Goal: Task Accomplishment & Management: Manage account settings

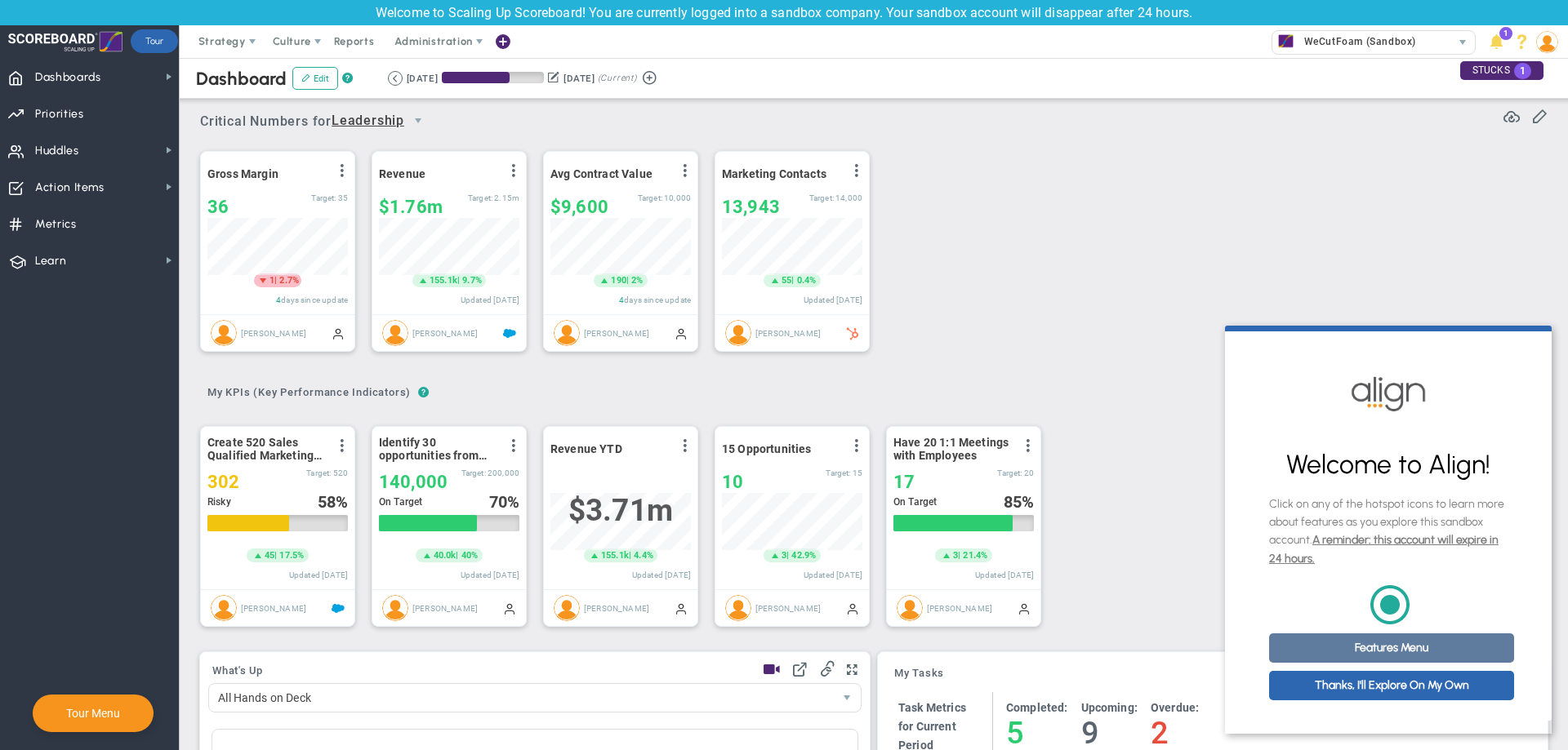
click at [1345, 658] on link "Features Menu" at bounding box center [1390, 647] width 245 height 29
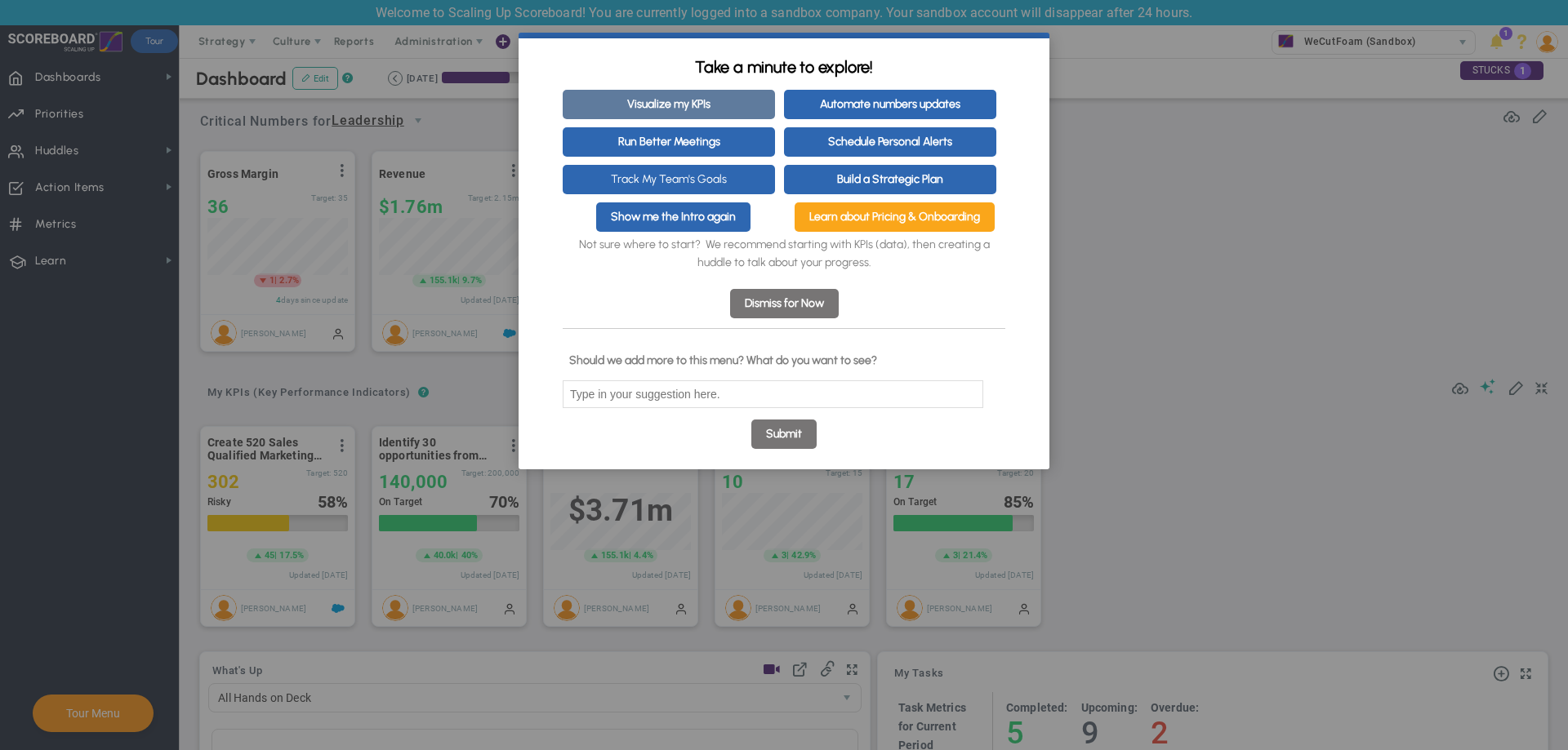
click at [634, 109] on link "Visualize my KPIs" at bounding box center [668, 104] width 213 height 29
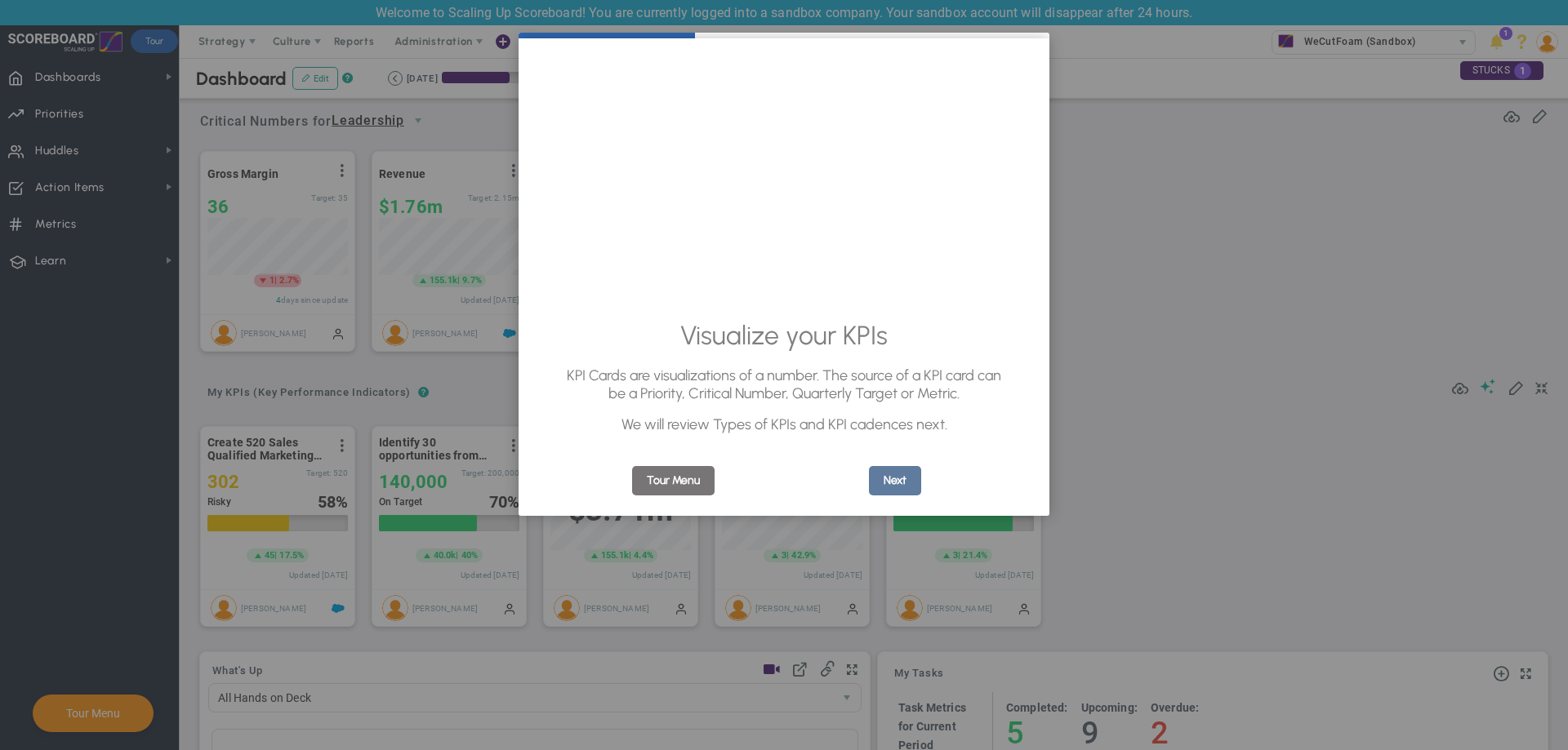
click at [887, 483] on link "Next" at bounding box center [894, 480] width 52 height 29
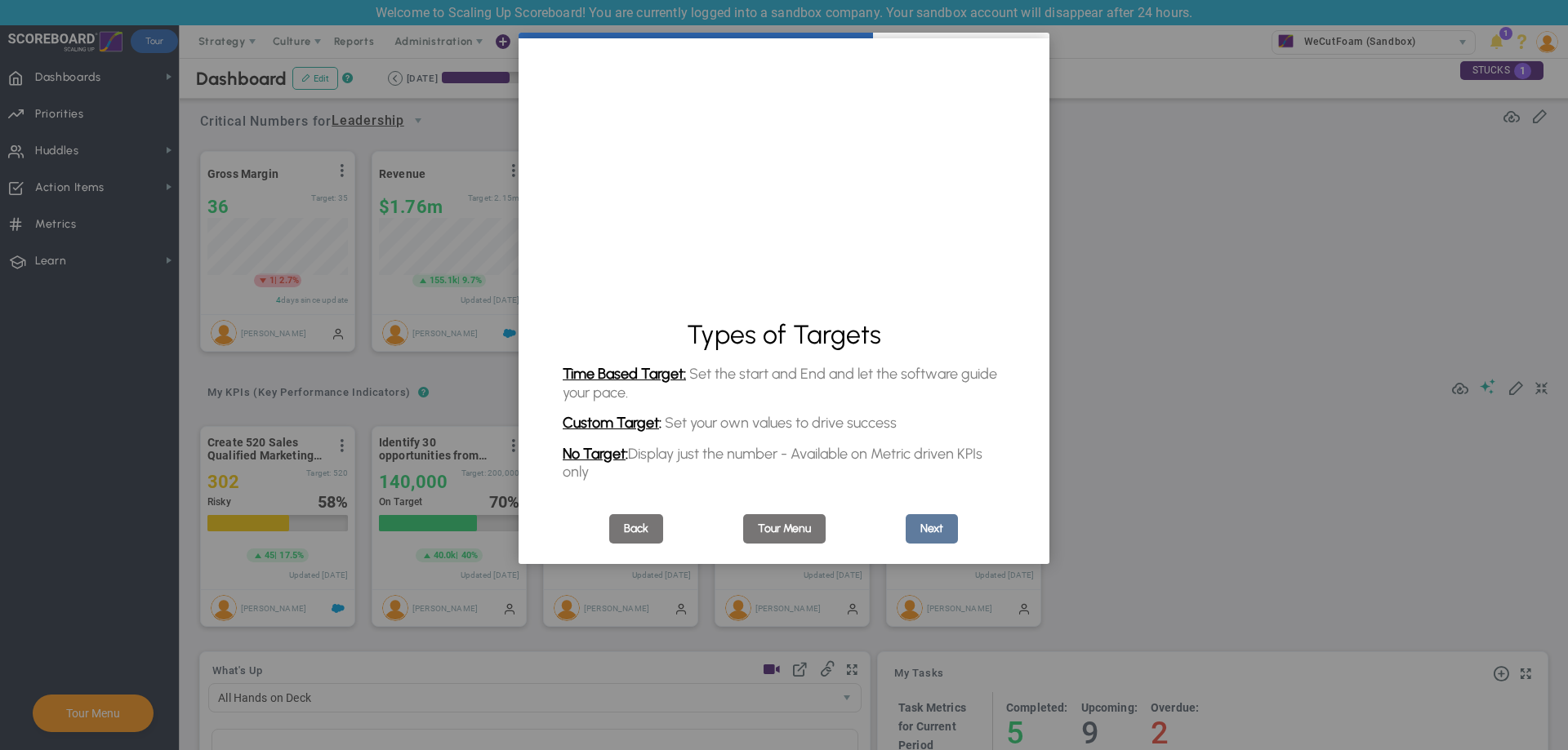
click at [924, 532] on link "Next" at bounding box center [931, 528] width 52 height 29
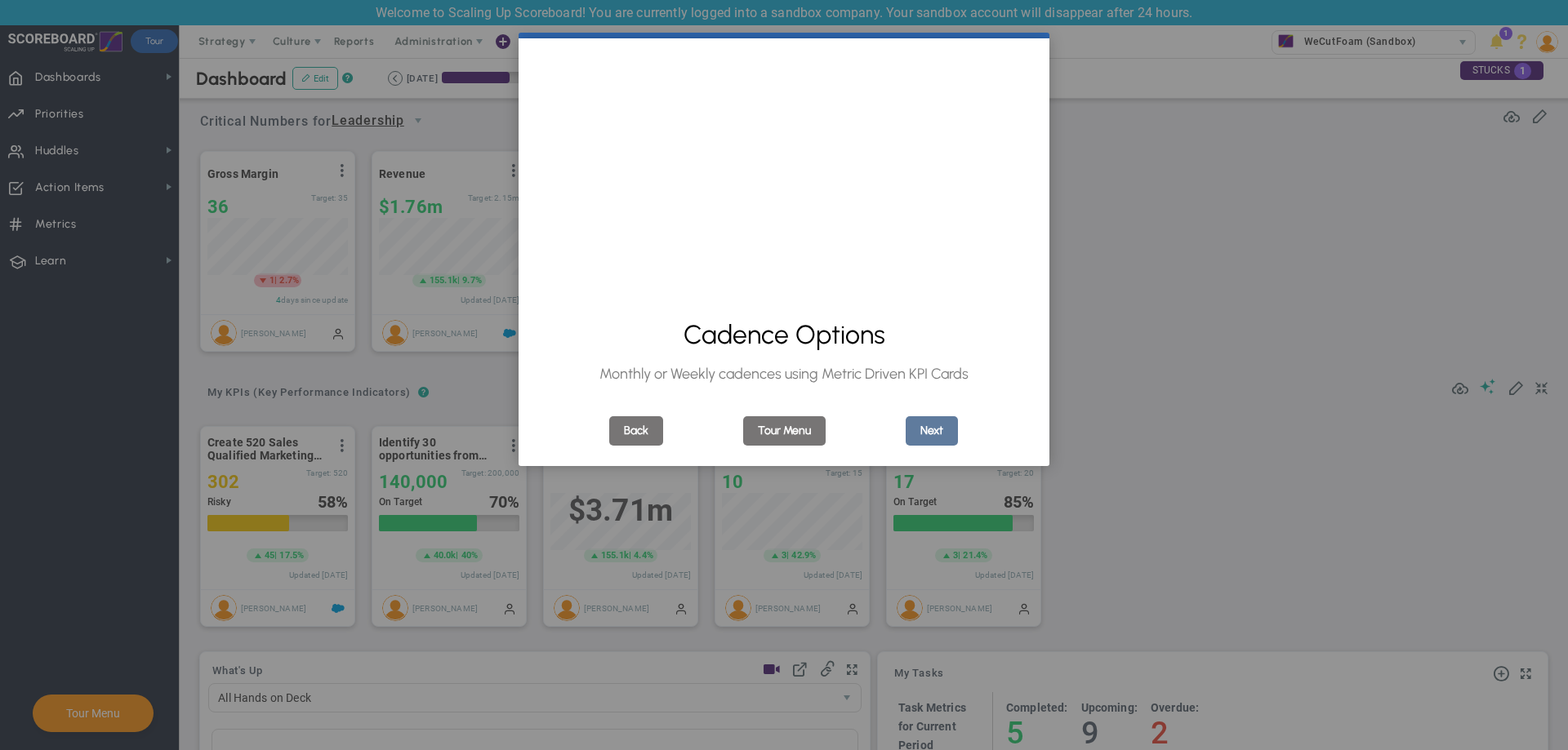
click at [925, 431] on link "Next" at bounding box center [931, 431] width 52 height 29
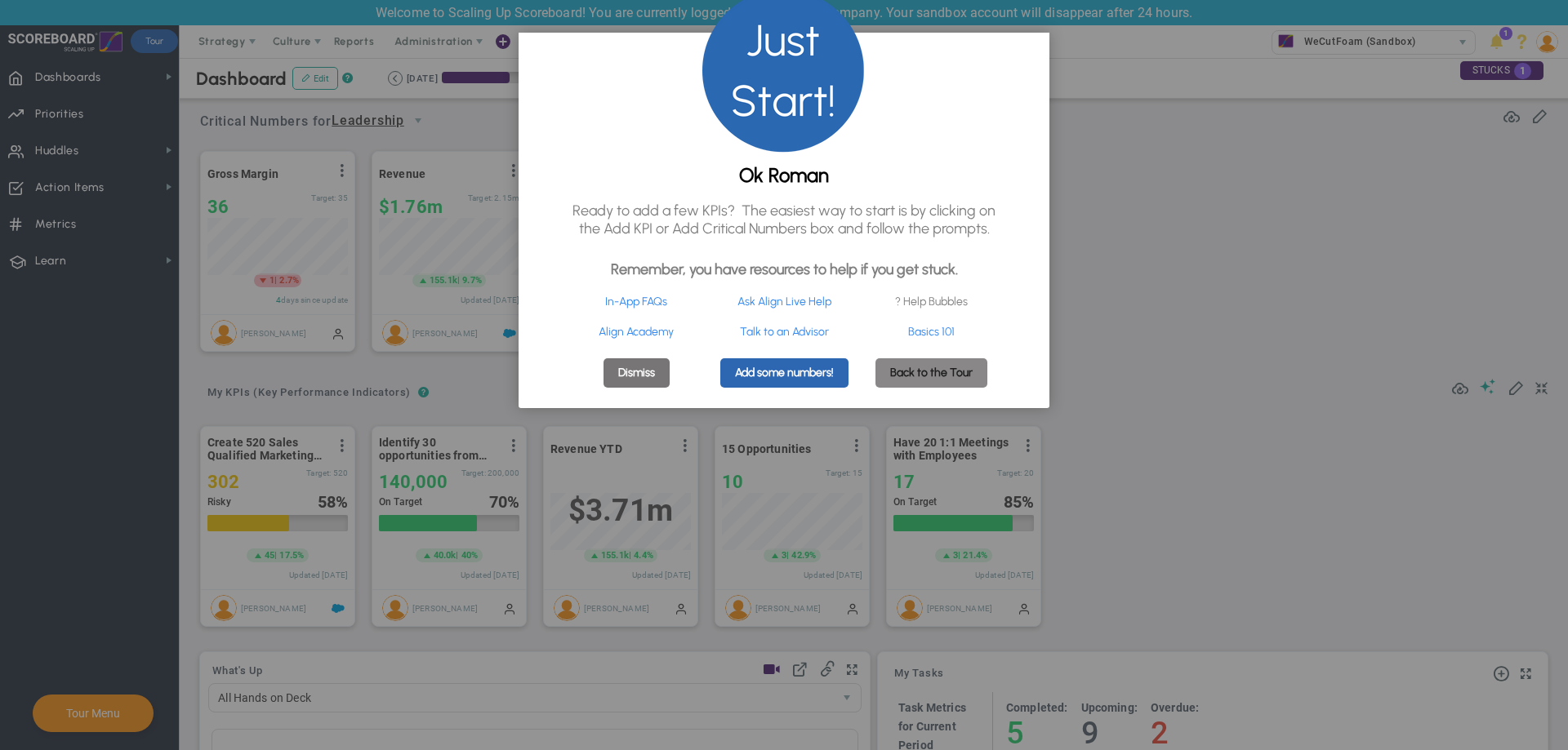
click at [898, 387] on link "Back to the Tour" at bounding box center [931, 372] width 112 height 29
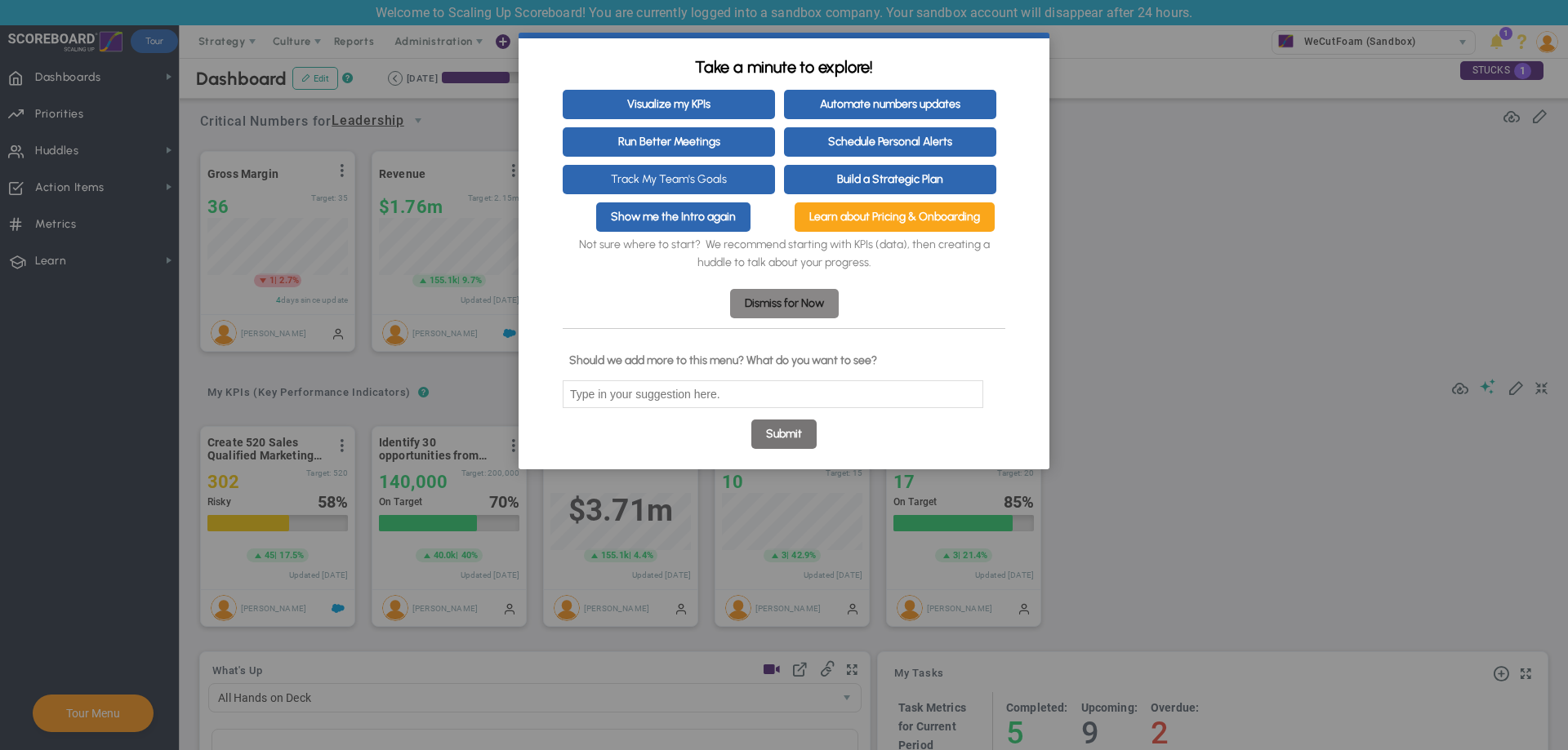
click at [779, 317] on link "Dismiss for Now" at bounding box center [784, 303] width 109 height 29
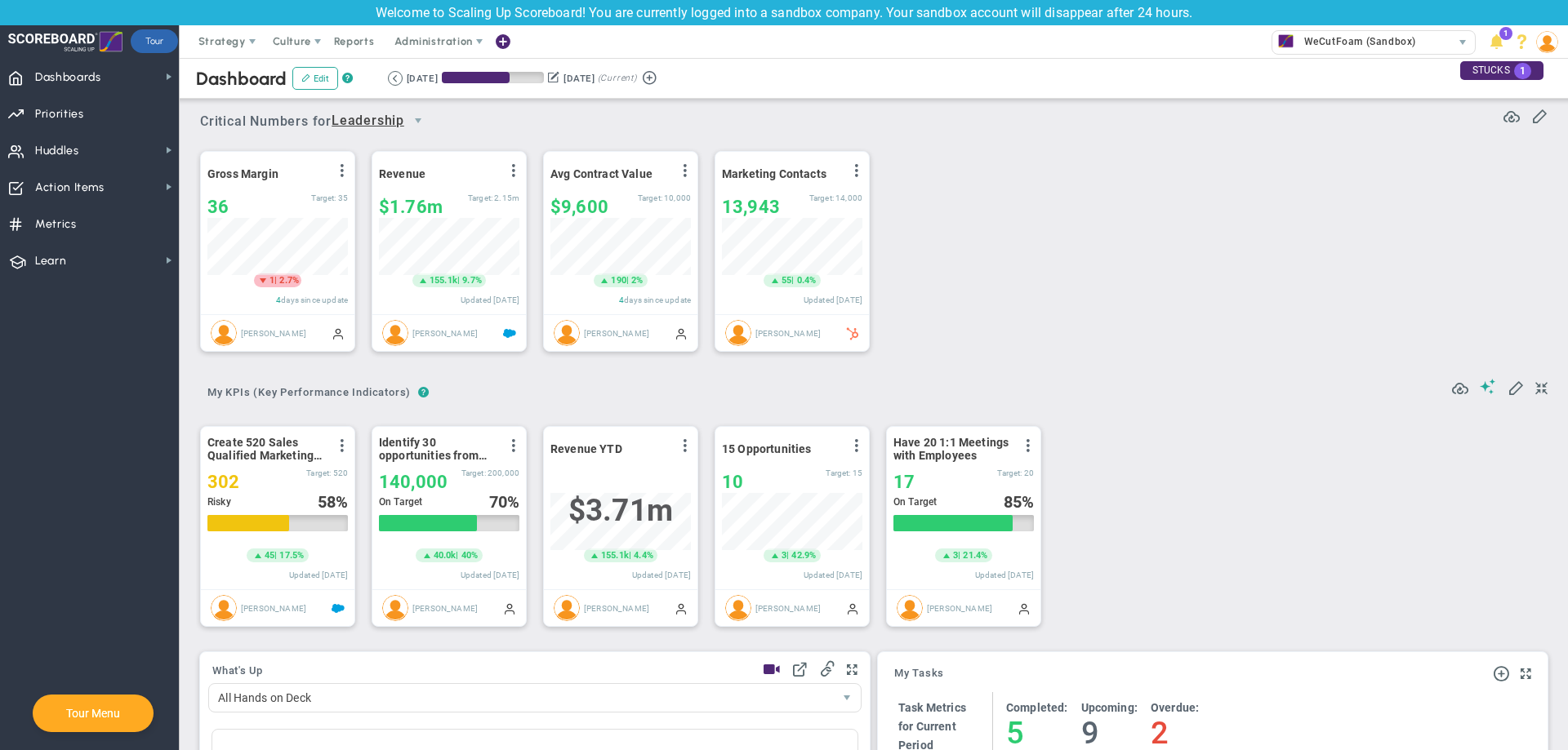
click at [98, 719] on button "Tour Menu" at bounding box center [93, 713] width 63 height 15
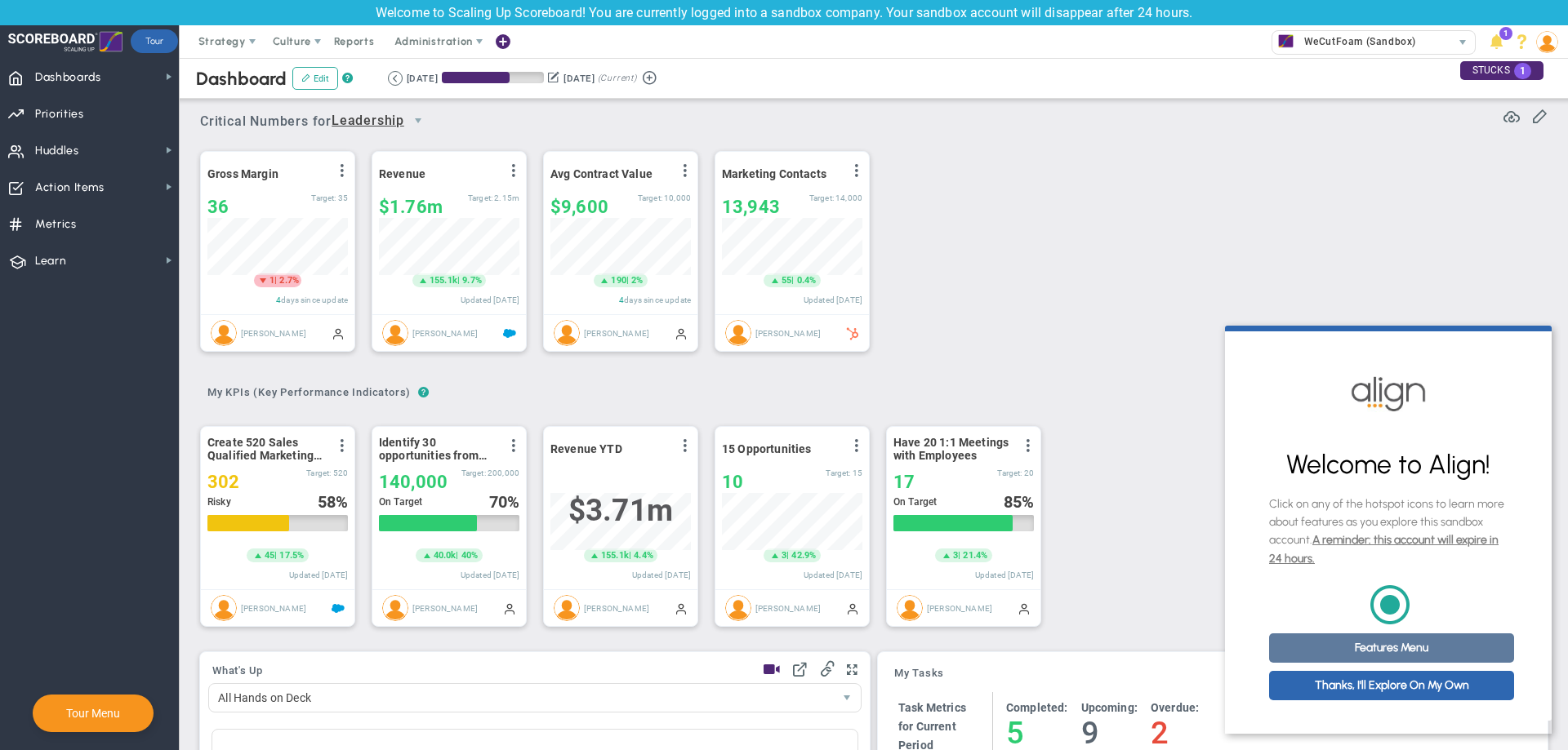
click at [1354, 660] on link "Features Menu" at bounding box center [1390, 647] width 245 height 29
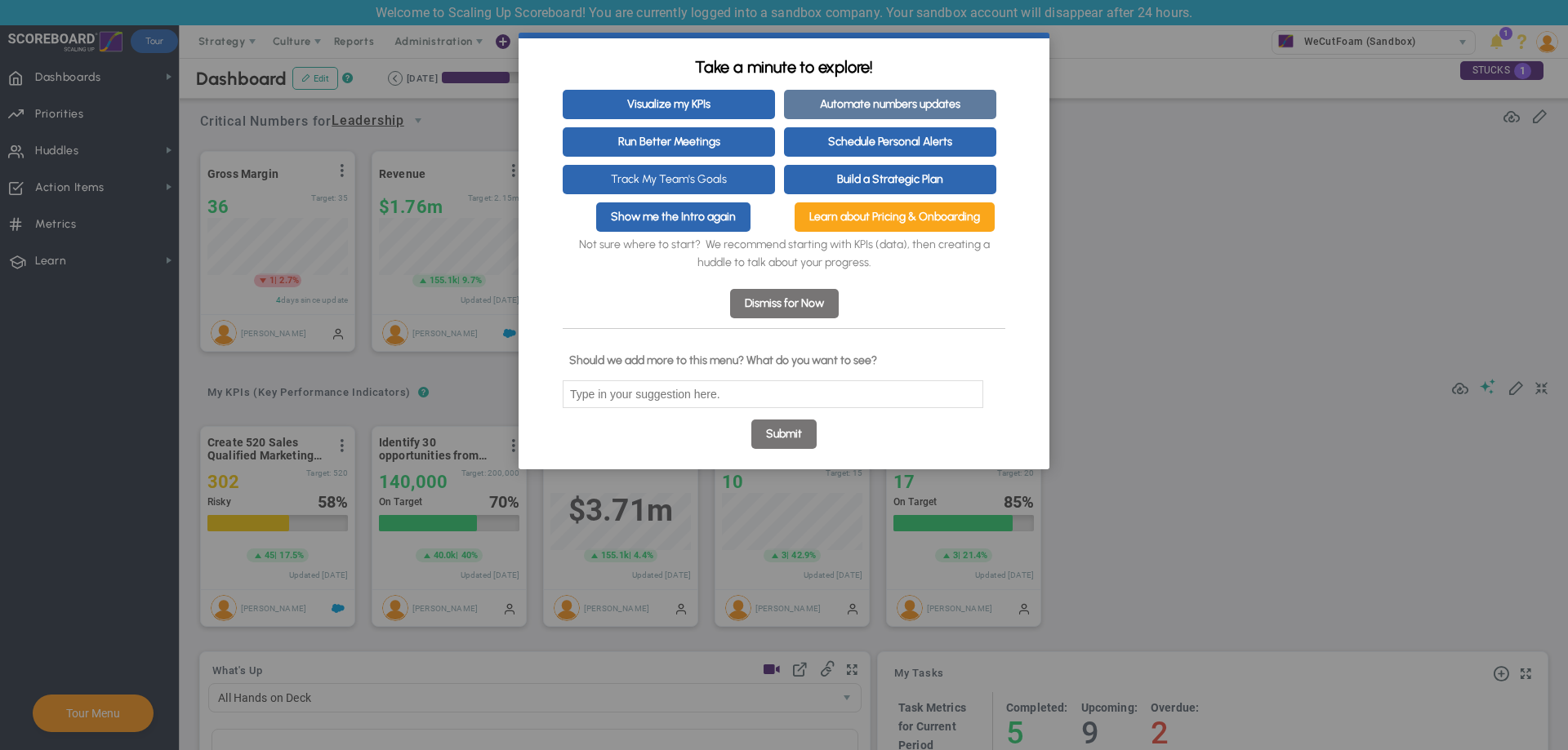
click at [862, 103] on link "Automate numbers updates" at bounding box center [889, 104] width 213 height 29
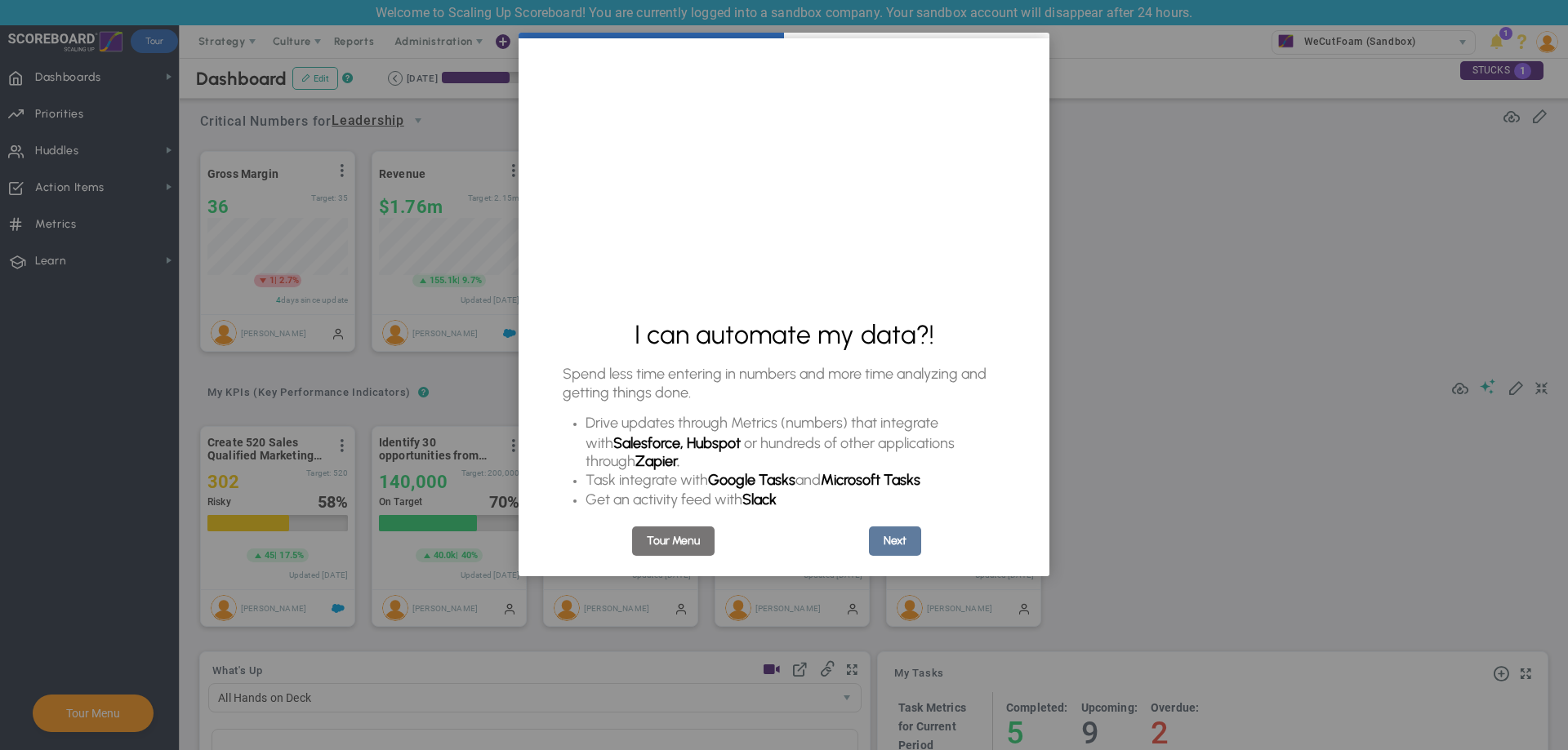
click at [874, 546] on link "Next" at bounding box center [894, 540] width 52 height 29
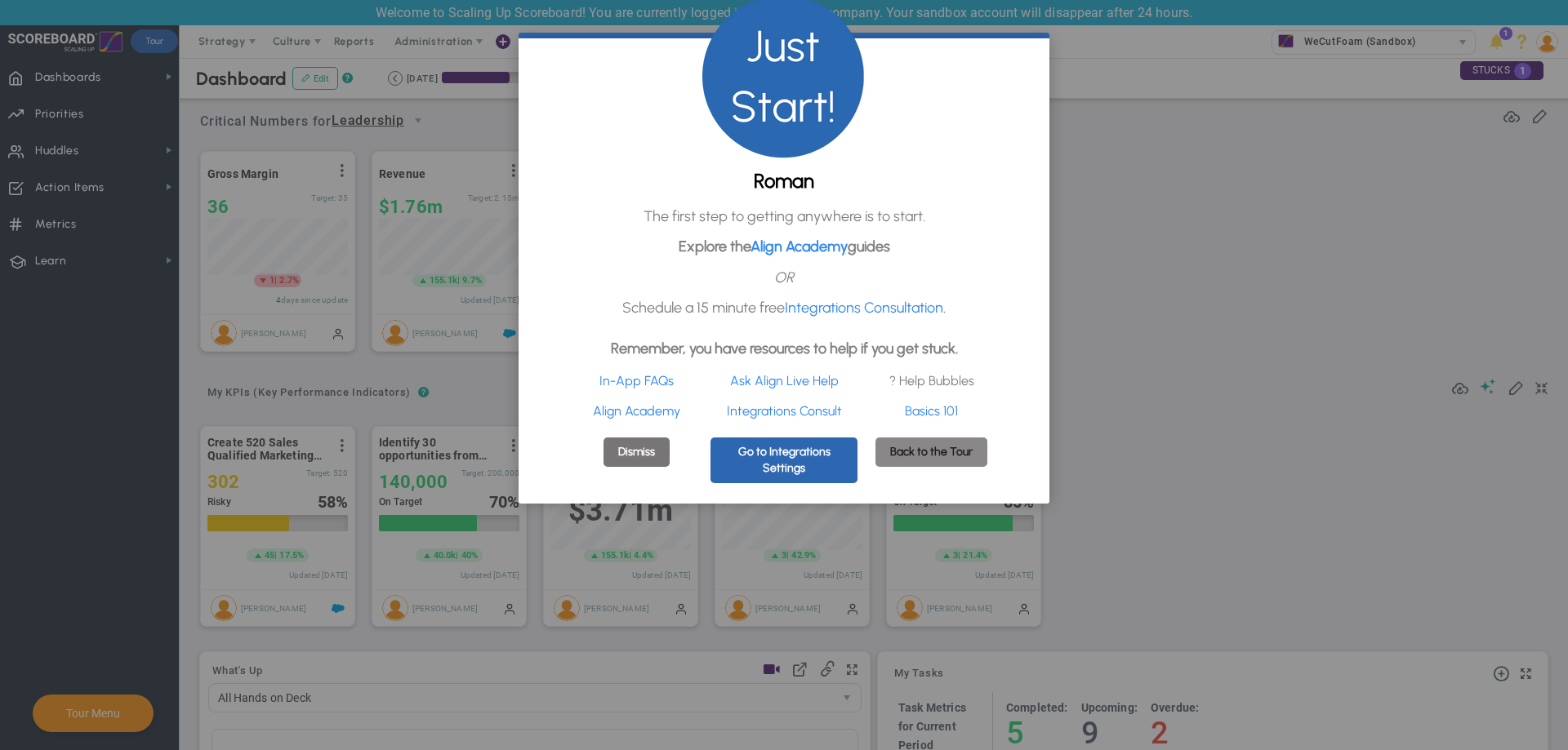
click at [910, 467] on link "Back to the Tour" at bounding box center [931, 452] width 112 height 29
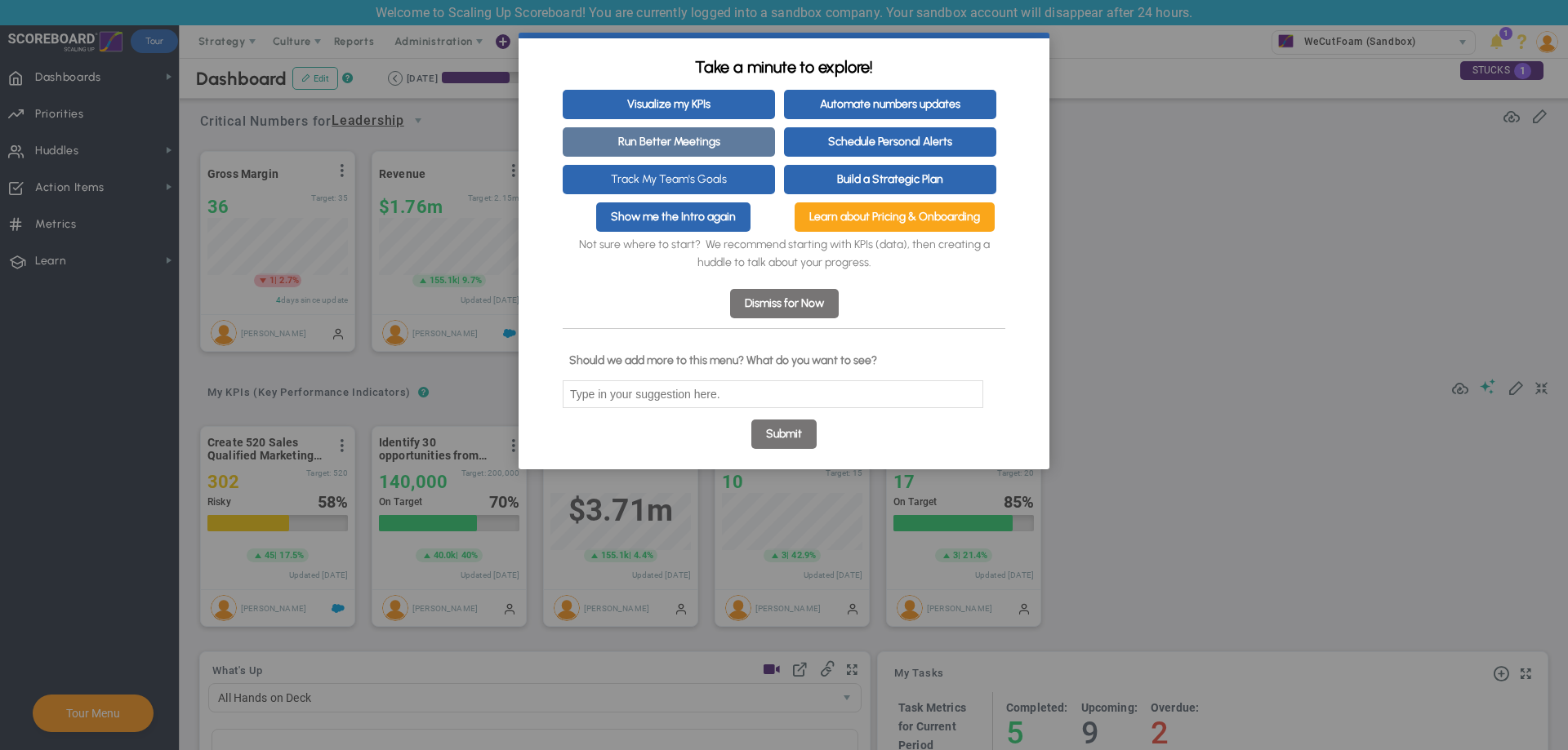
click at [733, 141] on link "Run Better Meetings" at bounding box center [668, 142] width 213 height 29
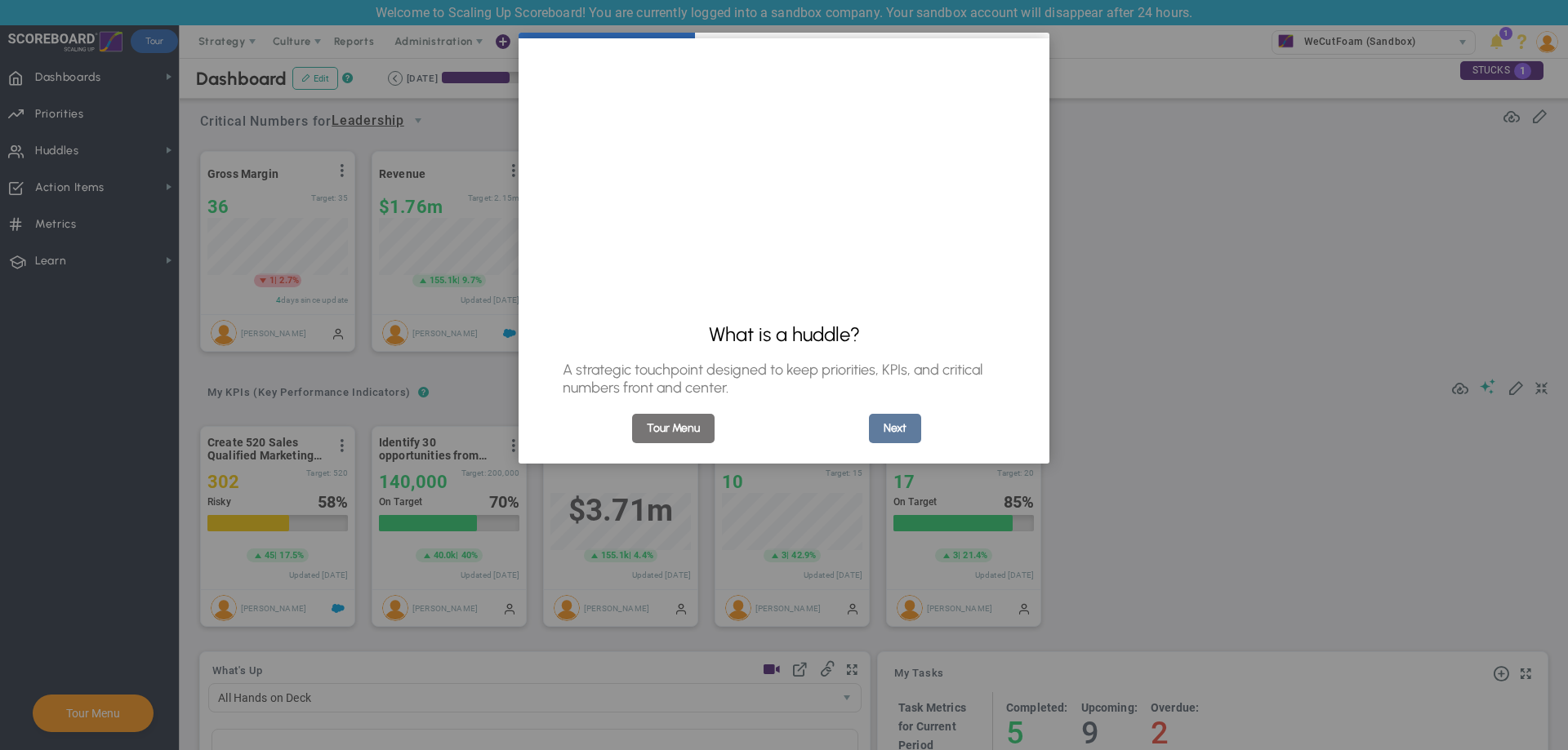
click at [888, 422] on link "Next" at bounding box center [894, 428] width 52 height 29
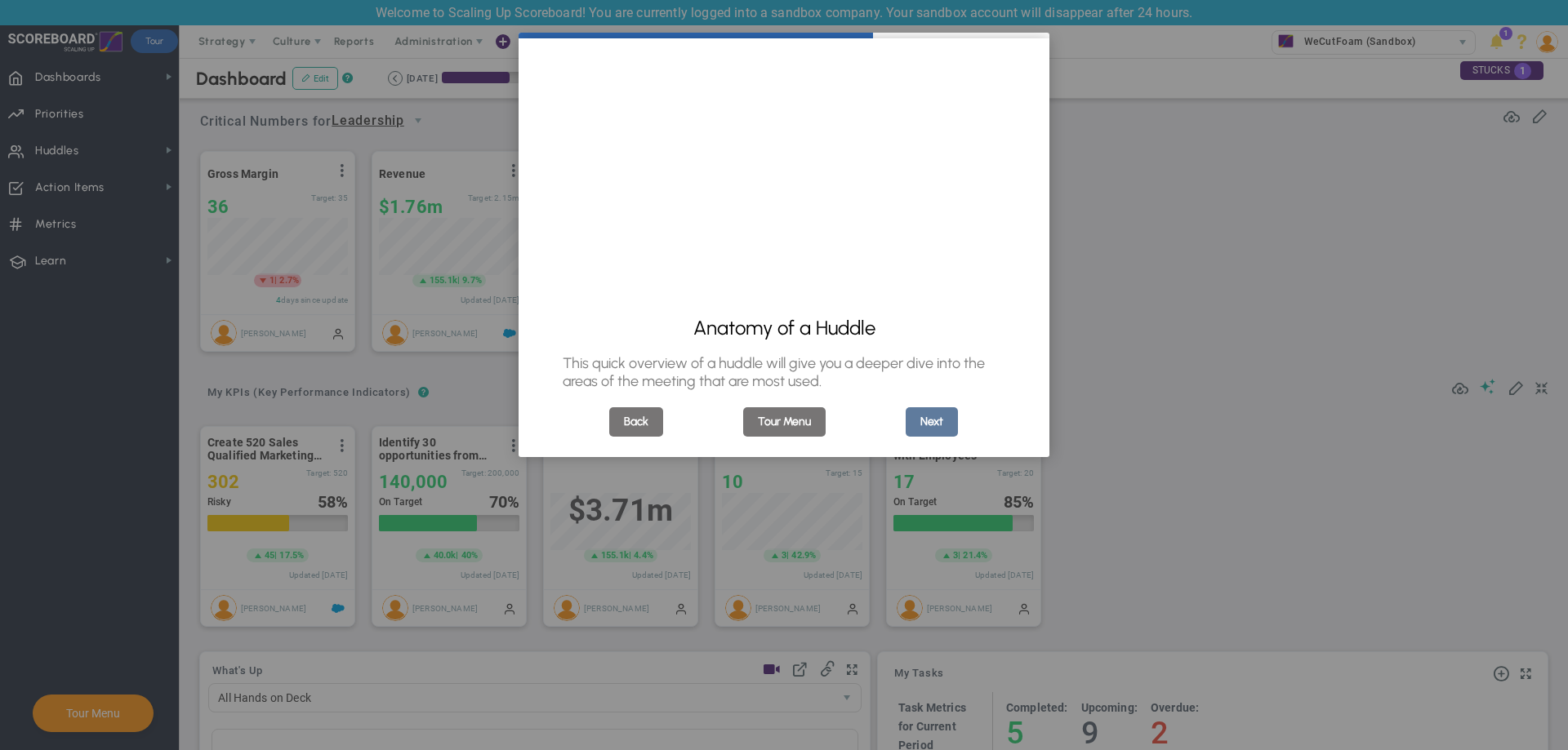
click at [936, 419] on link "Next" at bounding box center [931, 421] width 52 height 29
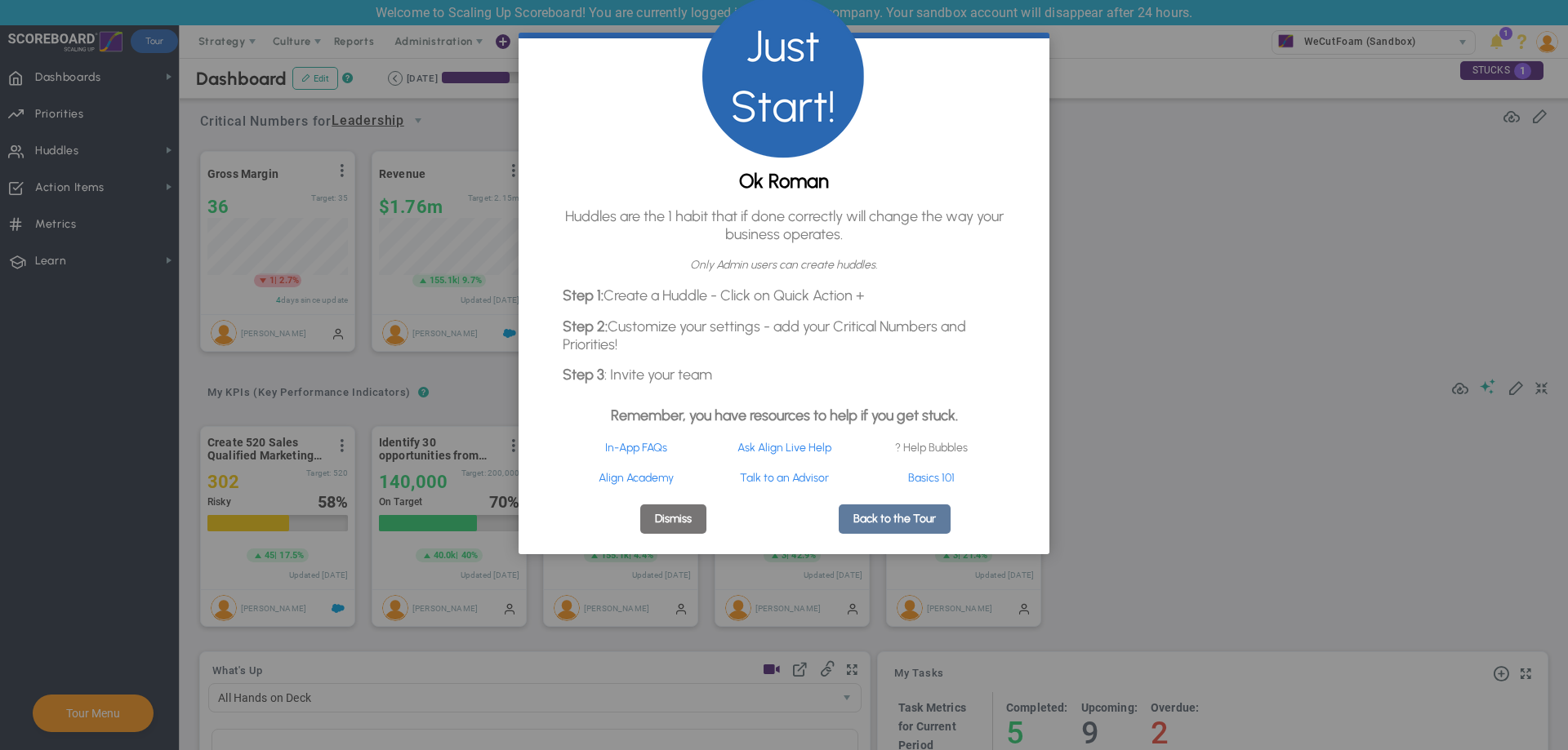
click at [901, 532] on link "Back to the Tour" at bounding box center [894, 519] width 112 height 29
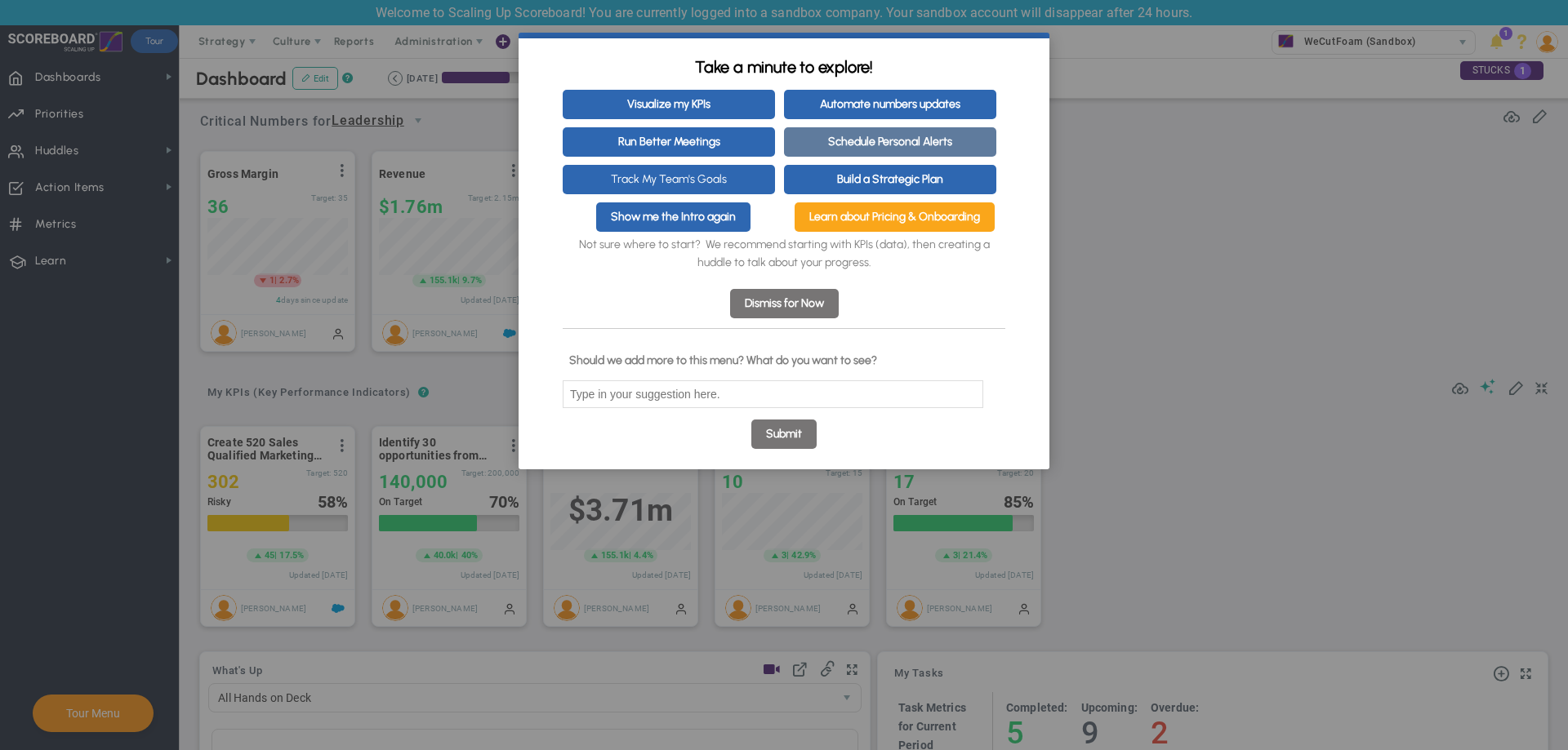
click at [927, 136] on link "Schedule Personal Alerts" at bounding box center [889, 142] width 213 height 29
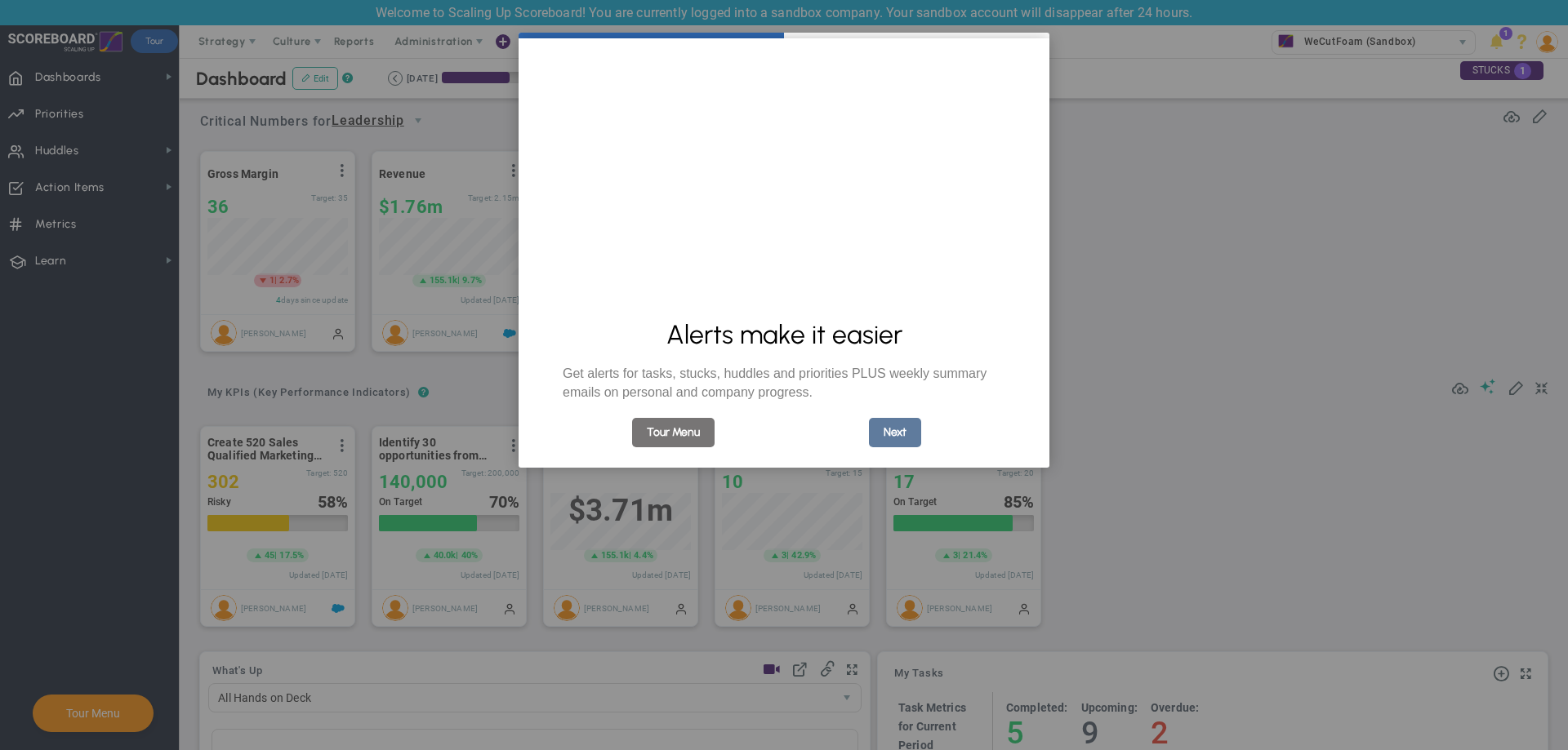
click at [899, 427] on link "Next" at bounding box center [894, 432] width 52 height 29
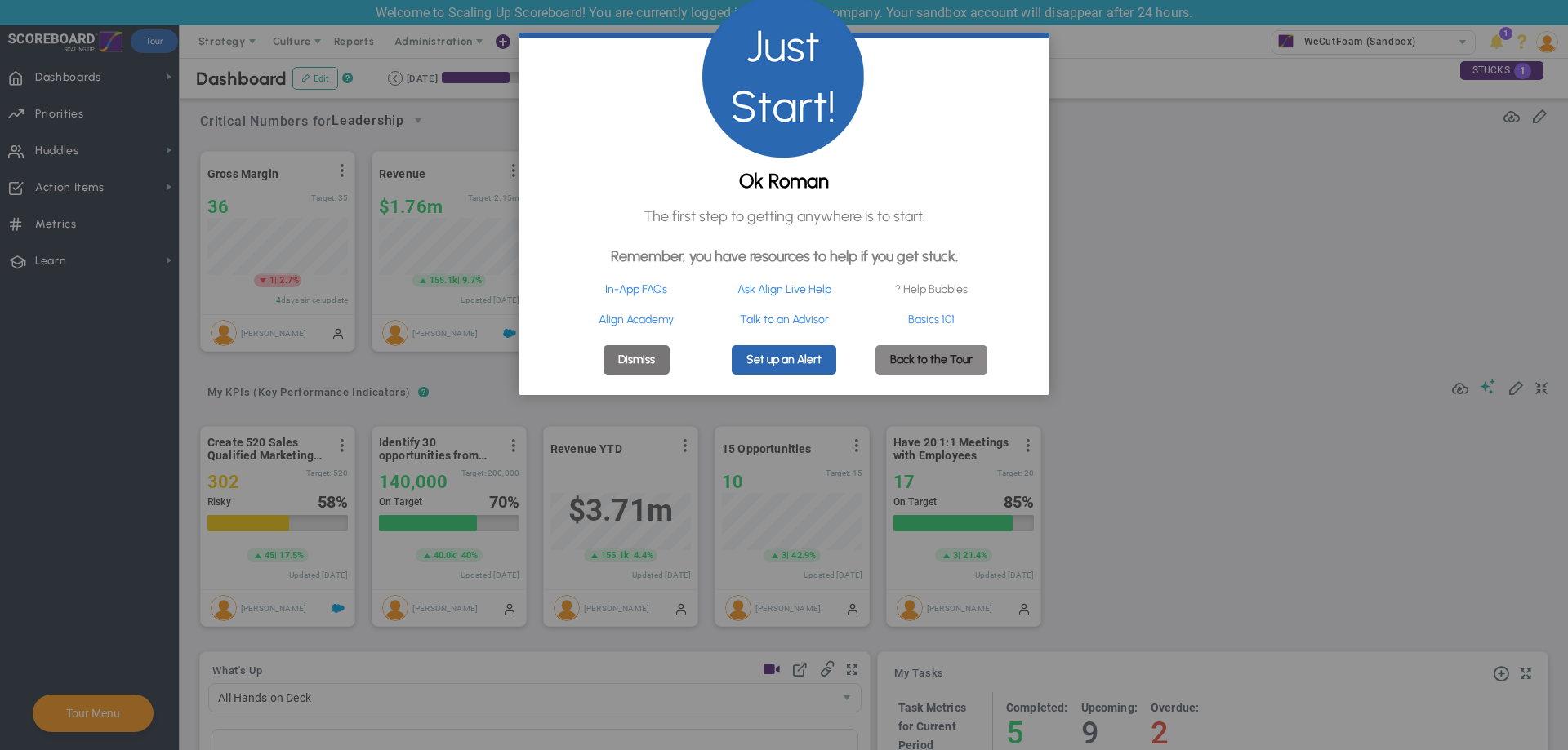
click at [907, 375] on link "Back to the Tour" at bounding box center [931, 359] width 112 height 29
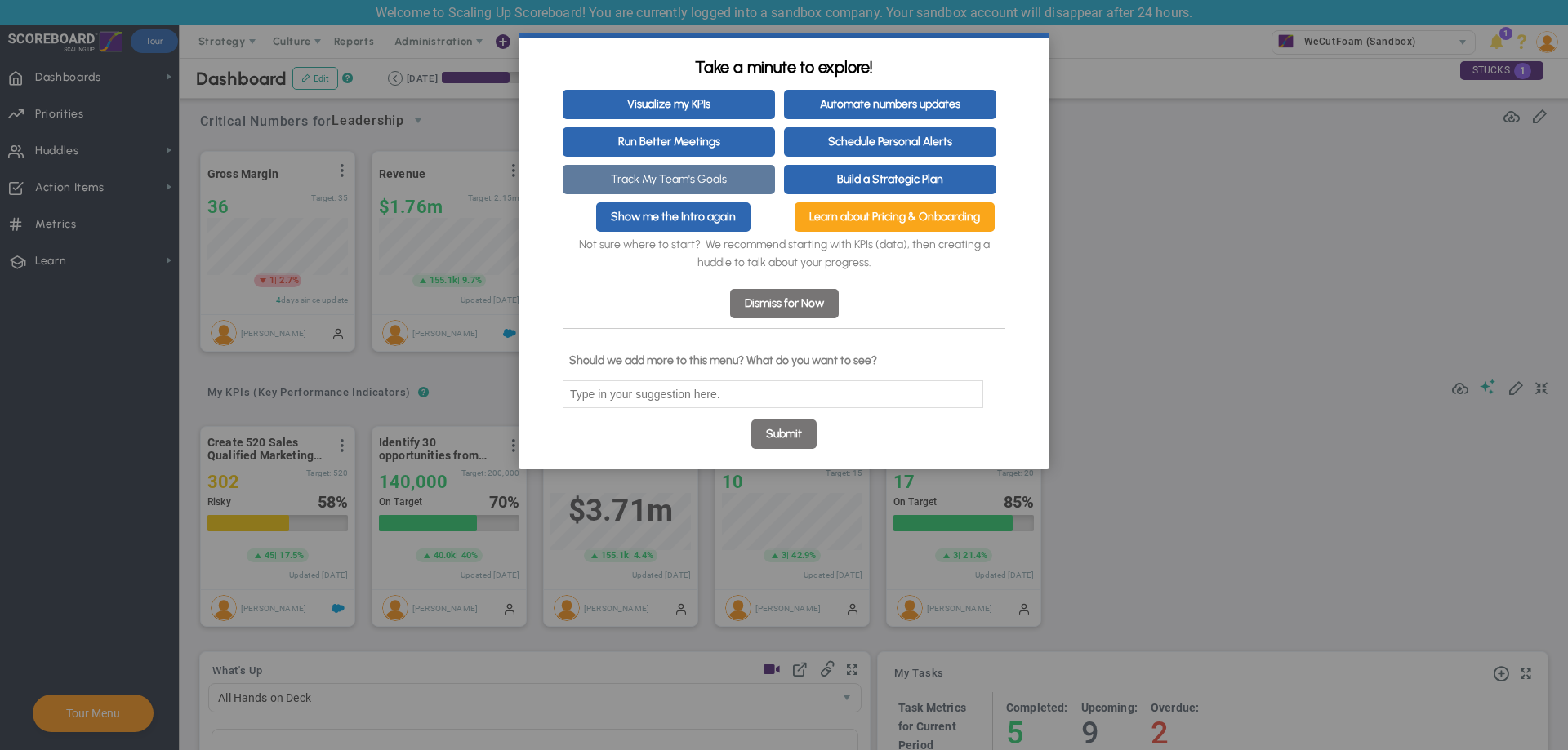
click at [698, 174] on link "Track My Team's Goals" at bounding box center [668, 179] width 213 height 29
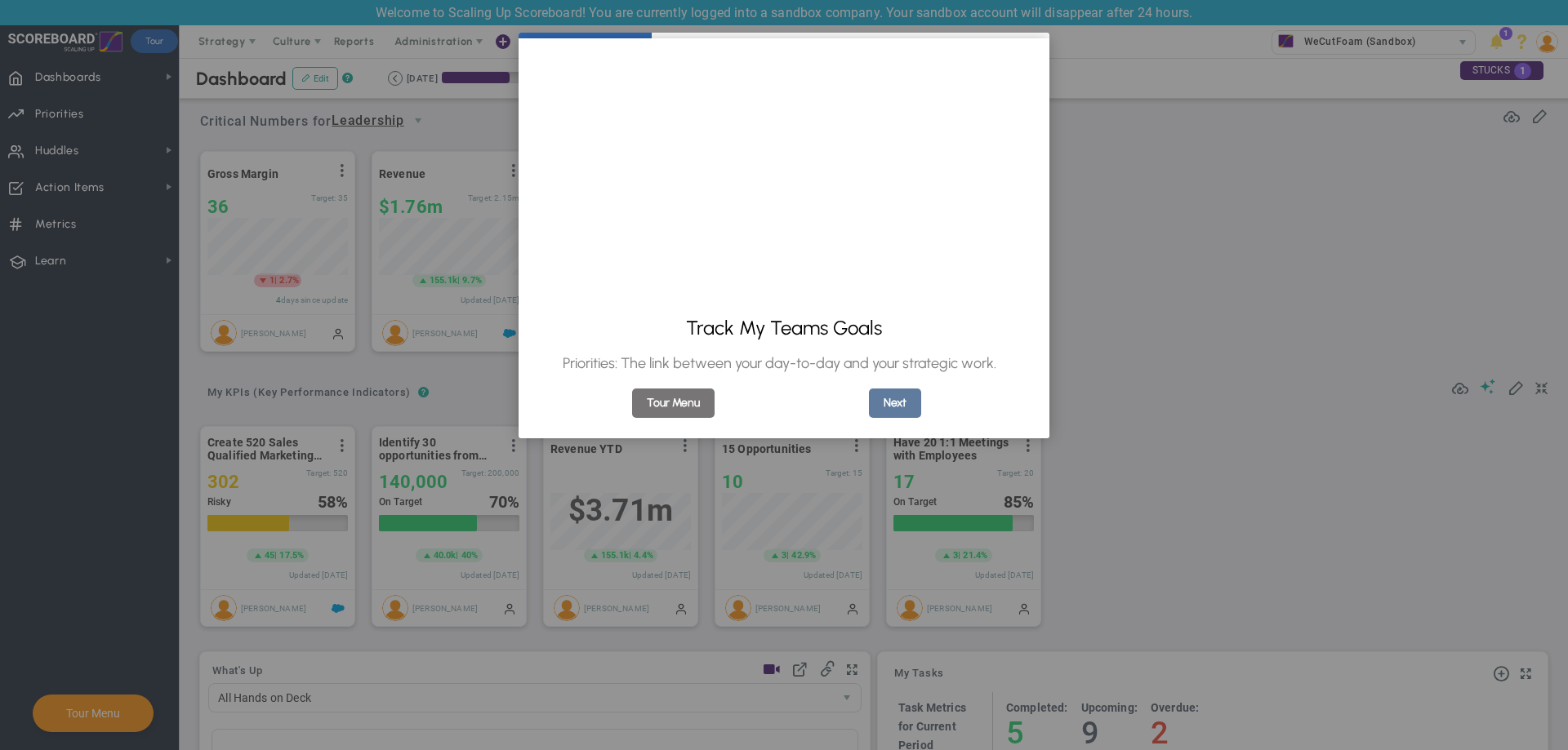
click at [891, 398] on link "Next" at bounding box center [894, 402] width 52 height 29
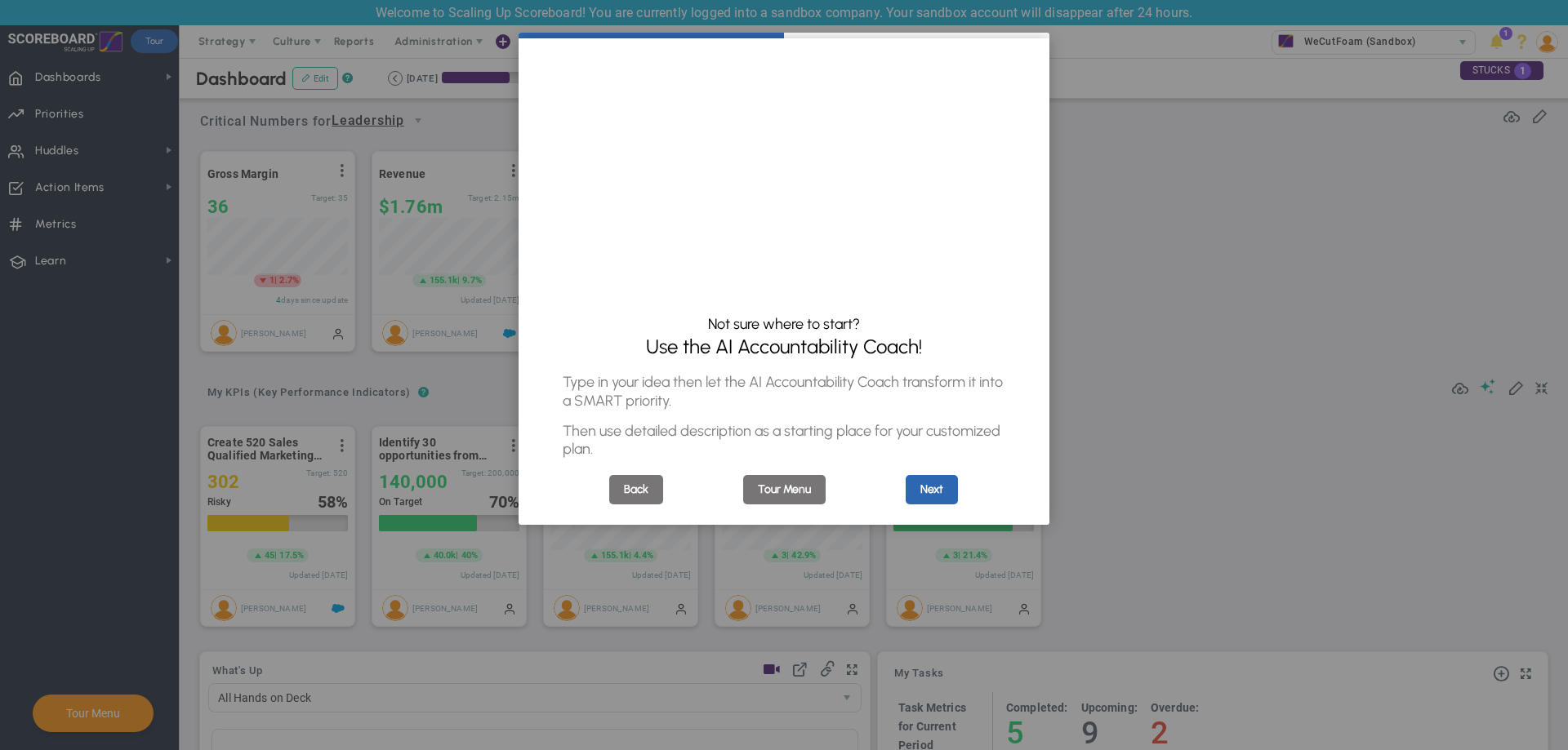
click at [664, 498] on div "Back" at bounding box center [636, 489] width 147 height 29
click at [648, 501] on link "Back" at bounding box center [635, 489] width 54 height 29
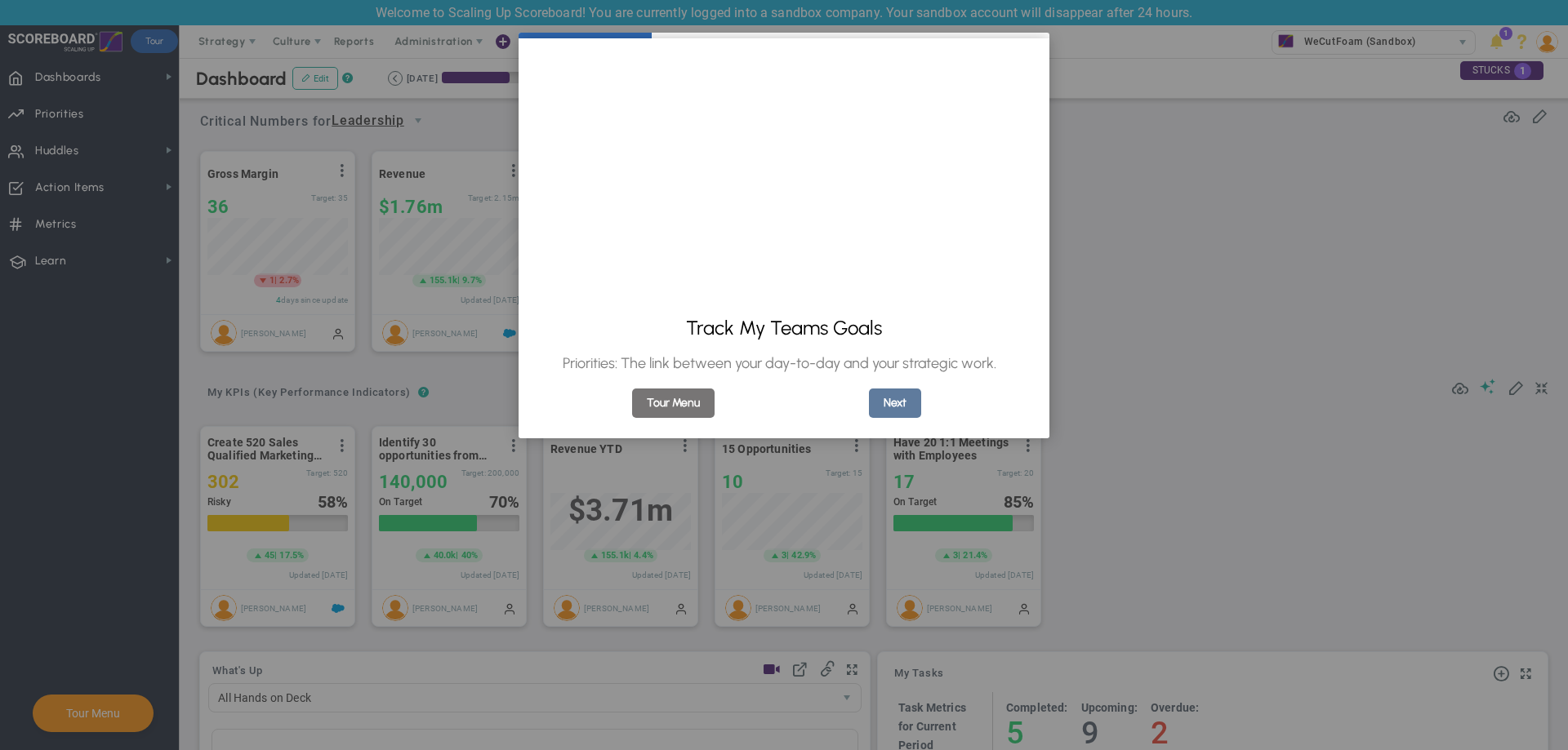
click at [903, 401] on link "Next" at bounding box center [894, 402] width 52 height 29
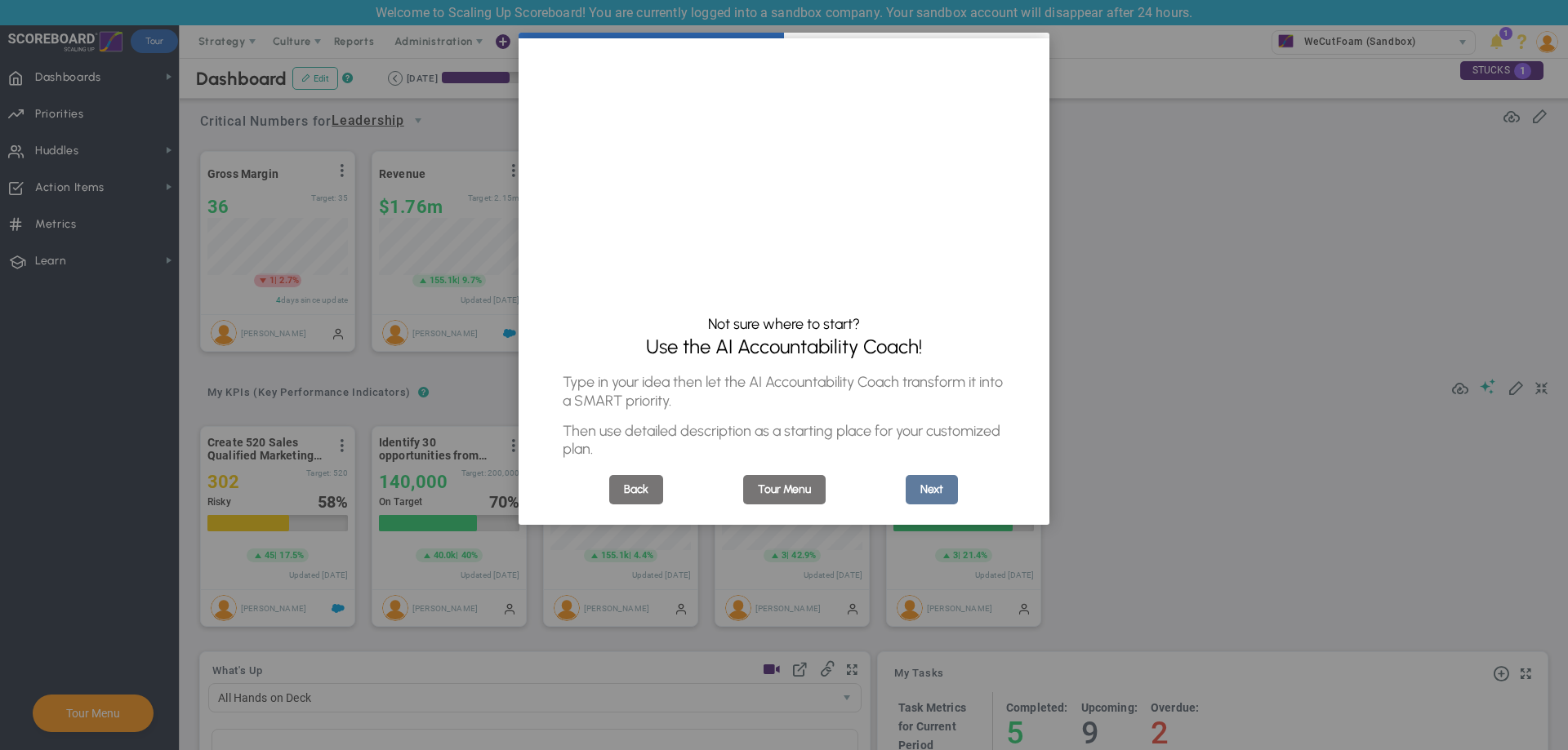
click at [939, 504] on link "Next" at bounding box center [931, 489] width 52 height 29
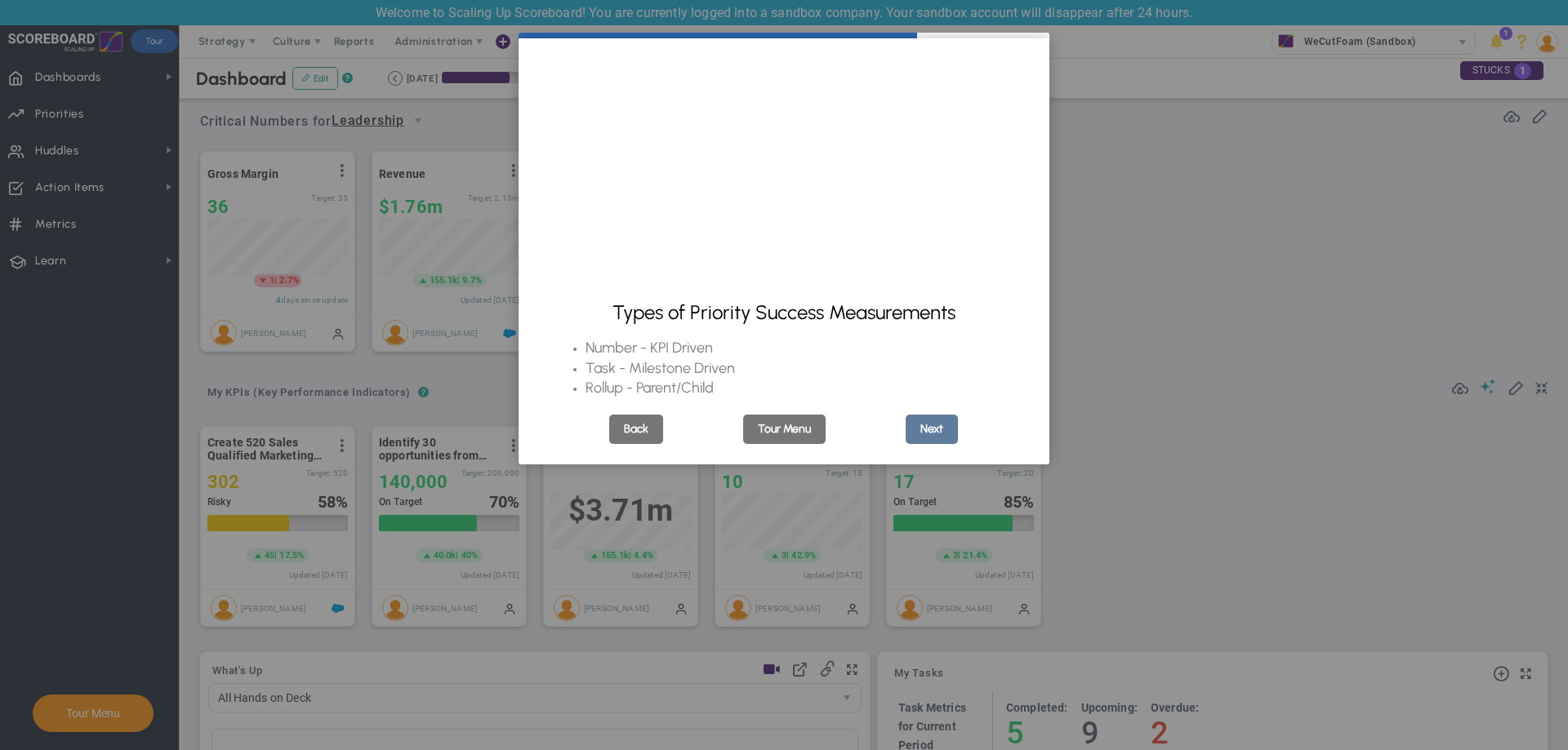
click at [939, 439] on link "Next" at bounding box center [931, 429] width 52 height 29
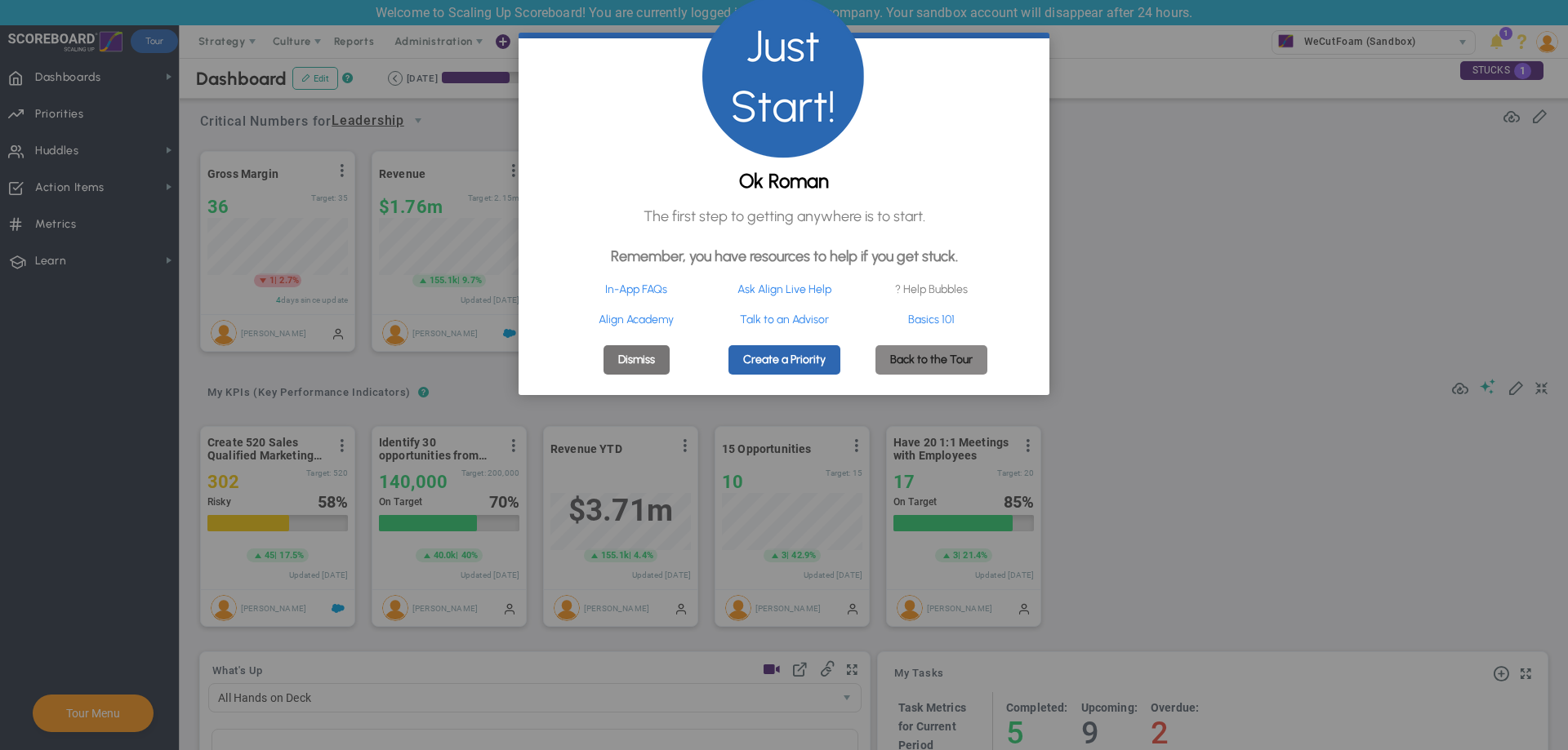
click at [914, 366] on link "Back to the Tour" at bounding box center [931, 359] width 112 height 29
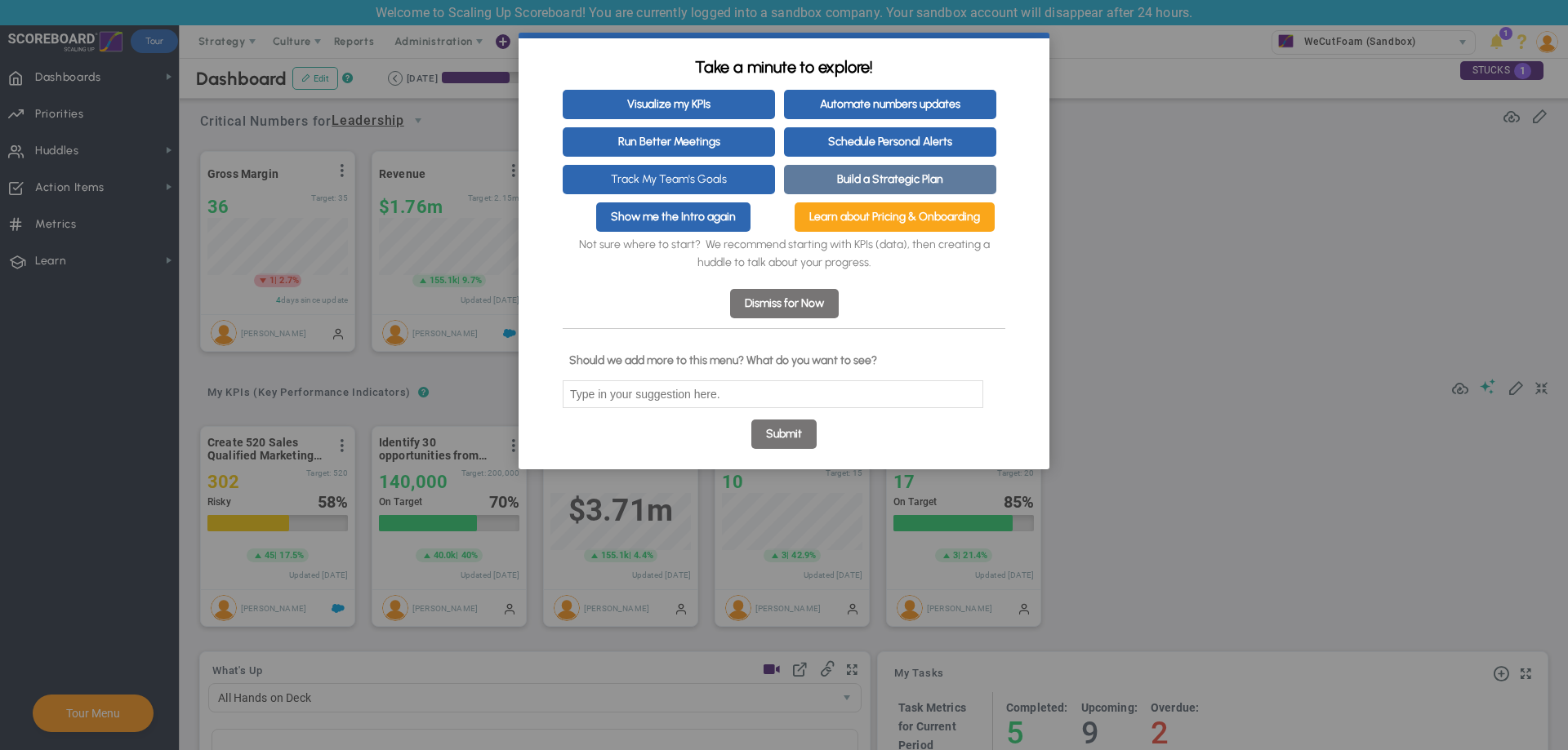
click at [853, 166] on link "Build a Strategic Plan" at bounding box center [889, 179] width 213 height 29
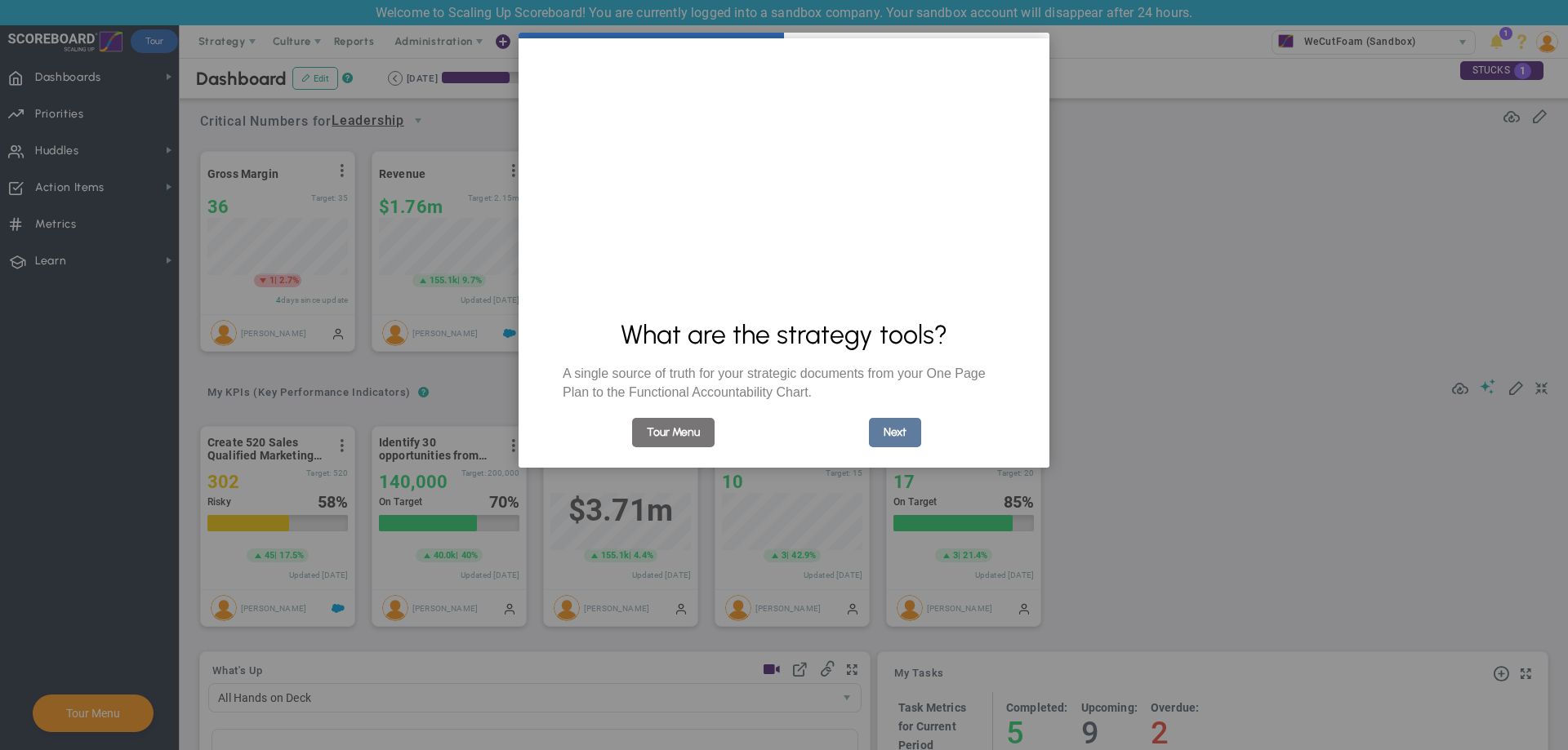
click at [915, 426] on link "Next" at bounding box center [894, 432] width 52 height 29
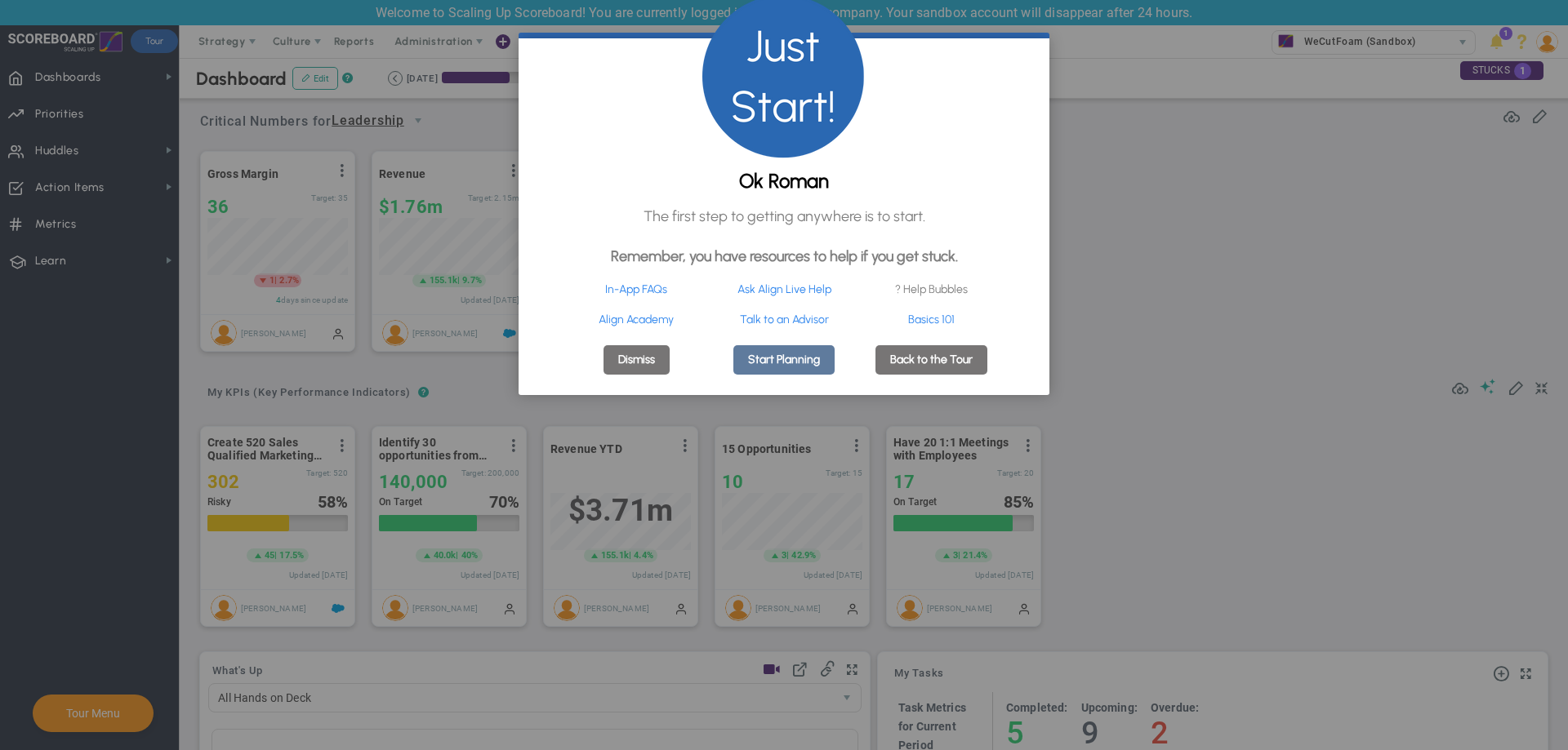
click at [786, 374] on link "Start Planning" at bounding box center [784, 359] width 101 height 29
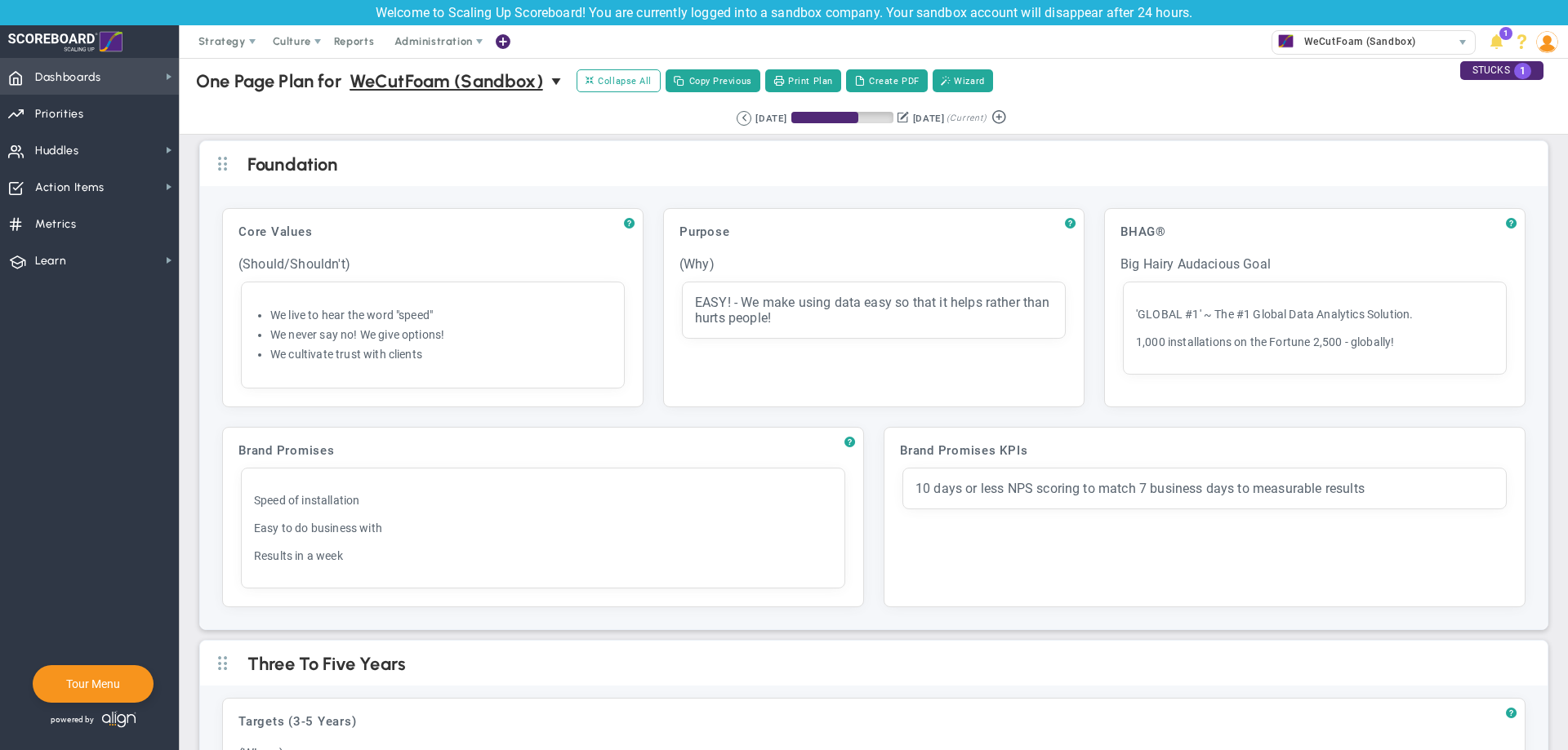
click at [118, 79] on span "Dashboards Dashboards" at bounding box center [89, 76] width 179 height 37
click at [211, 60] on div "One Page Plan One Page Plan for WeCutFoam (Sandbox) 0 One Page Plan for WeCutFo…" at bounding box center [873, 80] width 1421 height 46
click at [132, 80] on span "Dashboards Dashboards" at bounding box center [89, 76] width 179 height 37
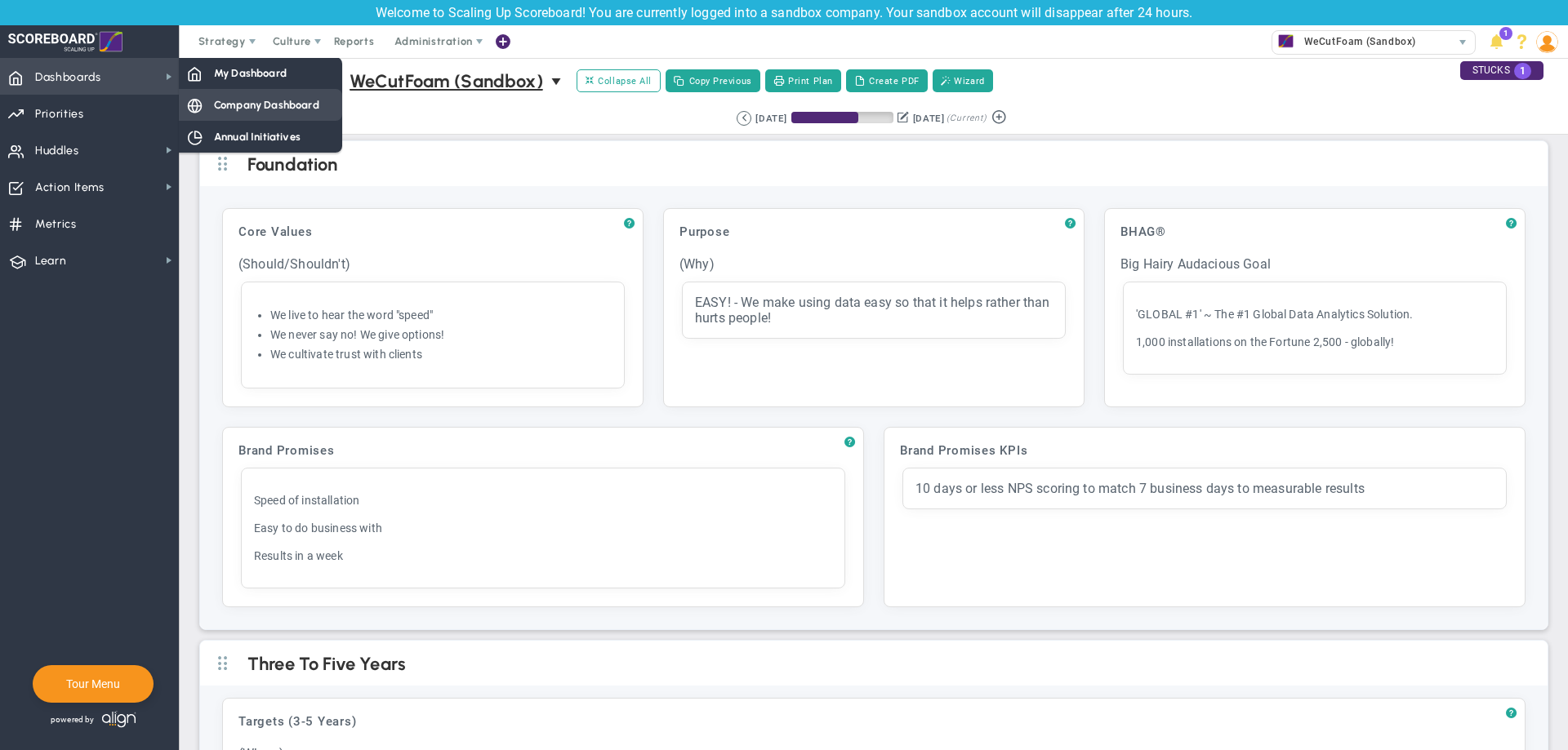
click at [250, 111] on span "Company Dashboard" at bounding box center [266, 105] width 105 height 15
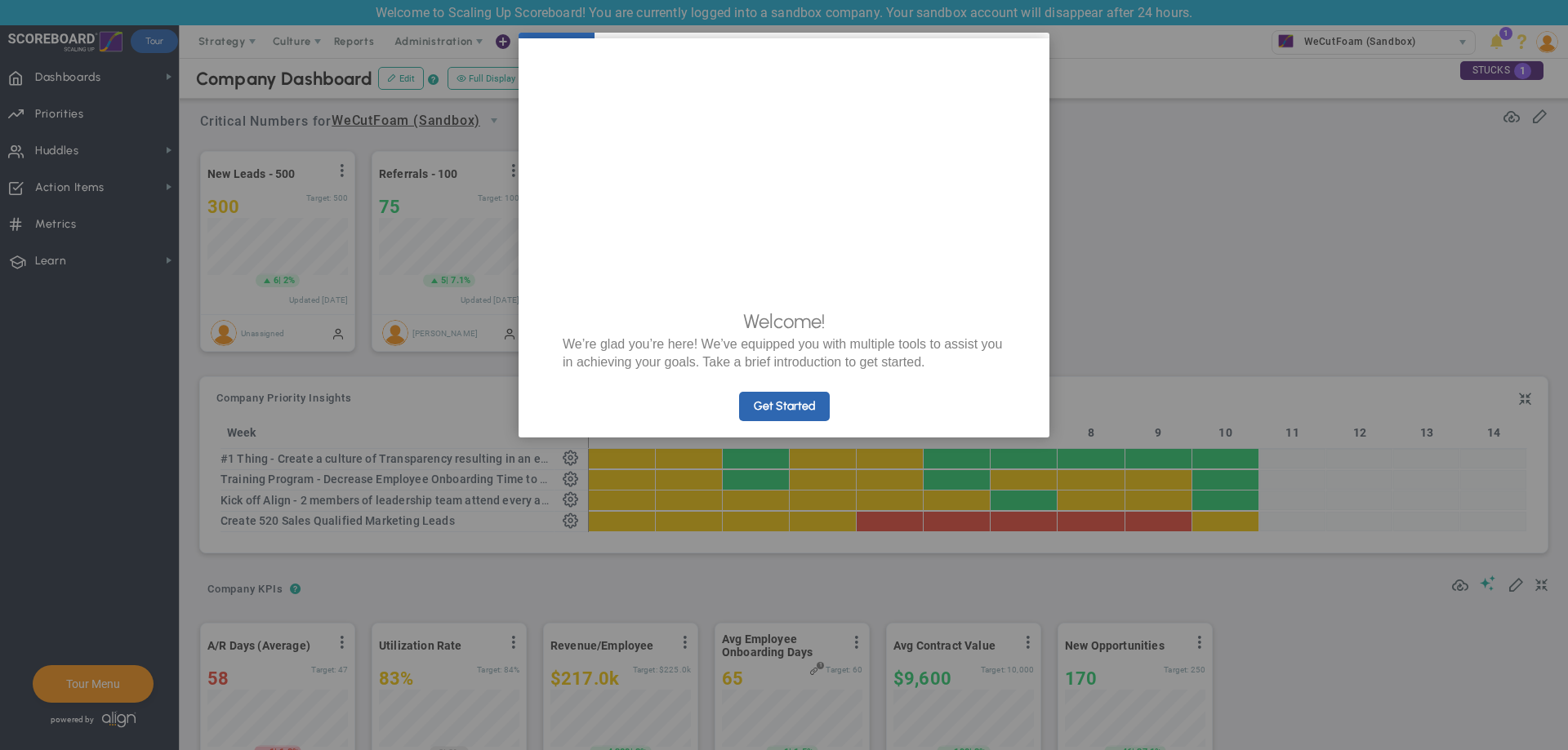
click at [809, 421] on link "Get Started" at bounding box center [784, 406] width 91 height 29
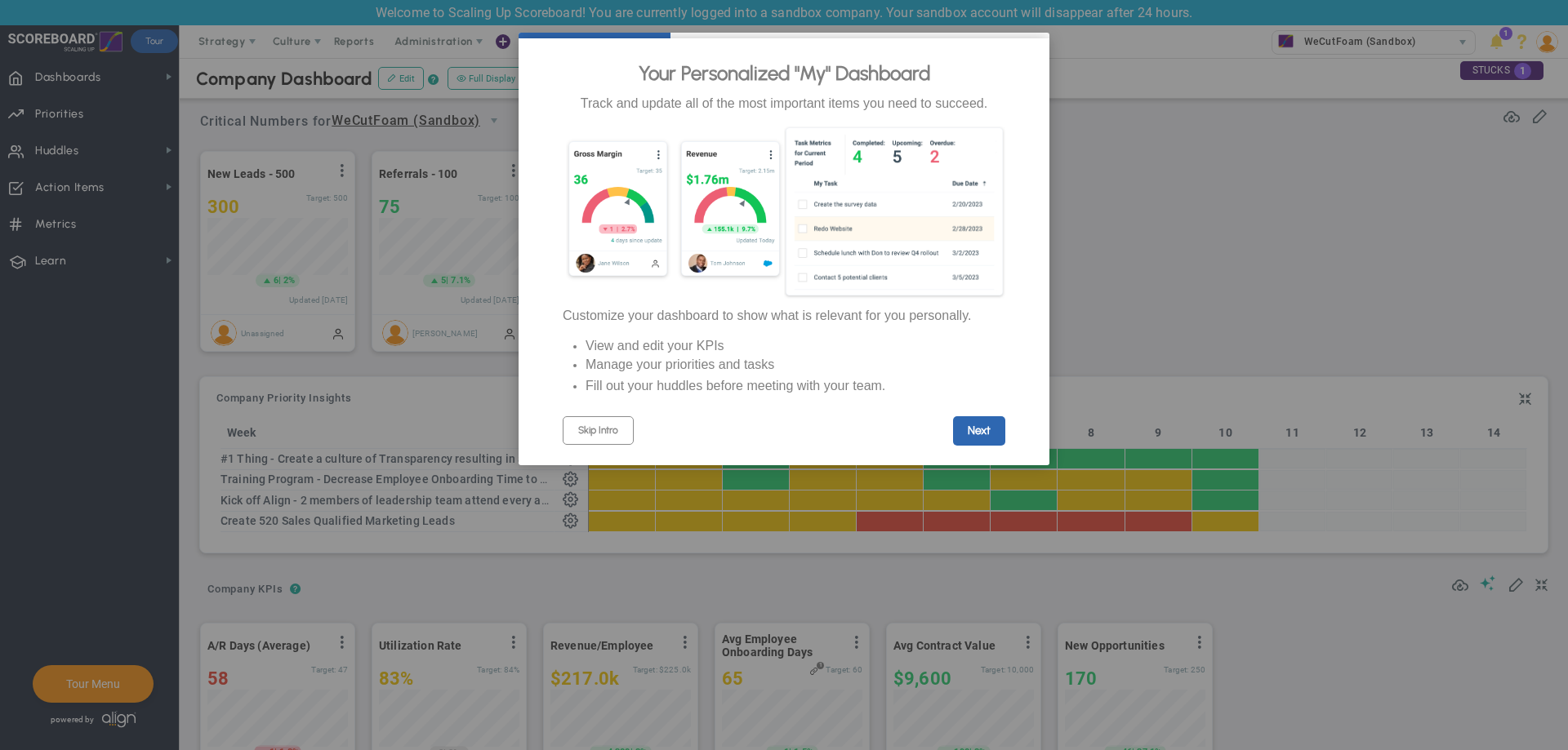
click at [990, 437] on link "Next" at bounding box center [978, 431] width 52 height 29
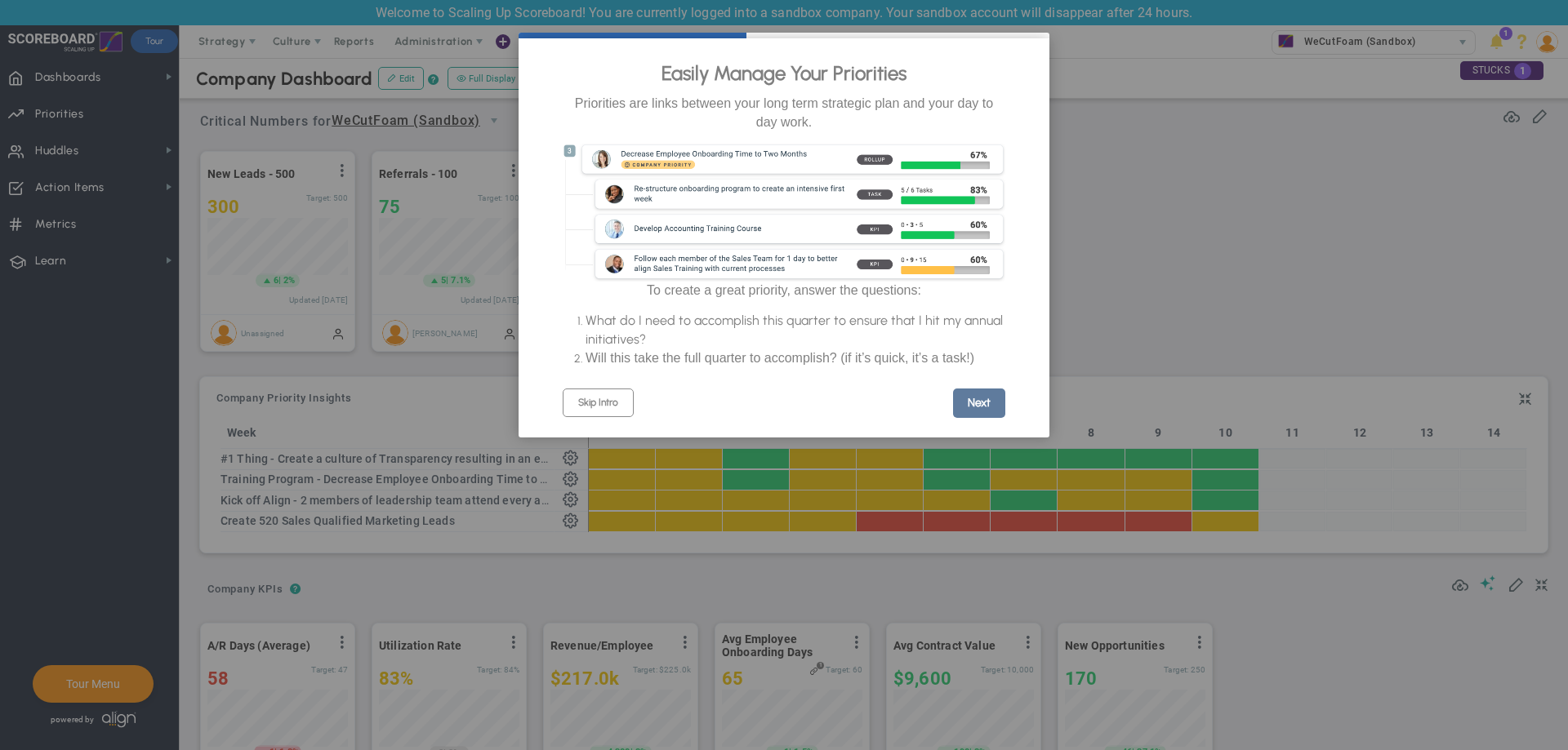
click at [990, 417] on link "Next" at bounding box center [978, 402] width 52 height 29
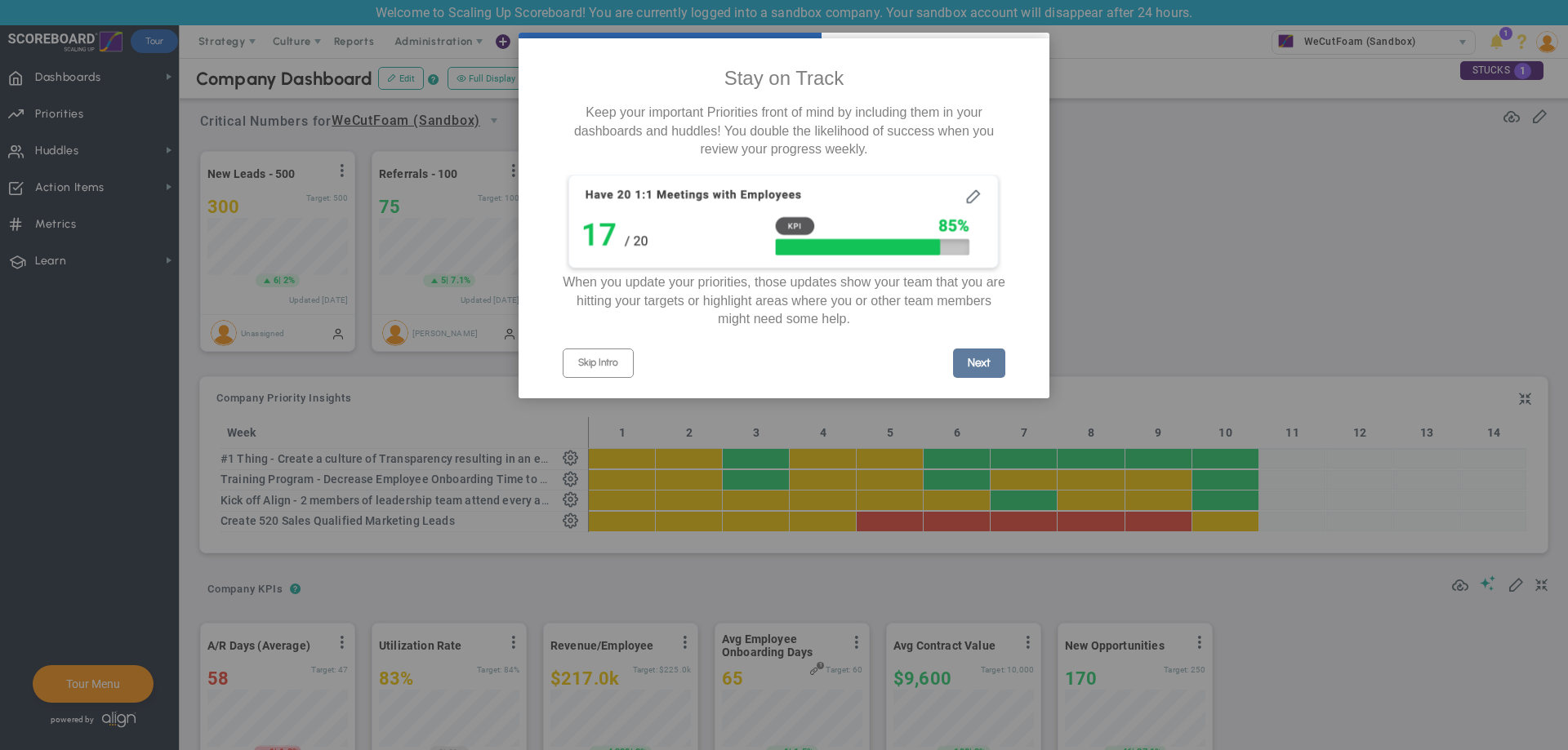
click at [985, 377] on link "Next" at bounding box center [978, 363] width 52 height 29
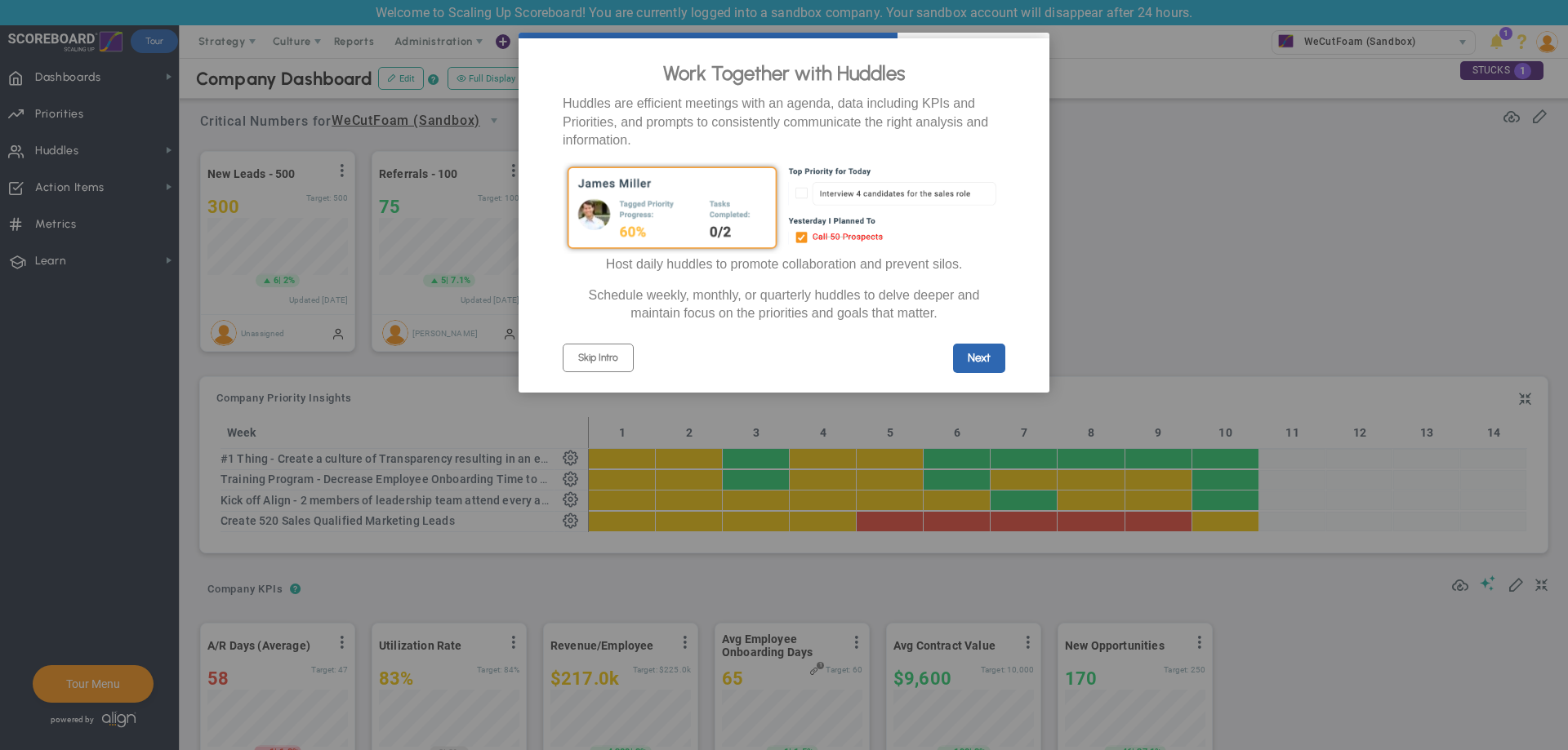
click at [985, 373] on link "Next" at bounding box center [978, 358] width 52 height 29
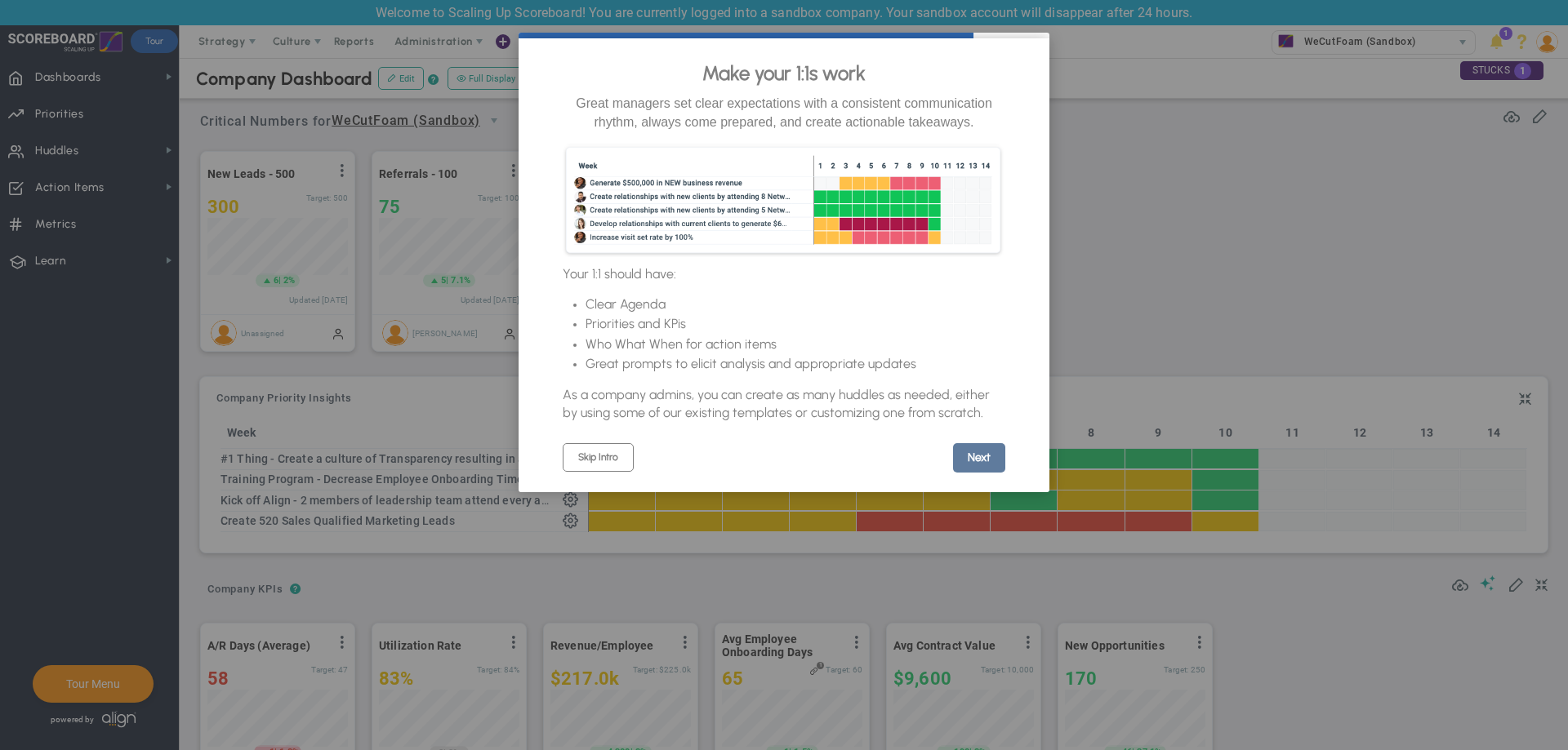
click at [978, 467] on link "Next" at bounding box center [978, 457] width 52 height 29
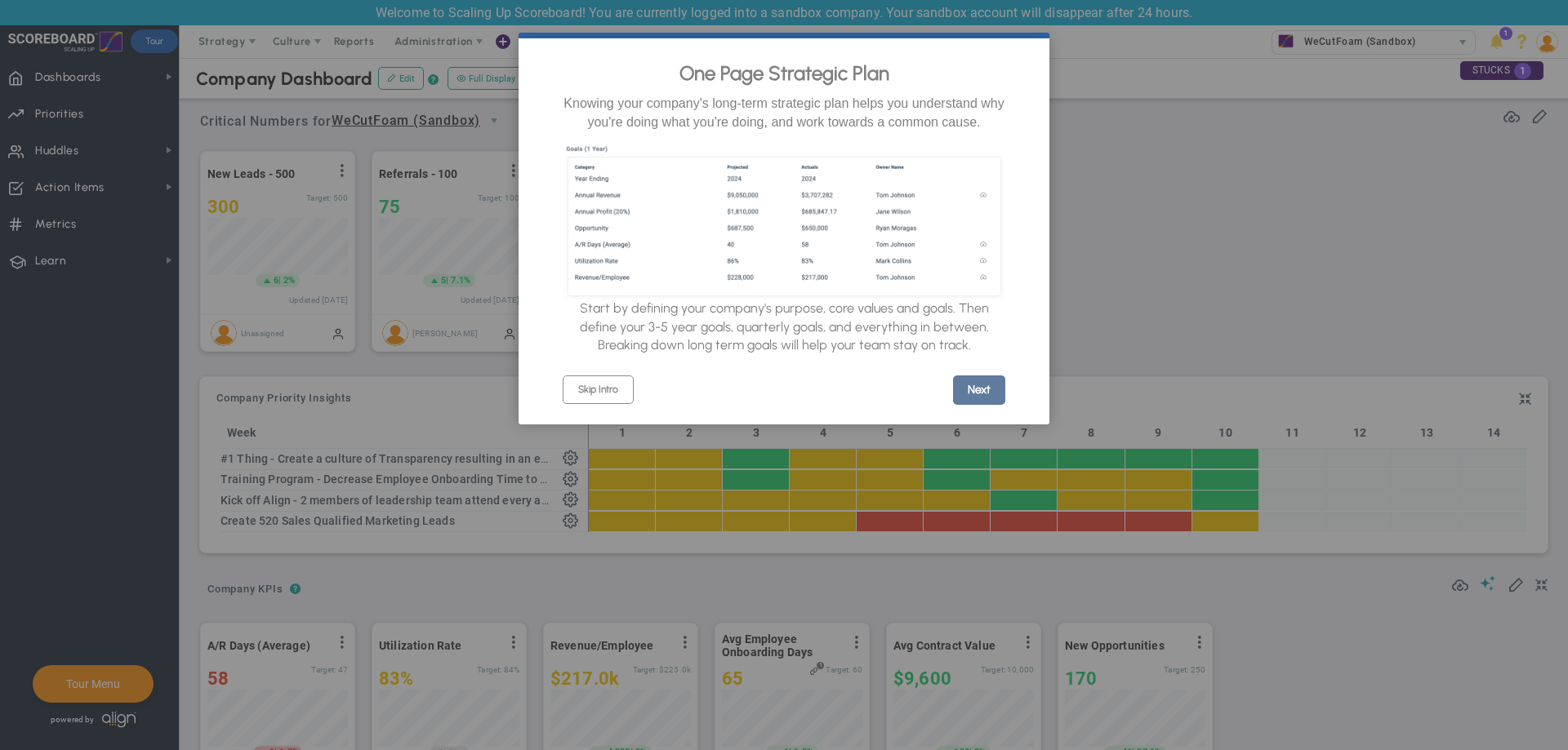
click at [987, 404] on link "Next" at bounding box center [978, 389] width 52 height 29
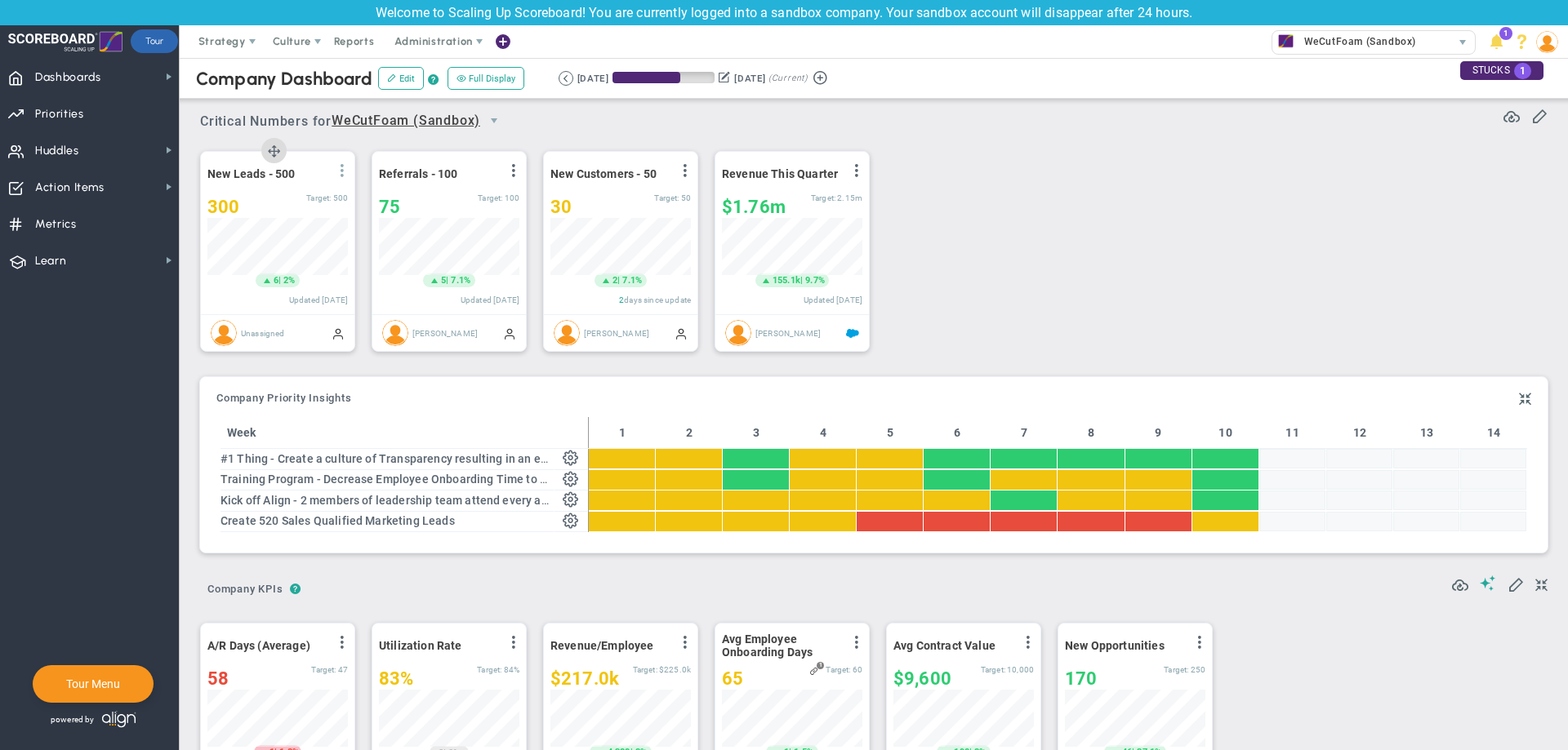
click at [343, 168] on span at bounding box center [342, 171] width 13 height 13
click at [1027, 212] on div "New Leads - 500 View Historical Graph Edit Make "No Change" Update Add Past Upd…" at bounding box center [867, 251] width 1368 height 230
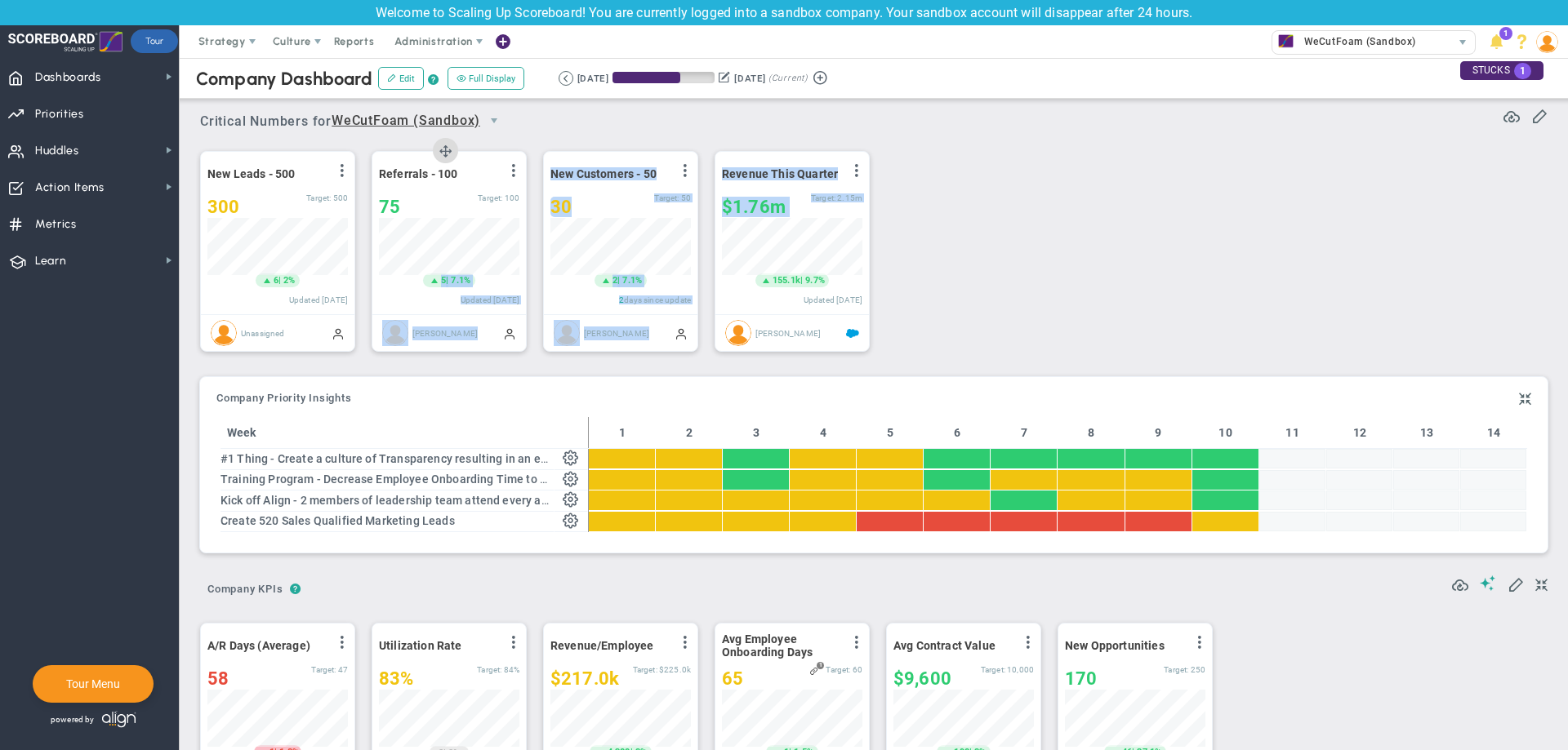
drag, startPoint x: 1028, startPoint y: 212, endPoint x: 379, endPoint y: 280, distance: 652.6
click at [379, 280] on div "New Leads - 500 View Historical Graph Edit Make "No Change" Update Add Past Upd…" at bounding box center [867, 251] width 1368 height 230
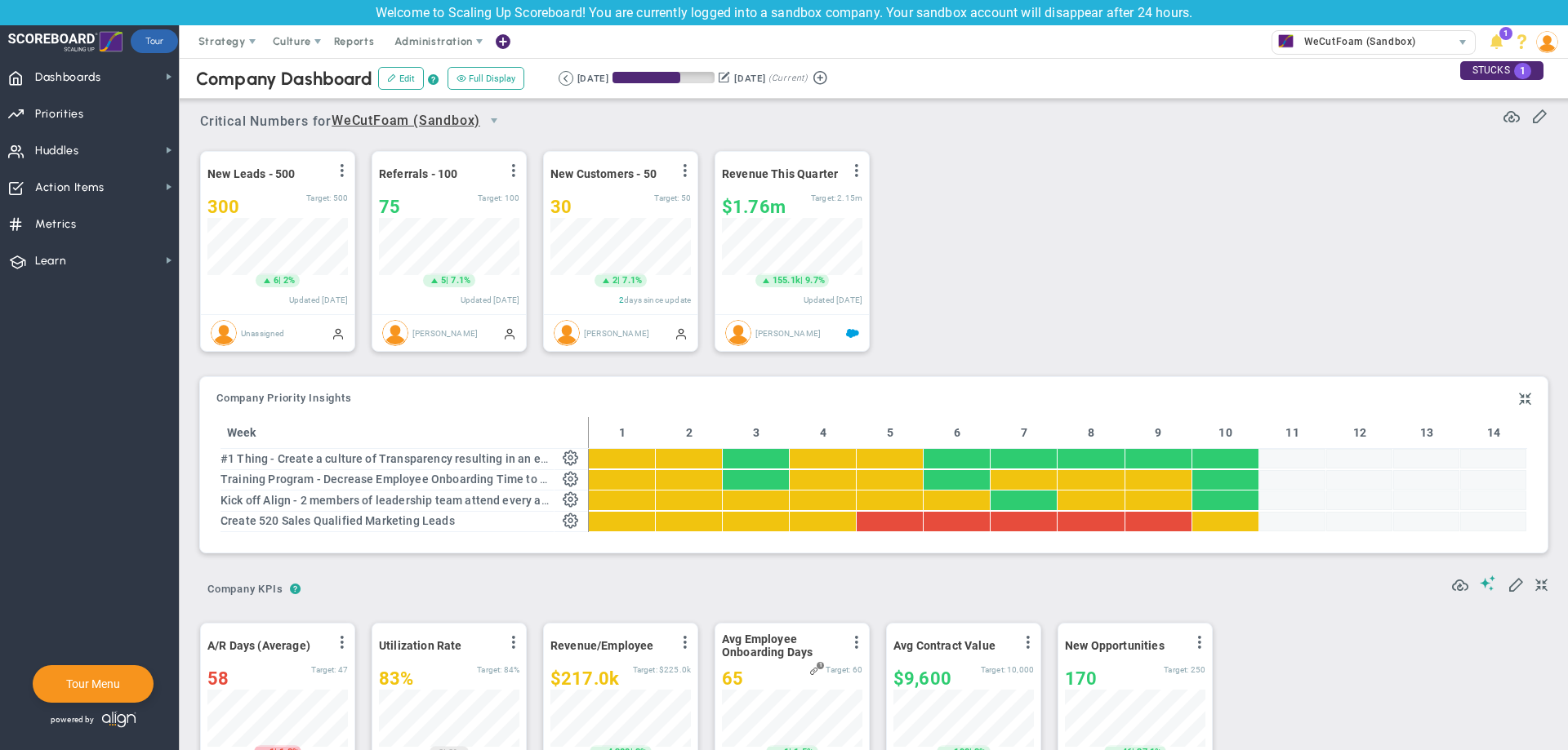
click at [1191, 281] on div "New Leads - 500 View Historical Graph Edit Make "No Change" Update Add Past Upd…" at bounding box center [867, 251] width 1368 height 230
click at [128, 80] on span "Dashboards Dashboards" at bounding box center [89, 76] width 179 height 37
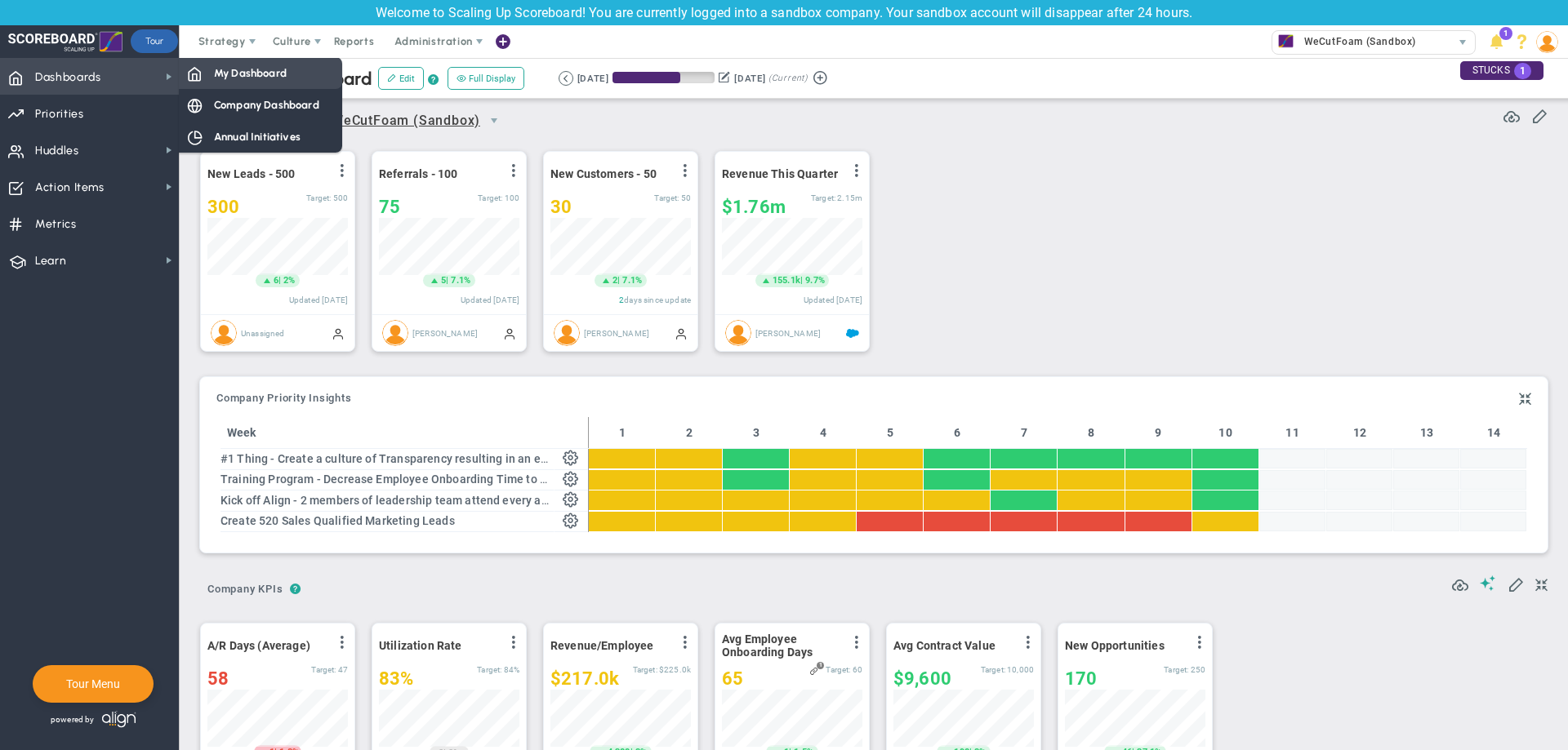
click at [212, 71] on div "My Dashboard" at bounding box center [260, 73] width 164 height 32
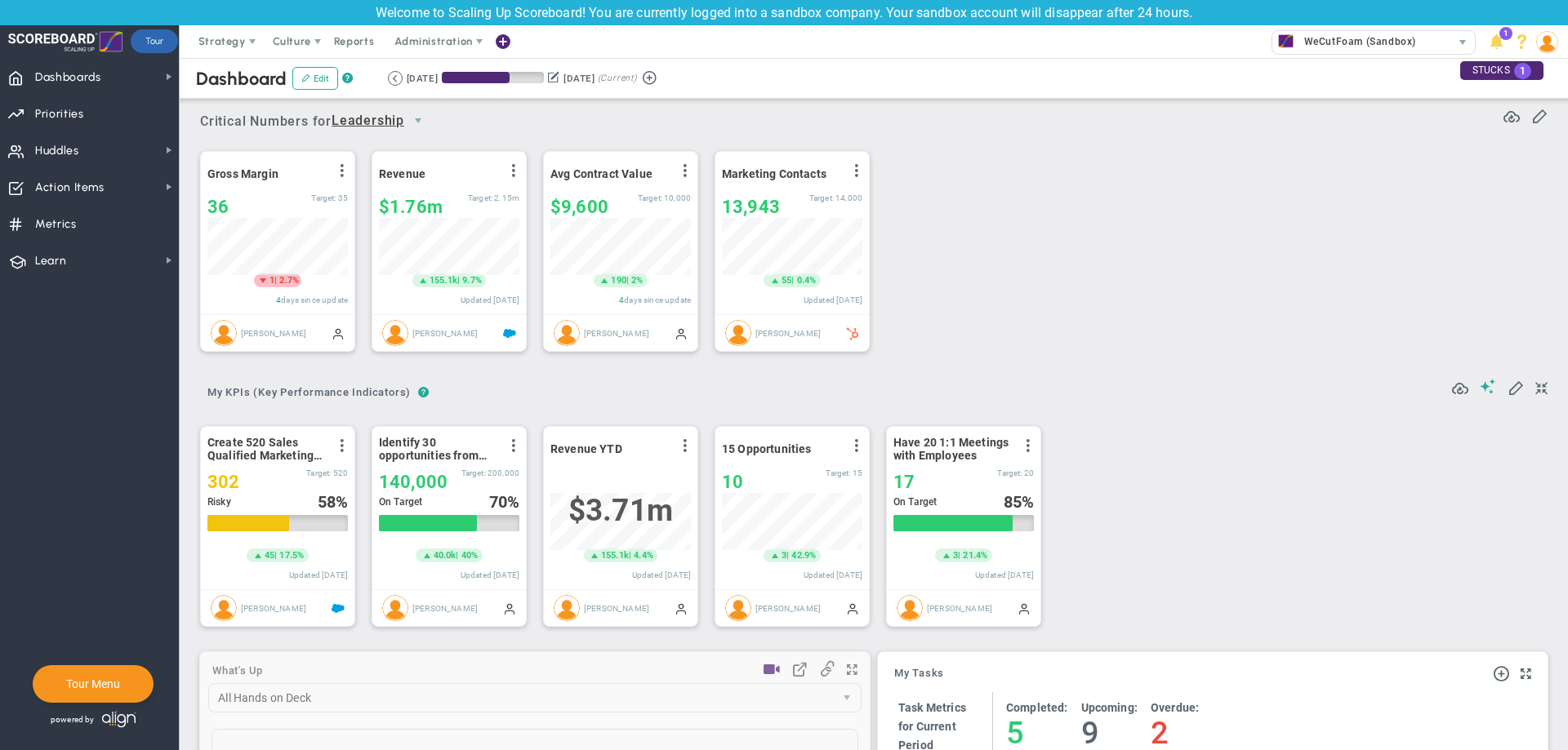
scroll to position [57, 141]
click at [391, 122] on span "Leadership" at bounding box center [368, 121] width 73 height 21
click at [393, 147] on span "+ Manage Teams" at bounding box center [387, 151] width 78 height 21
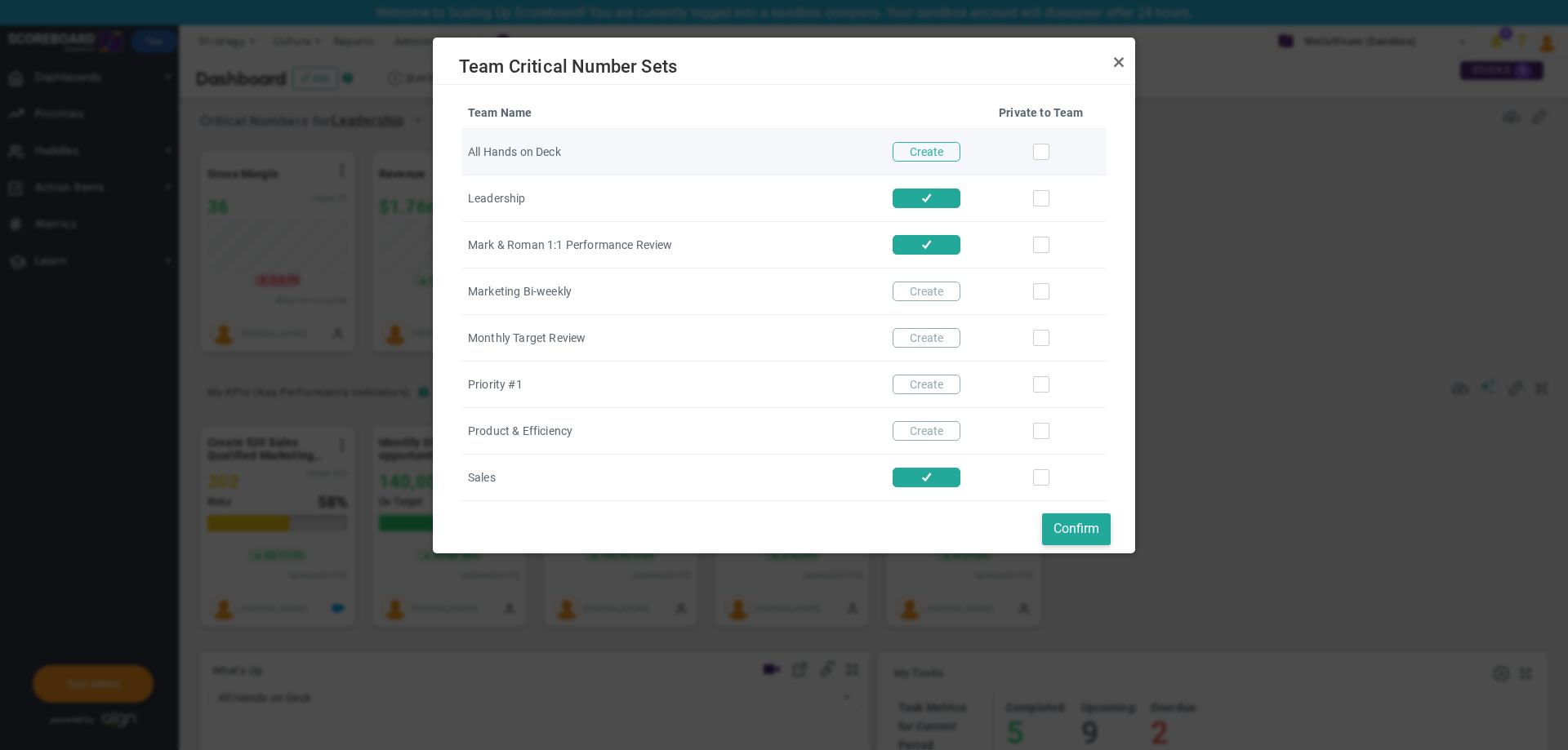
click at [949, 149] on button "Create" at bounding box center [926, 151] width 68 height 20
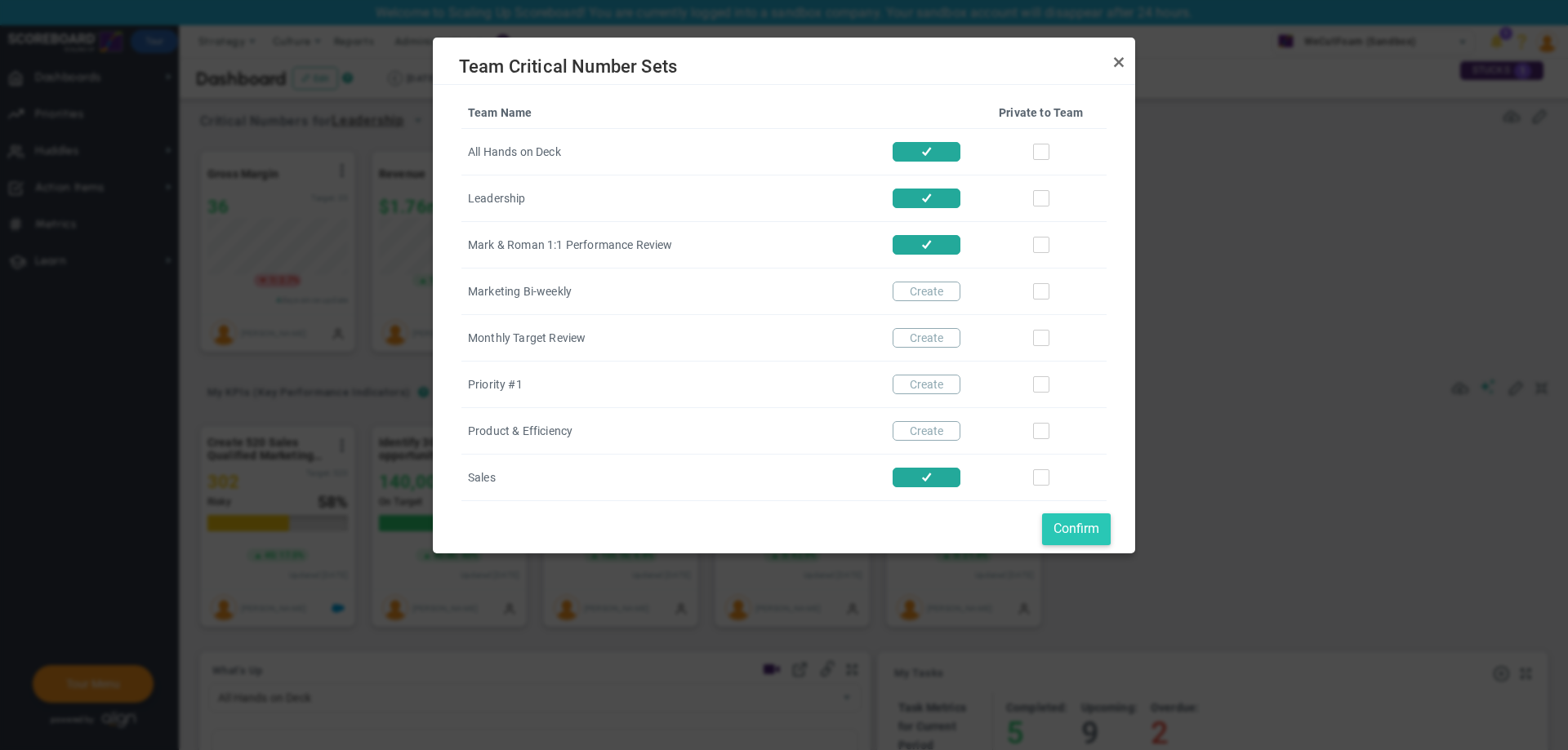
click at [1064, 525] on button "Confirm" at bounding box center [1076, 529] width 69 height 32
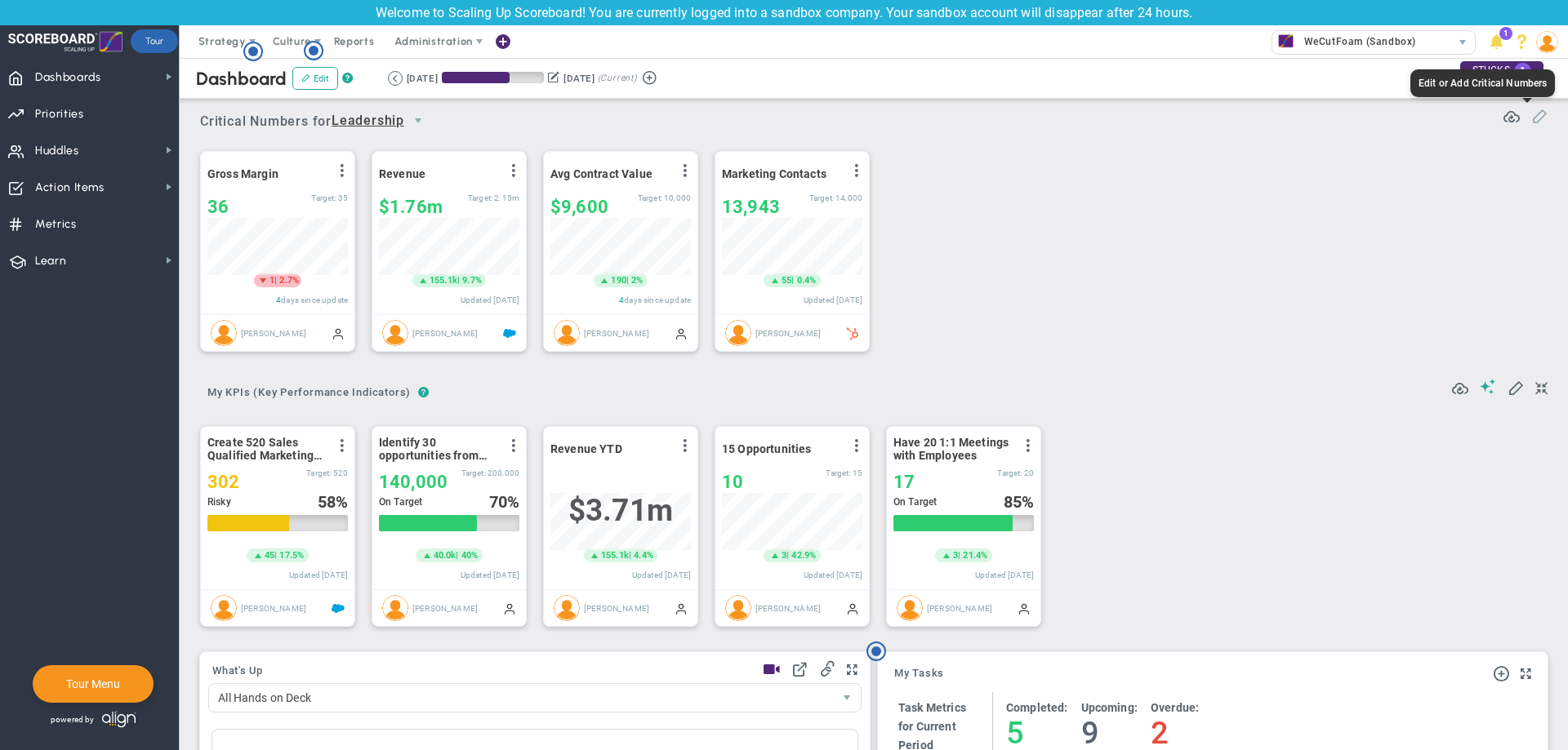
click at [1531, 117] on span at bounding box center [1539, 114] width 16 height 16
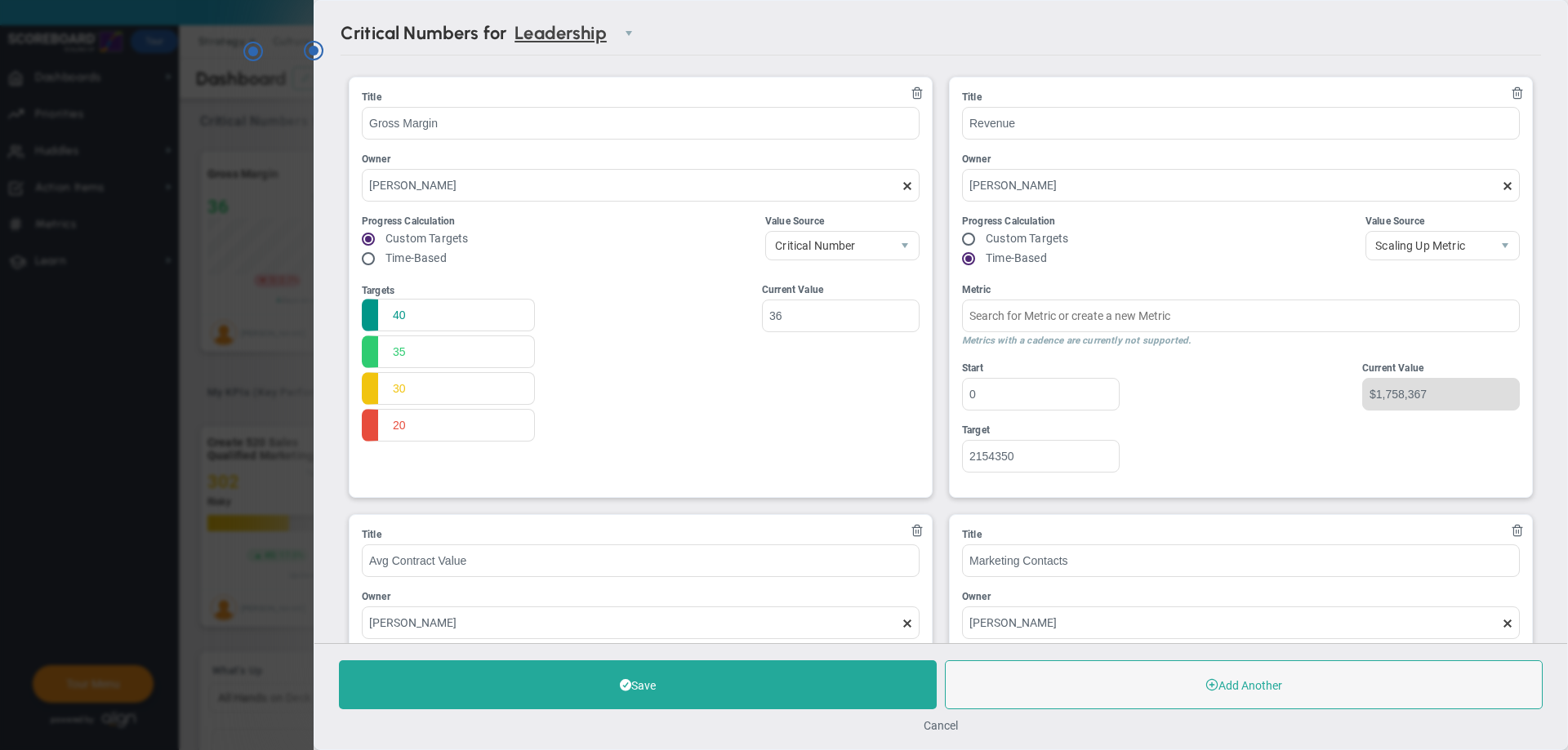
type input "Quarterly Revenue : Salesforce"
type input "Marketing Contacts : HubSpot"
click at [912, 96] on span at bounding box center [917, 93] width 13 height 13
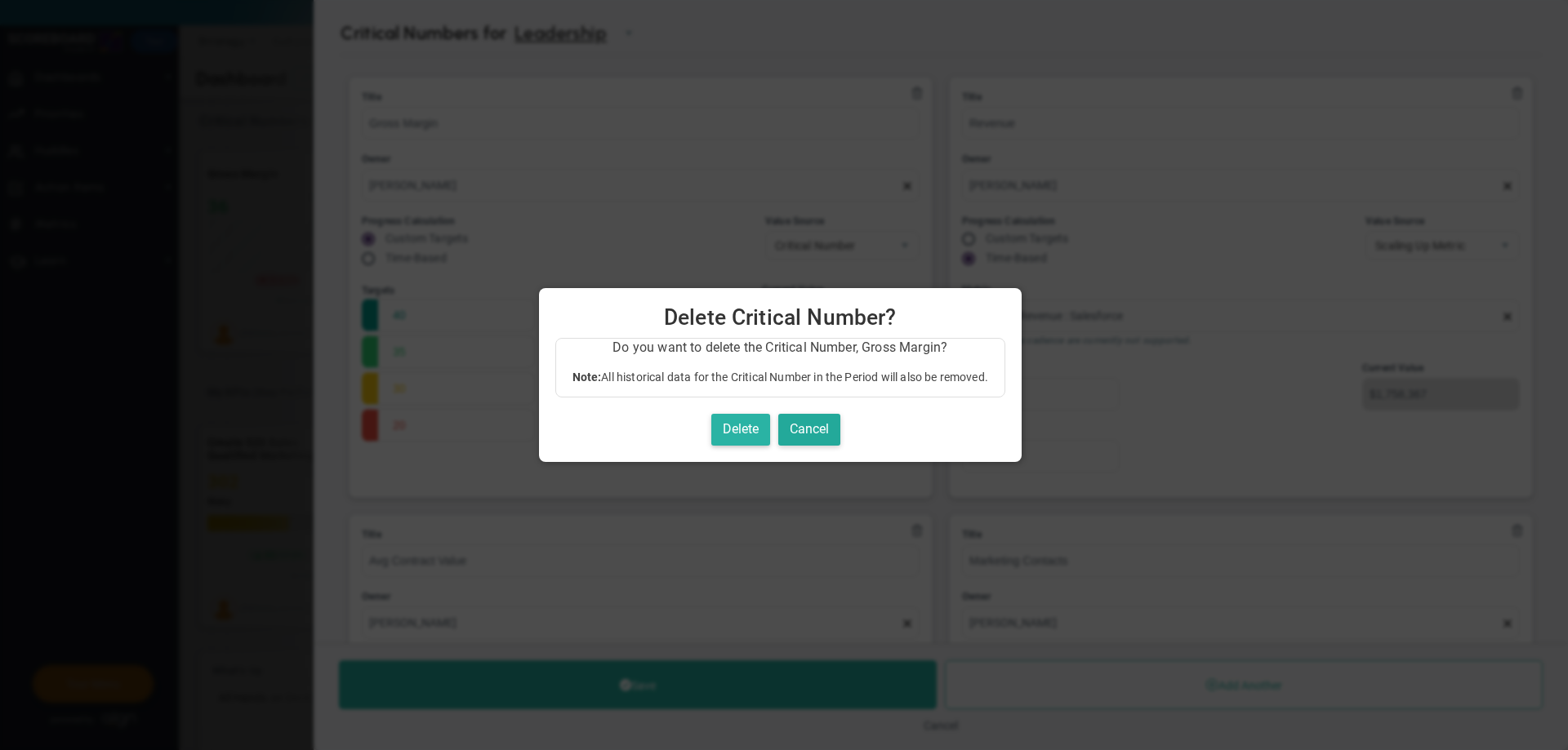
click at [740, 417] on button "Delete" at bounding box center [740, 430] width 59 height 32
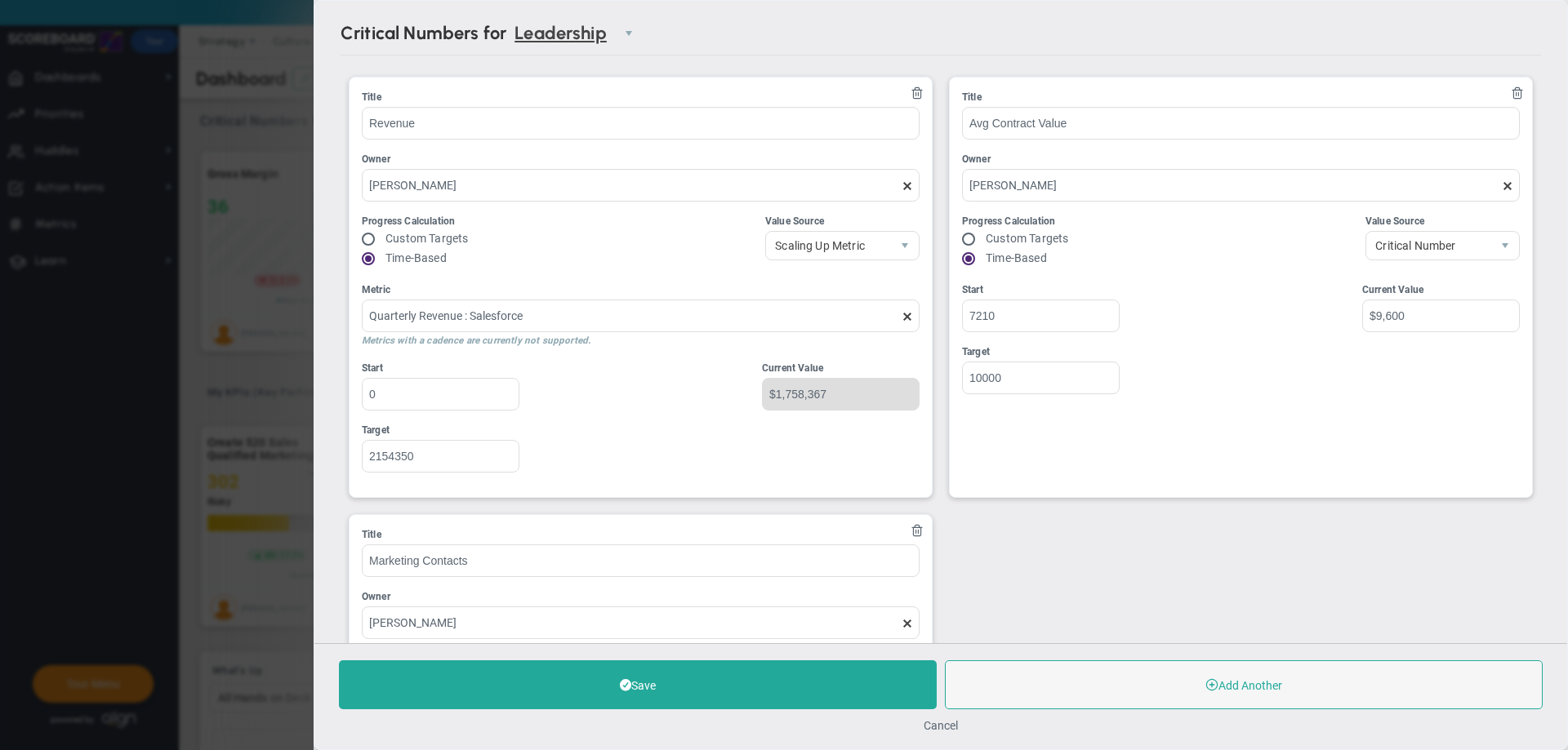
click at [908, 85] on div "Title Revenue Owner [PERSON_NAME] Progress Calculation Custom Targets Time-Base…" at bounding box center [641, 287] width 582 height 419
click at [910, 94] on span at bounding box center [917, 93] width 13 height 13
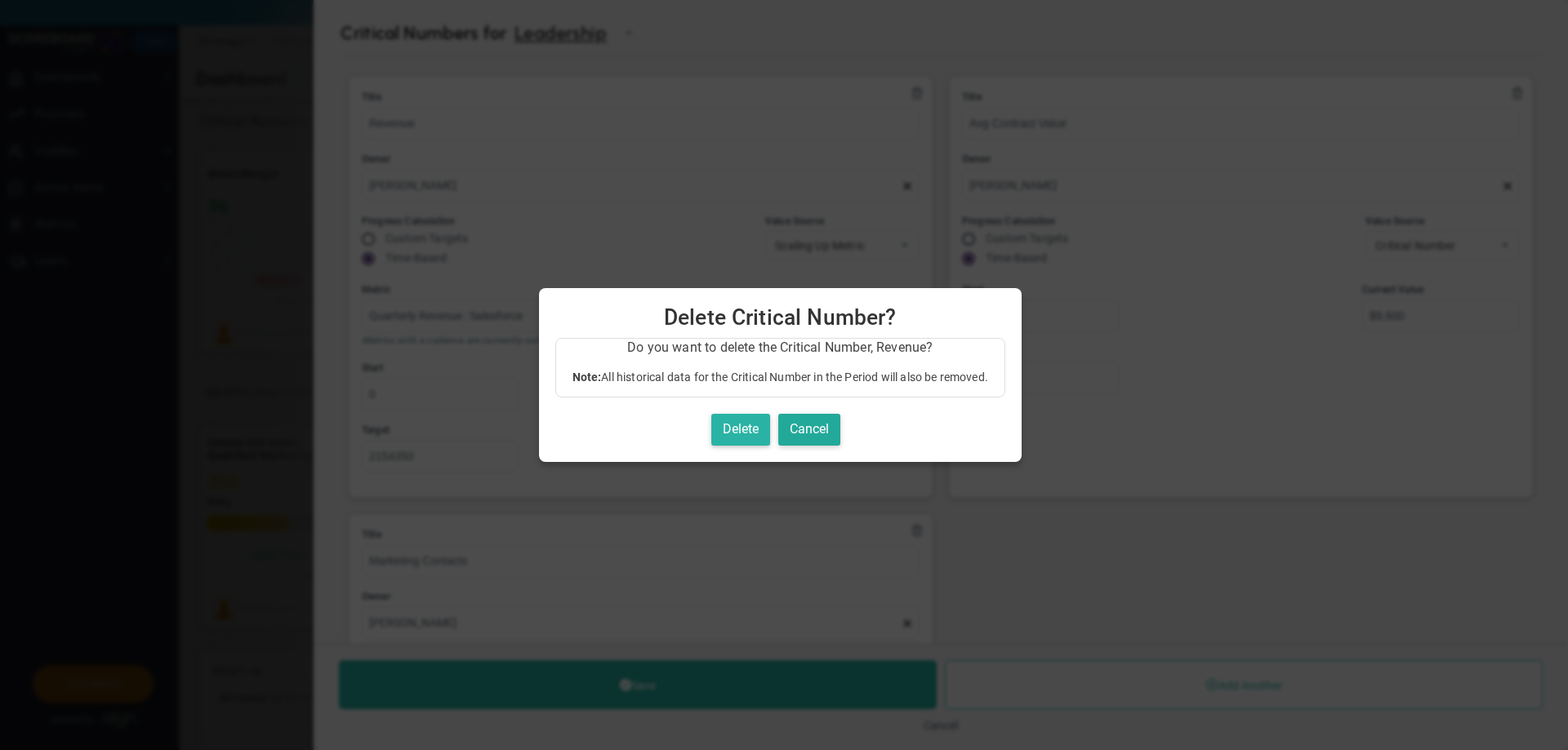
click at [749, 422] on button "Delete" at bounding box center [740, 430] width 59 height 32
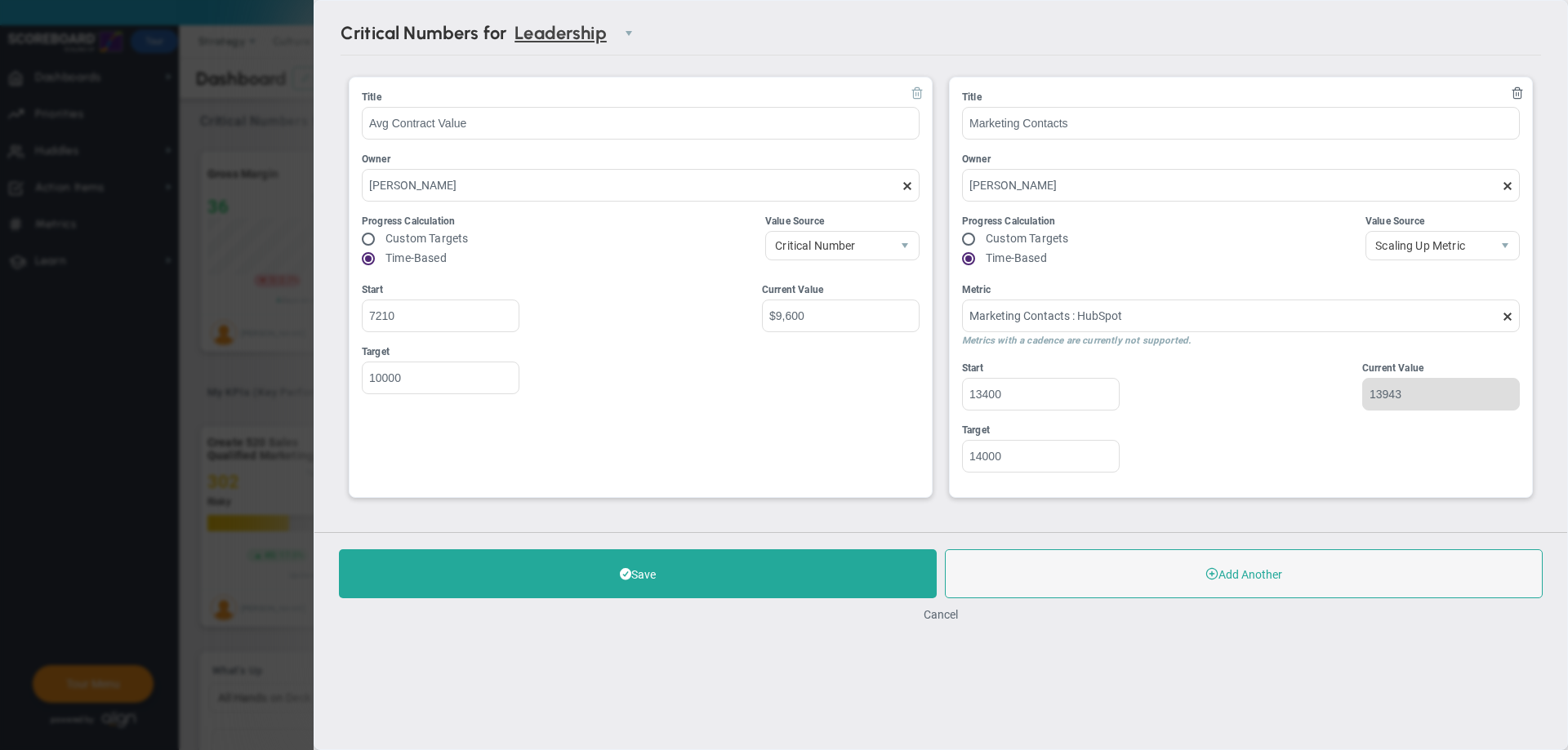
click at [922, 87] on span at bounding box center [917, 93] width 13 height 13
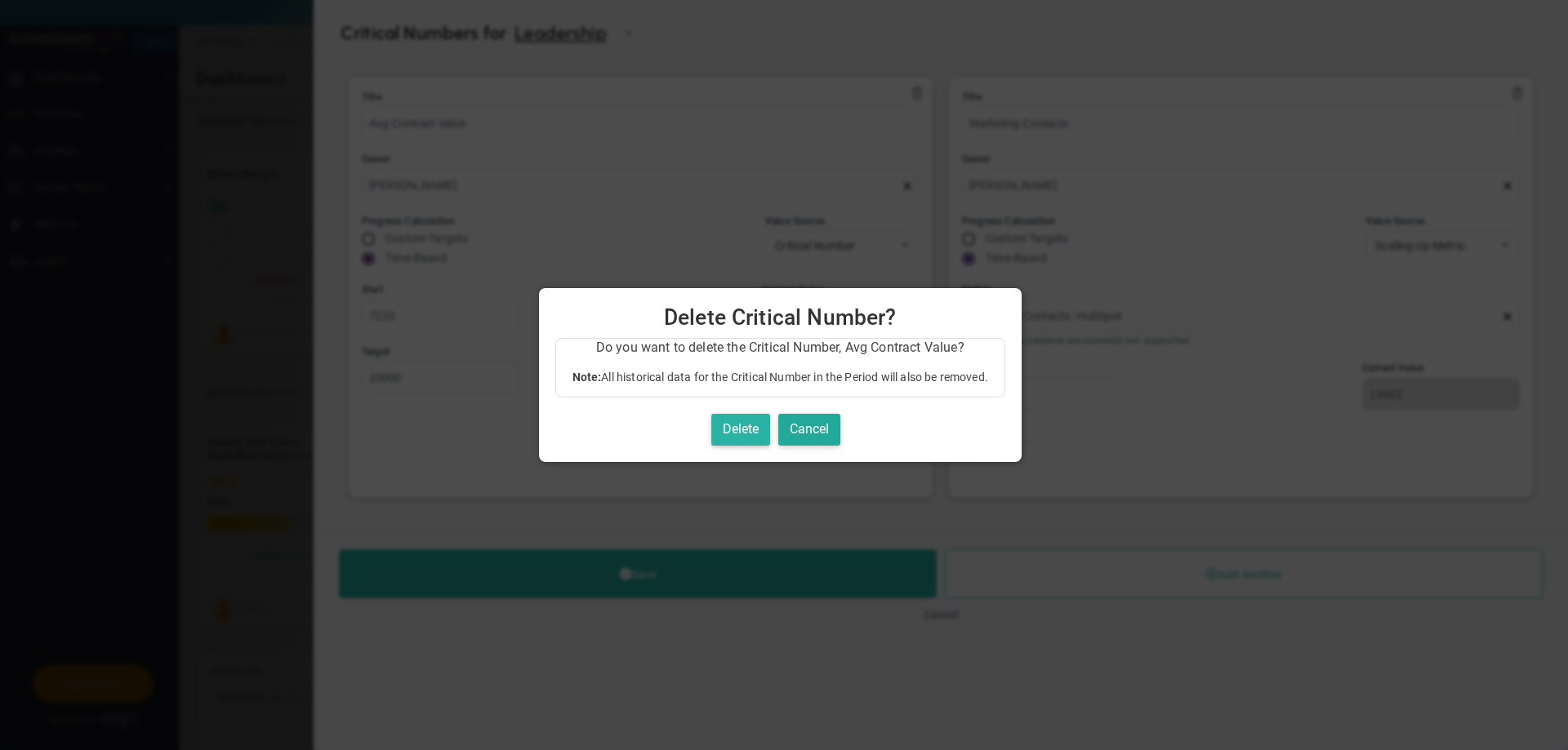
click at [759, 422] on button "Delete" at bounding box center [740, 430] width 59 height 32
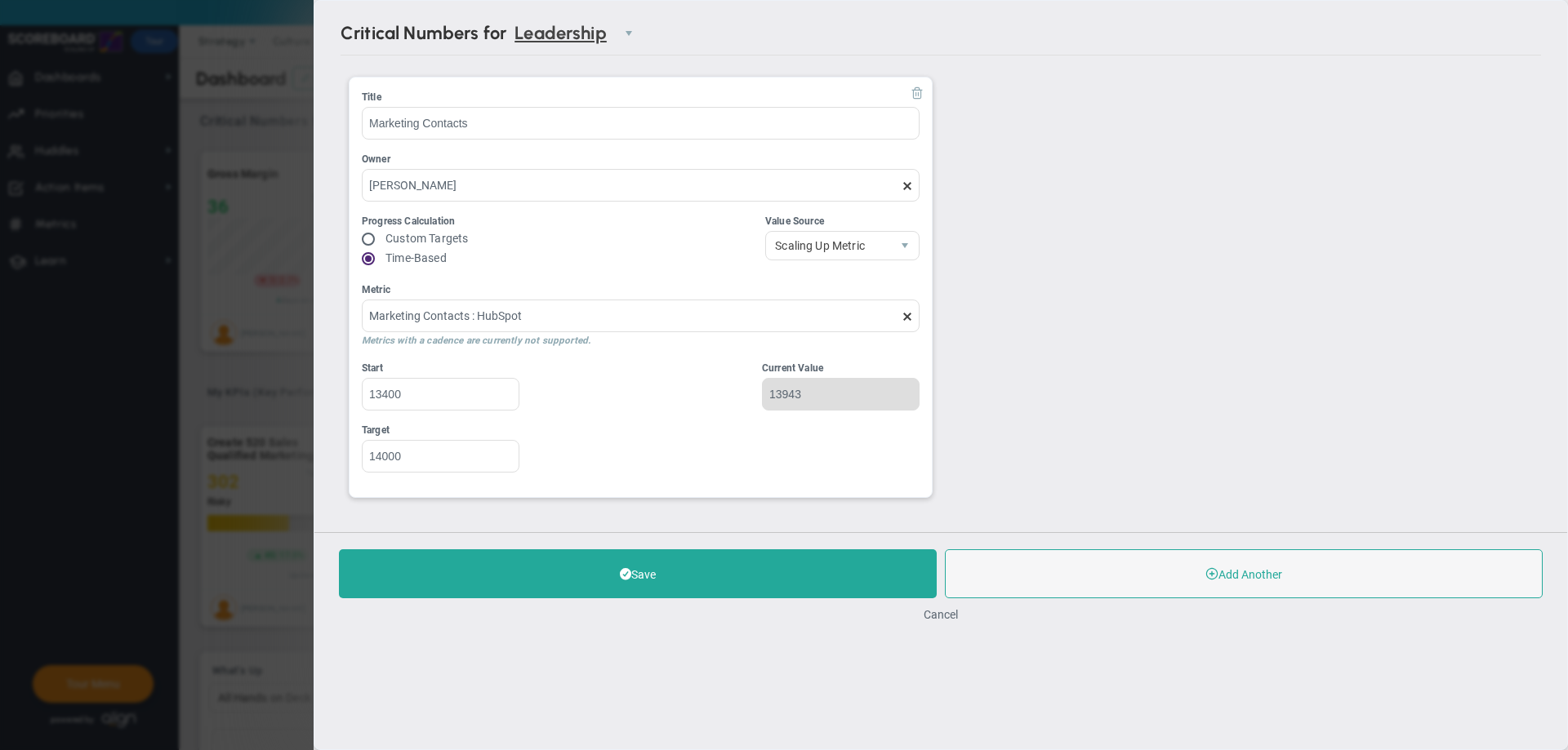
click at [922, 91] on span at bounding box center [917, 93] width 13 height 13
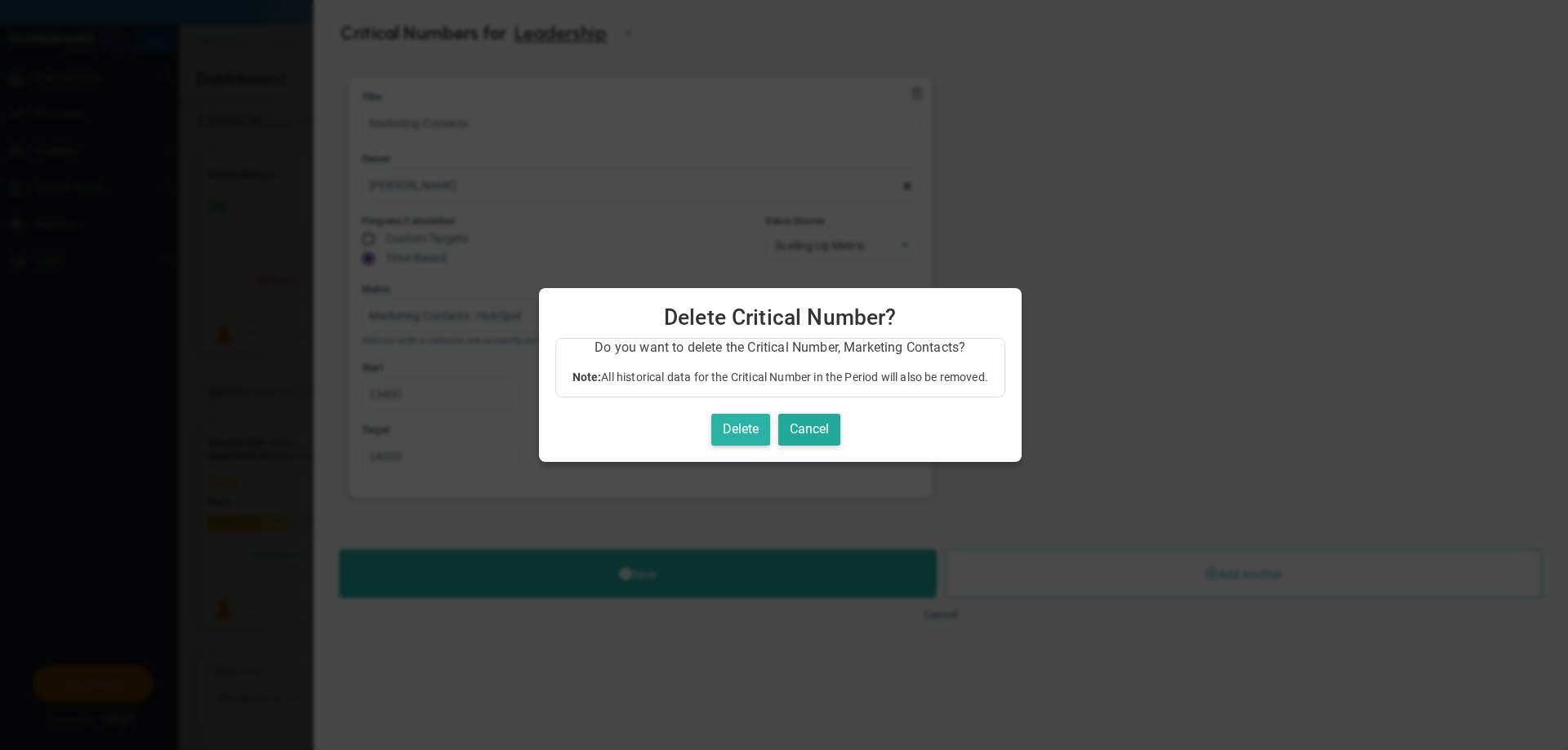
click at [749, 435] on button "Delete" at bounding box center [740, 430] width 59 height 32
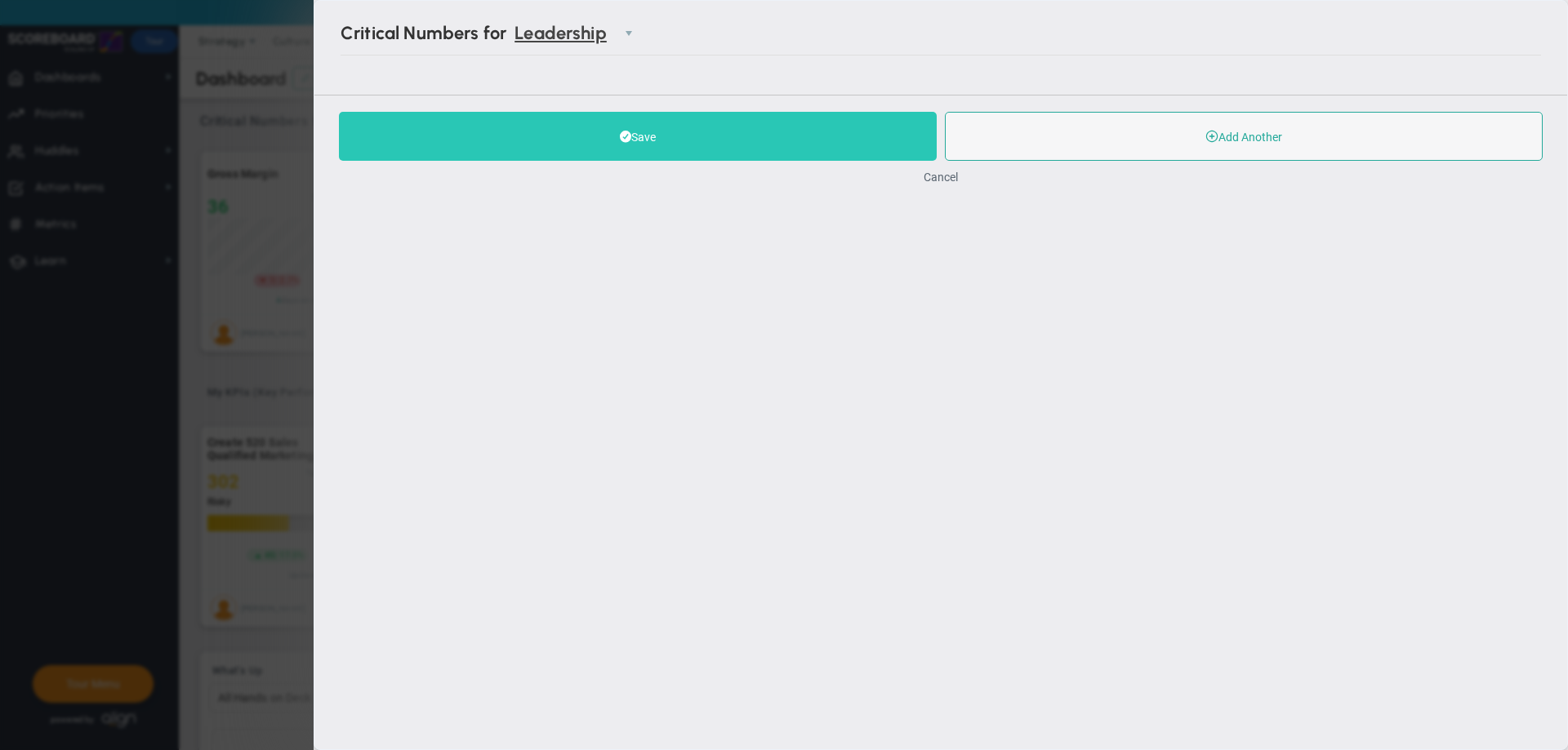
click at [789, 141] on button "Save" at bounding box center [638, 136] width 597 height 49
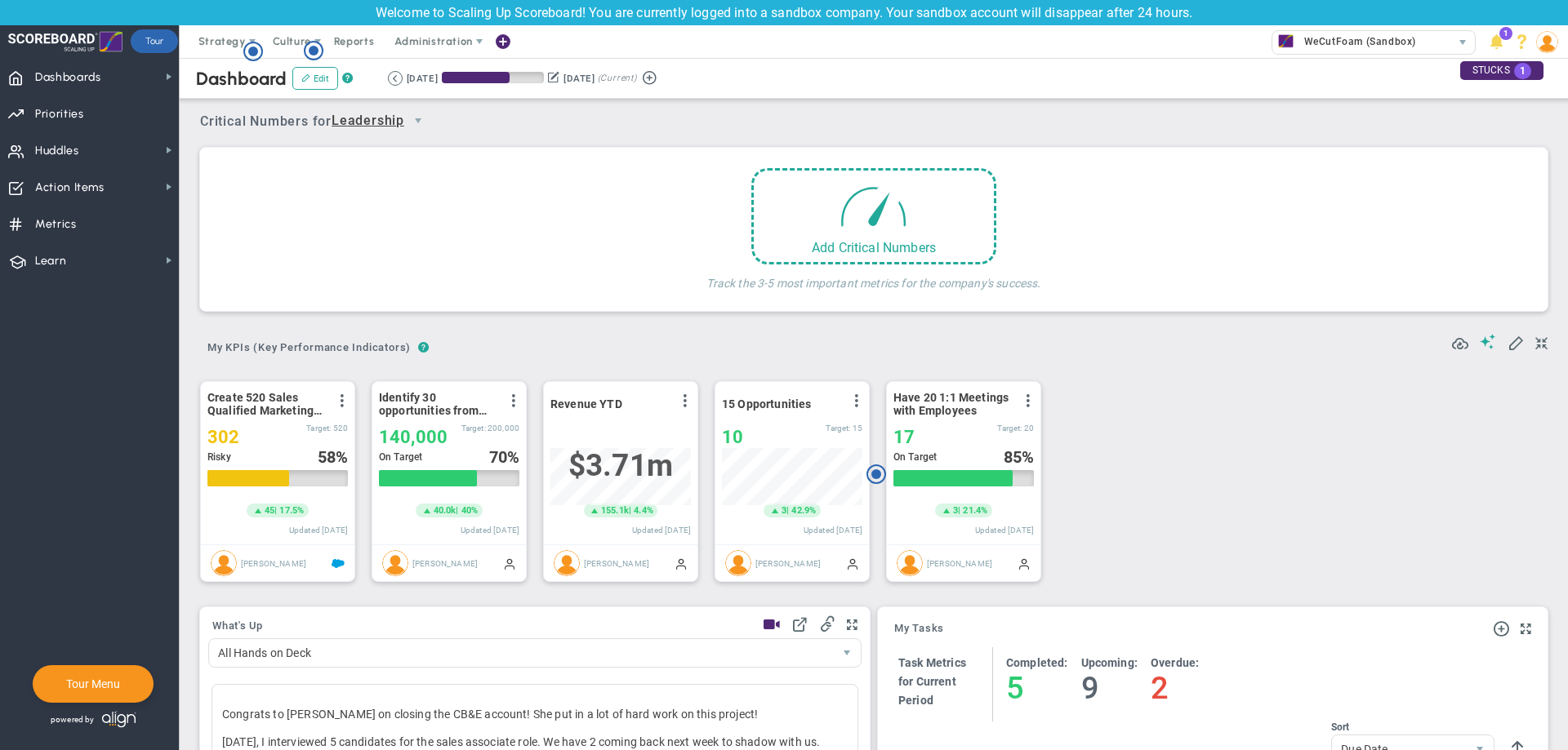
scroll to position [57, 141]
click at [376, 123] on span "Leadership" at bounding box center [368, 121] width 73 height 21
click at [382, 237] on li "All Hands on Deck" at bounding box center [385, 247] width 97 height 55
click at [802, 213] on div "Add Critical Numbers" at bounding box center [873, 213] width 245 height 96
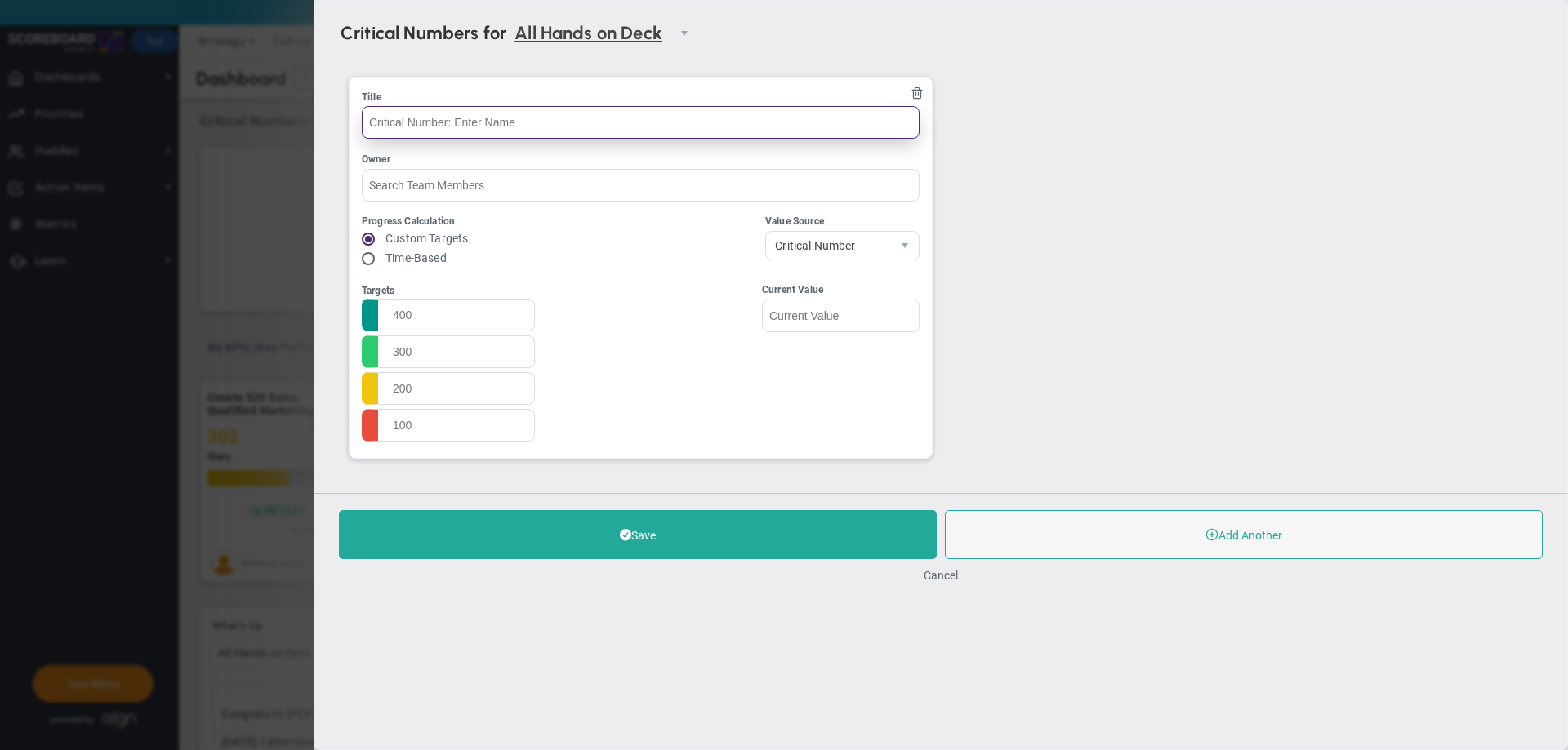
click at [616, 123] on input "text" at bounding box center [641, 122] width 558 height 33
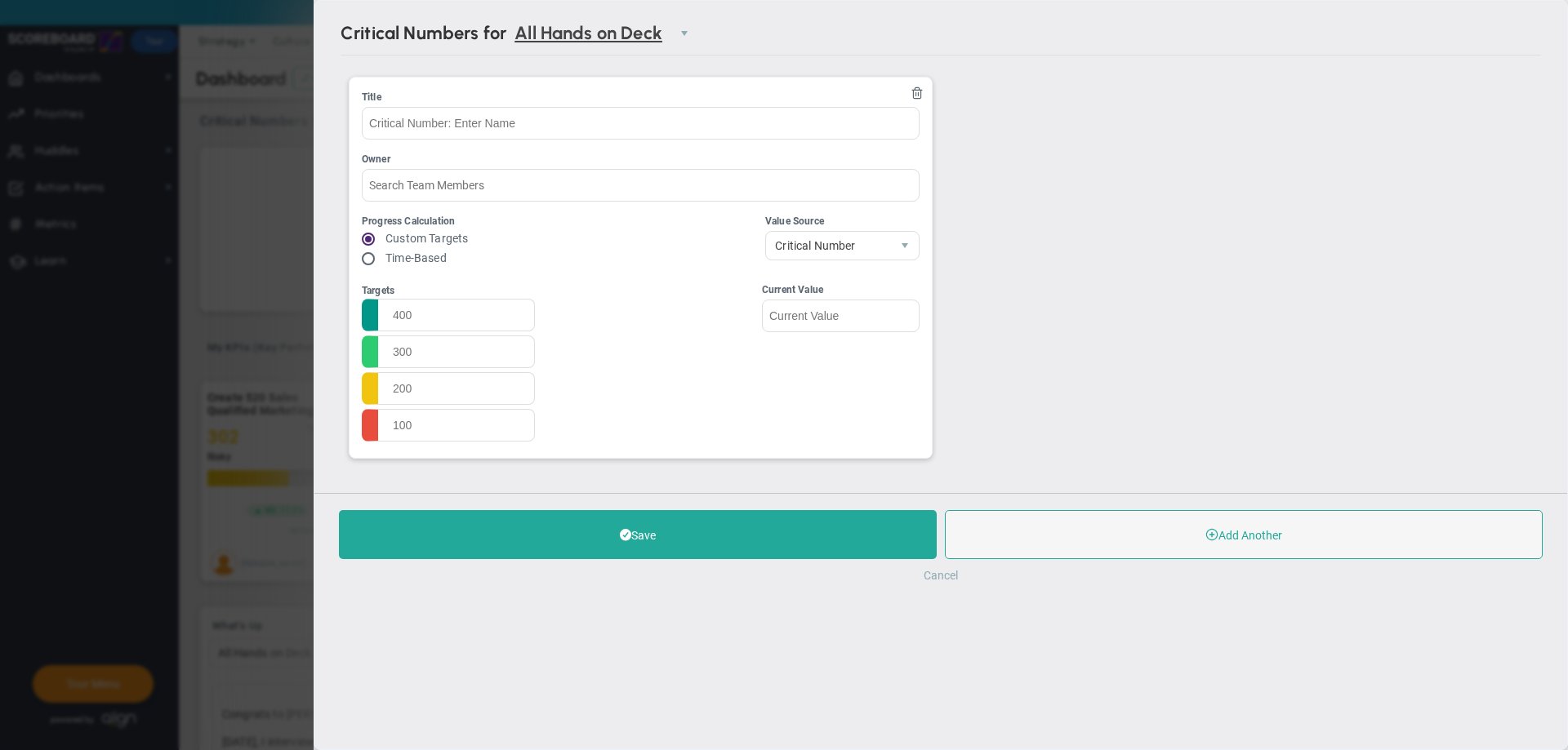
click at [943, 574] on button "Cancel" at bounding box center [940, 575] width 34 height 13
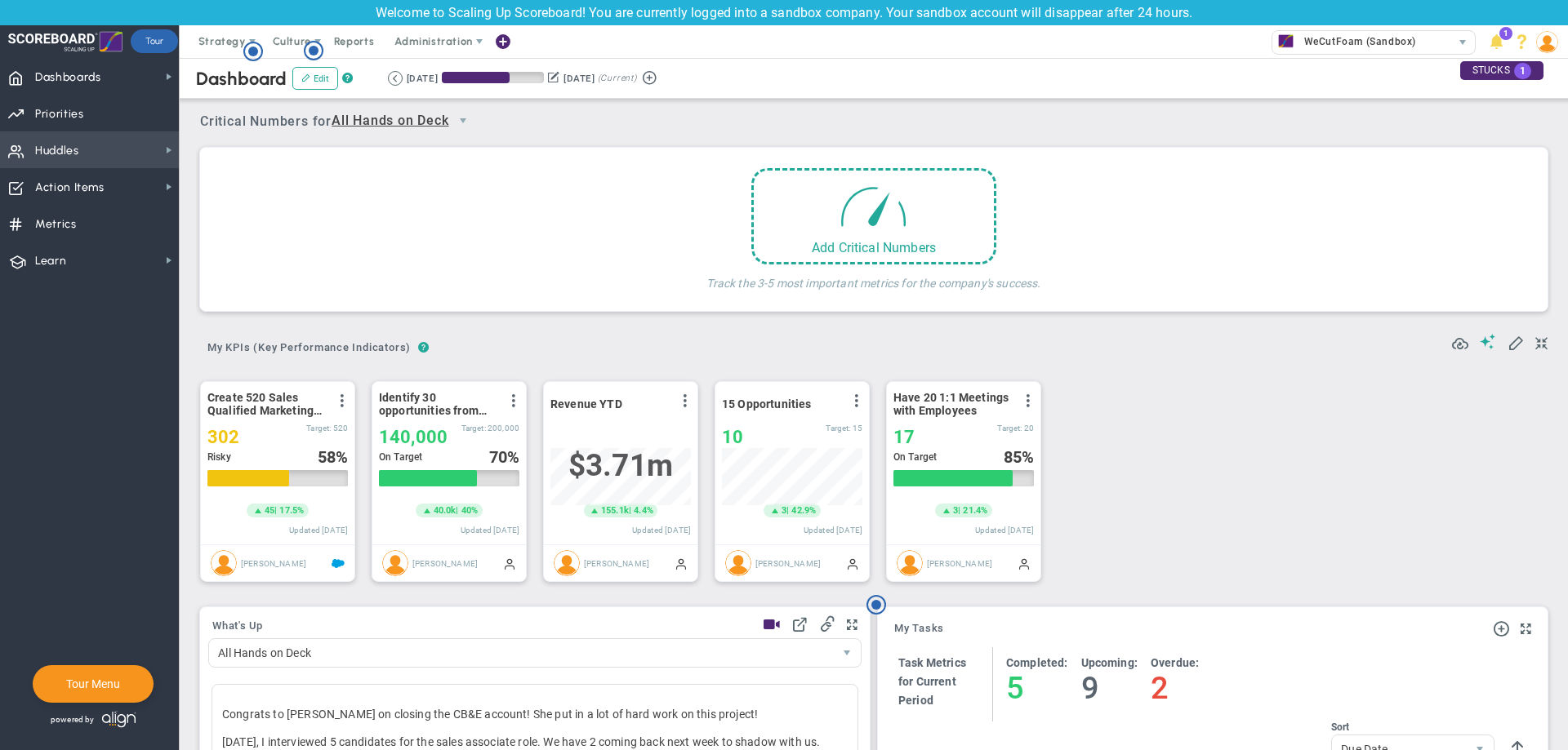
click at [109, 153] on span "Huddles Huddles" at bounding box center [89, 149] width 179 height 37
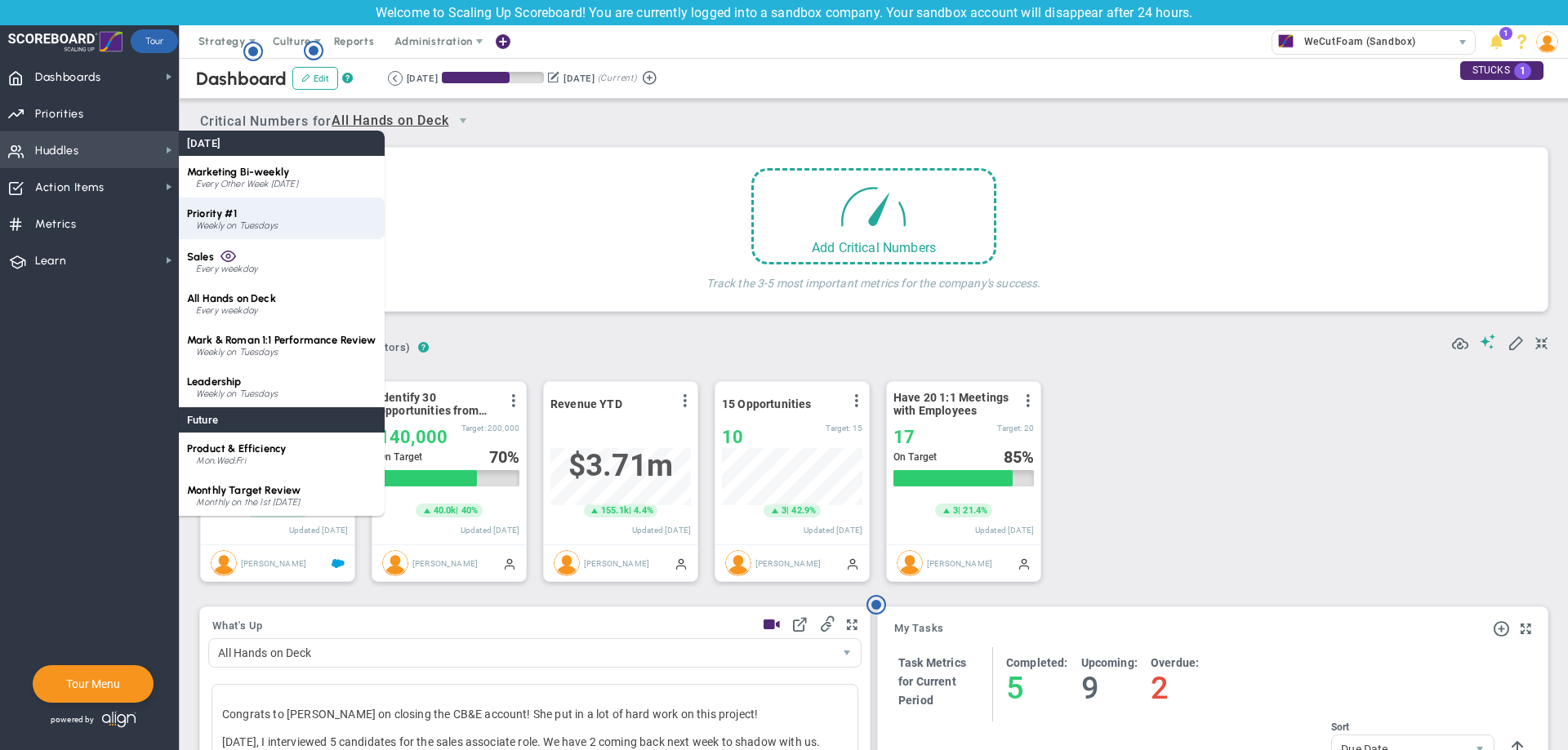
click at [298, 219] on div "Priority #1 Weekly on Tuesdays" at bounding box center [282, 218] width 206 height 42
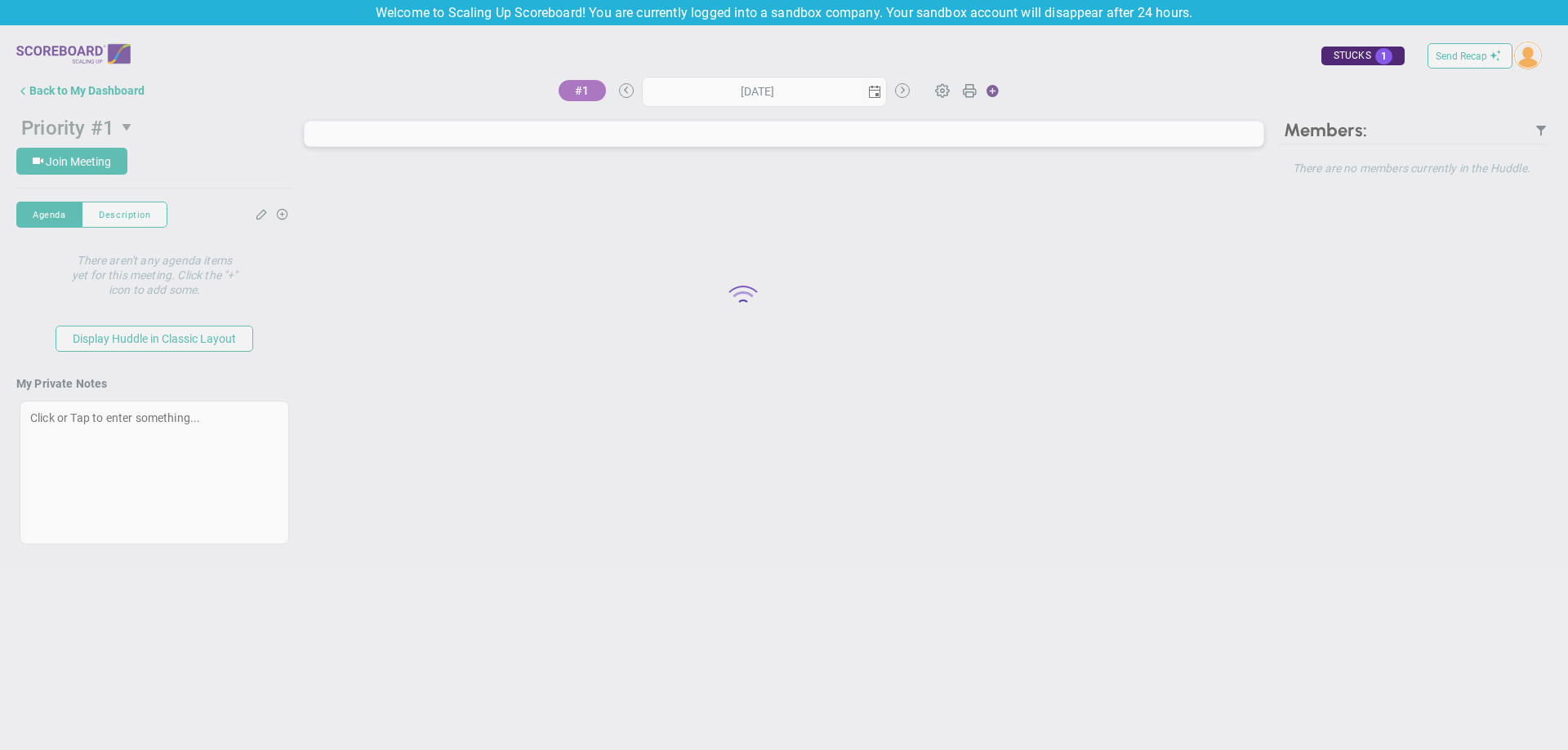
type input "[DATE]"
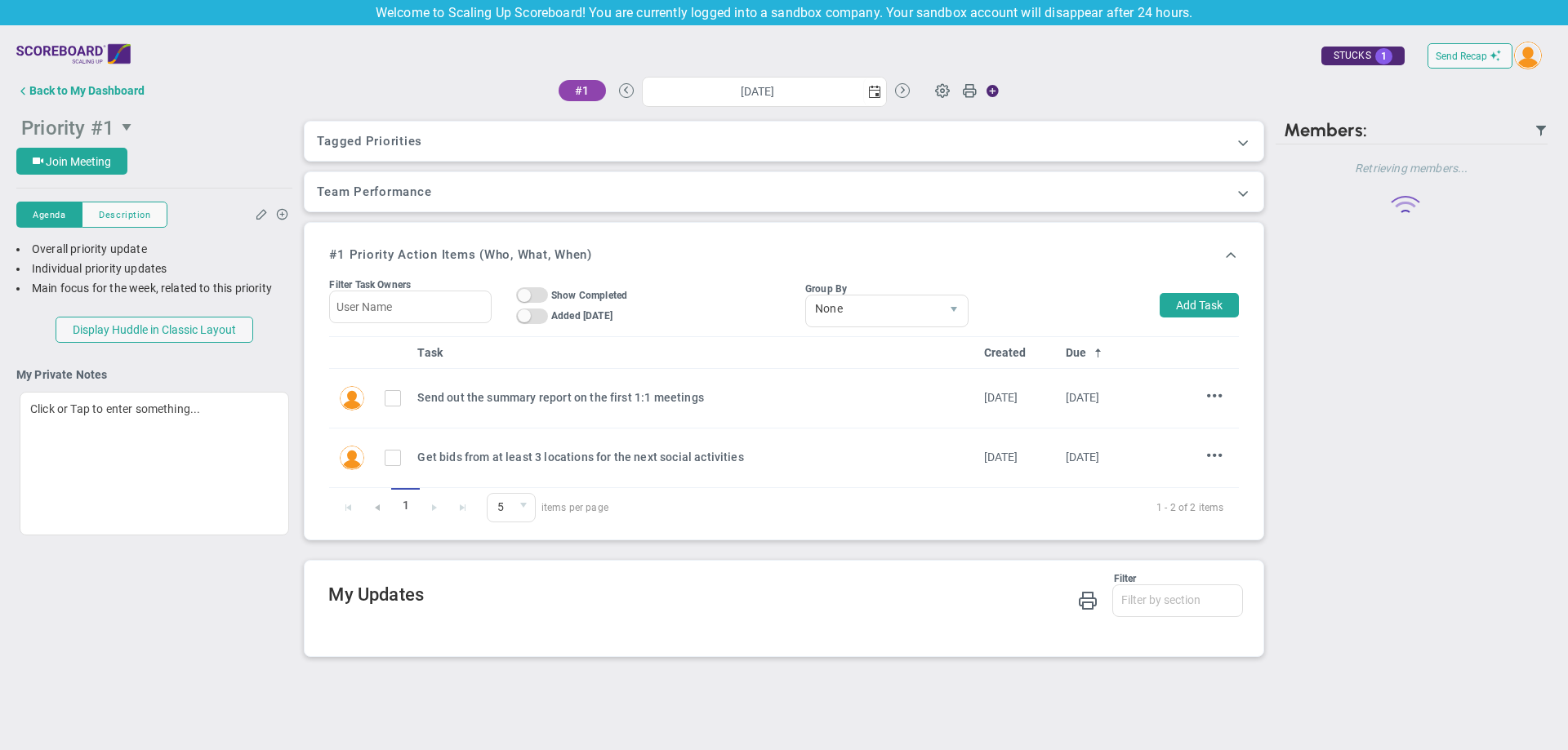
click at [117, 132] on span "select" at bounding box center [128, 127] width 27 height 27
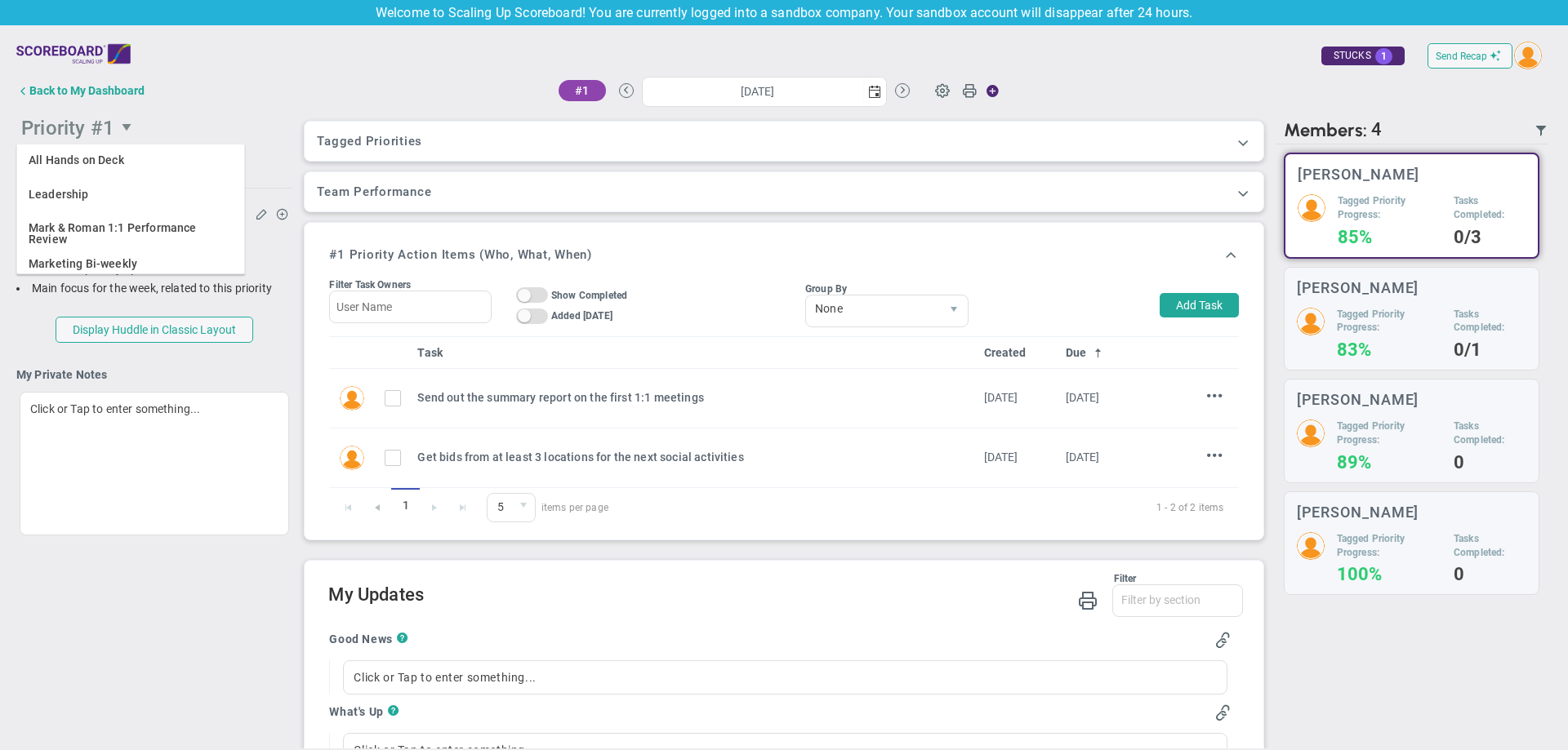
click at [196, 113] on span "Priority #1" at bounding box center [130, 127] width 229 height 33
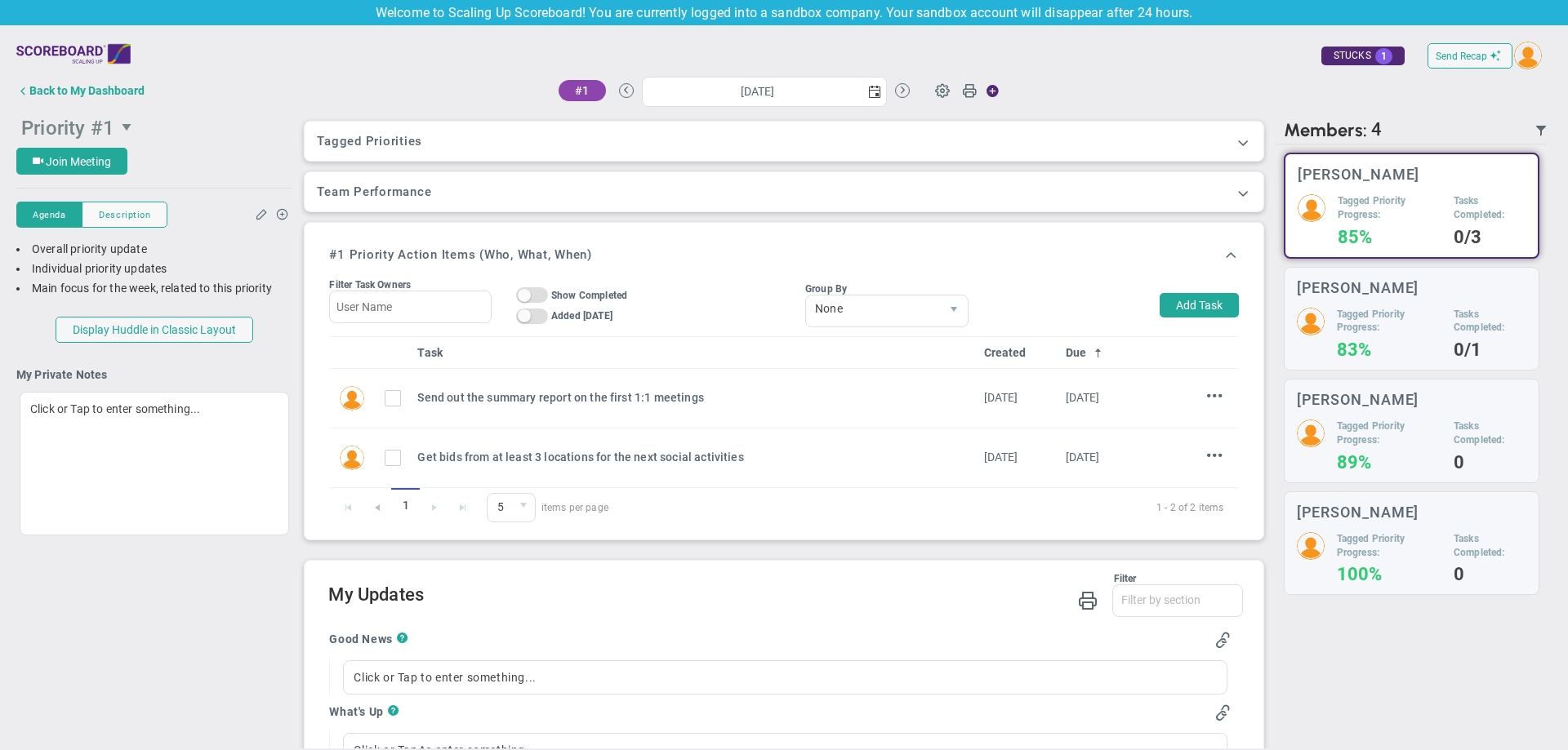
click at [123, 128] on span "select" at bounding box center [129, 128] width 13 height 13
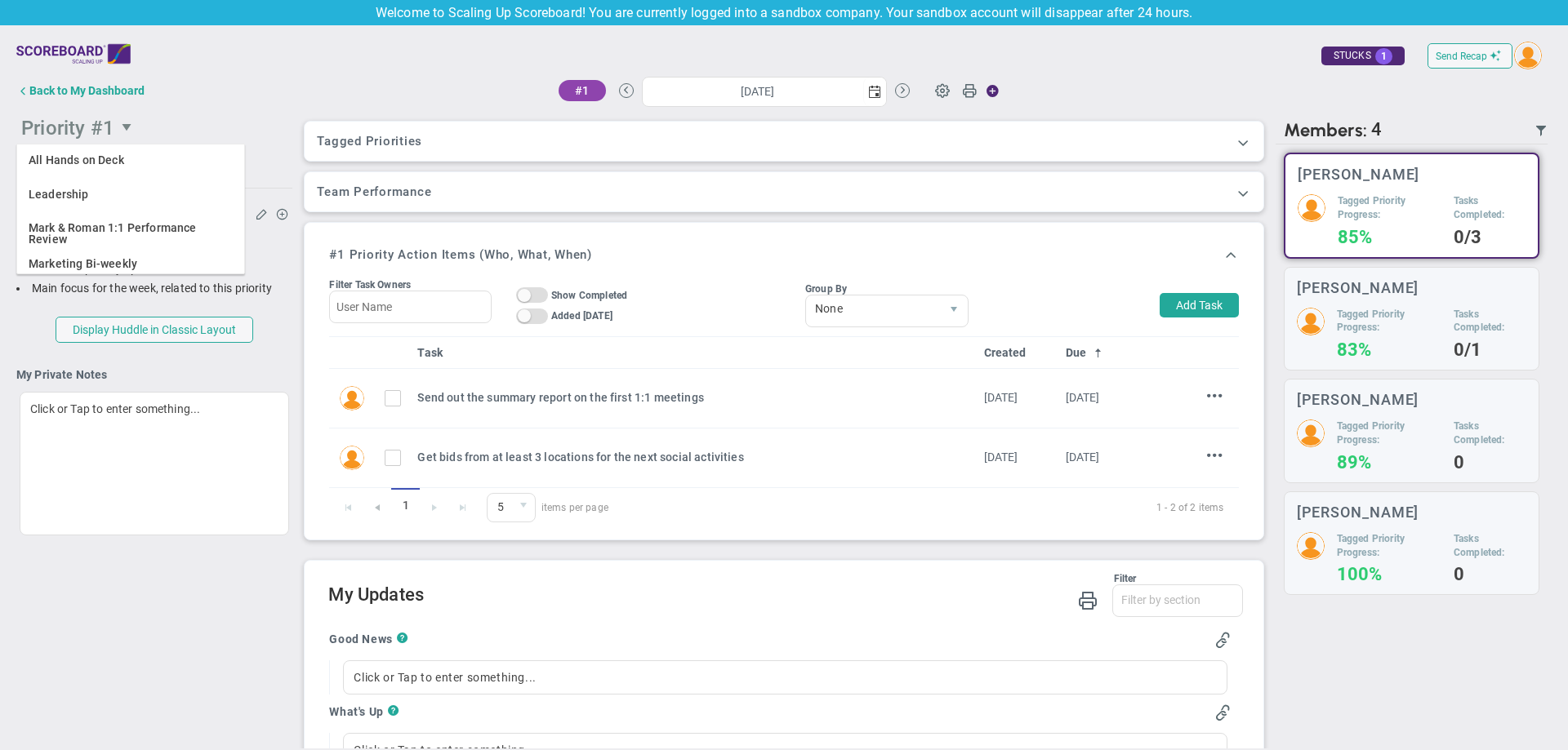
click at [210, 123] on span "Priority #1" at bounding box center [130, 127] width 229 height 33
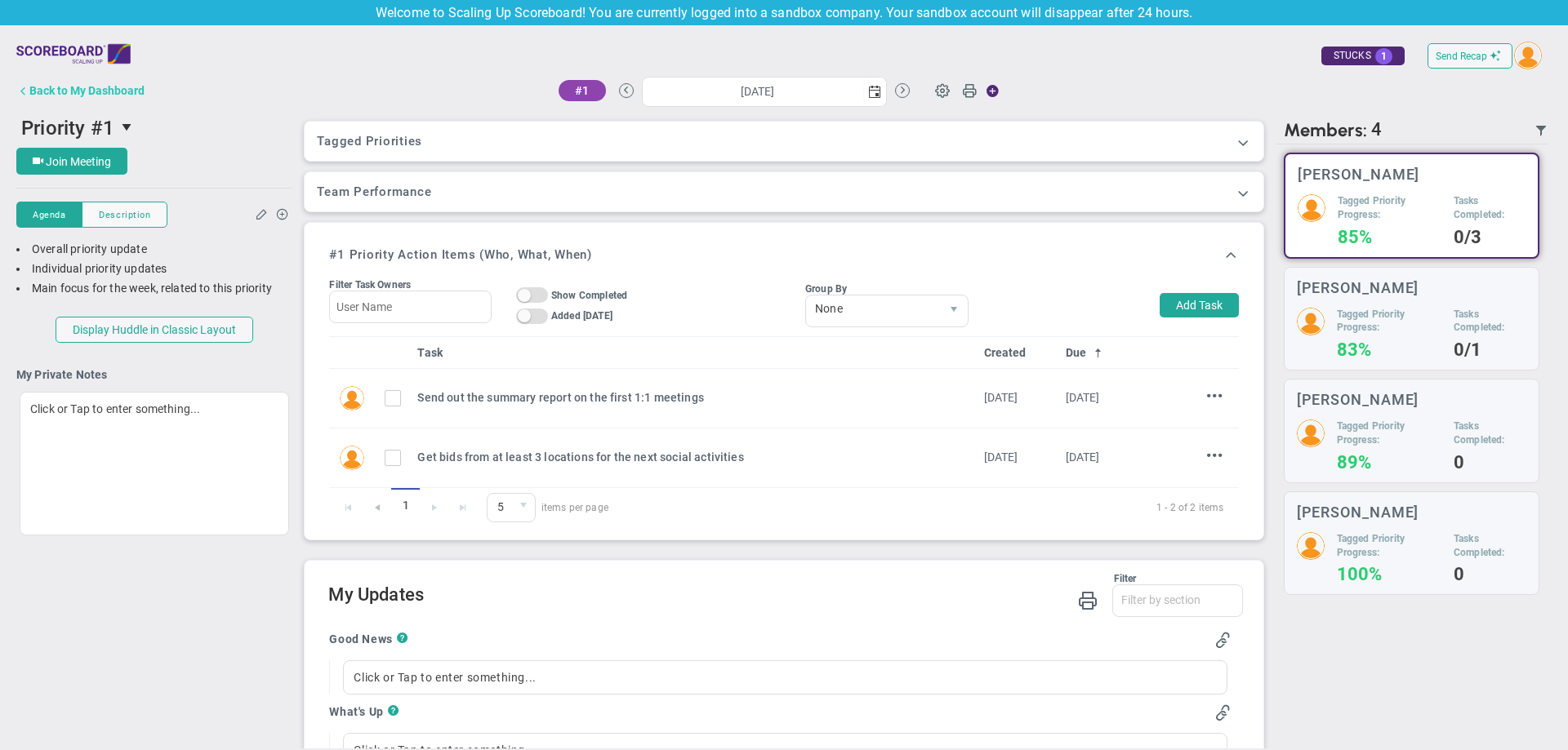
click at [51, 94] on div "Back to My Dashboard" at bounding box center [87, 91] width 115 height 13
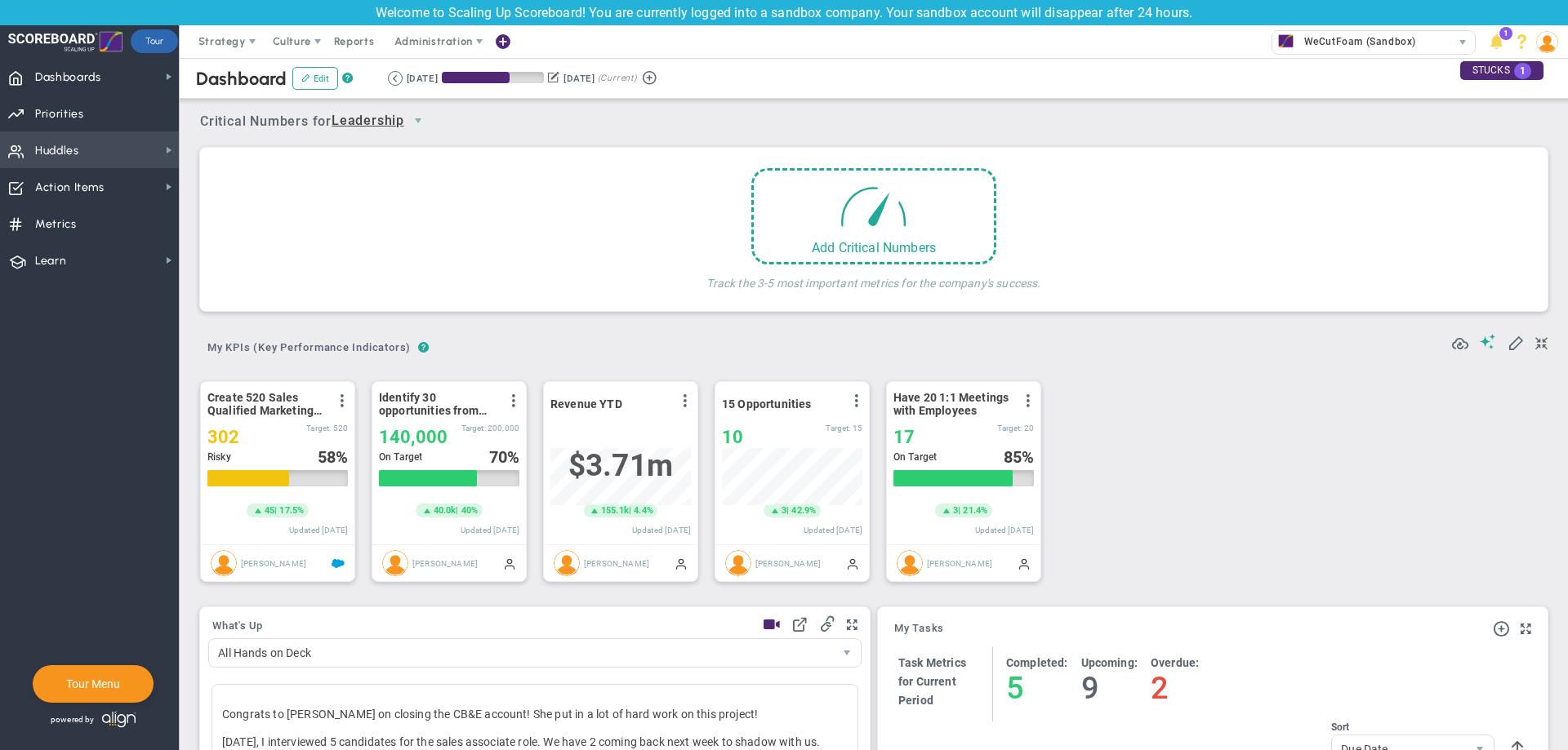
scroll to position [57, 141]
click at [101, 150] on span "Huddles Huddles" at bounding box center [89, 149] width 179 height 37
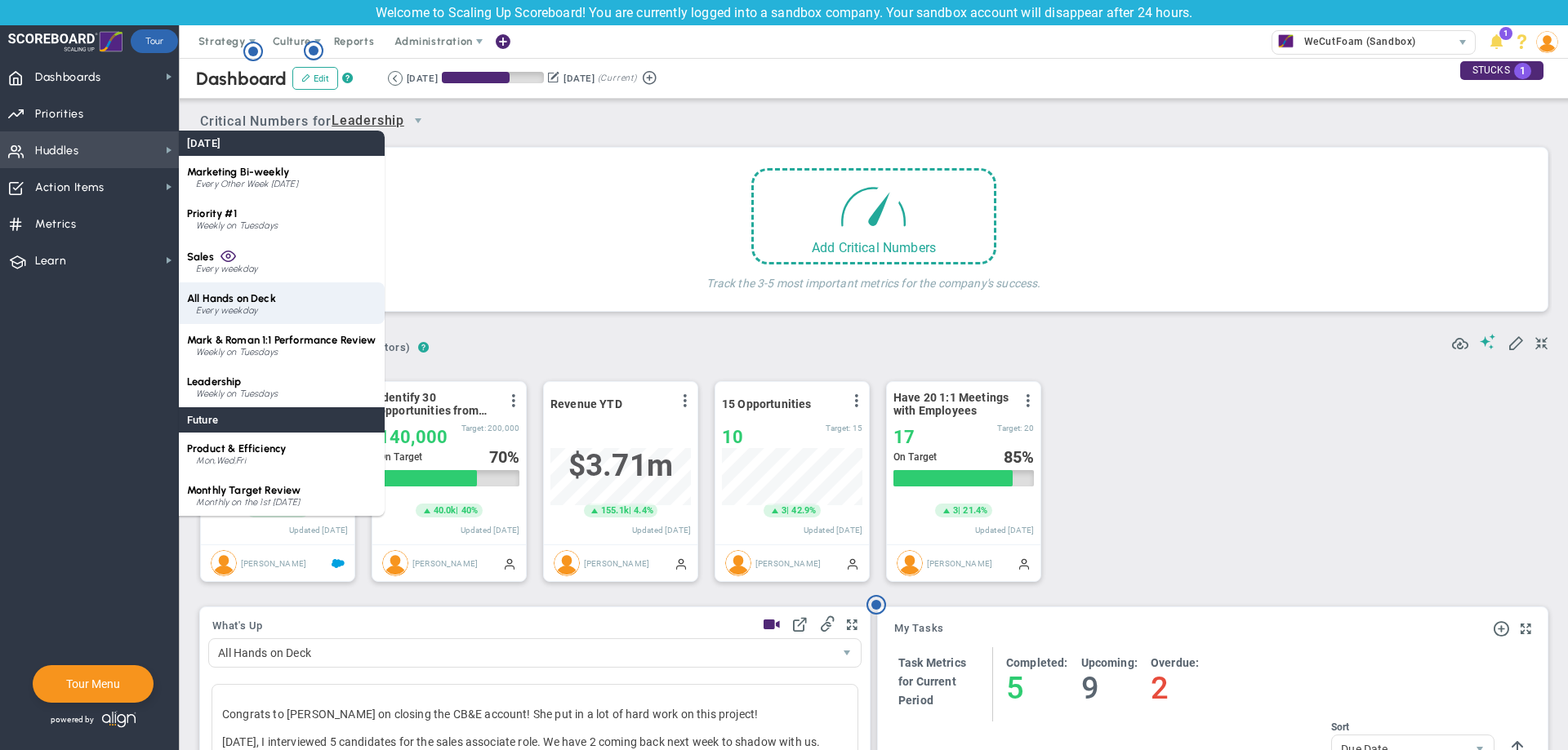
click at [301, 313] on div "Every weekday" at bounding box center [285, 311] width 181 height 9
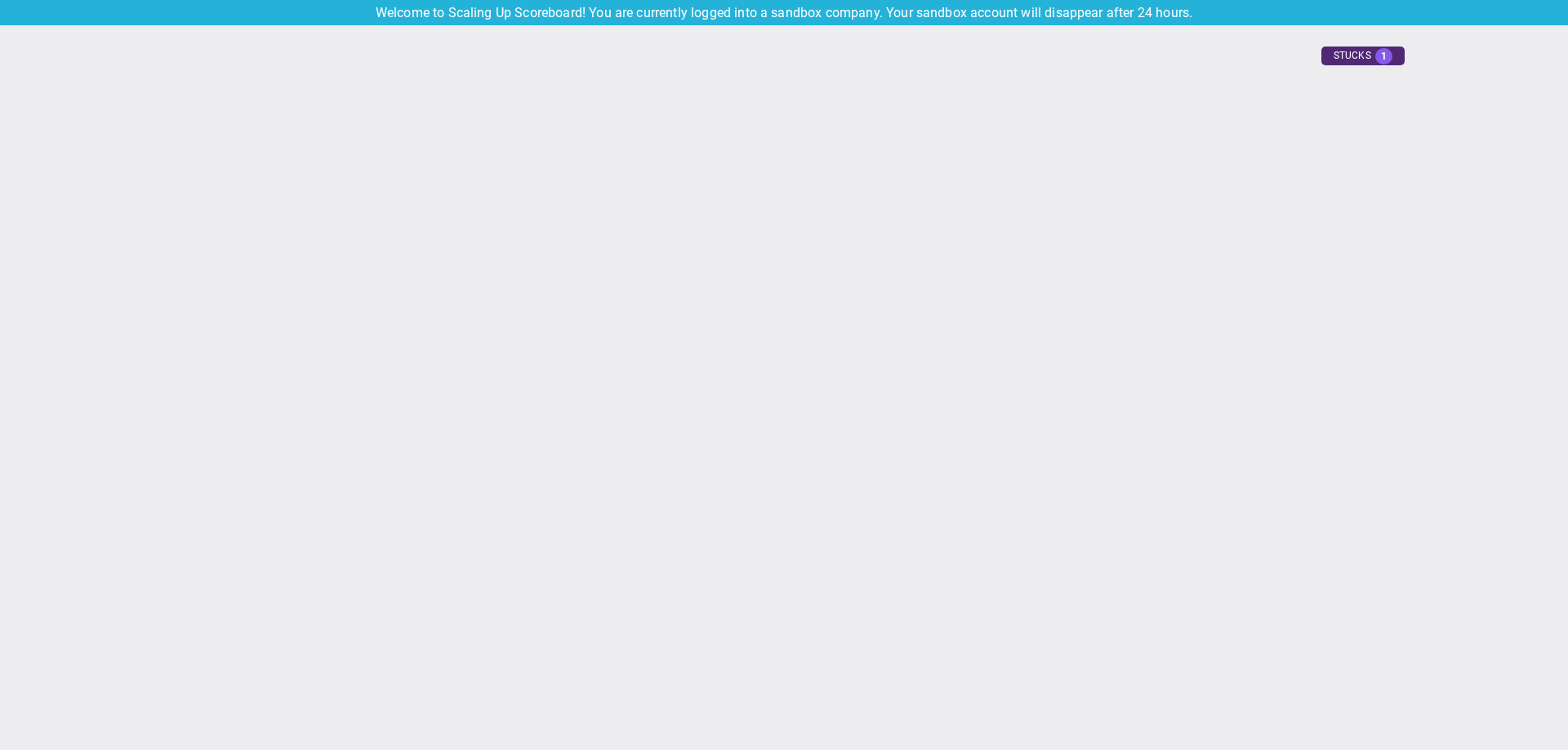
type input "[DATE]"
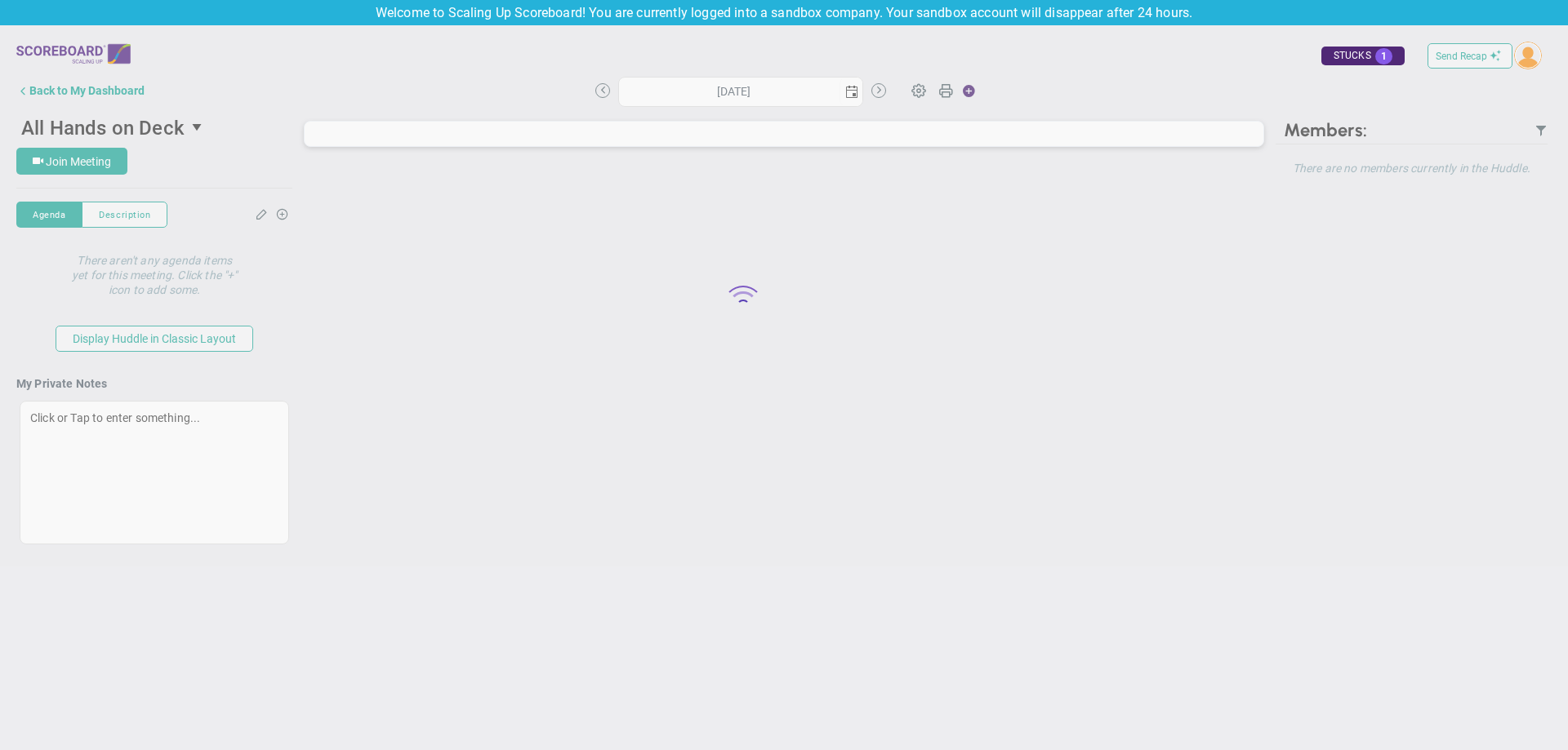
type input "[DATE]"
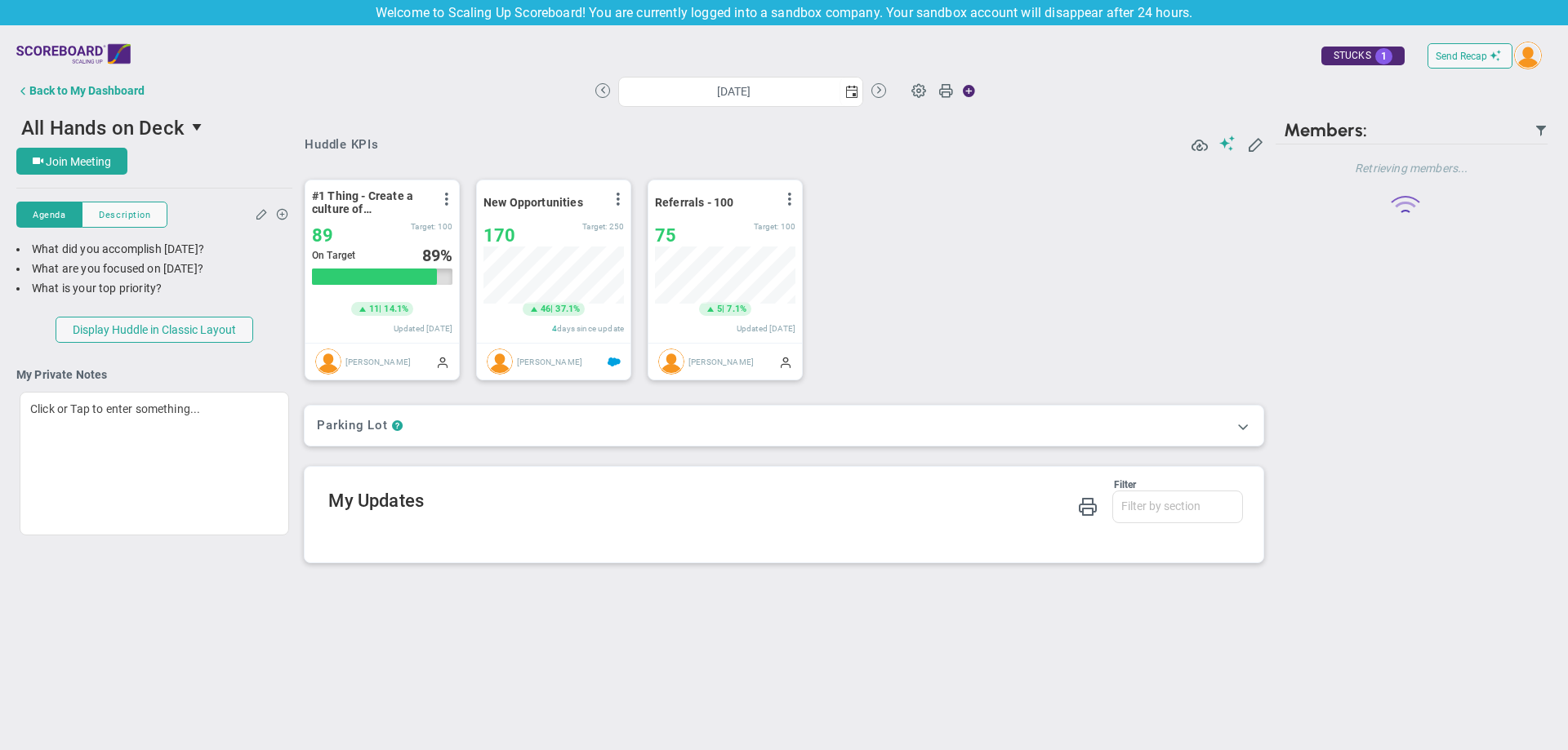
scroll to position [57, 141]
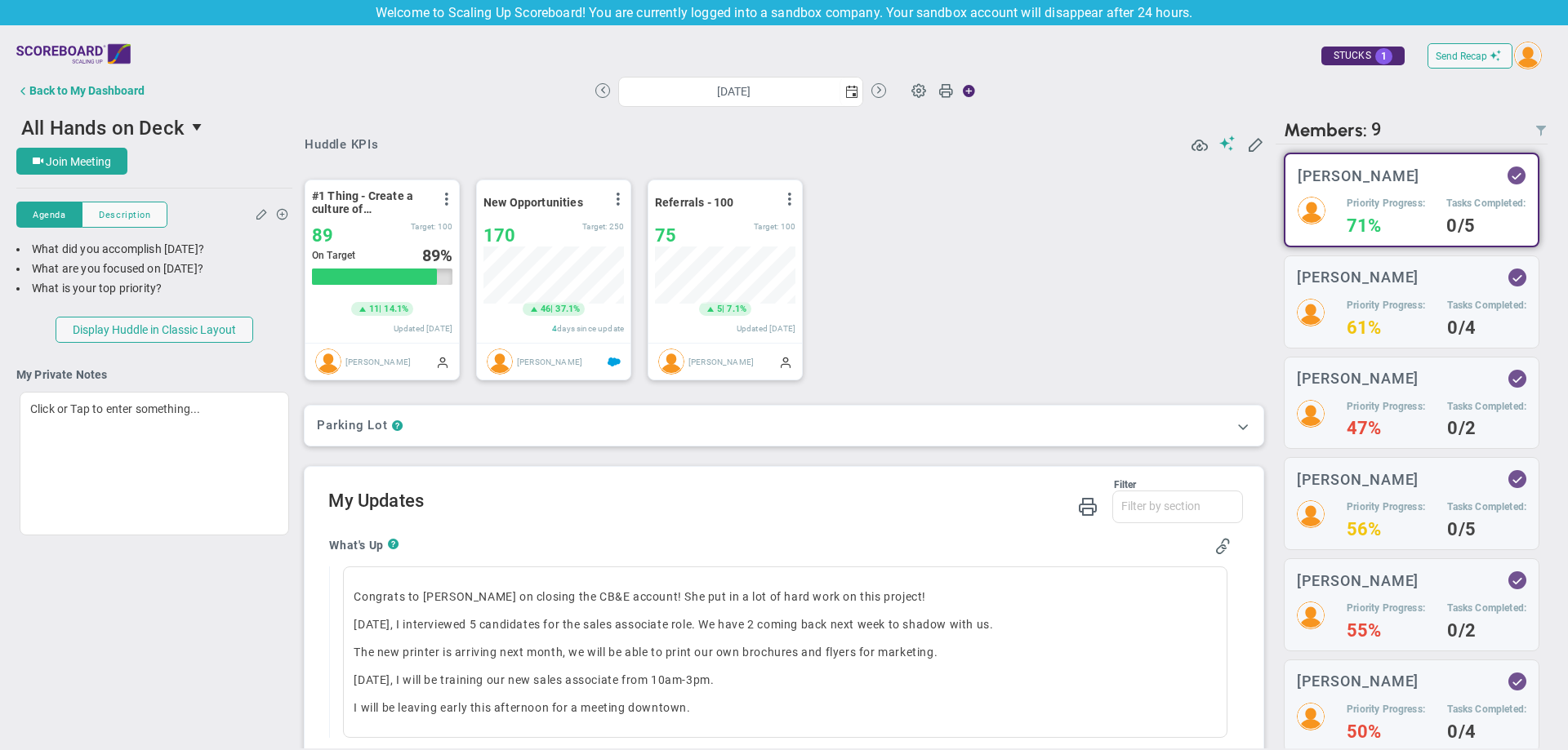
click at [1523, 129] on h2 "Members: 9 : 0" at bounding box center [1411, 127] width 272 height 33
click at [1247, 142] on span at bounding box center [1254, 143] width 16 height 16
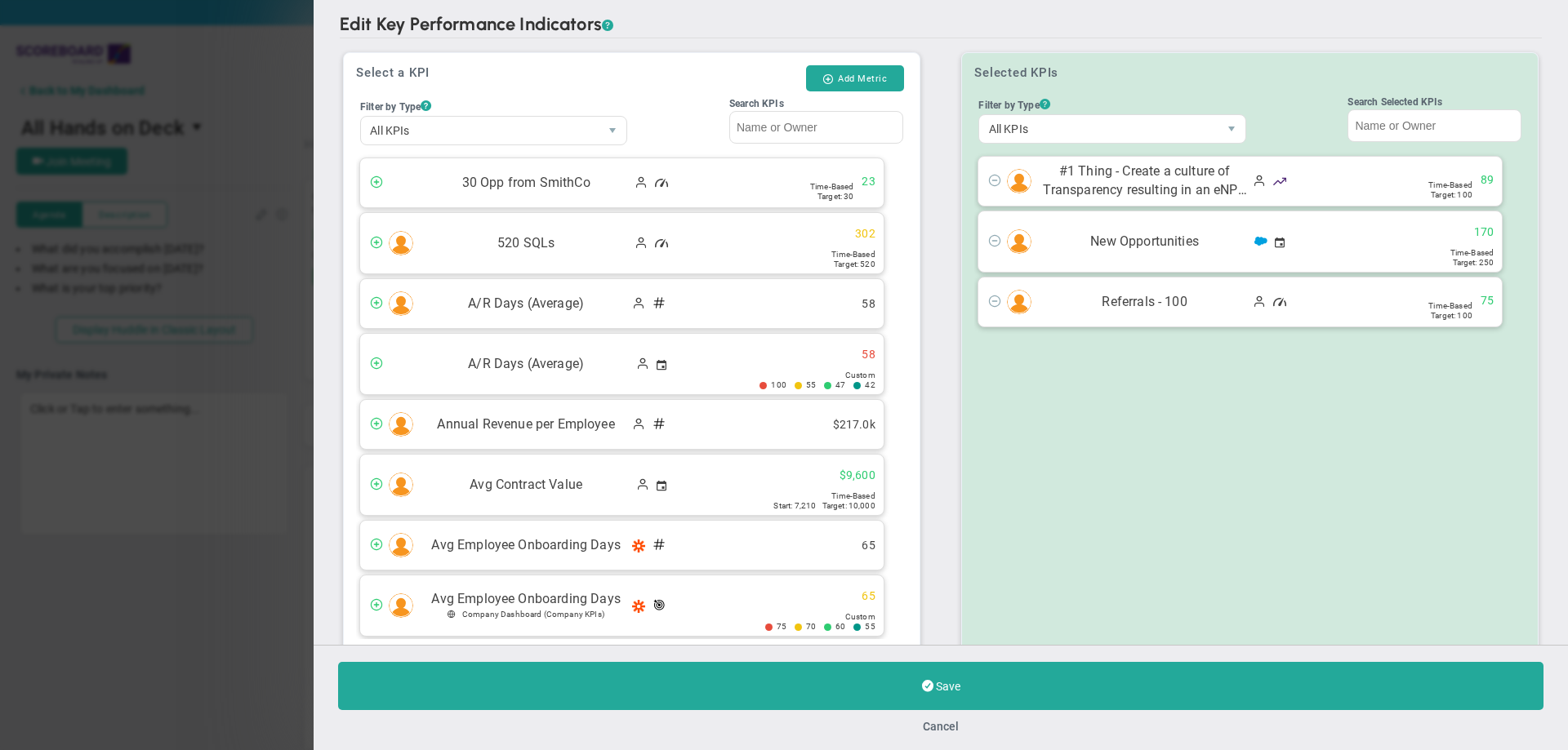
click at [211, 450] on div "Edit Key Performance Indicators ? Edit Key Performance Indicators ? Select a KP…" at bounding box center [784, 375] width 1568 height 750
click at [252, 117] on div "Edit Key Performance Indicators ? Edit Key Performance Indicators ? Select a KP…" at bounding box center [784, 375] width 1568 height 750
click at [252, 97] on div "Edit Key Performance Indicators ? Edit Key Performance Indicators ? Select a KP…" at bounding box center [784, 375] width 1568 height 750
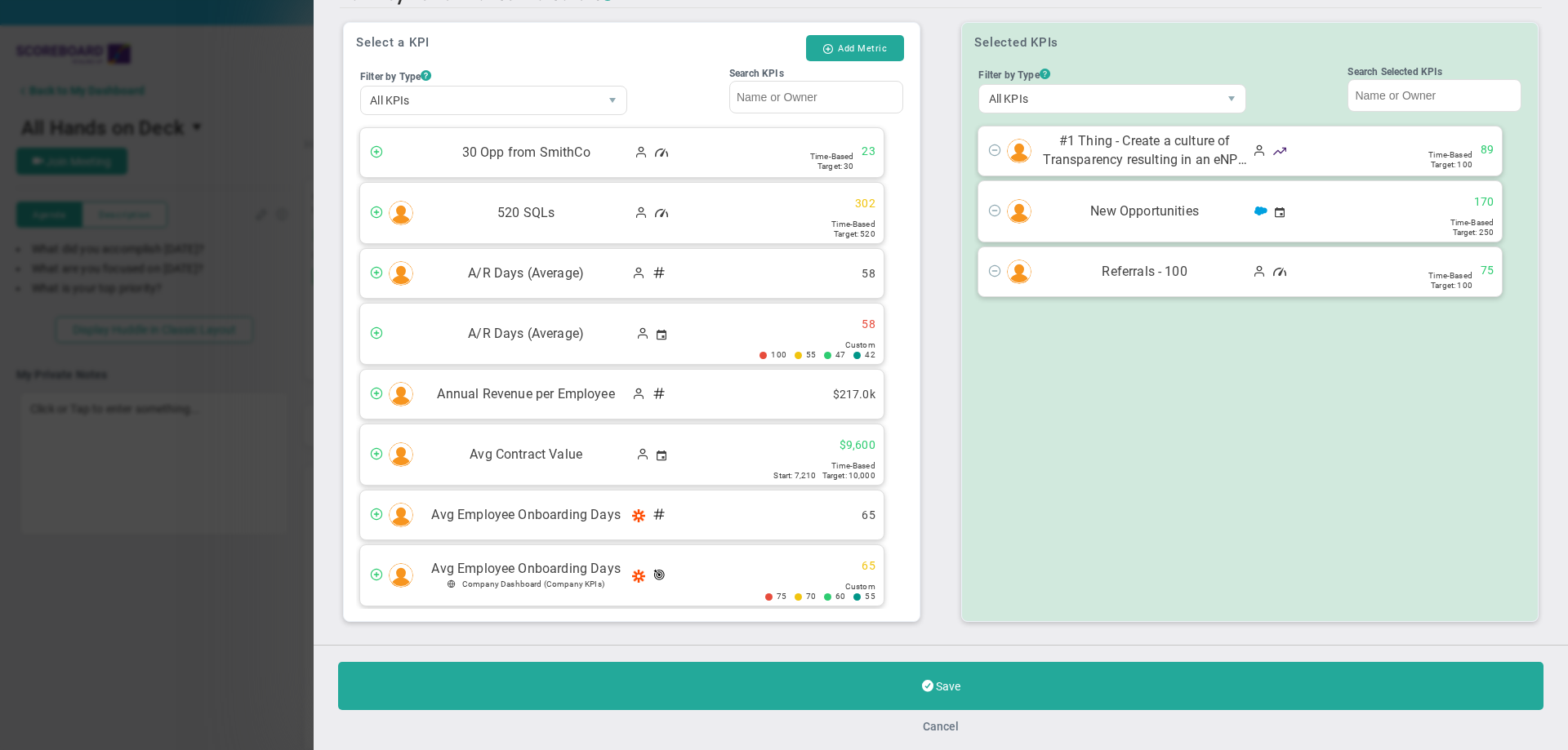
click at [942, 721] on button "Cancel" at bounding box center [940, 726] width 36 height 13
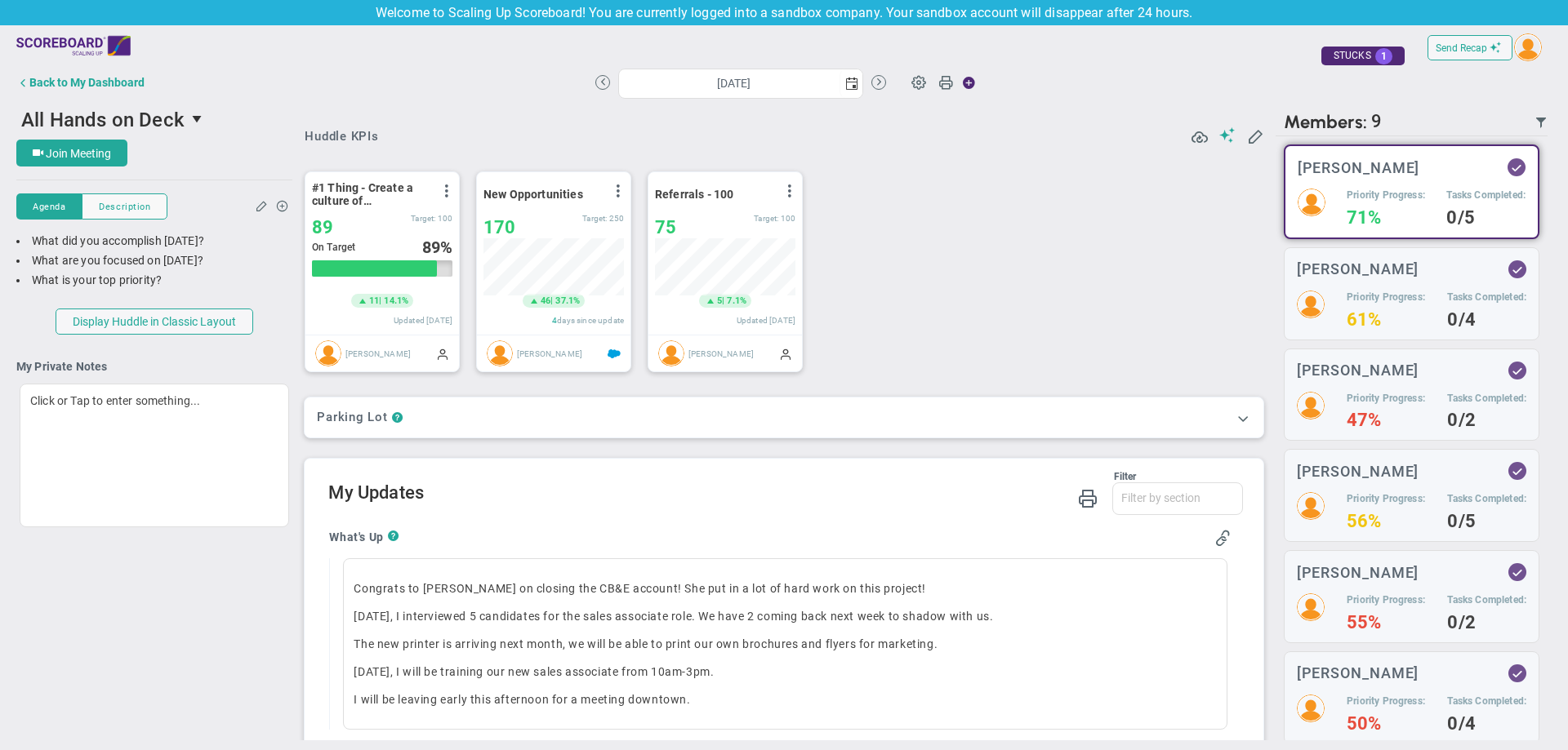
scroll to position [10, 0]
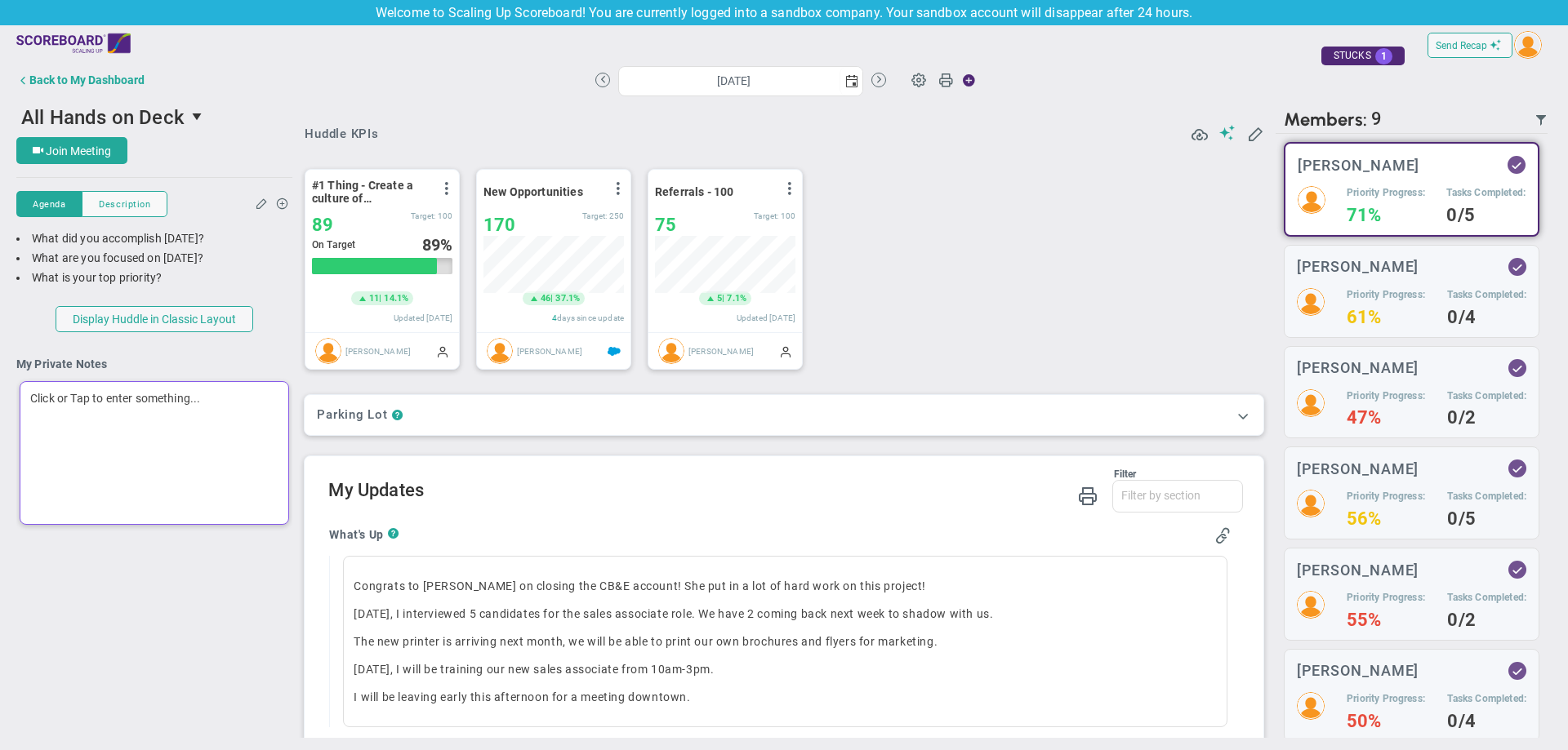
click at [146, 455] on div "Click or Tap to enter something..." at bounding box center [154, 452] width 269 height 144
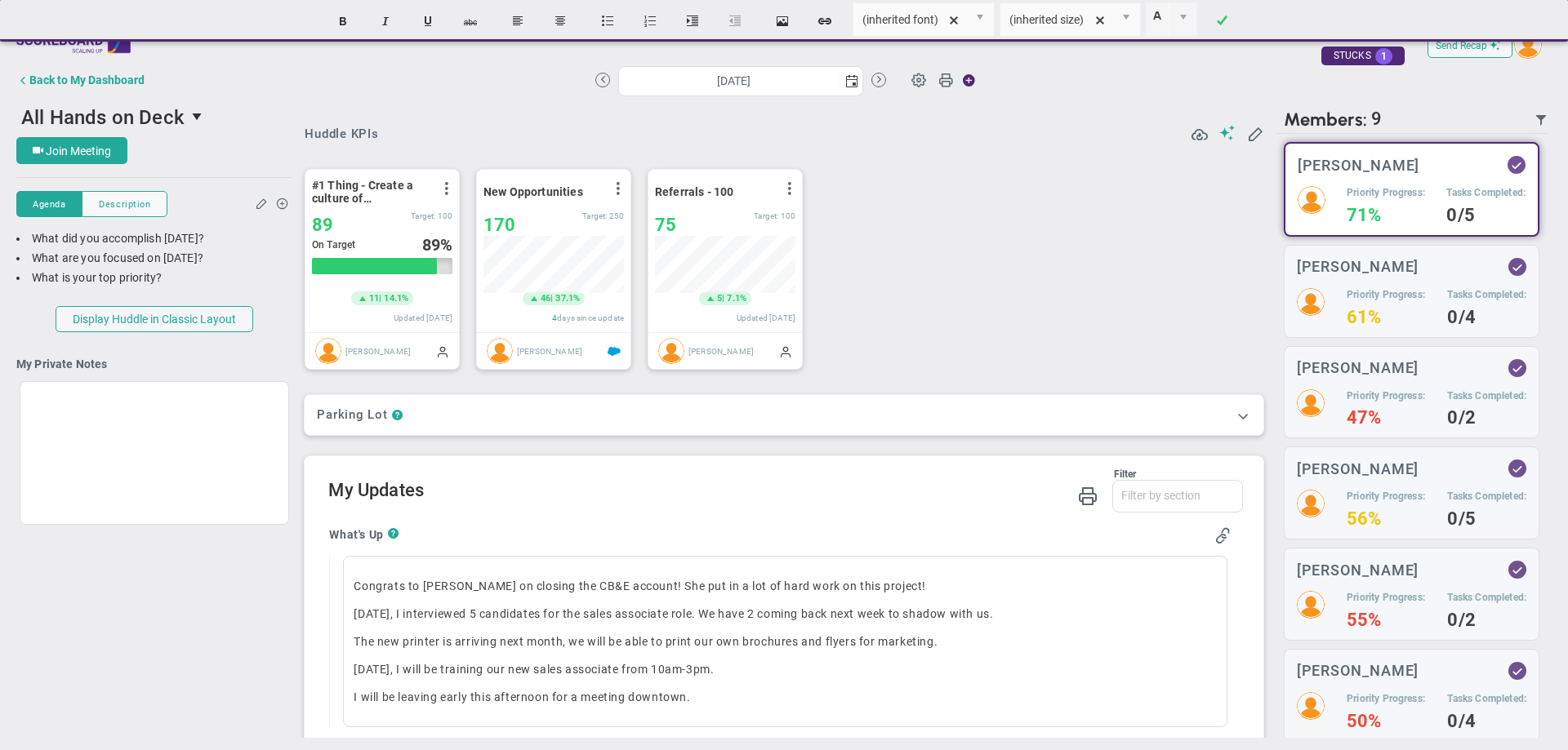
click at [141, 569] on div "All Hands on Deck 47171 Join Meeting [GEOGRAPHIC_DATA] [GEOGRAPHIC_DATA] Descri…" at bounding box center [784, 418] width 1535 height 638
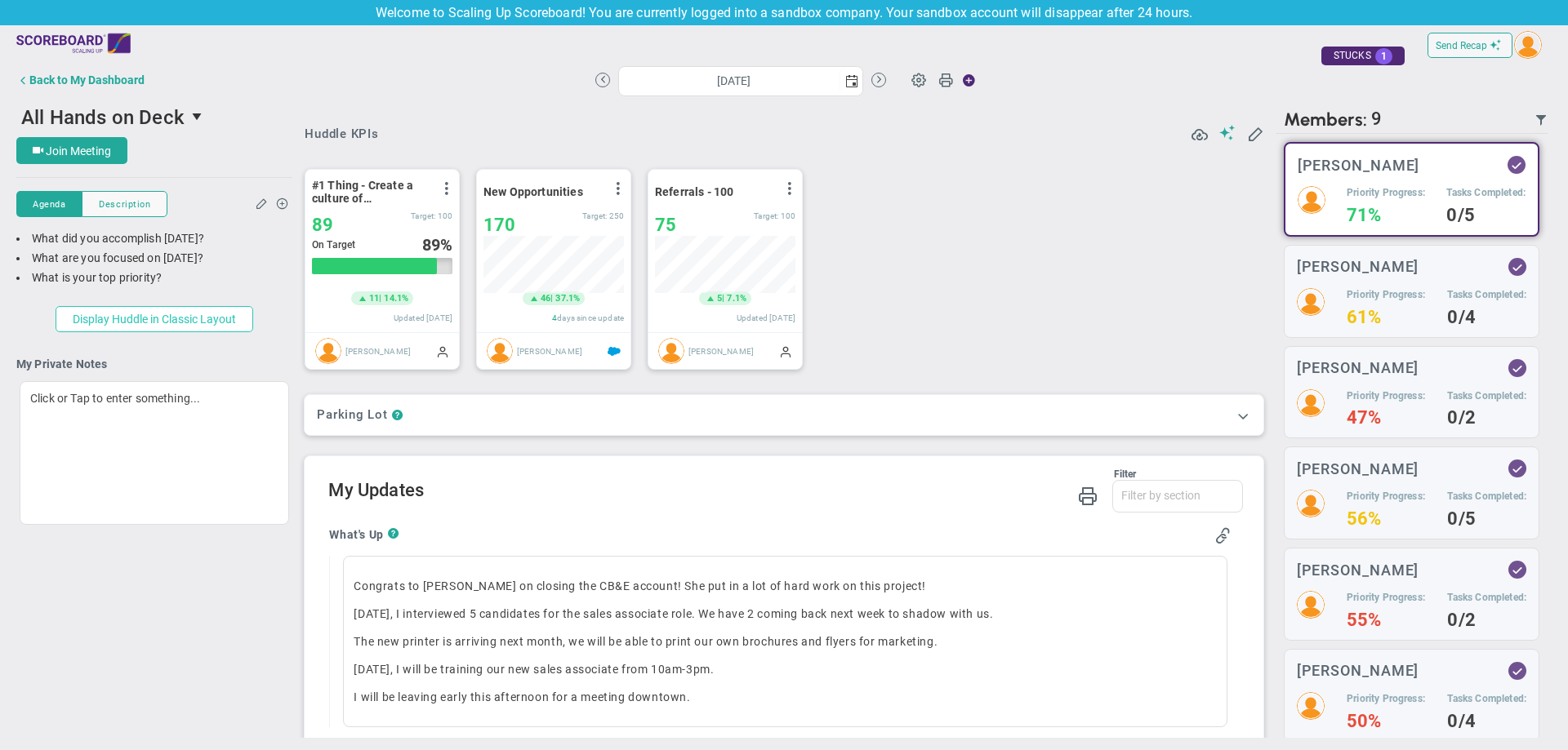
click at [135, 323] on button "Display Huddle in Classic Layout" at bounding box center [154, 319] width 198 height 26
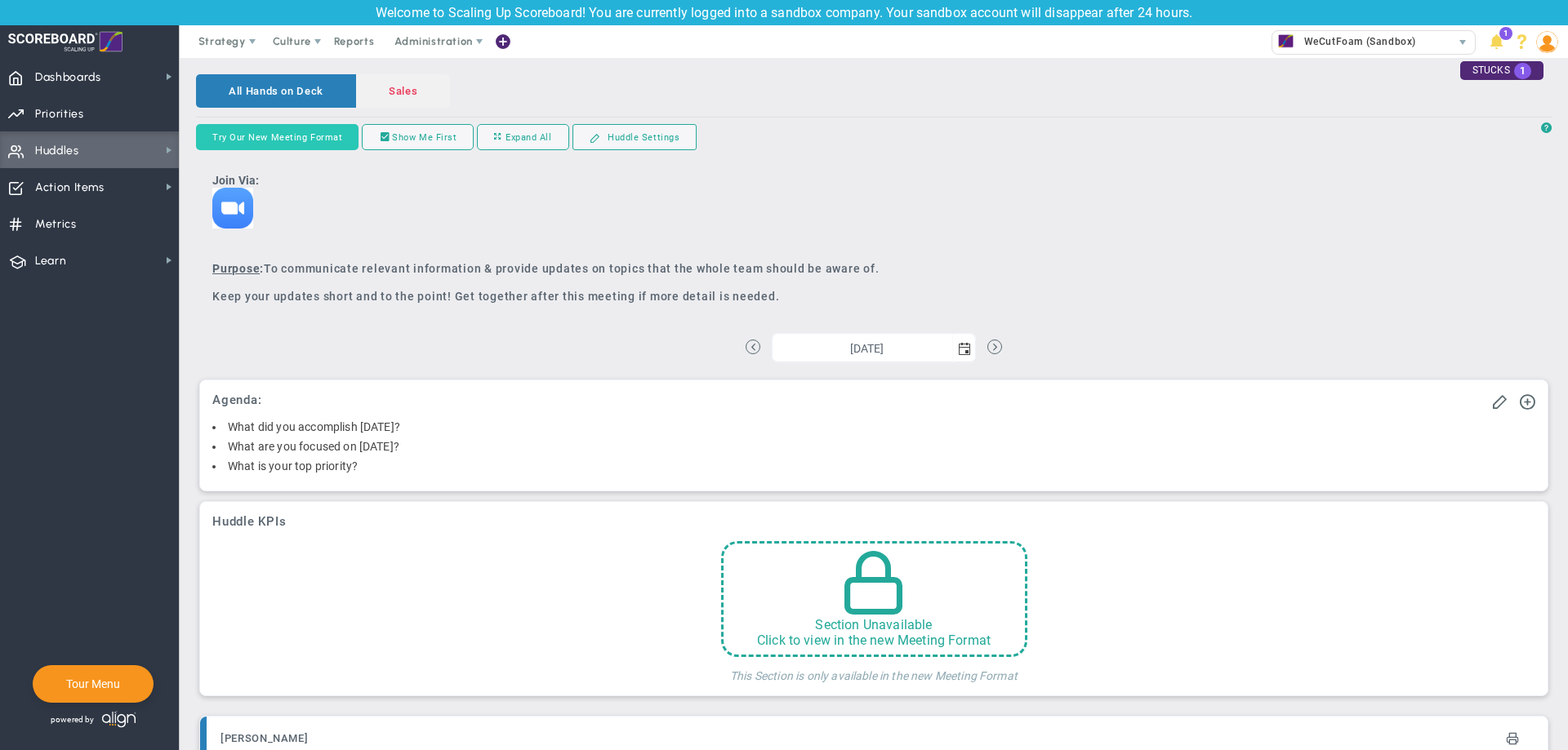
click at [318, 141] on button "Try Our New Meeting Format" at bounding box center [277, 137] width 163 height 26
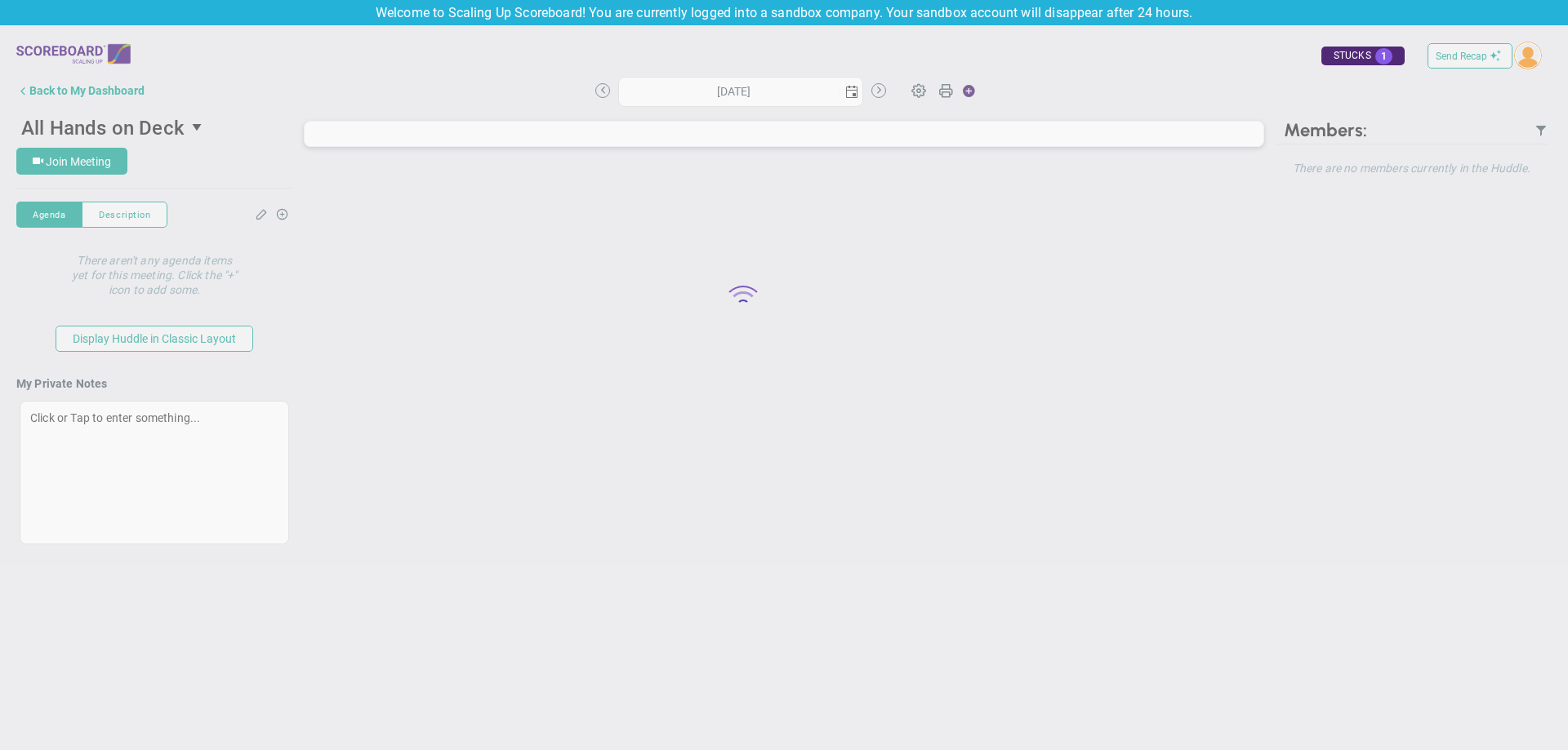
type input "[DATE]"
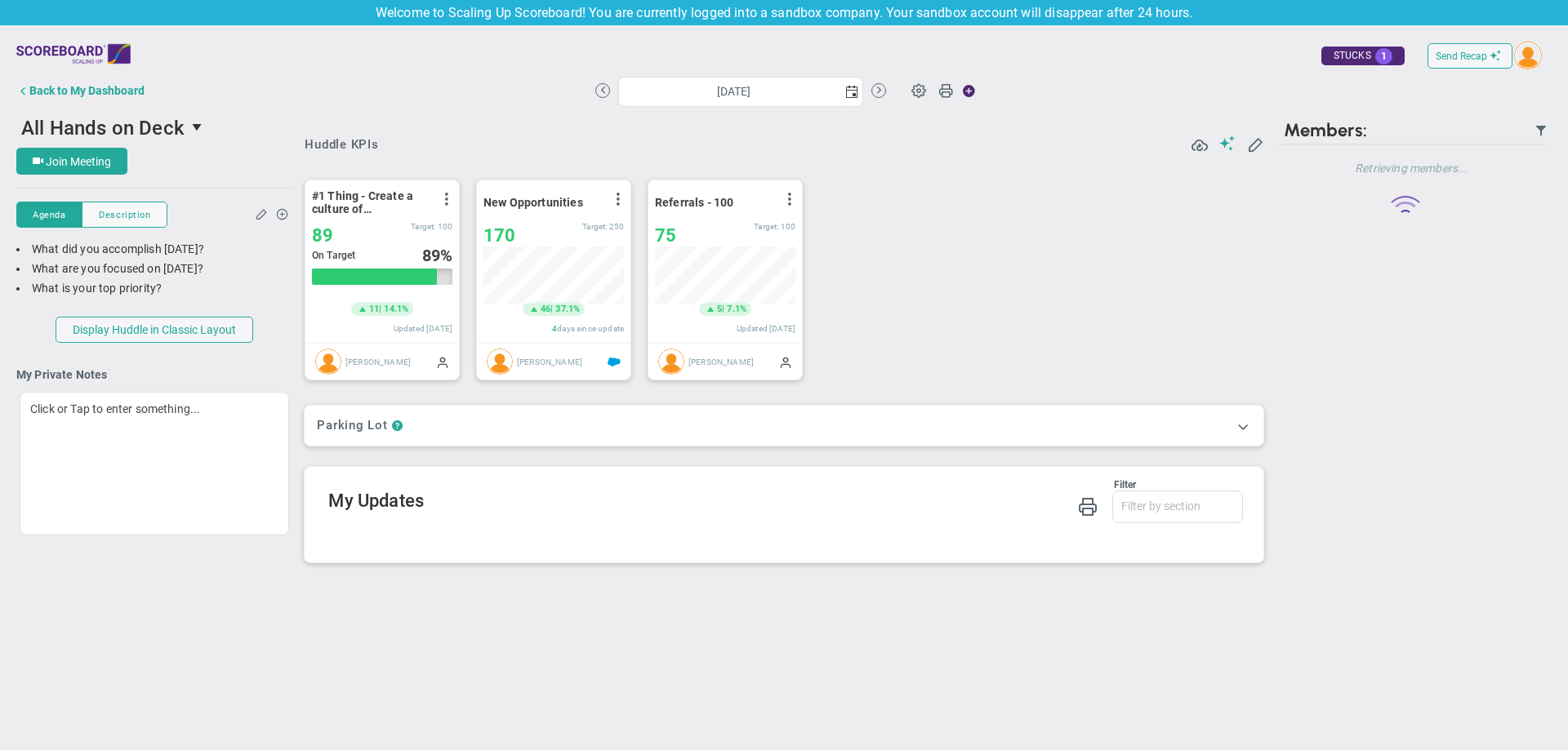
scroll to position [57, 141]
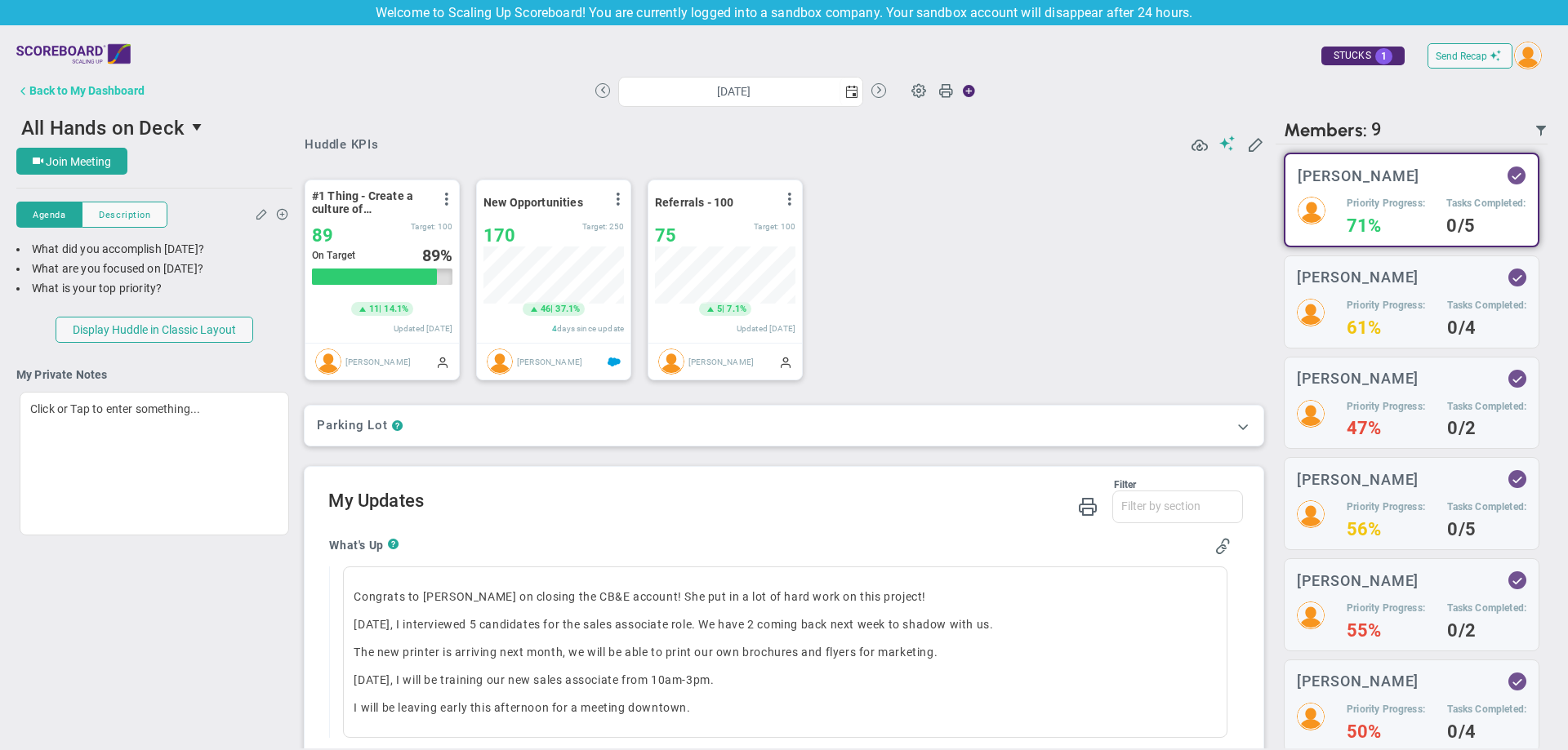
click at [84, 91] on div "Back to My Dashboard" at bounding box center [87, 91] width 115 height 13
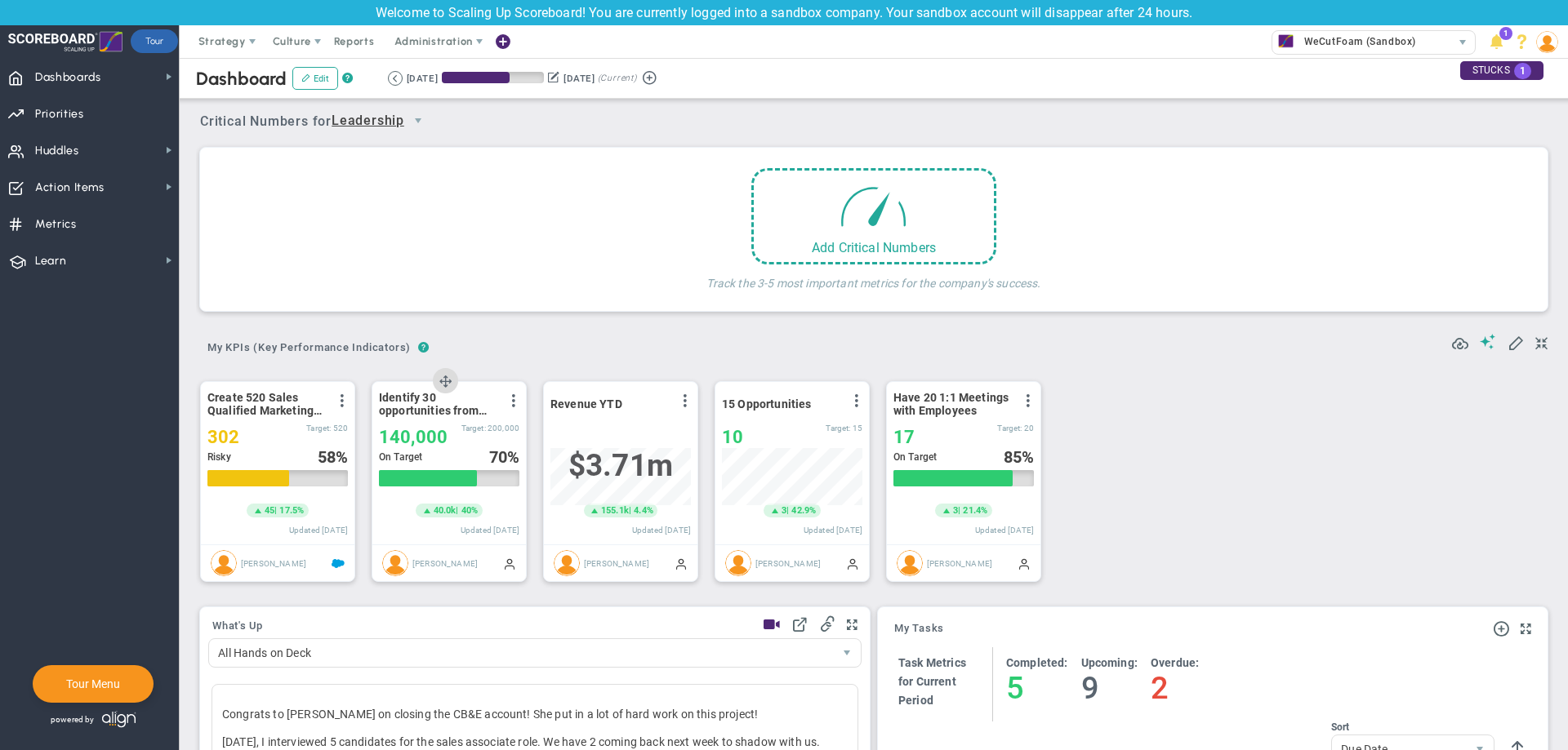
scroll to position [57, 141]
click at [116, 153] on span "Huddles Huddles" at bounding box center [89, 149] width 179 height 37
click at [255, 41] on span at bounding box center [252, 42] width 13 height 13
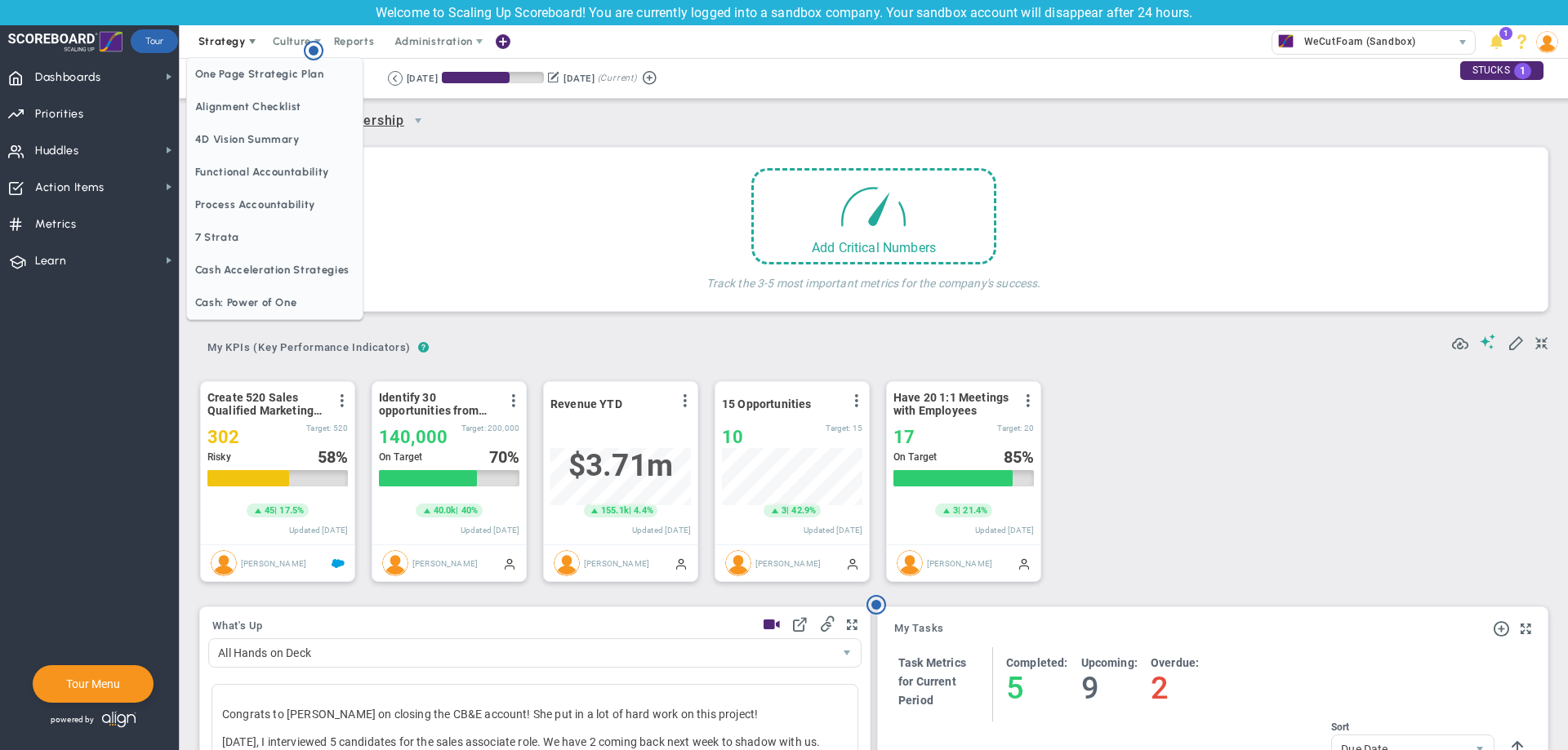
scroll to position [0, 0]
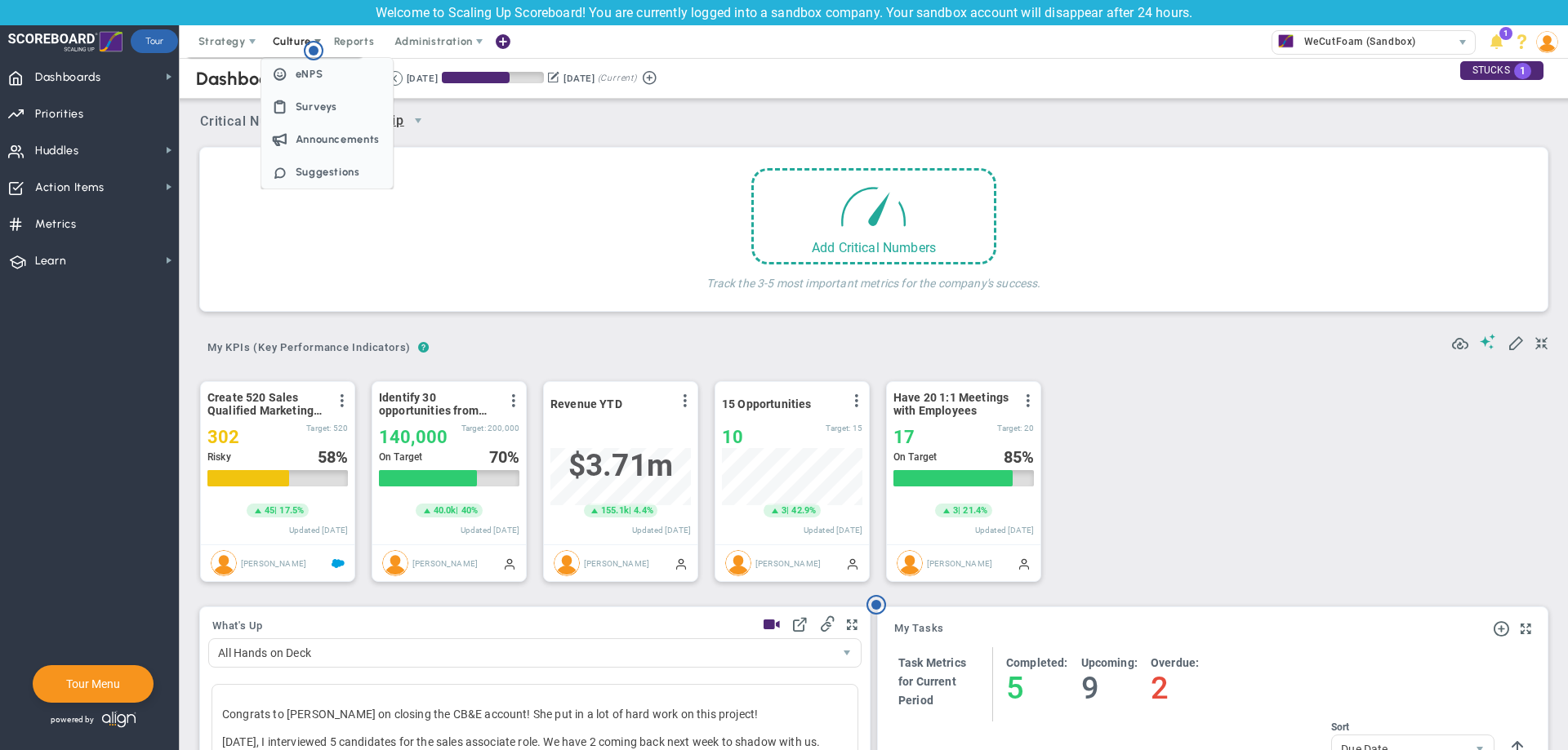
click at [301, 42] on span "Culture" at bounding box center [292, 41] width 39 height 12
click at [369, 45] on span "Reports" at bounding box center [354, 42] width 57 height 33
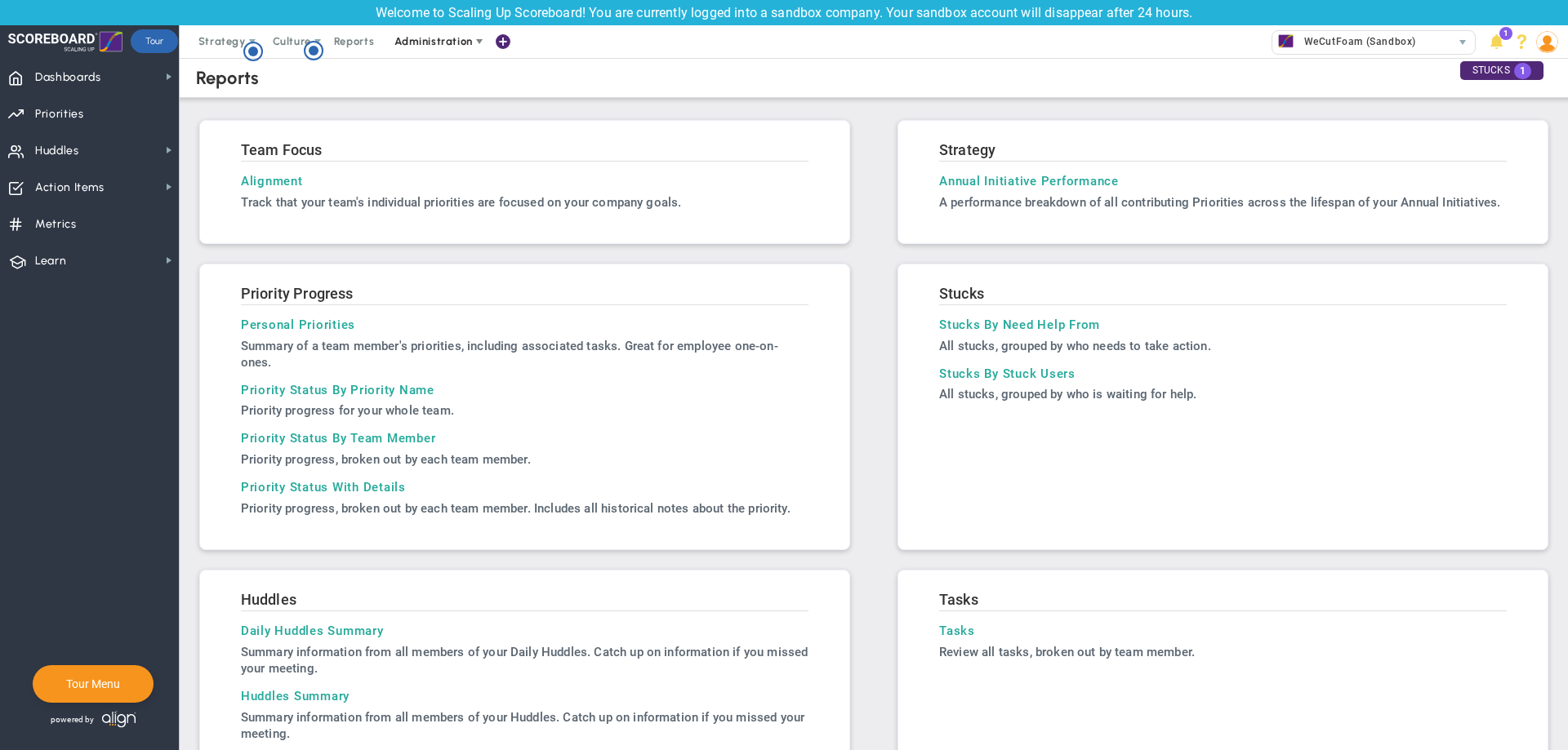
click at [402, 37] on span "Administration" at bounding box center [433, 41] width 78 height 12
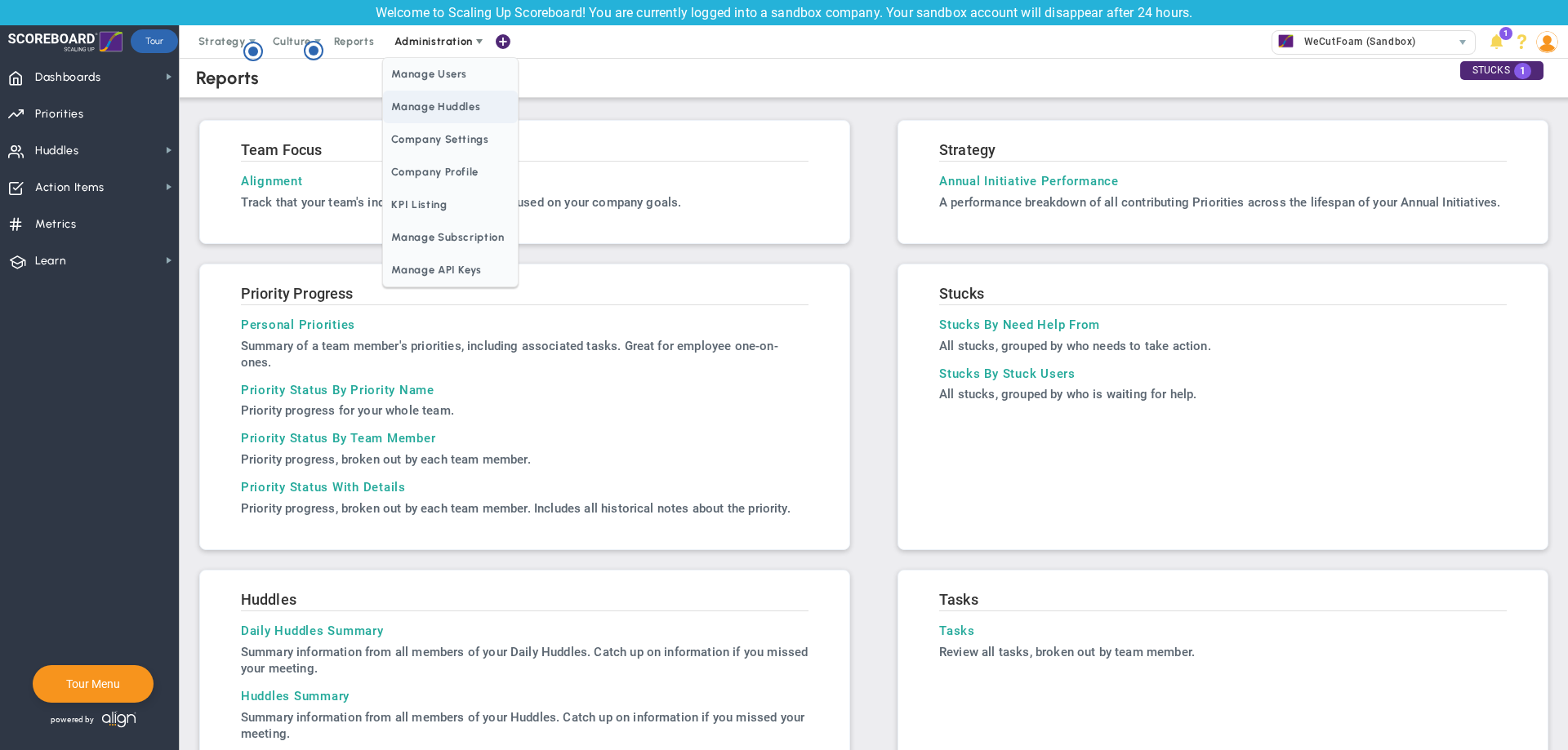
click at [453, 115] on span "Manage Huddles" at bounding box center [450, 107] width 134 height 33
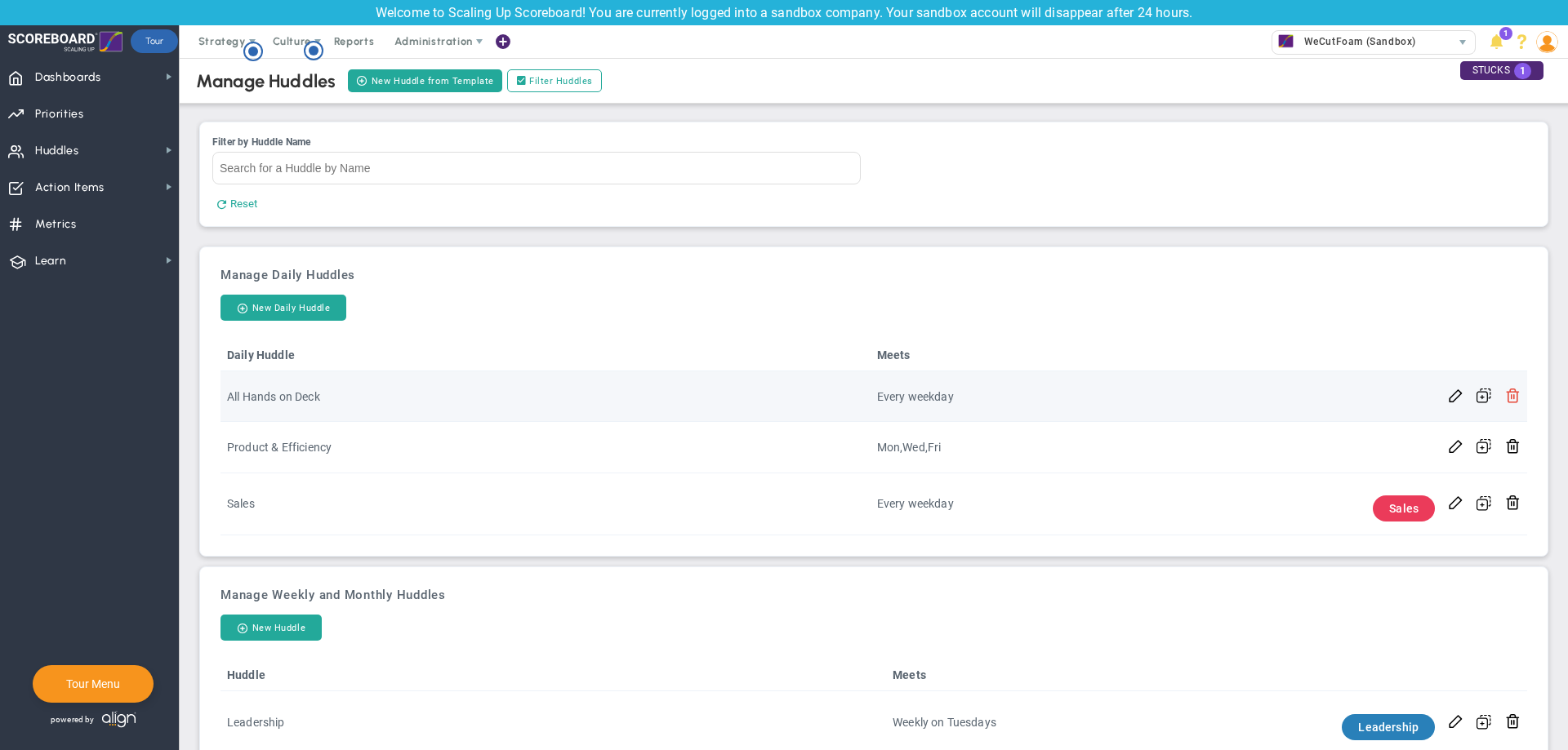
click at [1508, 395] on span at bounding box center [1512, 394] width 15 height 15
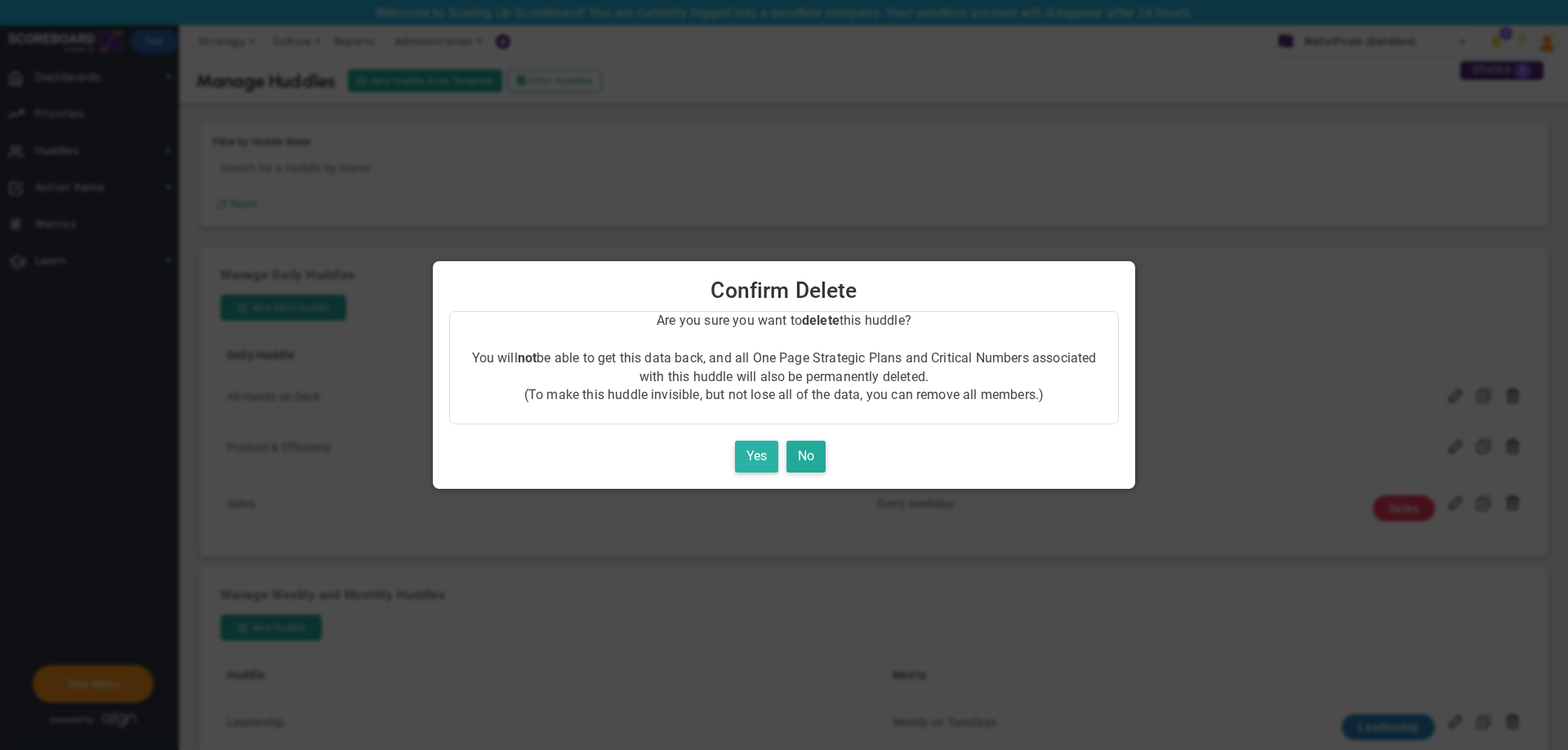
click at [751, 454] on button "Yes" at bounding box center [757, 457] width 43 height 32
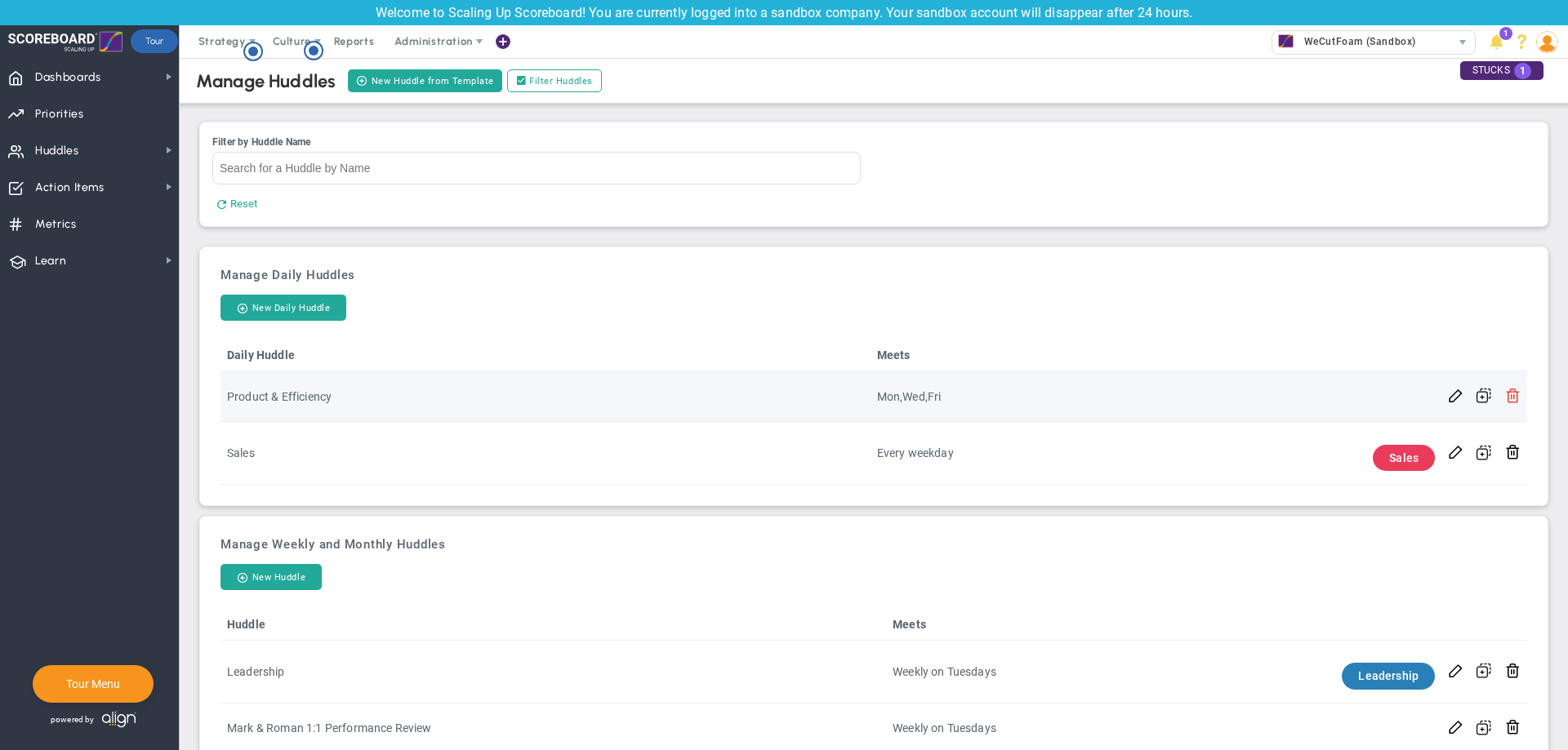
click at [1505, 399] on span at bounding box center [1512, 394] width 15 height 15
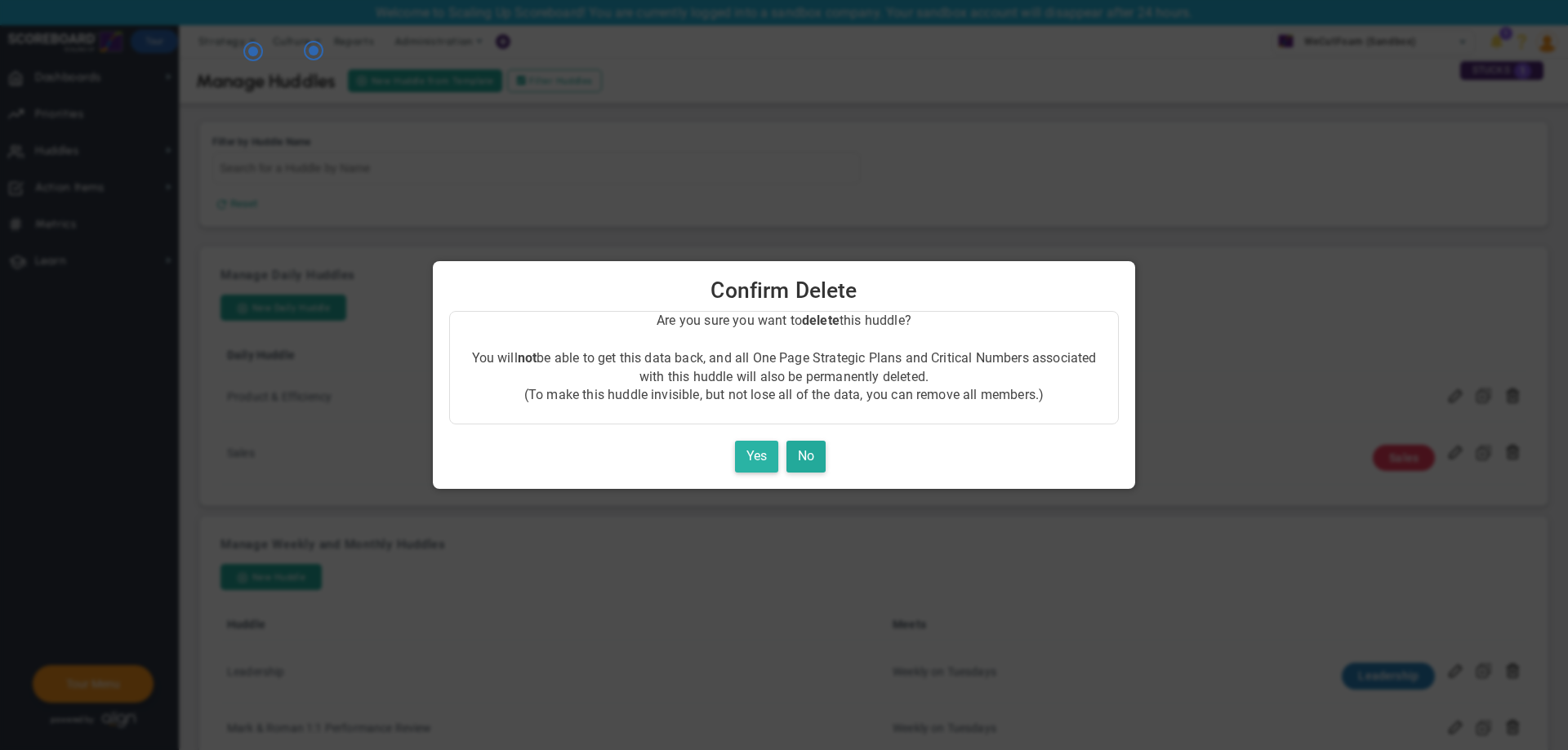
click at [739, 458] on button "Yes" at bounding box center [757, 457] width 43 height 32
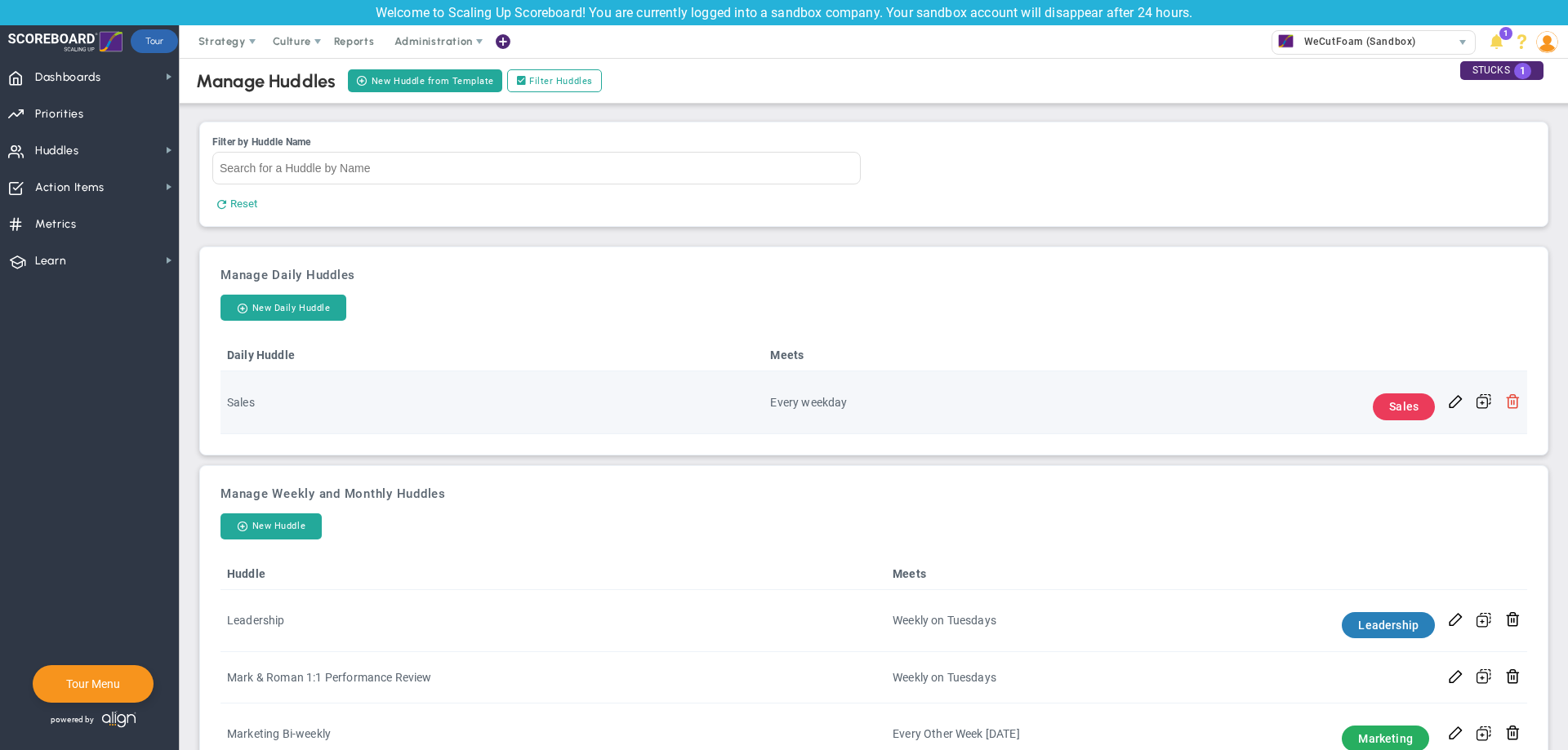
click at [1506, 399] on span at bounding box center [1512, 401] width 15 height 15
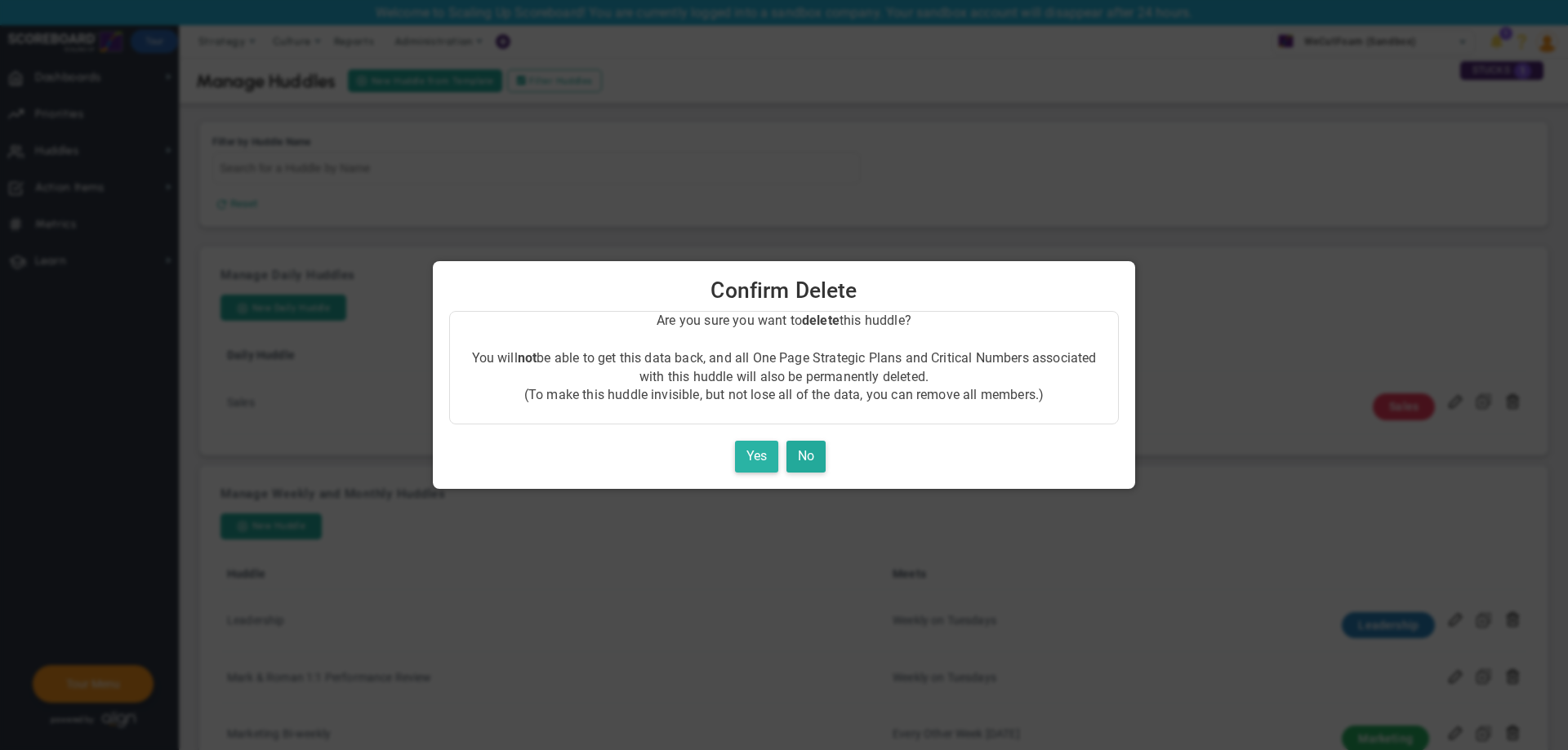
click at [765, 452] on button "Yes" at bounding box center [757, 457] width 43 height 32
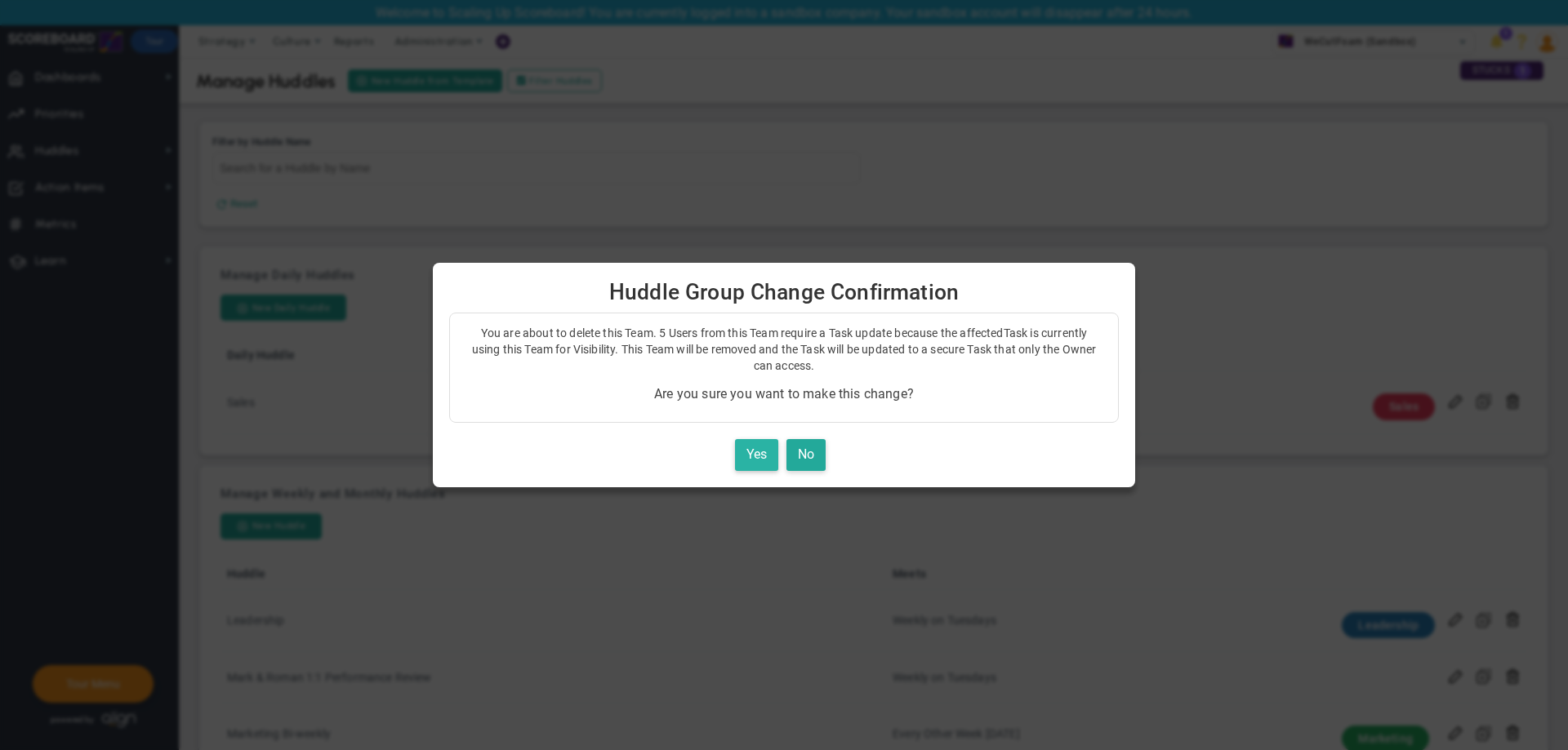
click at [765, 455] on button "Yes" at bounding box center [757, 455] width 43 height 32
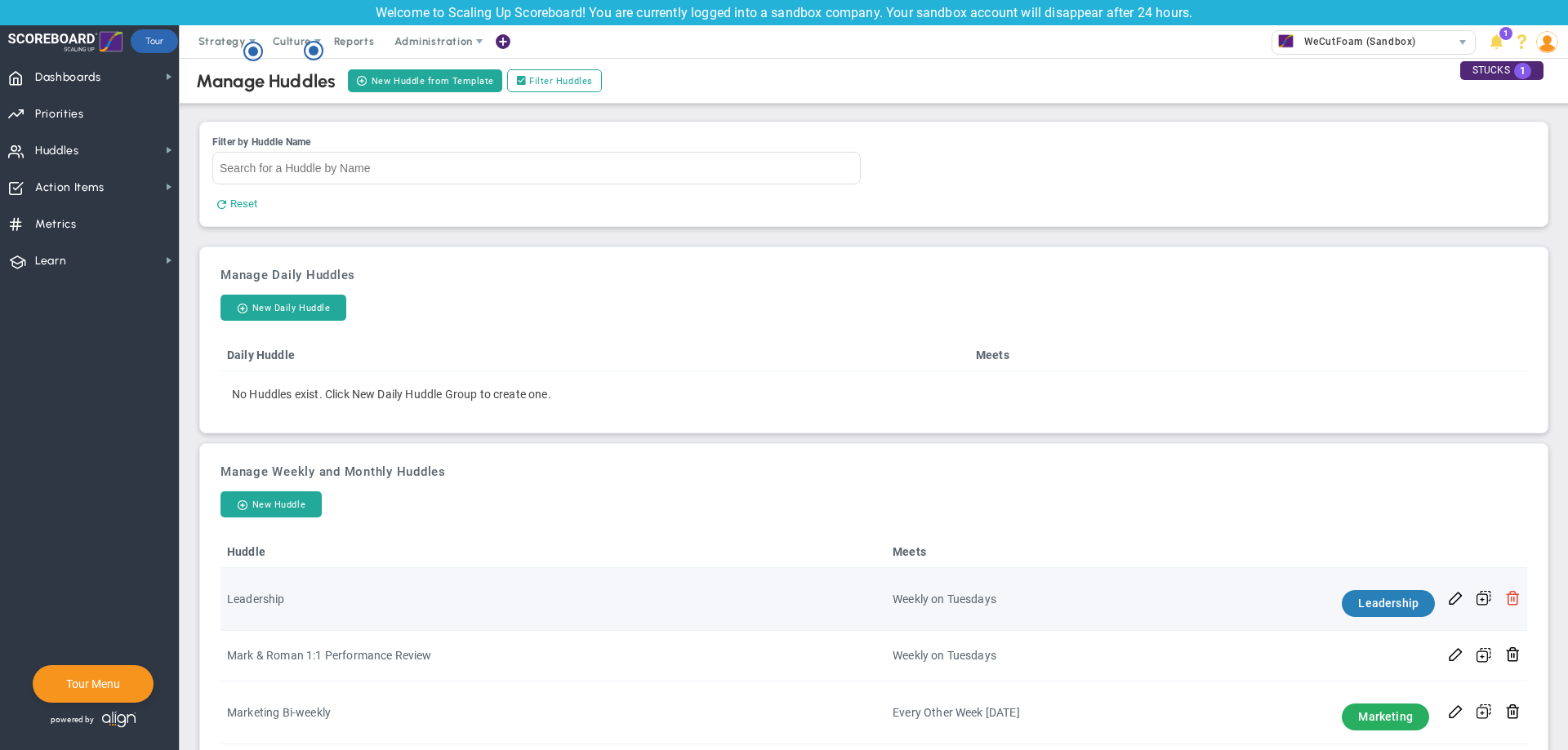
click at [1505, 606] on button at bounding box center [1512, 598] width 15 height 17
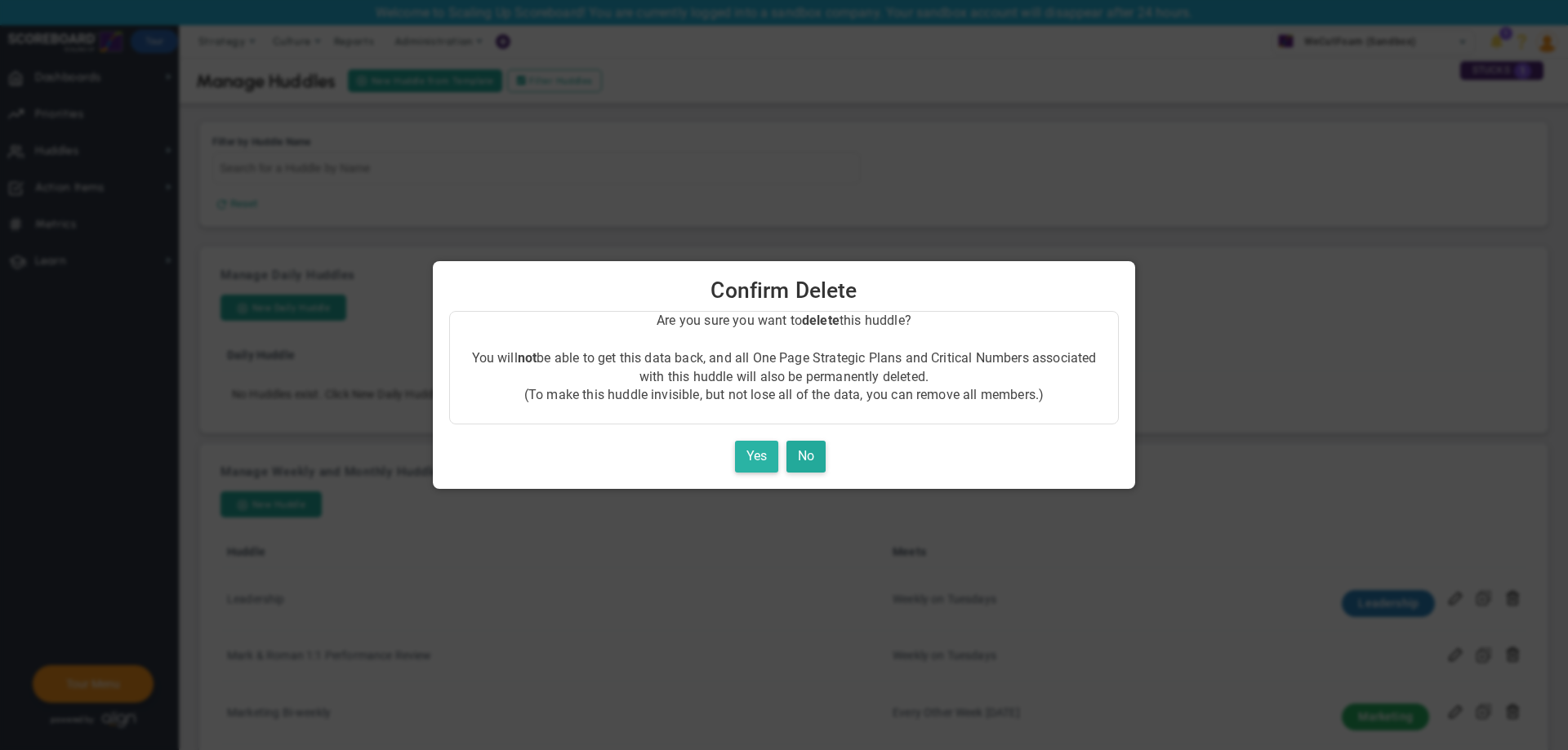
click at [750, 453] on button "Yes" at bounding box center [757, 457] width 43 height 32
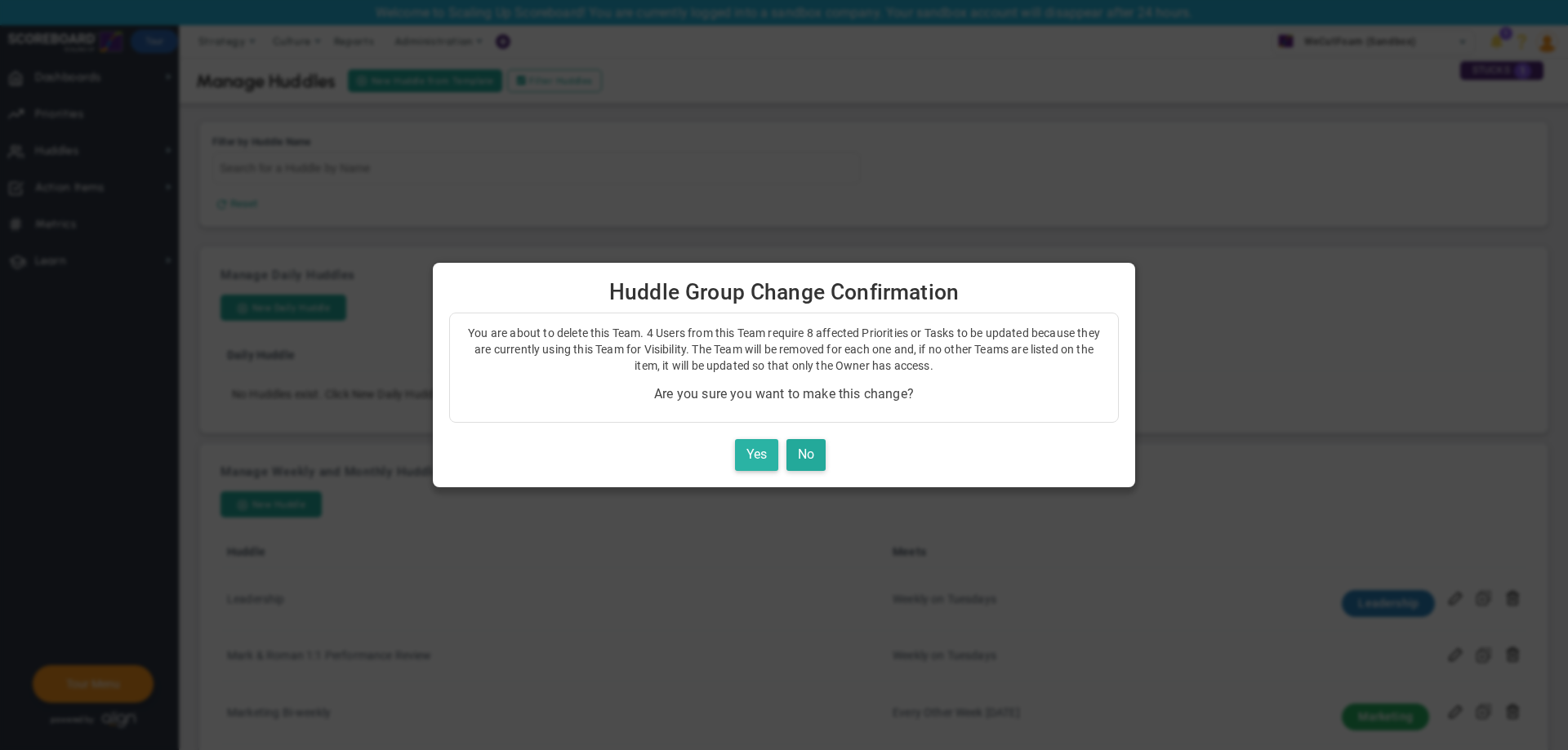
click at [770, 453] on button "Yes" at bounding box center [757, 455] width 43 height 32
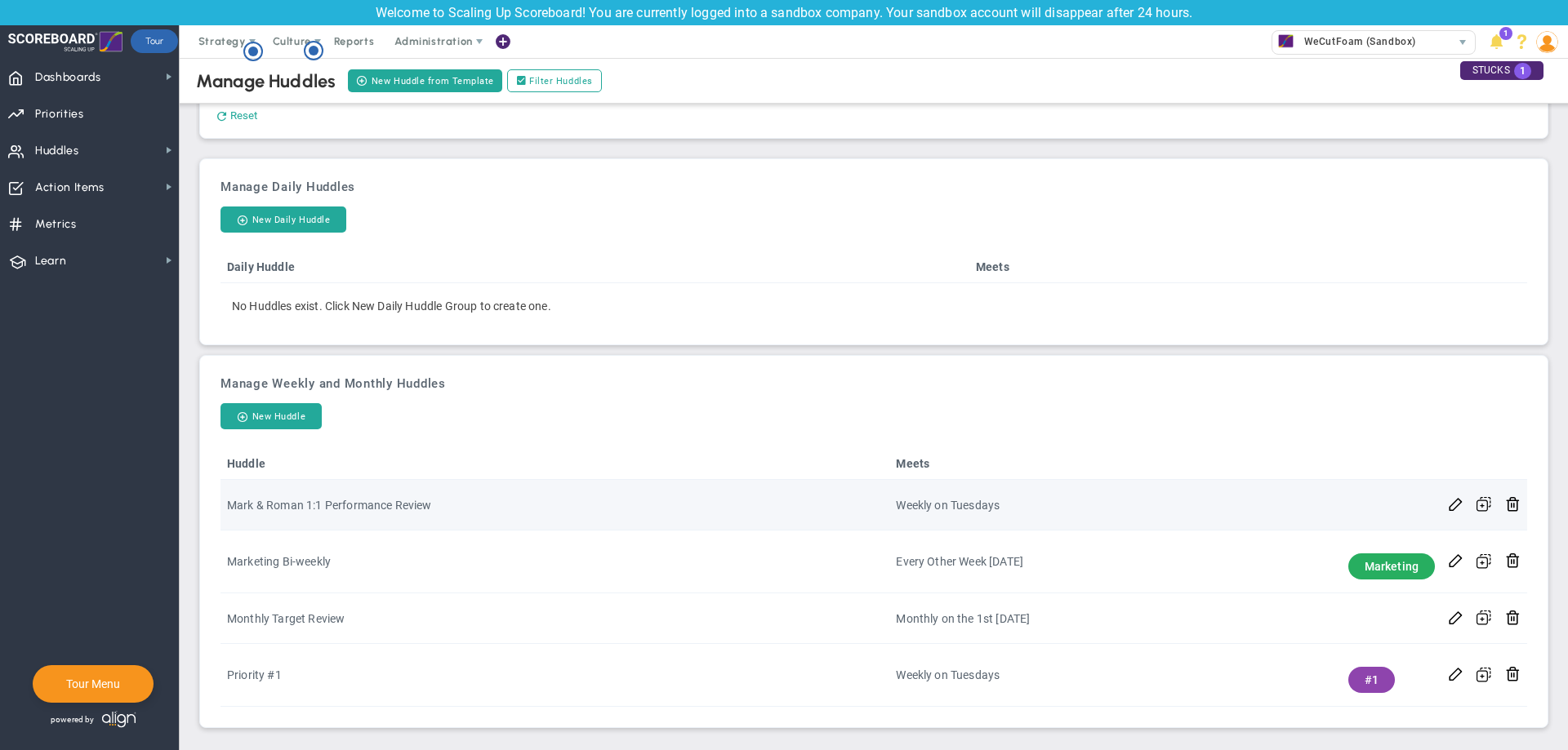
click at [1498, 524] on td at bounding box center [1512, 505] width 28 height 51
click at [1505, 509] on button at bounding box center [1512, 503] width 15 height 17
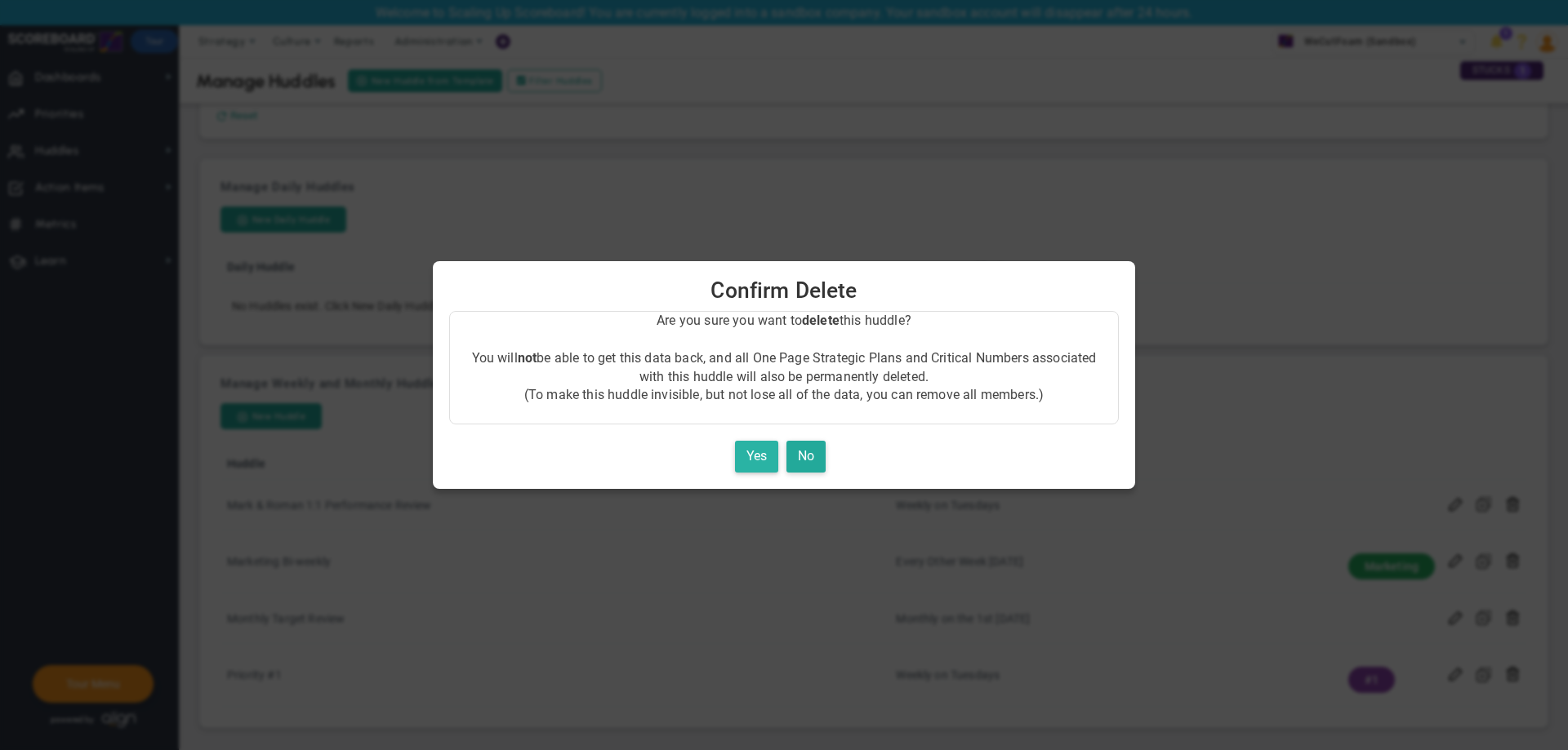
click at [767, 454] on button "Yes" at bounding box center [757, 457] width 43 height 32
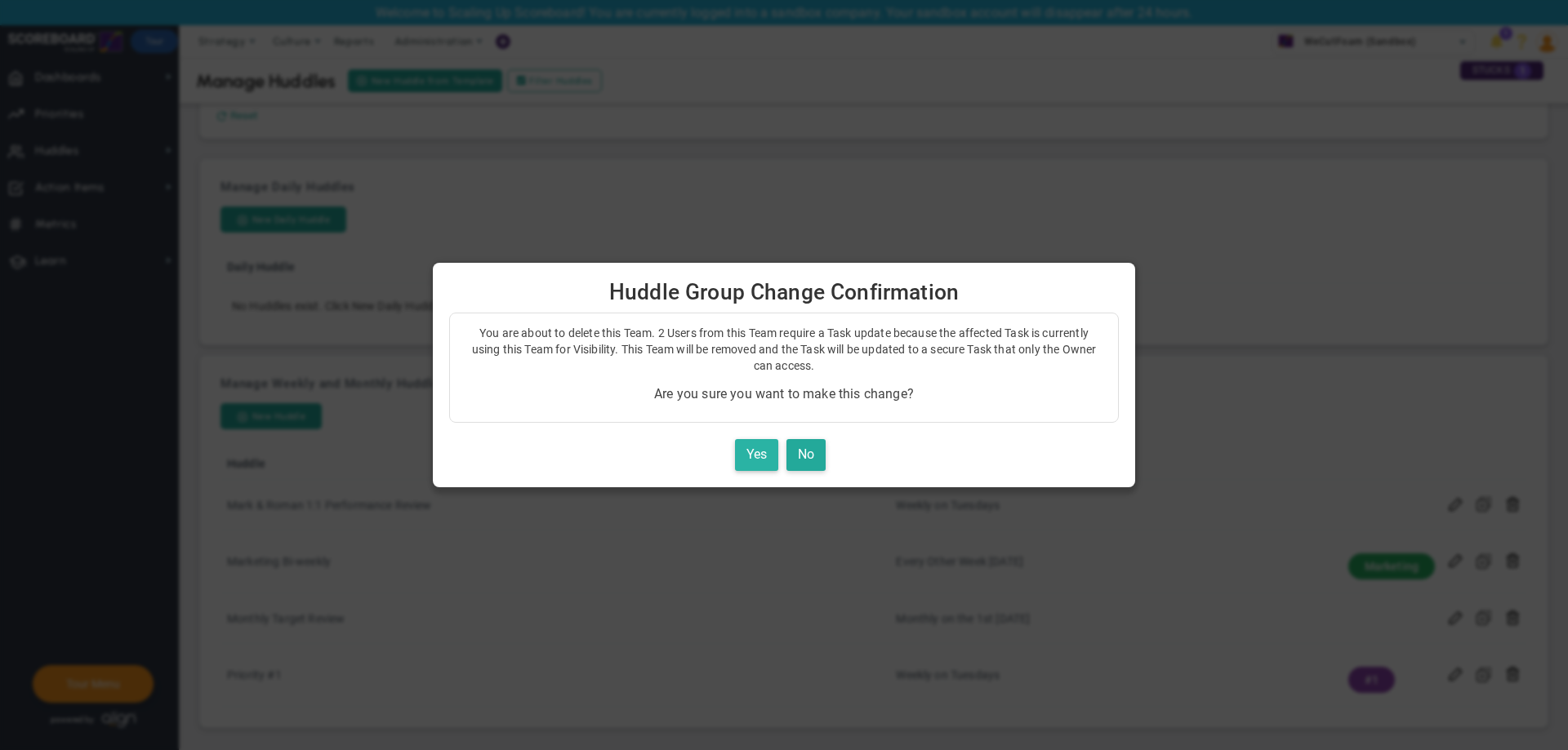
click at [749, 457] on button "Yes" at bounding box center [757, 455] width 43 height 32
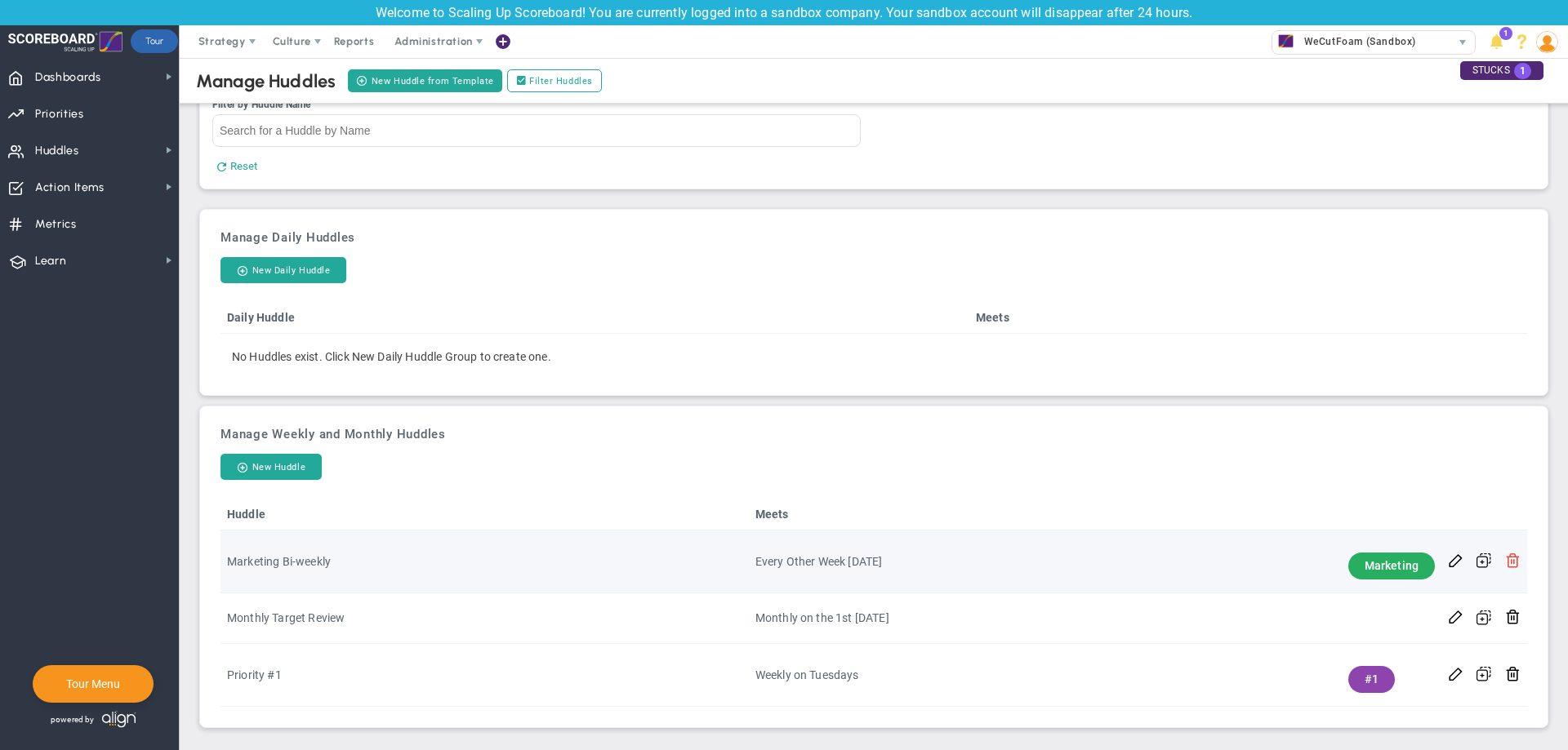
click at [1505, 562] on span at bounding box center [1512, 559] width 15 height 15
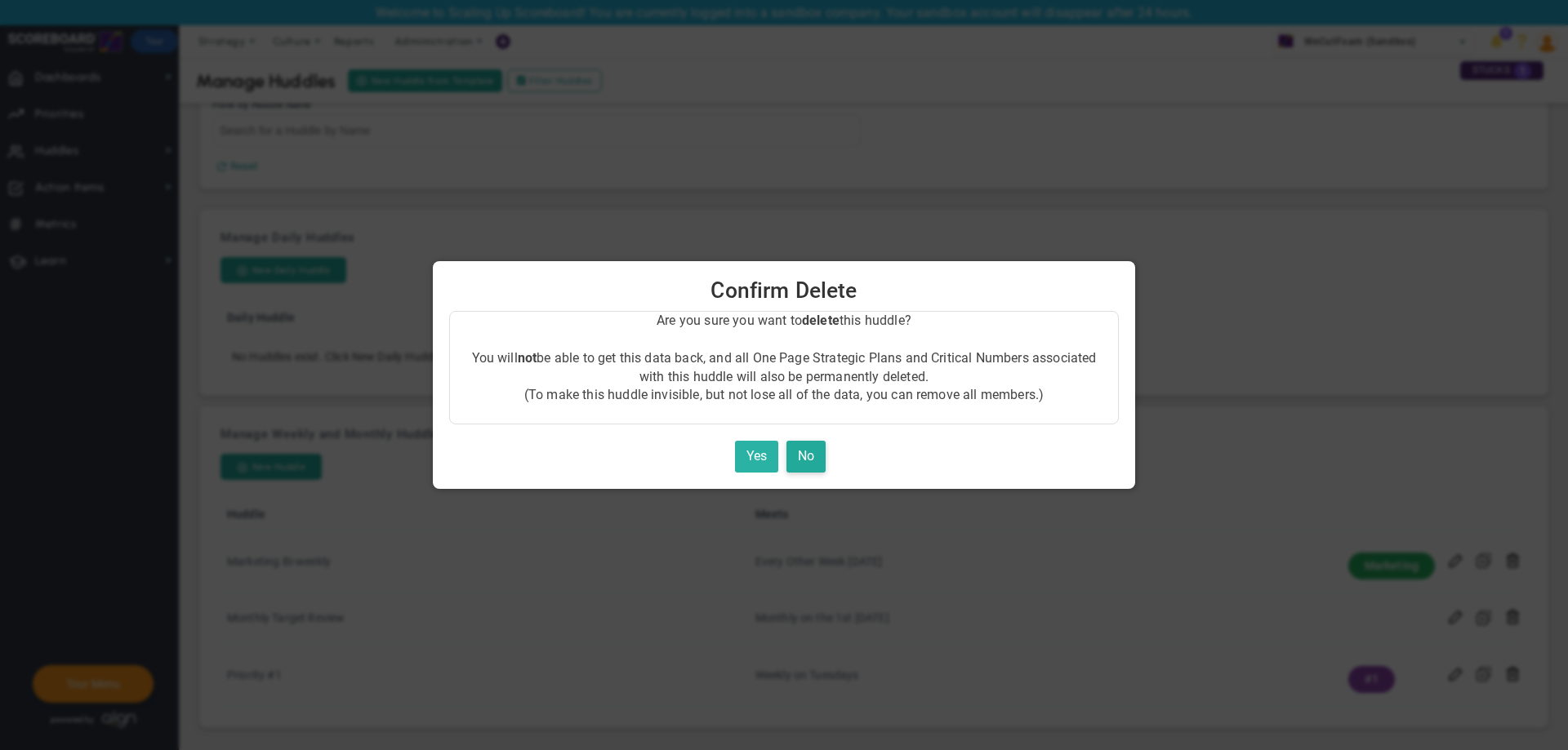
click at [766, 441] on div "Are you sure you want to delete this huddle? You will not be able to get this d…" at bounding box center [784, 391] width 669 height 162
click at [762, 448] on button "Yes" at bounding box center [757, 457] width 43 height 32
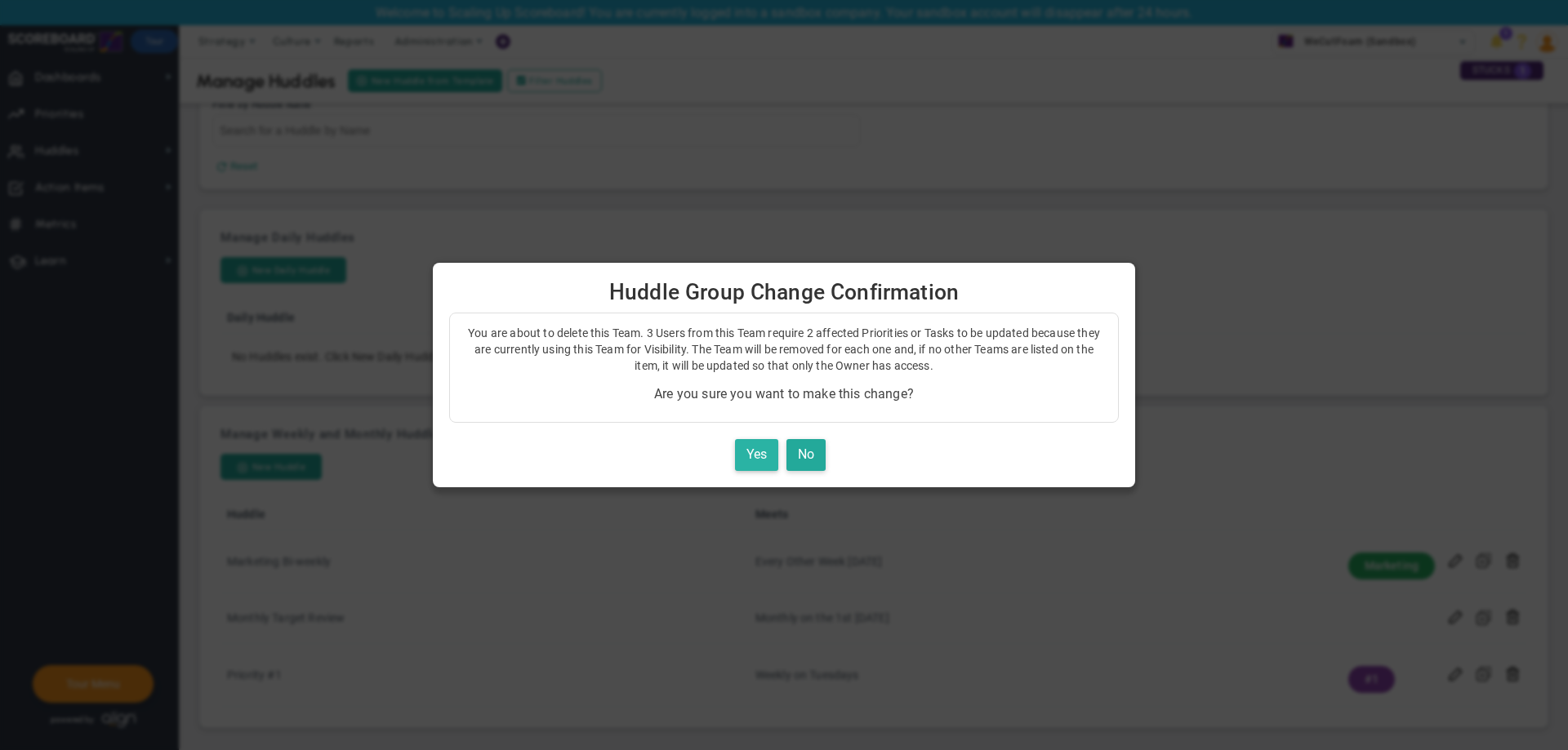
click at [754, 440] on button "Yes" at bounding box center [757, 455] width 43 height 32
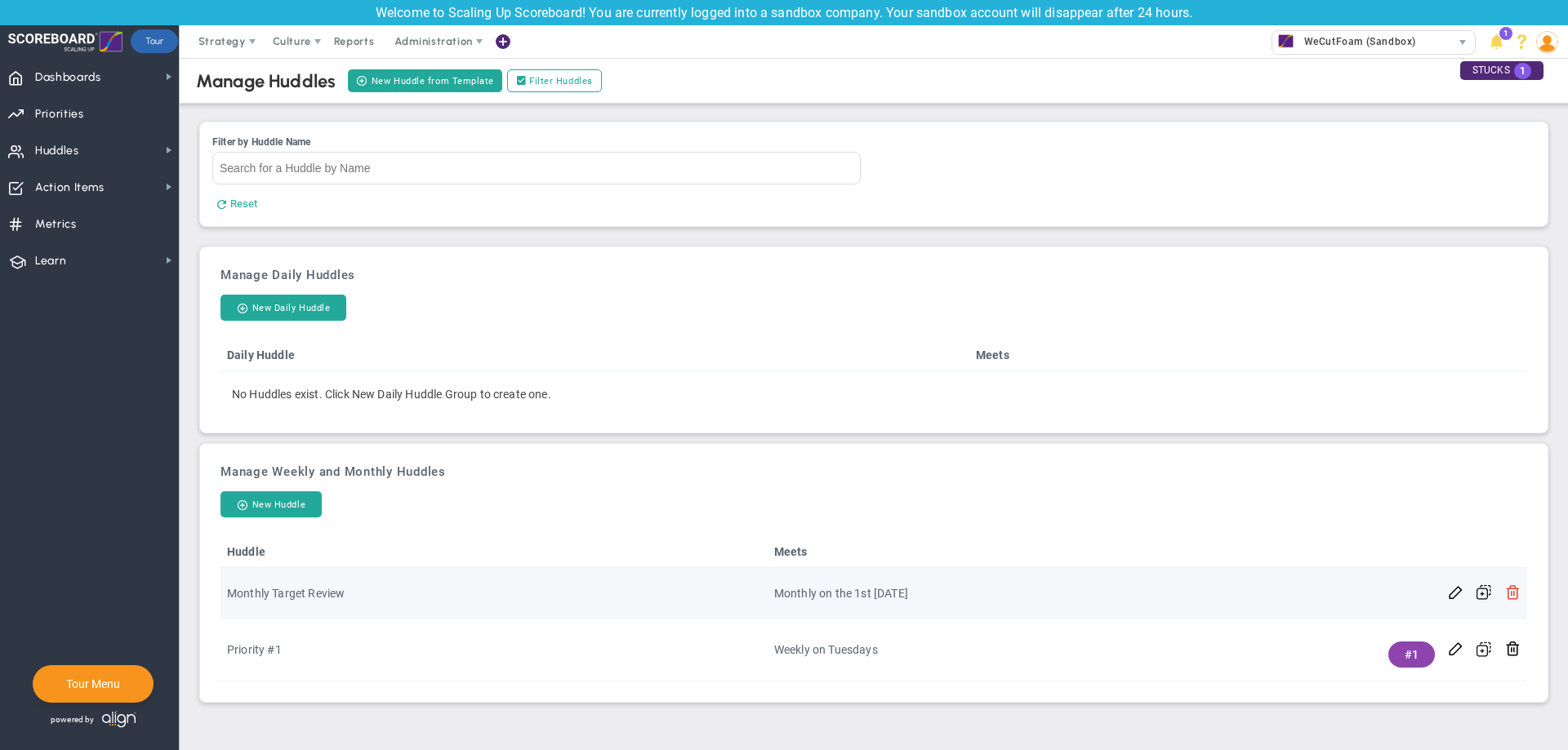
click at [1518, 589] on span at bounding box center [1512, 591] width 15 height 15
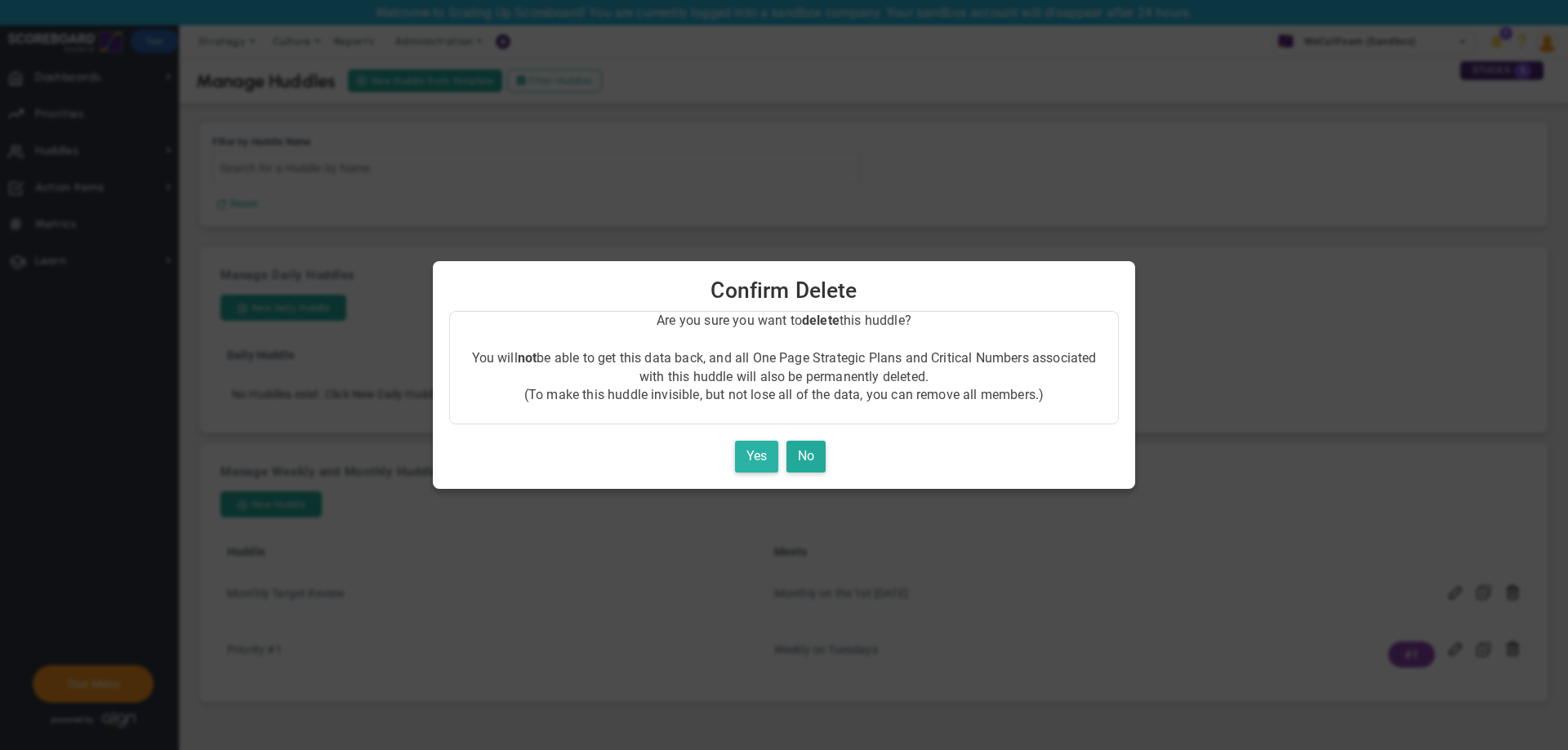
click at [753, 448] on button "Yes" at bounding box center [757, 457] width 43 height 32
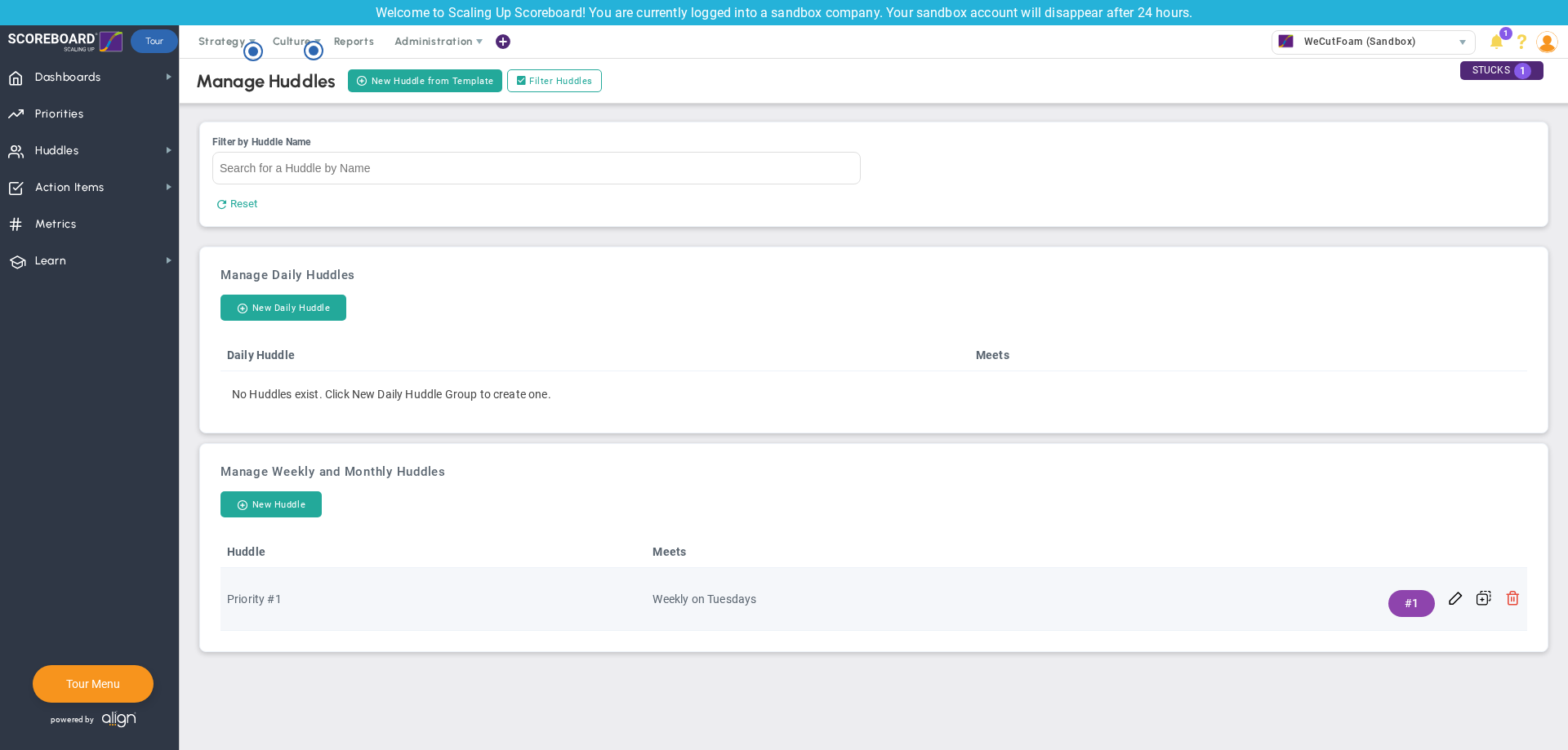
click at [1513, 603] on span at bounding box center [1512, 597] width 15 height 15
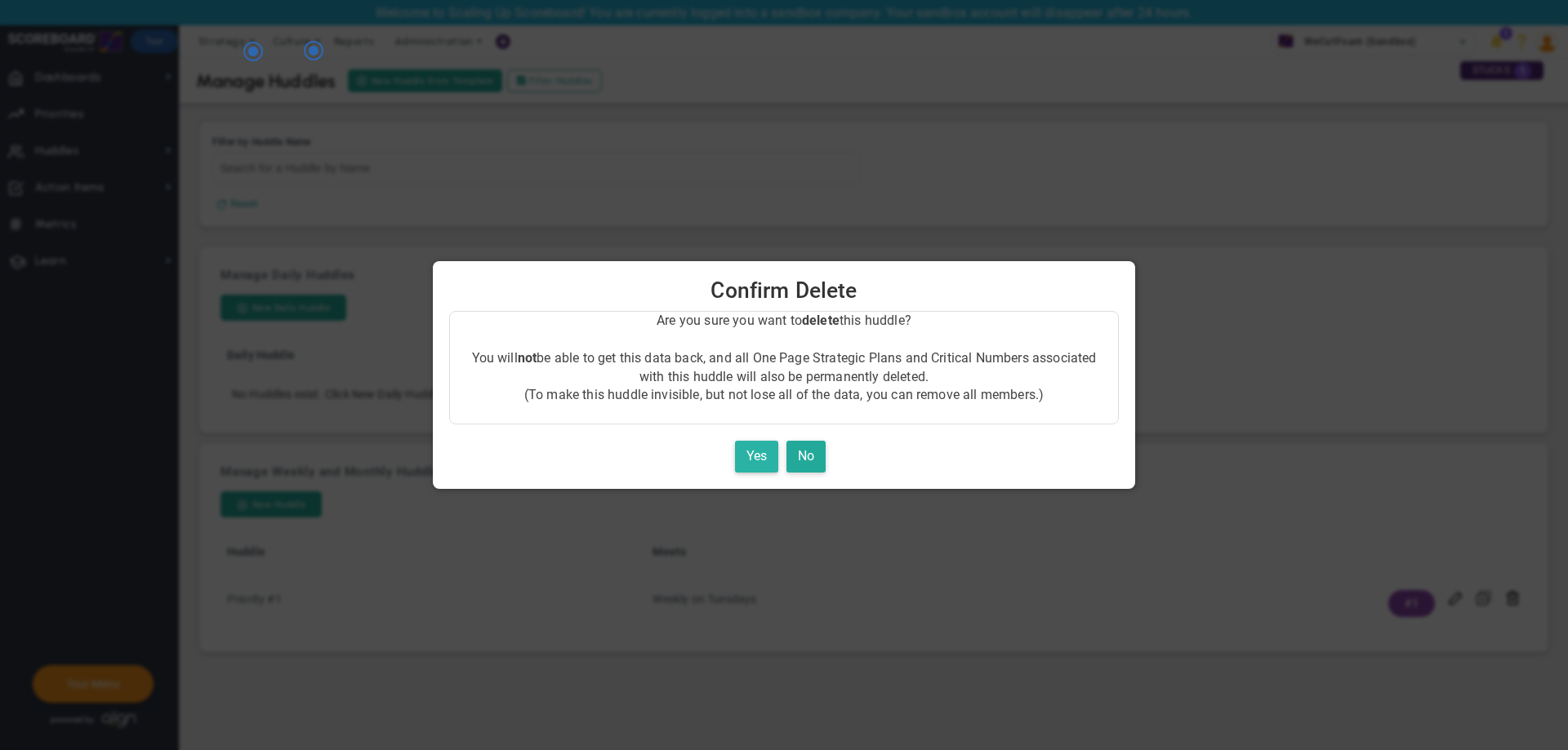
click at [769, 459] on button "Yes" at bounding box center [757, 457] width 43 height 32
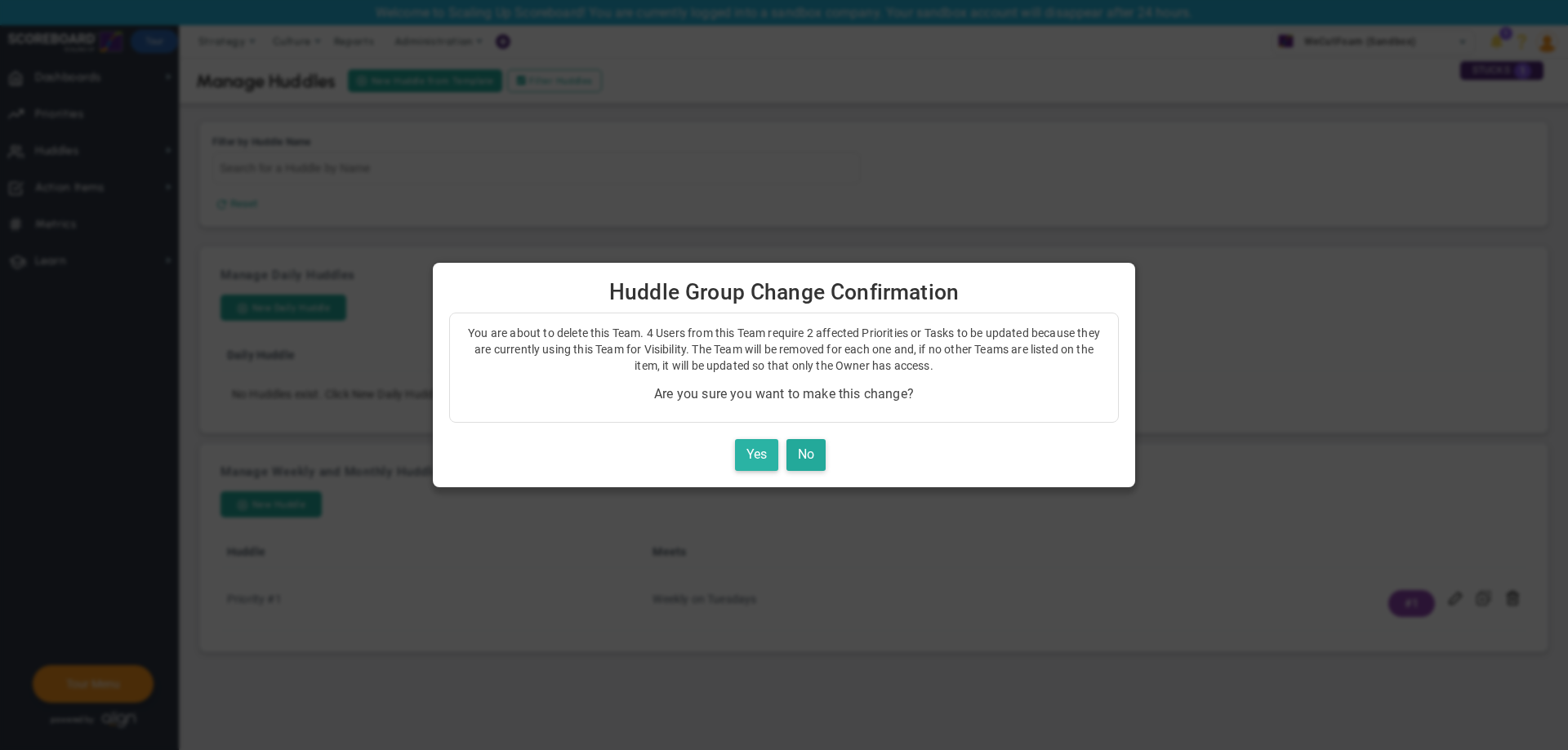
click at [767, 445] on button "Yes" at bounding box center [757, 455] width 43 height 32
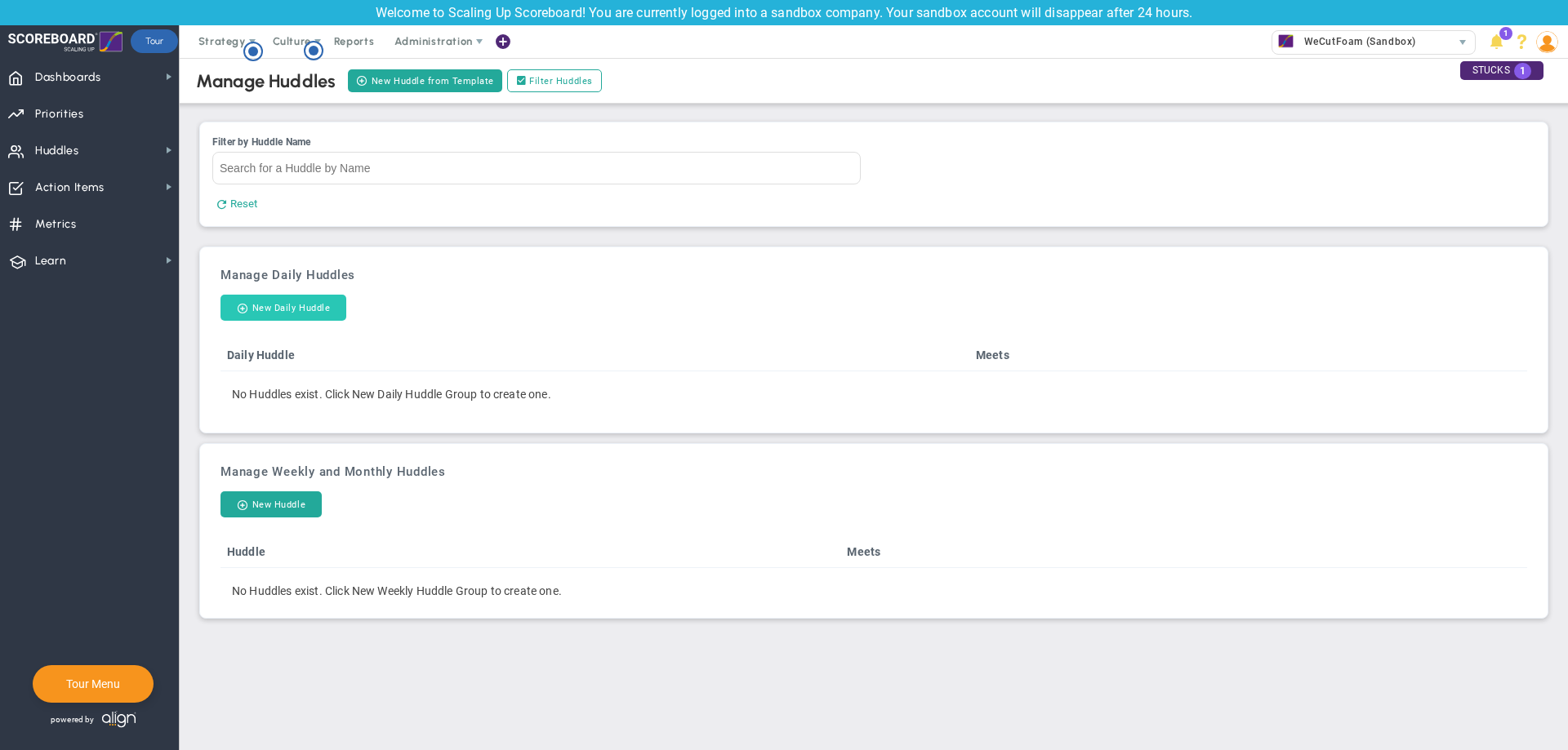
click at [315, 305] on button "New Daily Huddle" at bounding box center [283, 308] width 126 height 26
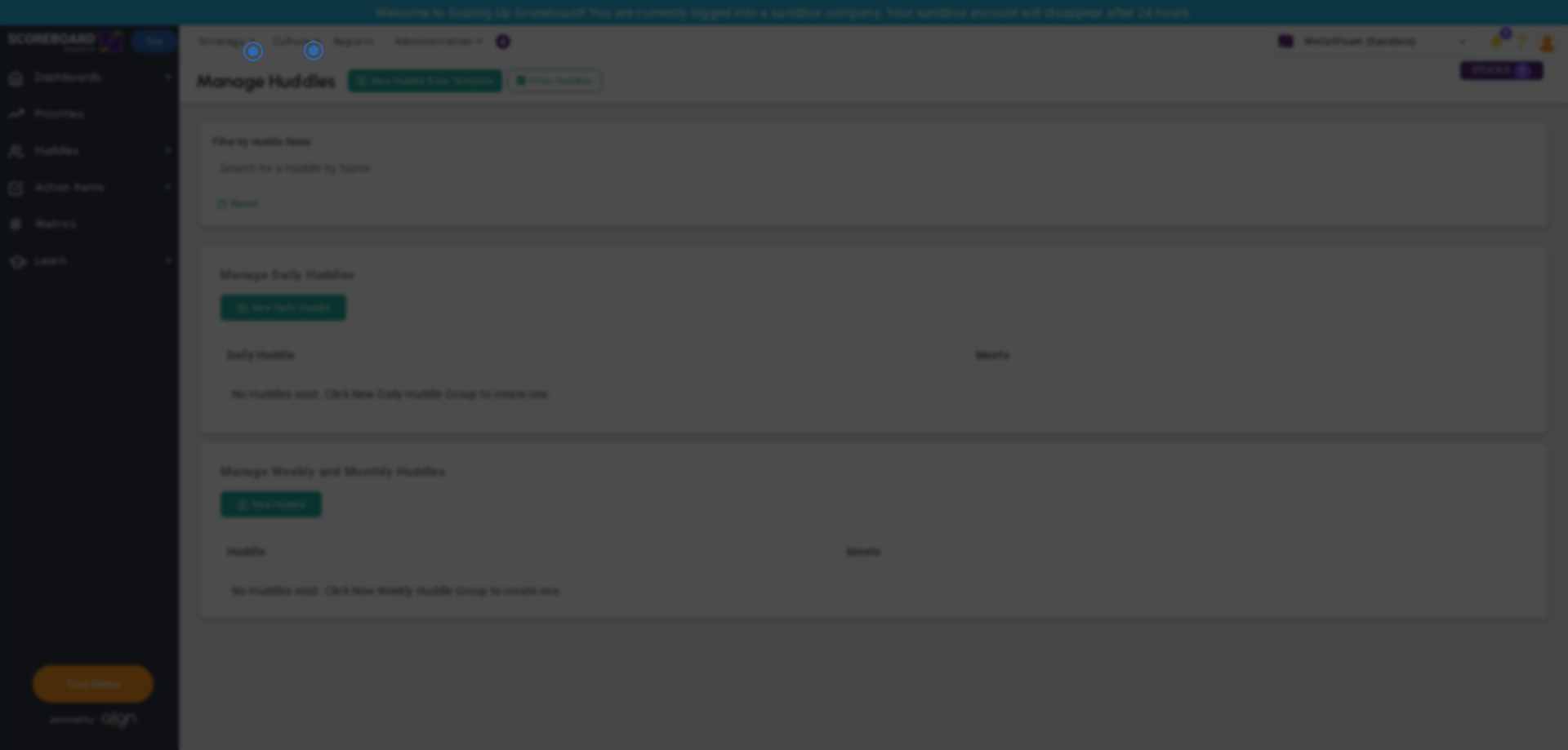
checkbox input "false"
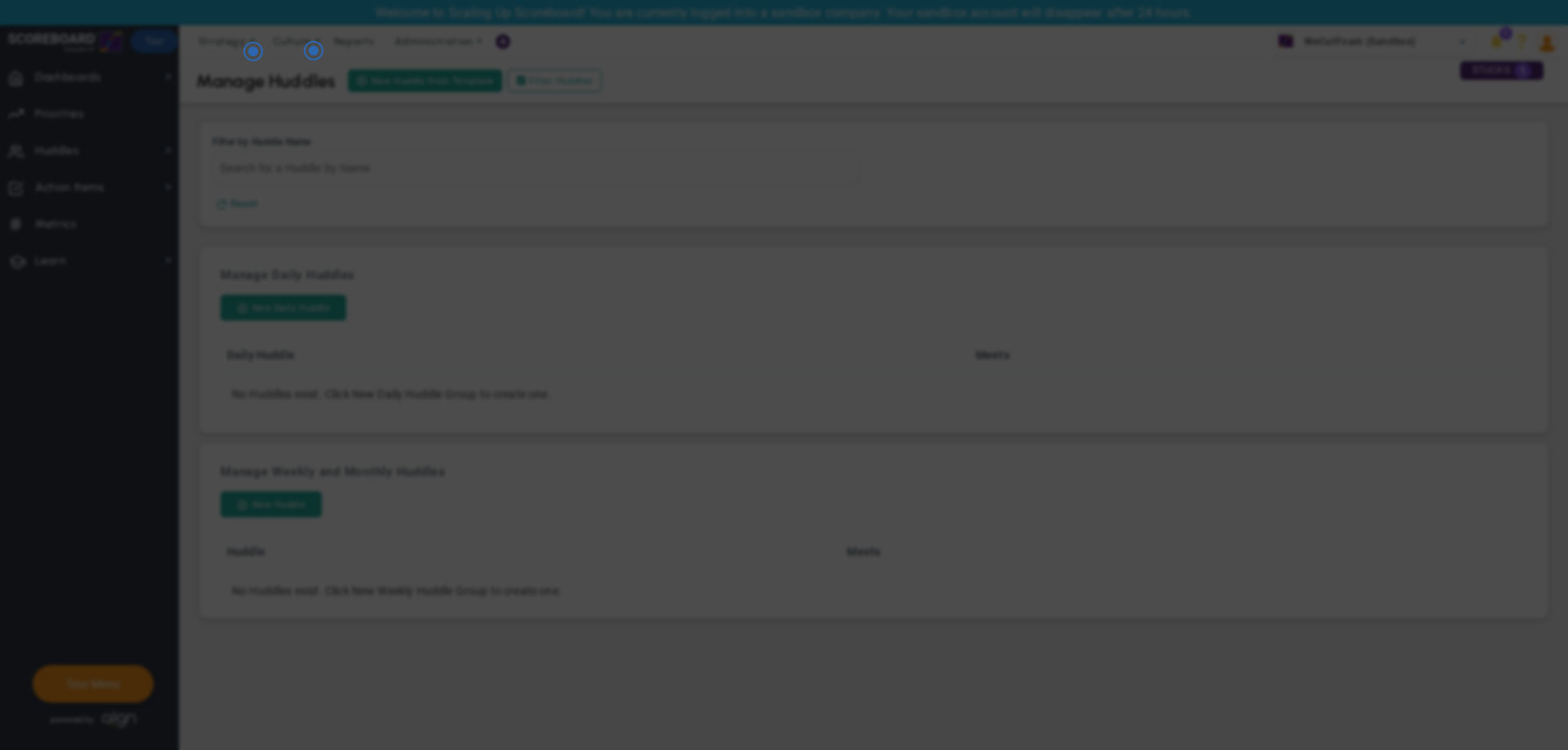
checkbox input "false"
checkbox input "true"
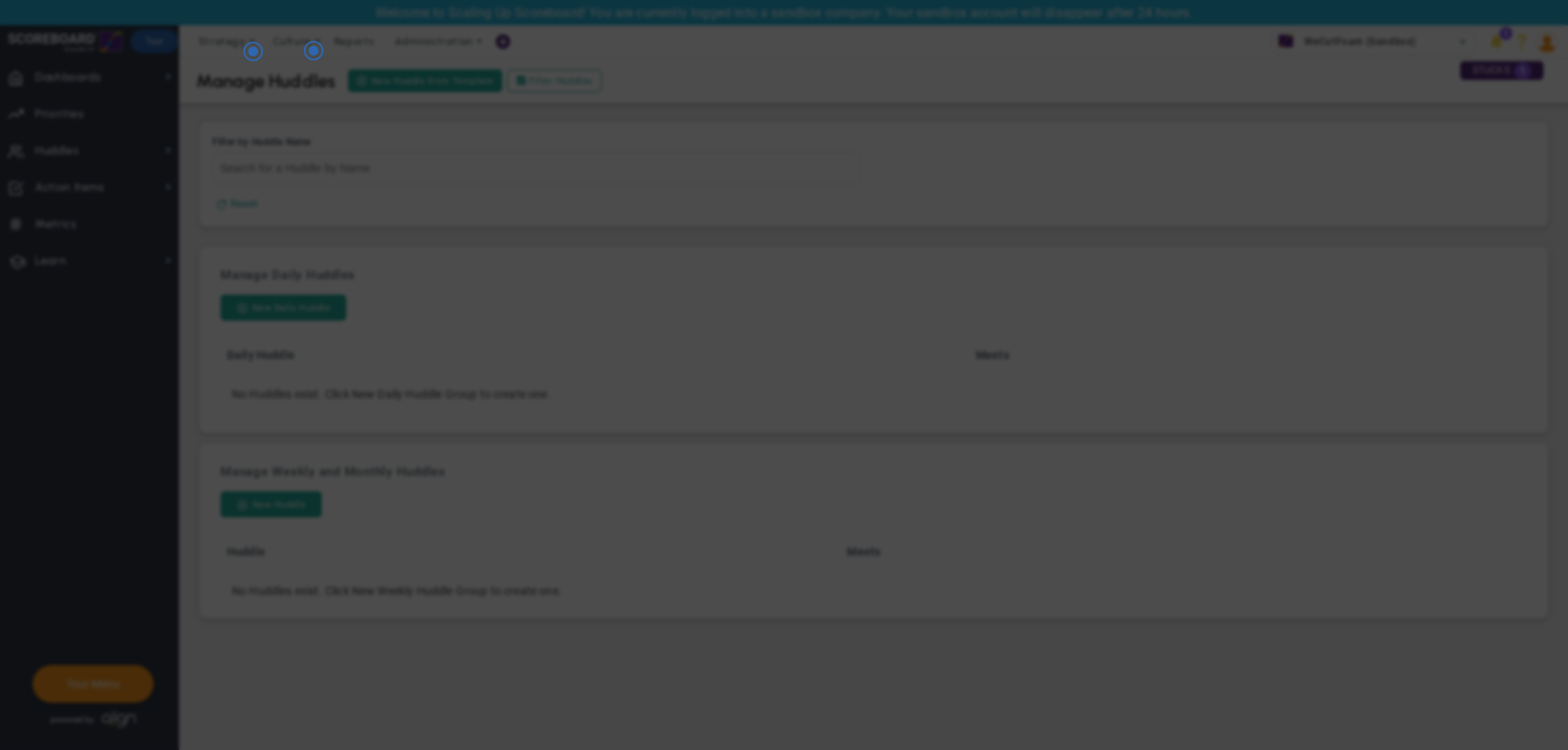
checkbox input "true"
type input "[PERSON_NAME]"
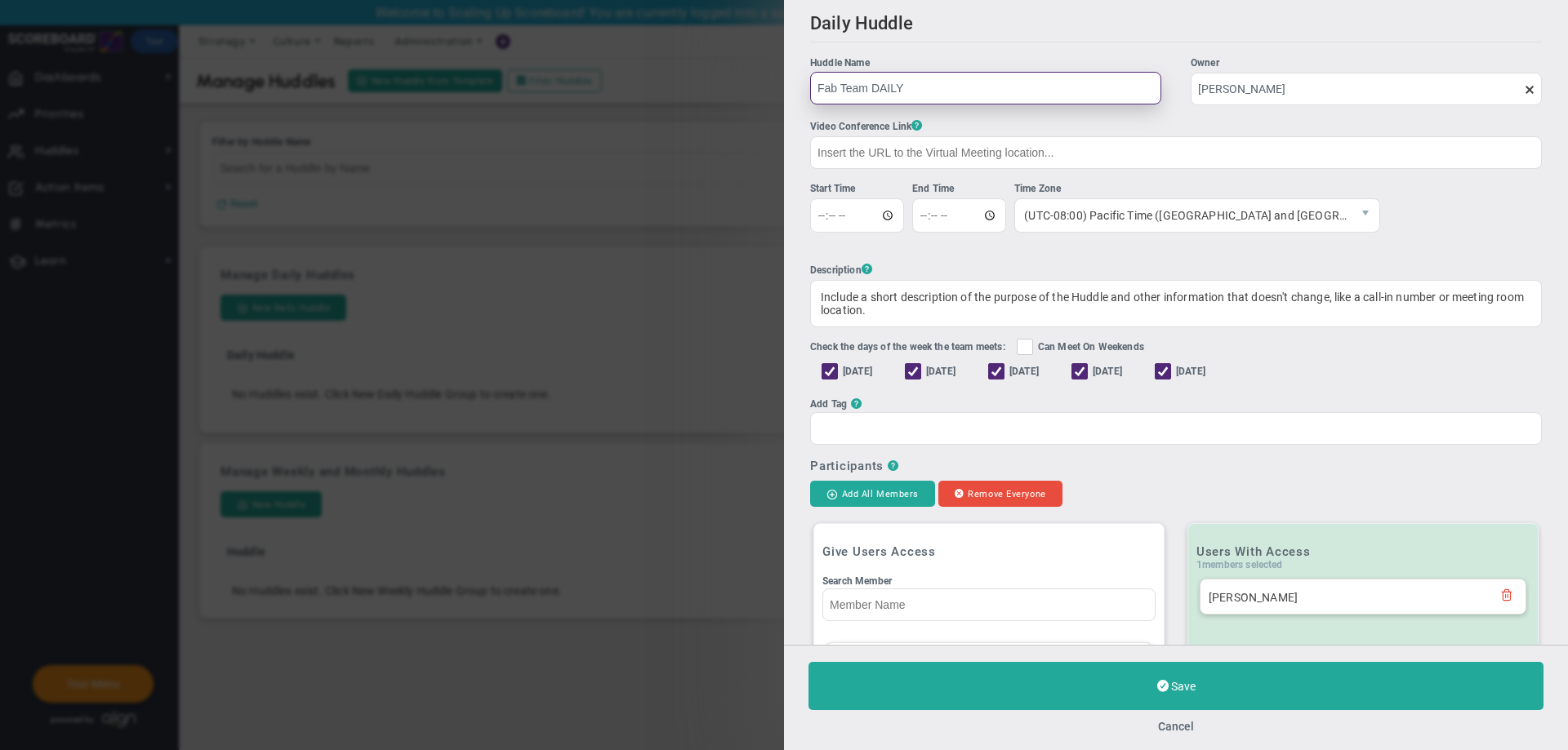
type input "Fab Team DAILY"
click at [859, 219] on input "time" at bounding box center [856, 215] width 94 height 34
click at [862, 218] on input "time" at bounding box center [856, 215] width 94 height 34
click at [842, 213] on input "time" at bounding box center [856, 215] width 94 height 34
click at [816, 219] on input "time" at bounding box center [856, 215] width 94 height 34
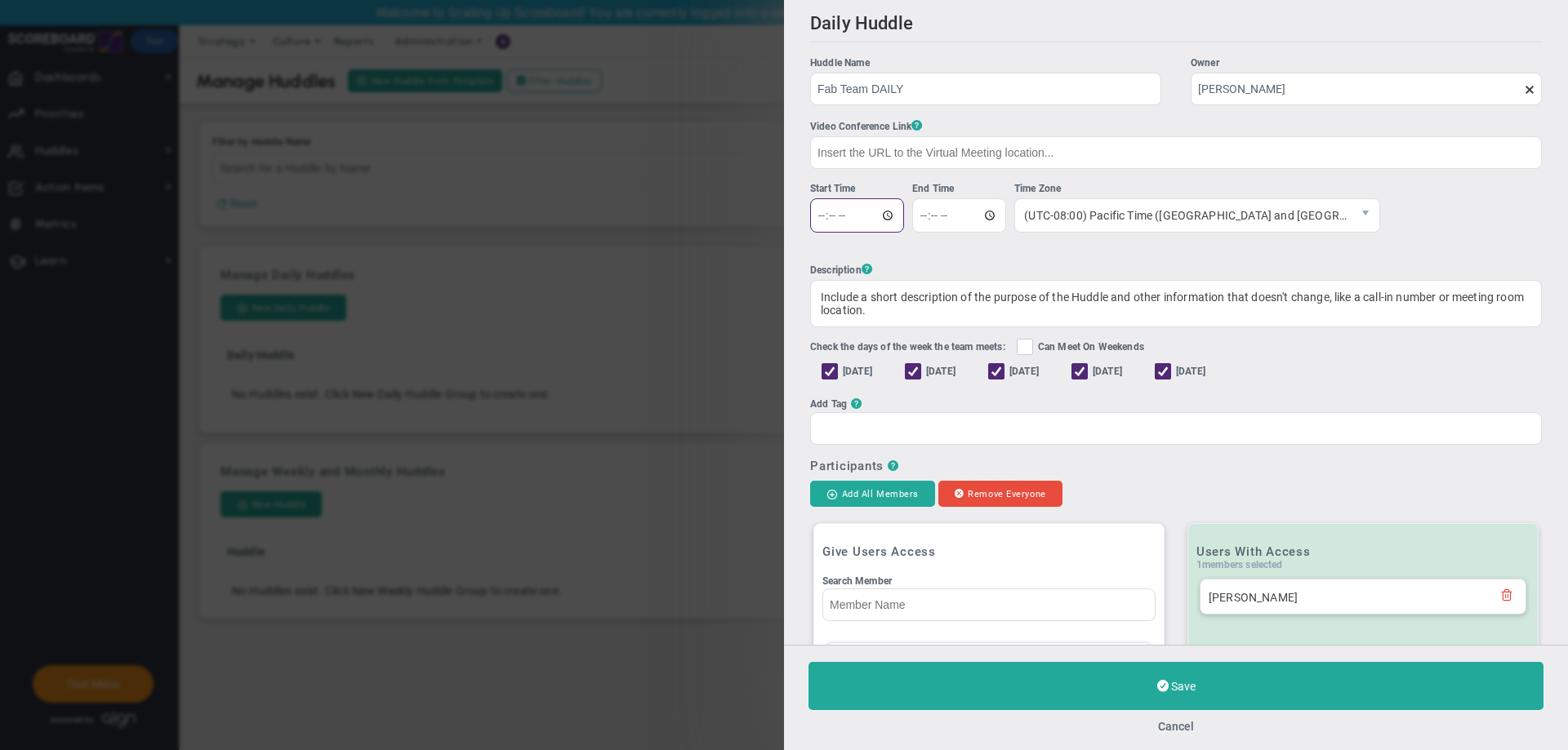
click at [819, 215] on input "time" at bounding box center [856, 215] width 94 height 34
click at [849, 213] on input "time" at bounding box center [856, 215] width 94 height 34
click at [851, 213] on input "time" at bounding box center [856, 215] width 94 height 34
click at [855, 218] on input "time" at bounding box center [856, 215] width 94 height 34
type input "14:15"
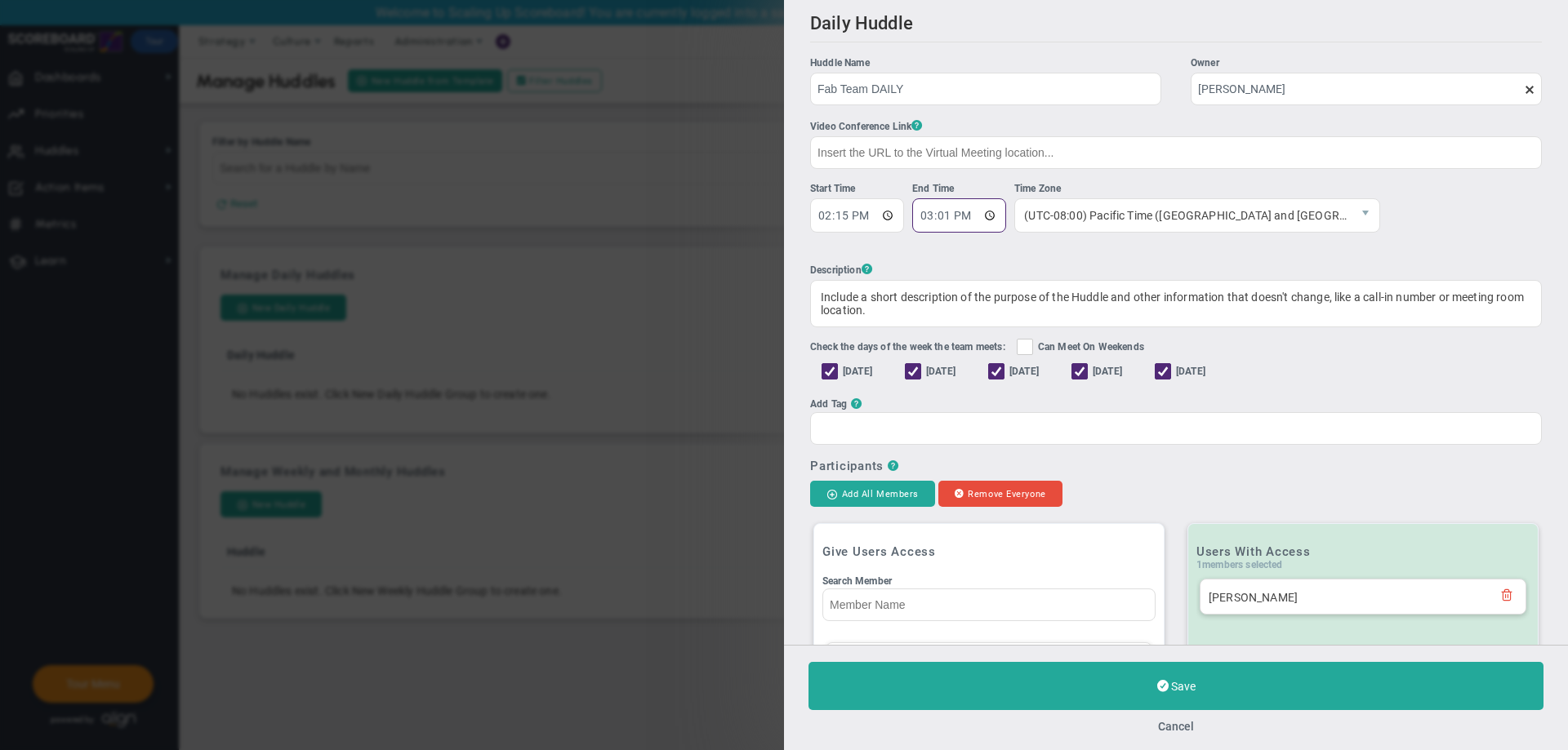
type input "15:15"
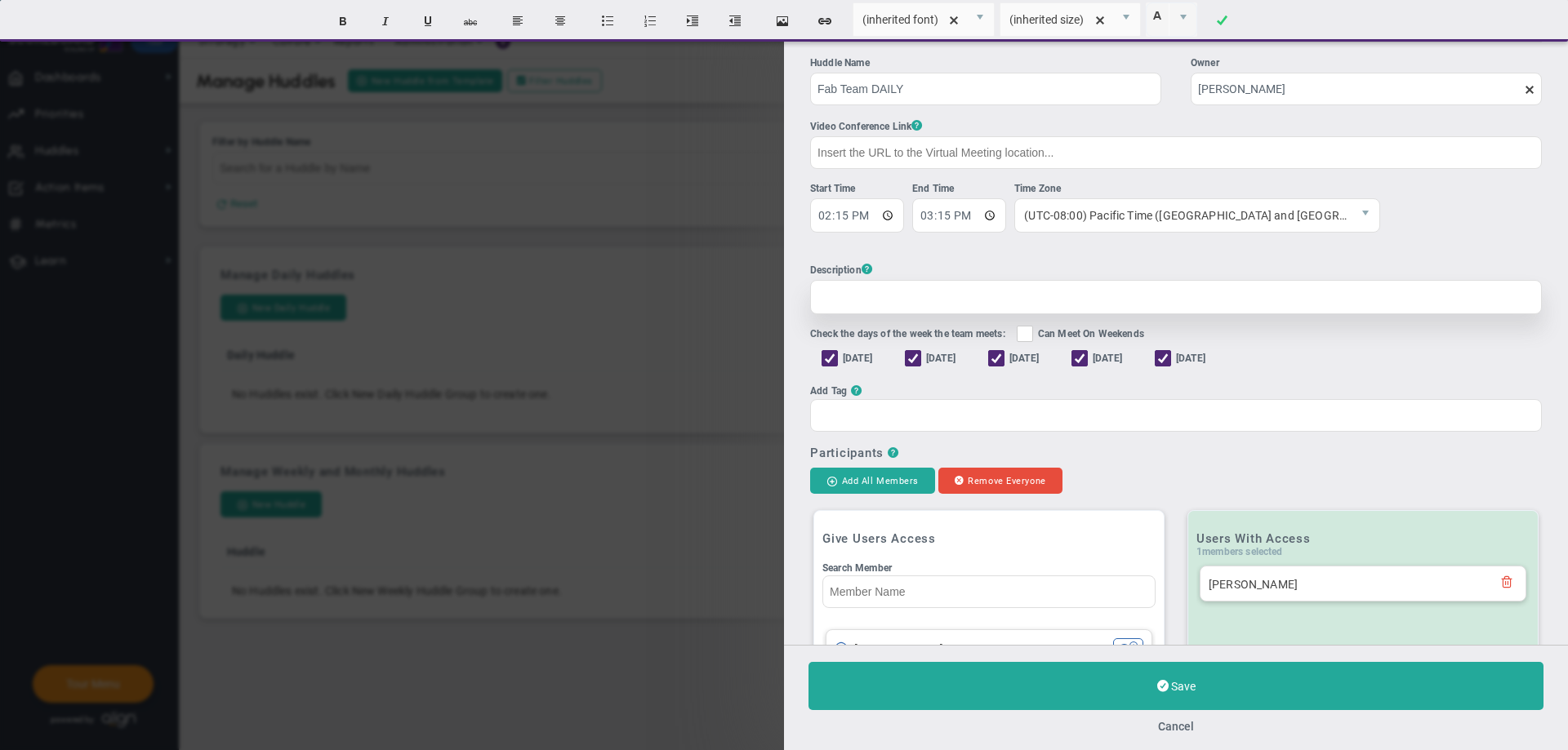
click at [1076, 314] on div at bounding box center [1176, 297] width 732 height 34
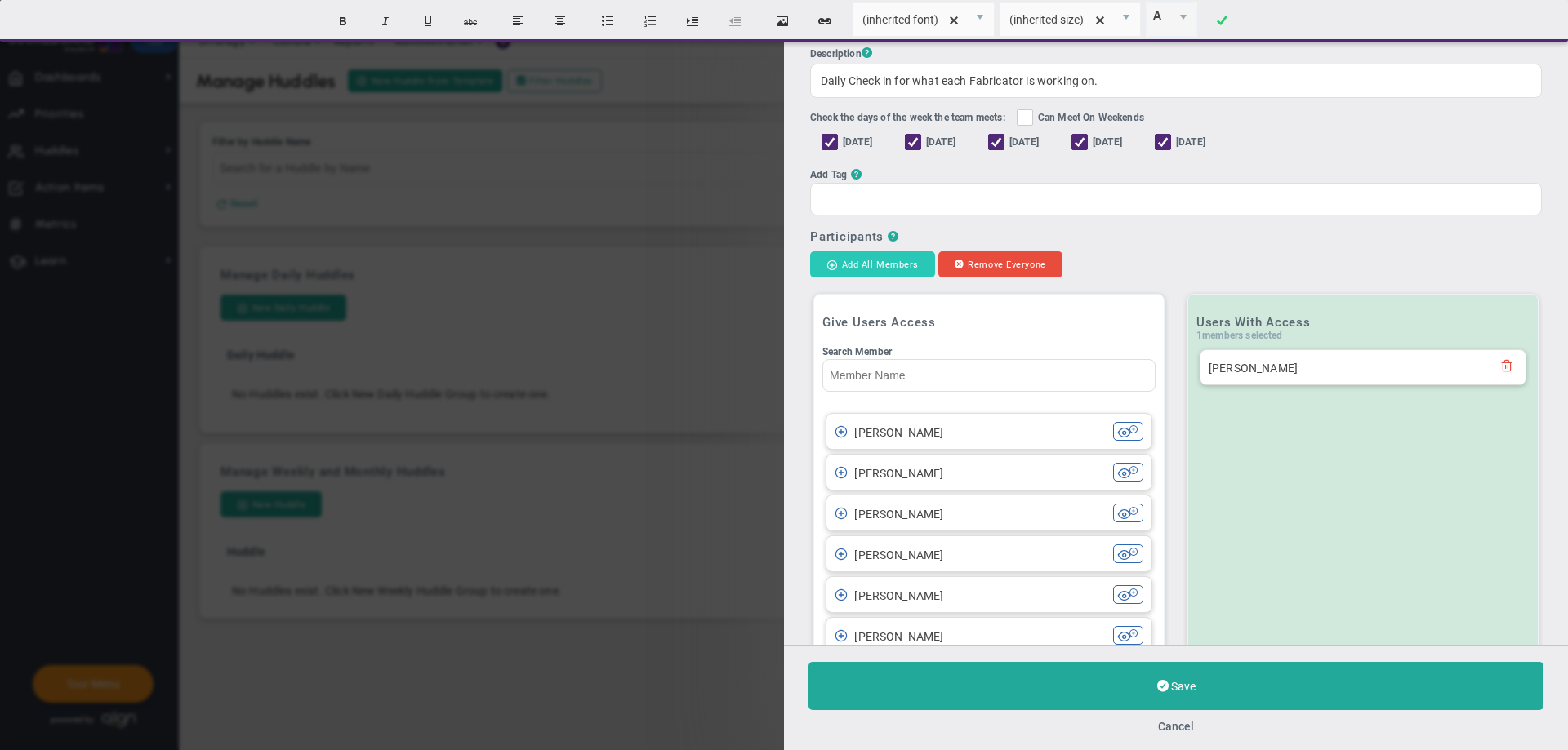
scroll to position [245, 0]
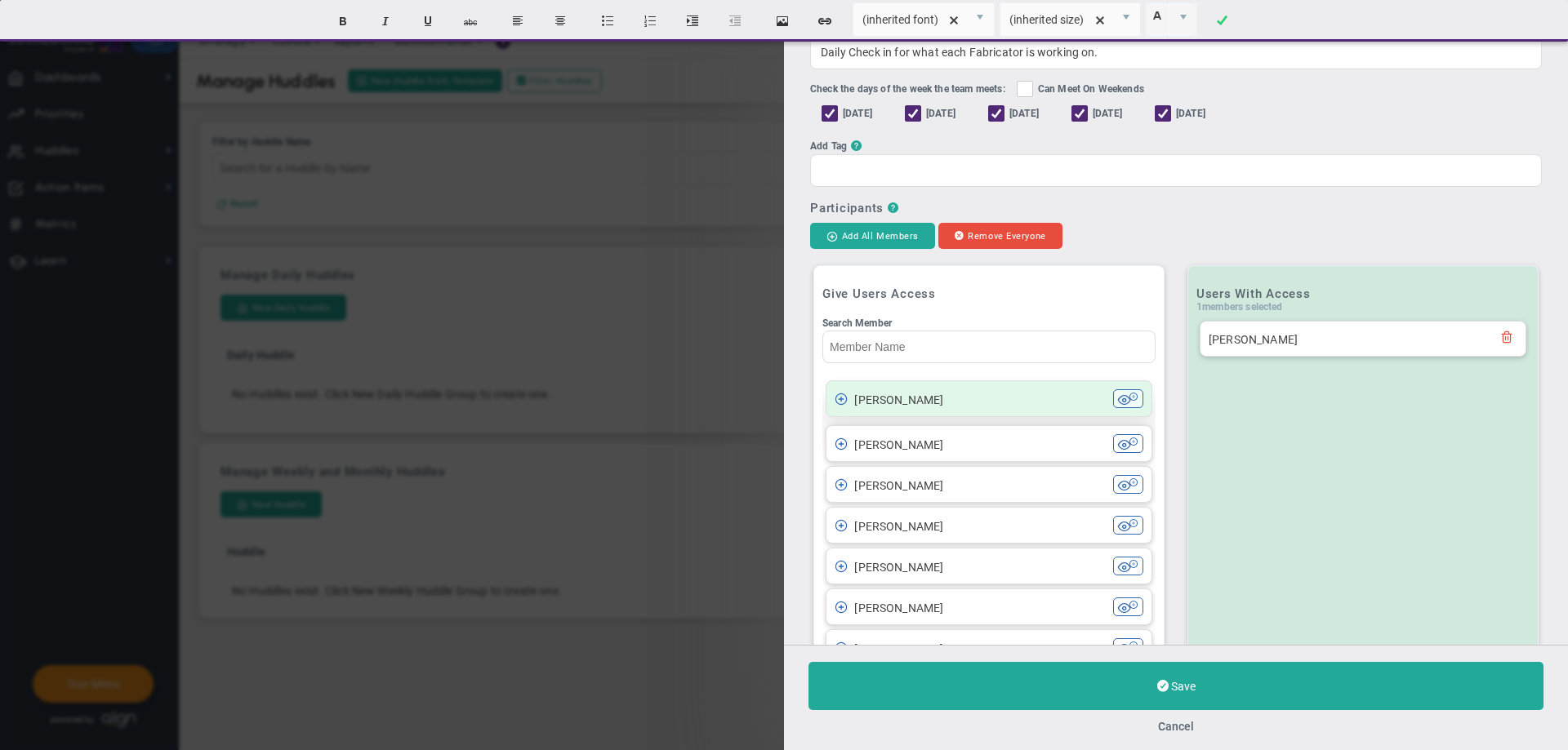
click at [843, 407] on div "[PERSON_NAME]" at bounding box center [974, 399] width 279 height 19
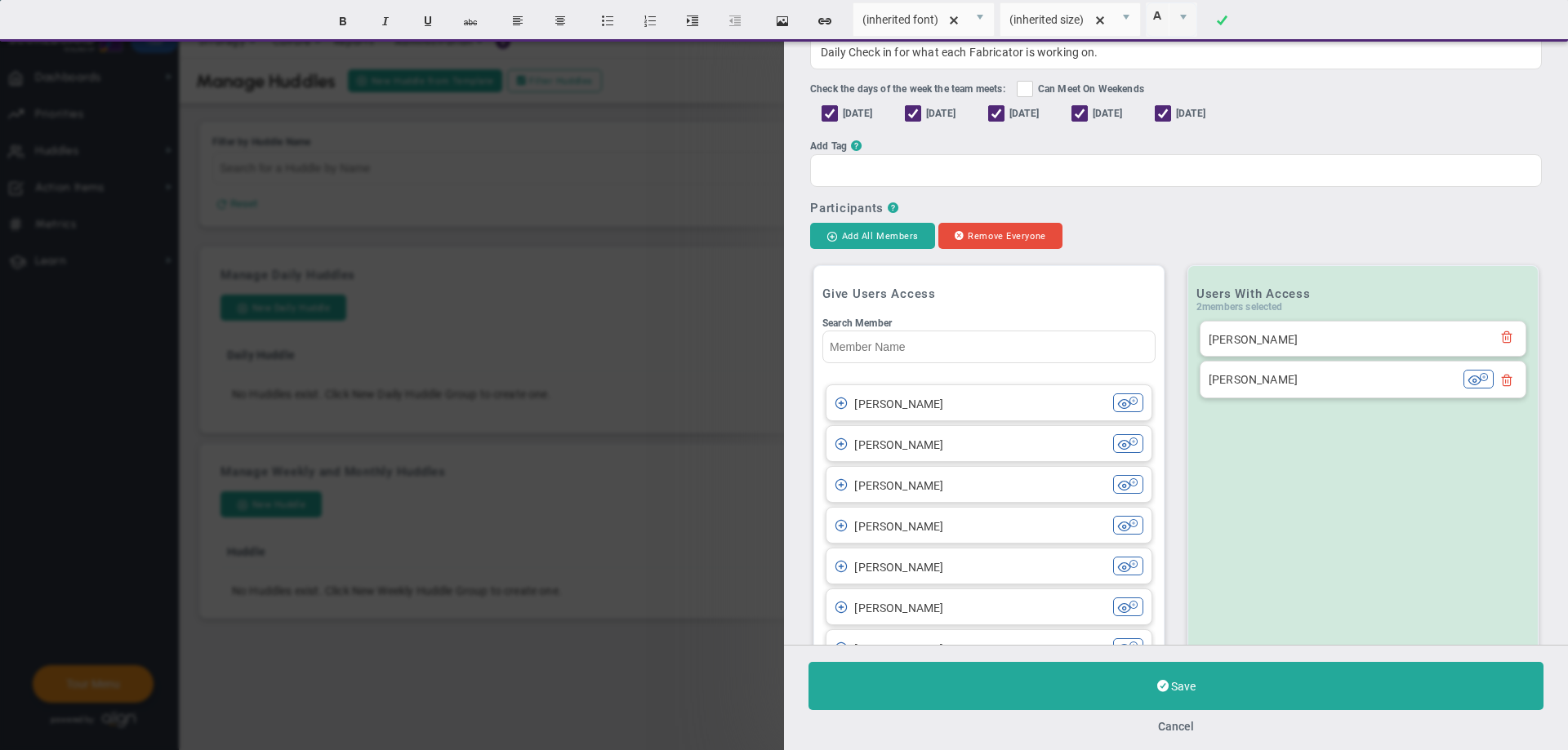
click at [843, 407] on div "[PERSON_NAME]" at bounding box center [974, 402] width 279 height 19
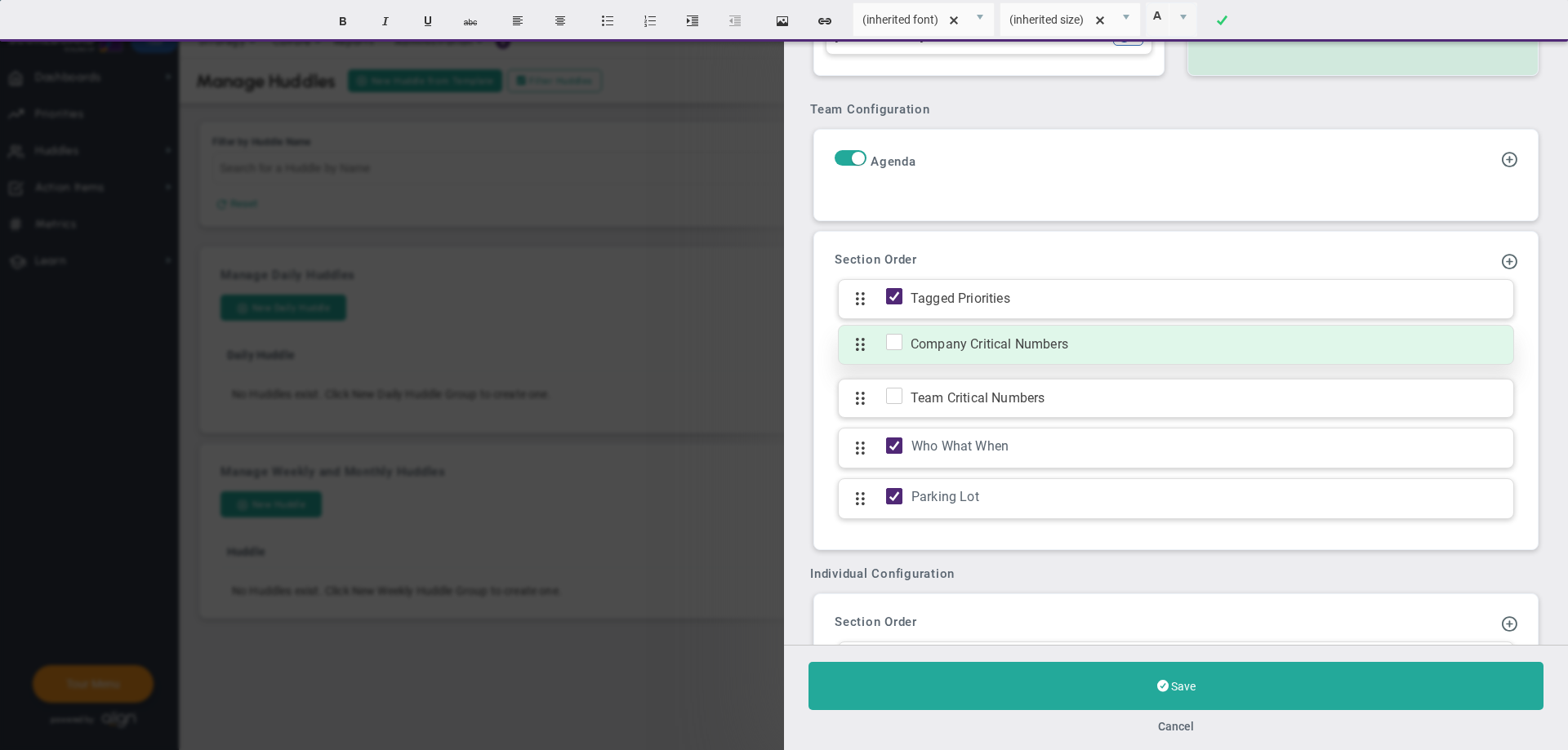
scroll to position [816, 0]
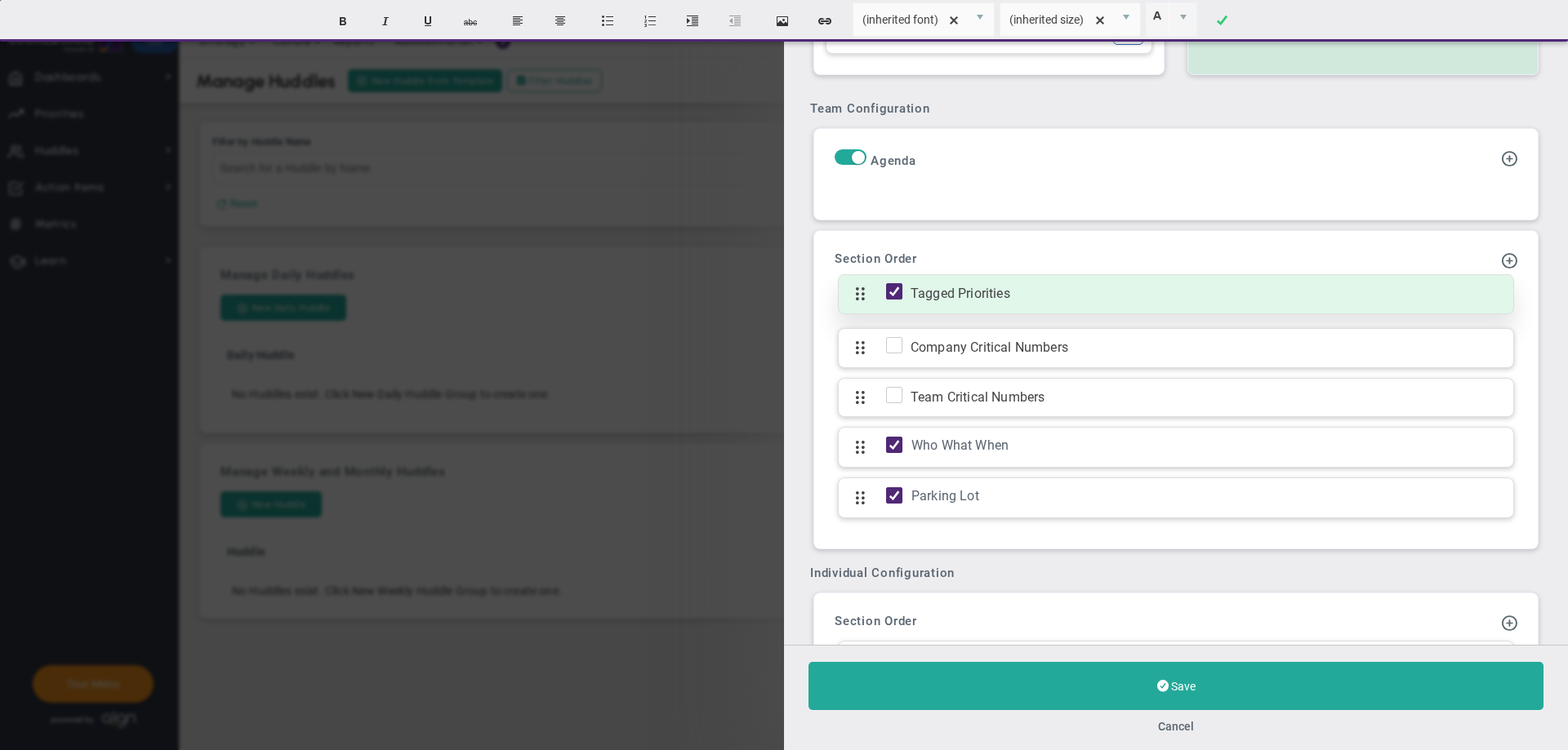
click at [887, 299] on span at bounding box center [893, 291] width 16 height 16
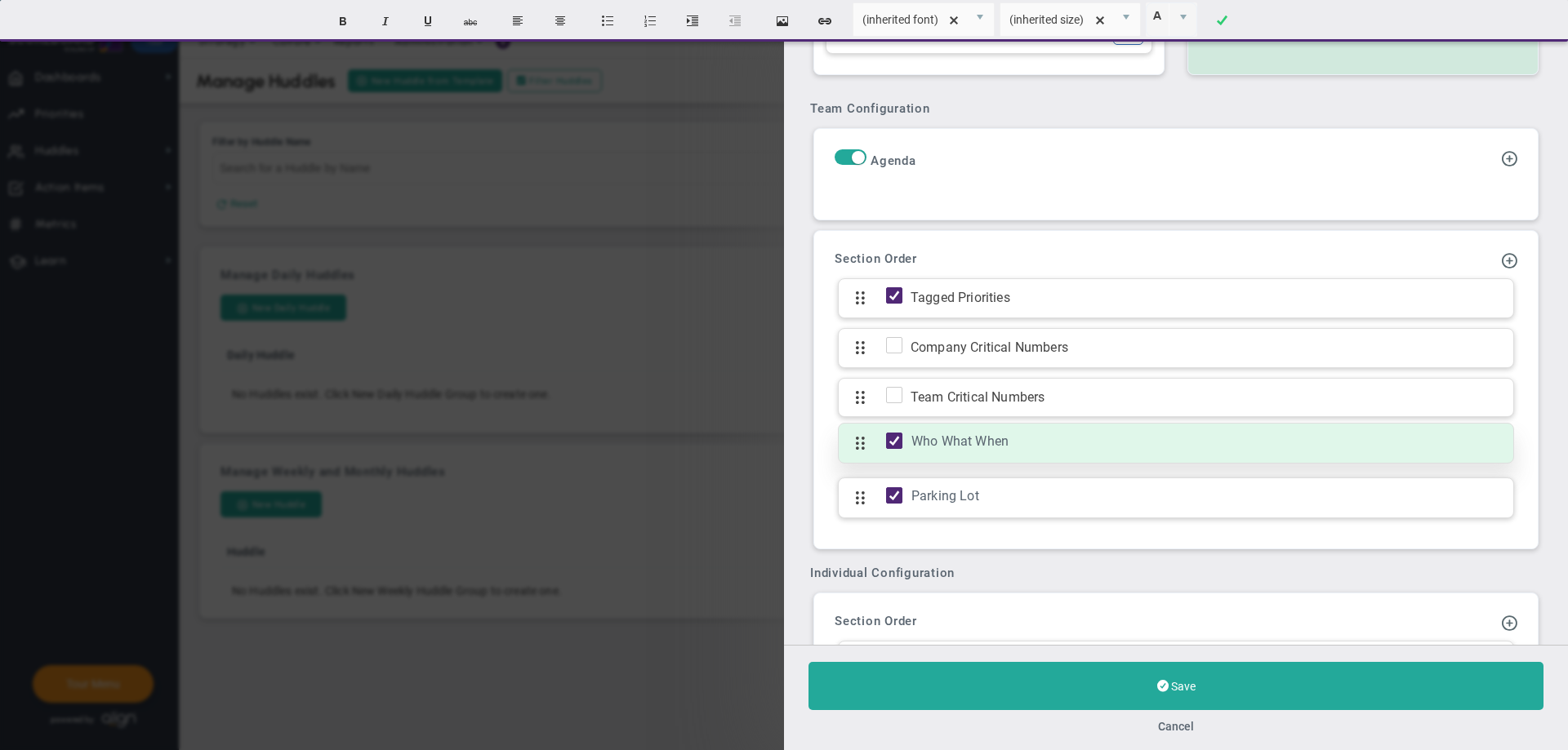
click at [889, 447] on span at bounding box center [893, 440] width 16 height 16
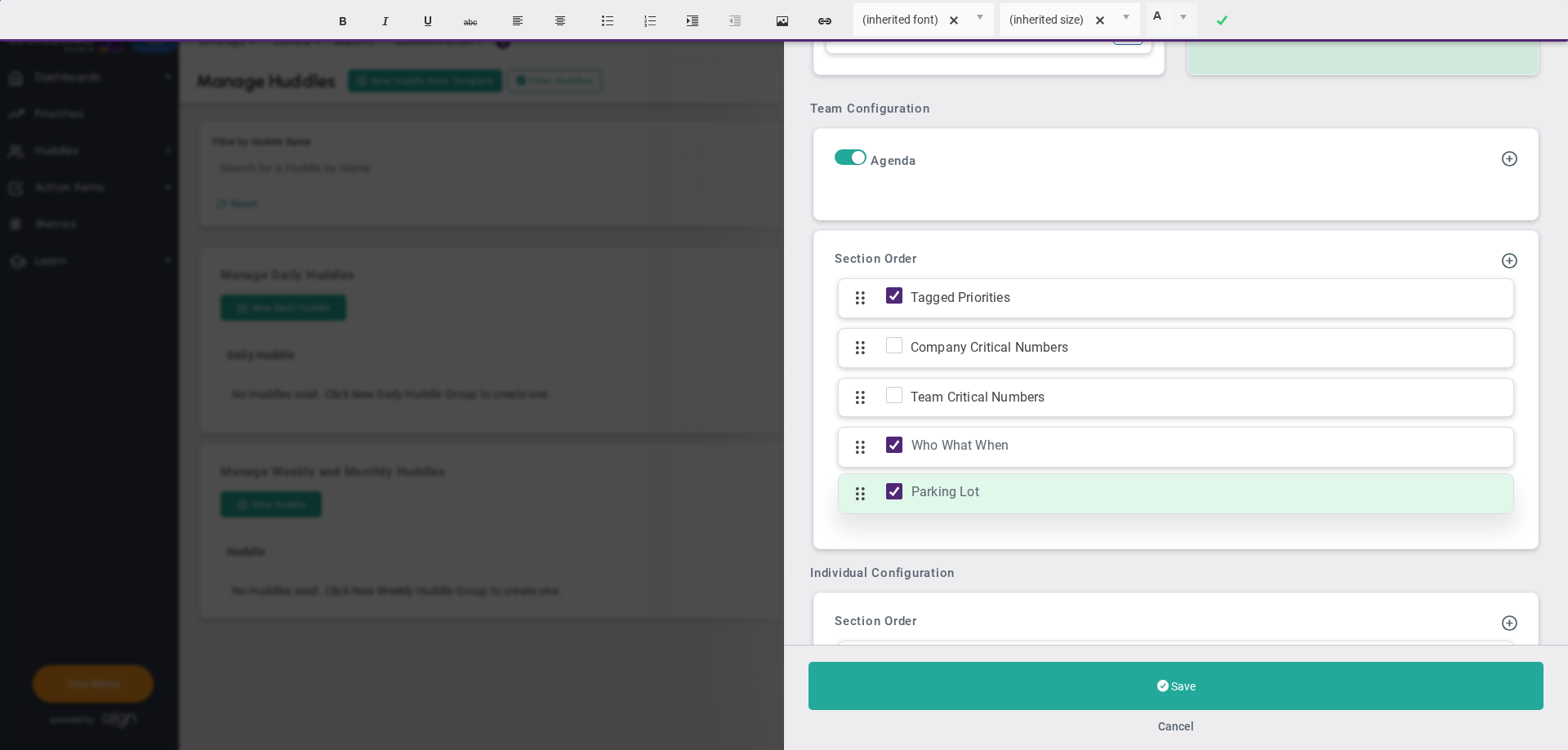
click at [889, 492] on div at bounding box center [893, 493] width 16 height 22
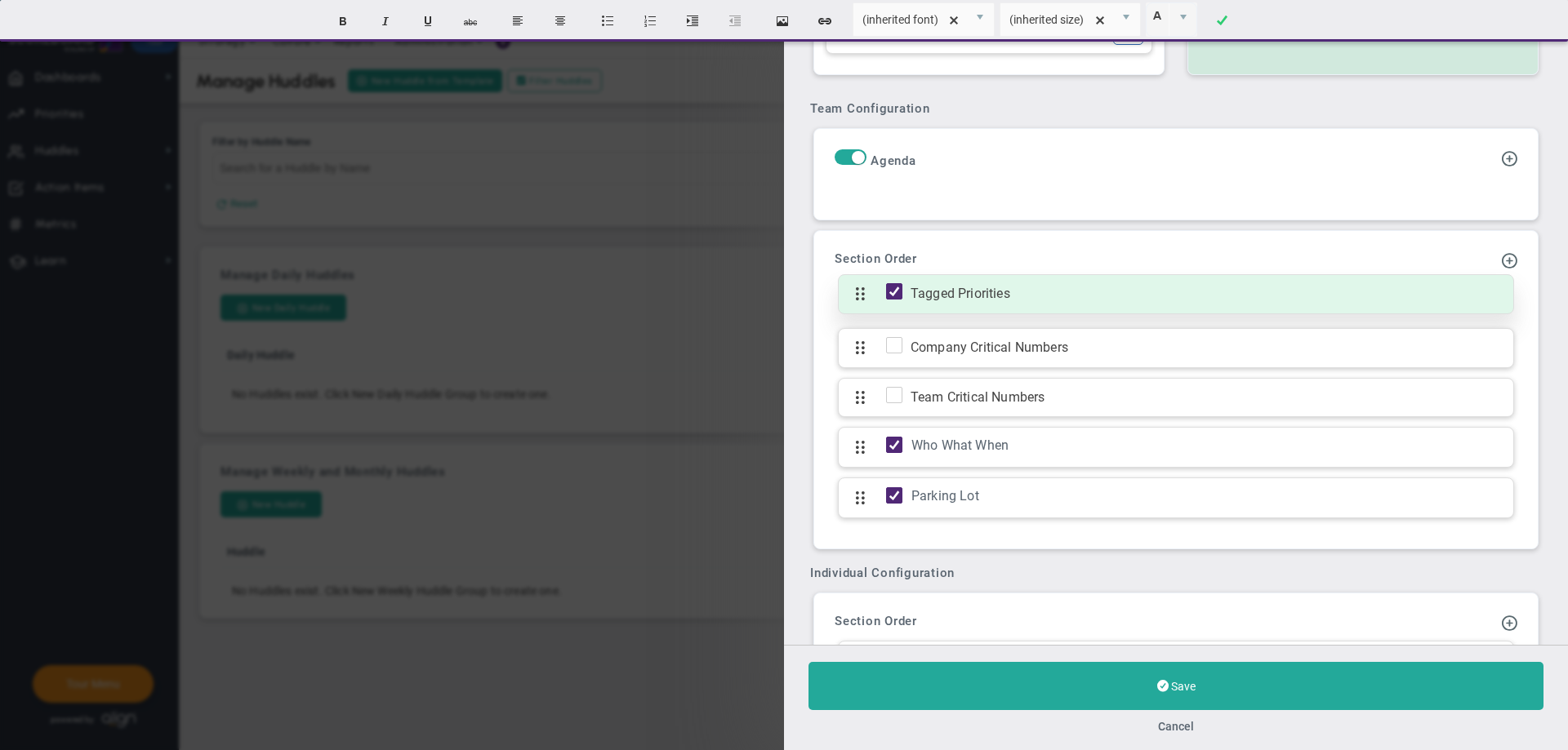
drag, startPoint x: 867, startPoint y: 452, endPoint x: 873, endPoint y: 312, distance: 140.1
click at [873, 312] on div "Tagged Priorities Company Critical Numbers Team Critical Numbers Who What When …" at bounding box center [1176, 403] width 682 height 249
drag, startPoint x: 861, startPoint y: 448, endPoint x: 869, endPoint y: 289, distance: 159.2
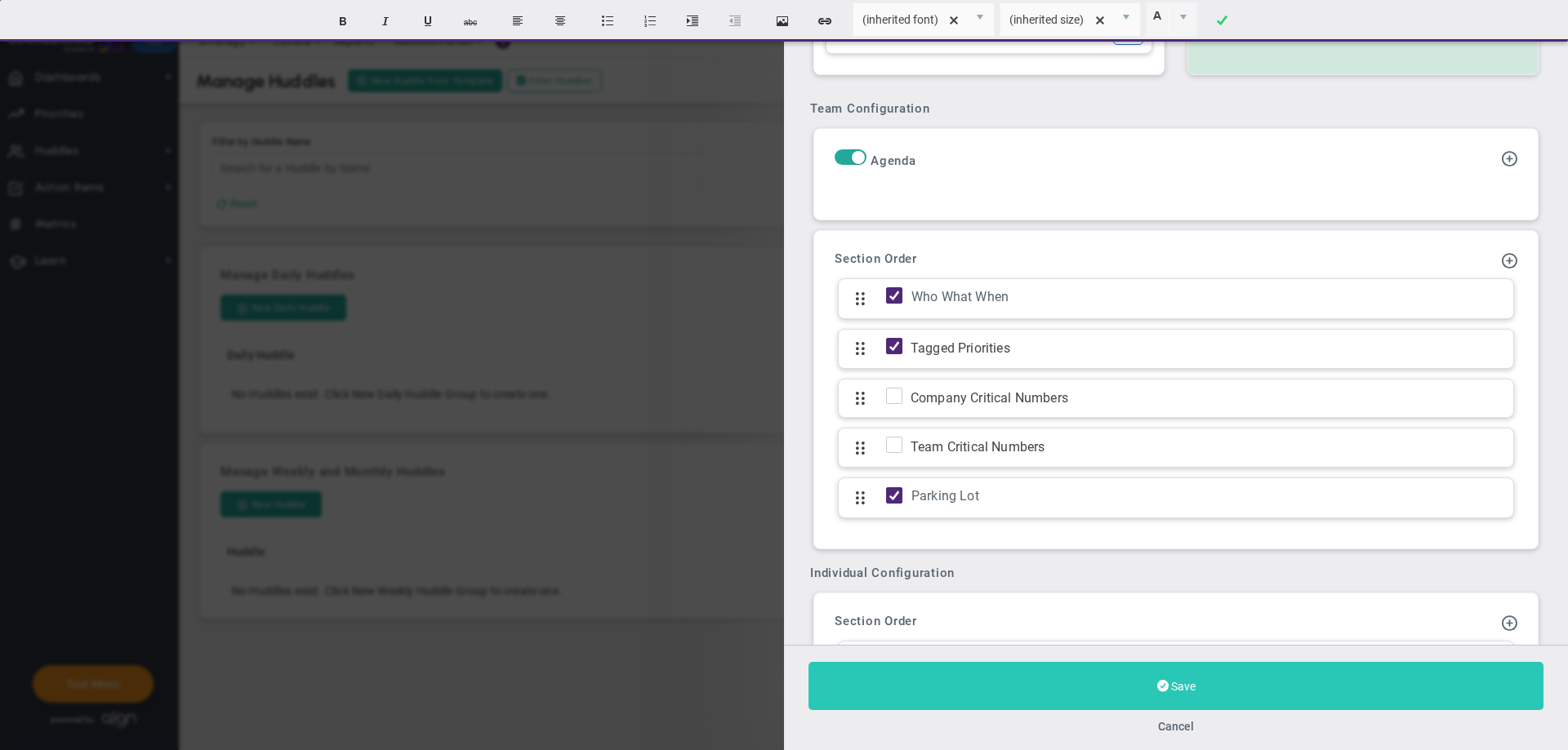
click at [1160, 679] on span at bounding box center [1163, 686] width 11 height 15
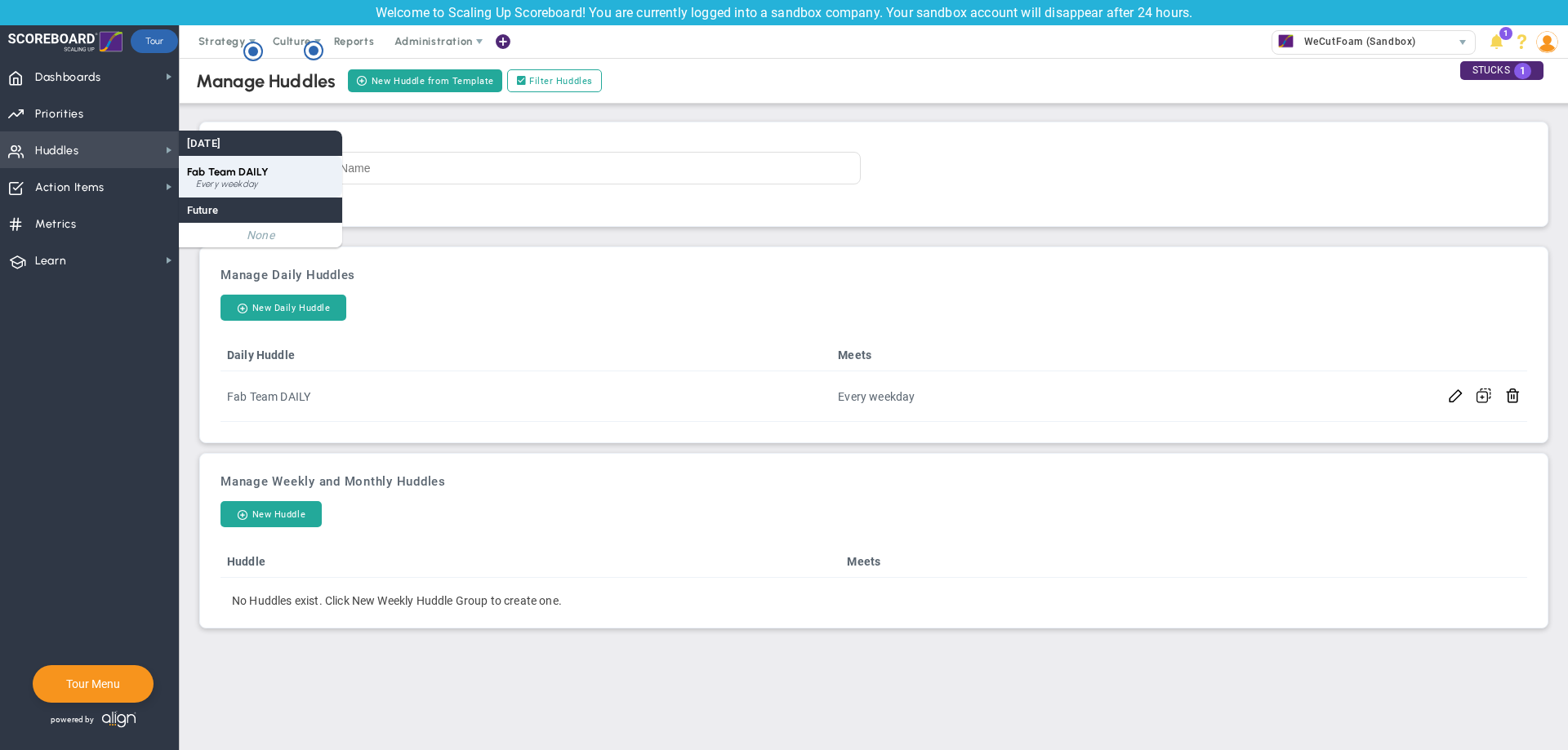
click at [190, 169] on span "Fab Team DAILY" at bounding box center [228, 171] width 81 height 12
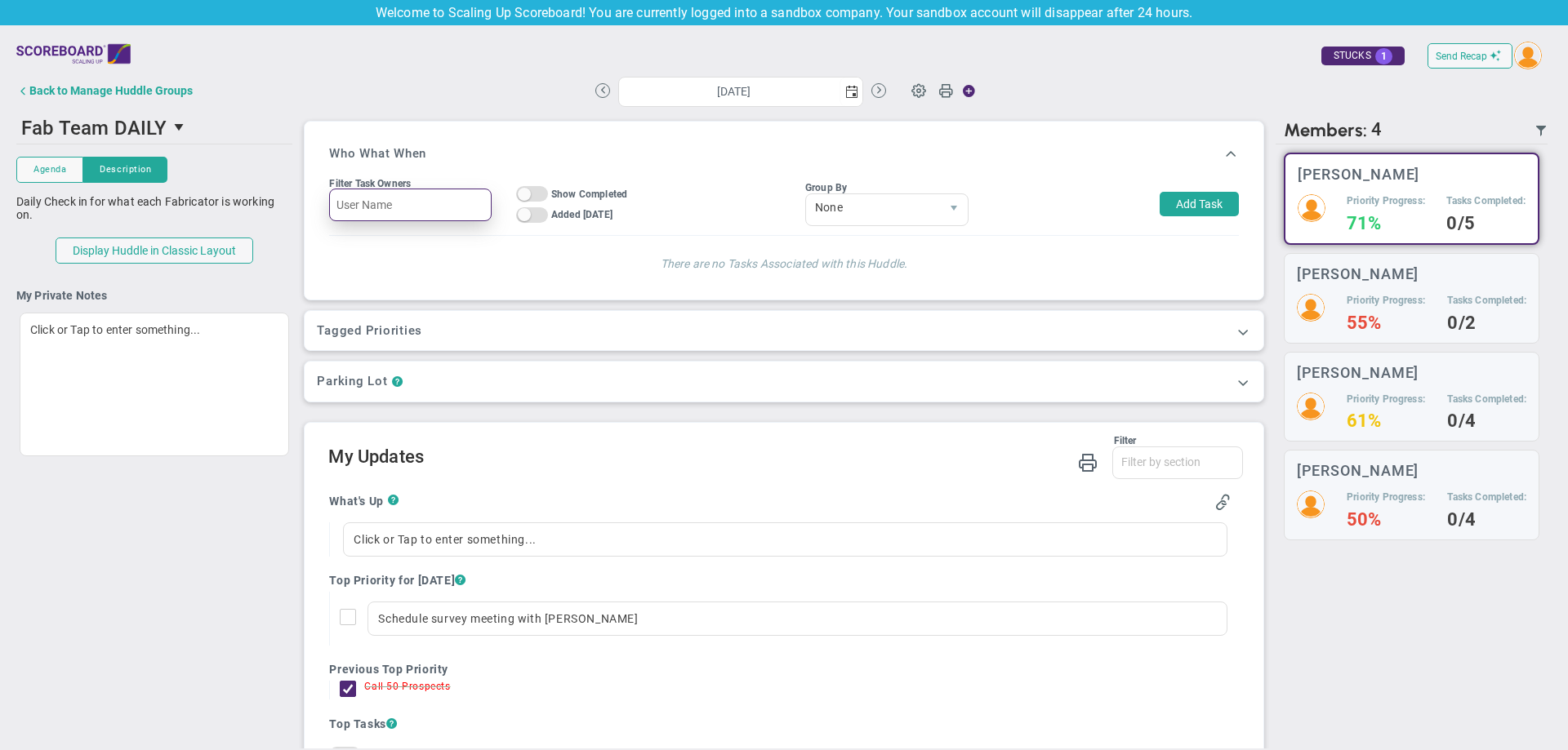
click at [441, 207] on input "text" at bounding box center [409, 205] width 162 height 33
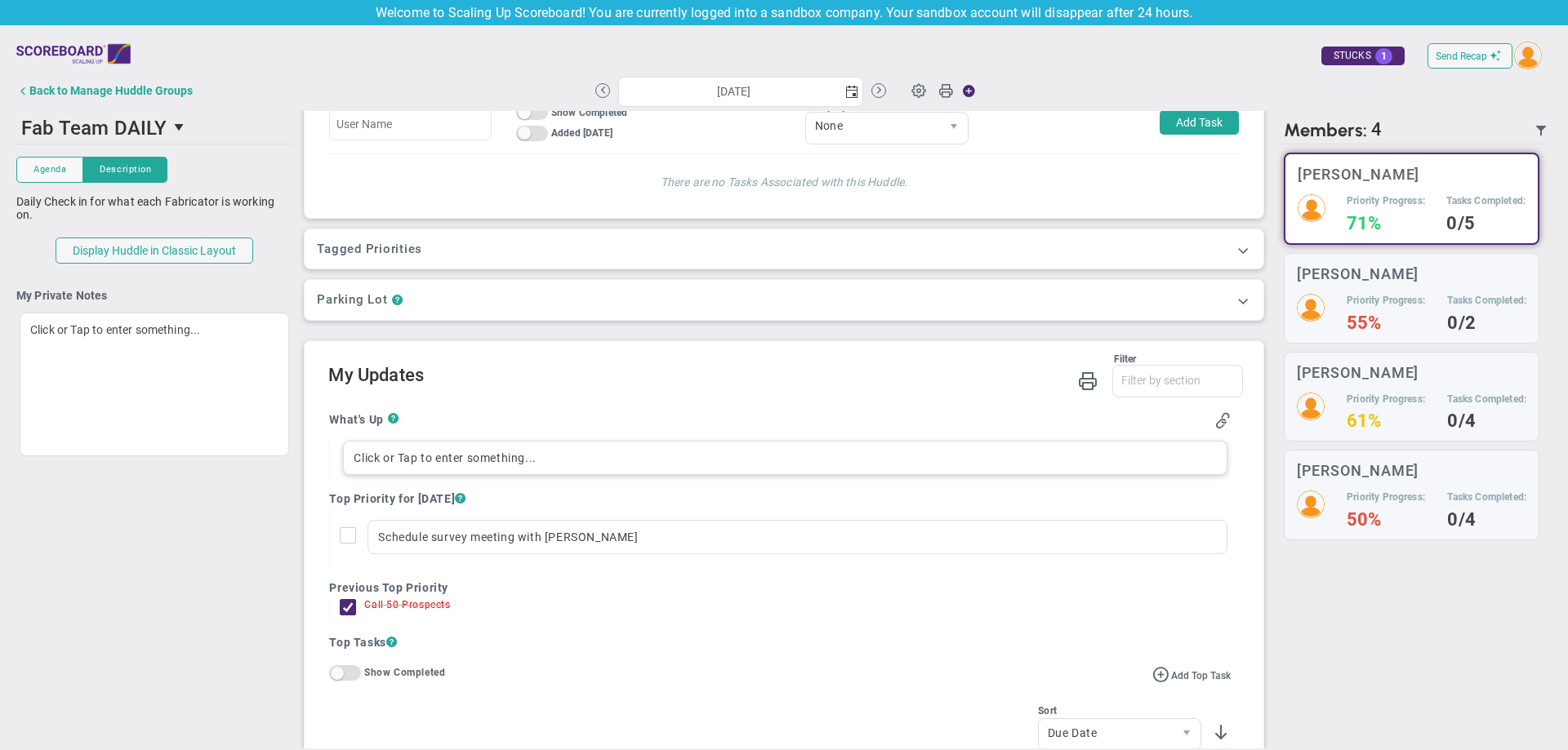
click at [477, 460] on div "Click or Tap to enter something..." at bounding box center [784, 458] width 884 height 34
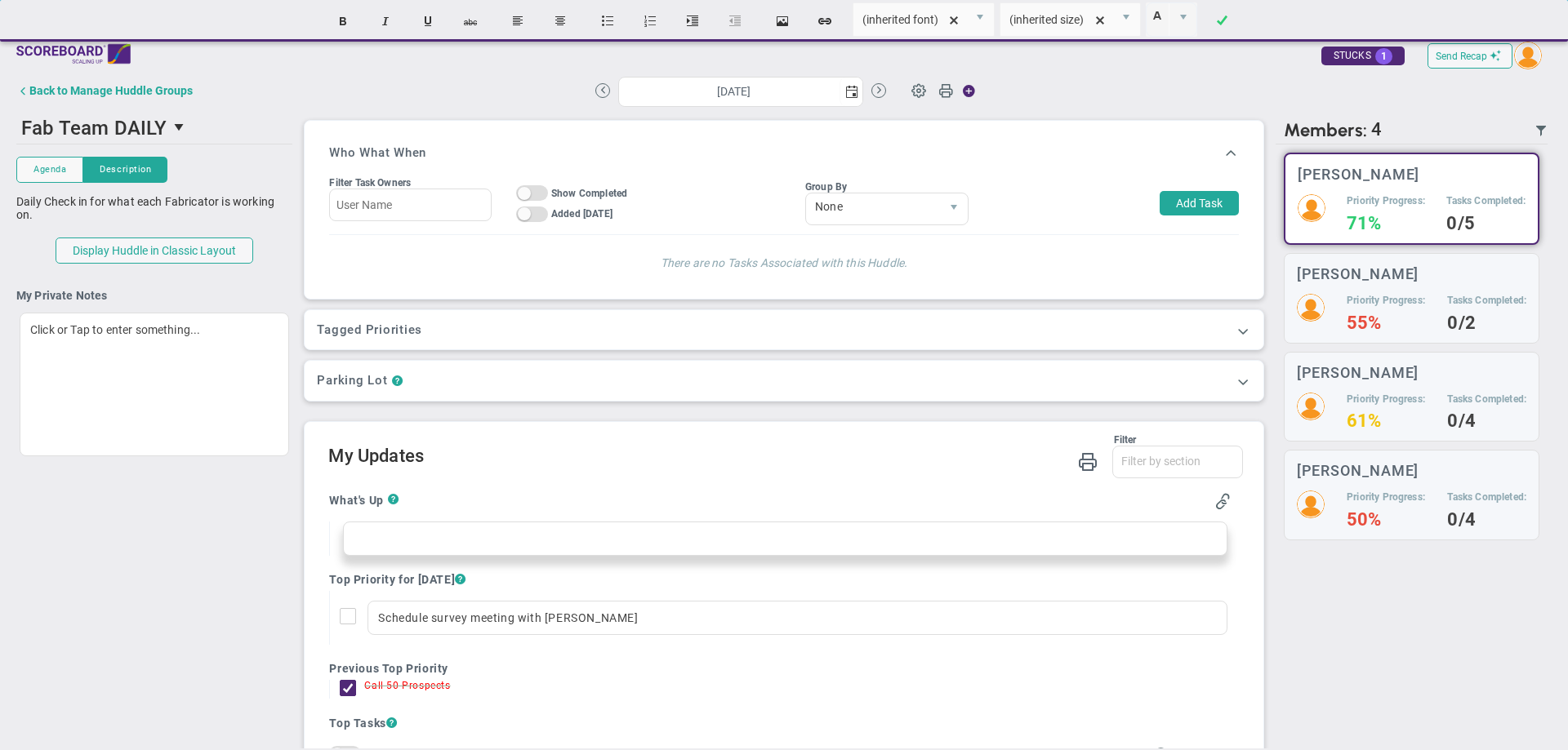
scroll to position [0, 0]
click at [557, 381] on div "Parking Lot ?" at bounding box center [783, 382] width 933 height 15
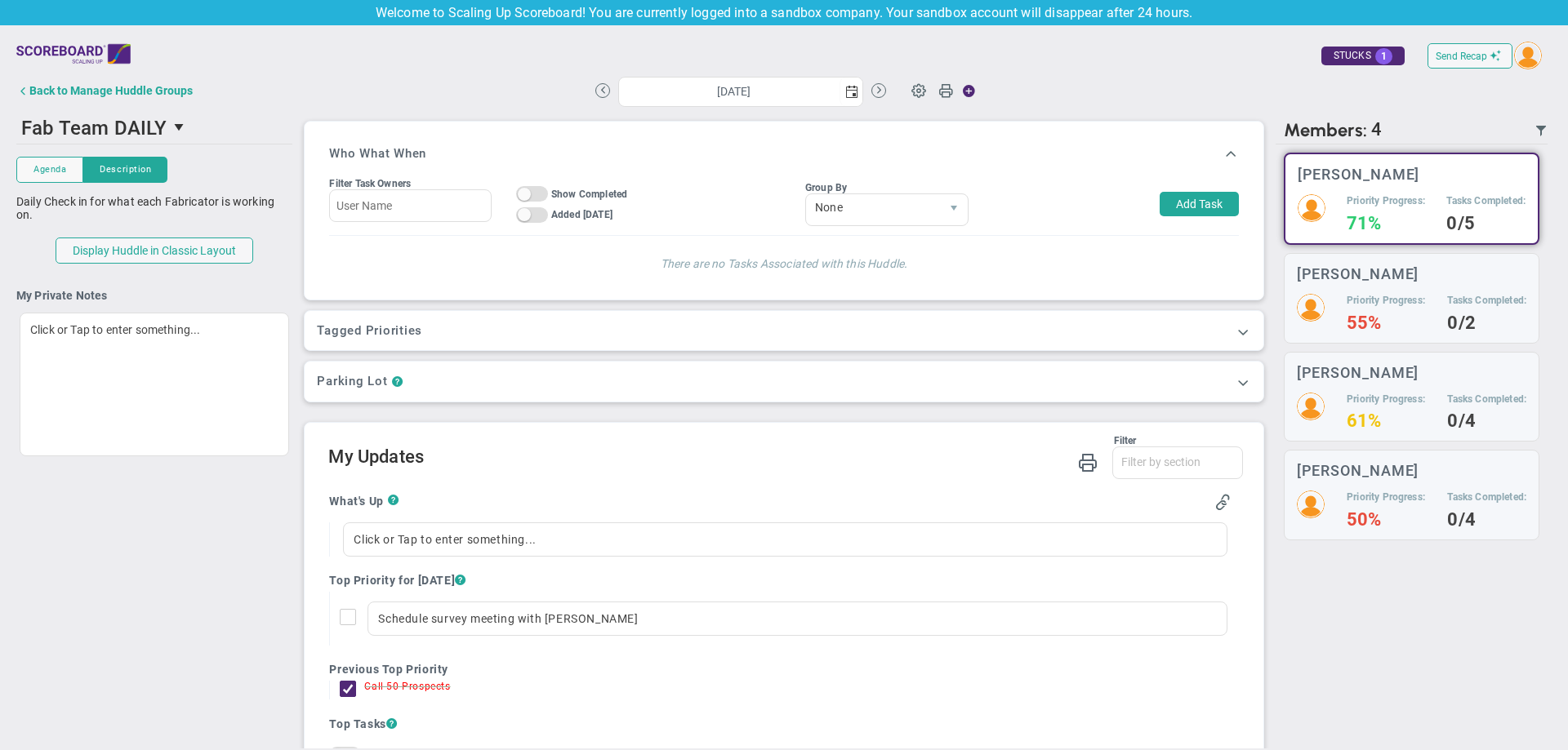
drag, startPoint x: 1233, startPoint y: 382, endPoint x: 1226, endPoint y: 383, distance: 7.1
click at [1232, 382] on div "Parking Lot ? Item Date Edited By 0 5 5 10 25 50 items per page No items to dis…" at bounding box center [783, 382] width 957 height 40
click at [1234, 383] on span at bounding box center [1242, 382] width 16 height 16
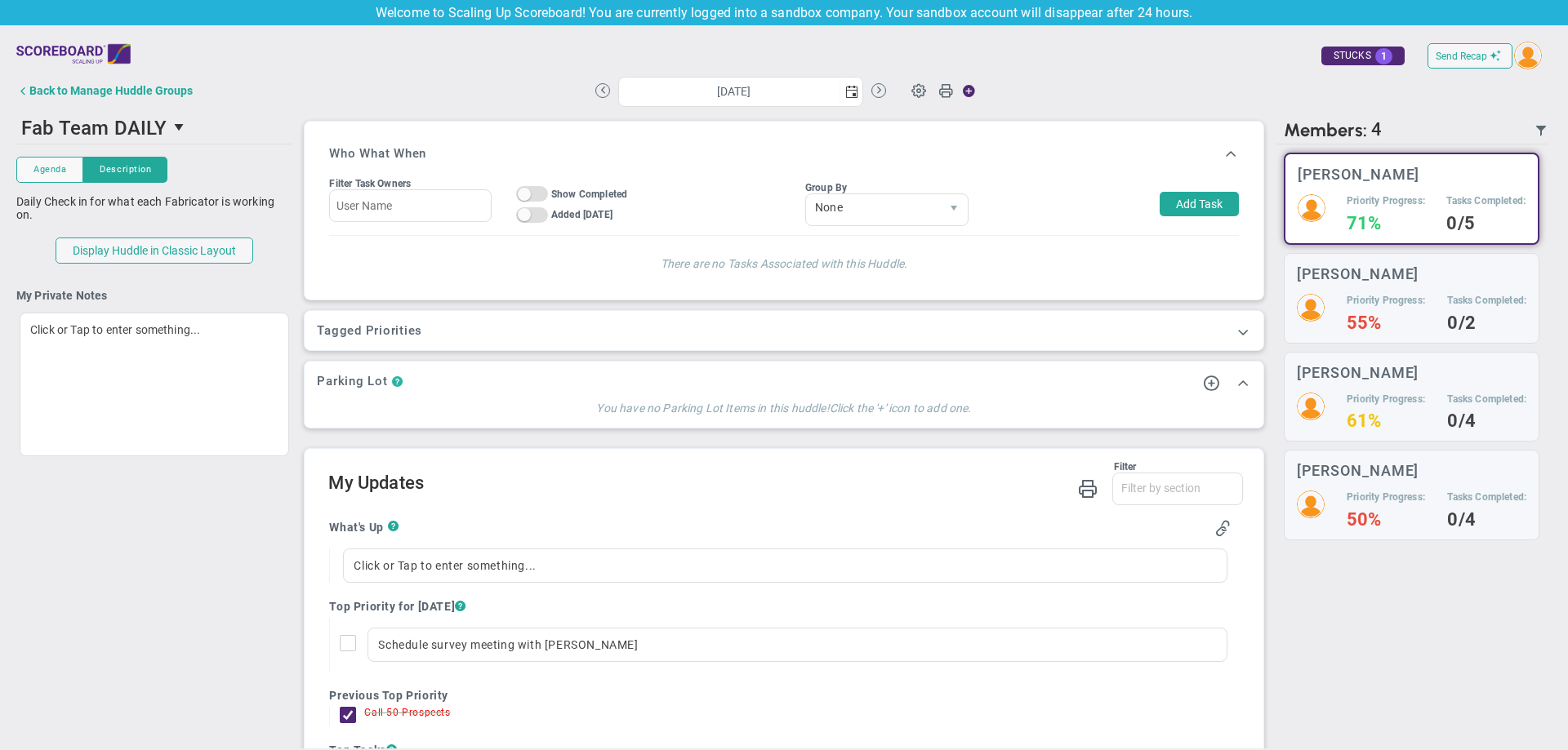
click at [394, 381] on span "?" at bounding box center [397, 383] width 10 height 15
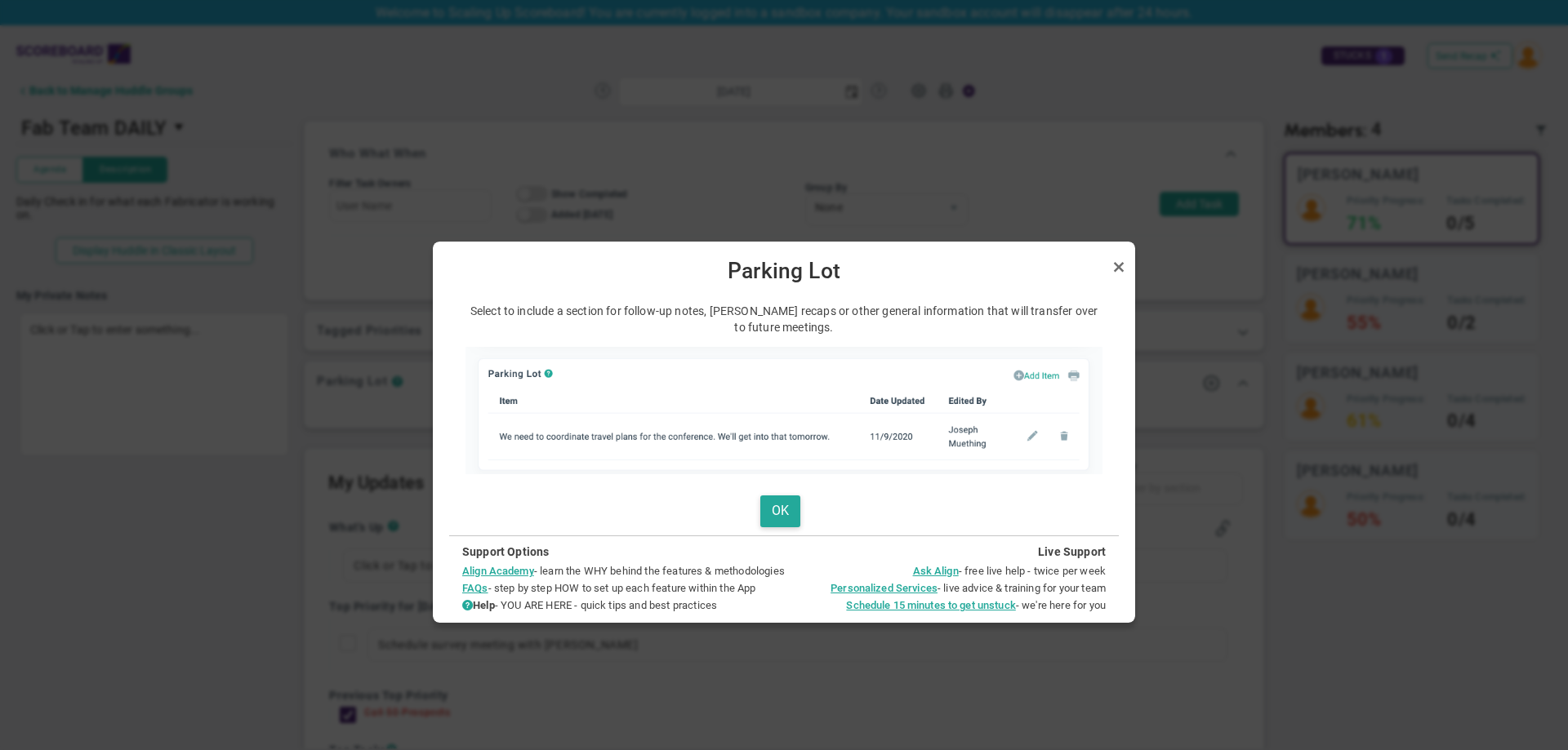
click at [825, 163] on div at bounding box center [784, 375] width 1568 height 750
click at [1119, 271] on link "Close" at bounding box center [1118, 266] width 20 height 20
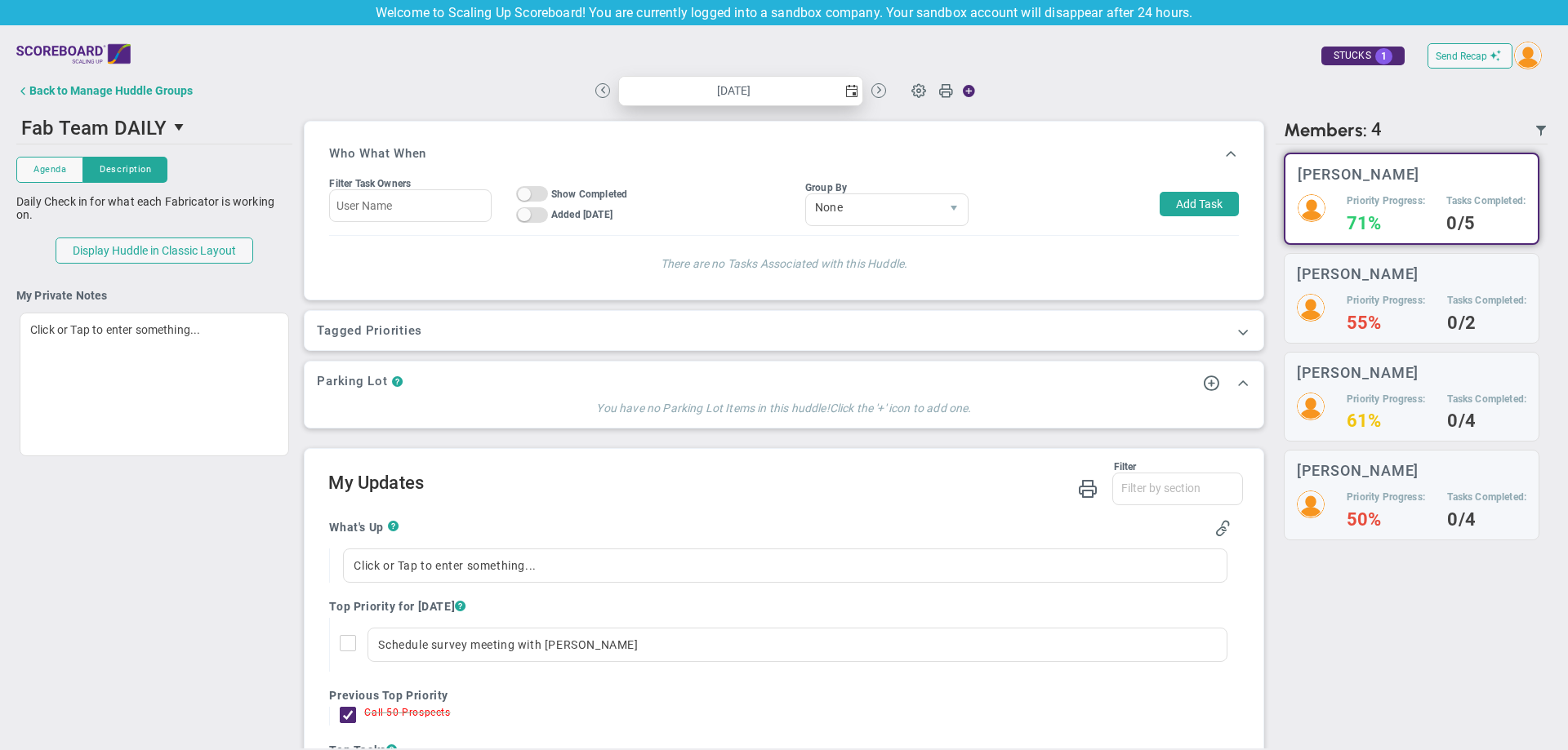
click at [847, 92] on span "select" at bounding box center [852, 92] width 13 height 13
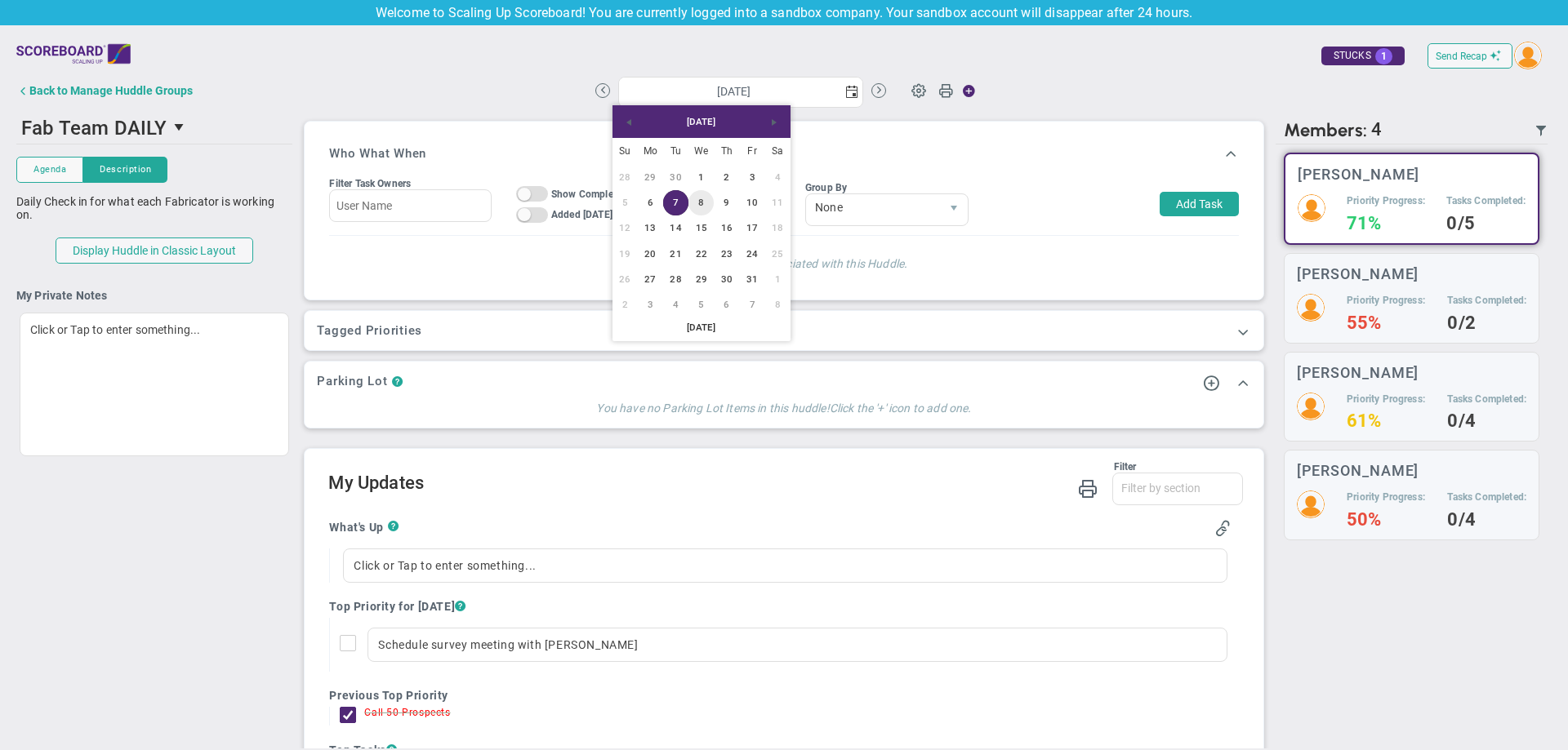
click at [707, 202] on link "8" at bounding box center [700, 202] width 26 height 26
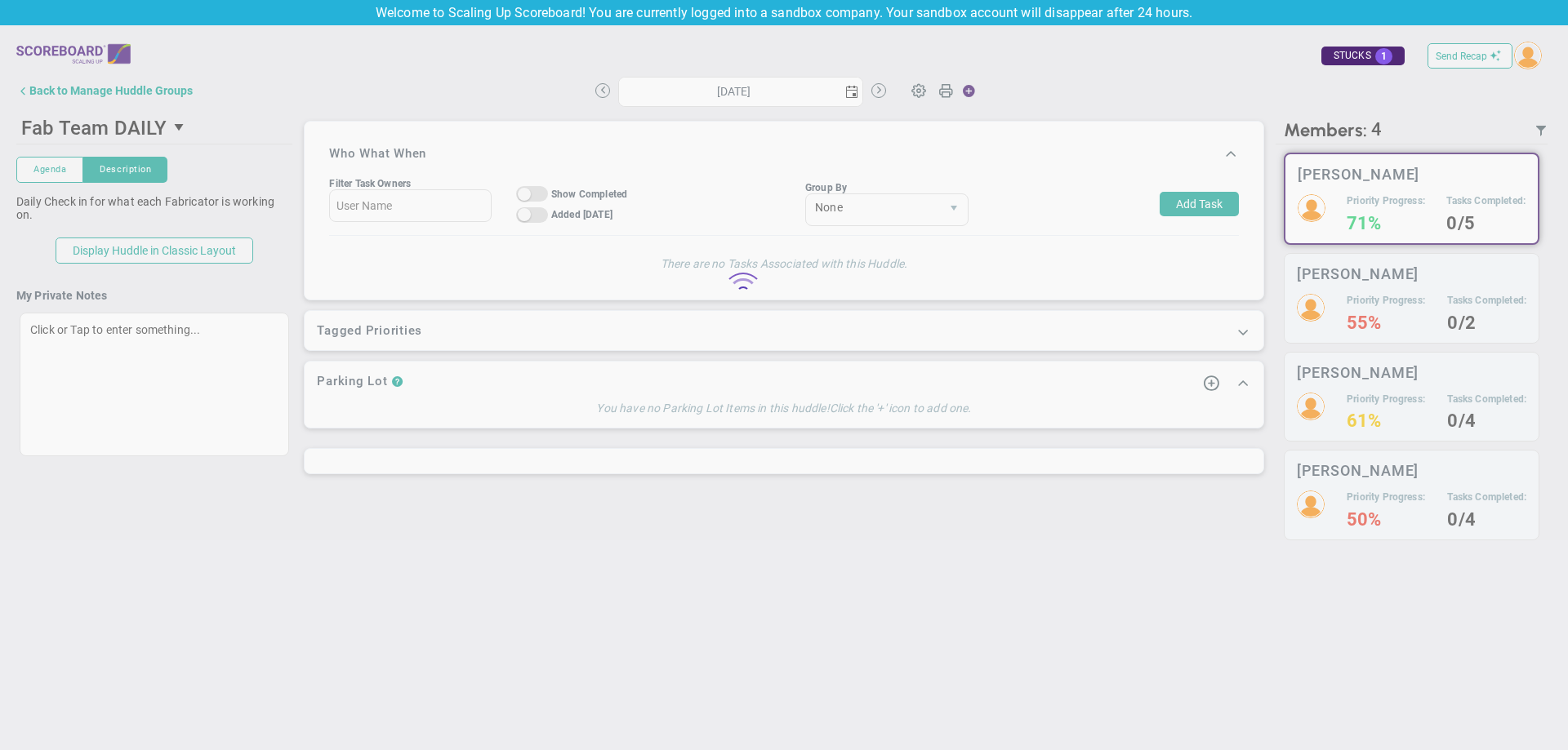
type input "[DATE]"
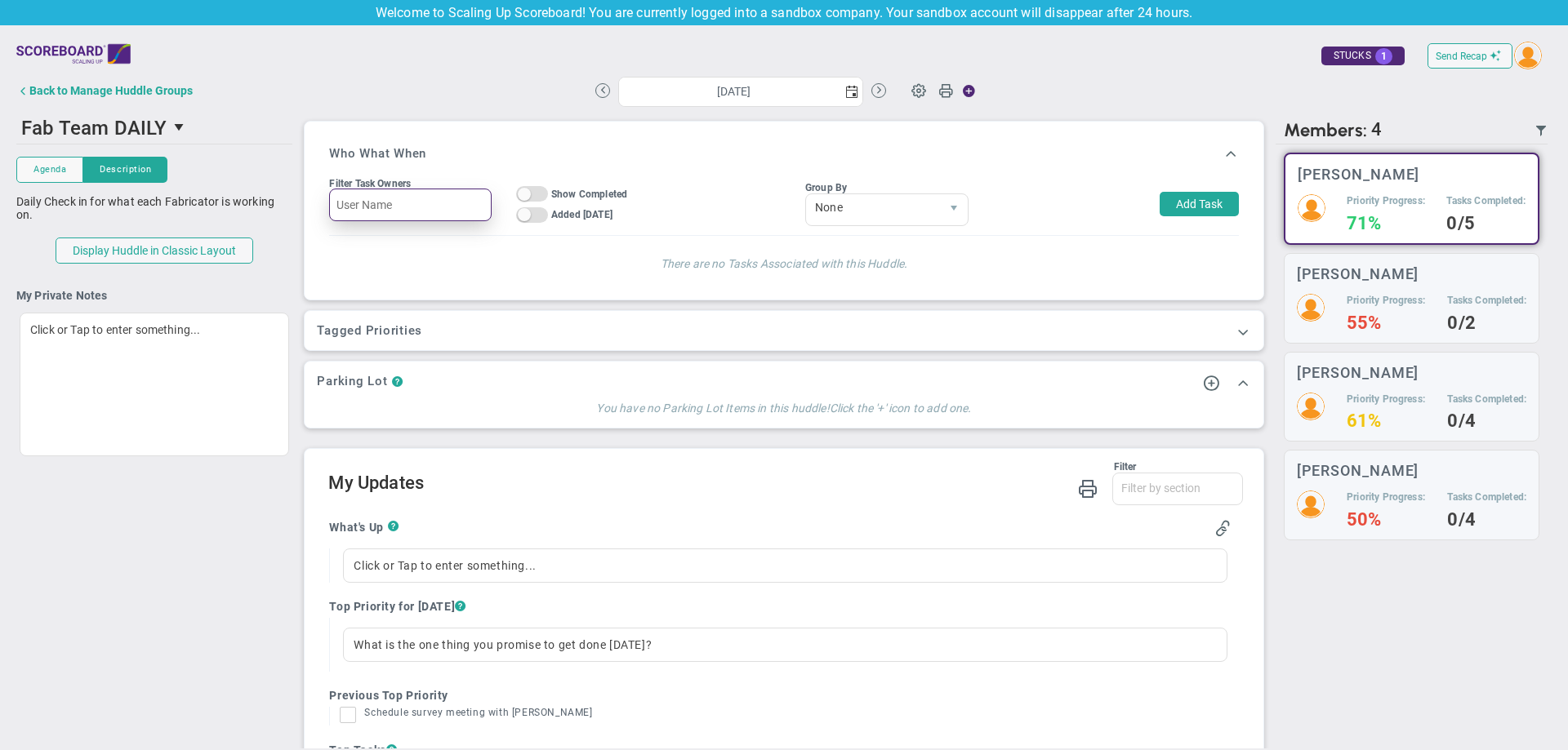
drag, startPoint x: 407, startPoint y: 200, endPoint x: 405, endPoint y: 211, distance: 11.2
click at [405, 211] on input "text" at bounding box center [409, 205] width 162 height 33
click at [405, 211] on input "[PERSON_NAME]" at bounding box center [409, 205] width 162 height 33
click at [405, 237] on span "[PERSON_NAME]" at bounding box center [413, 243] width 90 height 11
type input "[PERSON_NAME]"
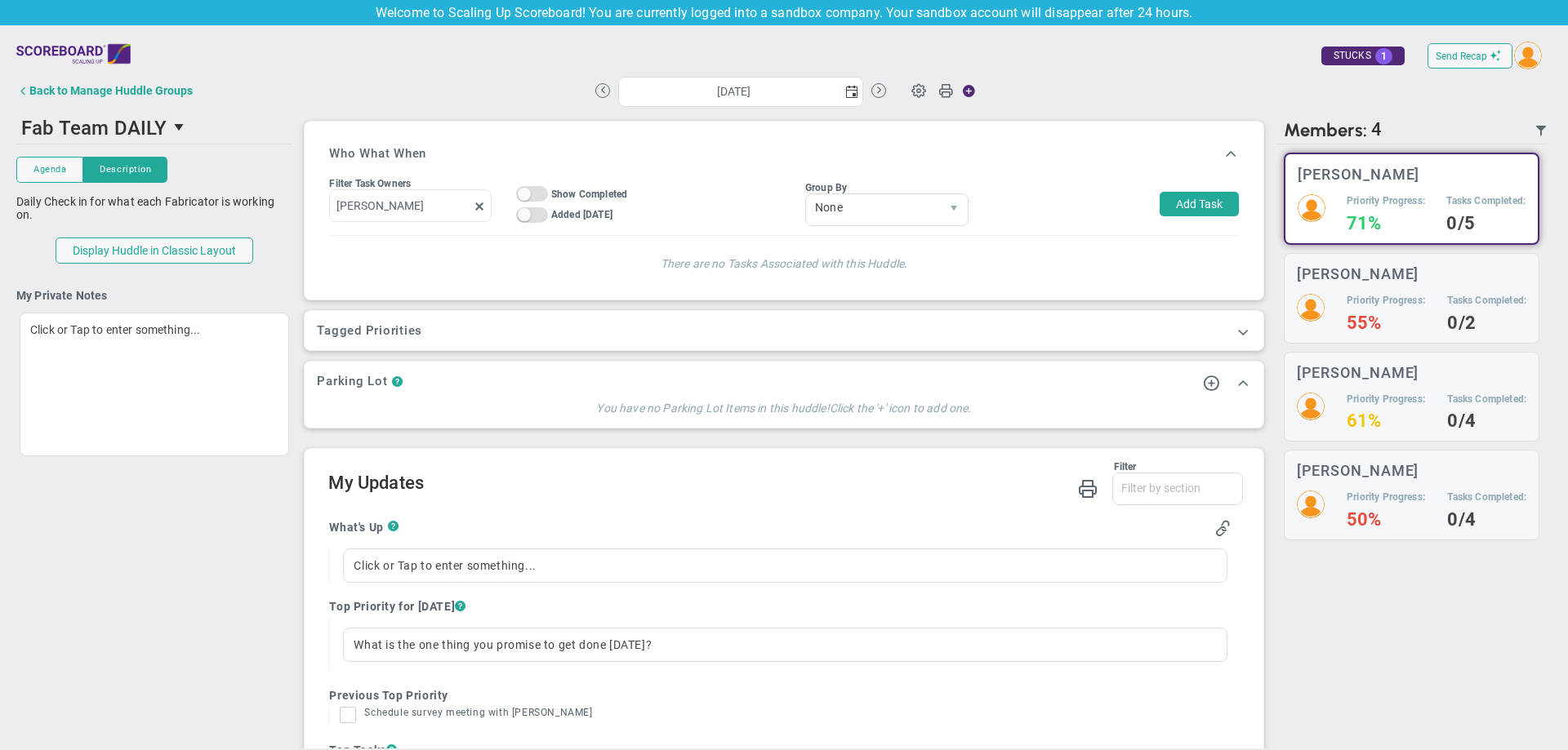
drag, startPoint x: 648, startPoint y: 168, endPoint x: 692, endPoint y: 183, distance: 46.5
click at [650, 168] on div "Who What When" at bounding box center [784, 153] width 909 height 39
click at [829, 208] on span "None" at bounding box center [873, 207] width 134 height 27
click at [861, 251] on li "Owner" at bounding box center [874, 247] width 162 height 34
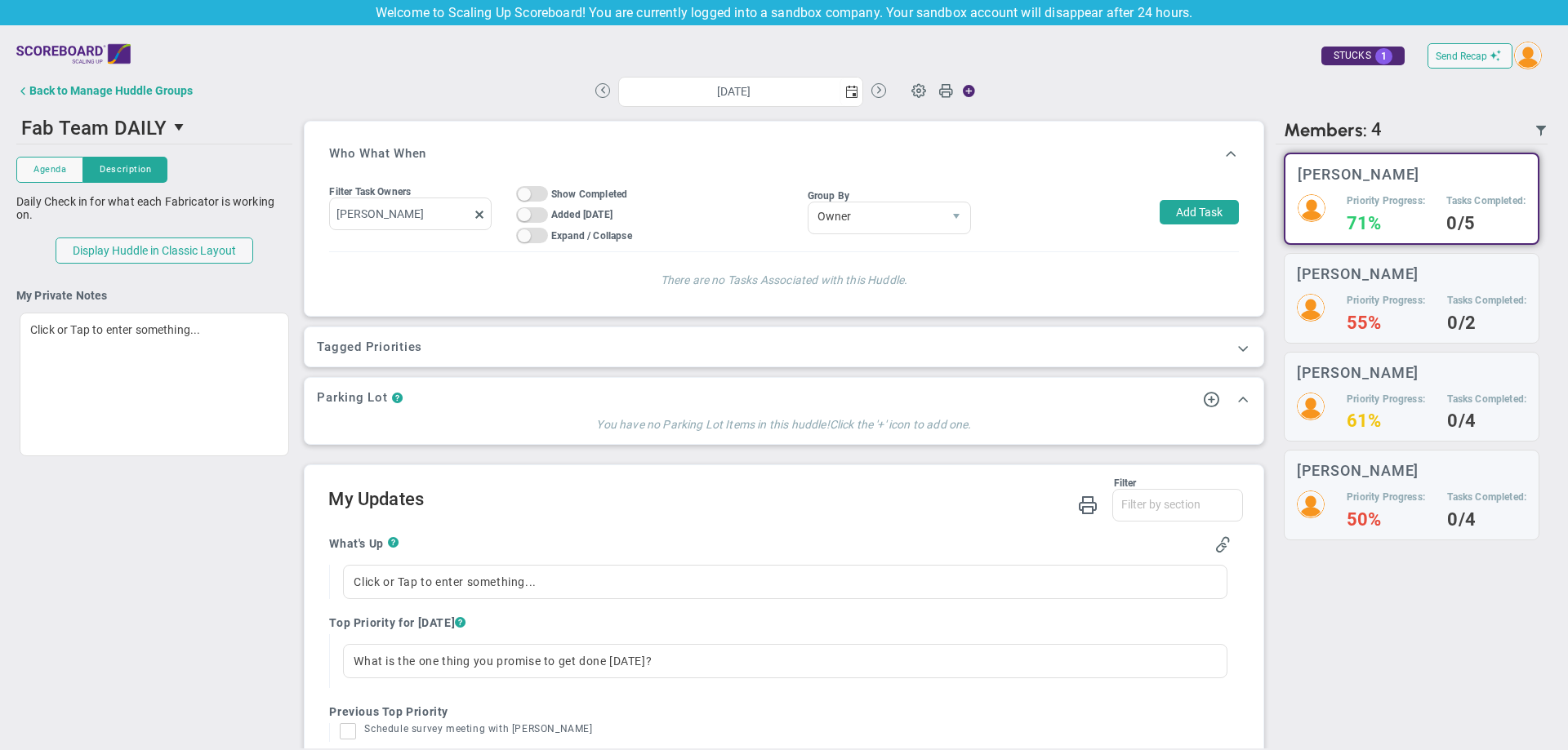
click at [950, 273] on h4 "There are no Tasks Associated with this Huddle." at bounding box center [783, 278] width 876 height 19
click at [859, 268] on h4 "There are no Tasks Associated with this Huddle." at bounding box center [783, 278] width 876 height 19
click at [1160, 204] on button "Add Task" at bounding box center [1199, 213] width 79 height 25
type input "[PERSON_NAME]"
type input "[DATE]"
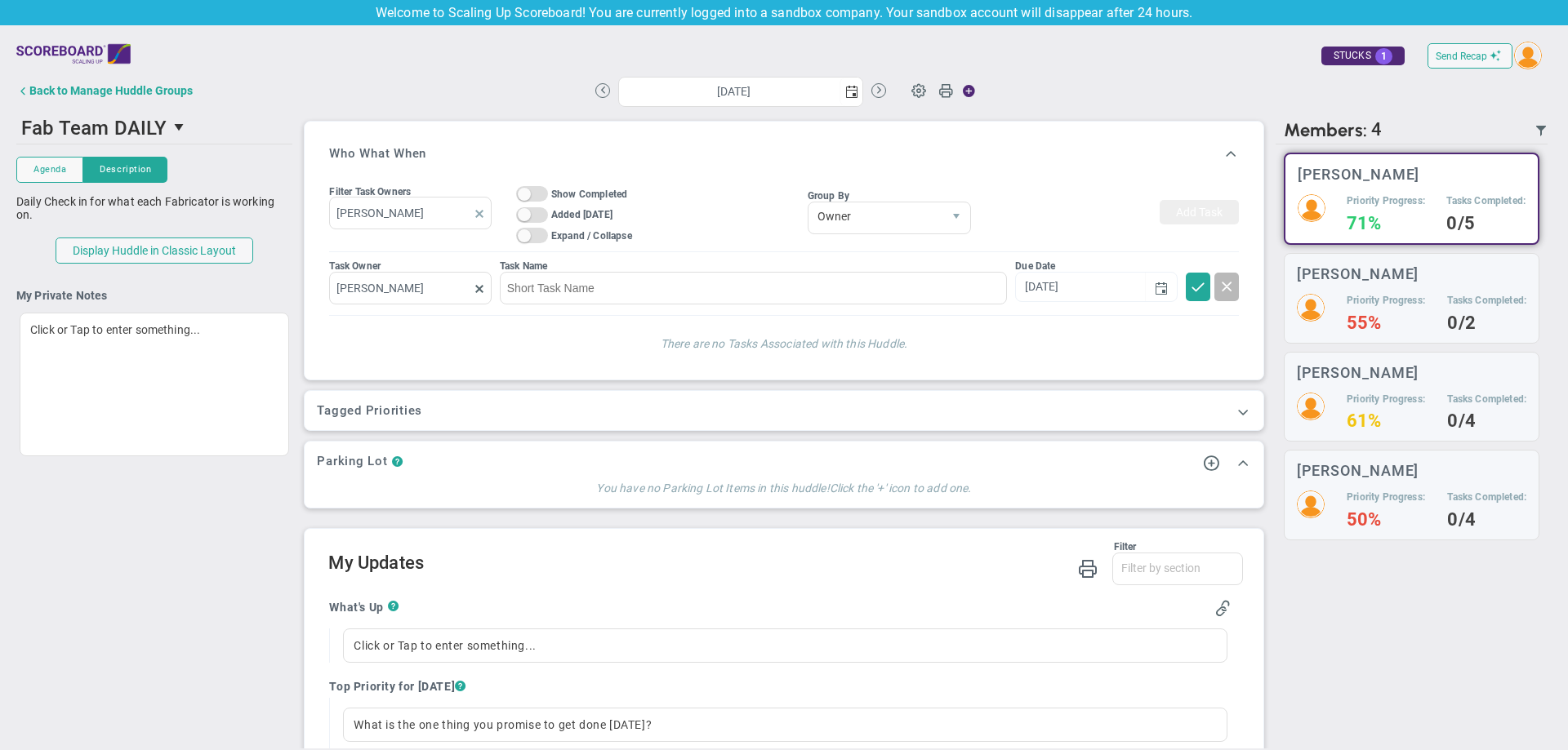
click at [482, 212] on span at bounding box center [479, 213] width 13 height 13
click at [589, 285] on input at bounding box center [753, 288] width 507 height 33
type input "Be [DEMOGRAPHIC_DATA]"
click at [1190, 283] on span at bounding box center [1198, 285] width 16 height 16
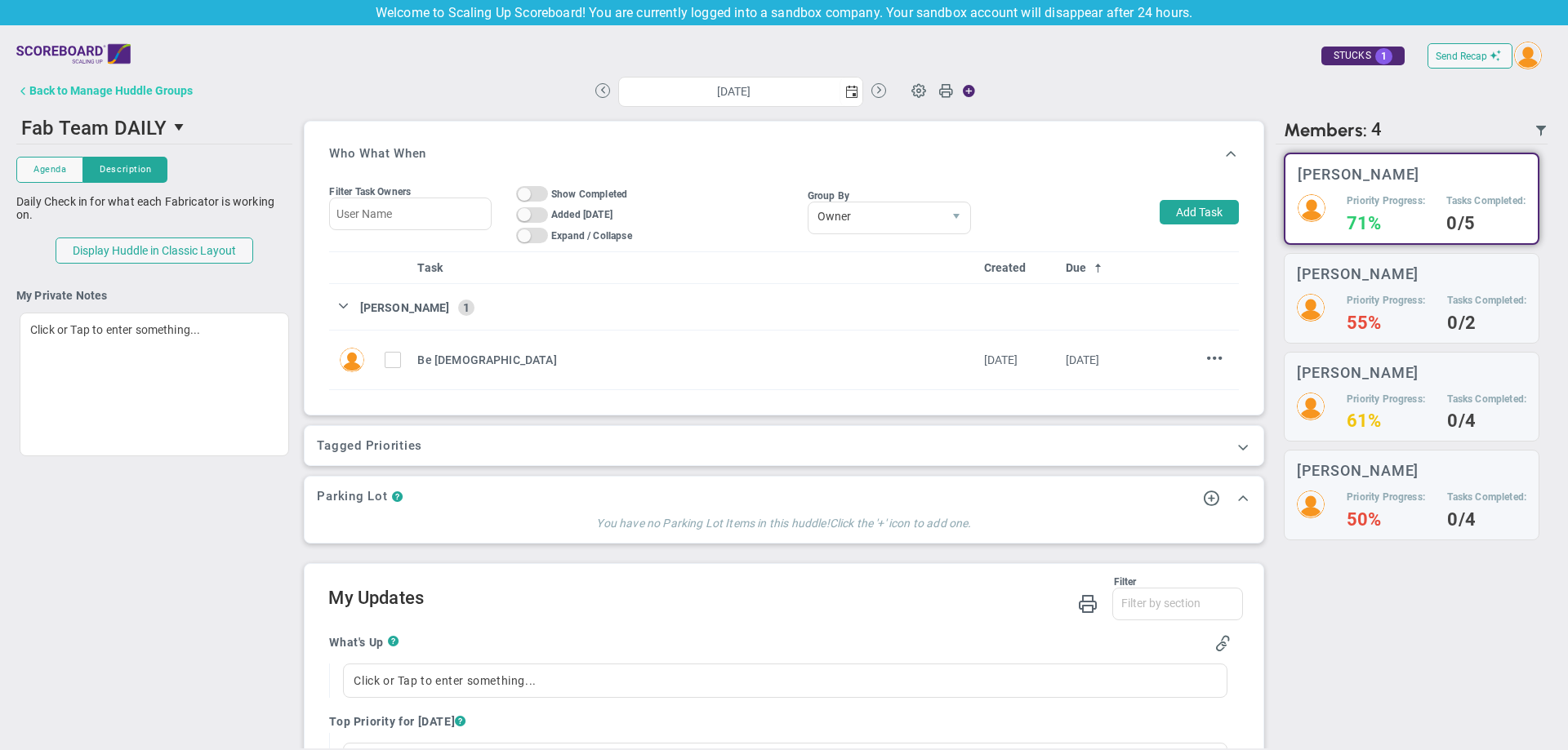
click at [95, 82] on button "Back to Manage Huddle Groups" at bounding box center [104, 91] width 177 height 33
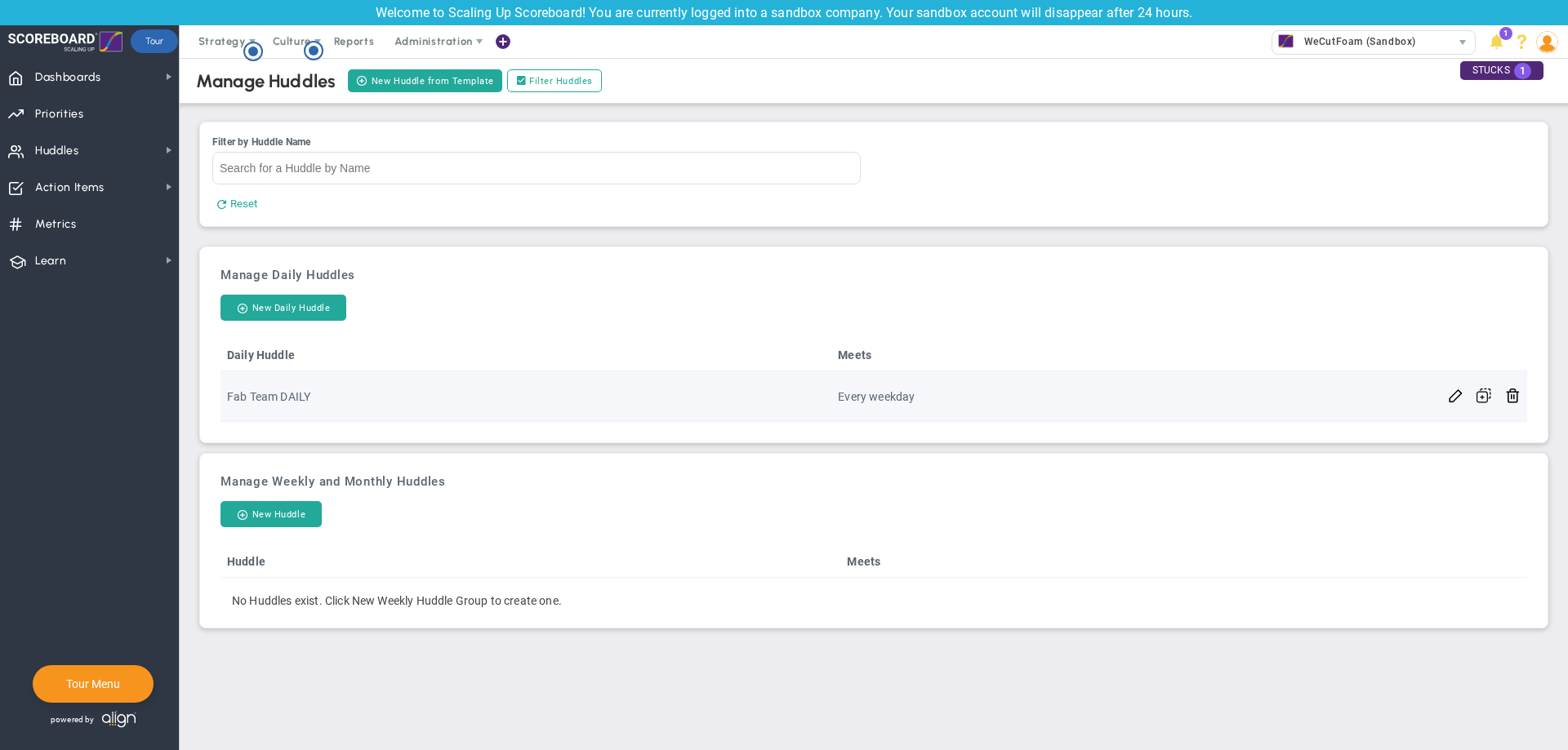
click at [321, 383] on td "Fab Team DAILY" at bounding box center [526, 397] width 611 height 51
click at [1446, 400] on td at bounding box center [1456, 397] width 28 height 51
click at [1453, 400] on span at bounding box center [1456, 394] width 15 height 15
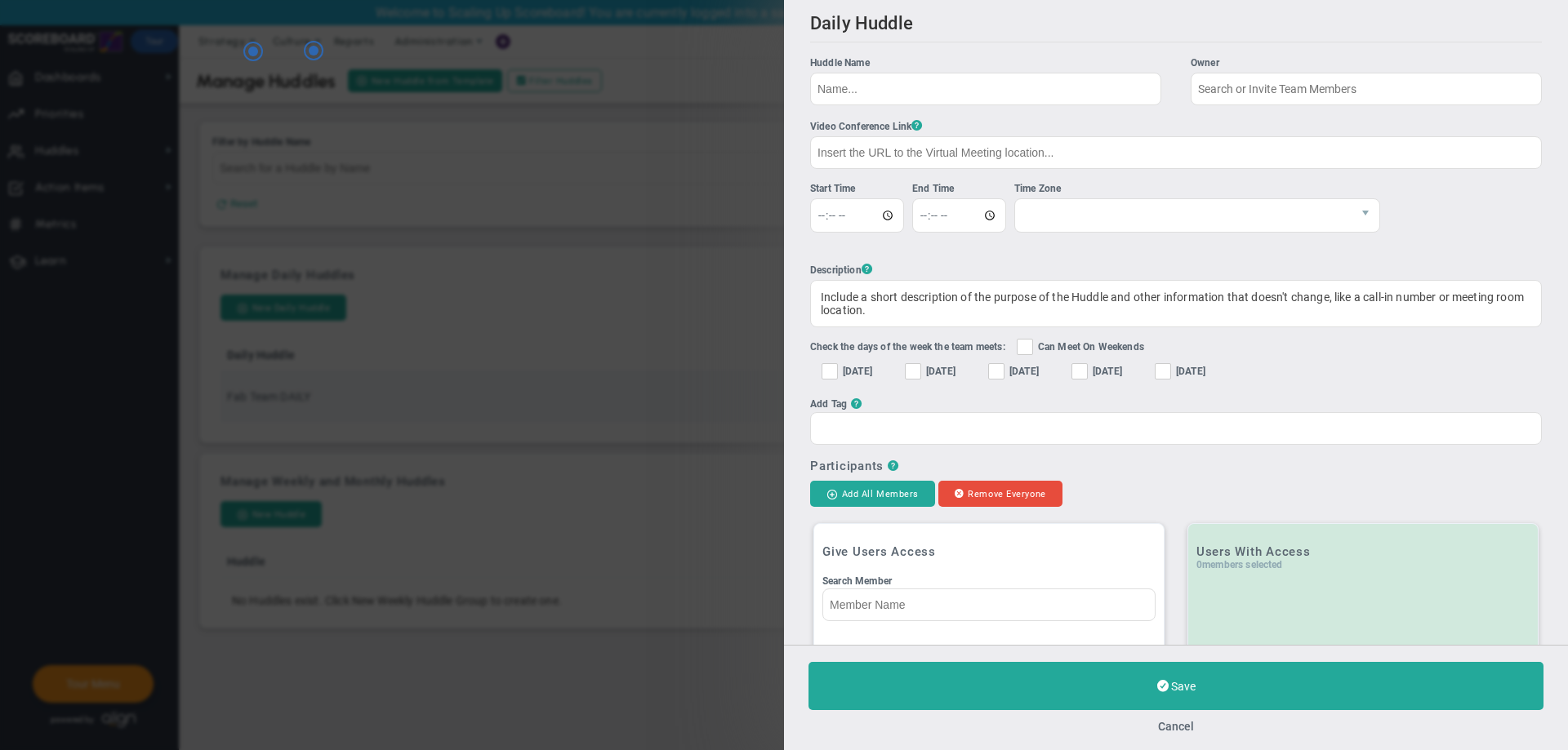
type input "Fab Team DAILY"
type input "14:15:00"
type input "15:15:00"
checkbox input "true"
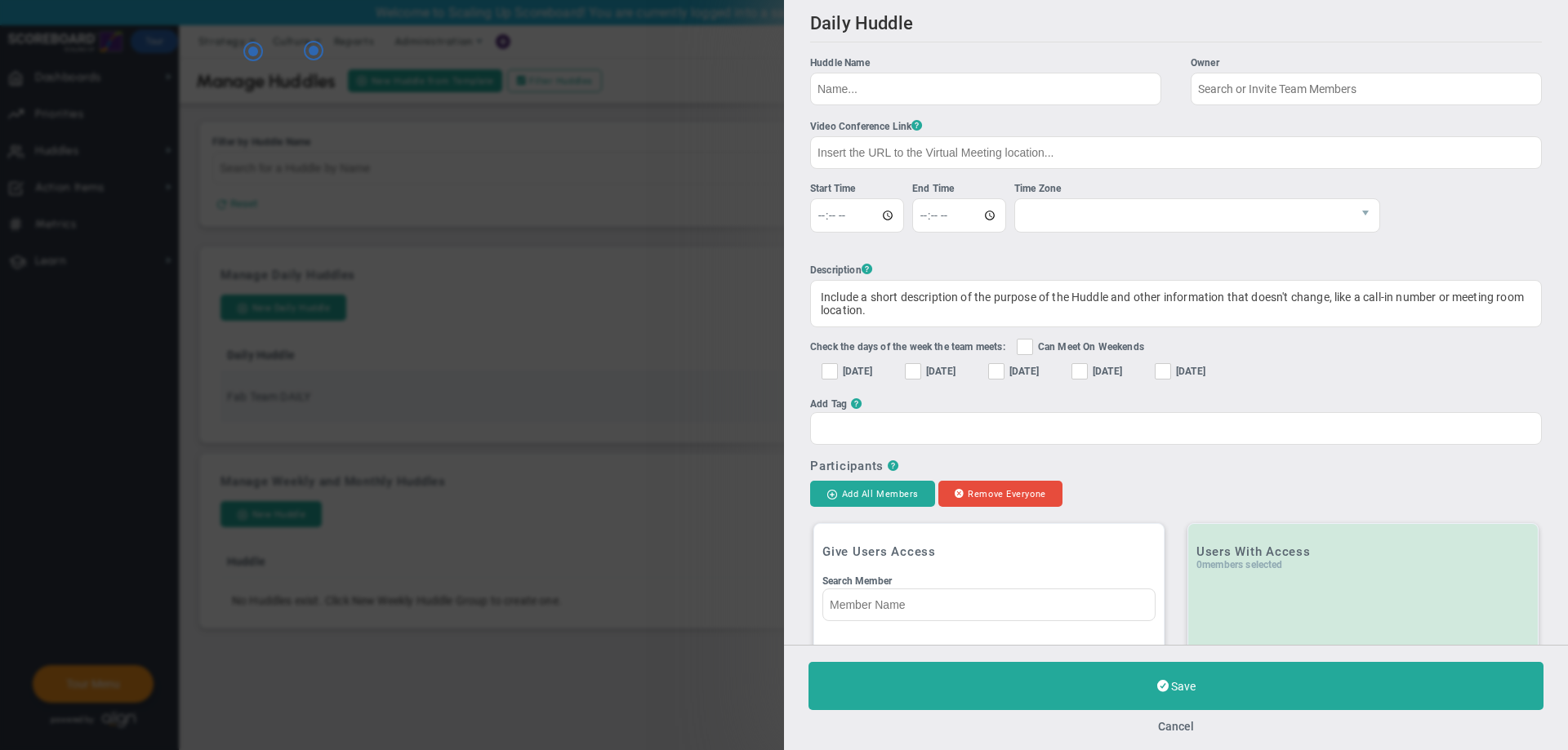
checkbox input "true"
type input "[PERSON_NAME]"
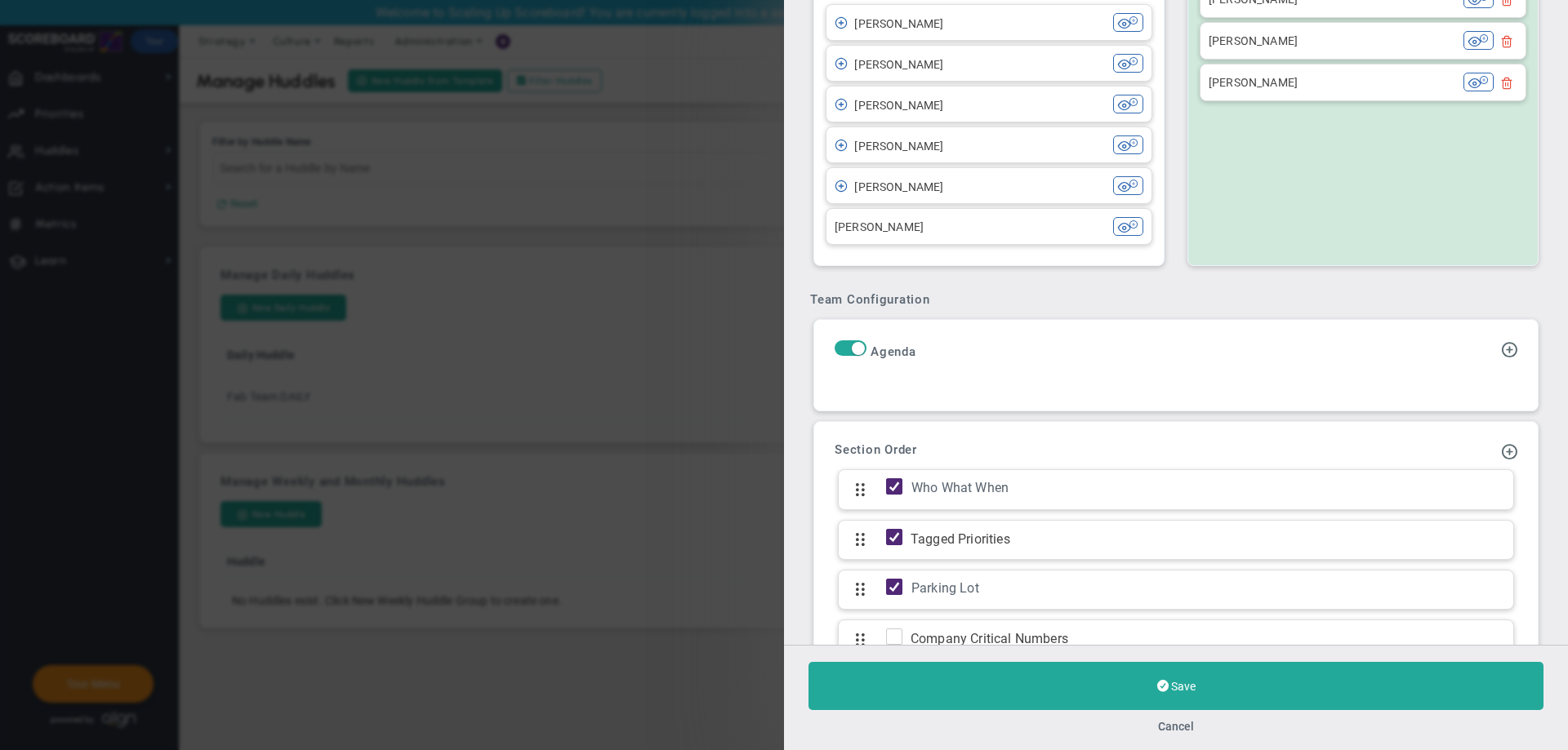
scroll to position [653, 0]
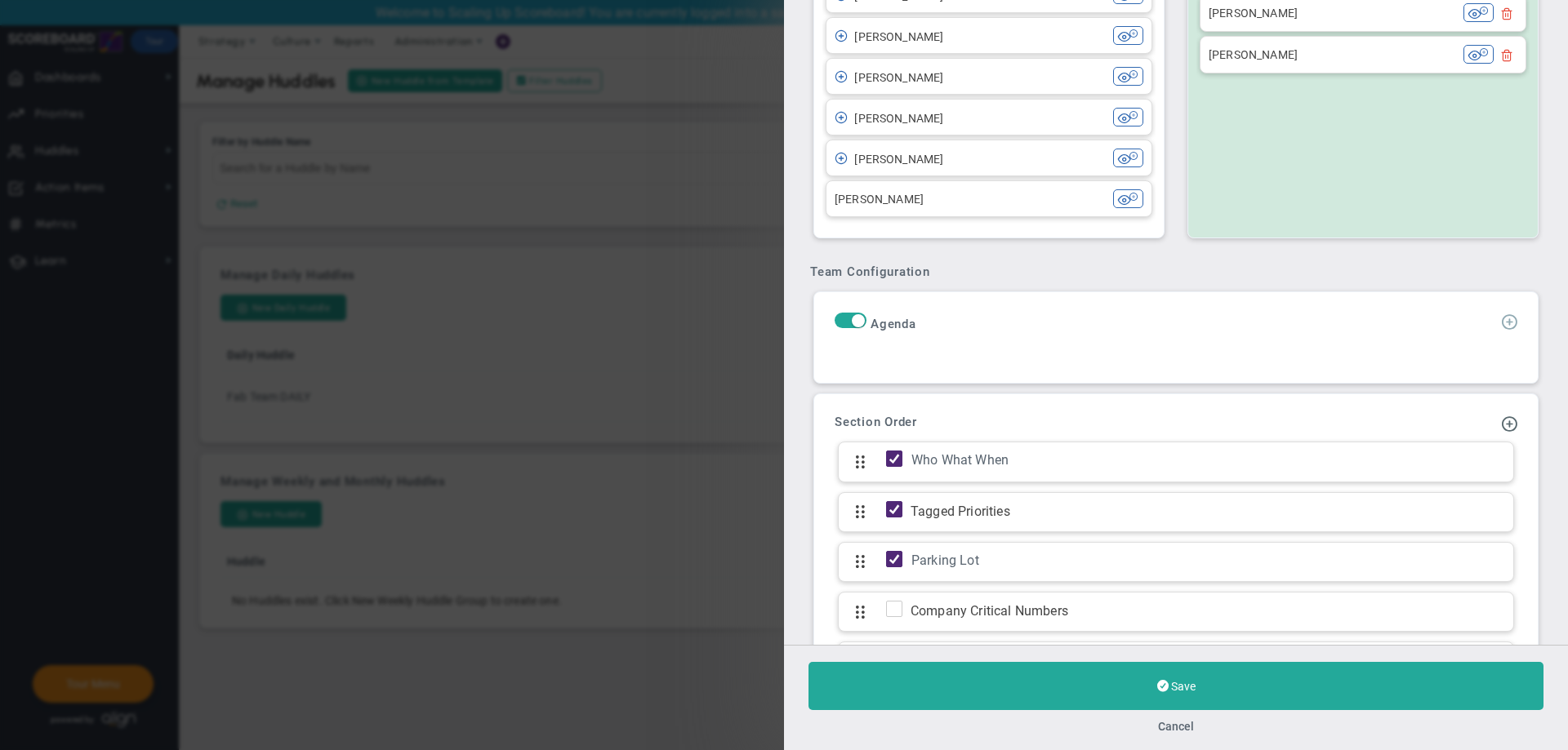
click at [1501, 326] on span at bounding box center [1508, 320] width 16 height 16
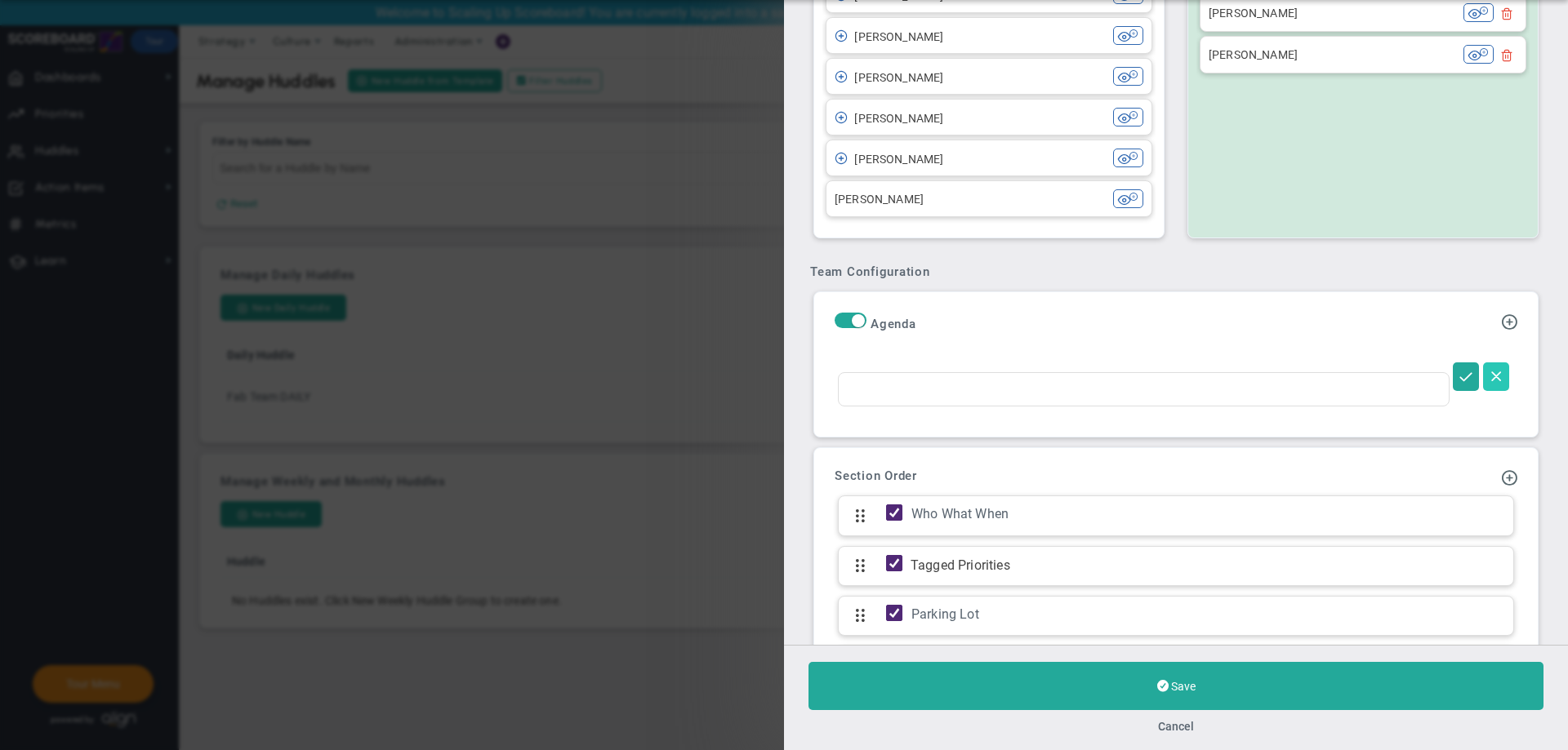
click at [1494, 370] on button at bounding box center [1496, 377] width 26 height 28
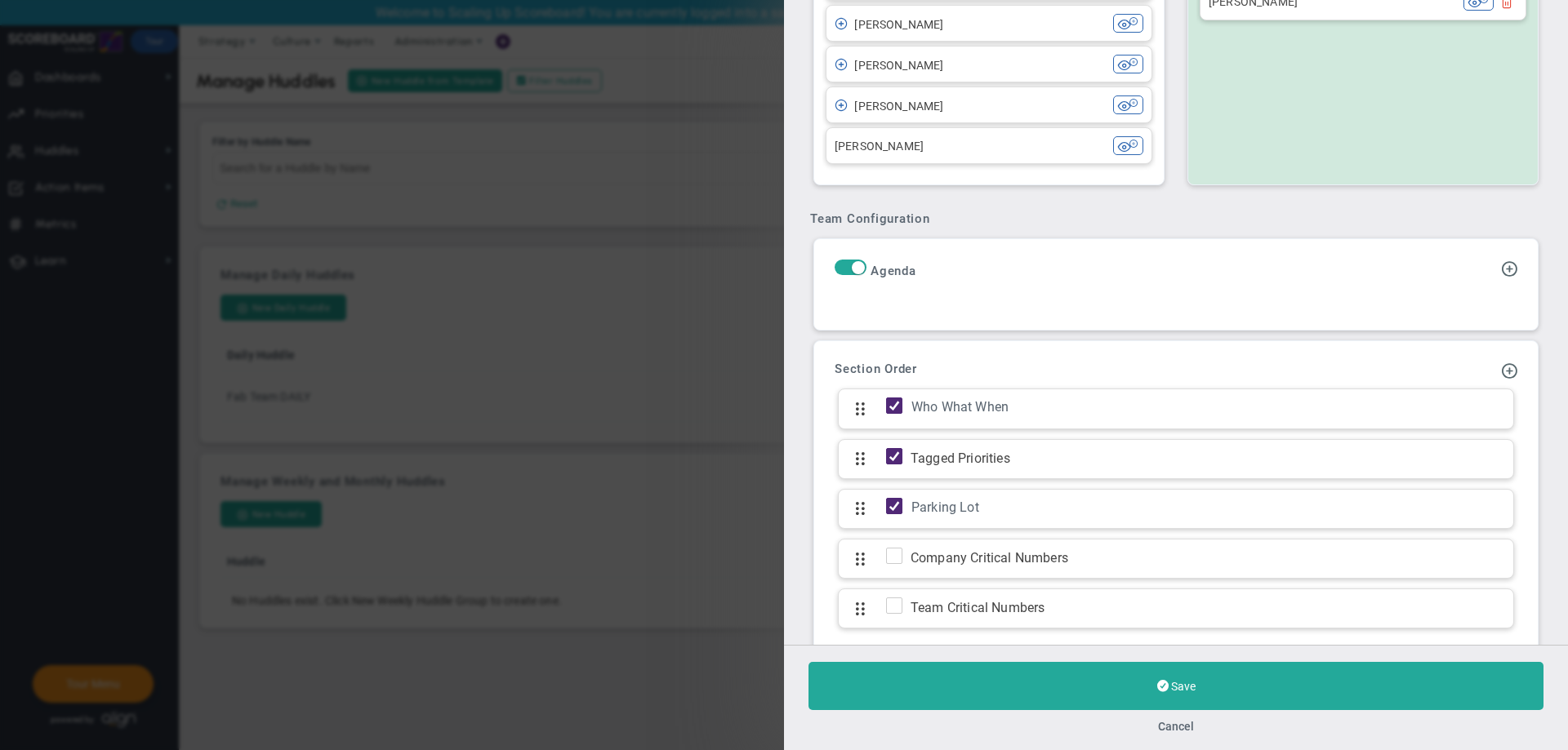
scroll to position [816, 0]
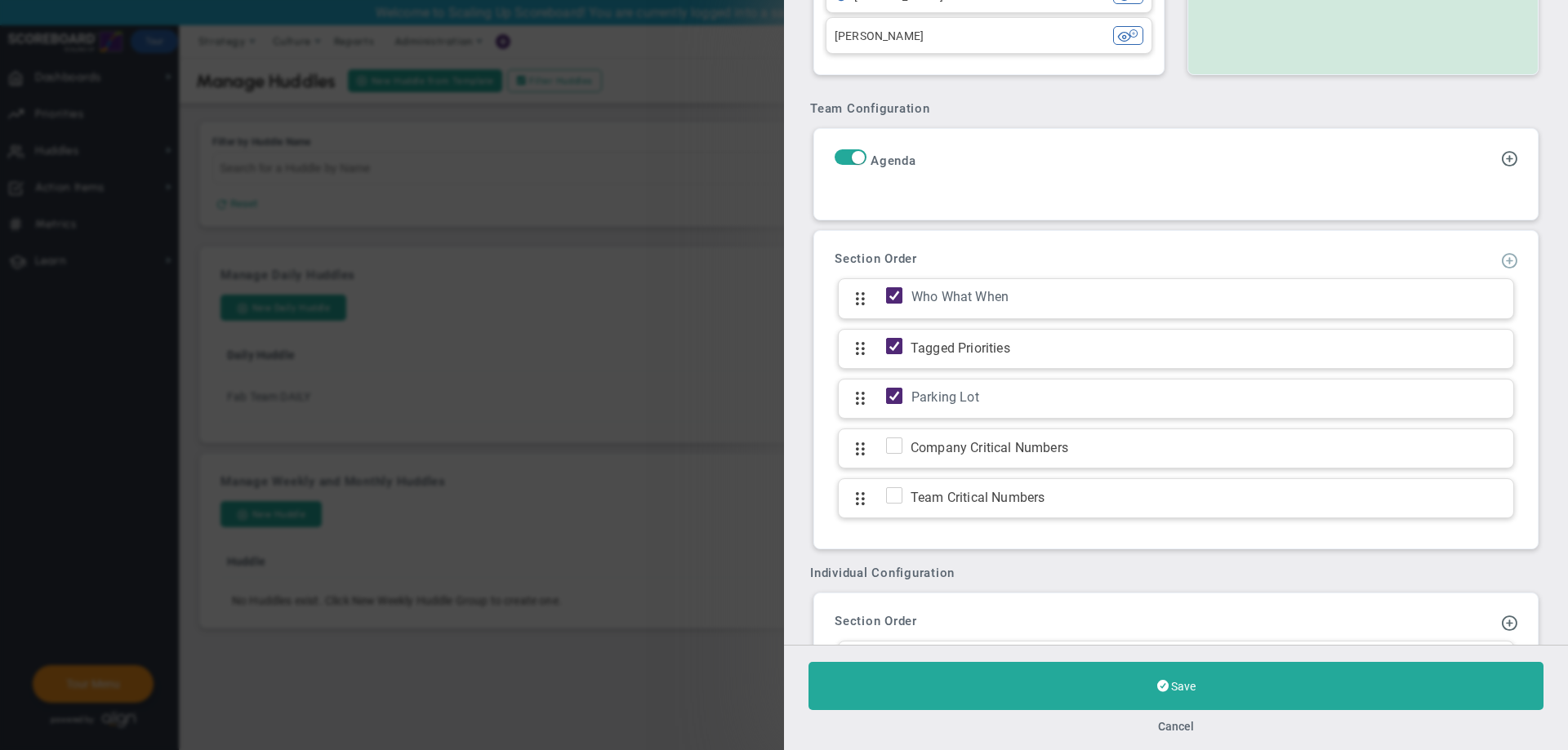
click at [1501, 267] on span at bounding box center [1508, 259] width 16 height 16
click at [1475, 298] on span "Add Update Section" at bounding box center [1468, 285] width 138 height 27
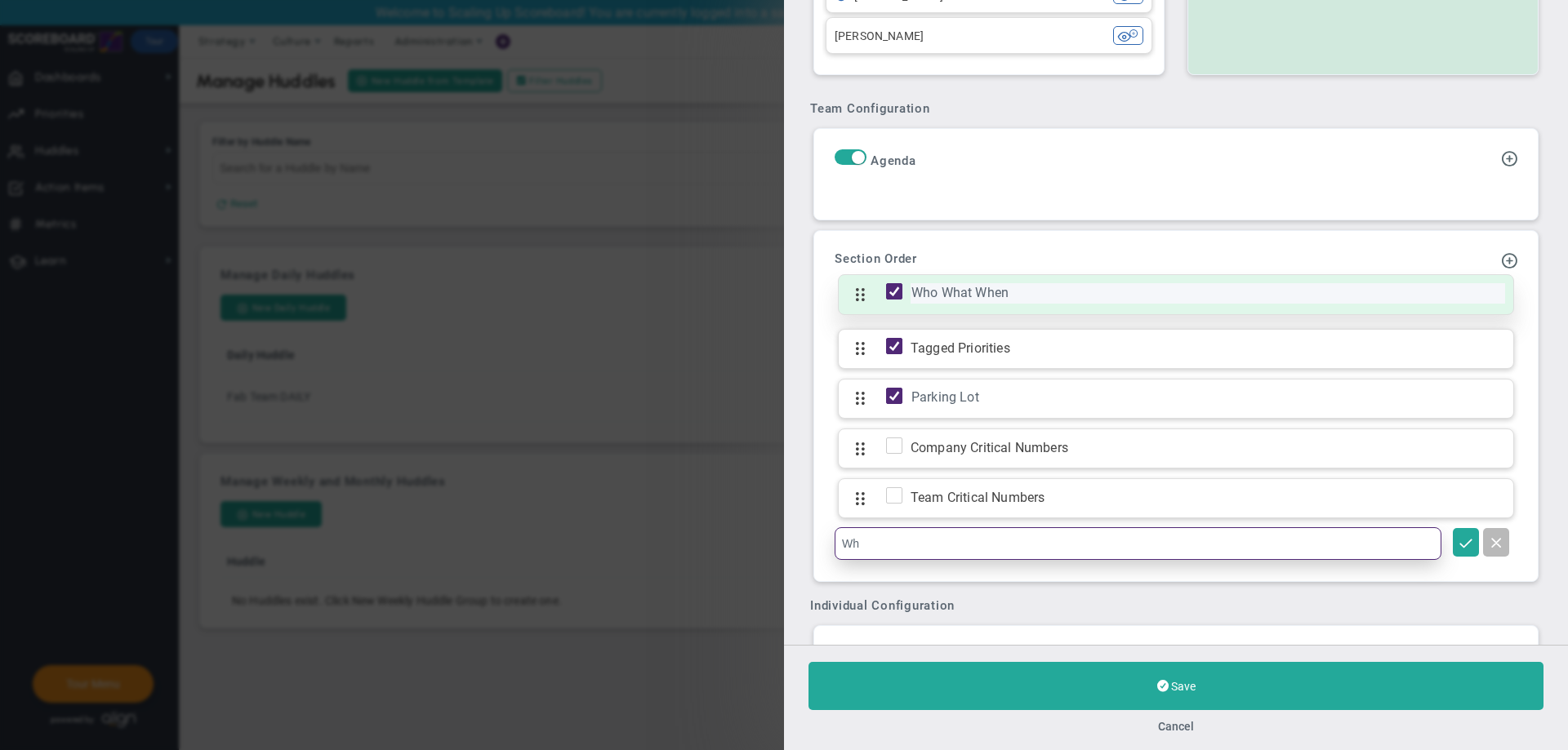
type input "W"
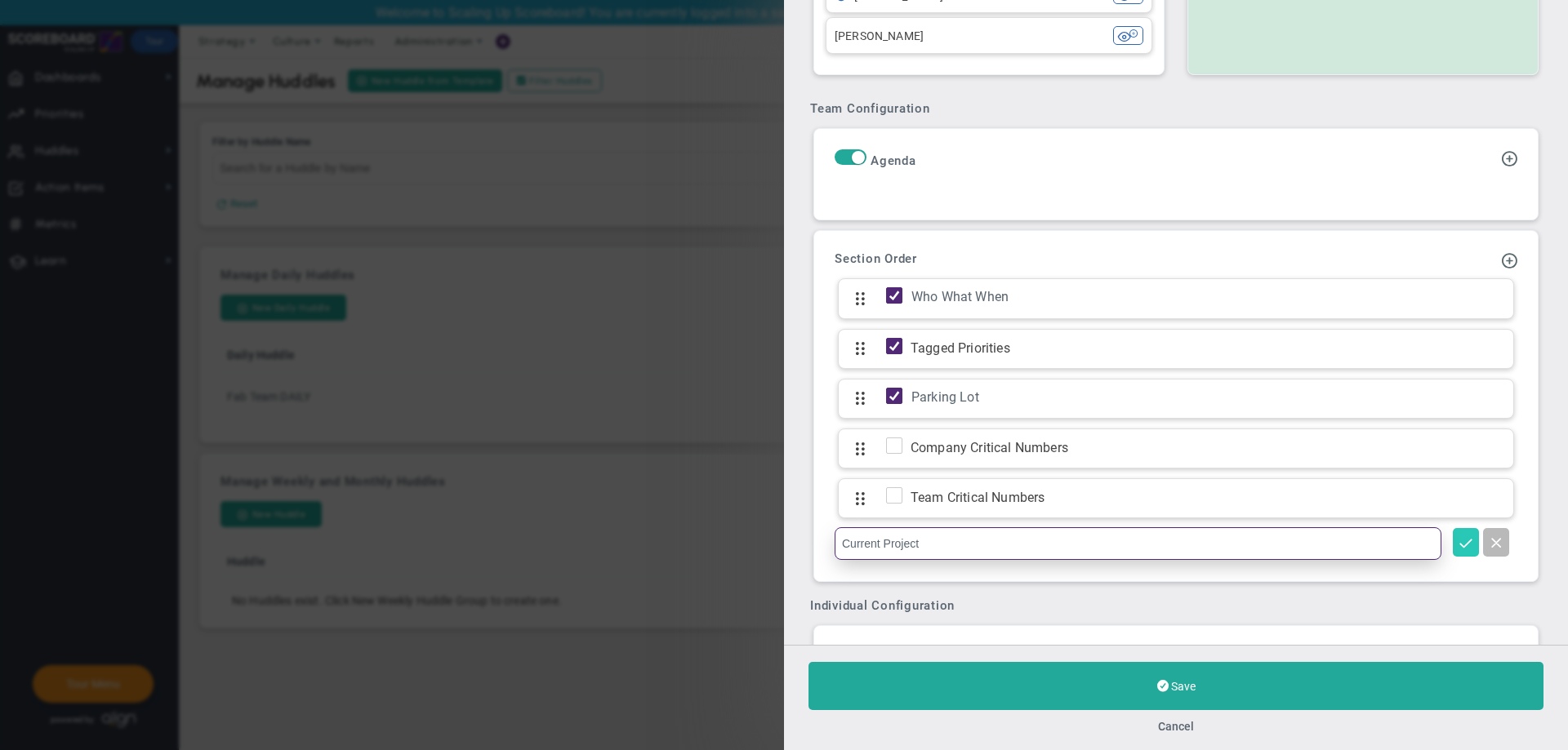
type input "Current Project"
click at [1453, 552] on button at bounding box center [1466, 542] width 26 height 28
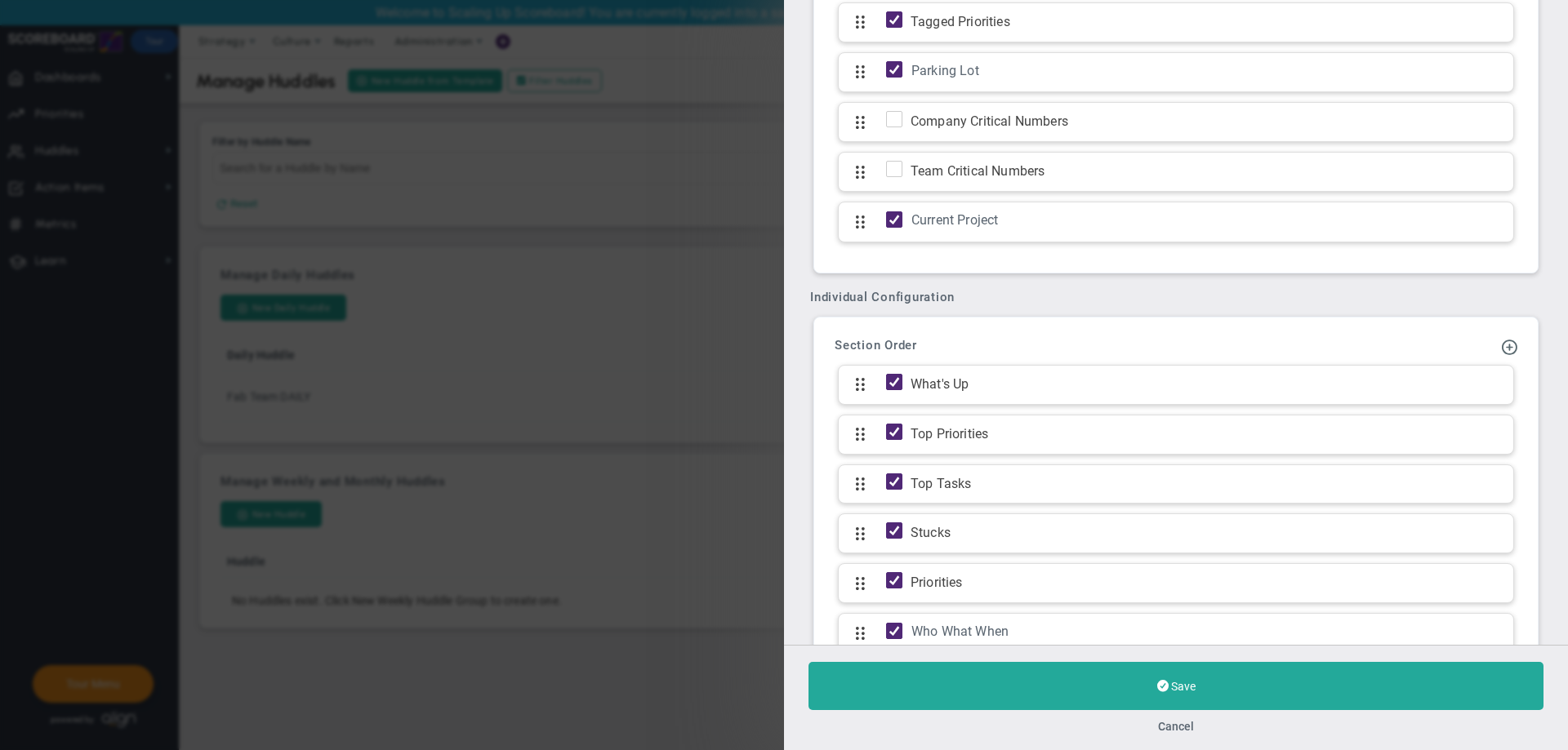
scroll to position [1213, 0]
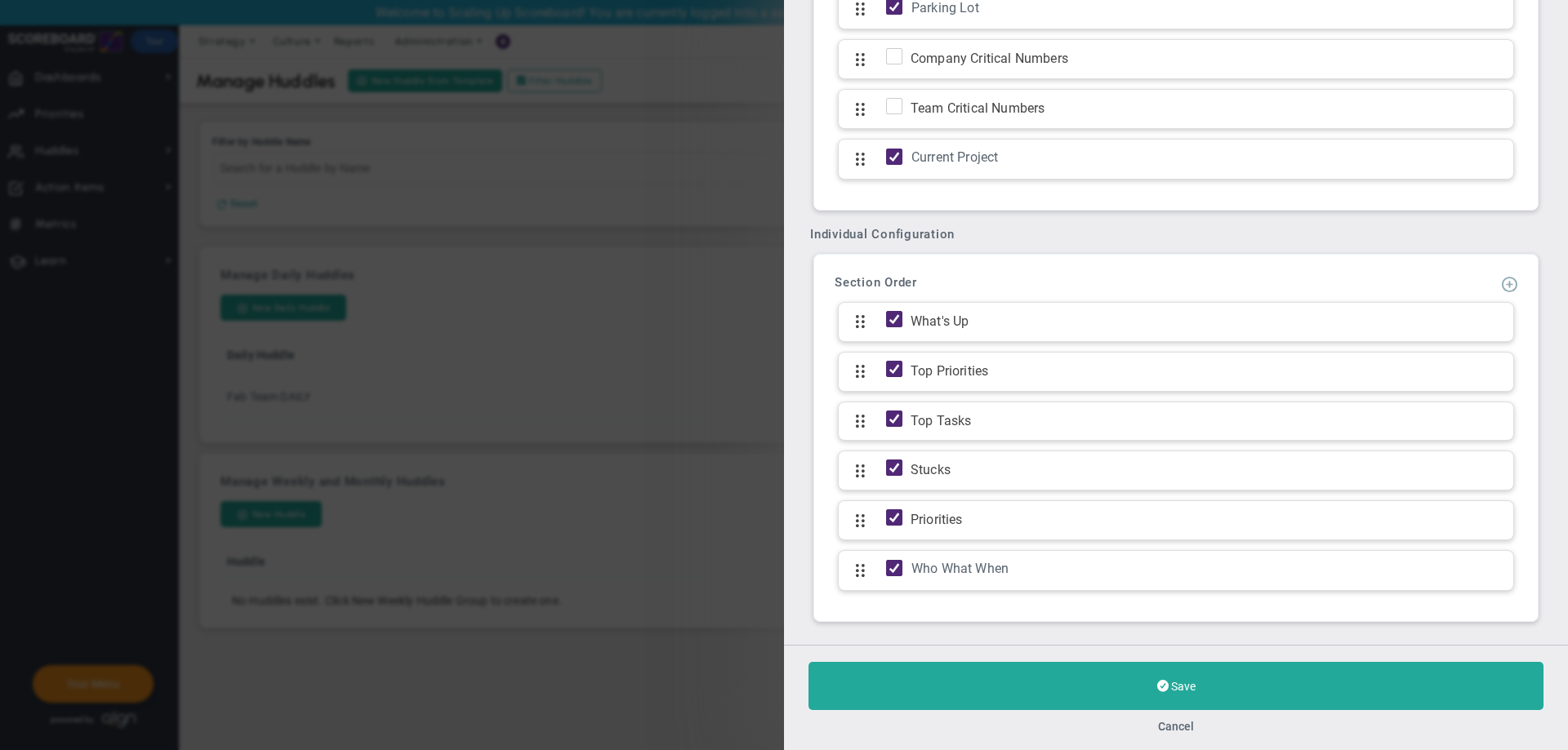
click at [1501, 275] on span at bounding box center [1508, 282] width 16 height 16
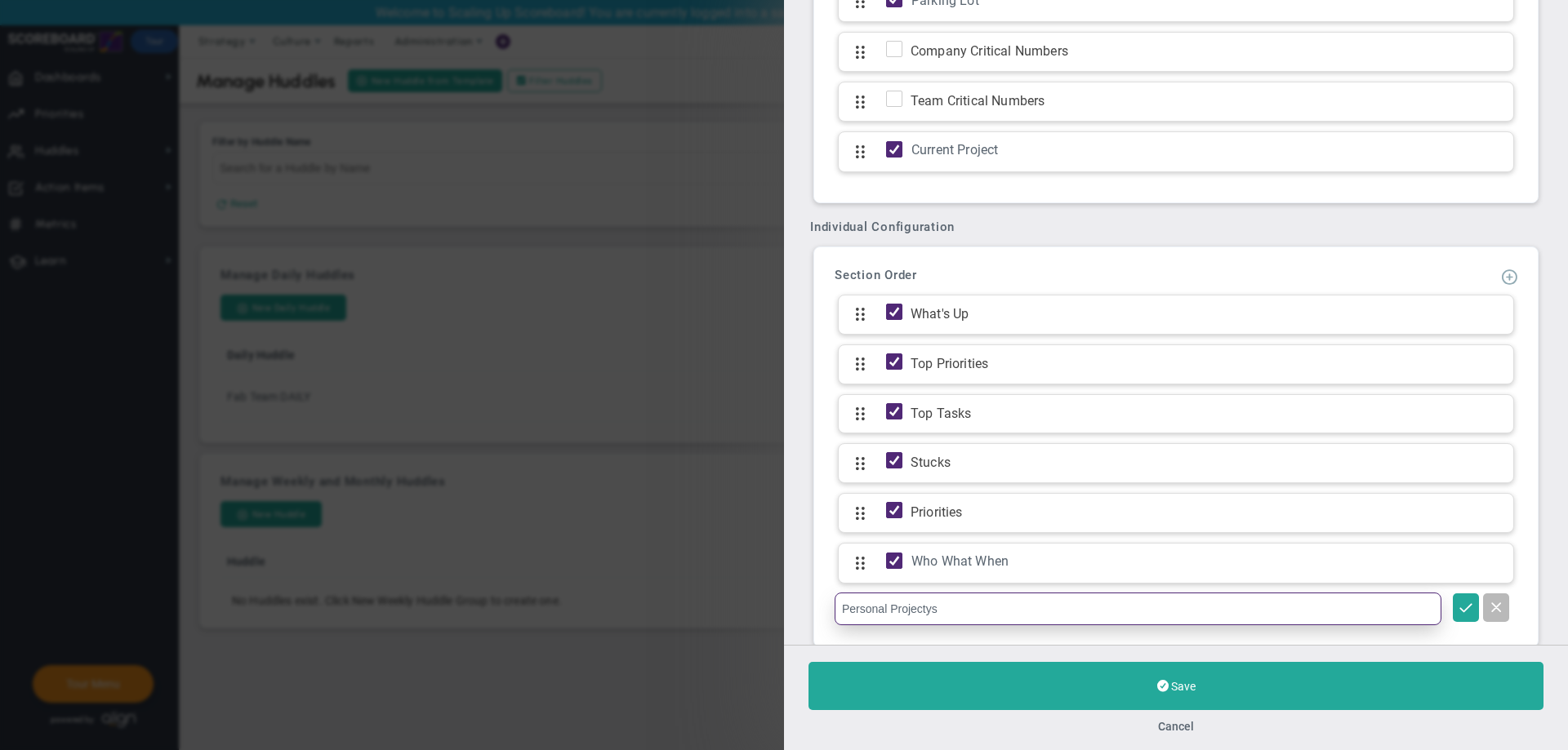
type input "Personal Projectys"
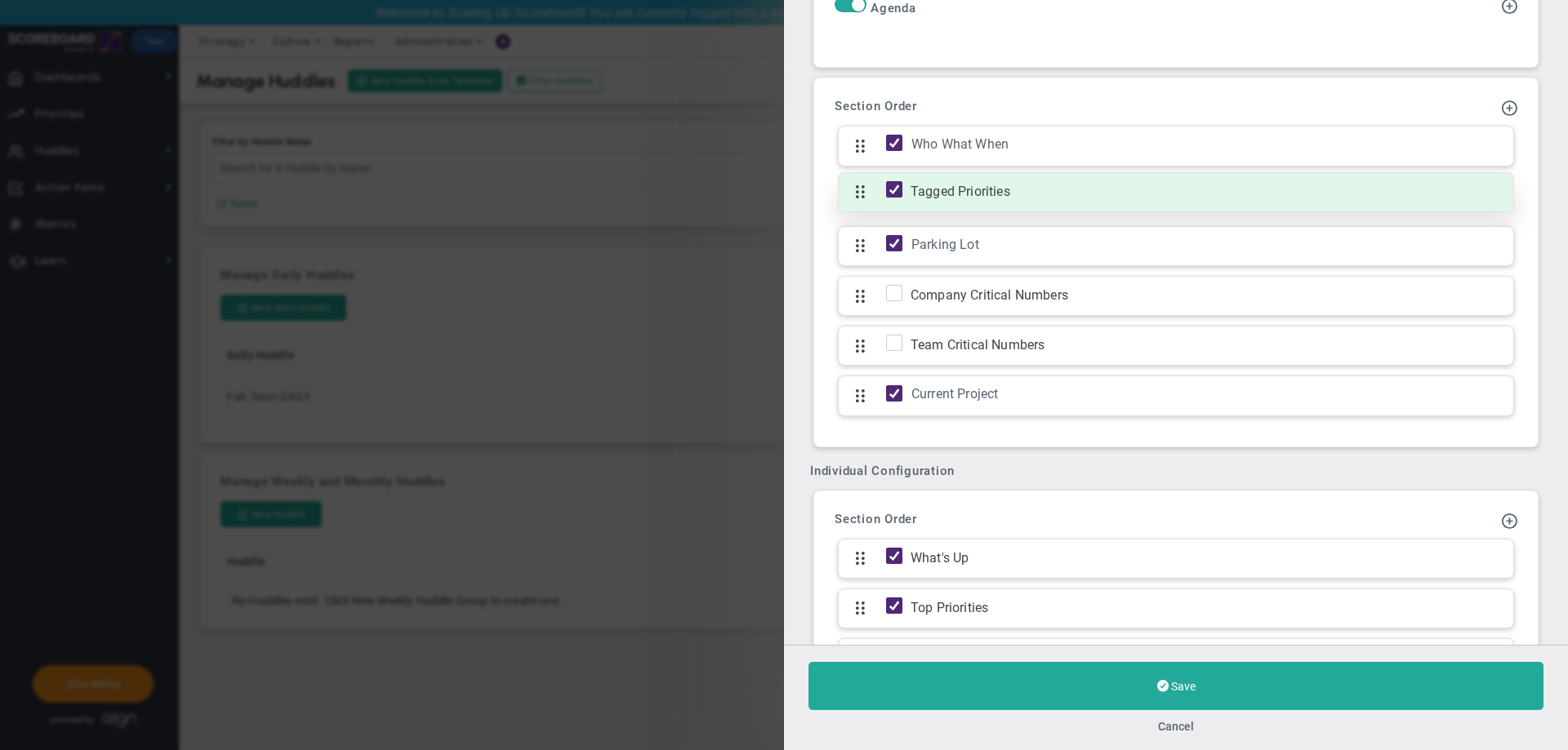
scroll to position [968, 0]
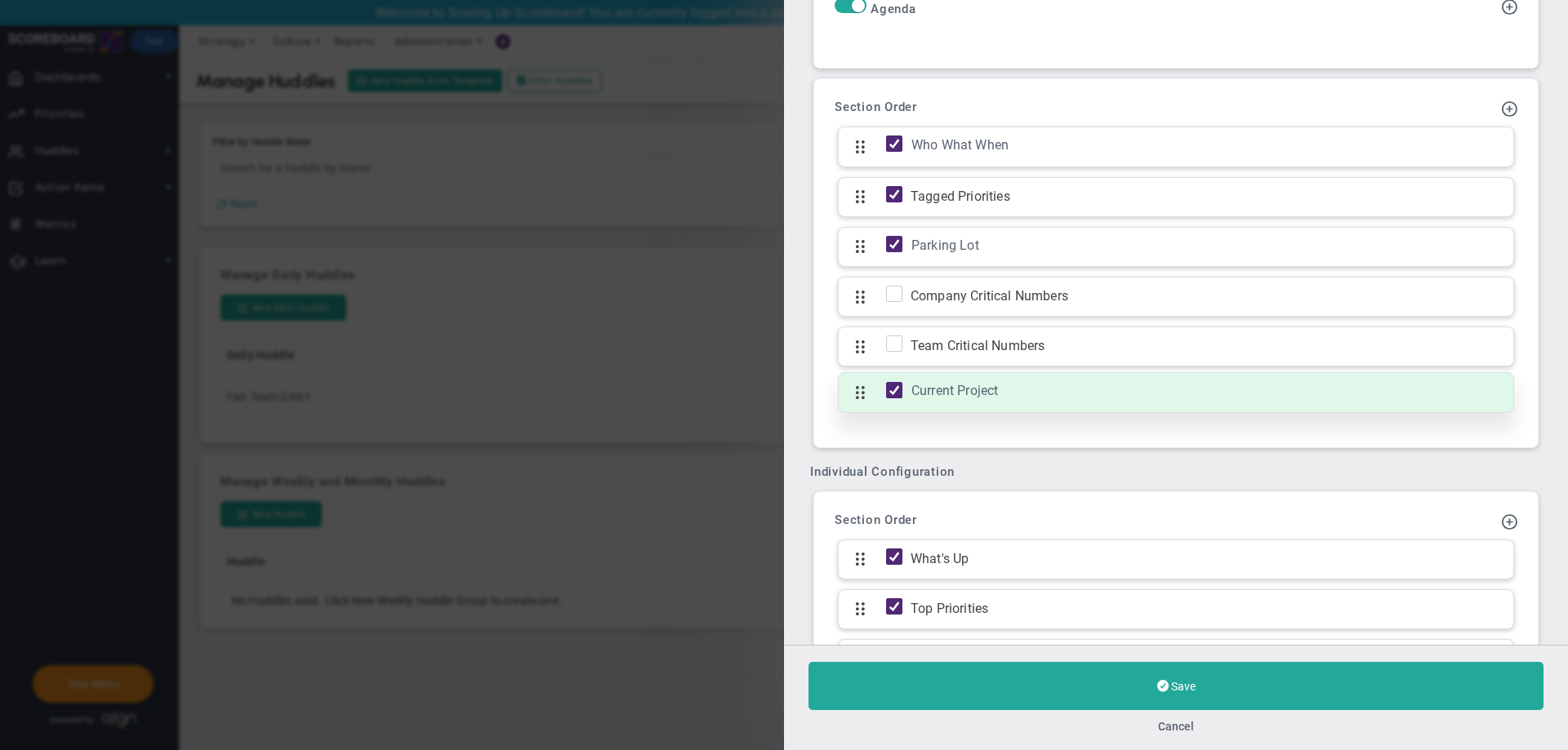
click at [843, 404] on div "Current Project Click to add section name Current Project" at bounding box center [1175, 392] width 676 height 41
click at [1007, 395] on div "Current Project" at bounding box center [1207, 391] width 594 height 21
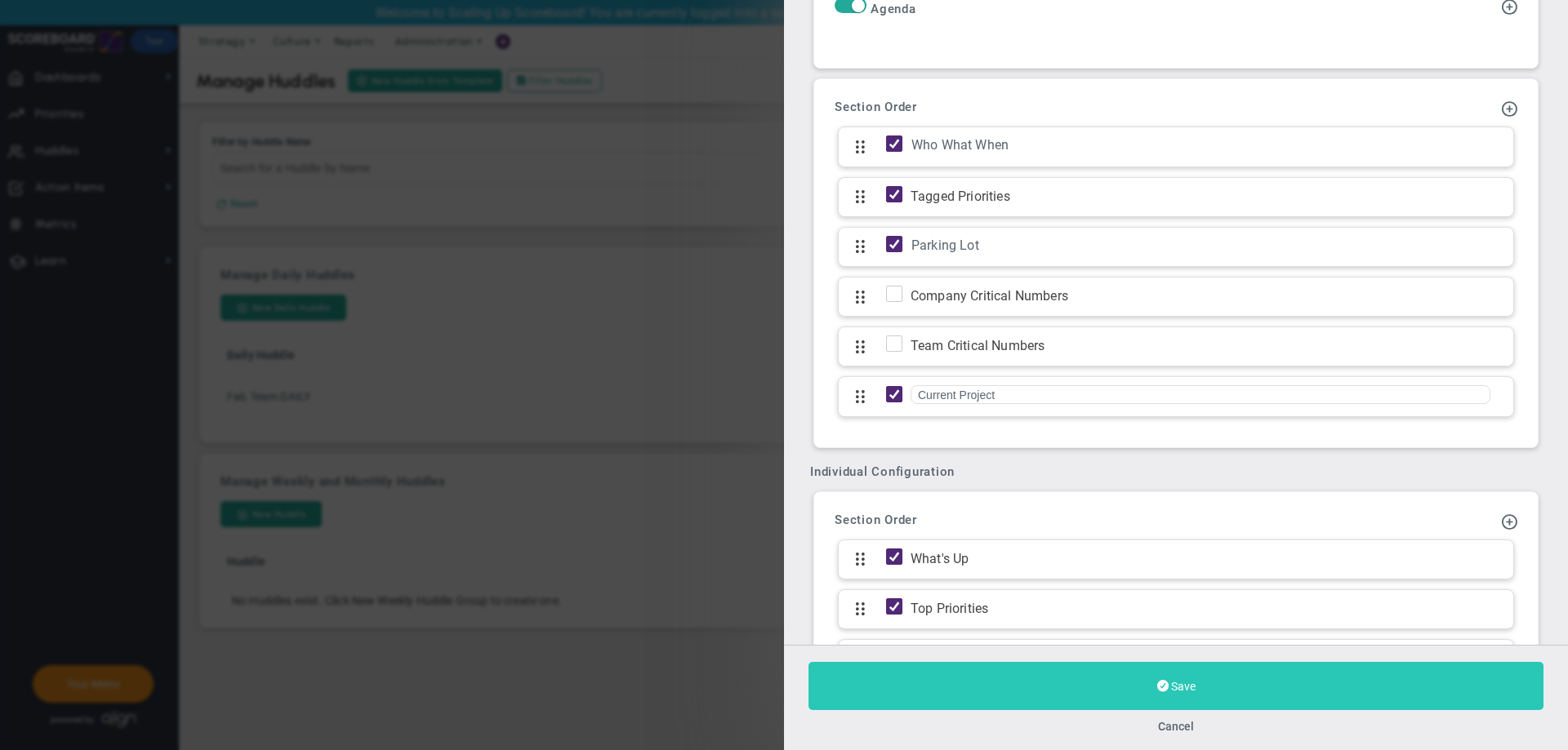
click at [1102, 692] on button "Save" at bounding box center [1176, 686] width 735 height 48
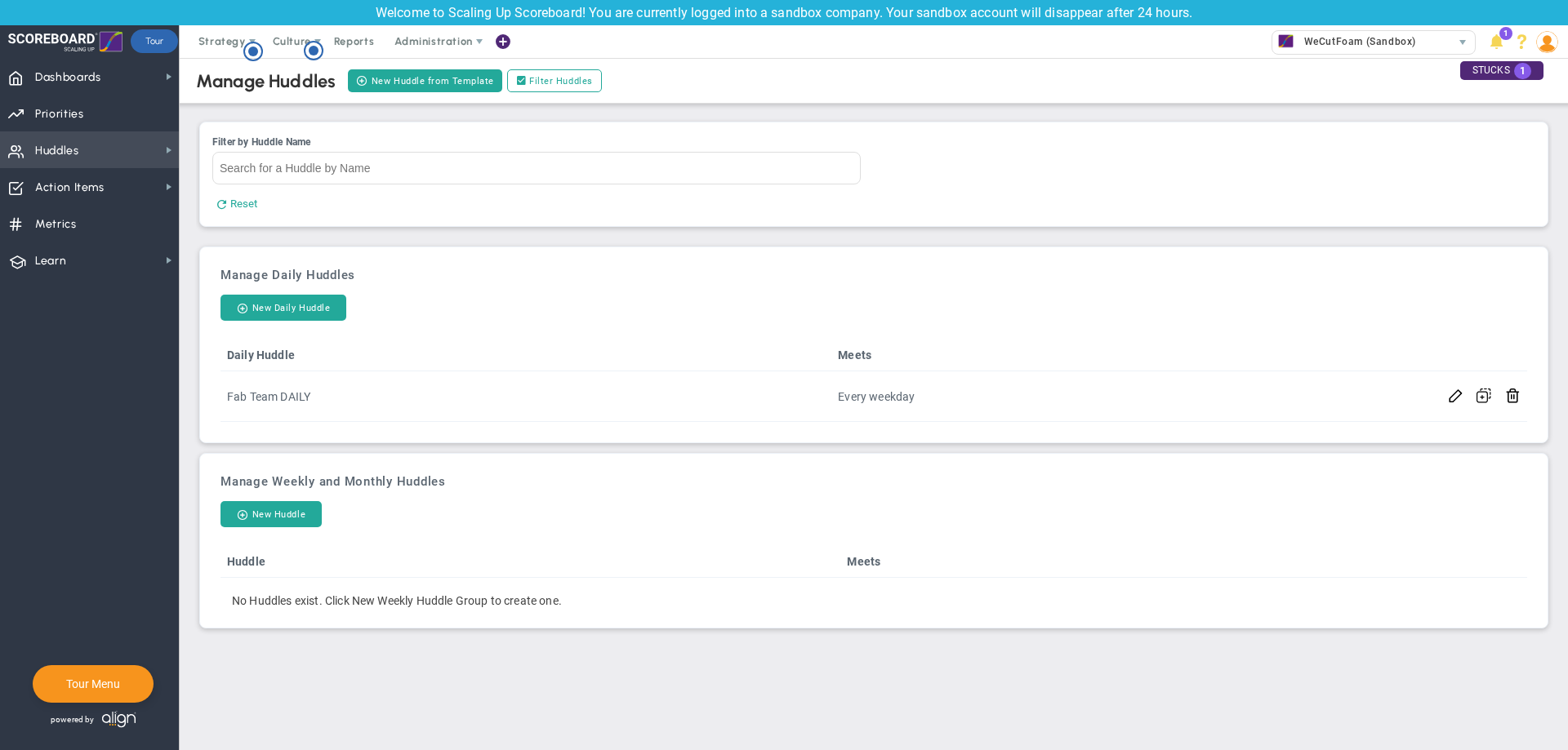
click at [86, 146] on span "Huddles Huddles" at bounding box center [89, 149] width 179 height 37
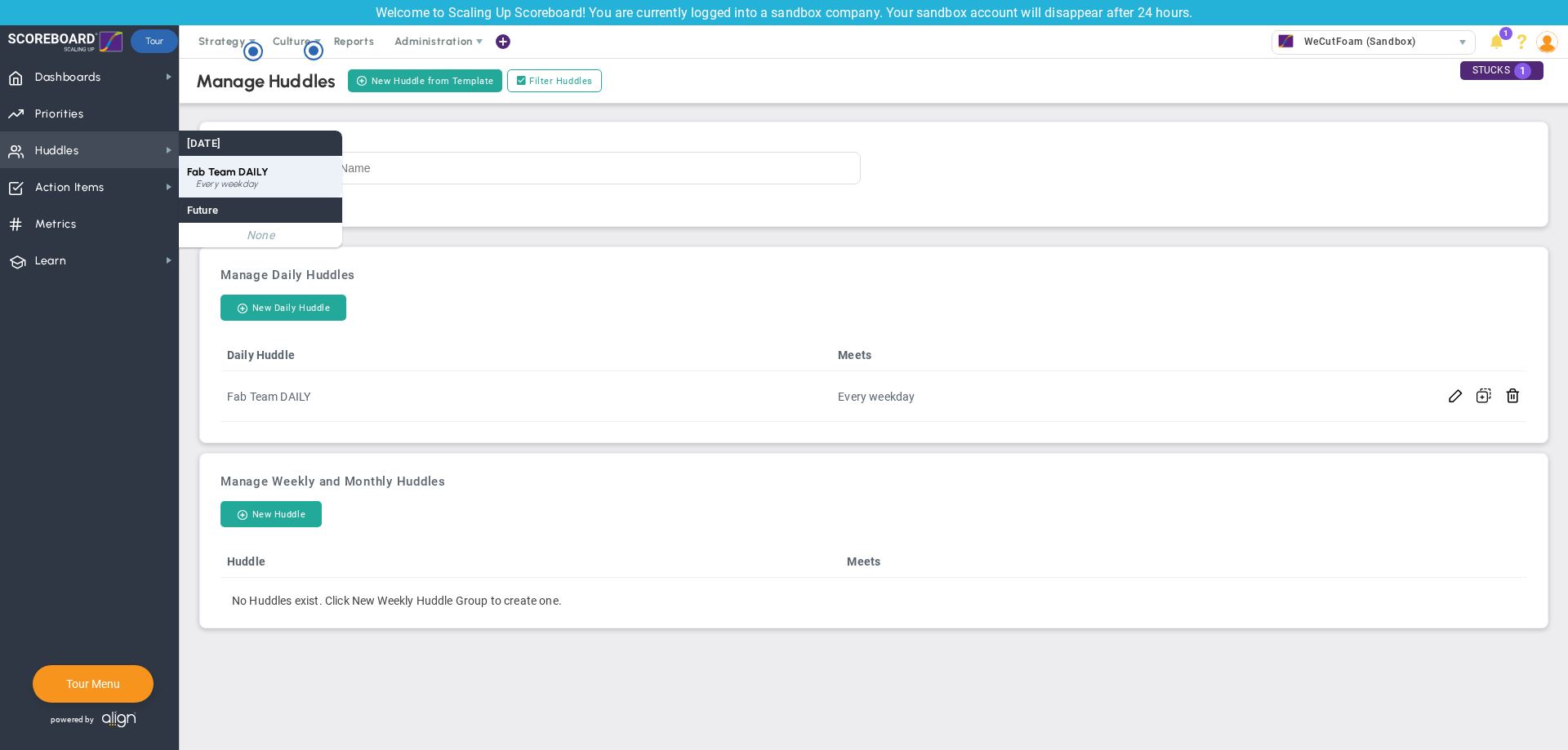
click at [245, 162] on div "Fab Team DAILY Every weekday" at bounding box center [260, 177] width 164 height 42
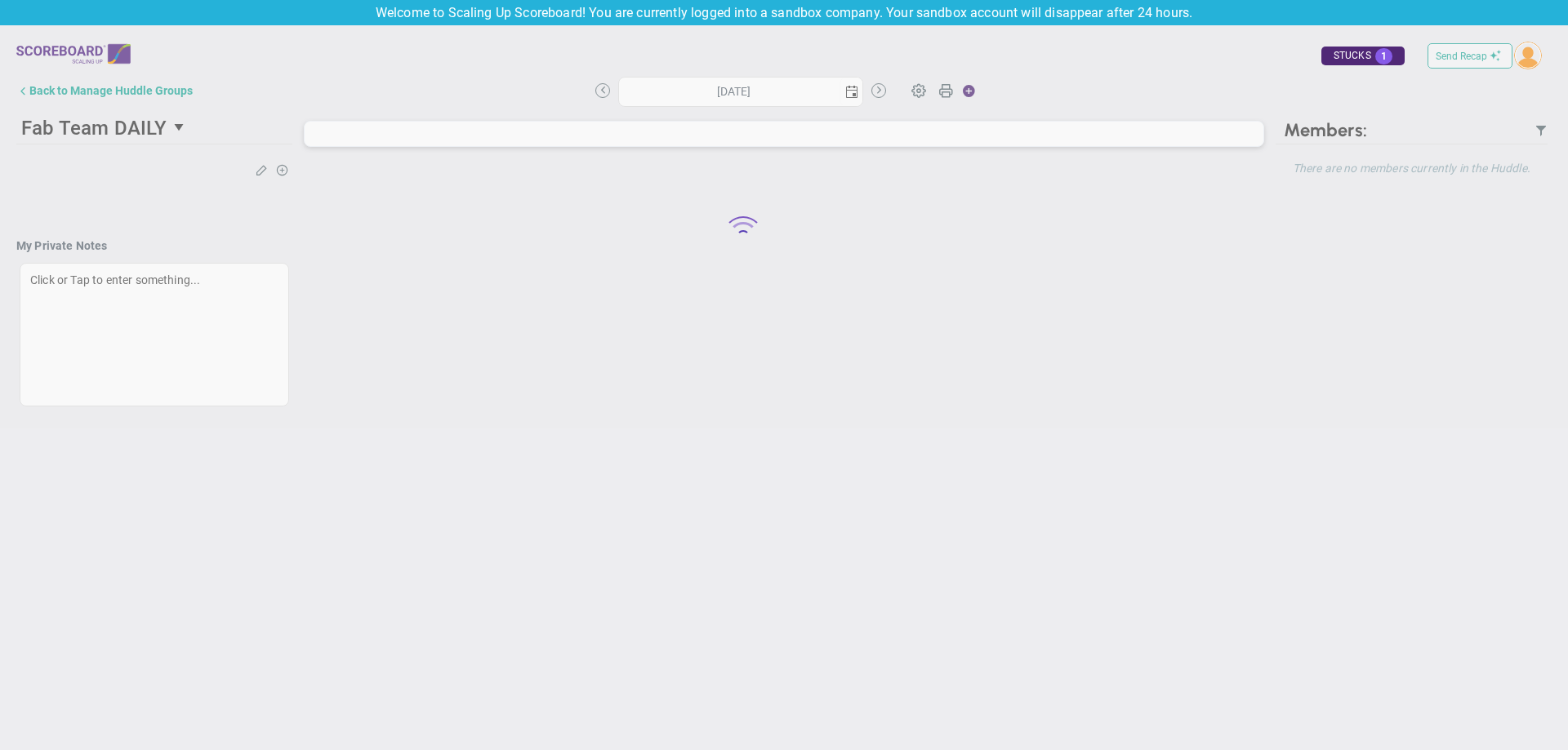
type input "[DATE]"
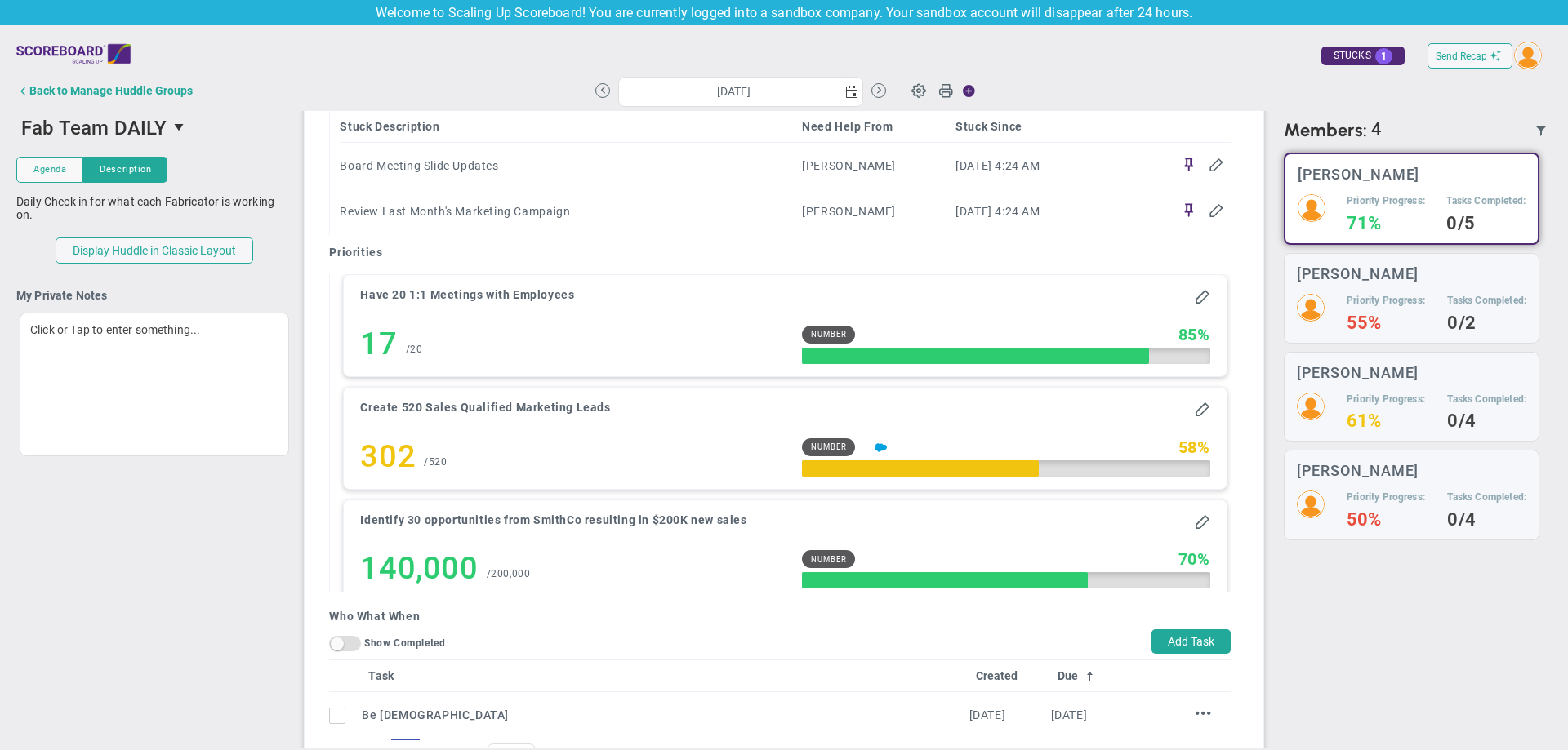
scroll to position [1435, 0]
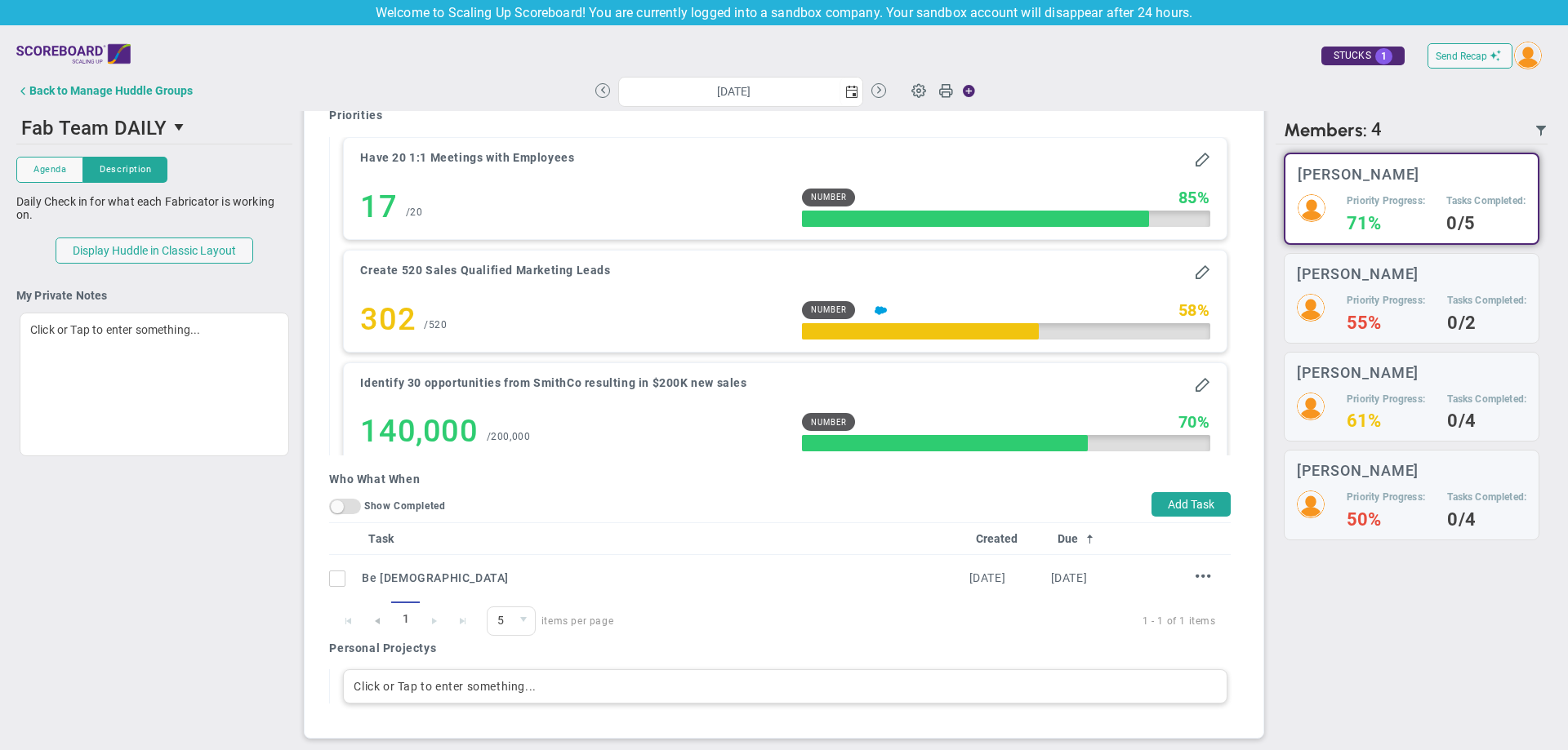
click at [495, 682] on div "Click or Tap to enter something..." at bounding box center [784, 686] width 884 height 34
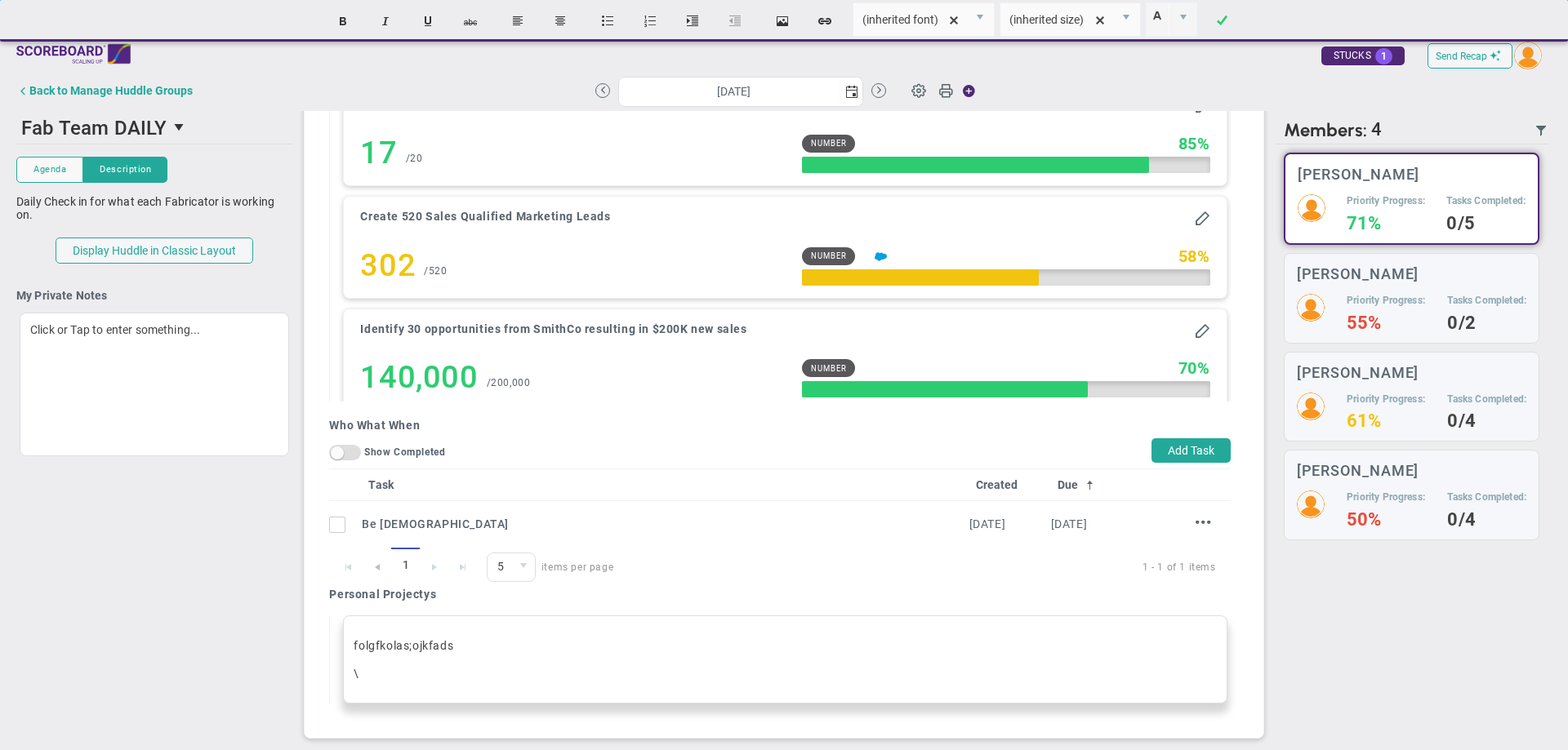
scroll to position [1488, 0]
click at [1356, 725] on div "There are no members currently in the Huddle. There are no members with updates…" at bounding box center [1411, 446] width 272 height 604
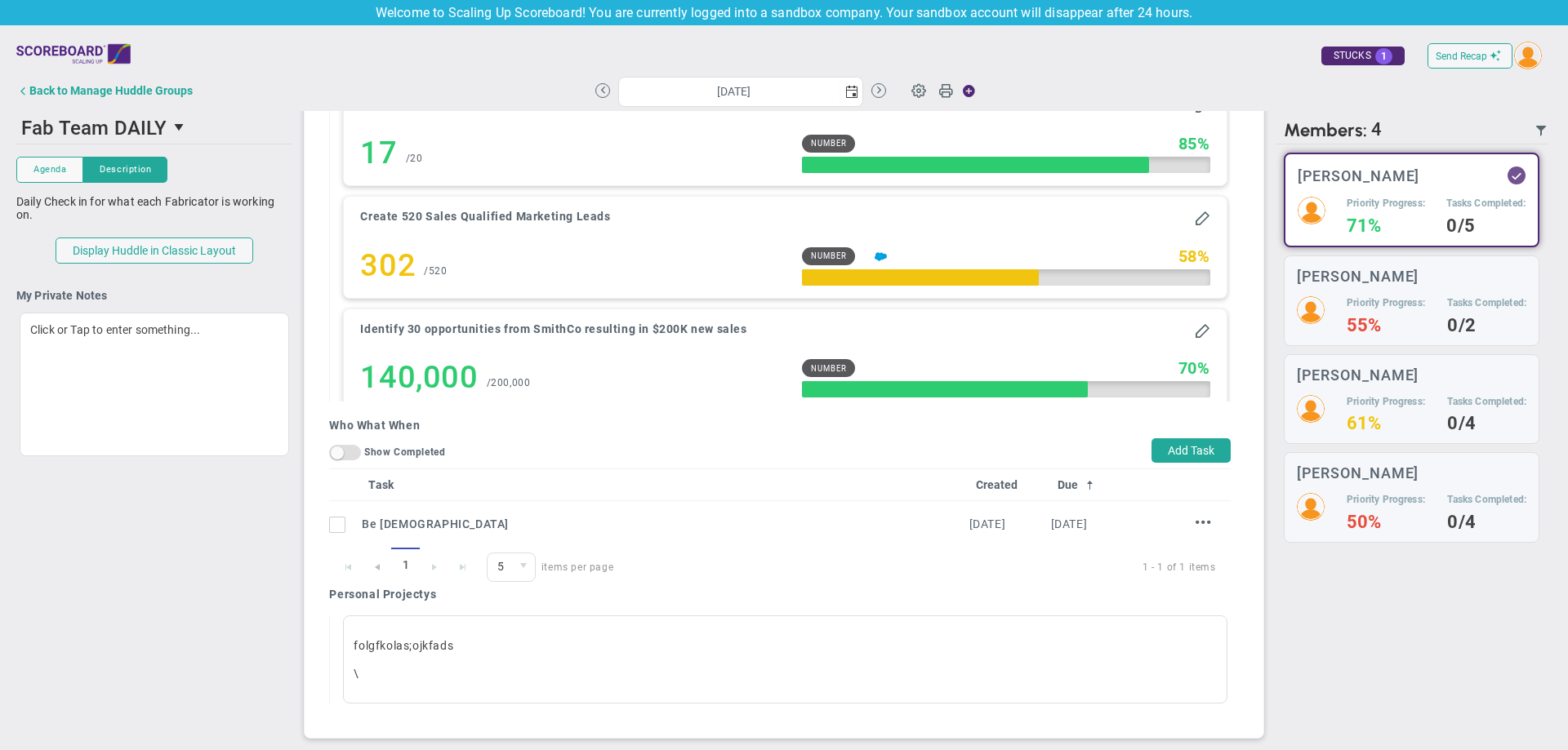
click at [1303, 680] on div "There are no members currently in the Huddle. There are no members with updates…" at bounding box center [1411, 446] width 272 height 604
click at [337, 531] on input "checkbox" at bounding box center [340, 527] width 16 height 16
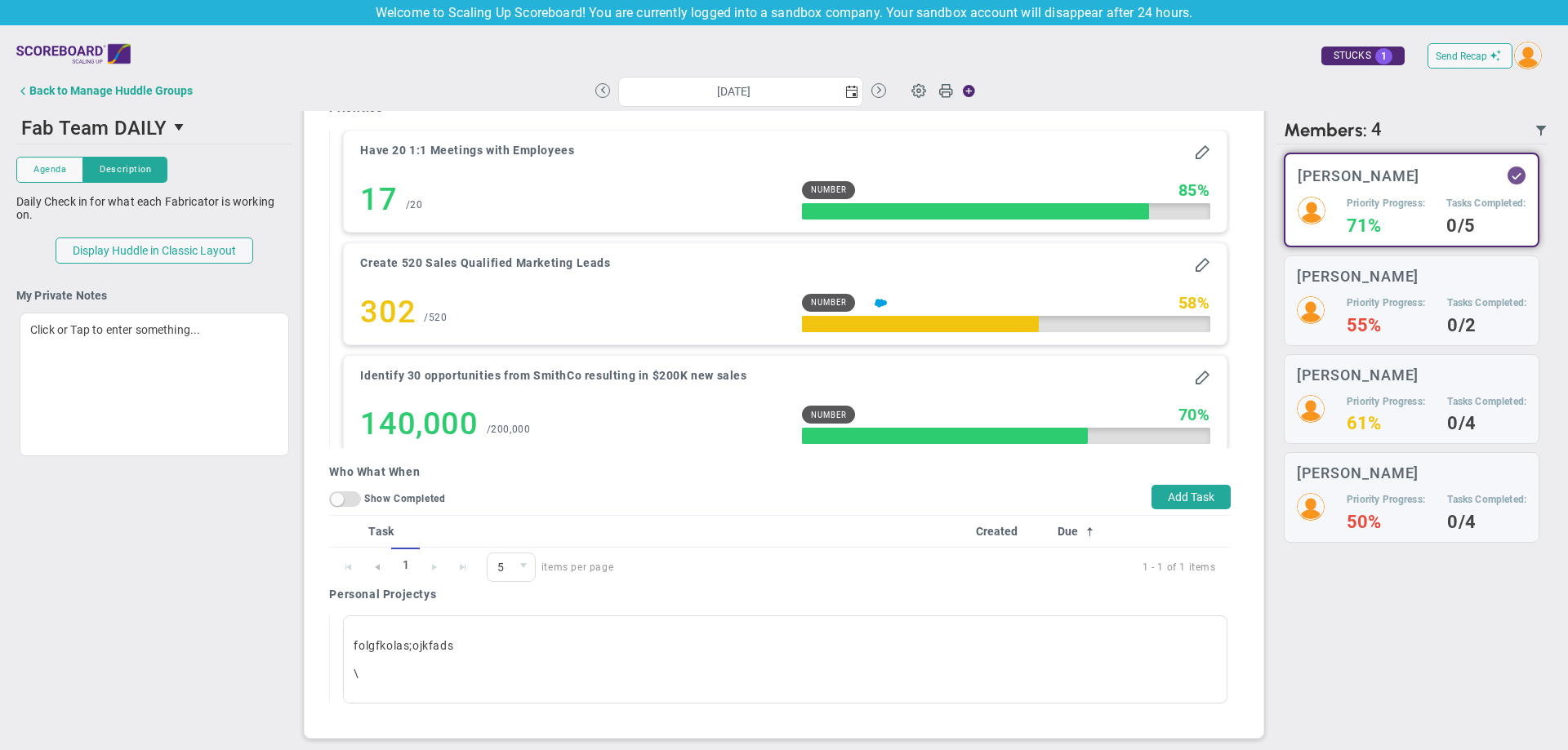
click at [336, 531] on link at bounding box center [345, 531] width 20 height 13
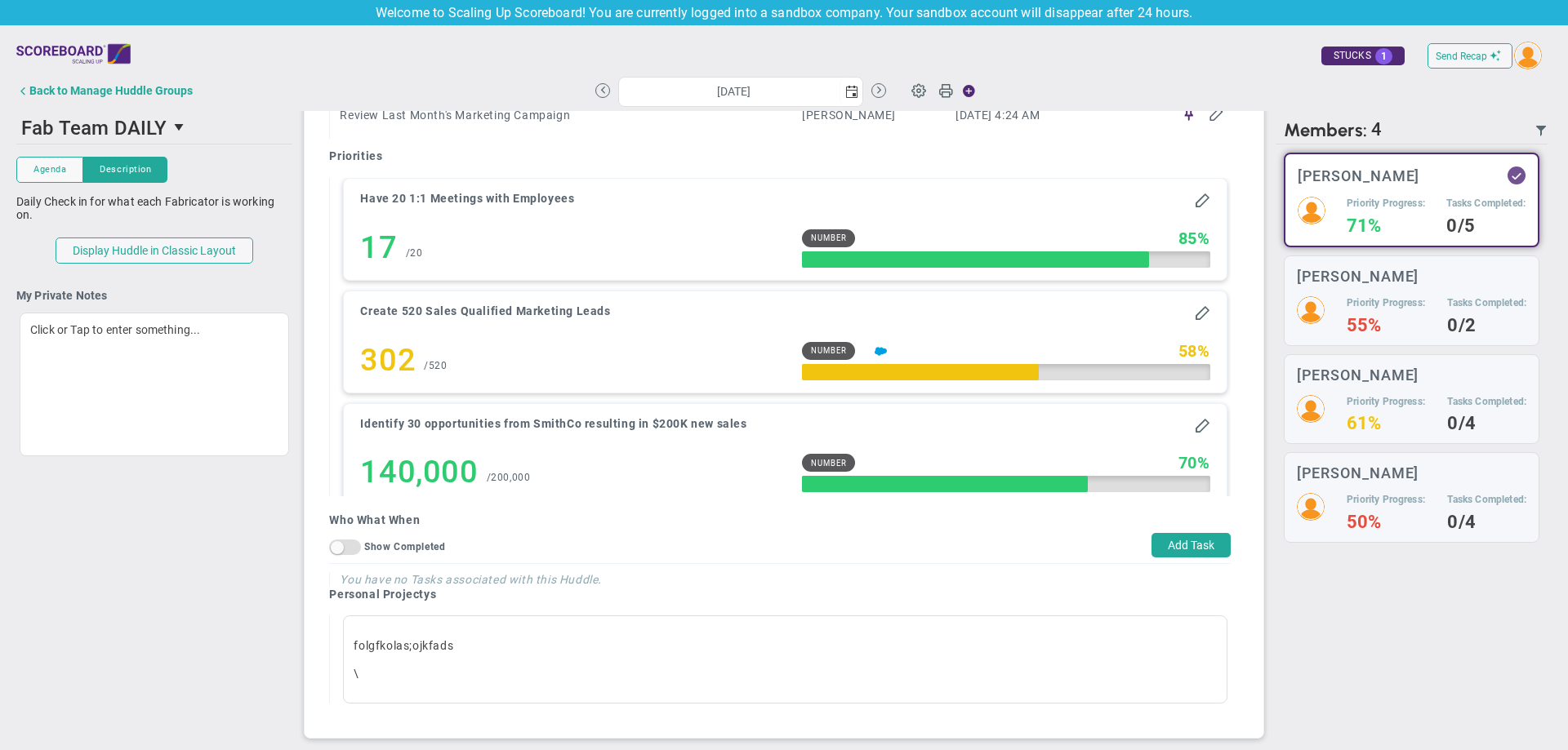
click at [351, 580] on h4 "You have no Tasks associated with this Huddle." at bounding box center [784, 580] width 890 height 15
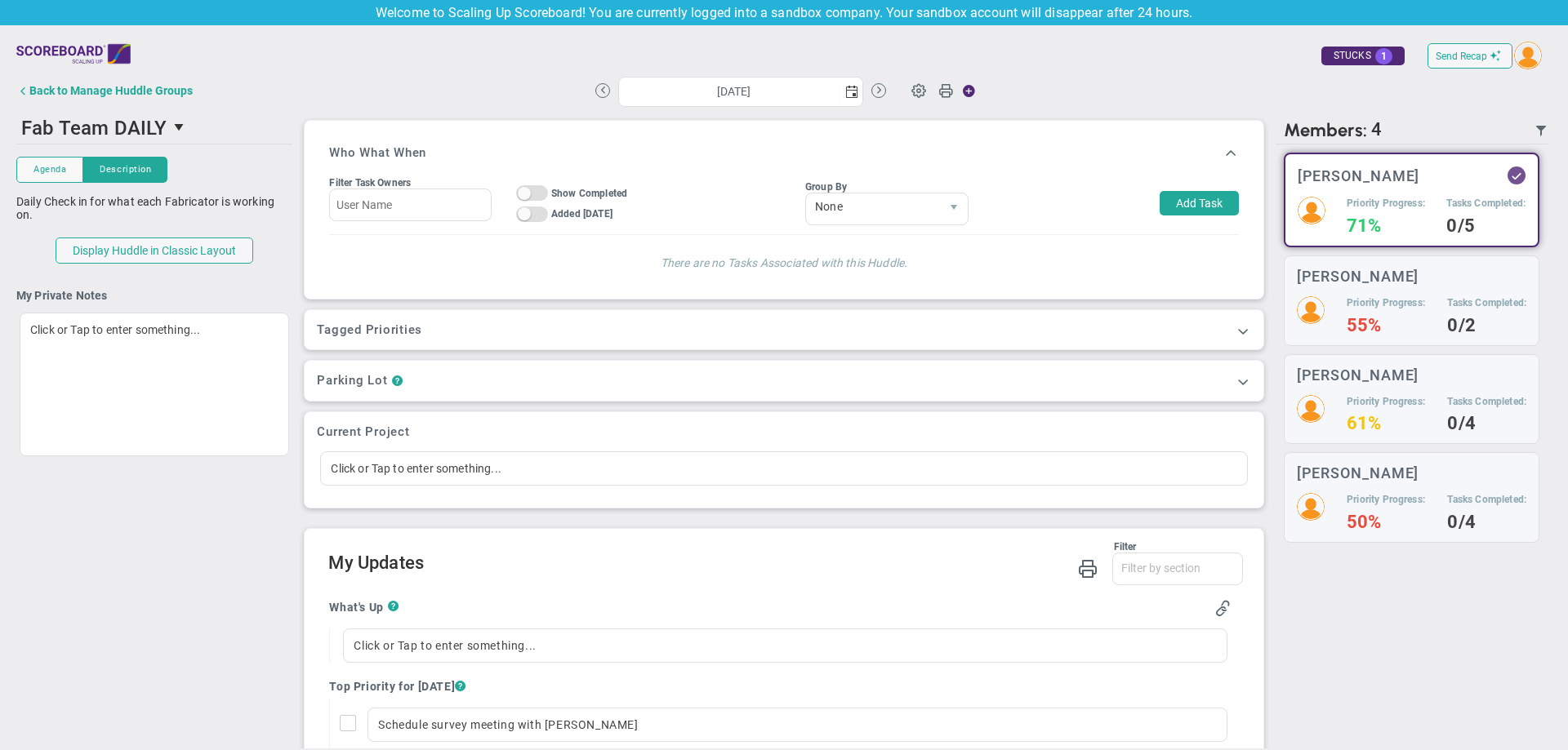
scroll to position [0, 0]
click at [1353, 328] on h4 "55%" at bounding box center [1386, 326] width 78 height 15
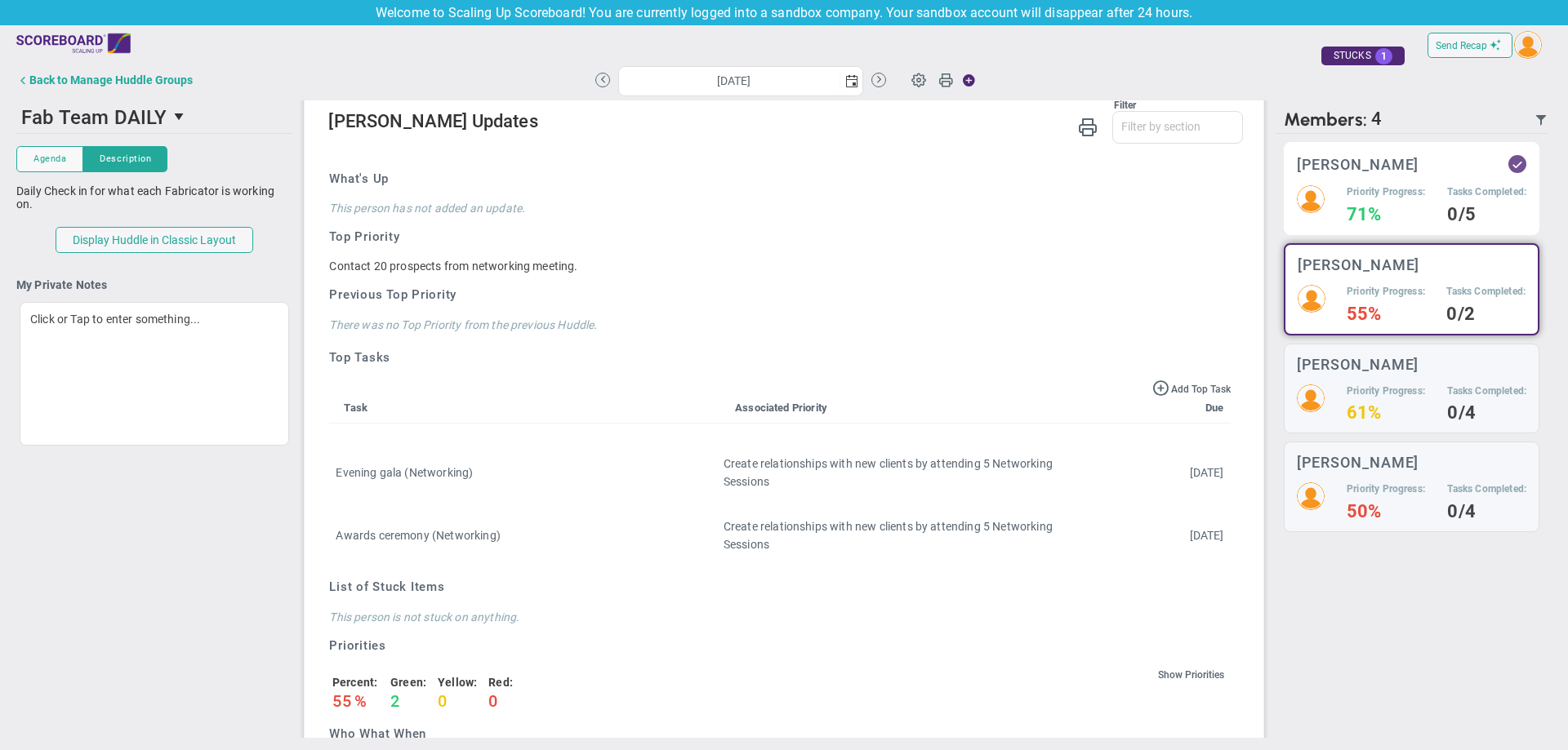
click at [1447, 207] on h4 "0/5" at bounding box center [1487, 214] width 79 height 15
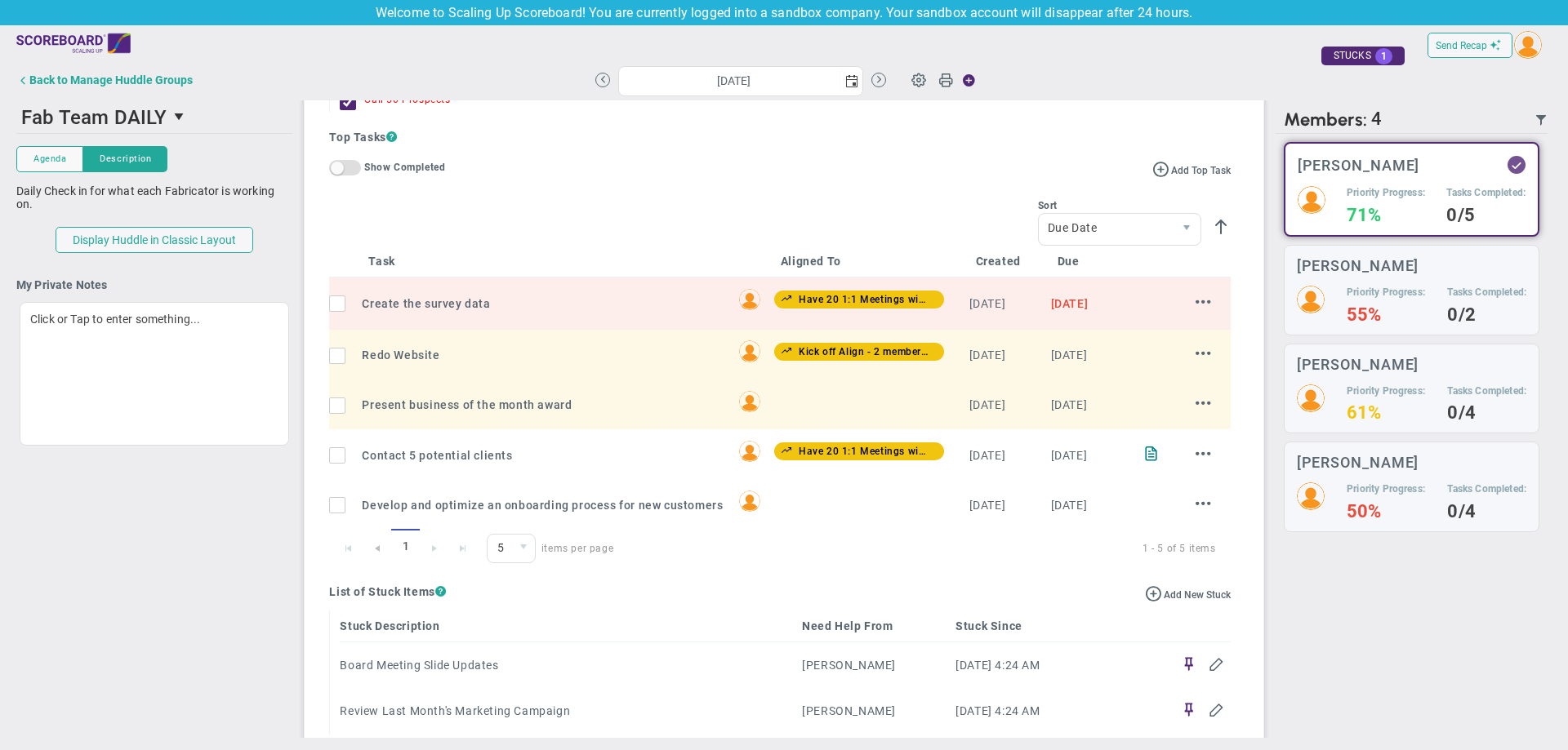
scroll to position [676, 0]
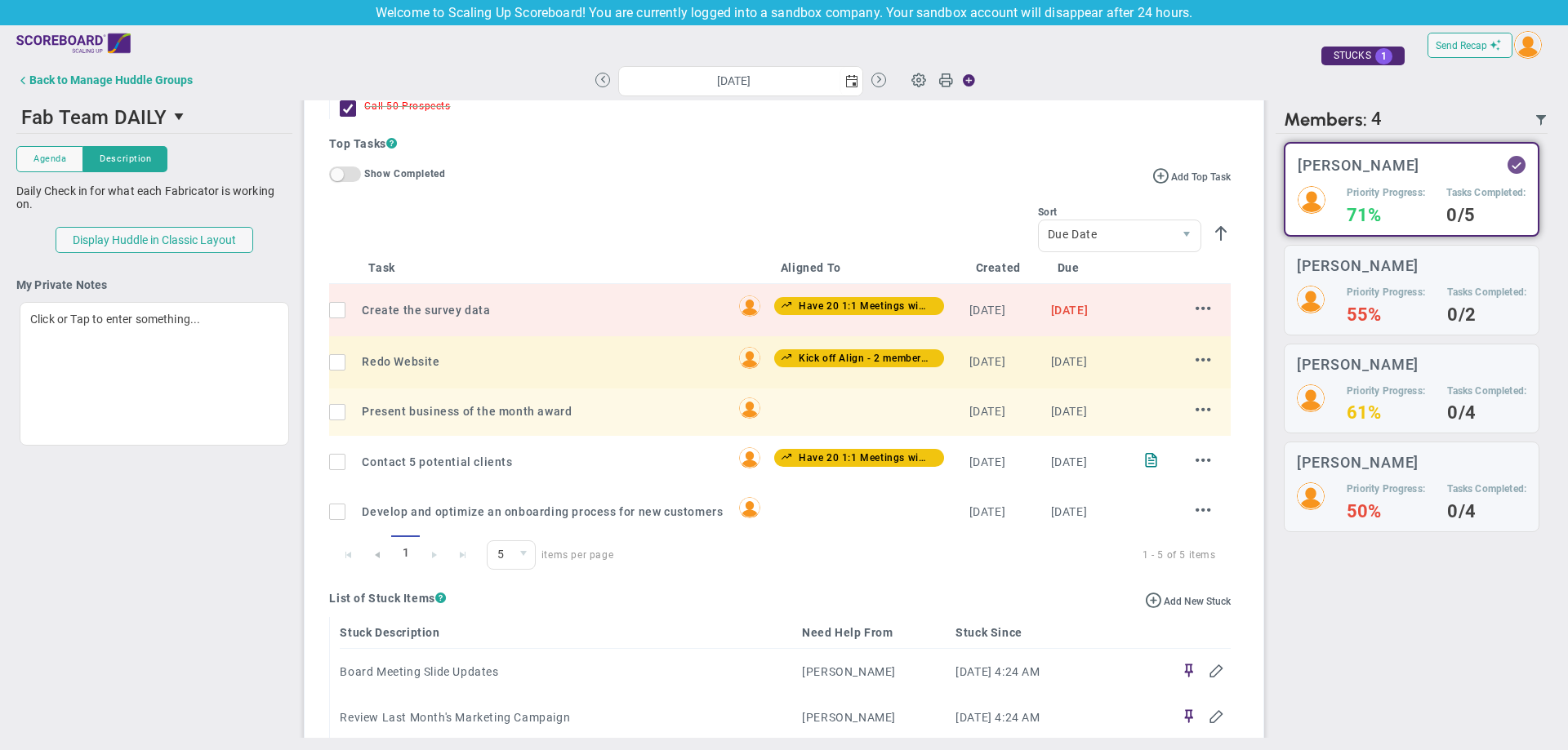
click at [345, 309] on input "checkbox" at bounding box center [340, 313] width 16 height 16
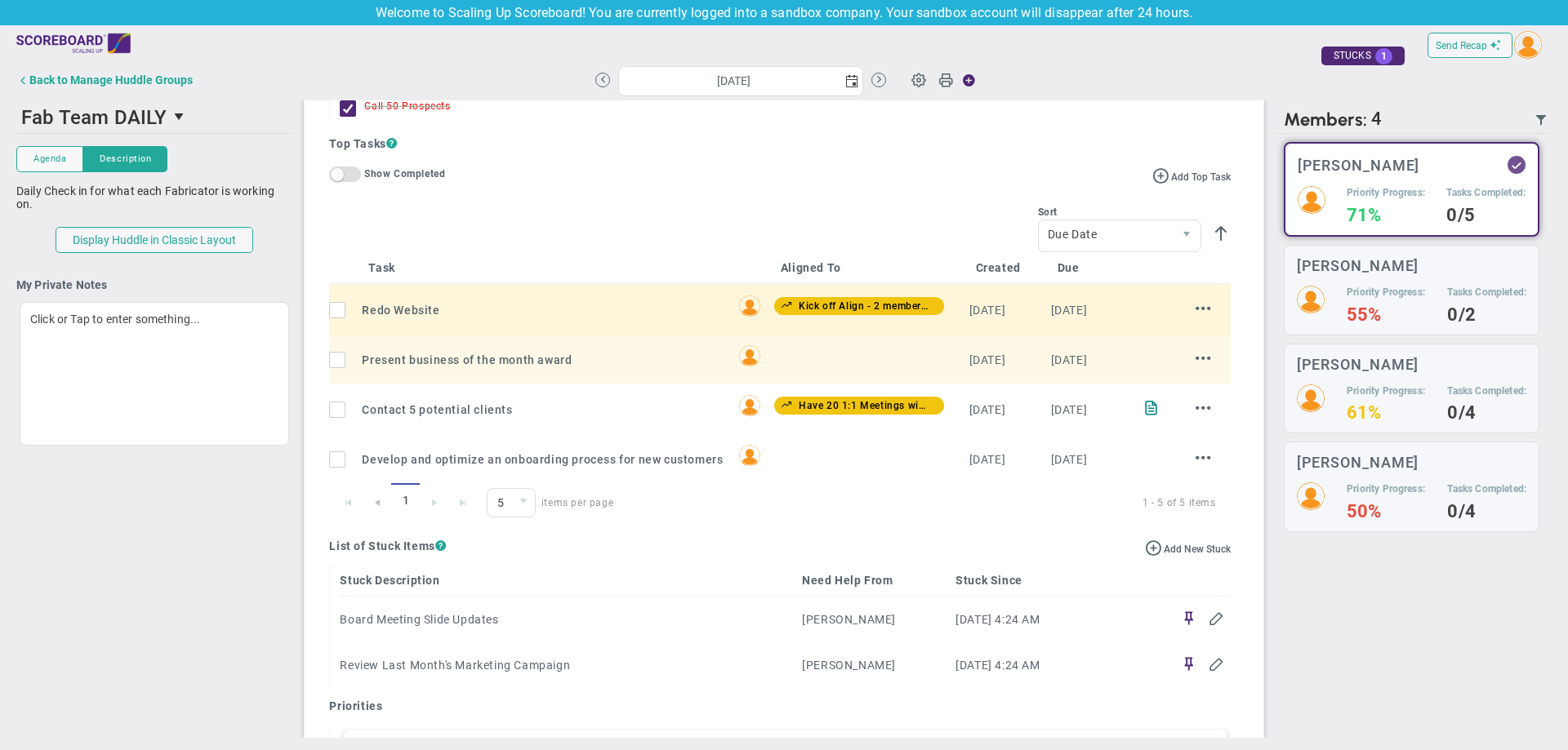
click at [336, 321] on input "checkbox" at bounding box center [340, 313] width 16 height 16
checkbox input "true"
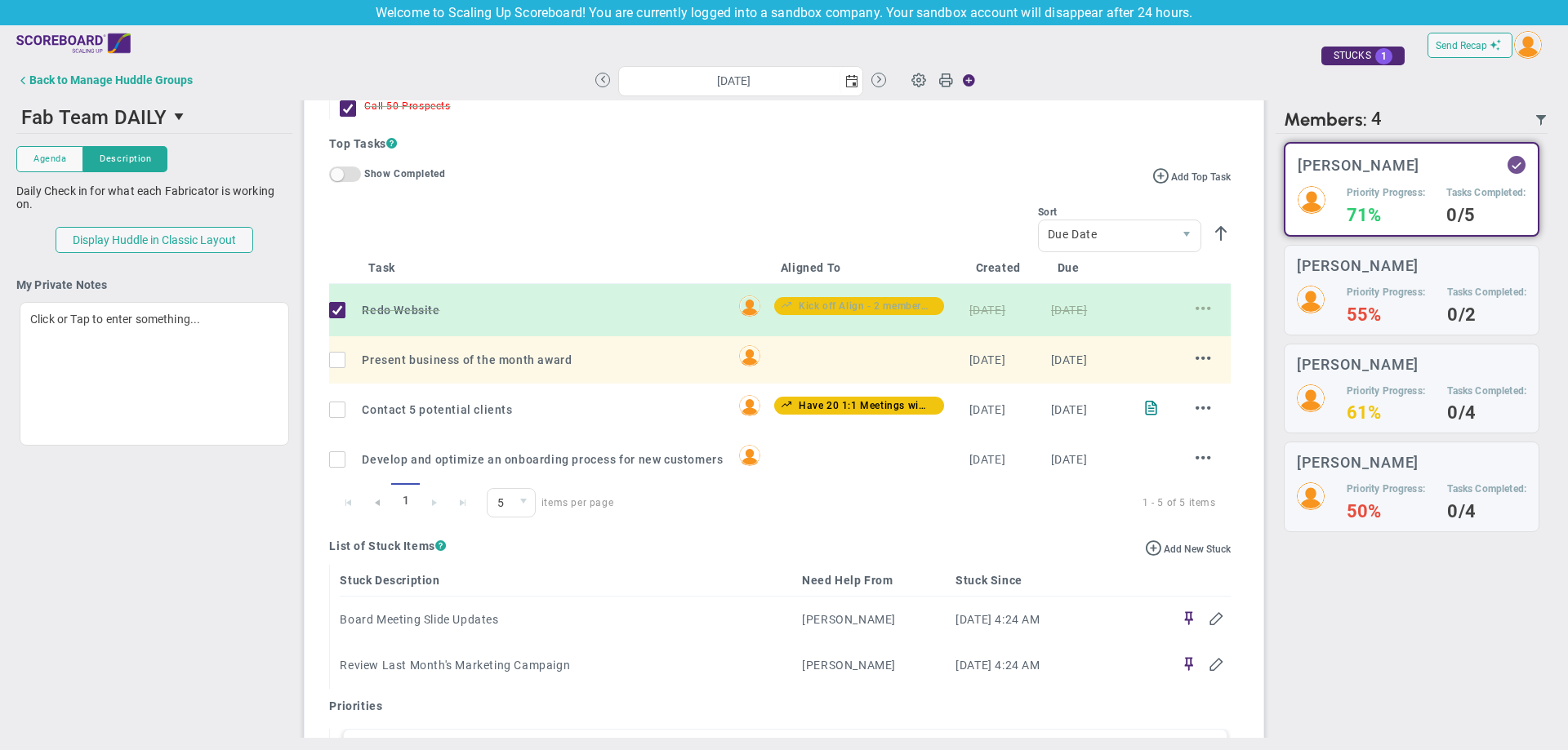
click at [336, 323] on div "Task Aligned To Created Due Create the survey data Create the survey data Creat…" at bounding box center [779, 387] width 901 height 270
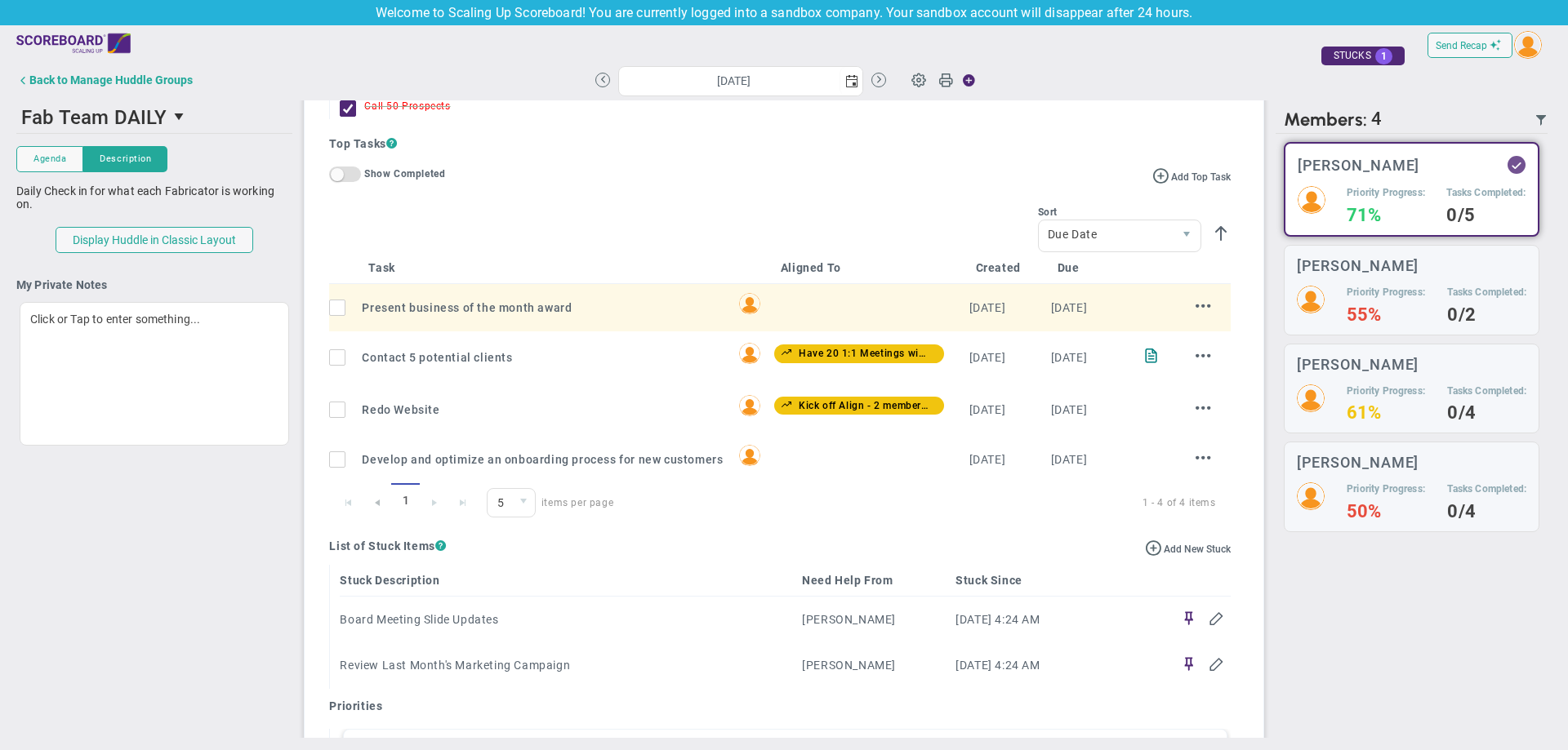
click at [336, 338] on td at bounding box center [345, 357] width 33 height 52
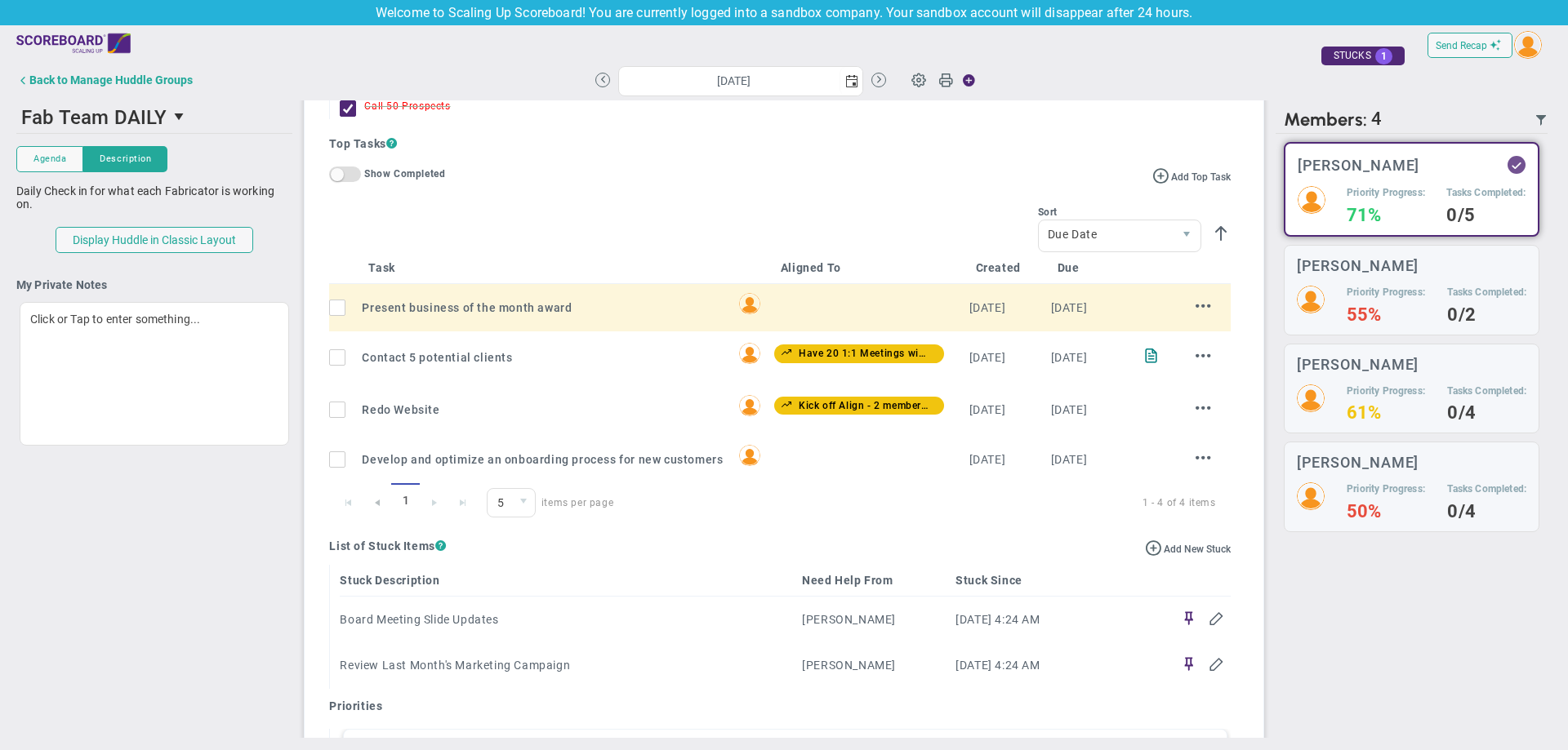
click at [345, 318] on input "checkbox" at bounding box center [340, 311] width 16 height 16
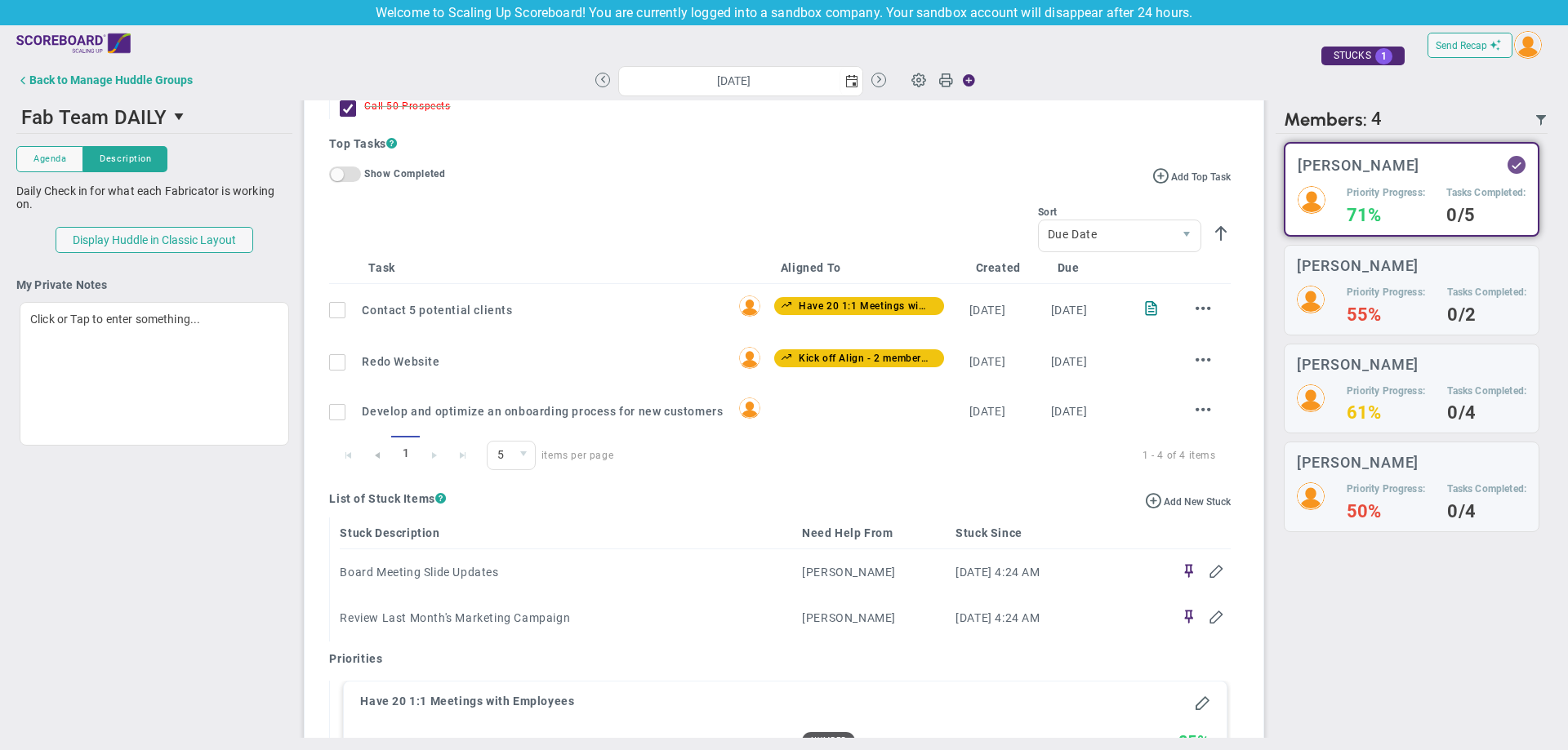
click at [340, 314] on input "checkbox" at bounding box center [340, 313] width 16 height 16
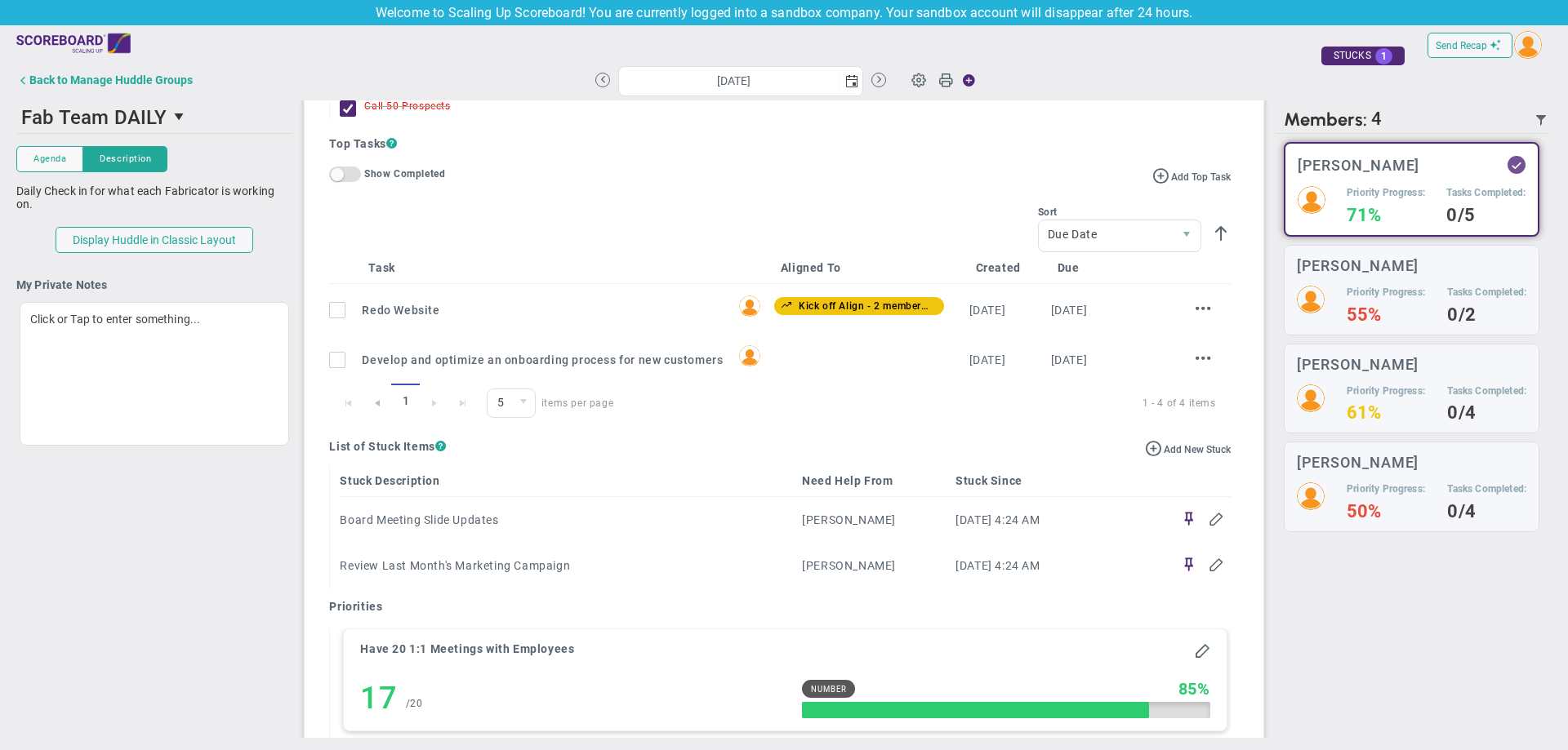
click at [339, 316] on input "checkbox" at bounding box center [340, 313] width 16 height 16
checkbox input "true"
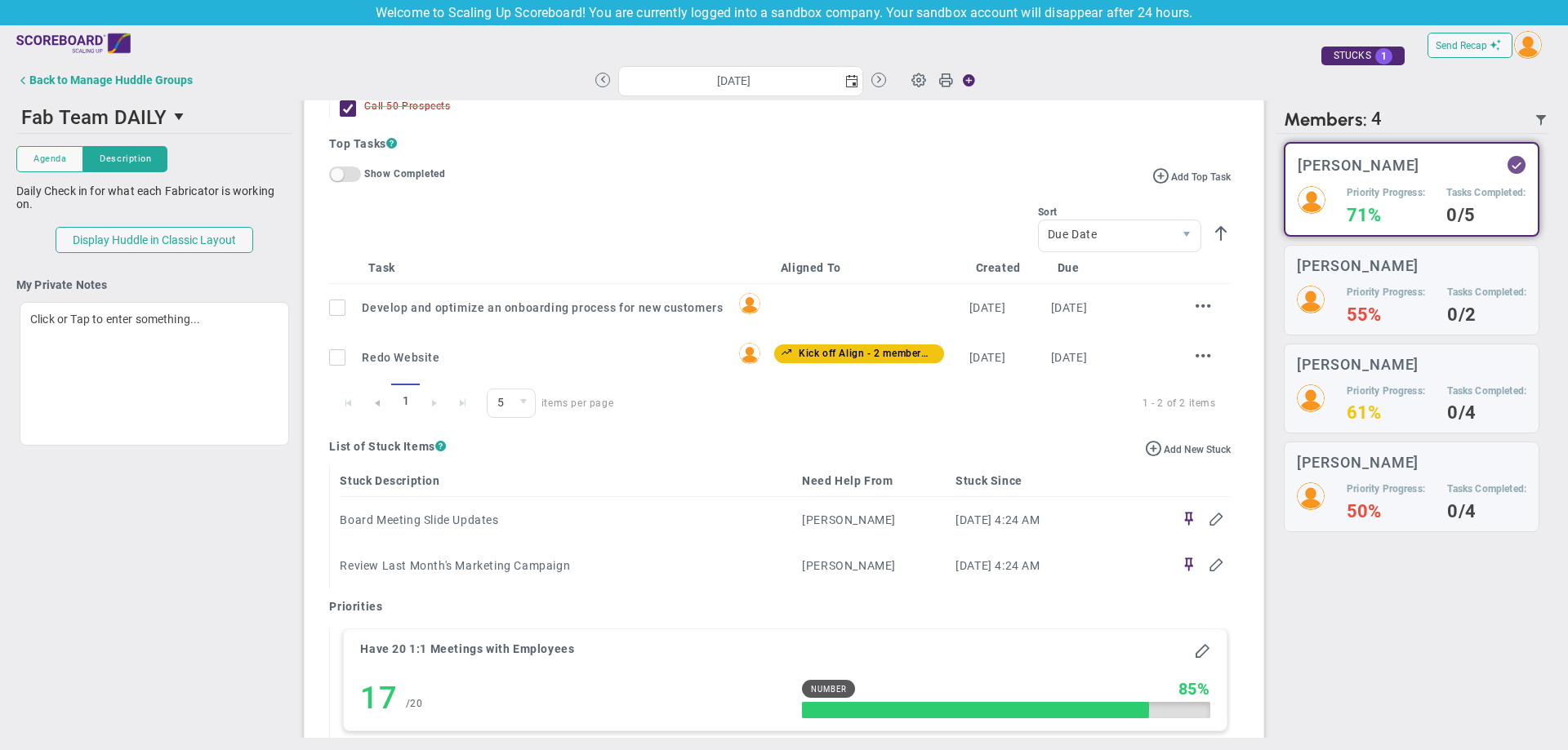
click at [336, 368] on input "checkbox" at bounding box center [340, 360] width 16 height 16
checkbox input "true"
click at [1479, 620] on div "There are no members currently in the Huddle. There are no members with updates…" at bounding box center [1411, 435] width 272 height 604
click at [341, 319] on input "checkbox" at bounding box center [340, 311] width 16 height 16
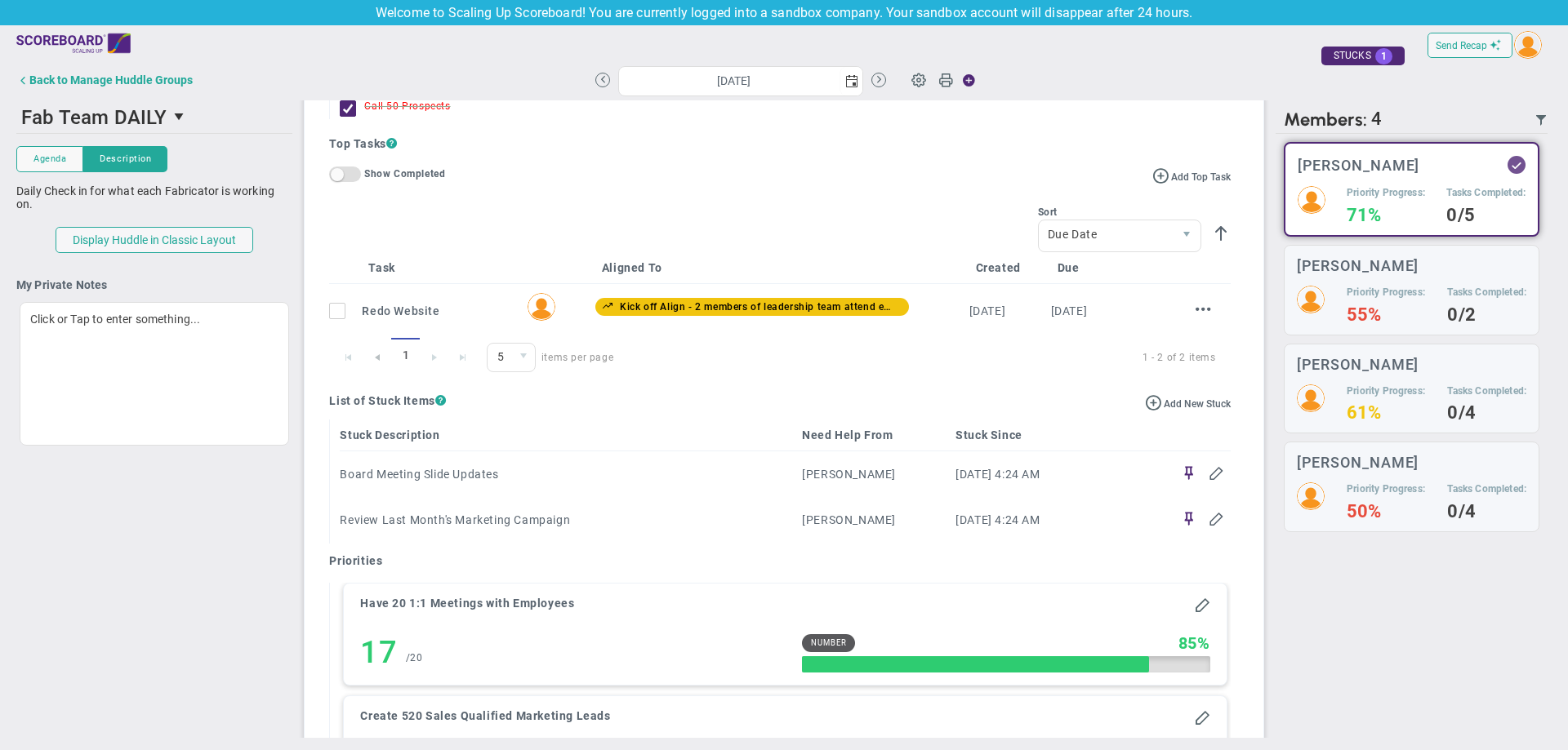
click at [340, 319] on input "checkbox" at bounding box center [340, 314] width 16 height 16
checkbox input "true"
click at [344, 315] on input "checkbox" at bounding box center [340, 314] width 16 height 16
checkbox input "true"
click at [336, 314] on input "checkbox" at bounding box center [340, 314] width 16 height 16
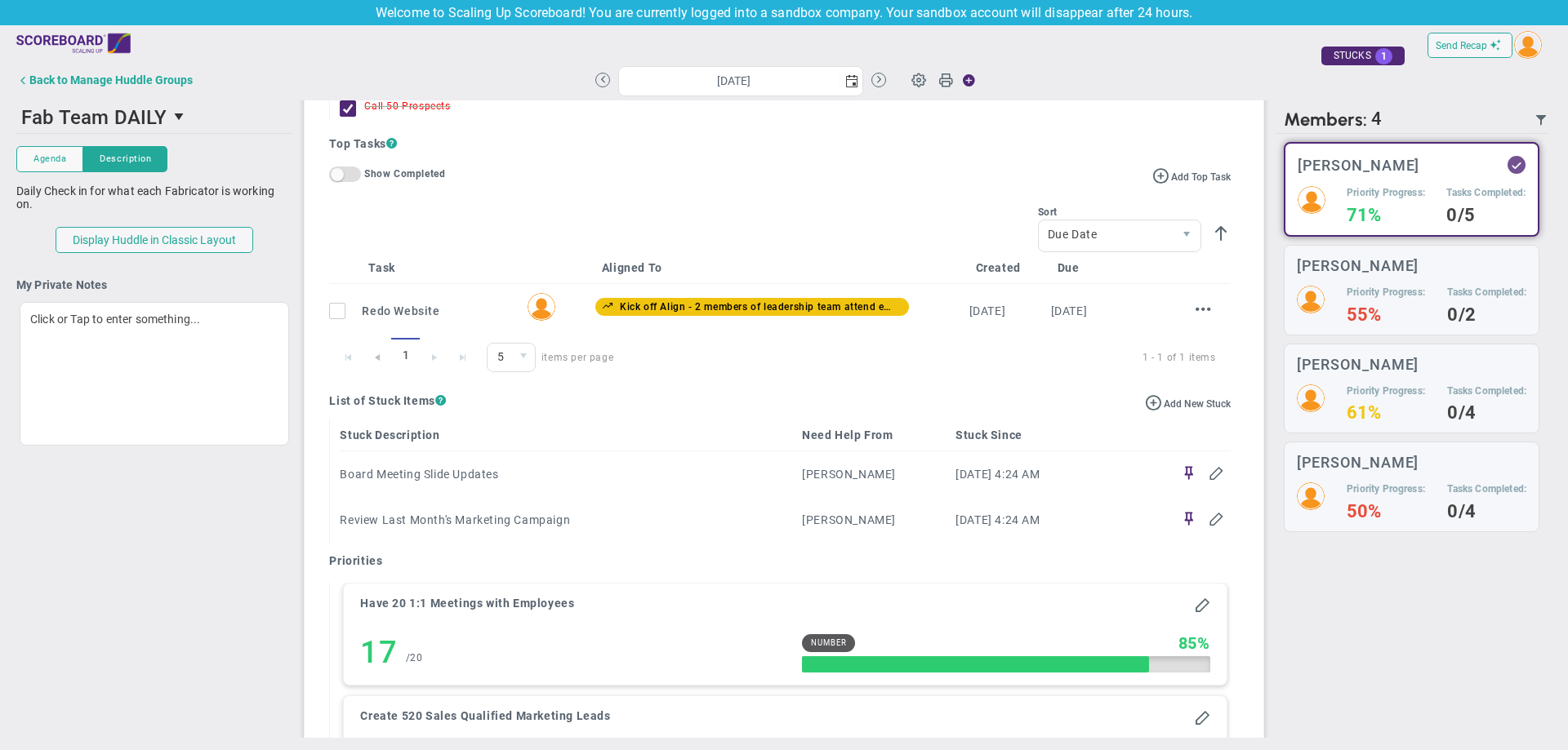
checkbox input "true"
click at [1419, 285] on div "Priority Progress: 55% Tasks Completed: 0/2" at bounding box center [1411, 303] width 230 height 37
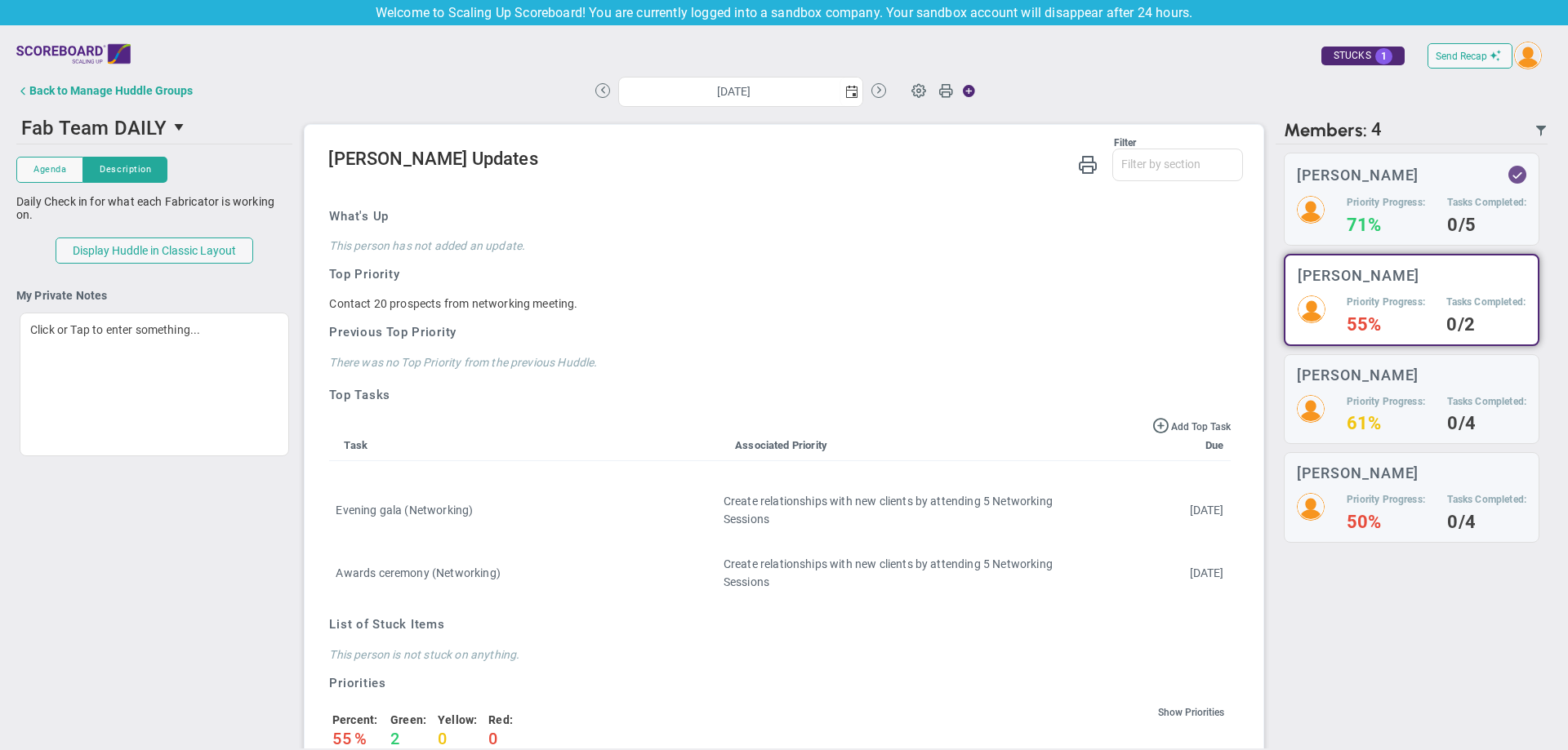
scroll to position [432, 0]
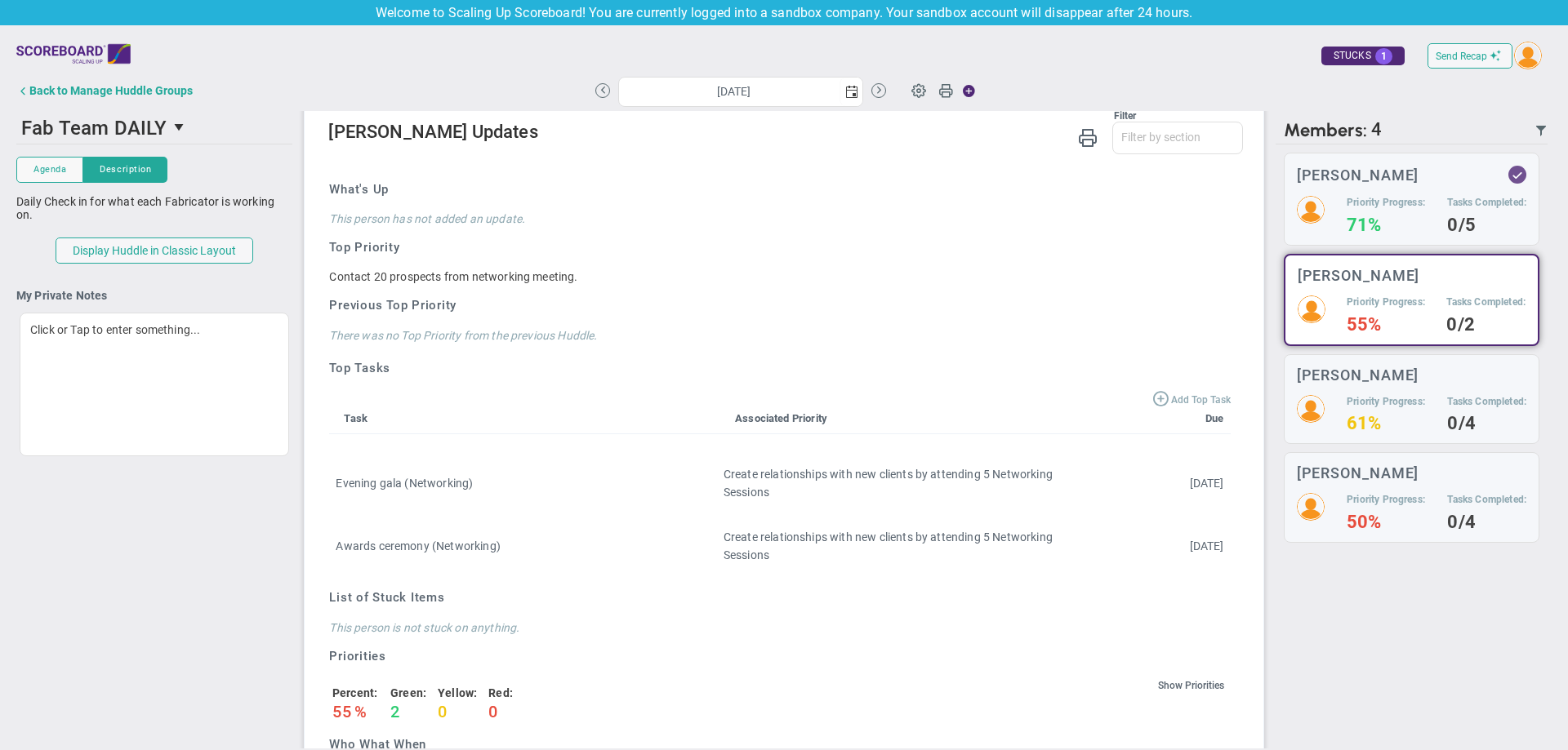
click at [1152, 399] on button "Add Top Task" at bounding box center [1191, 398] width 78 height 18
click at [1152, 397] on span at bounding box center [1160, 397] width 16 height 16
click at [1402, 417] on div "Priority Progress: 61%" at bounding box center [1386, 413] width 78 height 37
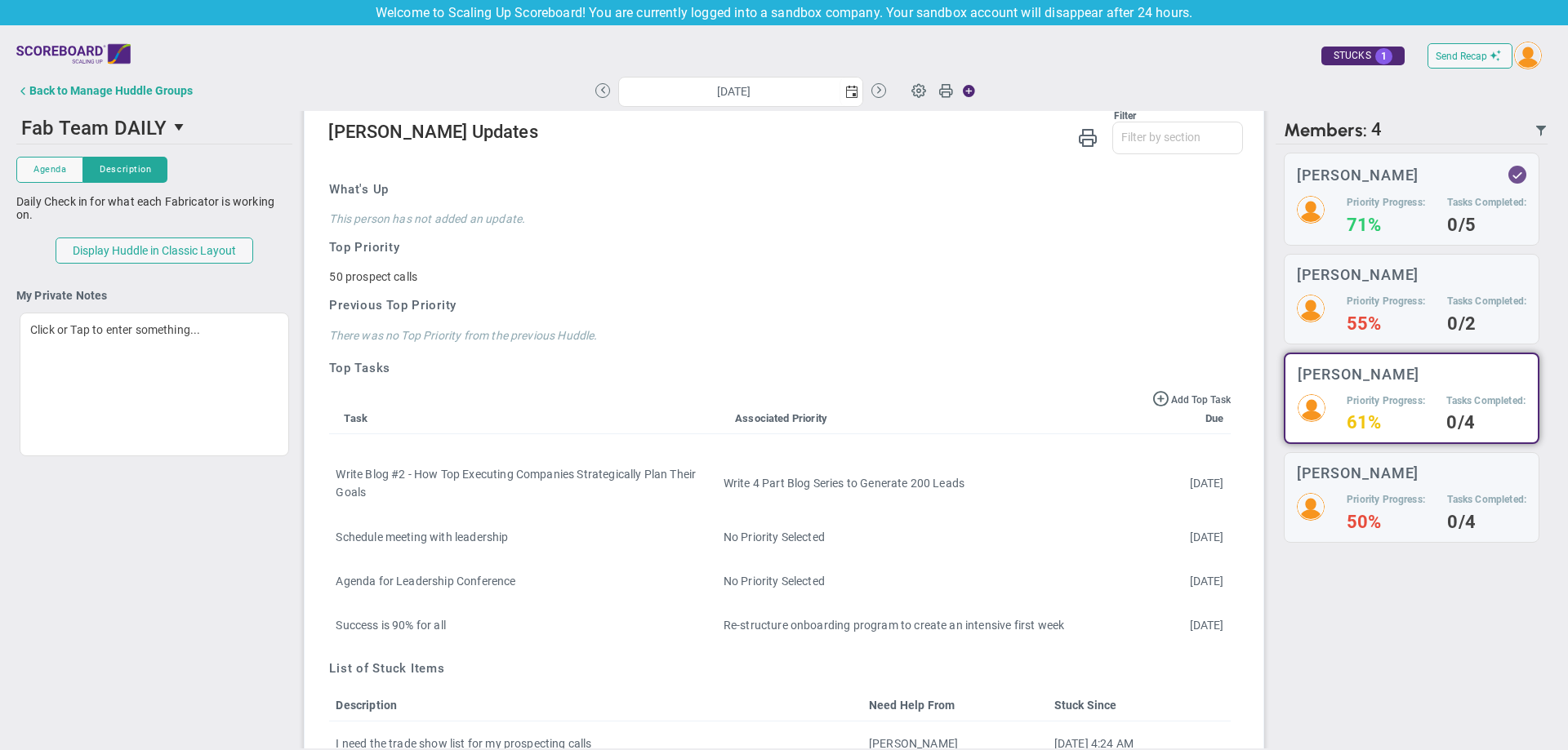
scroll to position [10, 0]
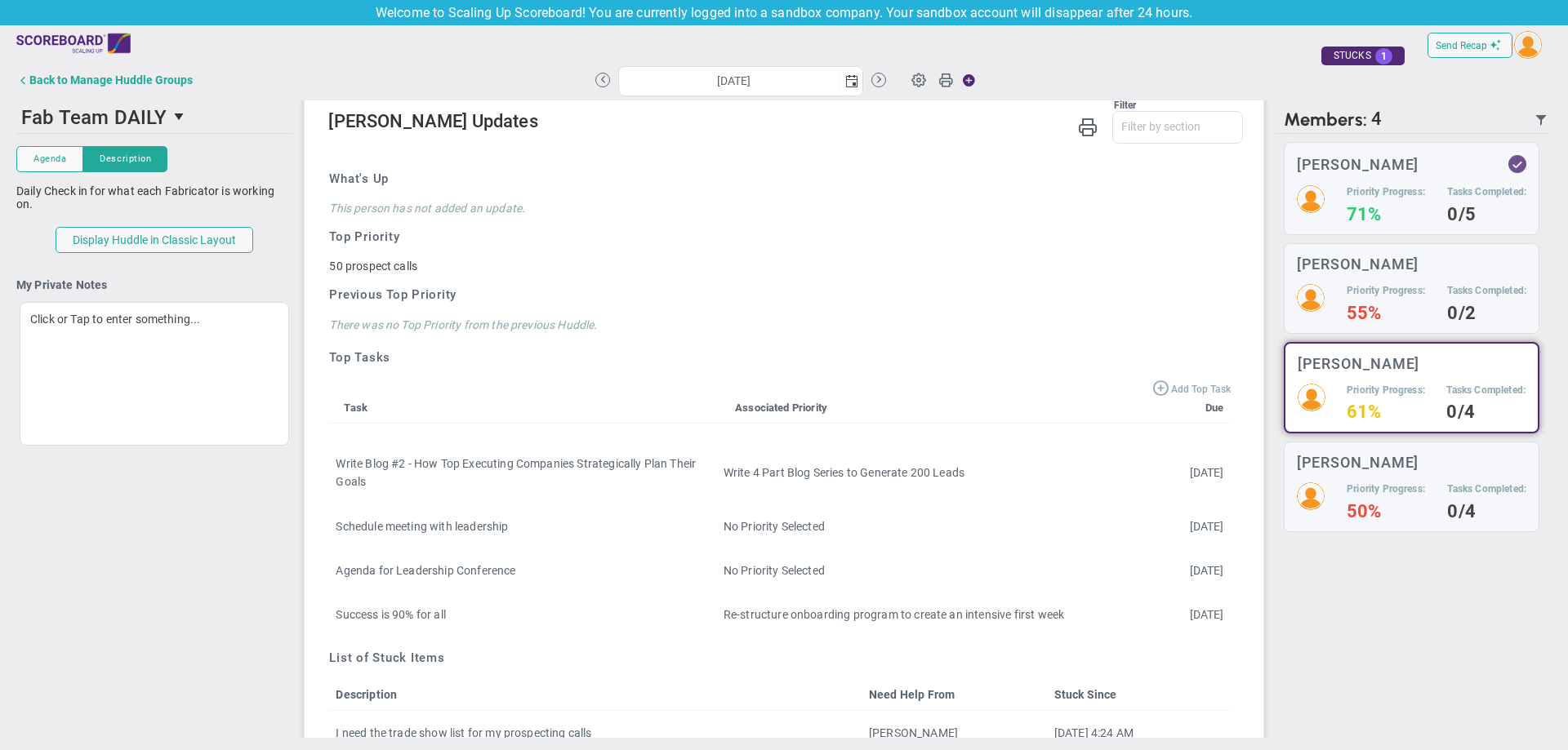
click at [1171, 388] on span "Add Top Task" at bounding box center [1200, 389] width 60 height 11
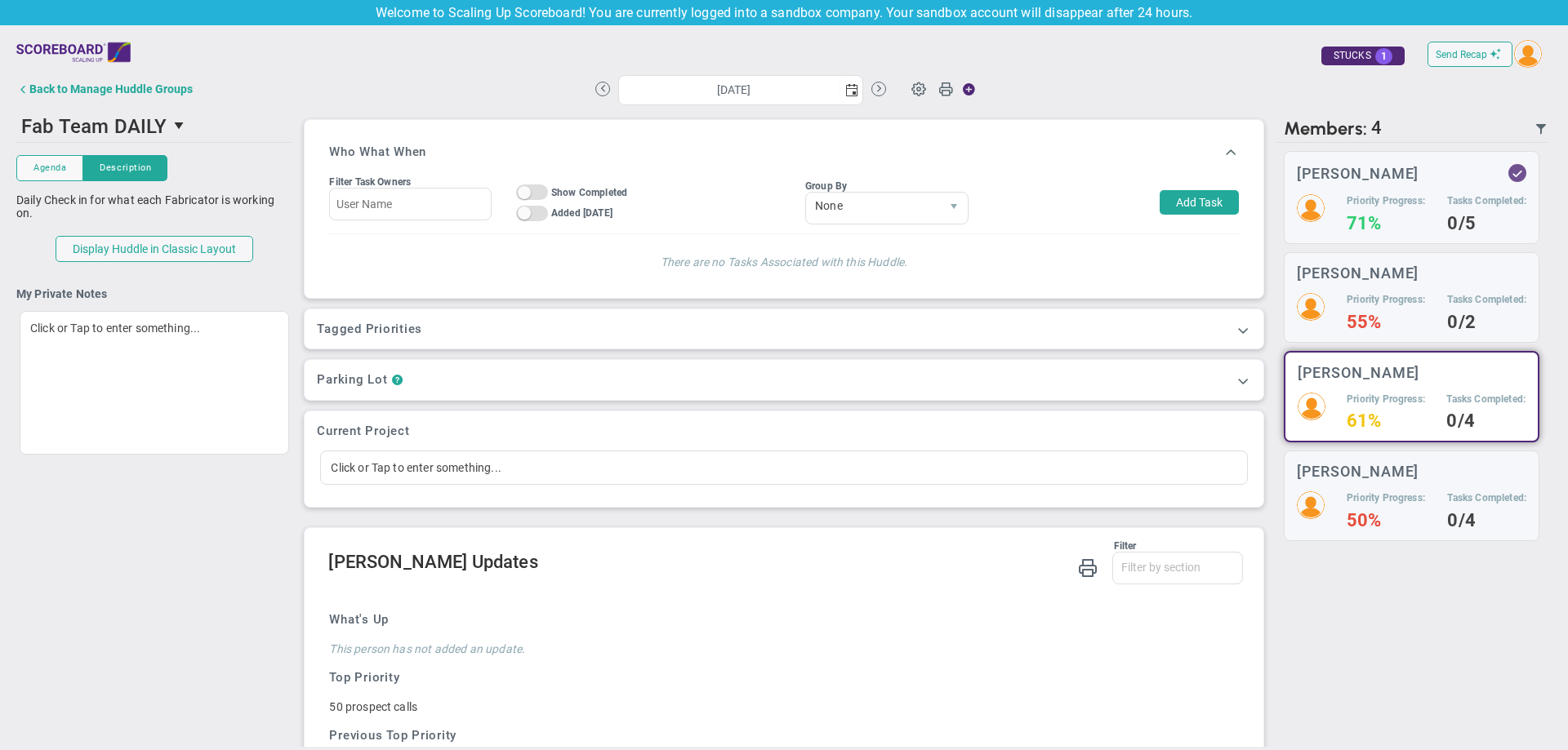
scroll to position [0, 0]
click at [56, 176] on span "Agenda" at bounding box center [49, 169] width 33 height 14
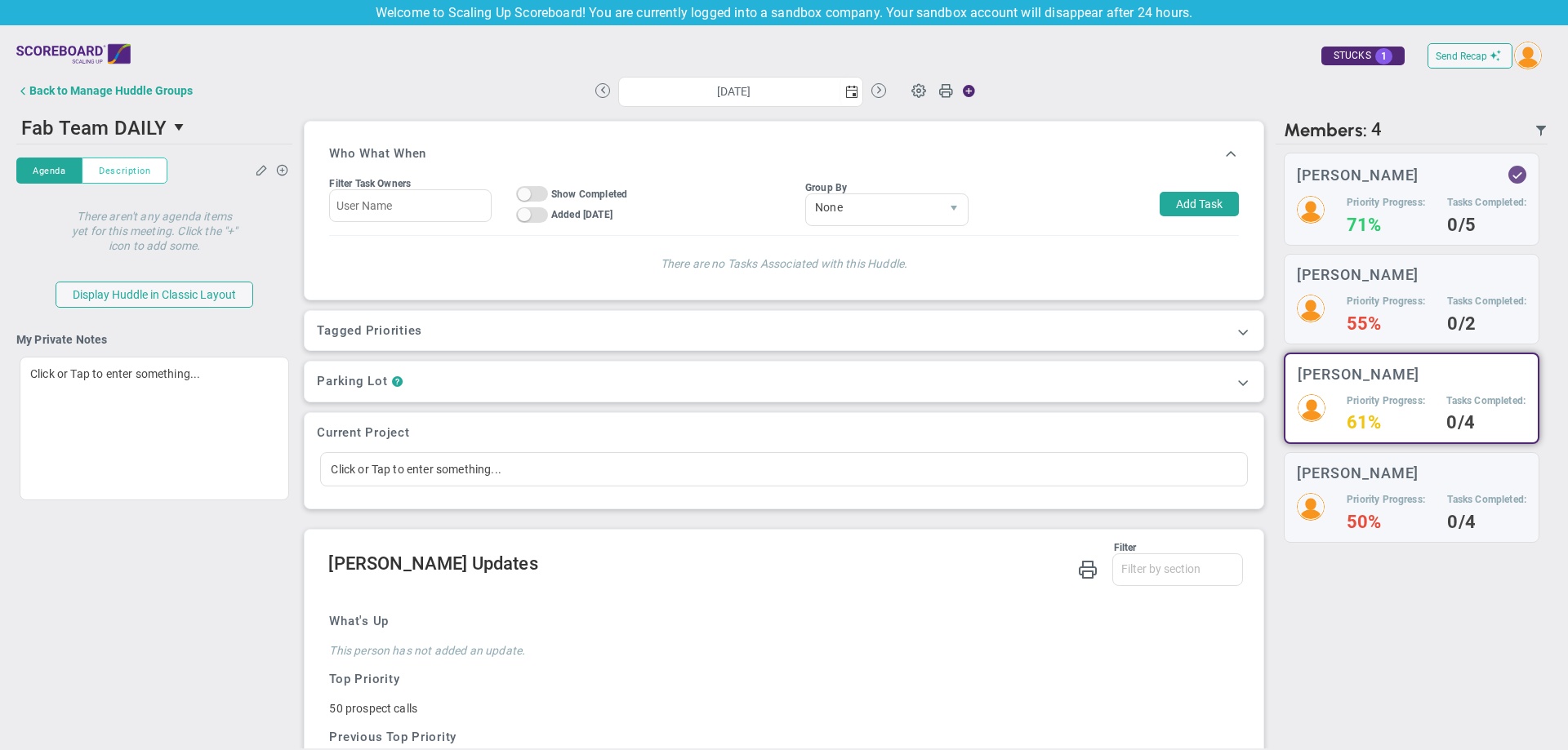
click at [98, 168] on button "Description" at bounding box center [124, 171] width 86 height 26
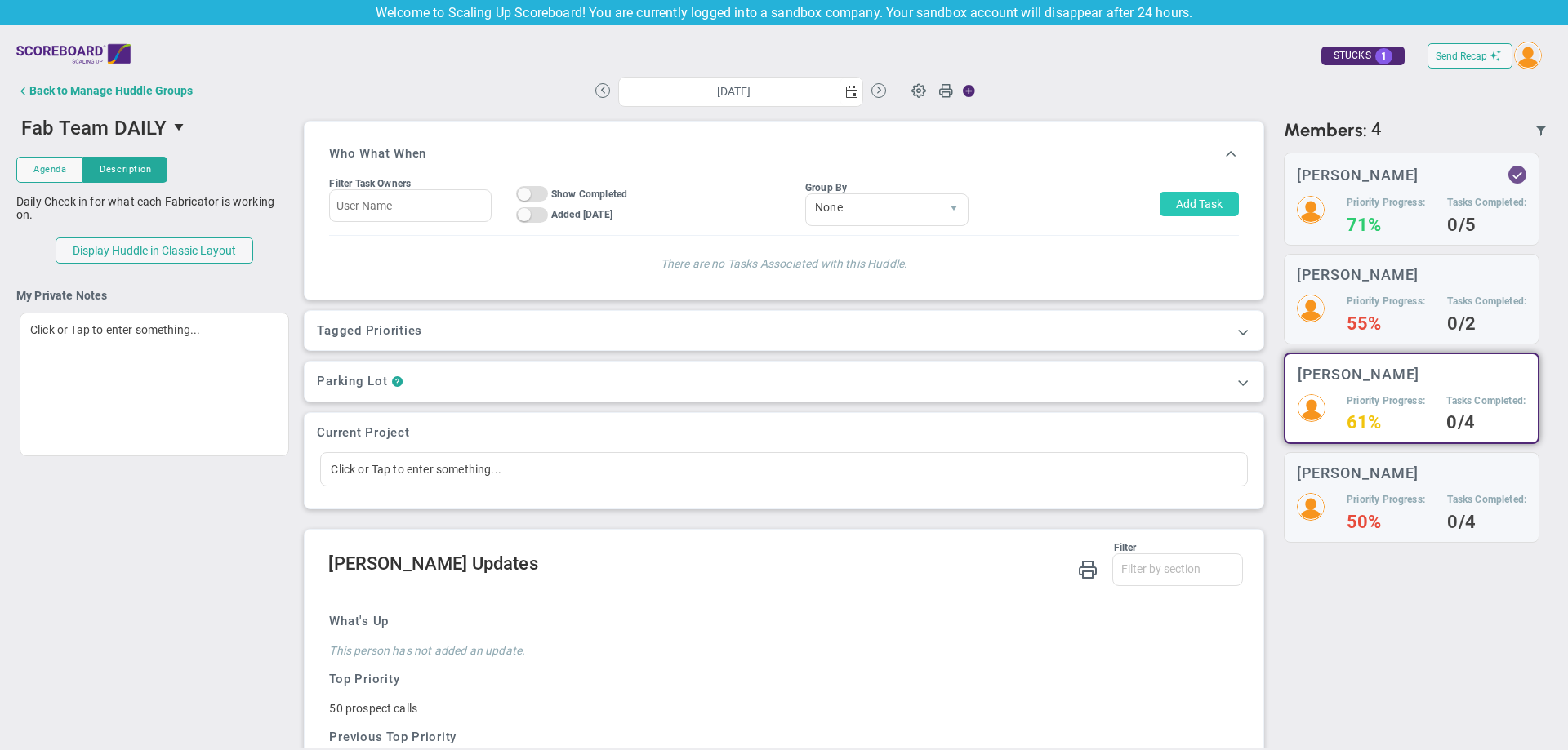
click at [1175, 197] on button "Add Task" at bounding box center [1199, 204] width 79 height 25
type input "[PERSON_NAME]"
type input "[DATE]"
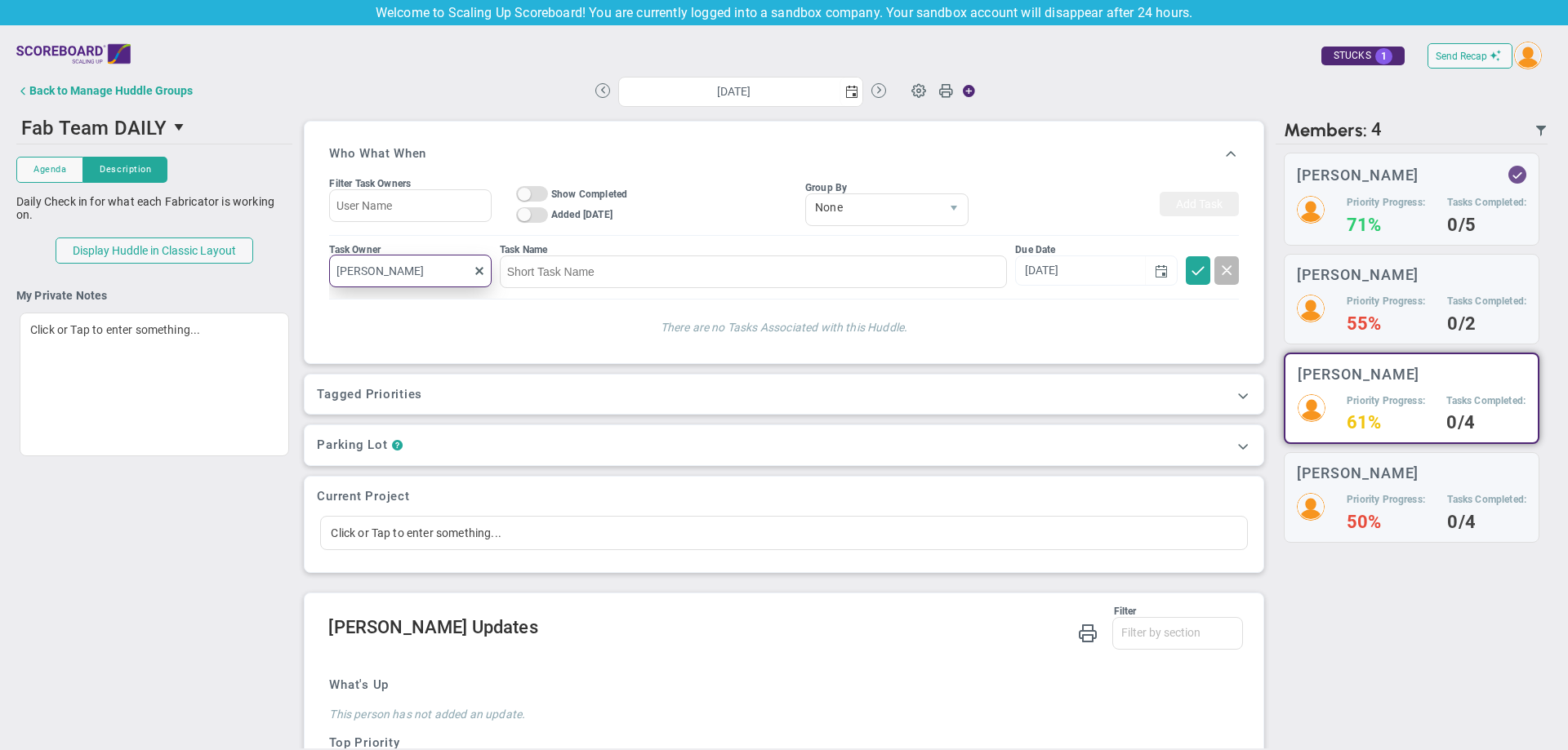
click at [417, 270] on input "[PERSON_NAME]" at bounding box center [409, 271] width 162 height 33
click at [594, 282] on input at bounding box center [753, 271] width 507 height 33
type input "[PERSON_NAME]"
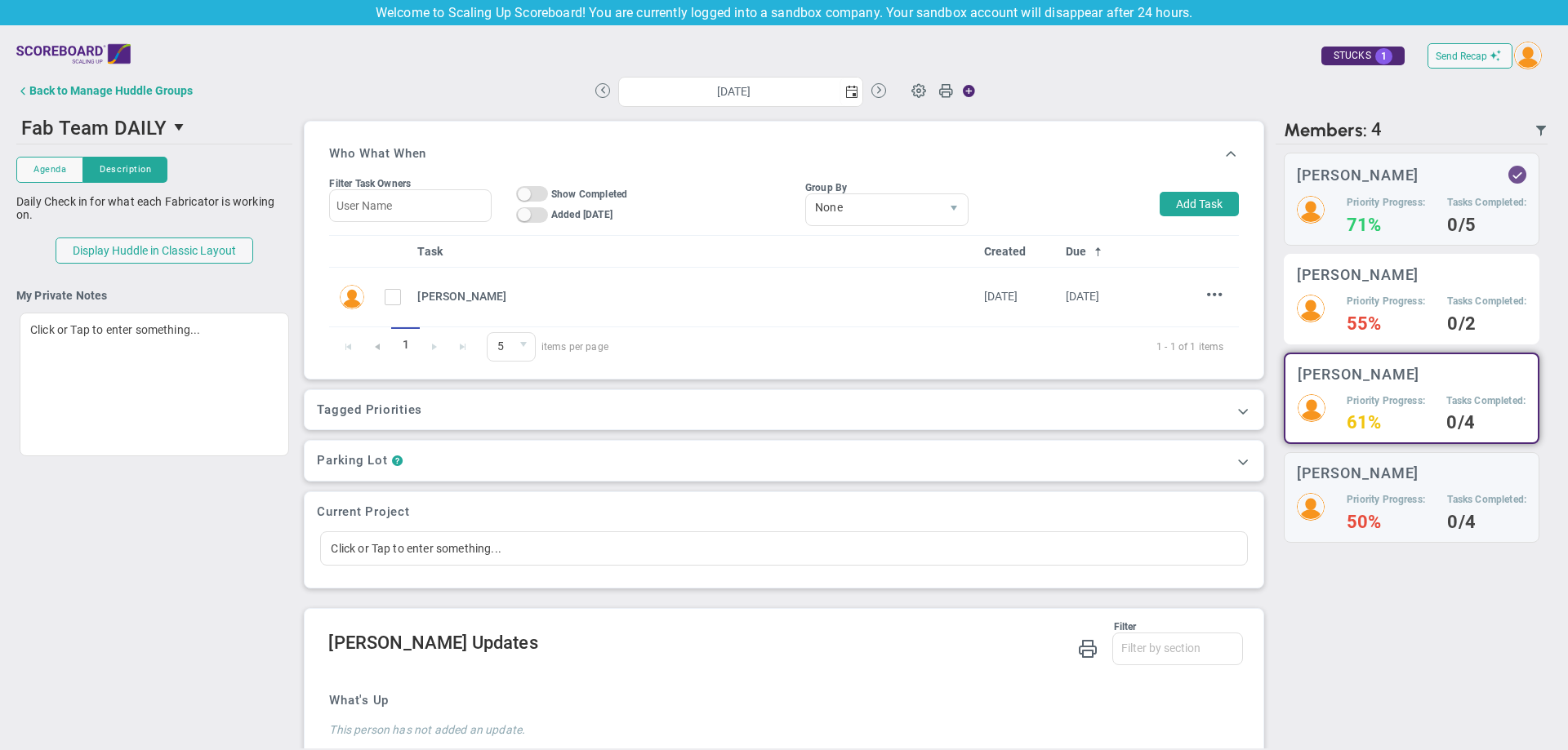
click at [1366, 298] on h5 "Priority Progress:" at bounding box center [1386, 301] width 78 height 14
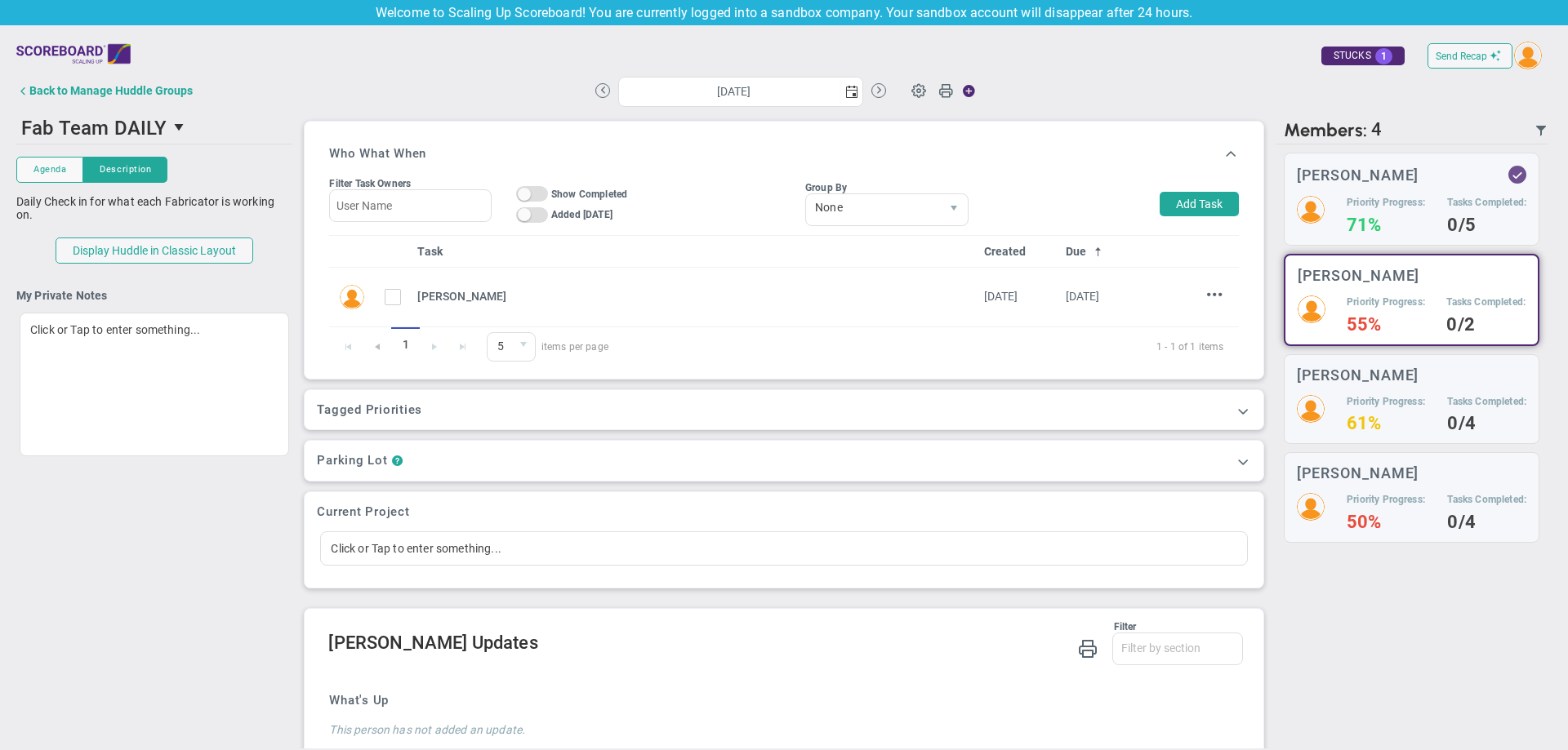
scroll to position [10, 0]
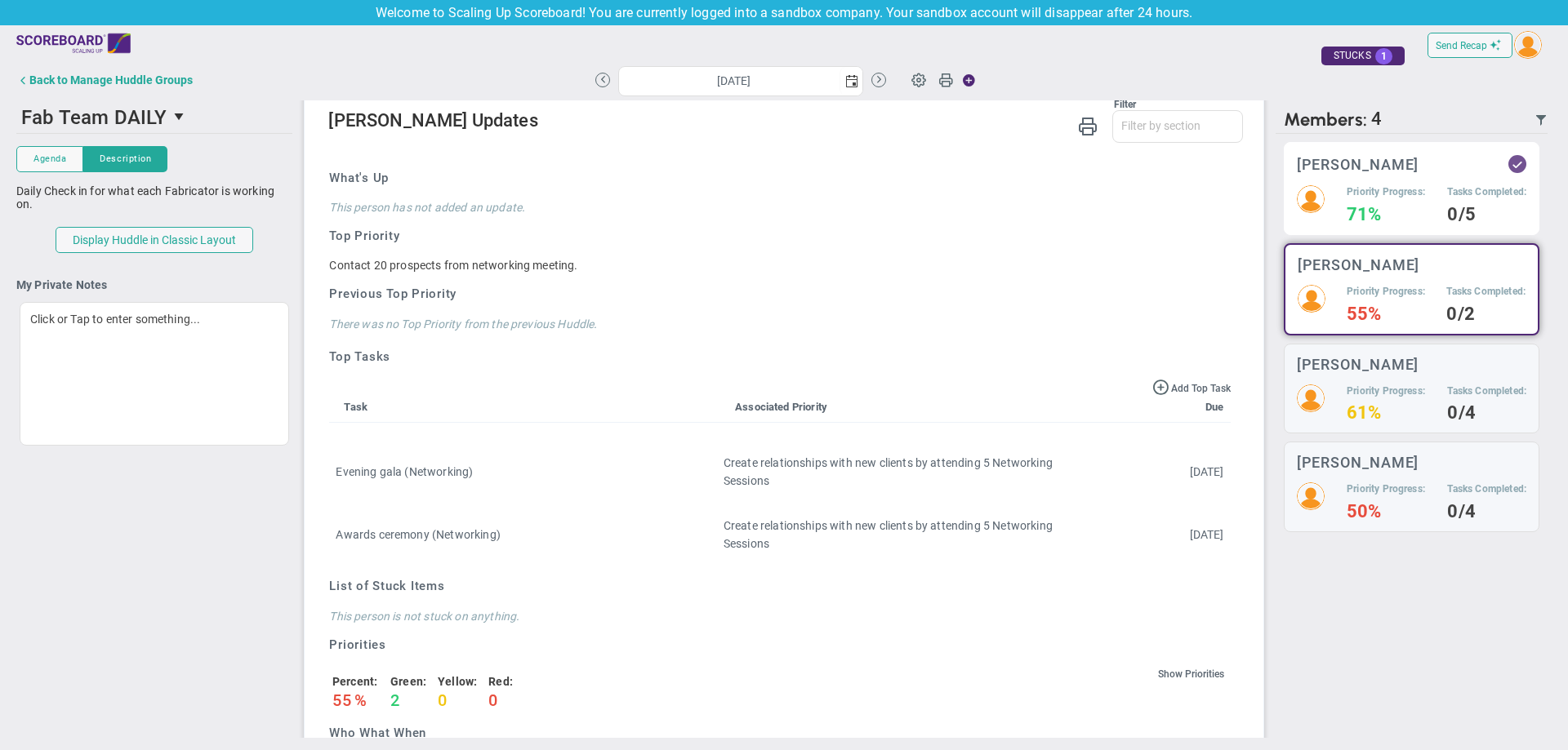
click at [1400, 218] on h4 "71%" at bounding box center [1386, 214] width 78 height 15
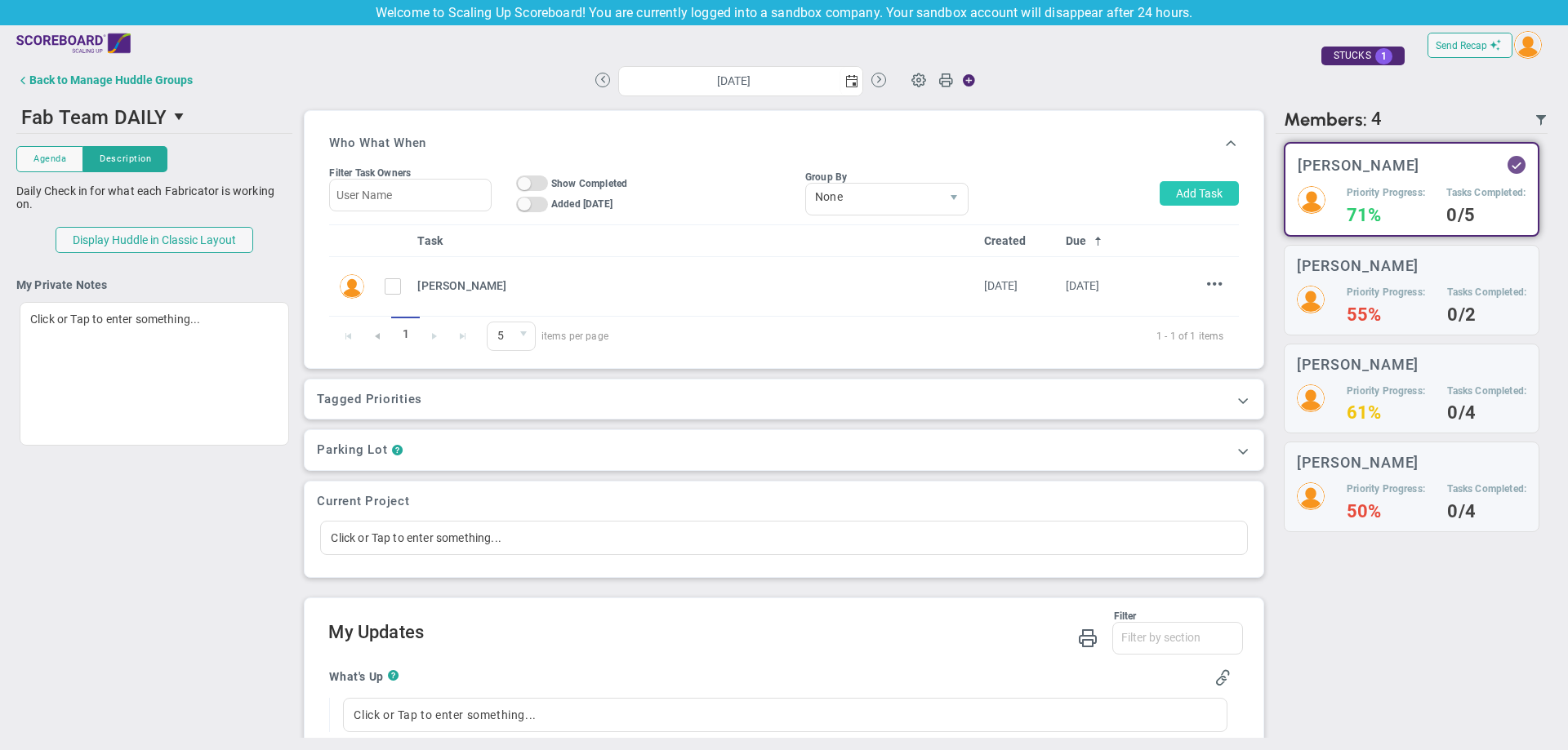
click at [1180, 188] on button "Add Task" at bounding box center [1199, 194] width 79 height 25
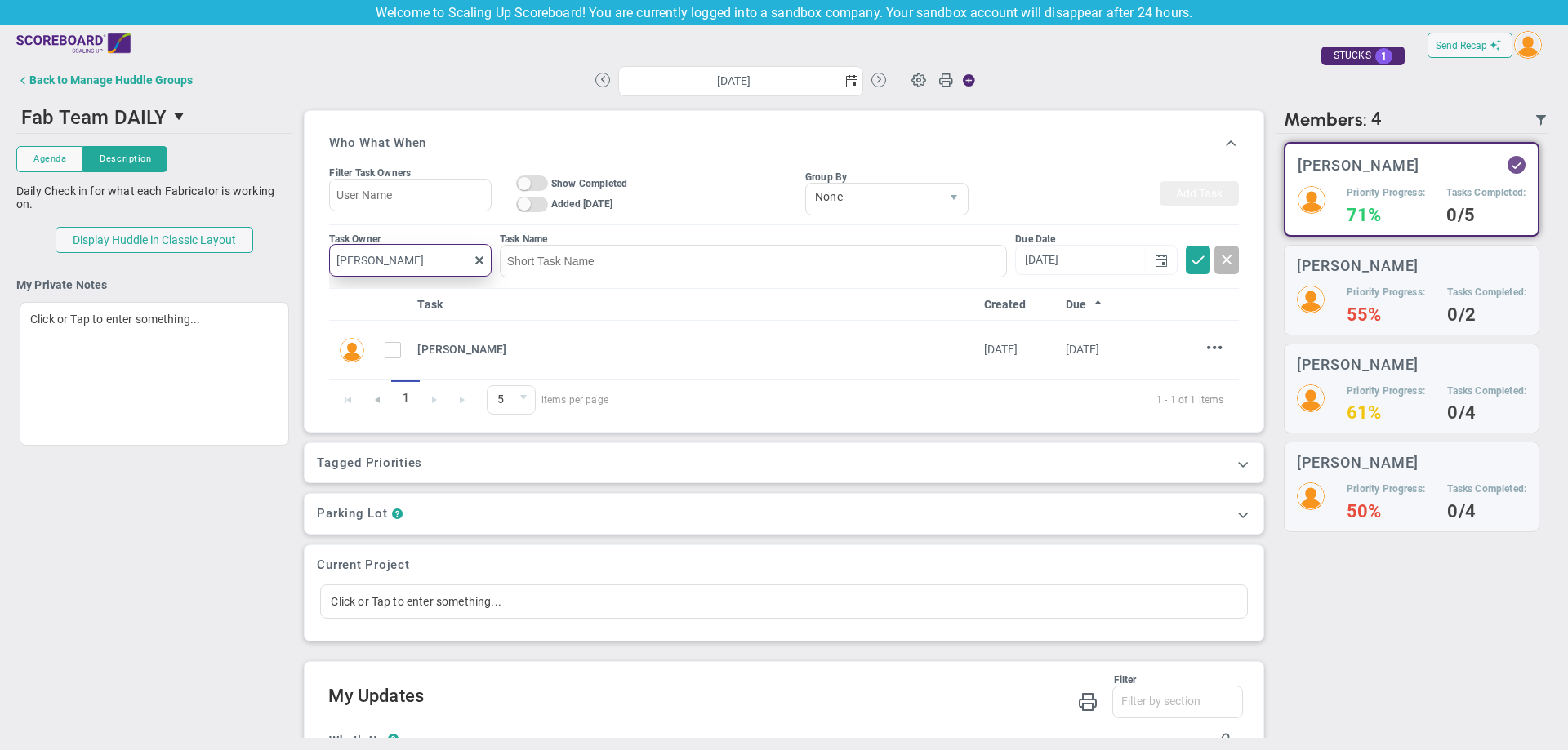
click at [413, 266] on input "[PERSON_NAME]" at bounding box center [409, 260] width 162 height 33
click at [411, 300] on span "[PERSON_NAME]" at bounding box center [413, 298] width 90 height 11
type input "[PERSON_NAME]"
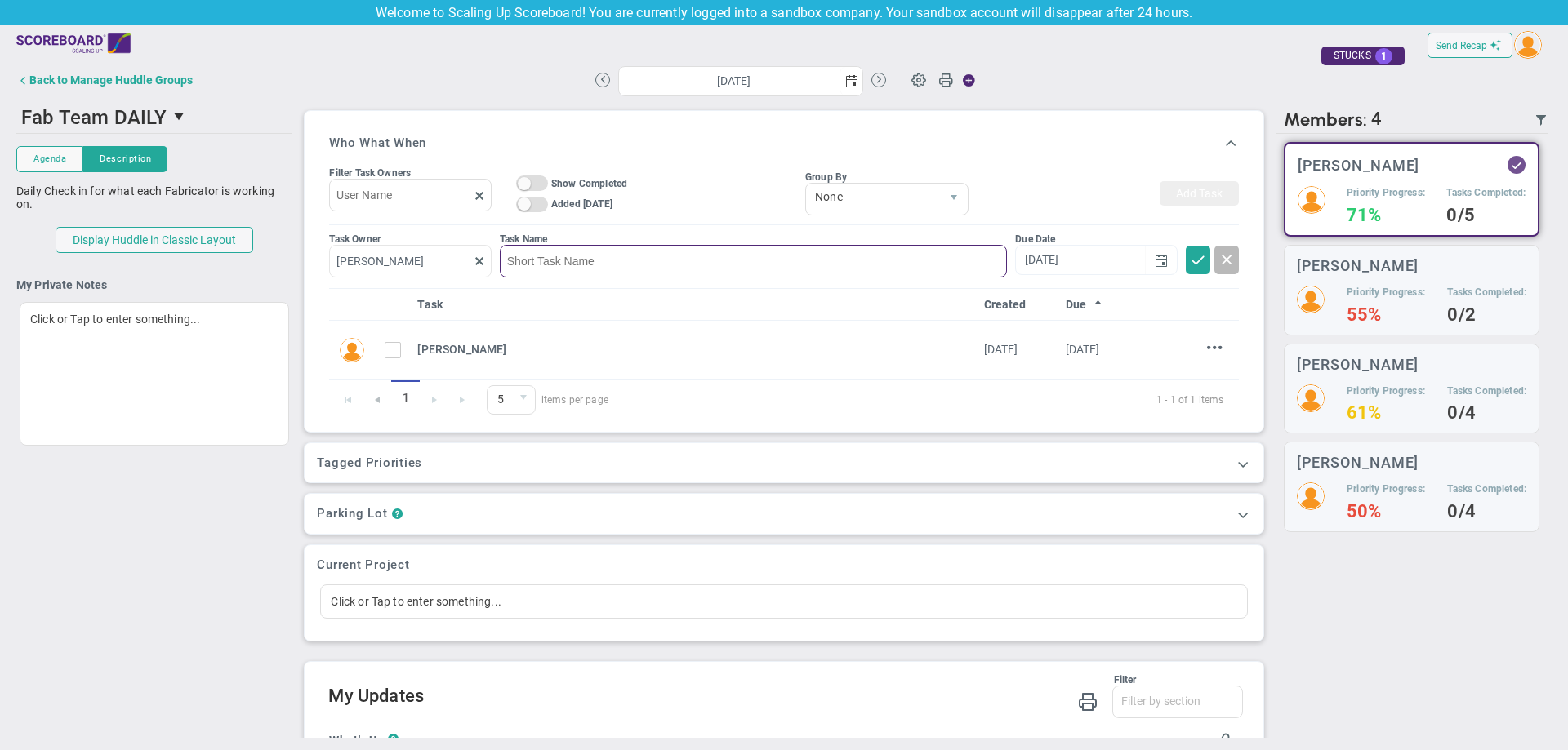
click at [627, 261] on input at bounding box center [753, 261] width 507 height 33
type input "SMD"
click at [1190, 261] on span at bounding box center [1198, 258] width 16 height 16
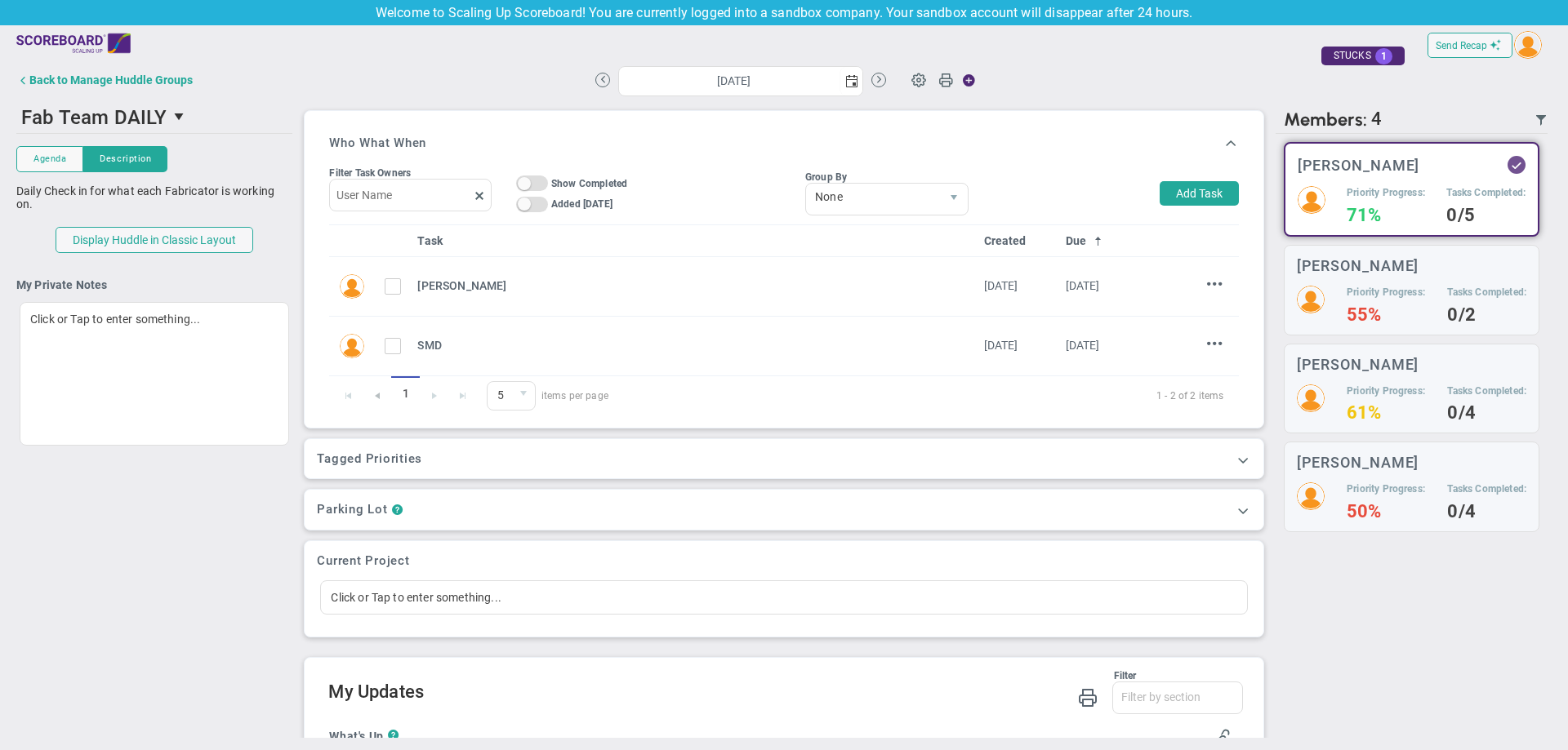
click at [1328, 560] on div "There are no members currently in the Huddle. There are no members with updates…" at bounding box center [1411, 435] width 272 height 604
click at [1353, 288] on h5 "Priority Progress:" at bounding box center [1386, 292] width 78 height 14
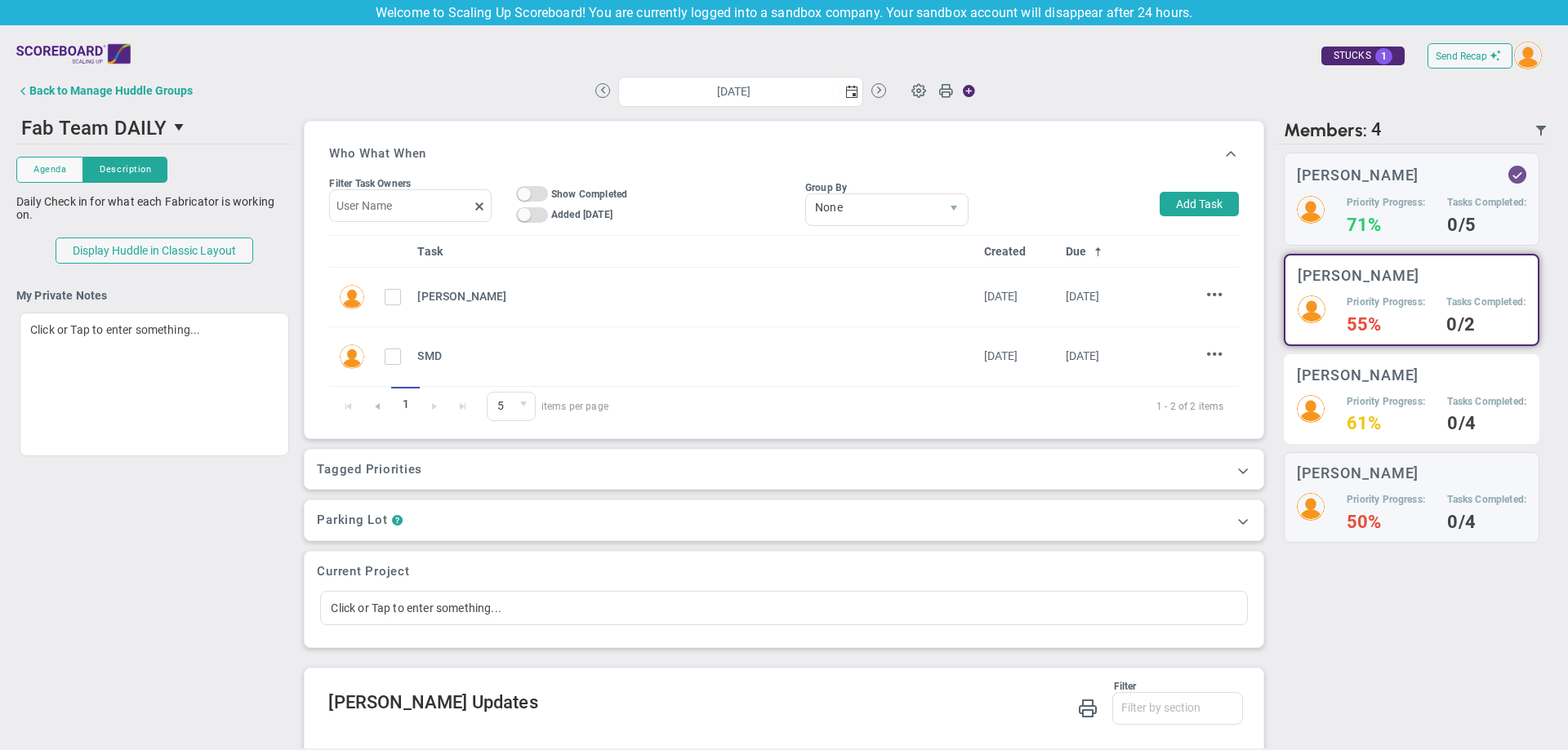
click at [1346, 385] on div "[PERSON_NAME] Priority Progress: 61% Tasks Completed: 0/4" at bounding box center [1411, 400] width 255 height 91
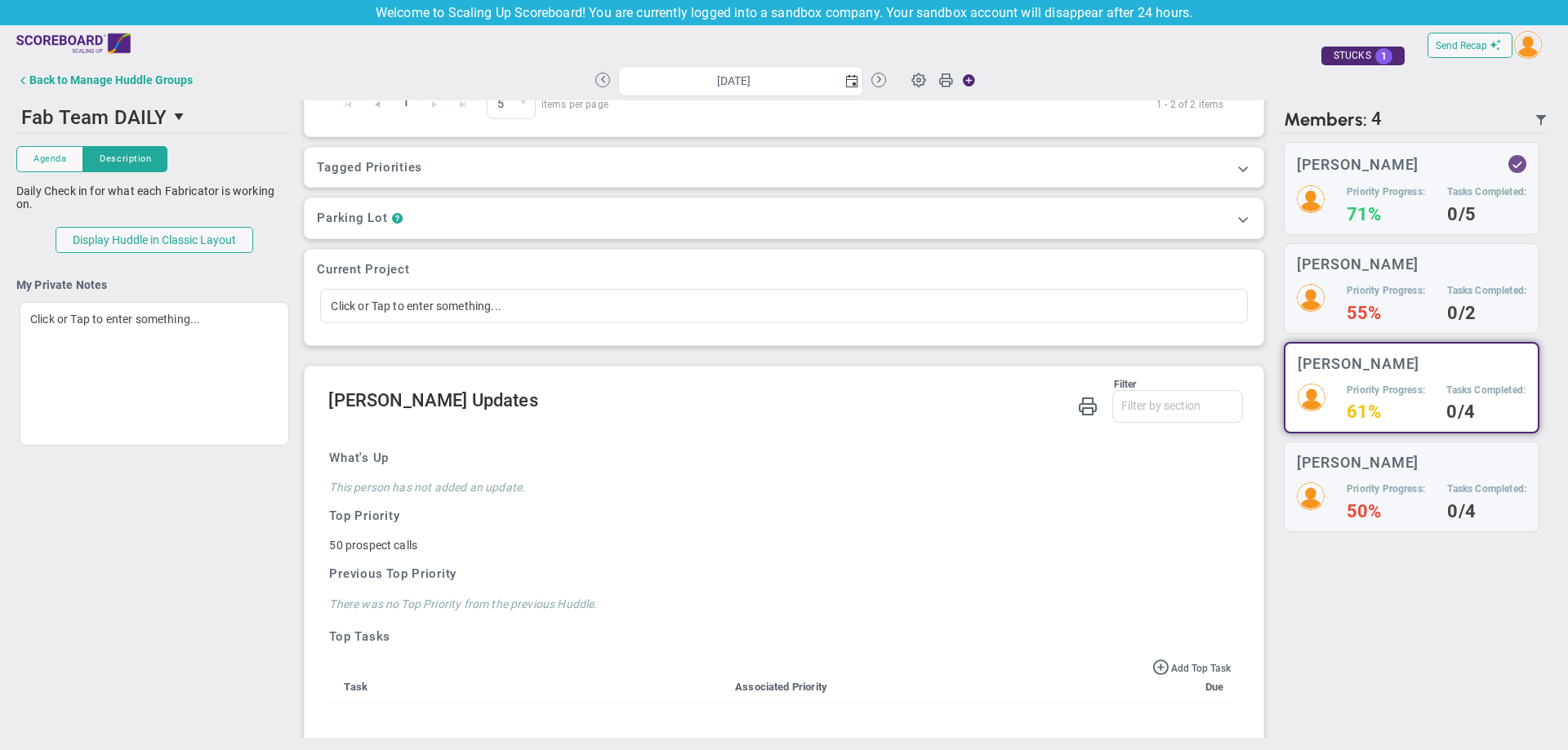
scroll to position [15, 0]
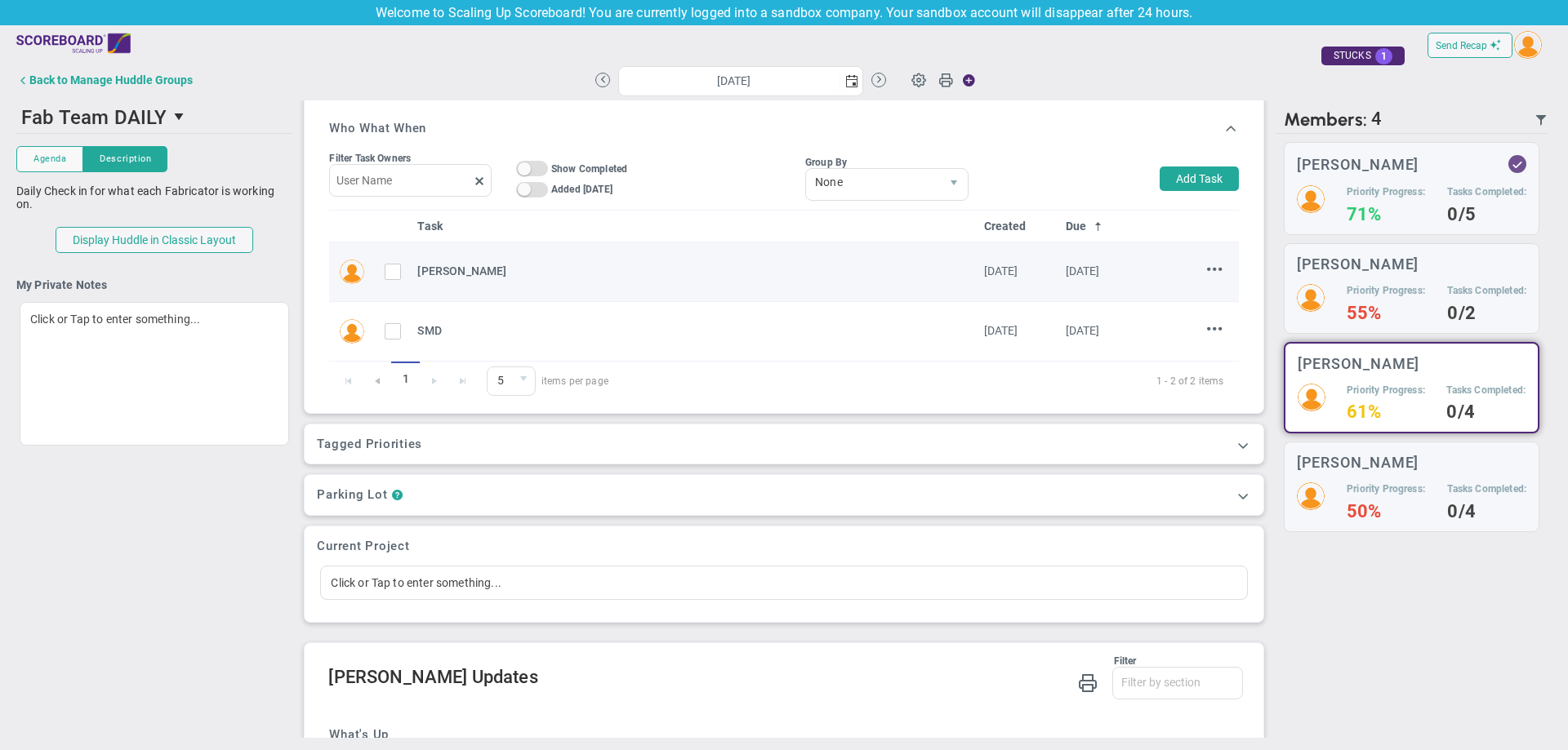
click at [1206, 263] on td "Add Note Edit [GEOGRAPHIC_DATA]" at bounding box center [1205, 272] width 65 height 60
click at [1207, 270] on span at bounding box center [1215, 268] width 15 height 15
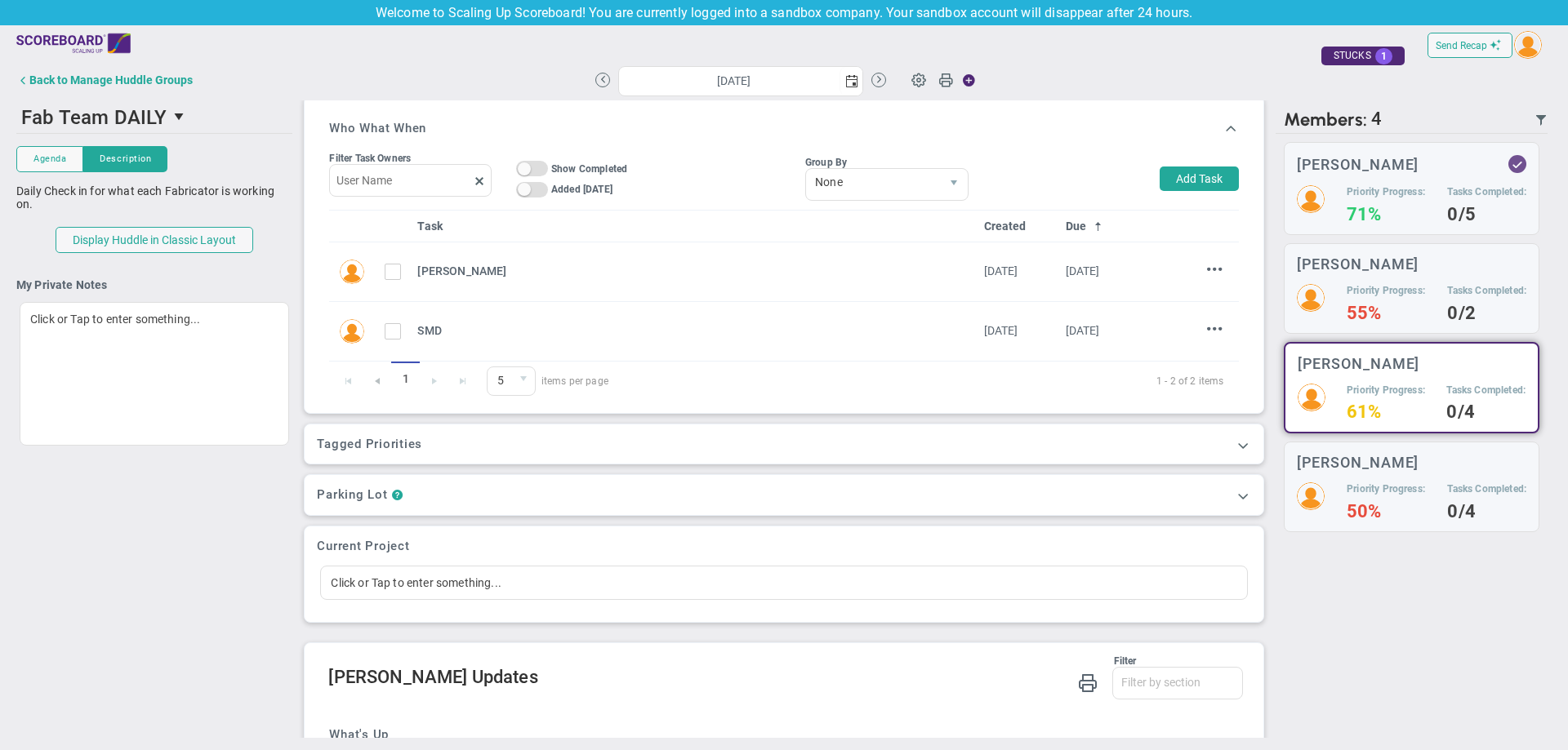
click at [1099, 174] on div "Filter Task Owners On Off Show Completed On Off Added [DATE] On Off Expand / Co…" at bounding box center [784, 179] width 909 height 62
click at [1347, 488] on h5 "Priority Progress:" at bounding box center [1386, 489] width 78 height 14
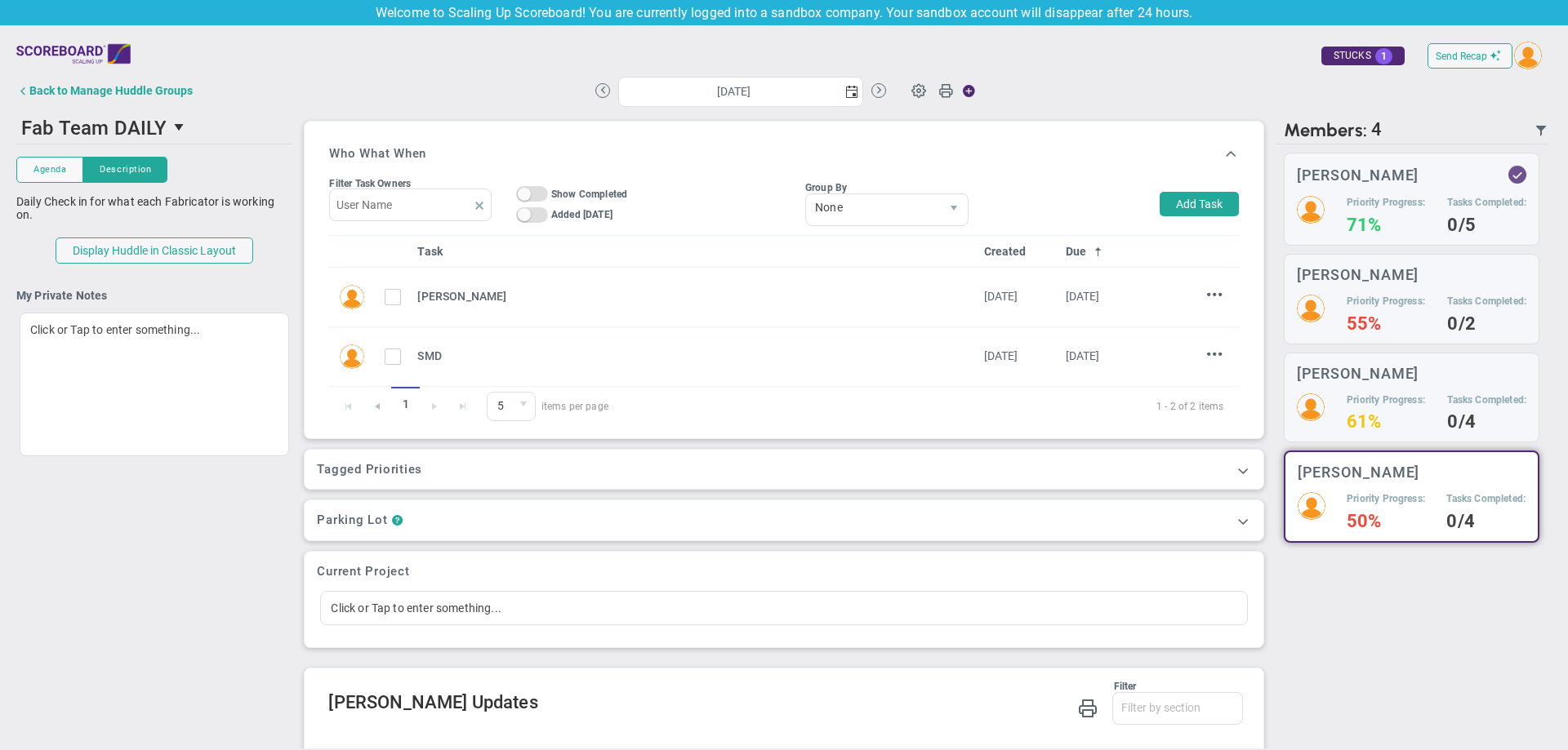
click at [477, 207] on span at bounding box center [479, 206] width 13 height 13
click at [472, 152] on div "Who What When" at bounding box center [784, 153] width 909 height 39
click at [426, 207] on input "text" at bounding box center [409, 205] width 162 height 33
click at [521, 141] on div "Who What When" at bounding box center [784, 153] width 909 height 39
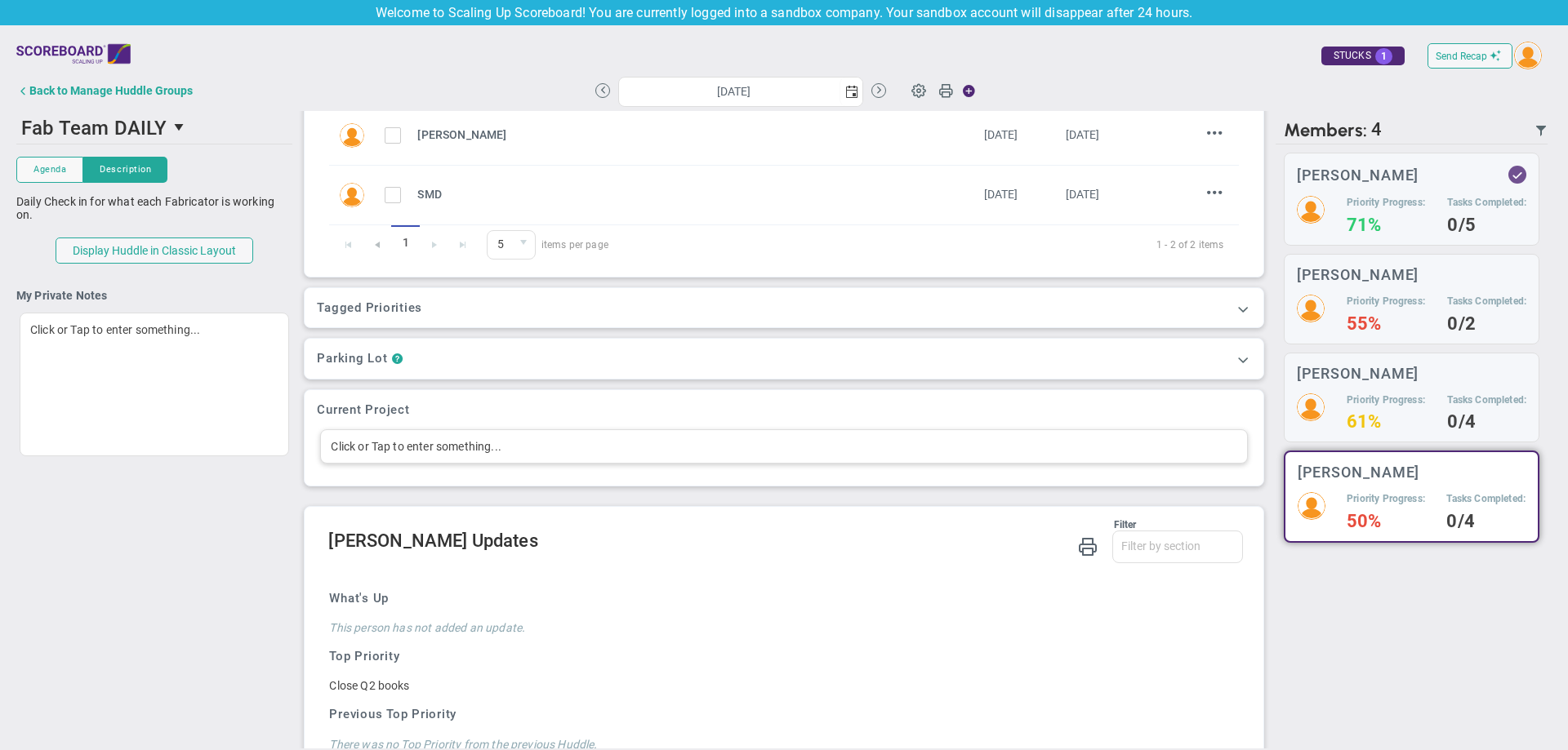
scroll to position [163, 0]
click at [606, 307] on h3 "Tagged Priorities" at bounding box center [783, 306] width 933 height 15
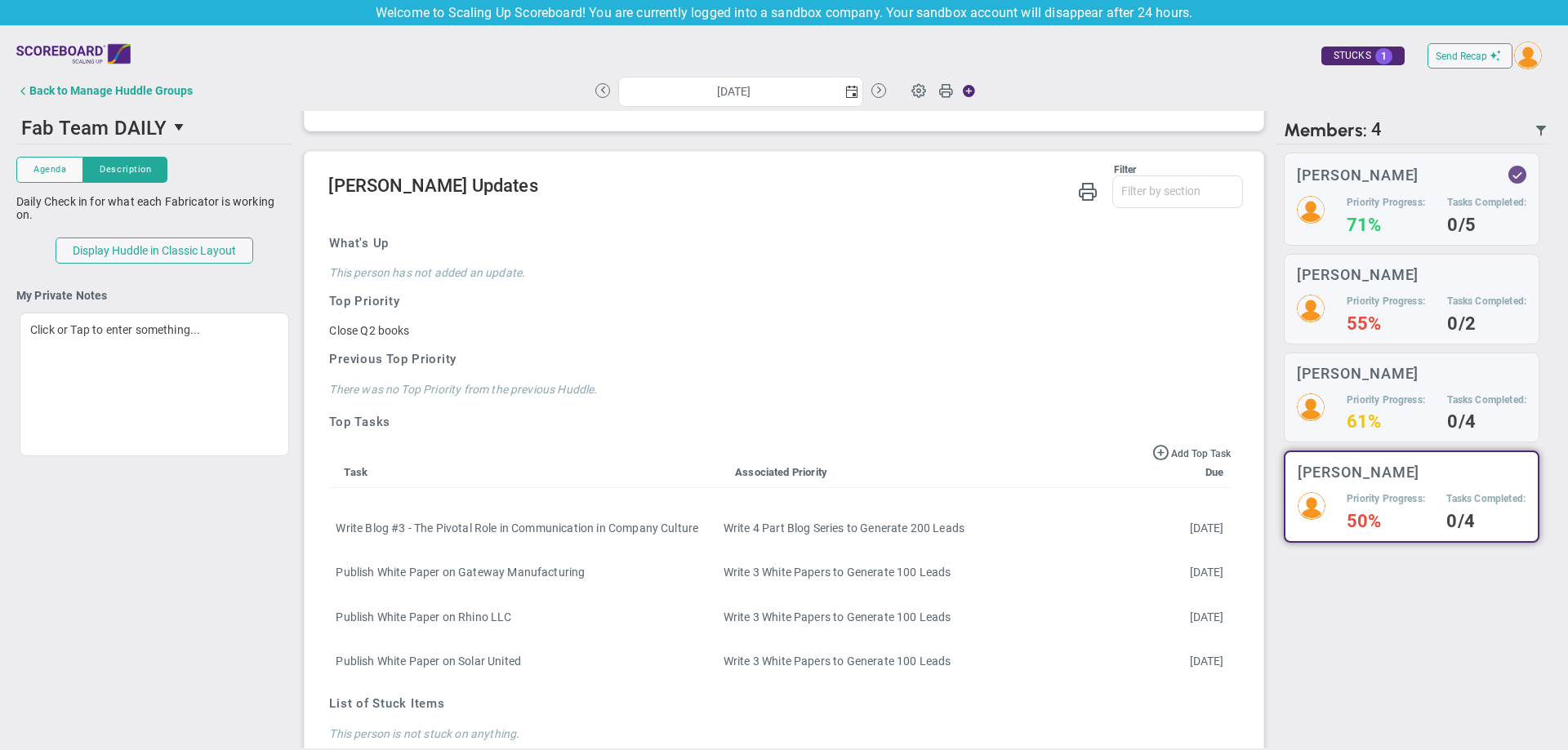
scroll to position [489, 0]
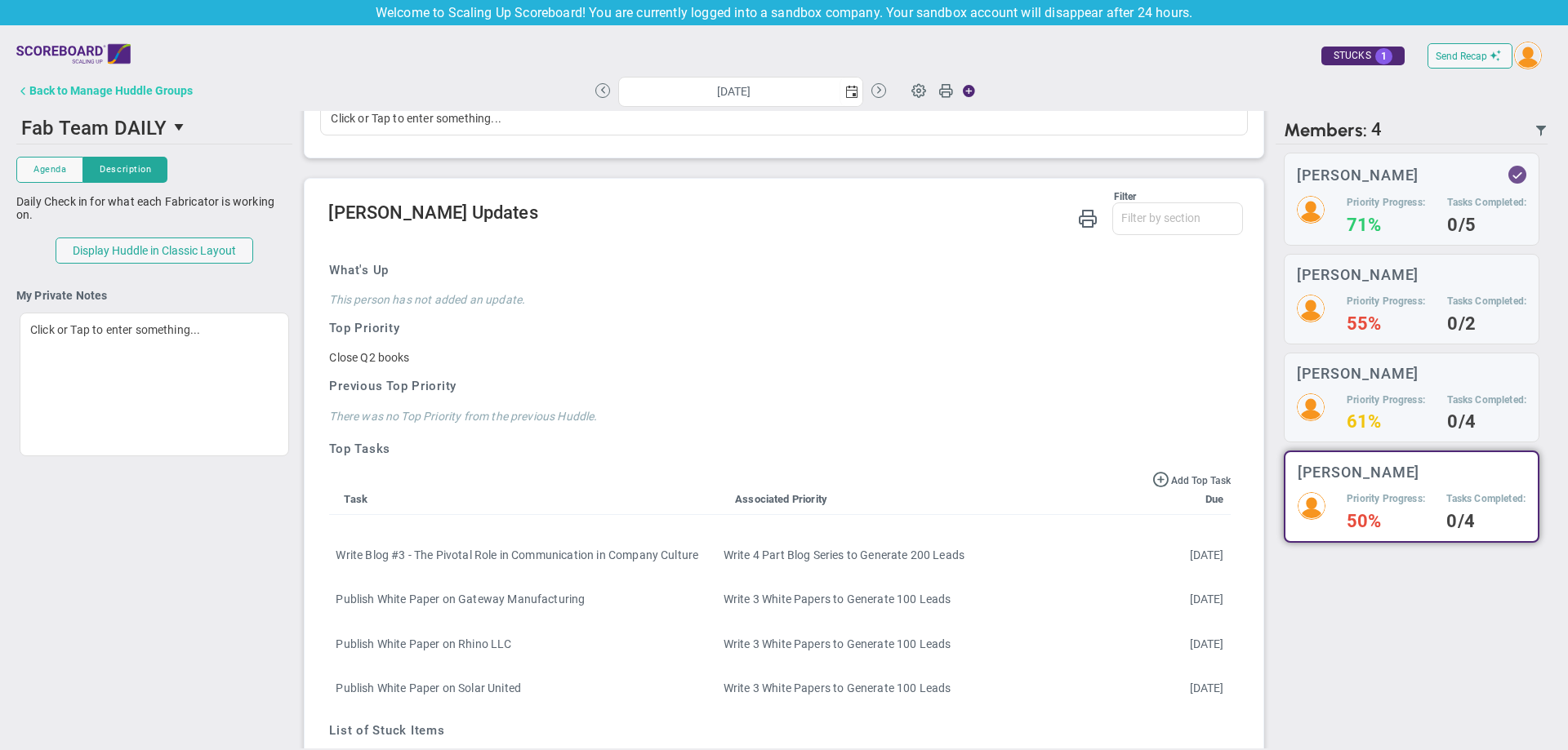
click at [166, 93] on div "Back to Manage Huddle Groups" at bounding box center [111, 91] width 164 height 13
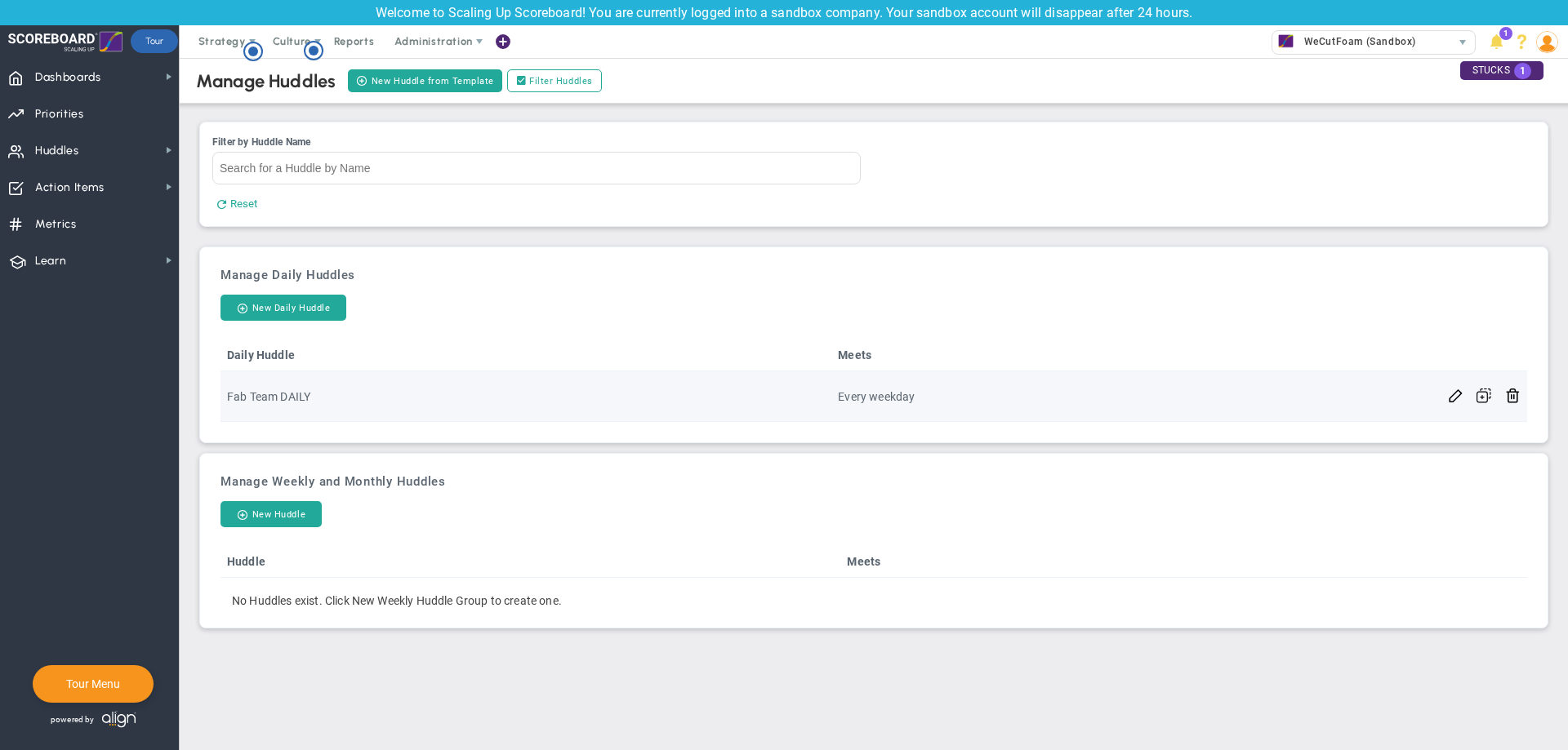
click at [342, 403] on td "Fab Team DAILY" at bounding box center [526, 397] width 611 height 51
click at [1455, 403] on button at bounding box center [1456, 395] width 15 height 17
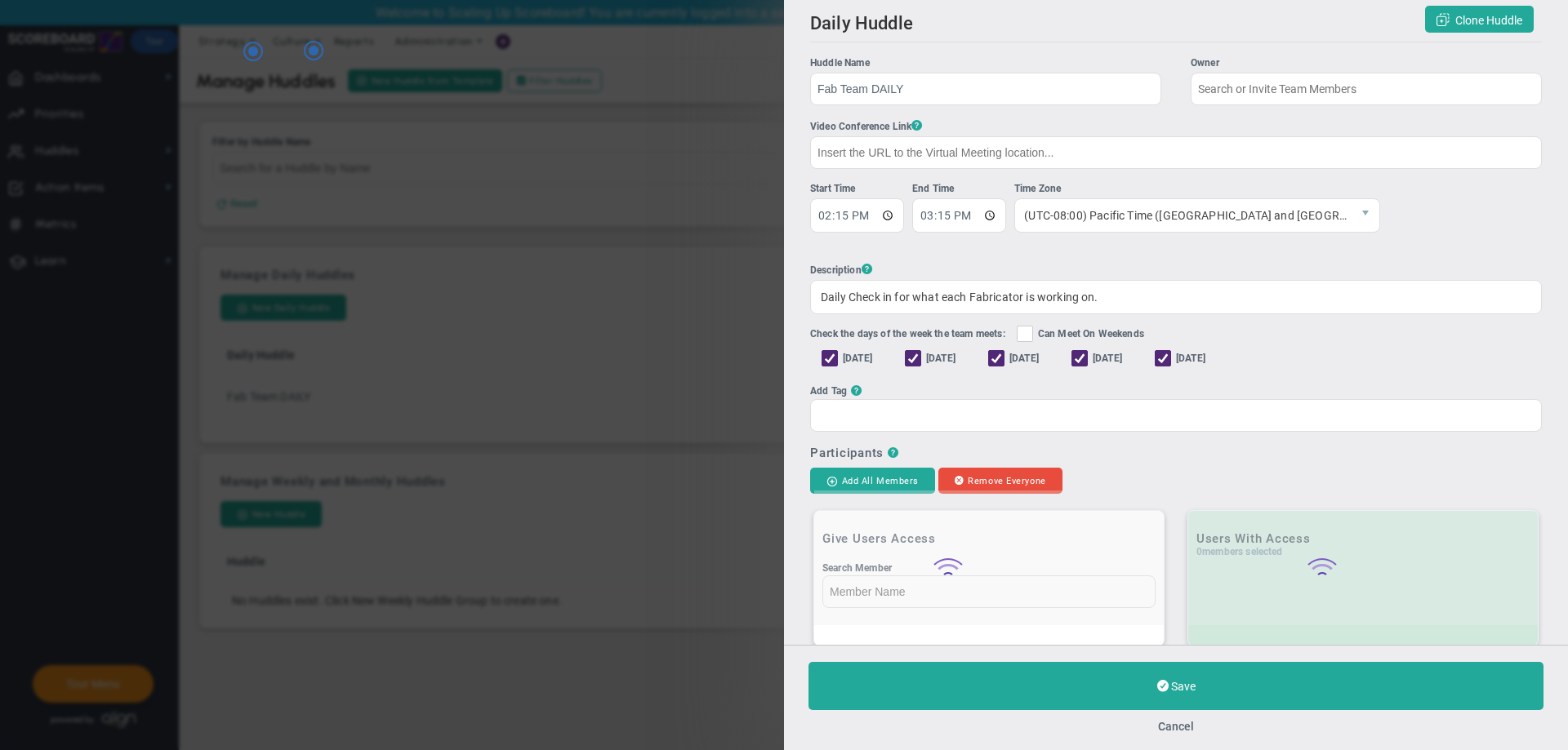
type input "[PERSON_NAME]"
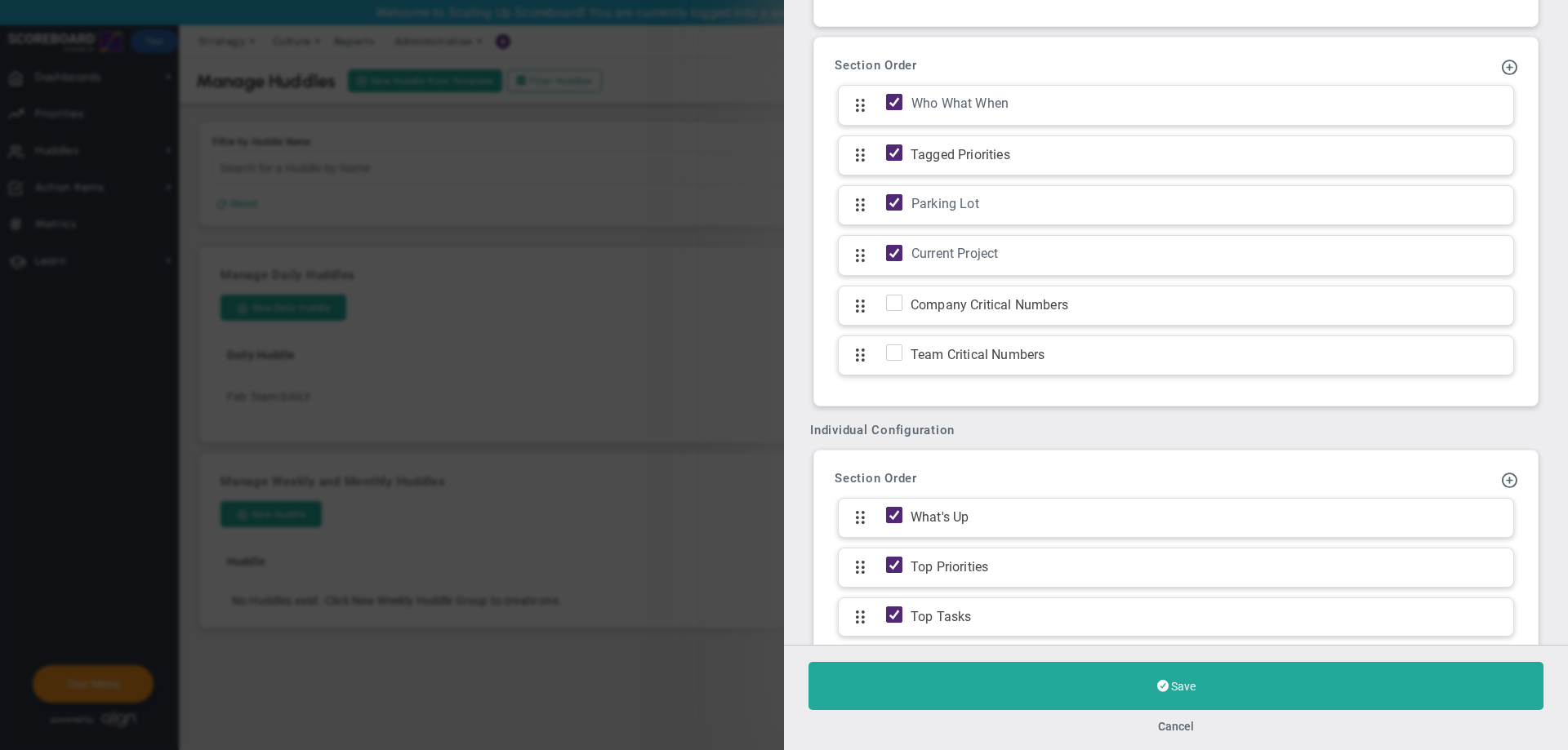
scroll to position [937, 0]
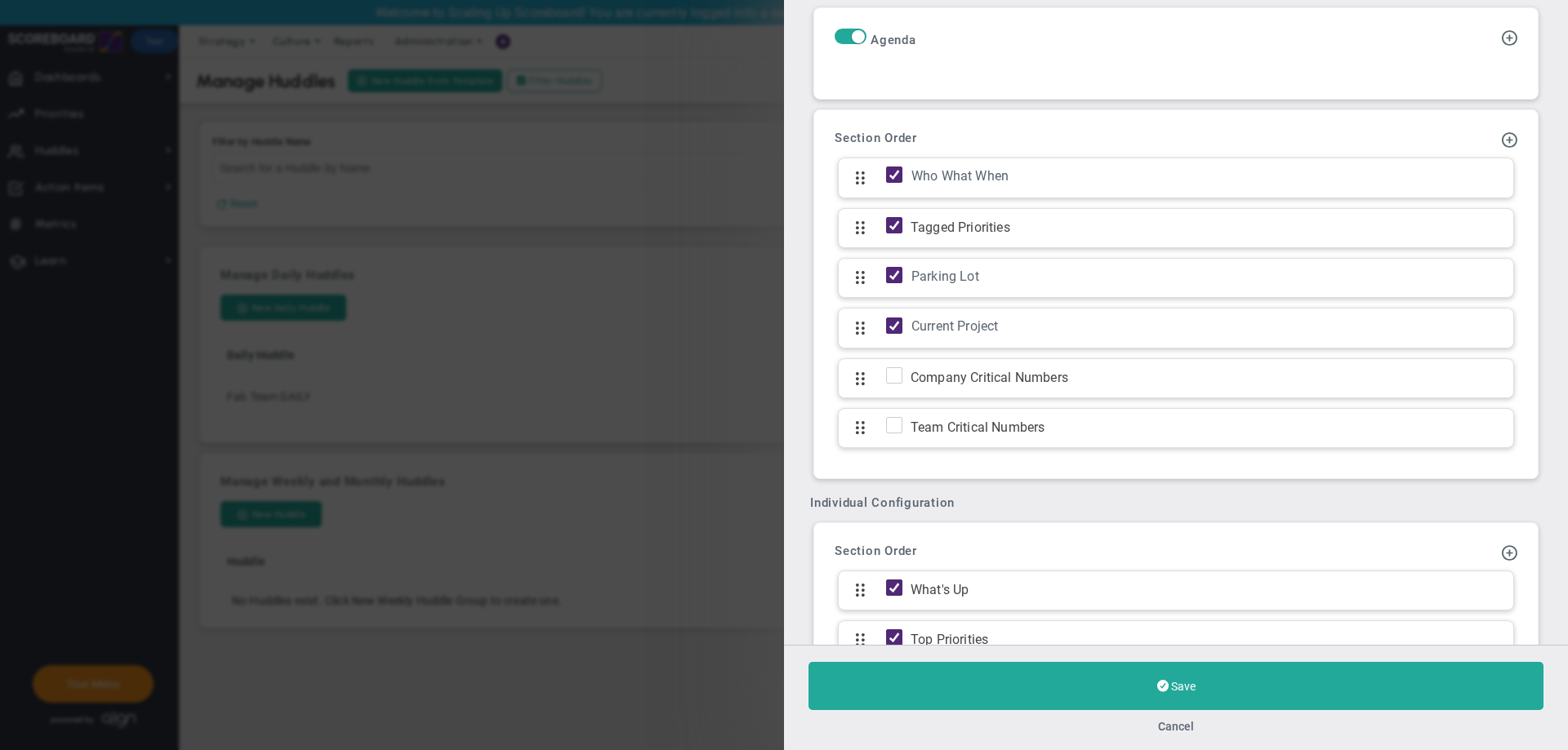
click at [638, 303] on div "Daily Huddle Clone Huddle Huddle Name Fab Team DAILY Owner [PERSON_NAME] The Hu…" at bounding box center [784, 375] width 1568 height 750
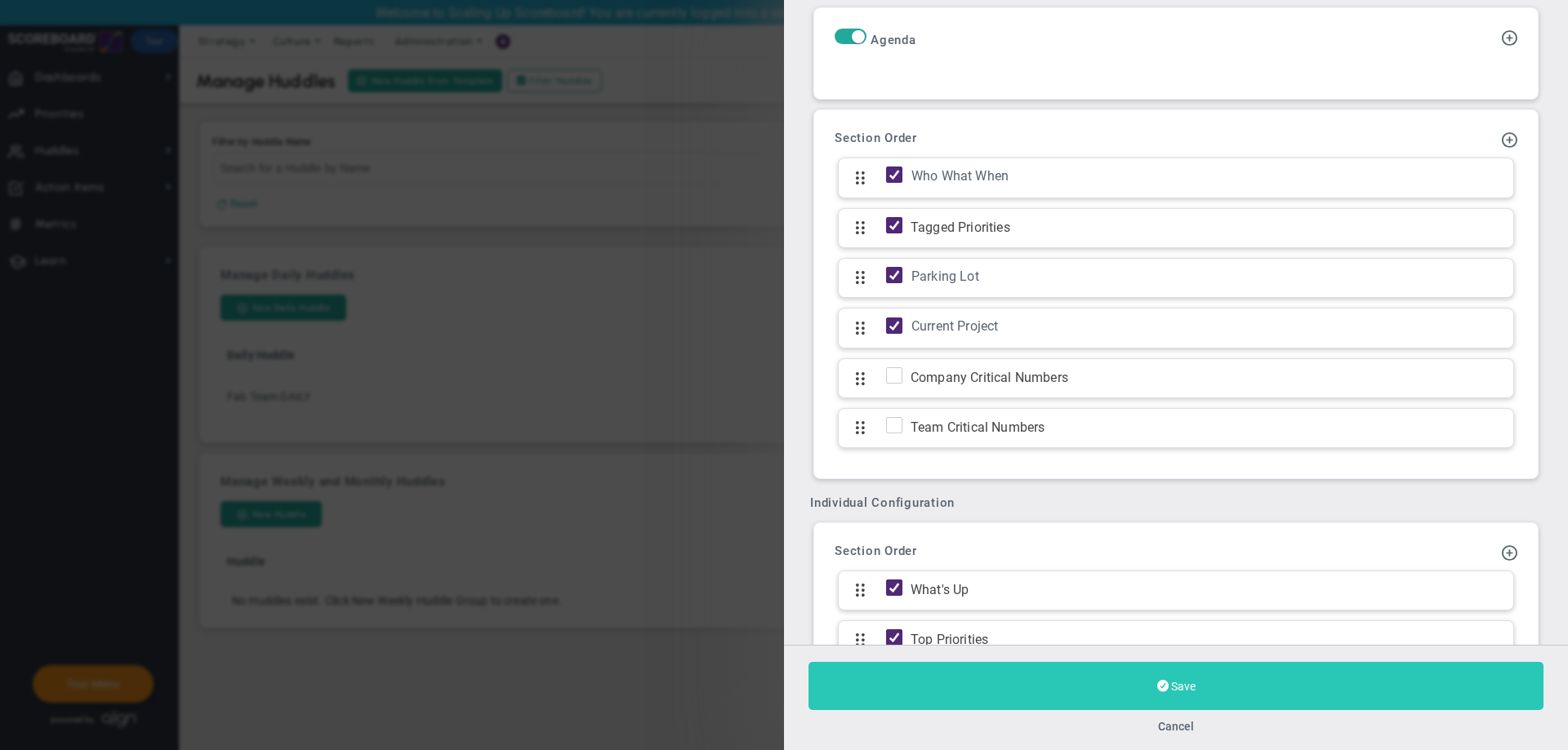
click at [893, 680] on button "Save" at bounding box center [1176, 686] width 735 height 48
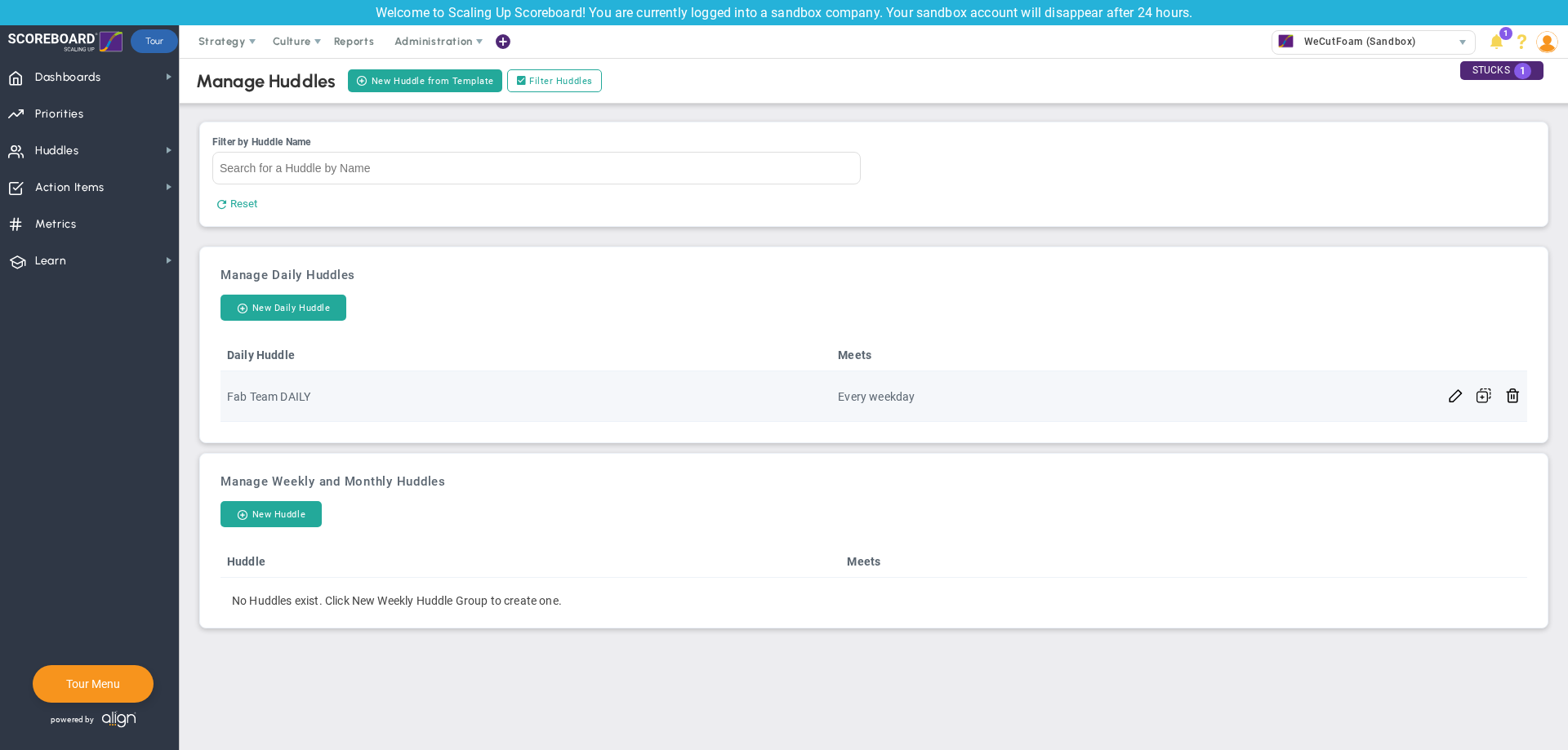
click at [563, 408] on td "Fab Team DAILY" at bounding box center [526, 397] width 611 height 51
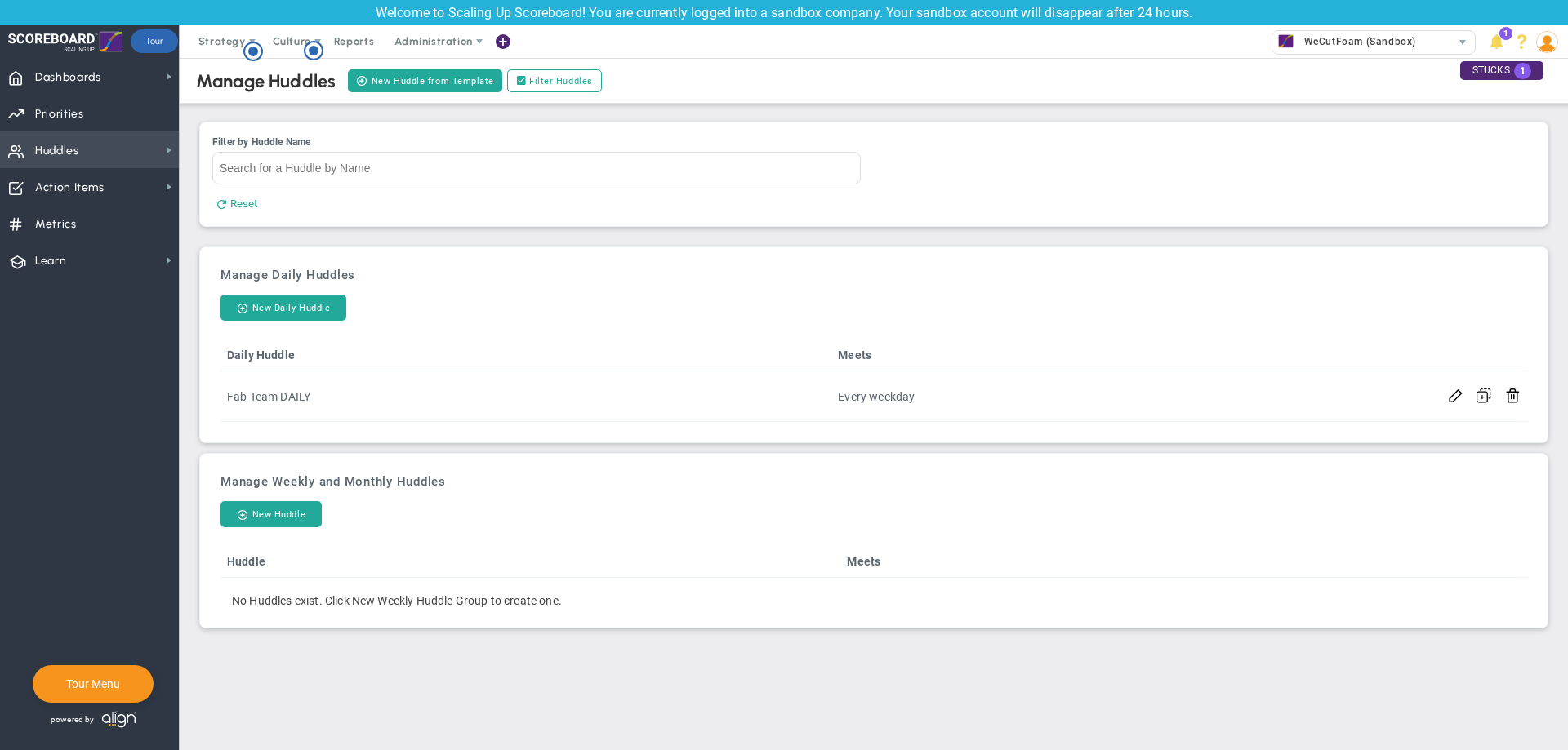
click at [81, 149] on span "Huddles Huddles" at bounding box center [89, 149] width 179 height 37
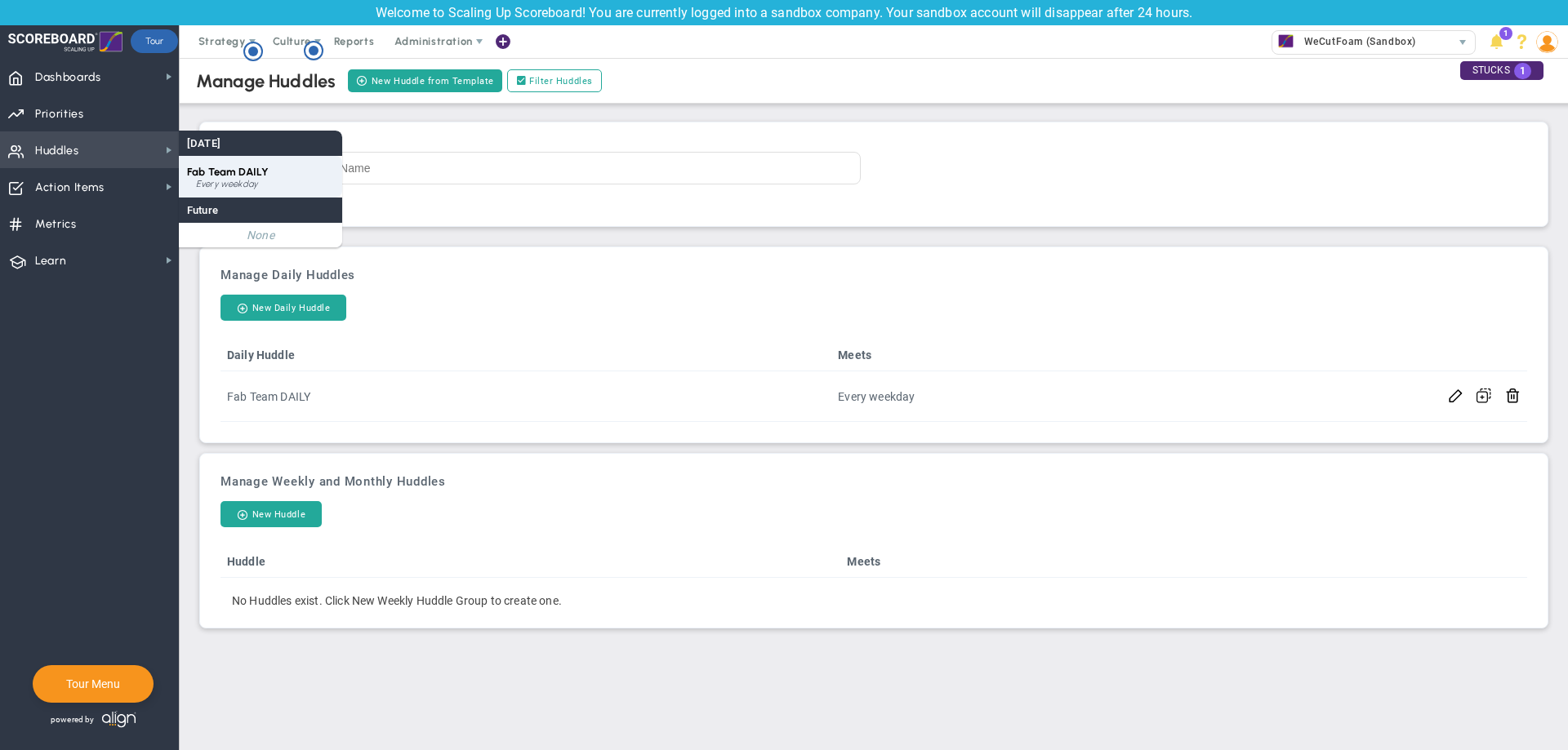
click at [243, 173] on span "Fab Team DAILY" at bounding box center [228, 171] width 81 height 12
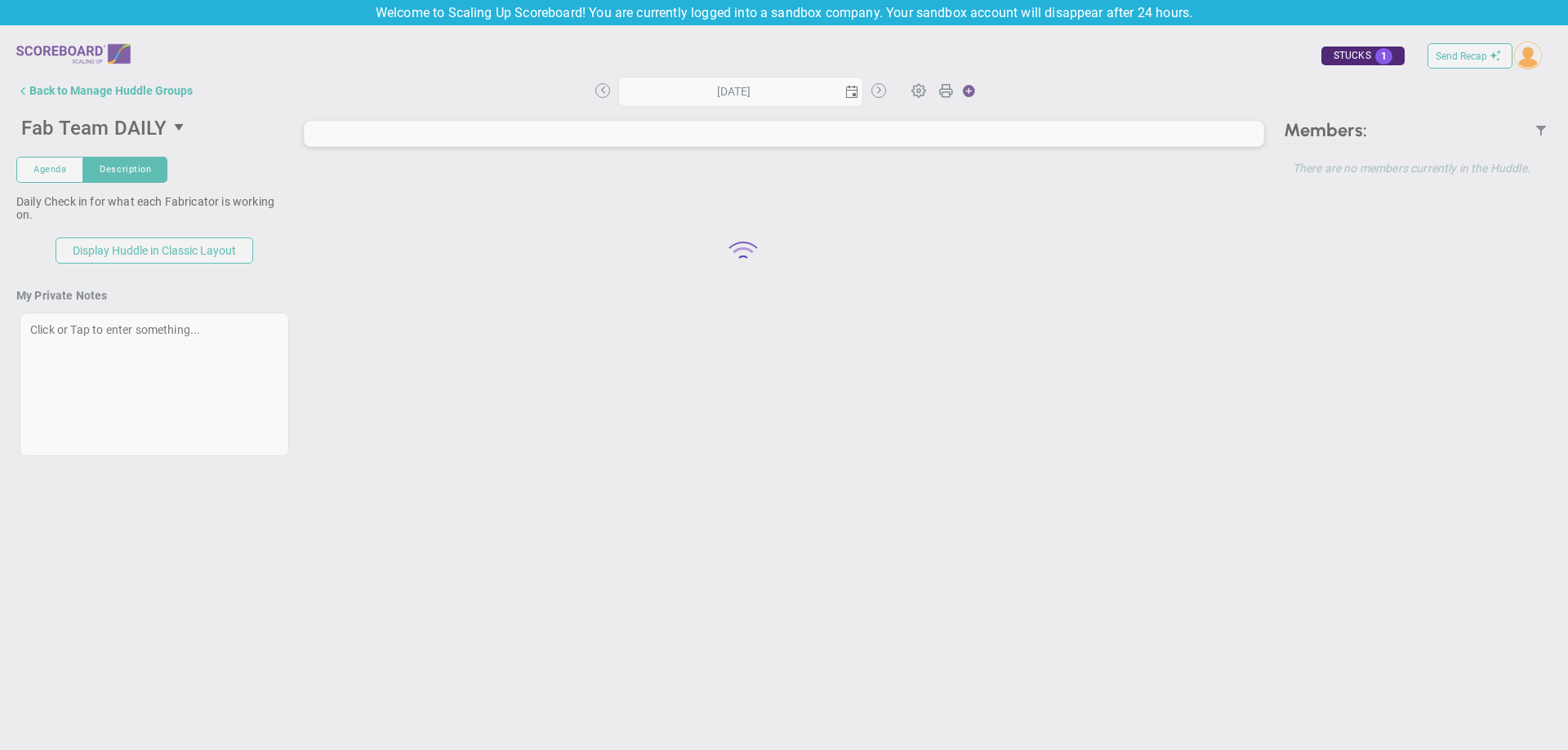
type input "[DATE]"
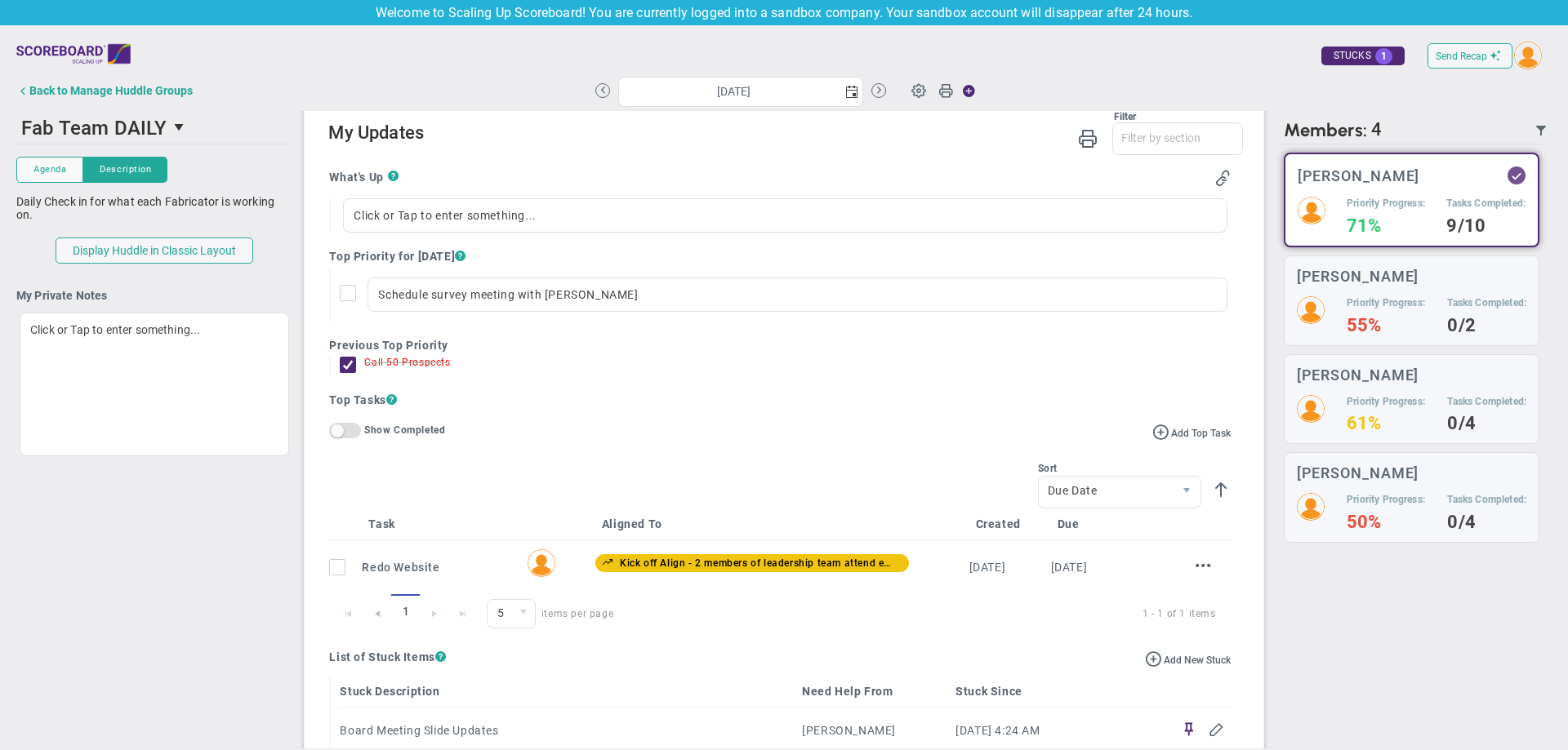
scroll to position [571, 0]
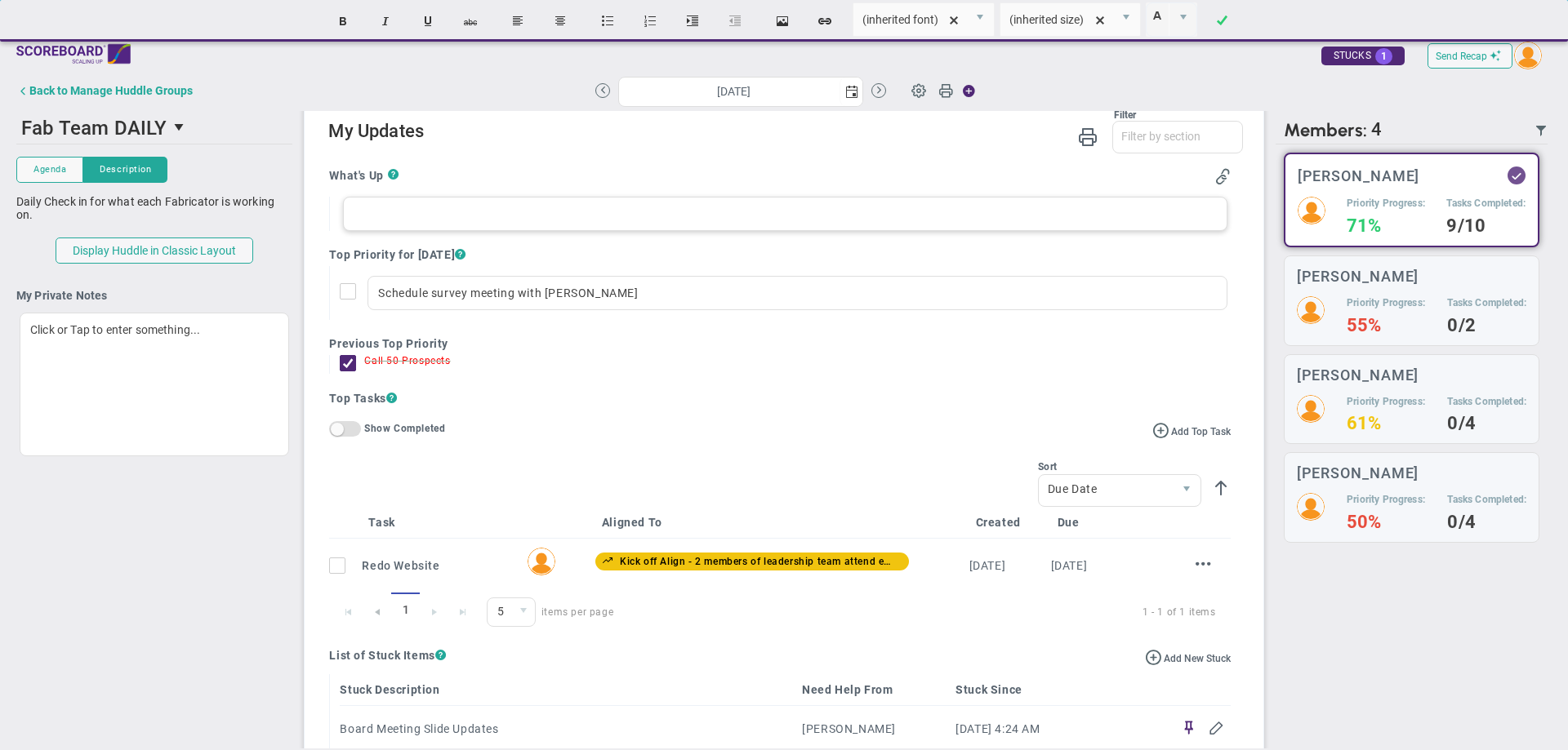
click at [509, 213] on div at bounding box center [784, 213] width 884 height 34
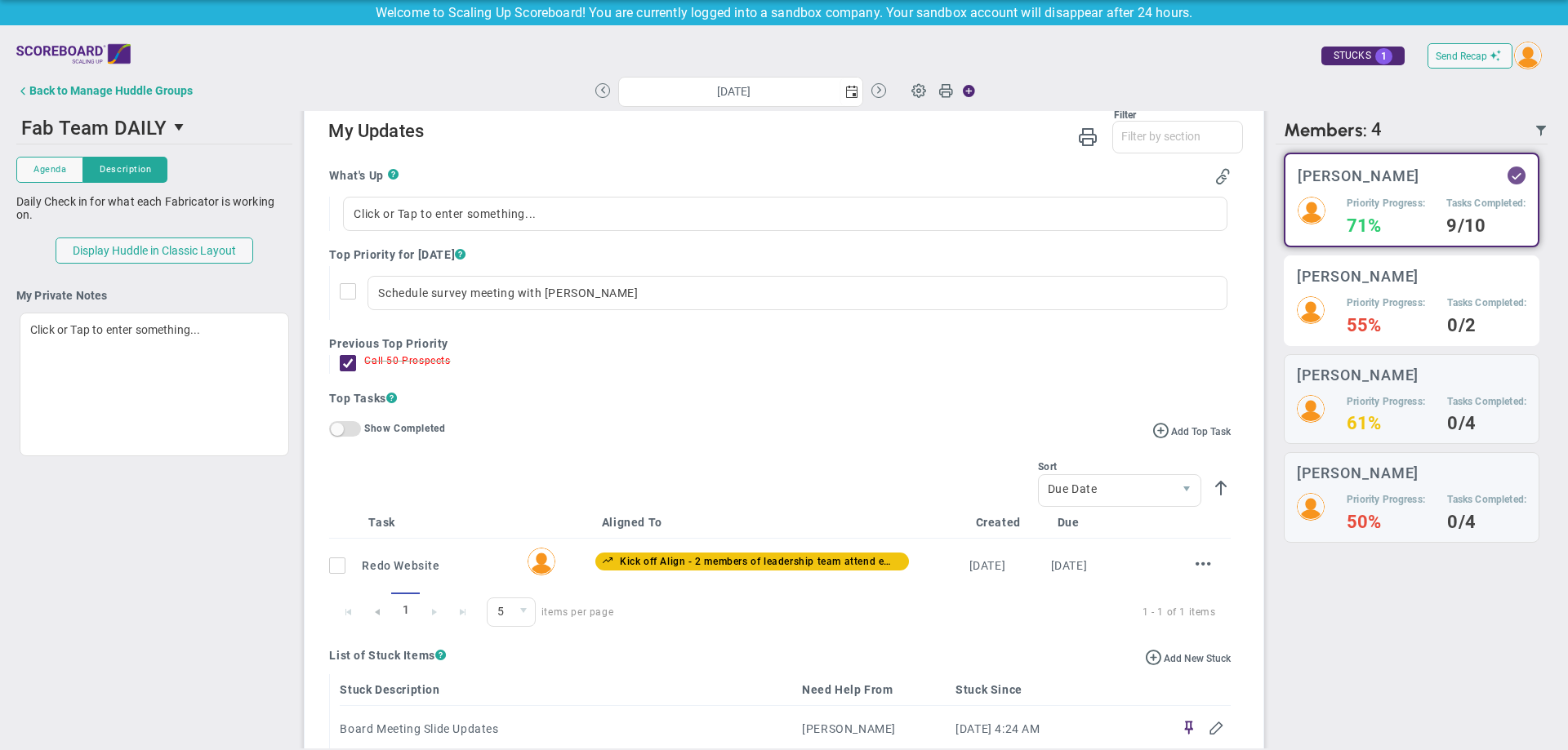
click at [1374, 276] on h3 "[PERSON_NAME]" at bounding box center [1358, 276] width 123 height 15
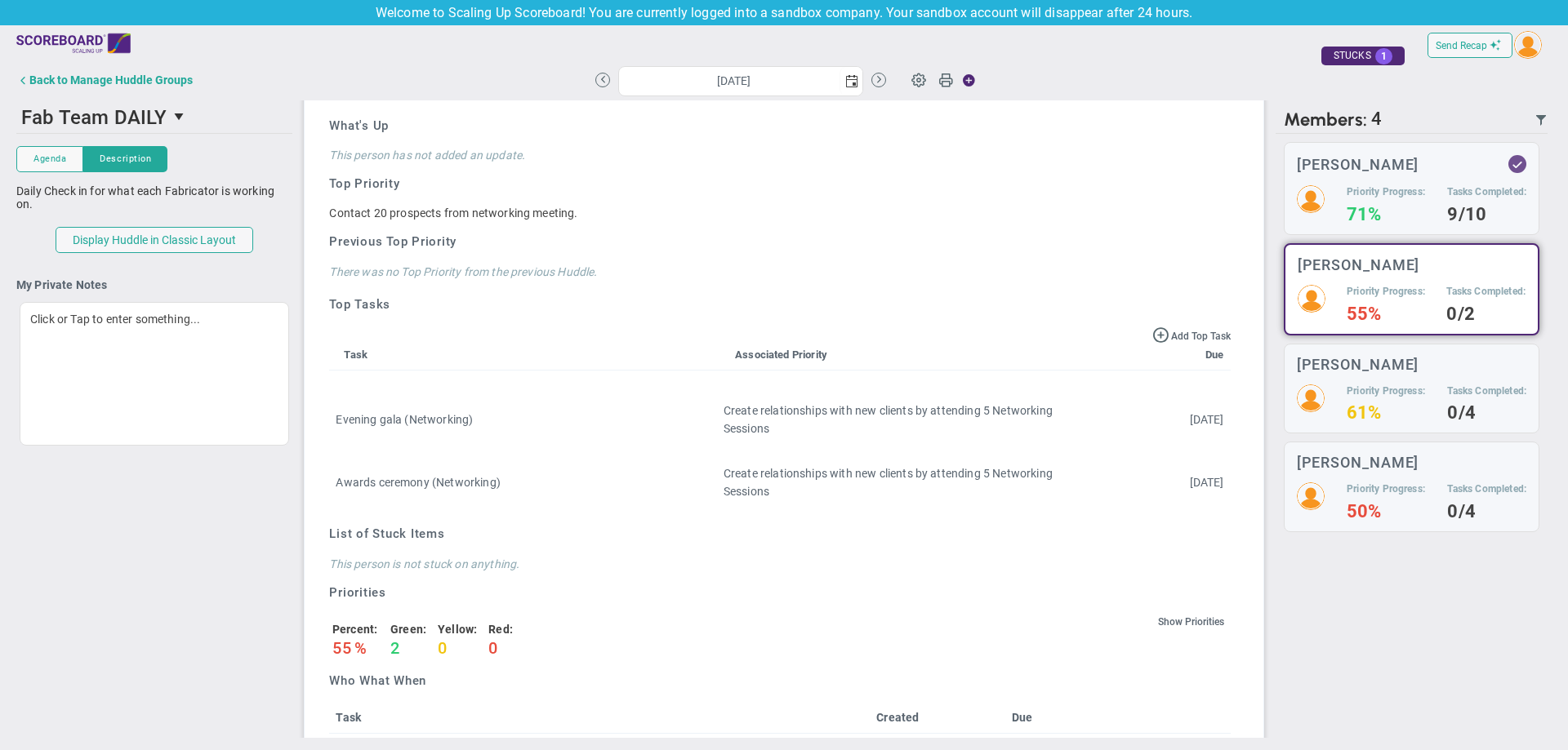
scroll to position [652, 0]
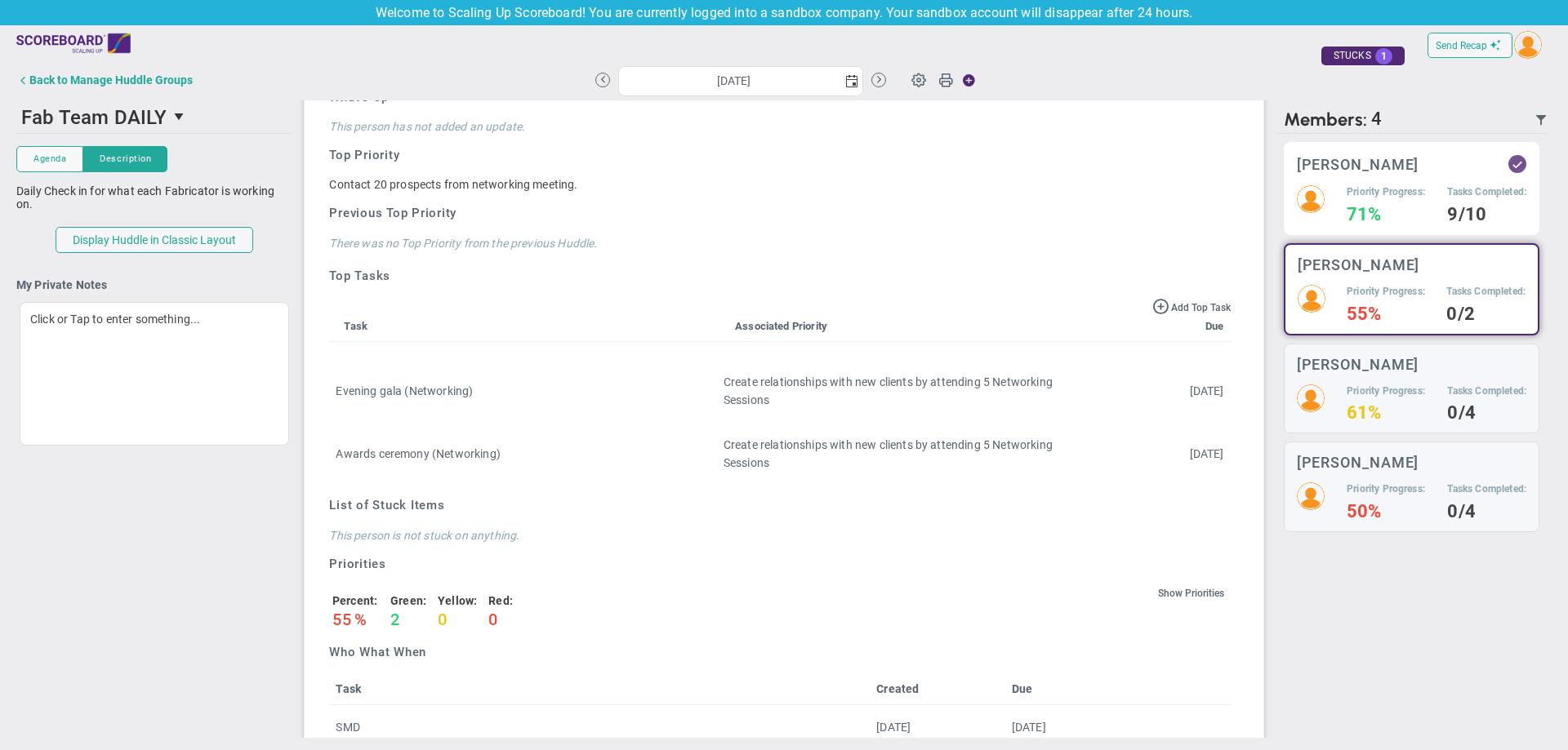
click at [1447, 188] on h5 "Tasks Completed:" at bounding box center [1487, 192] width 79 height 14
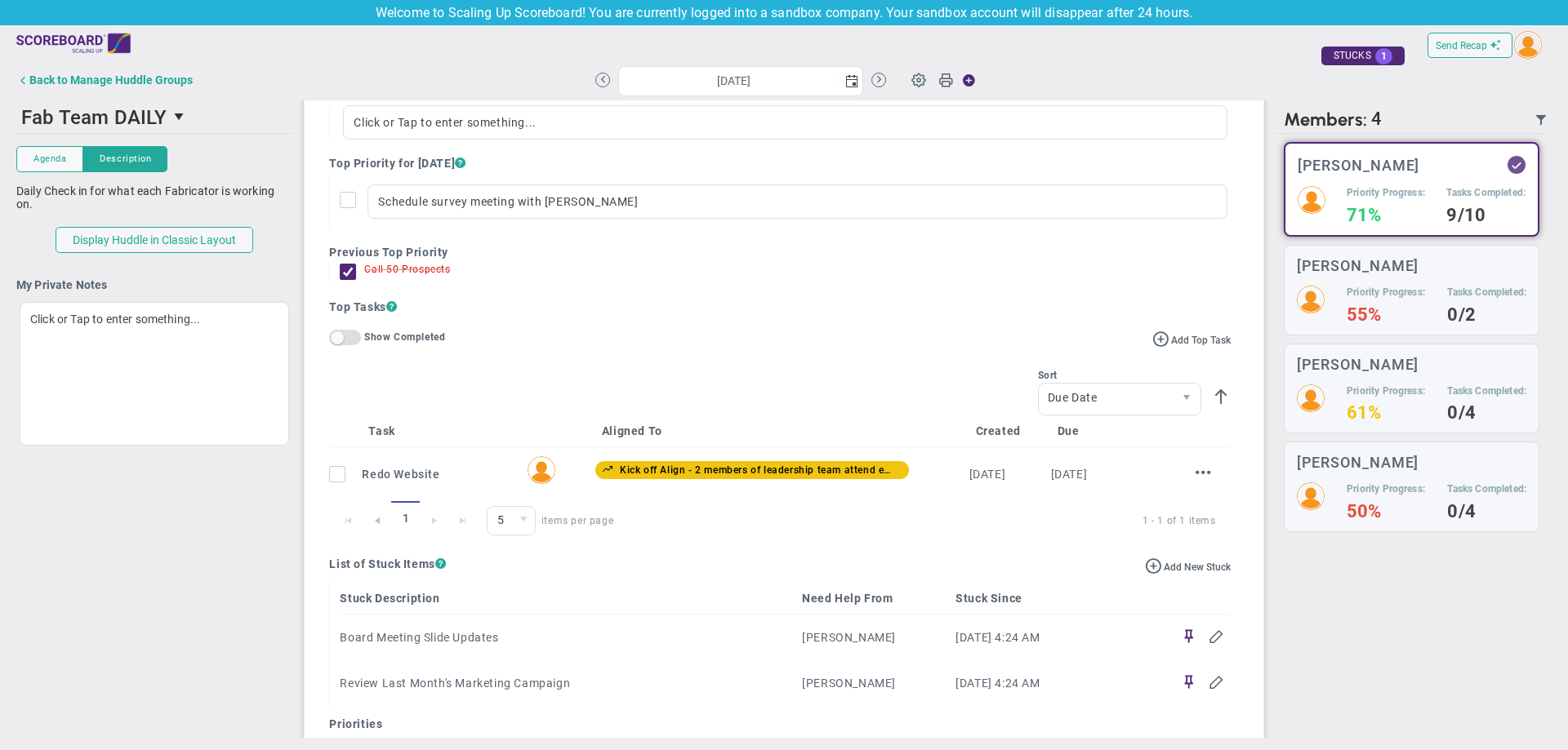
scroll to position [571, 0]
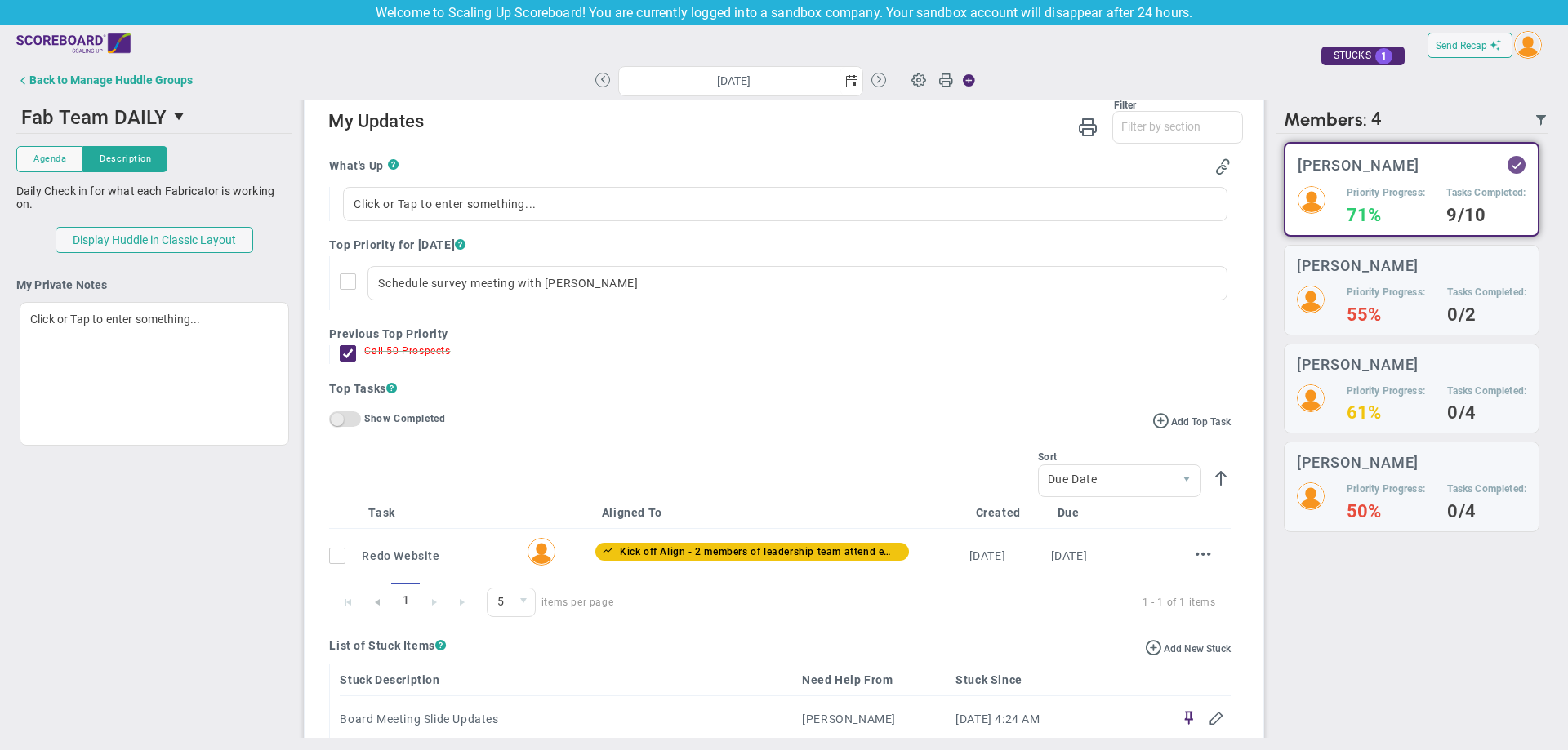
click at [329, 424] on span "On Off" at bounding box center [345, 418] width 32 height 15
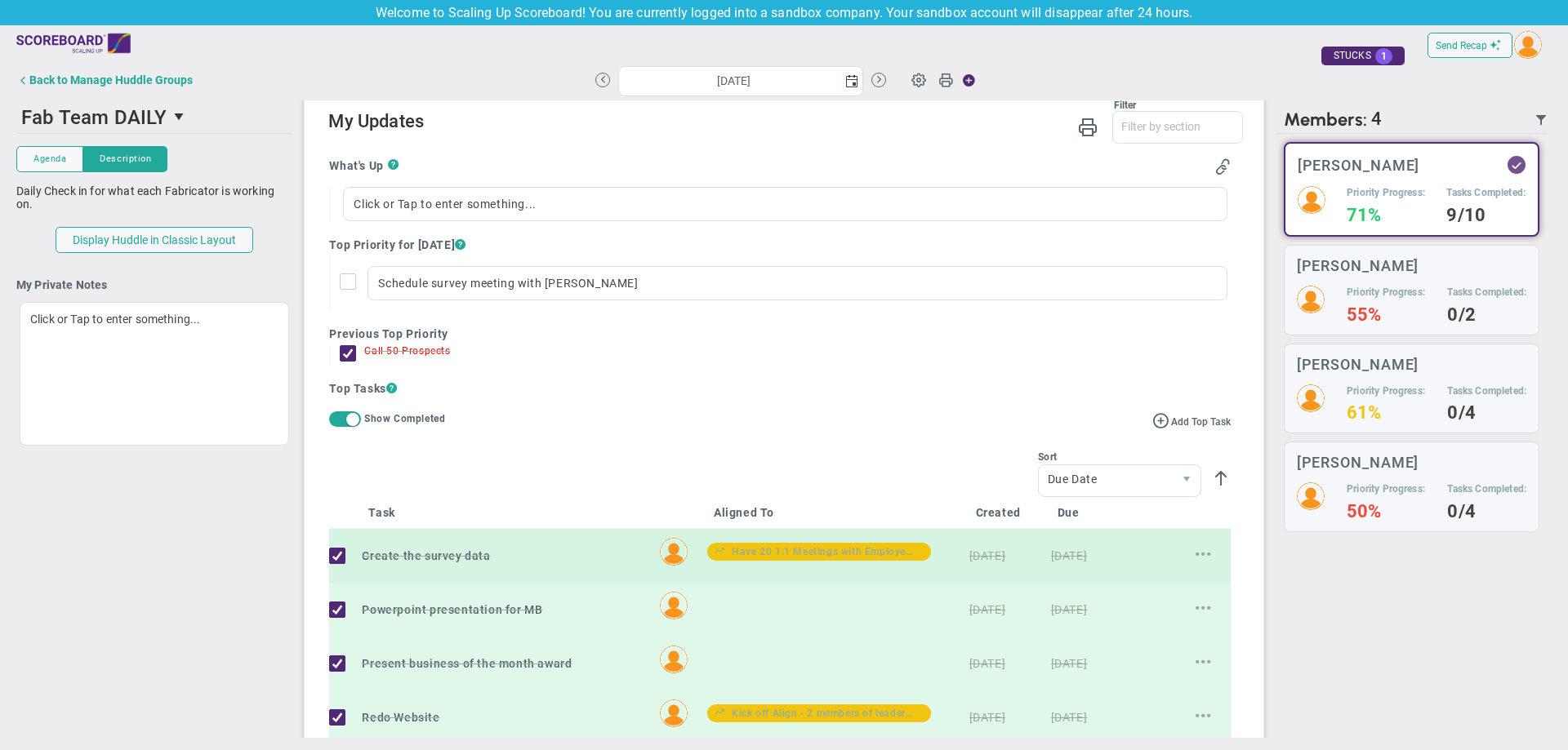
drag, startPoint x: 345, startPoint y: 546, endPoint x: 343, endPoint y: 576, distance: 30.1
click at [345, 550] on td at bounding box center [345, 555] width 33 height 54
click at [336, 564] on input "checkbox" at bounding box center [340, 558] width 16 height 16
checkbox input "false"
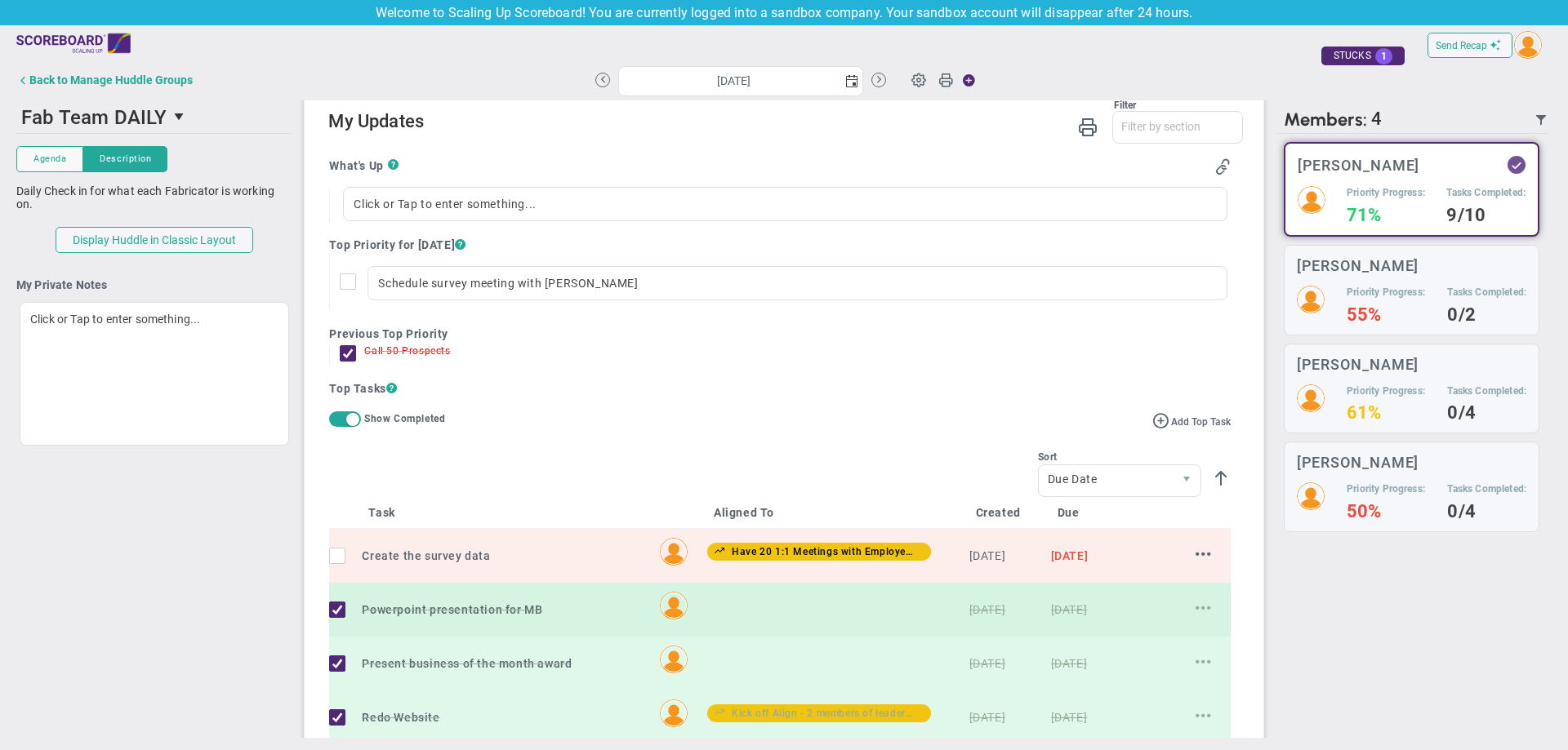
click at [351, 608] on div at bounding box center [342, 609] width 26 height 16
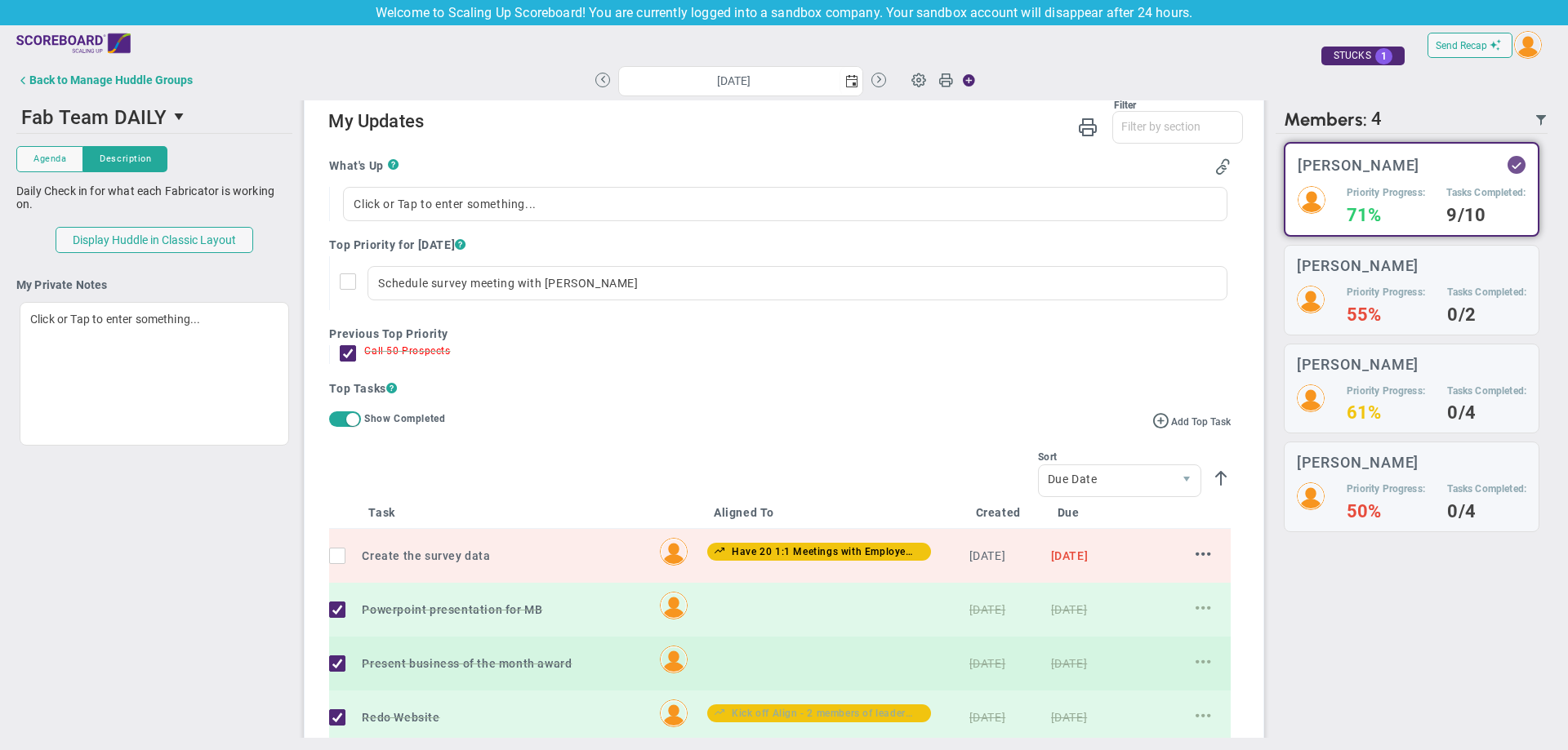
click at [336, 681] on td at bounding box center [345, 663] width 33 height 54
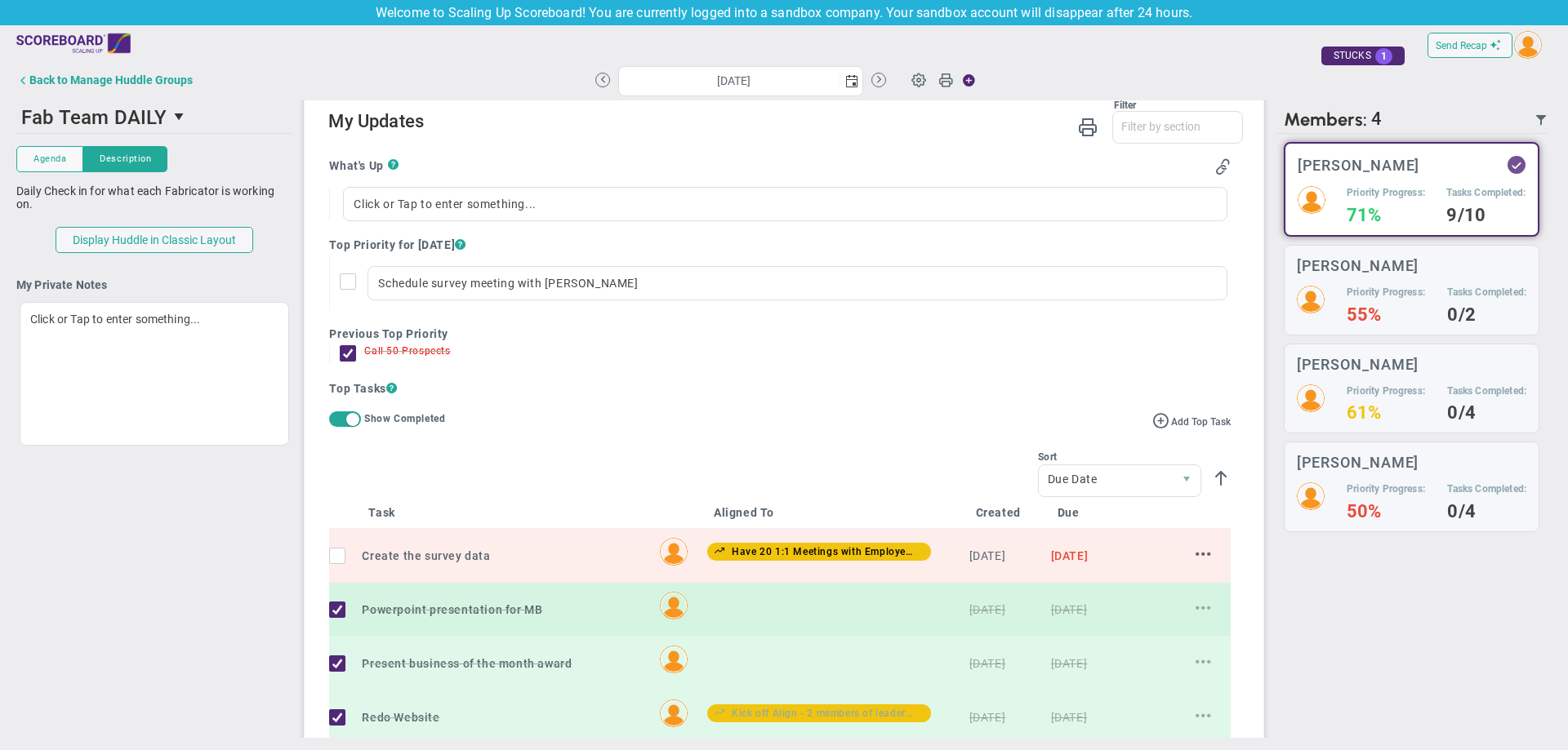
click at [338, 615] on input "checkbox" at bounding box center [340, 612] width 16 height 16
checkbox input "false"
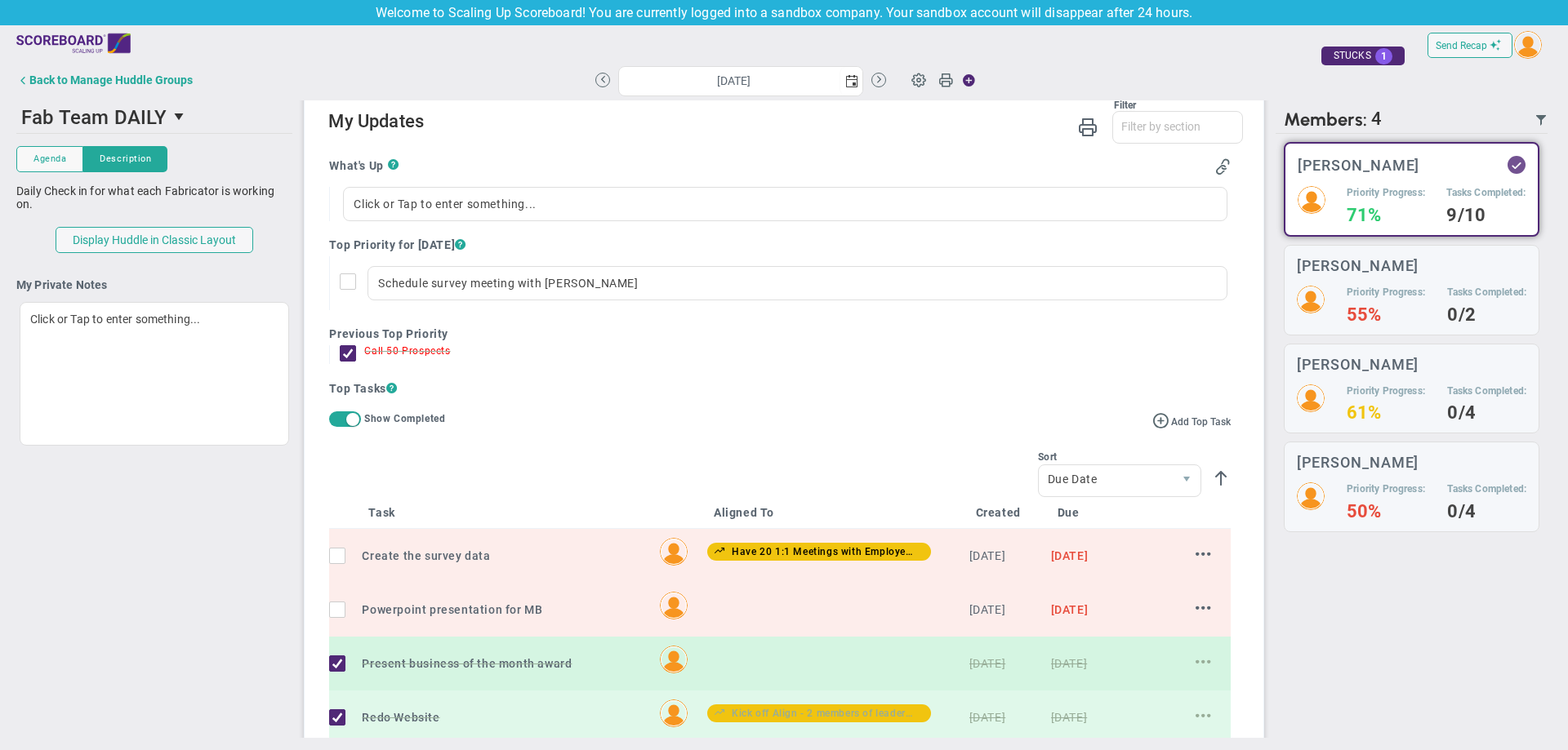
click at [336, 667] on input "checkbox" at bounding box center [340, 666] width 16 height 16
checkbox input "false"
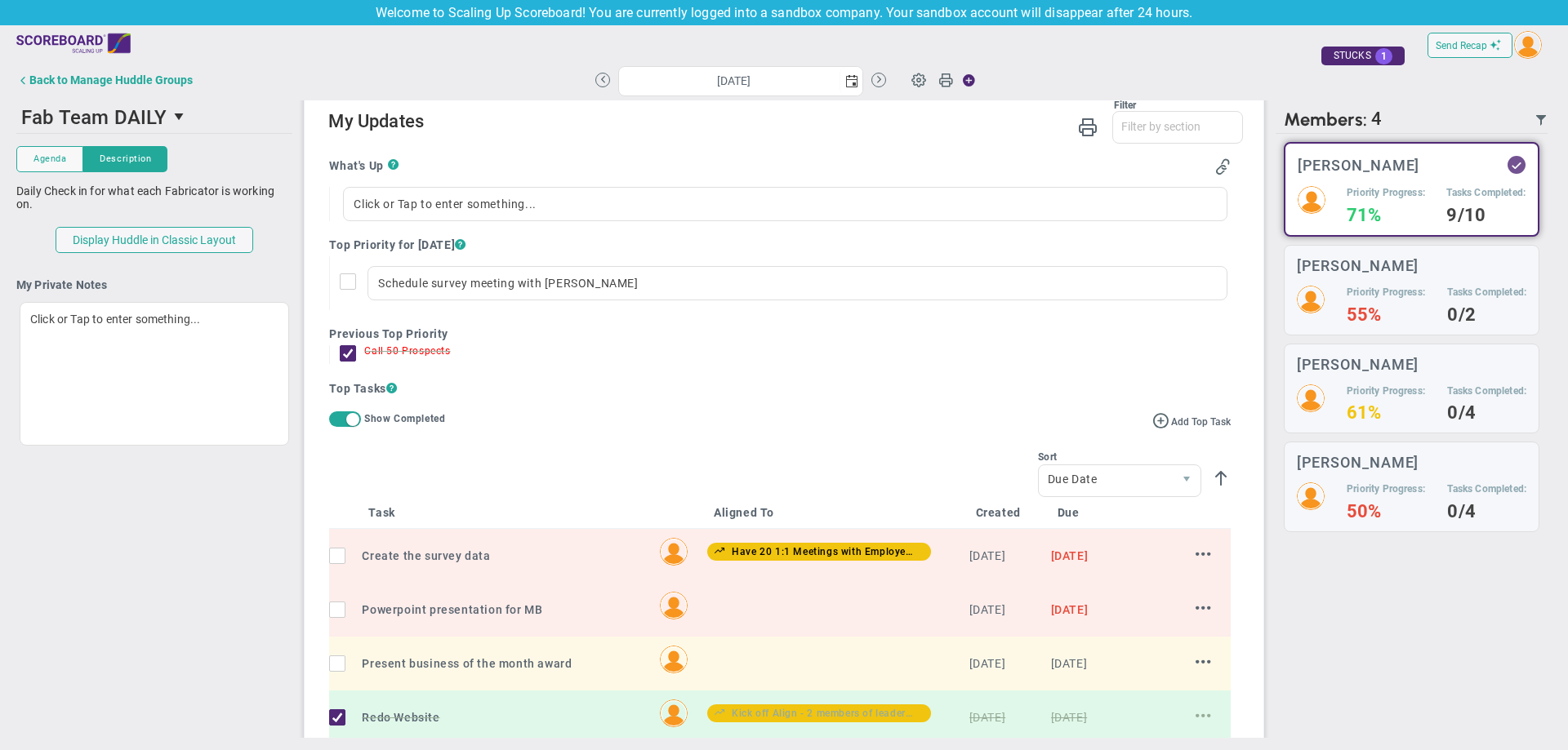
click at [351, 422] on span at bounding box center [353, 419] width 13 height 13
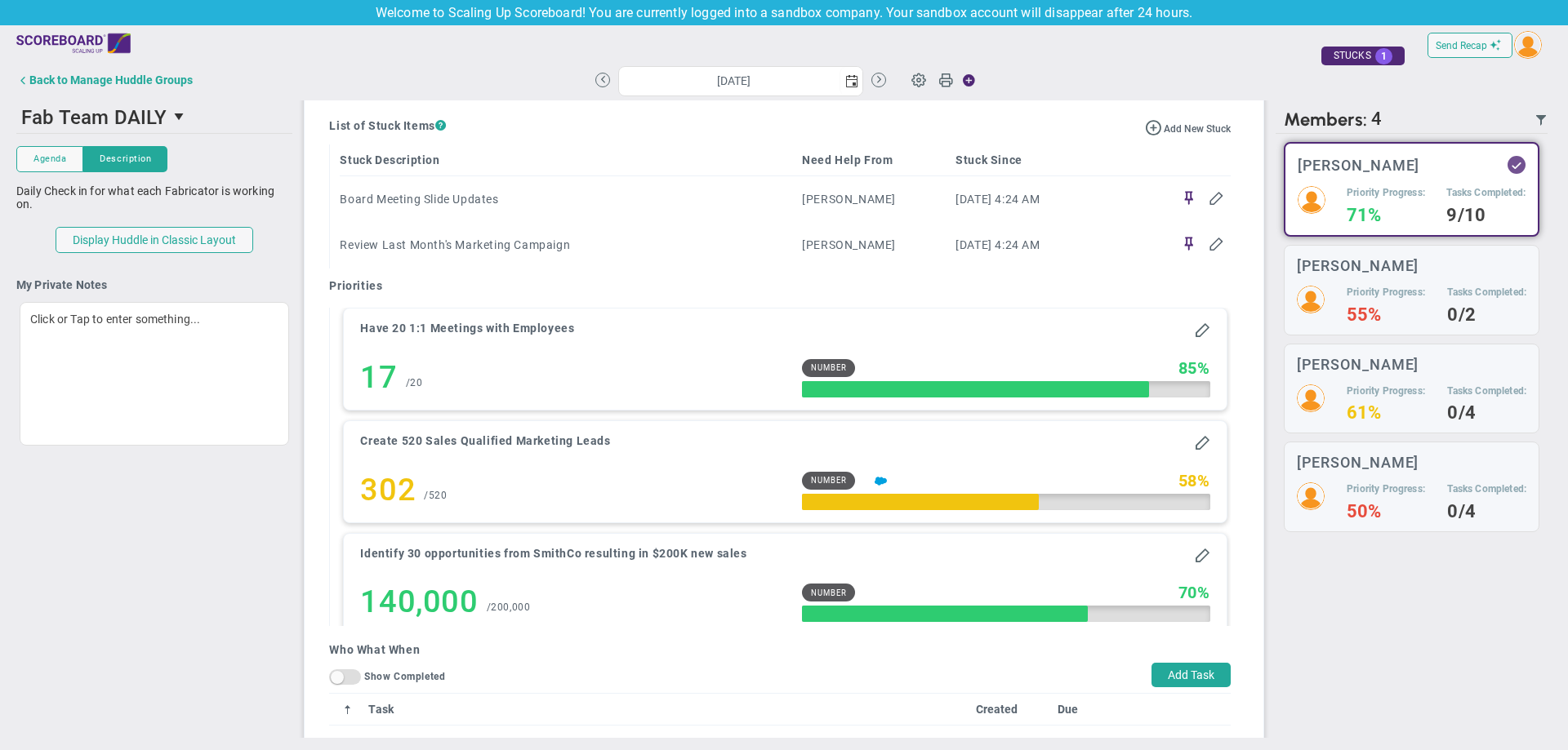
scroll to position [1223, 0]
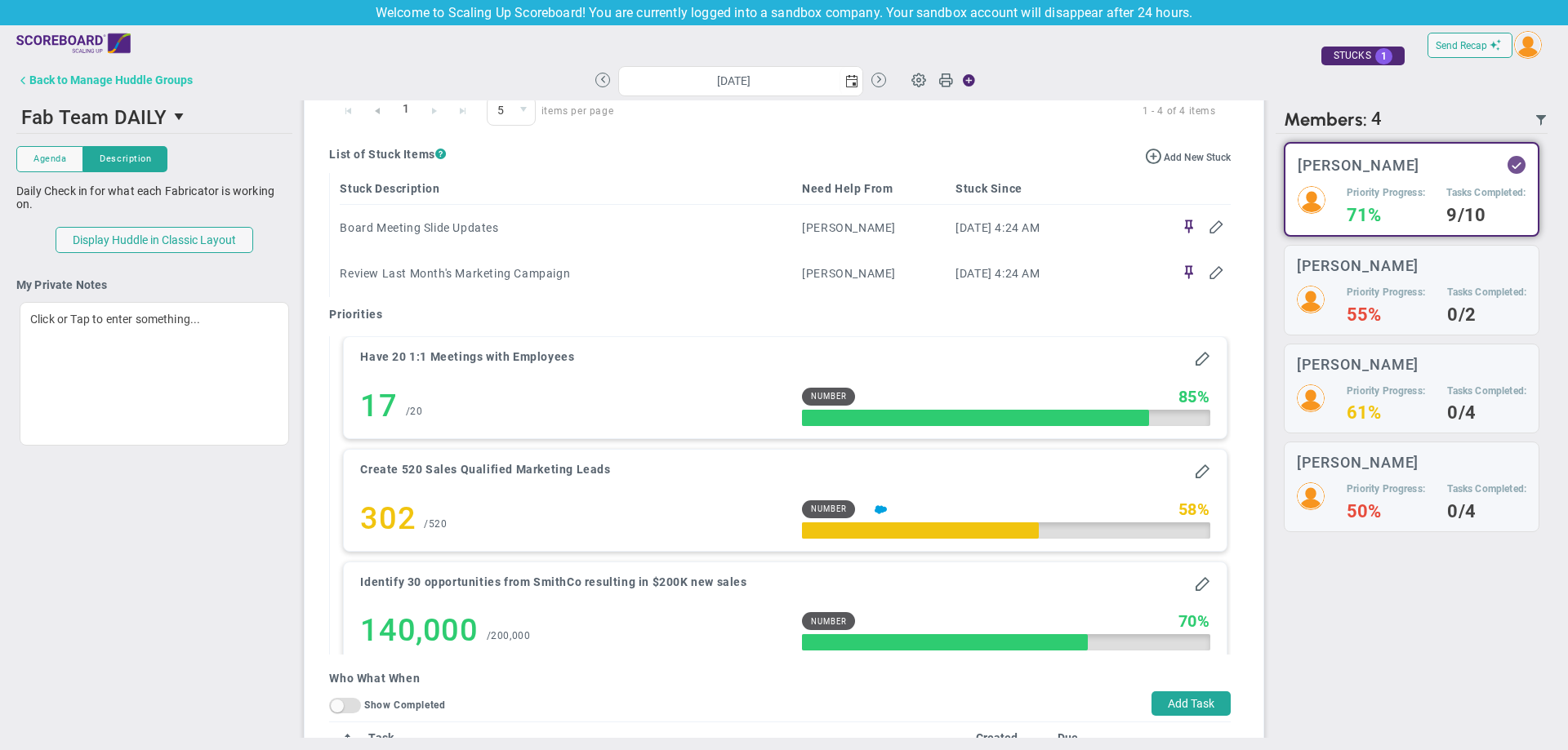
click at [104, 77] on div "Back to Manage Huddle Groups" at bounding box center [111, 80] width 164 height 13
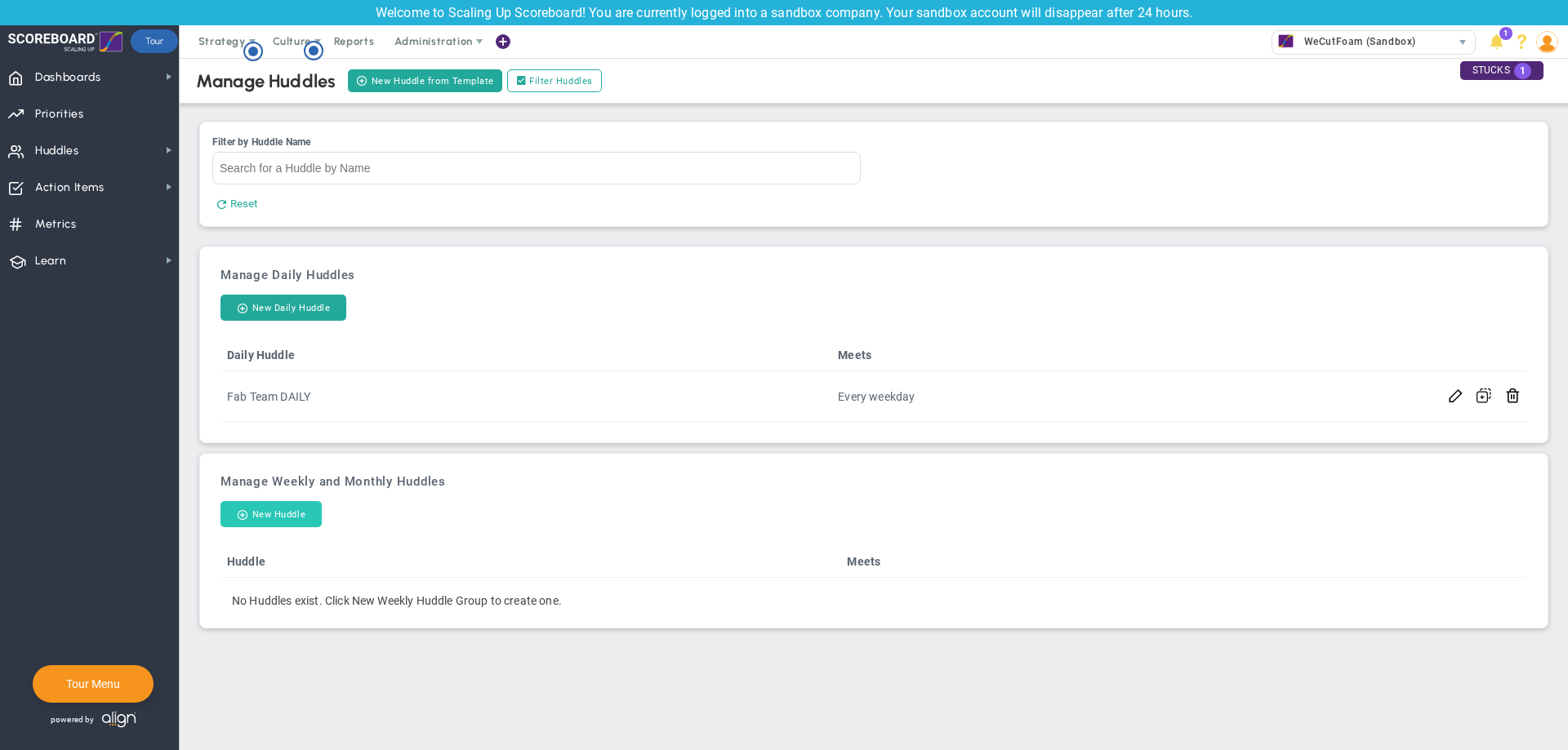
click at [228, 519] on button "New Huddle" at bounding box center [270, 514] width 101 height 26
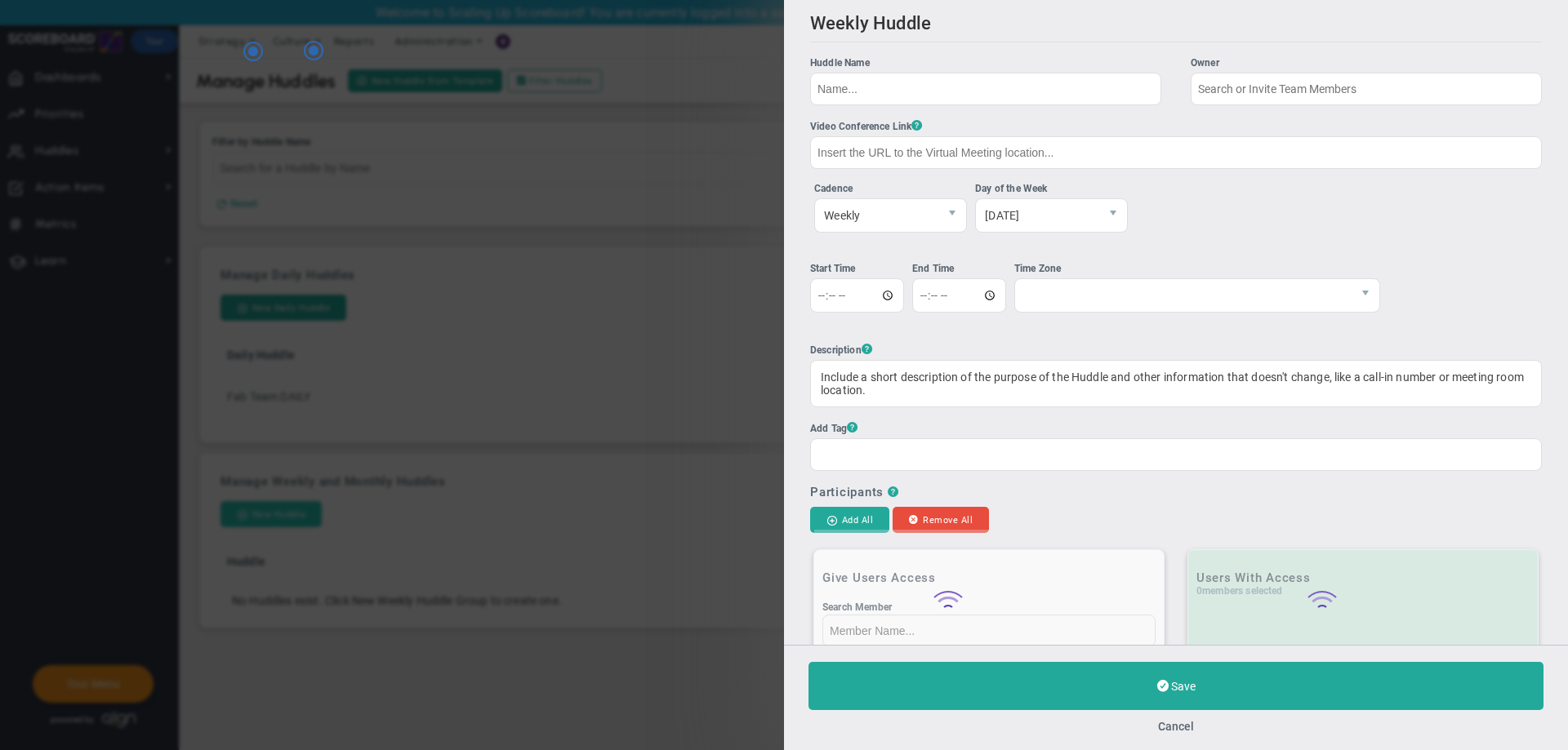
type input "[PERSON_NAME]"
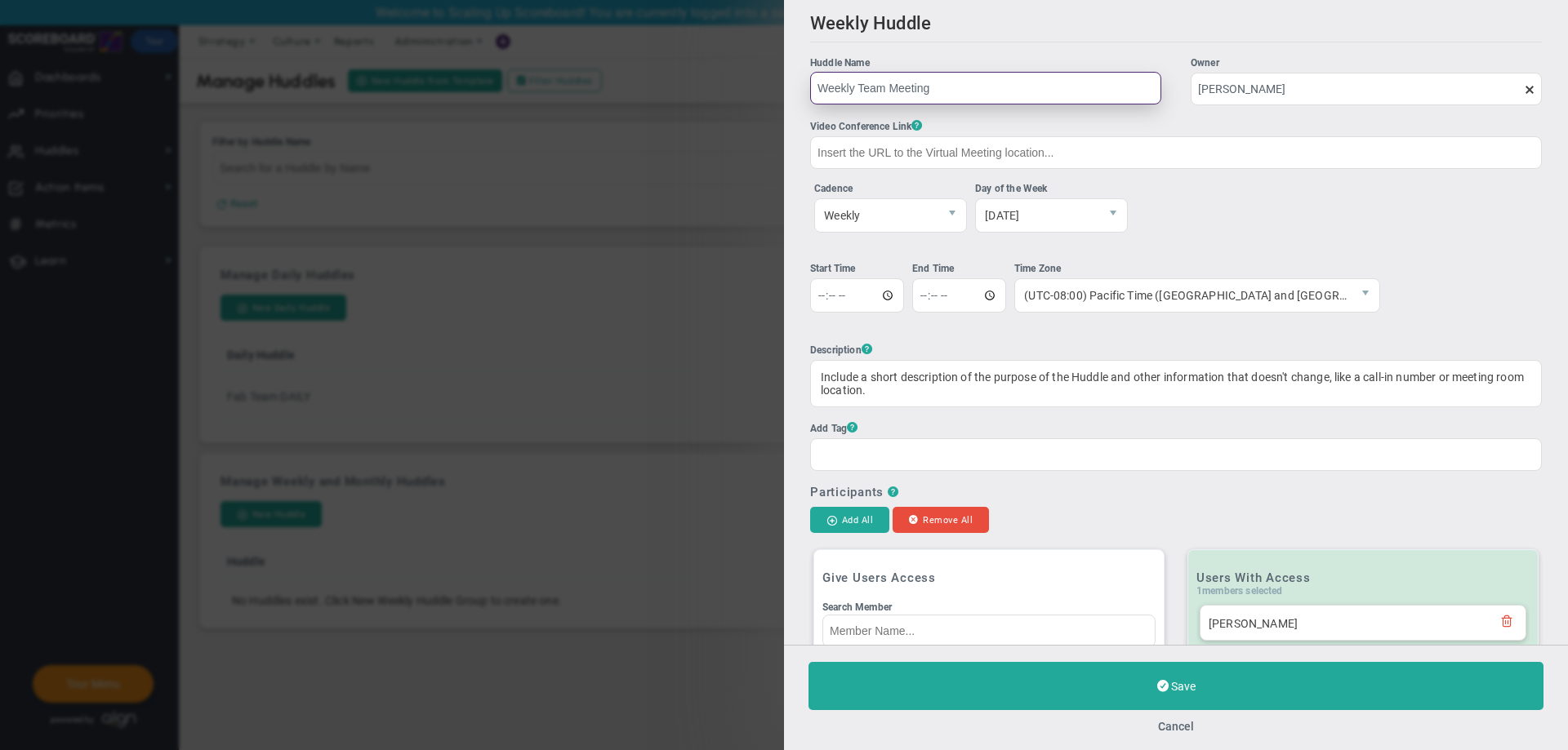
type input "Weekly Team Meeting"
click at [823, 284] on input "time" at bounding box center [856, 296] width 94 height 34
click at [825, 291] on input "time" at bounding box center [856, 296] width 94 height 34
type input "15:15"
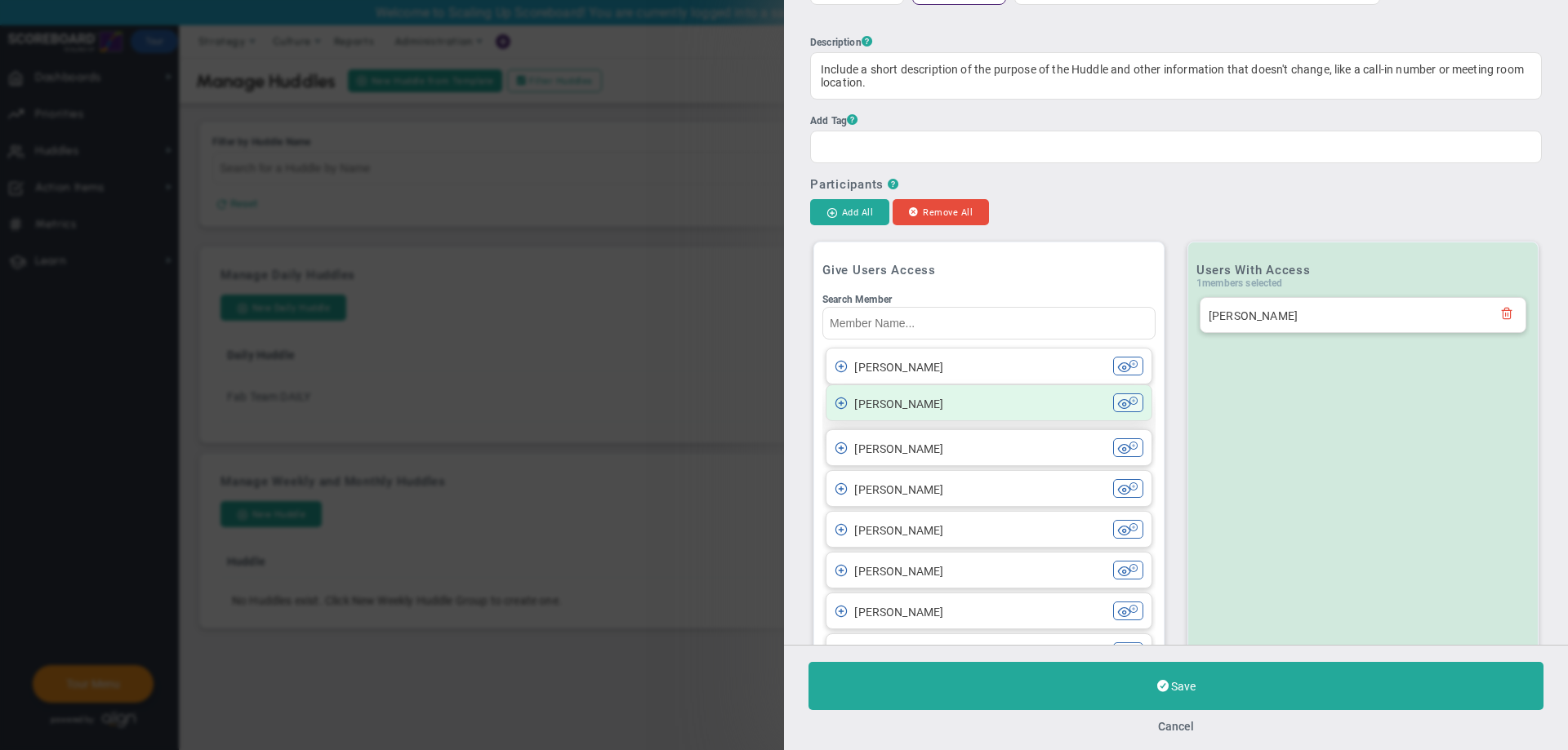
scroll to position [327, 0]
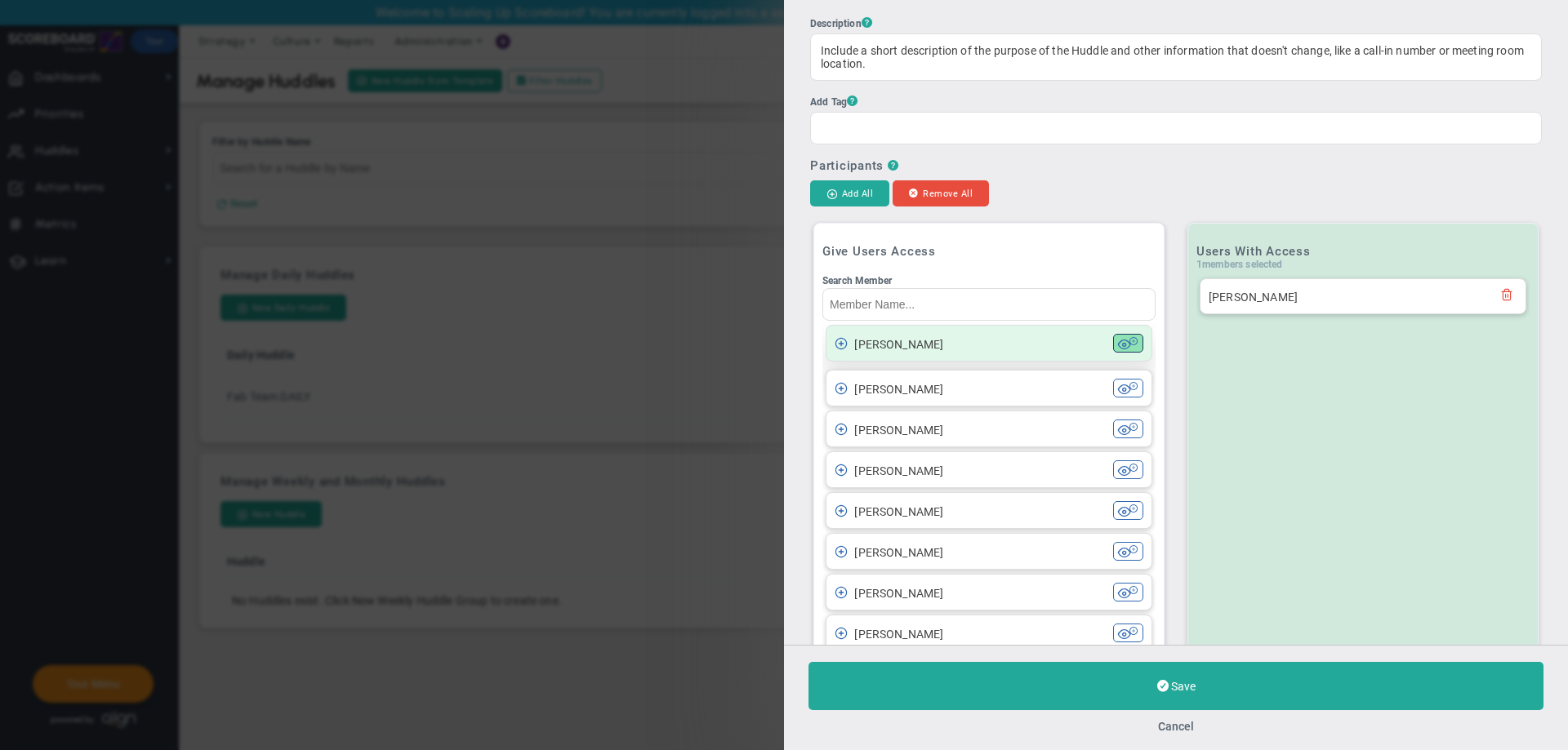
click at [1118, 349] on span at bounding box center [1125, 344] width 13 height 13
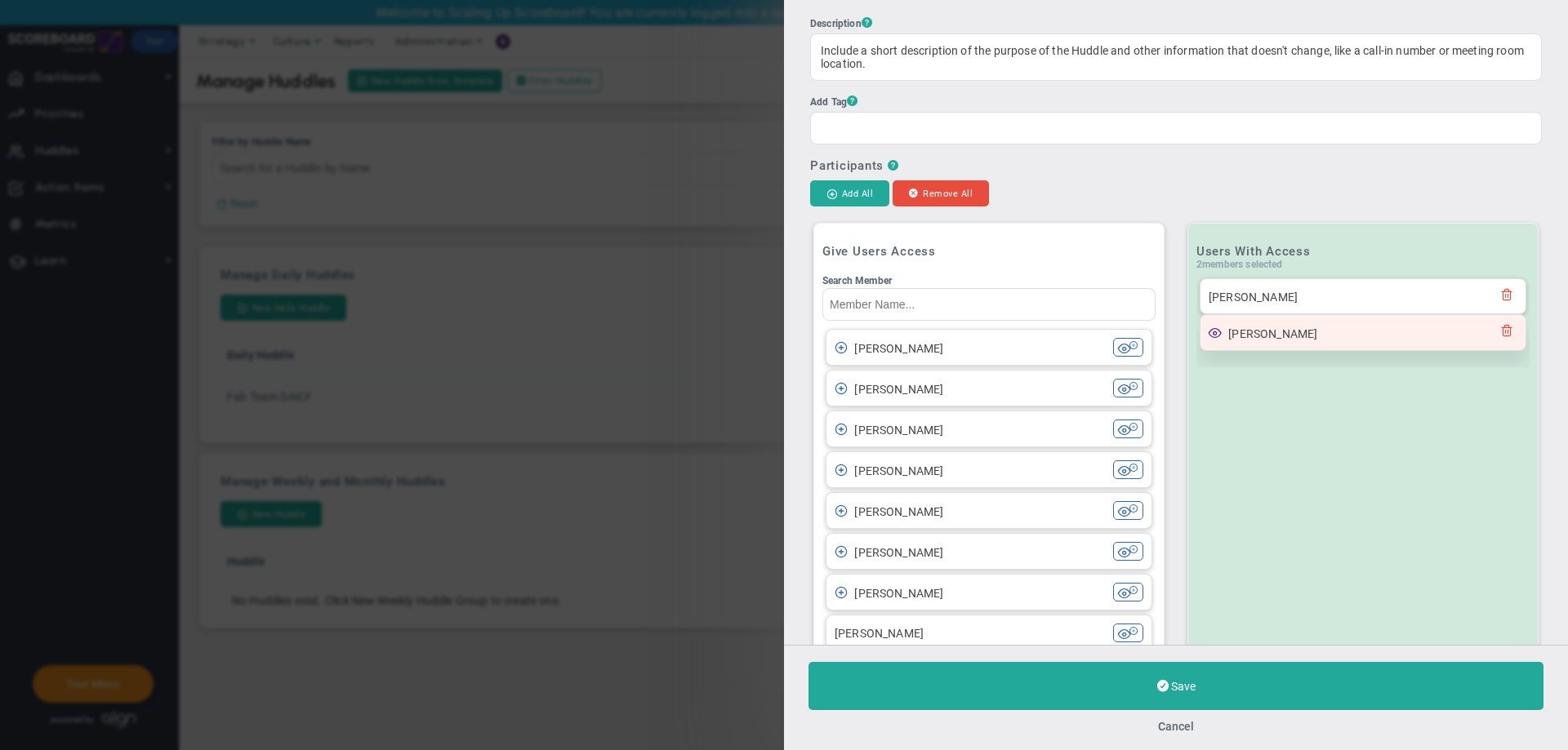
click at [1211, 339] on span at bounding box center [1215, 332] width 13 height 13
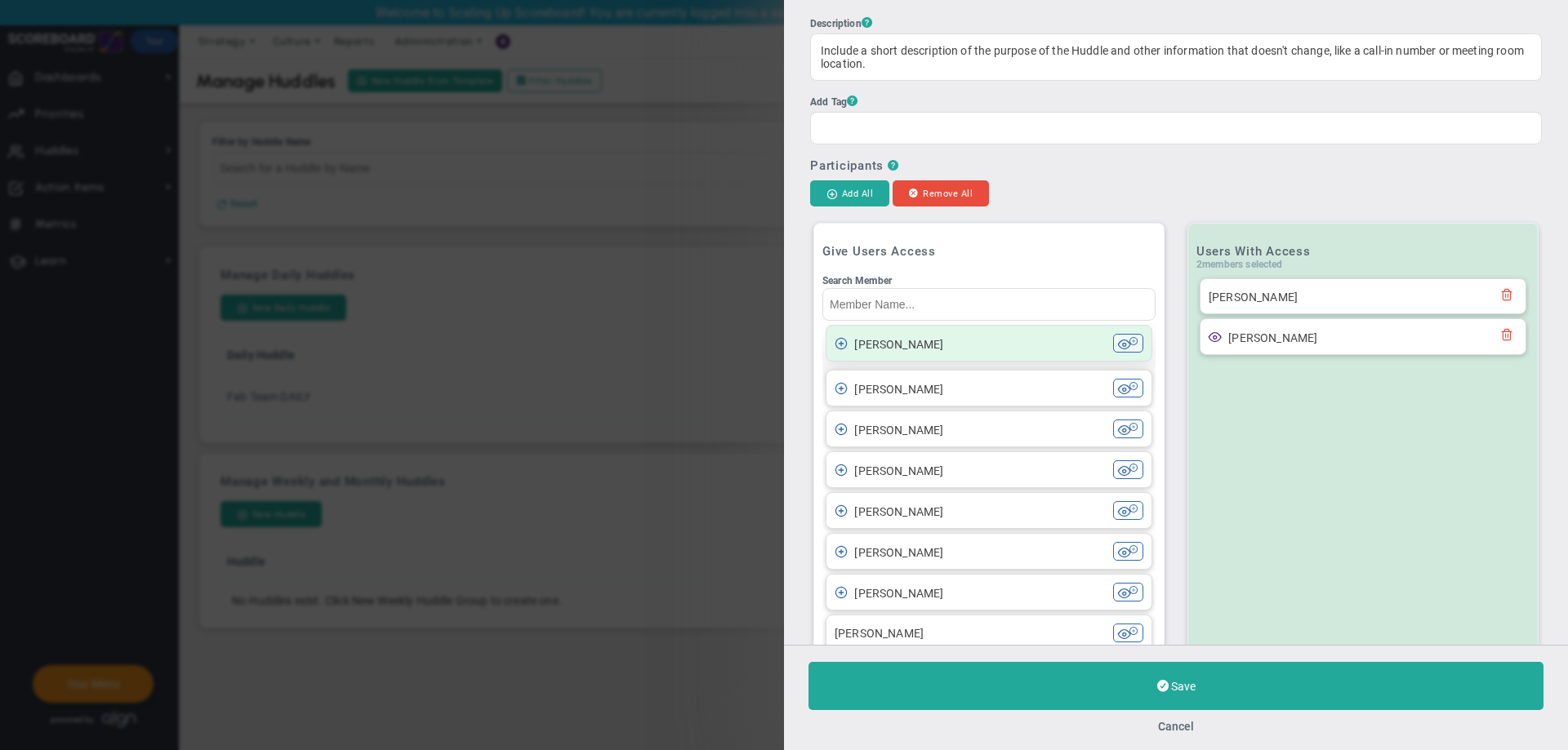
click at [844, 352] on div "[PERSON_NAME]" at bounding box center [974, 343] width 279 height 19
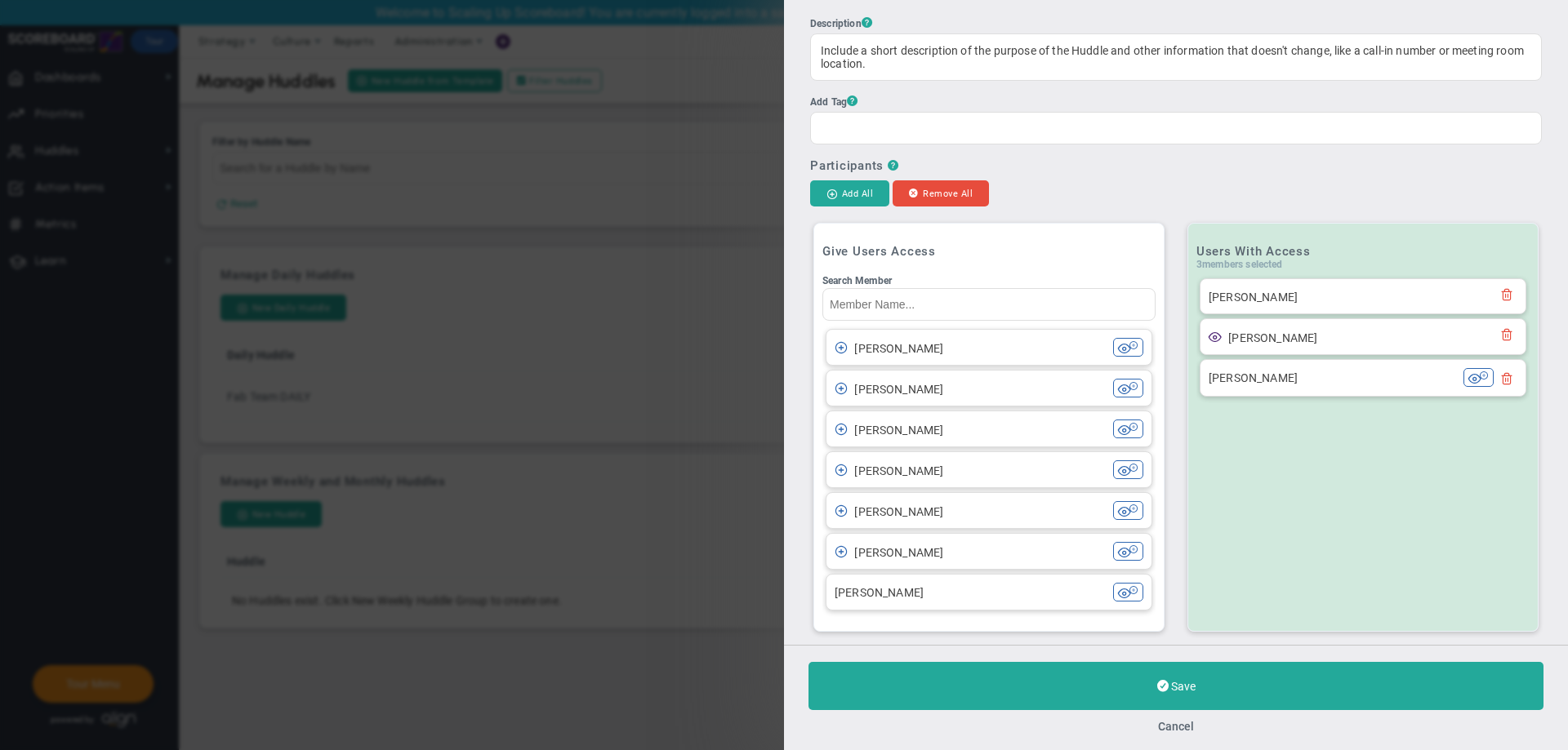
click at [844, 353] on span at bounding box center [841, 347] width 13 height 13
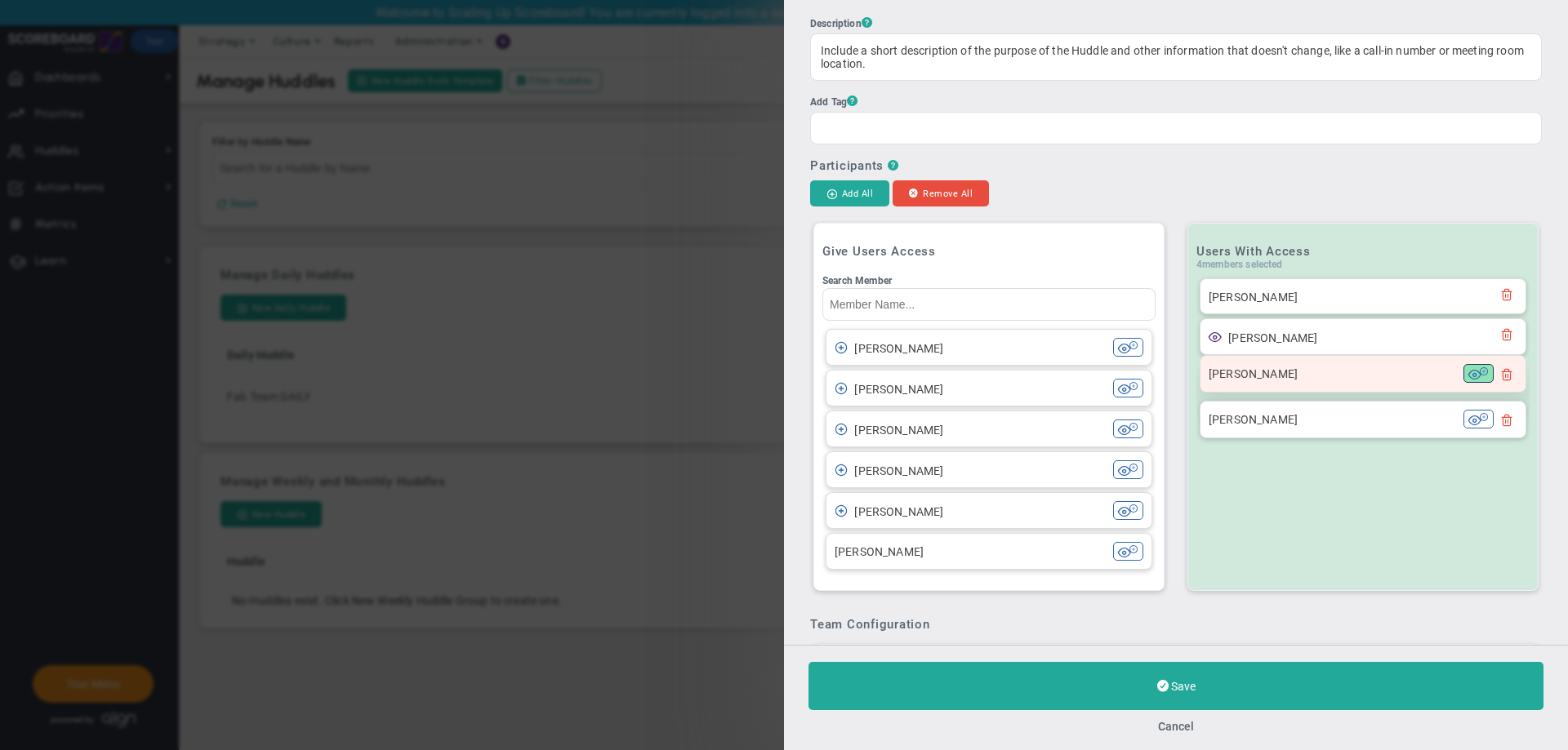
click at [1467, 376] on button at bounding box center [1478, 373] width 30 height 19
click at [1479, 375] on span at bounding box center [1484, 370] width 9 height 9
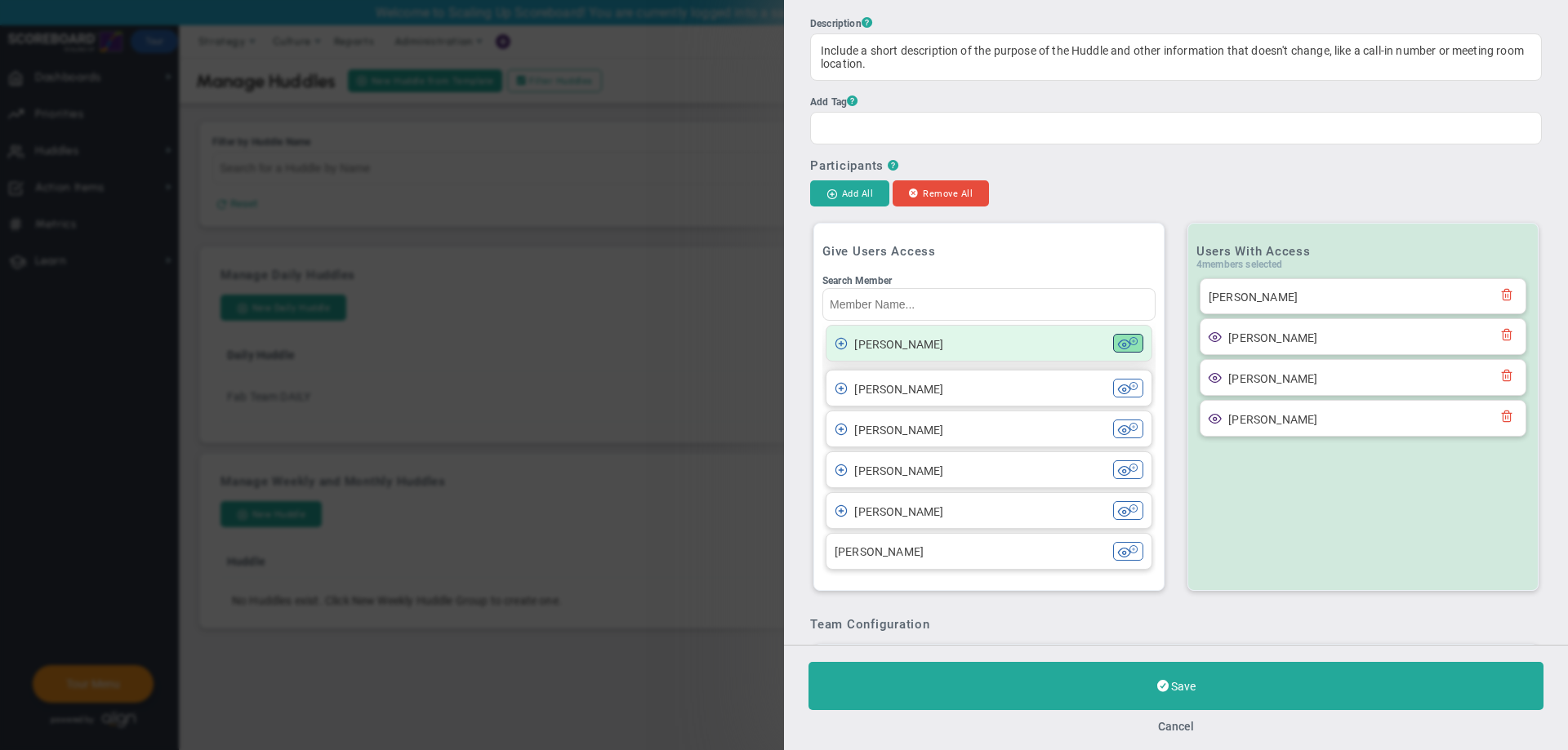
click at [1118, 342] on span at bounding box center [1125, 344] width 13 height 13
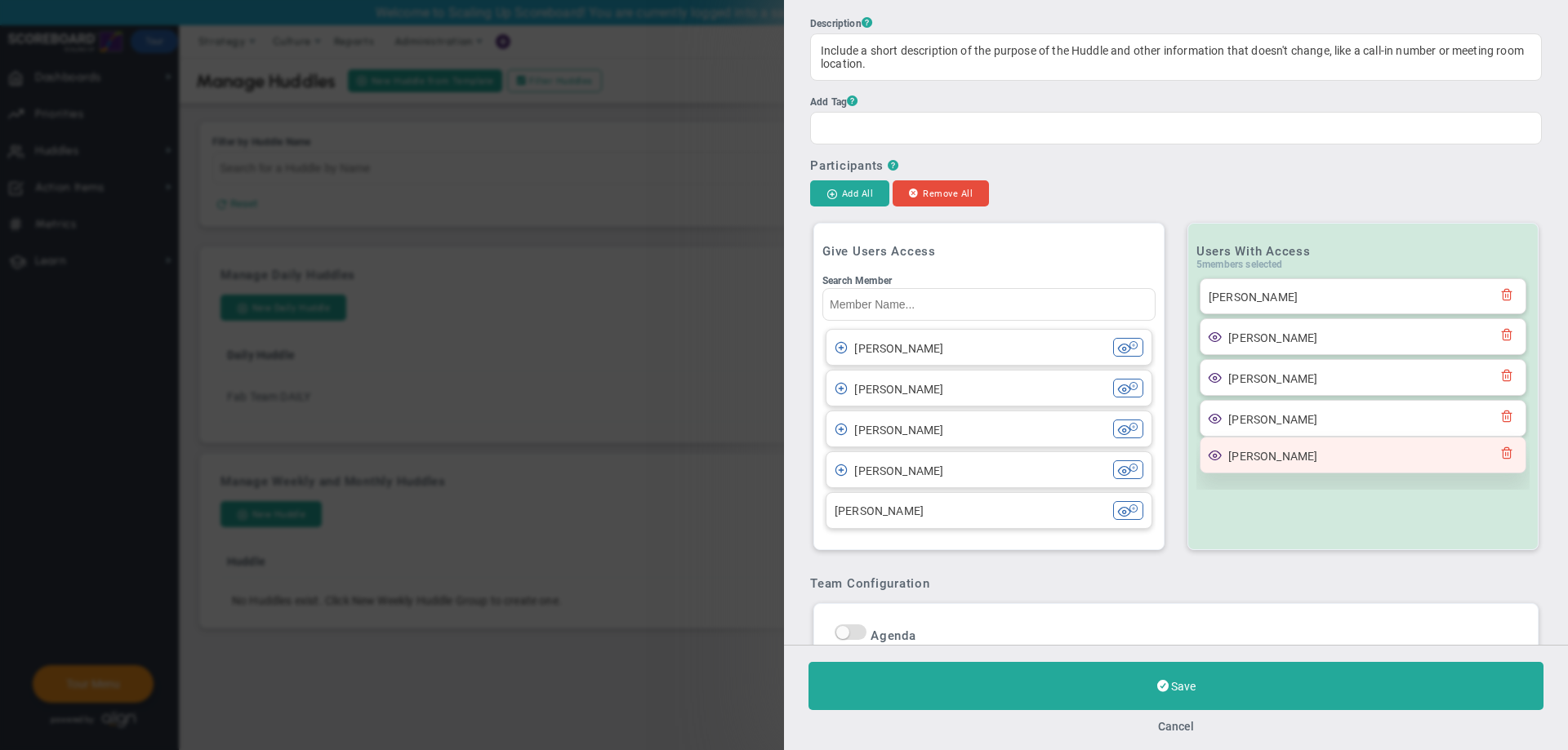
click at [1209, 460] on span at bounding box center [1215, 454] width 13 height 13
click at [1209, 459] on span at bounding box center [1215, 454] width 13 height 13
click at [1496, 458] on div at bounding box center [1507, 455] width 21 height 19
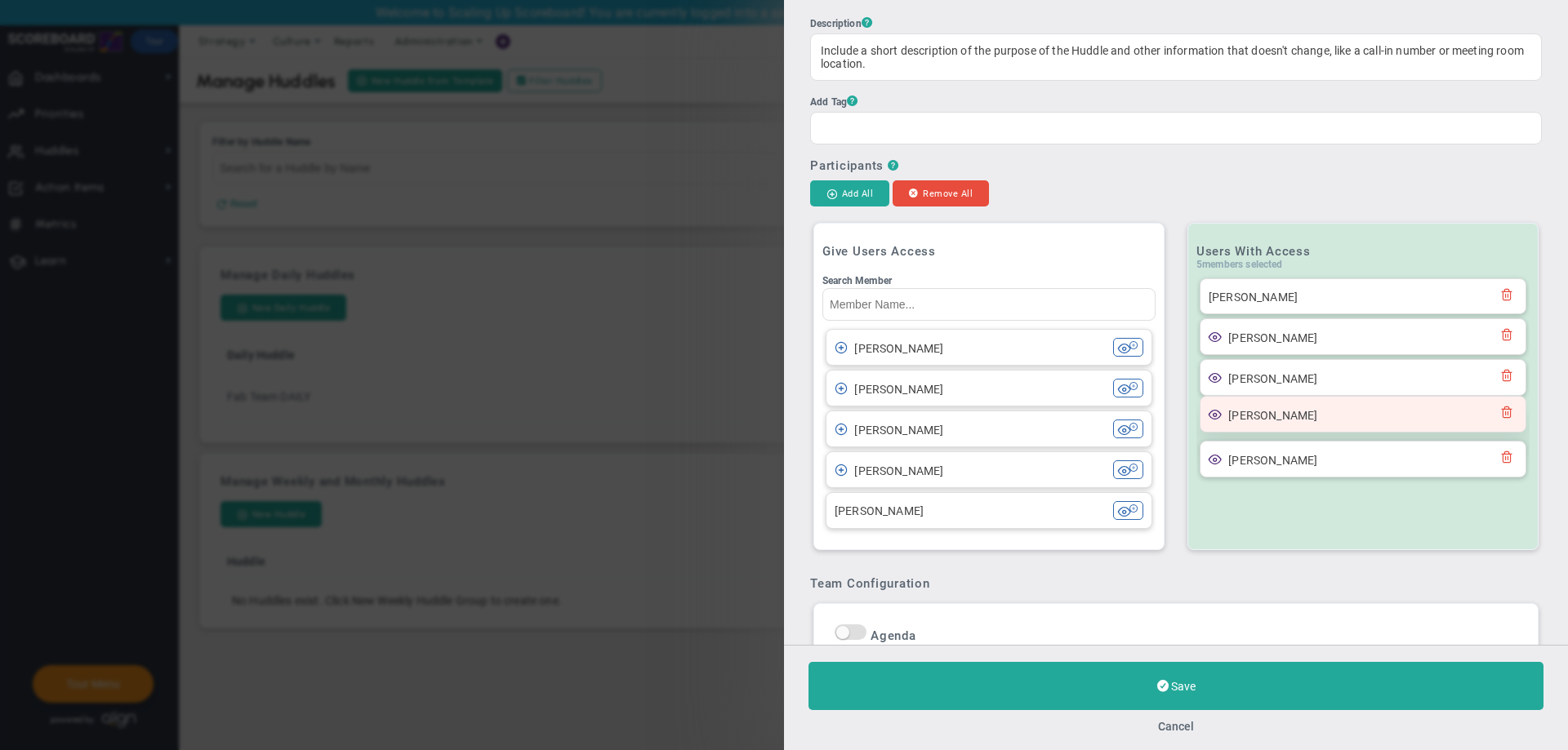
click at [1500, 418] on span at bounding box center [1507, 411] width 13 height 13
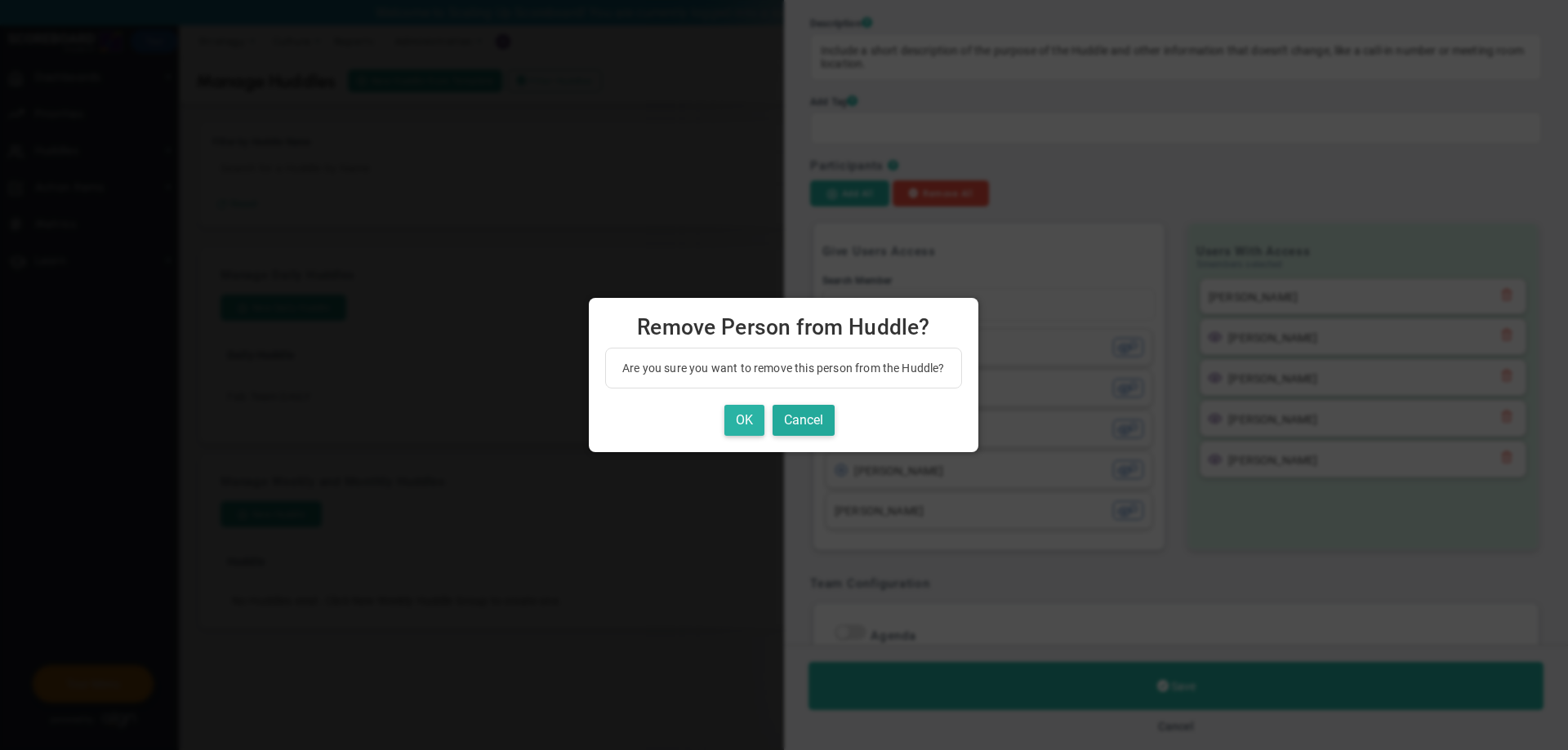
click at [753, 418] on button "OK" at bounding box center [744, 420] width 40 height 32
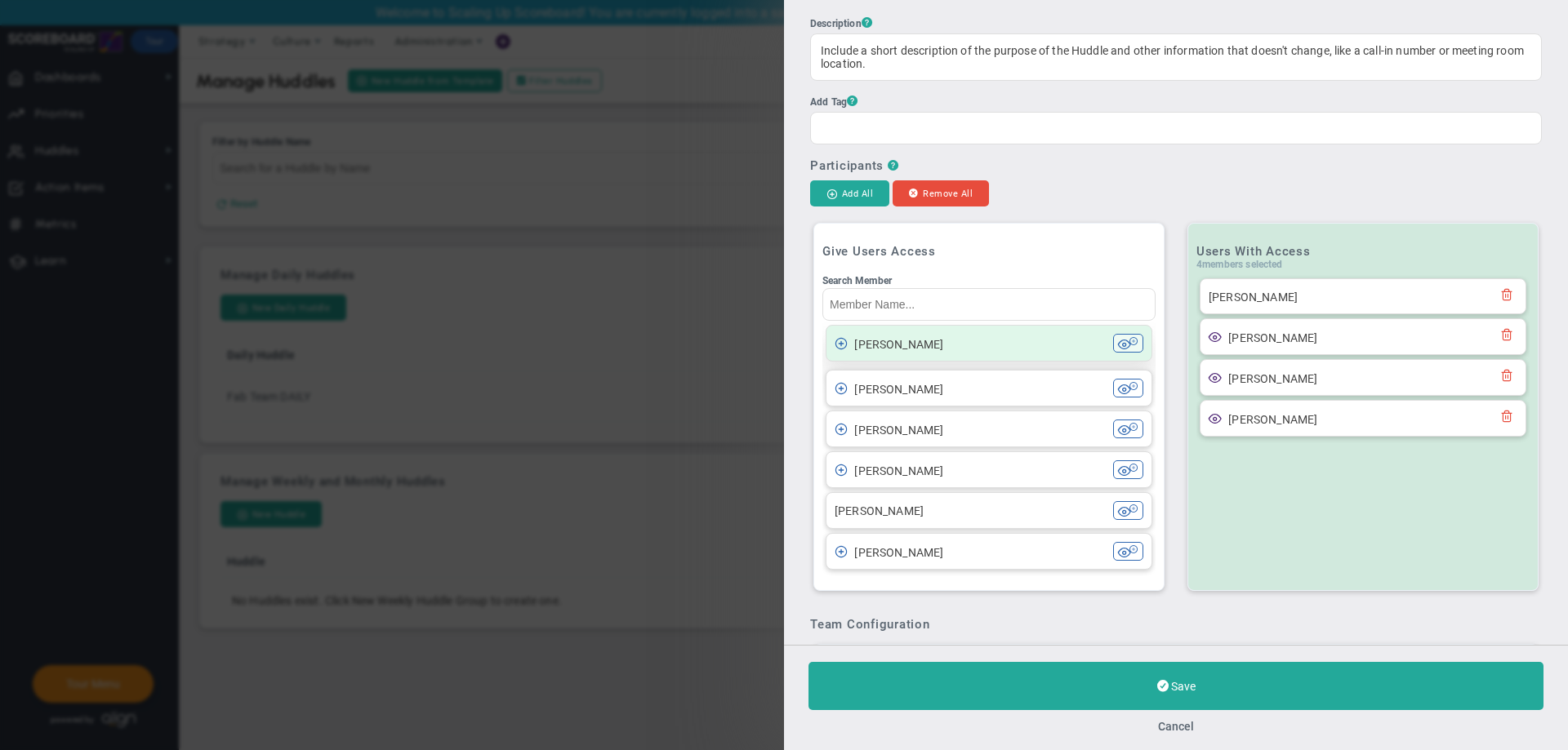
click at [838, 346] on span at bounding box center [841, 343] width 13 height 13
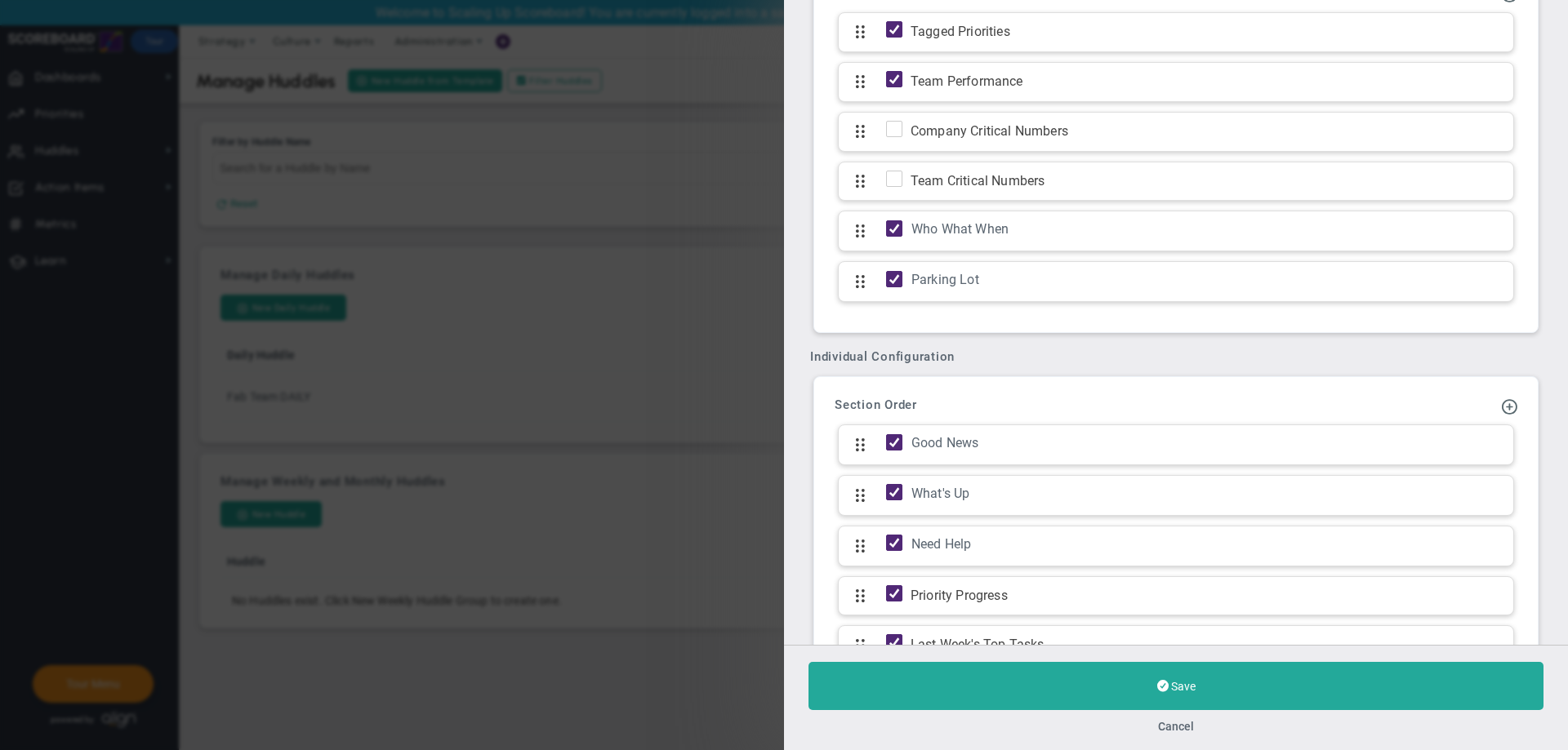
scroll to position [791, 0]
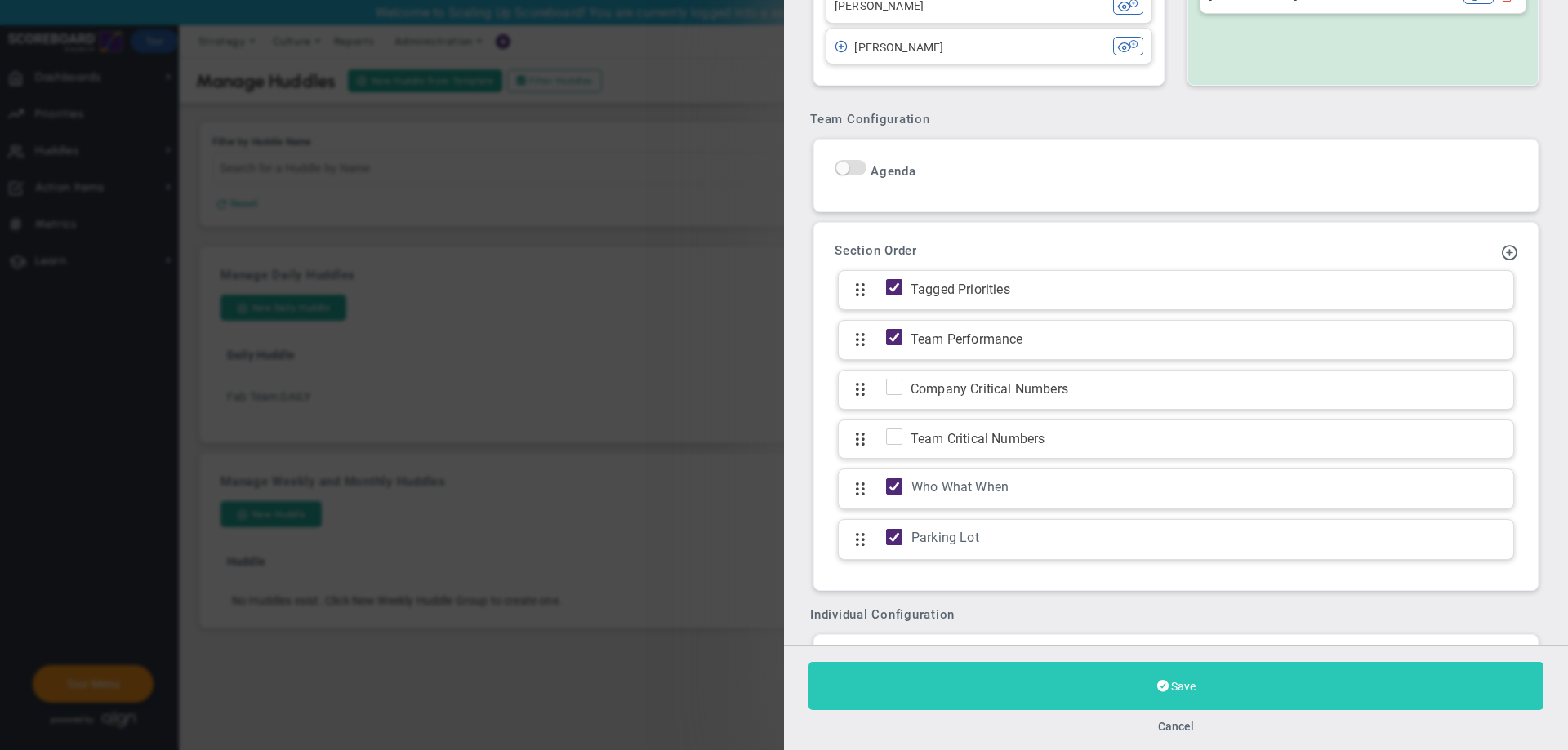
click at [1025, 667] on button "Save" at bounding box center [1176, 686] width 735 height 48
type input "15:00:00"
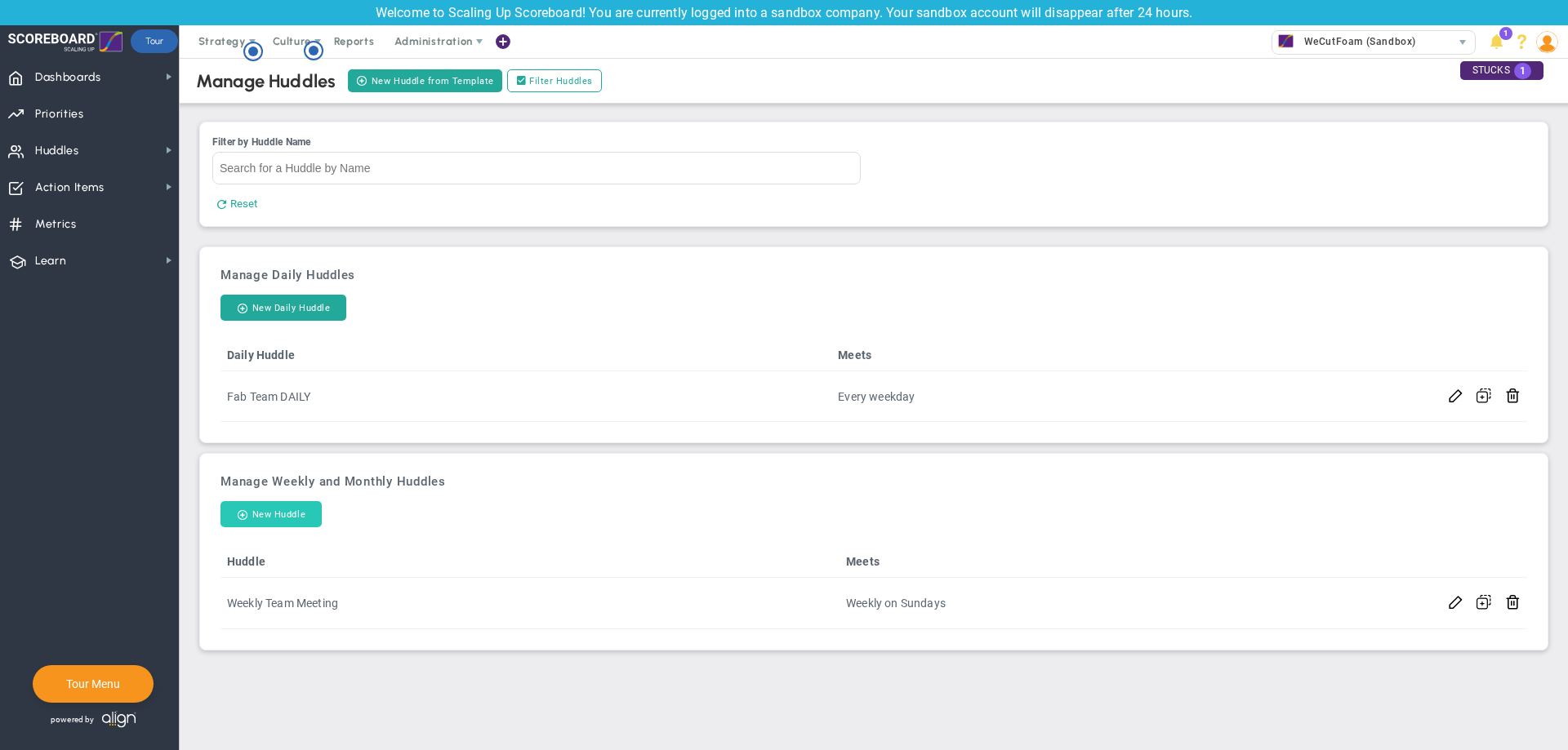
click at [256, 515] on button "New Huddle" at bounding box center [270, 514] width 101 height 26
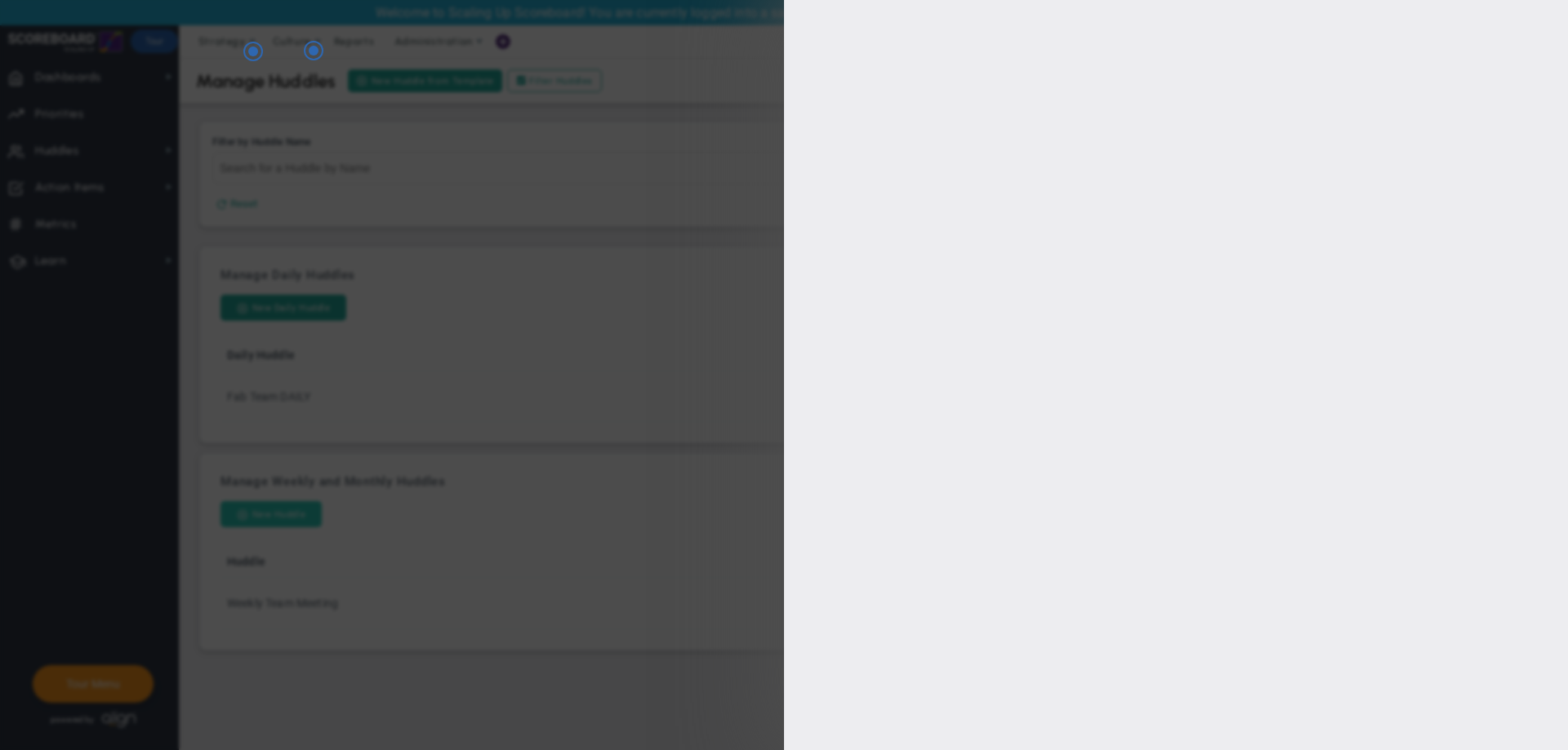
type input "[PERSON_NAME]"
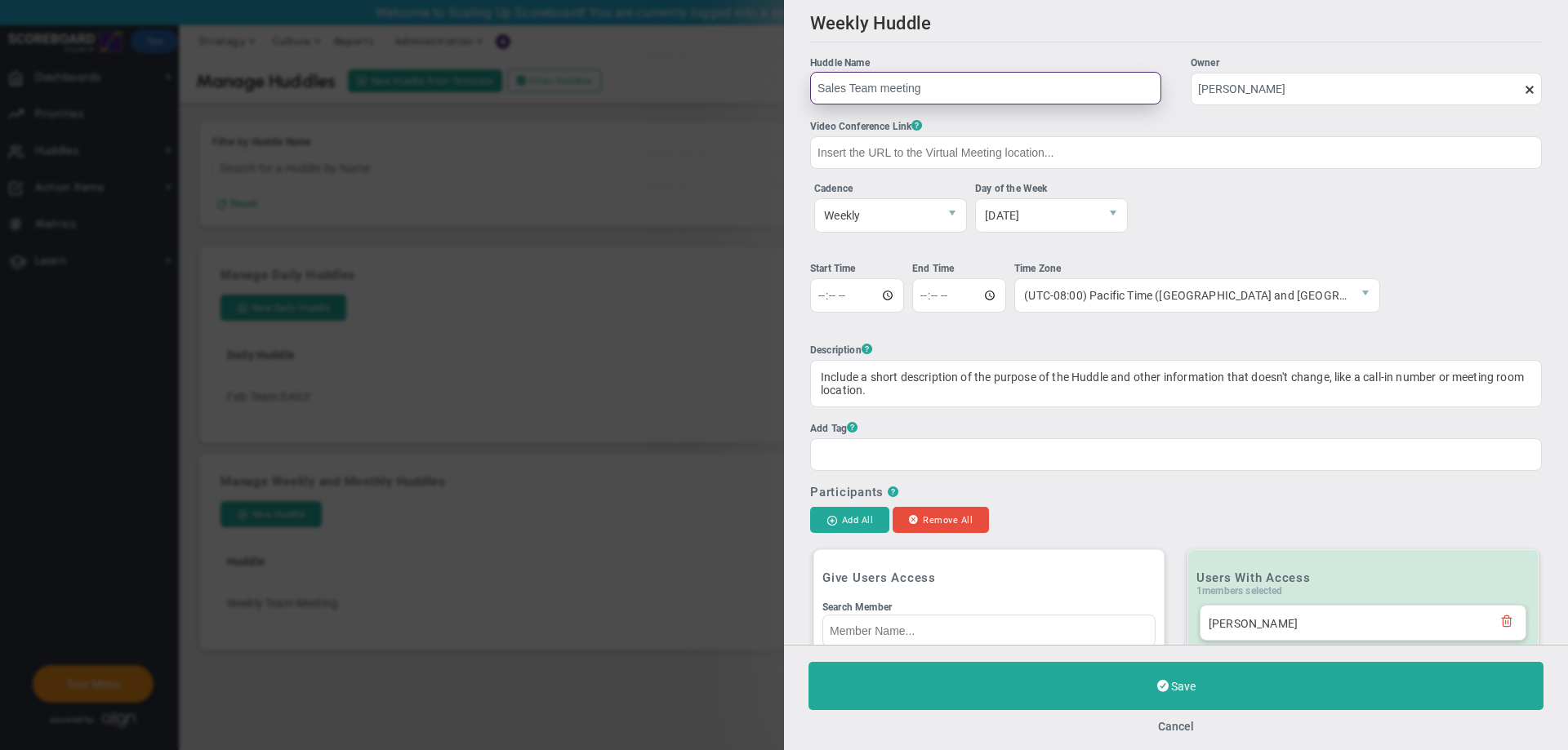
type input "Sales Team meeting"
click at [1060, 207] on span "[DATE]" at bounding box center [1037, 215] width 123 height 33
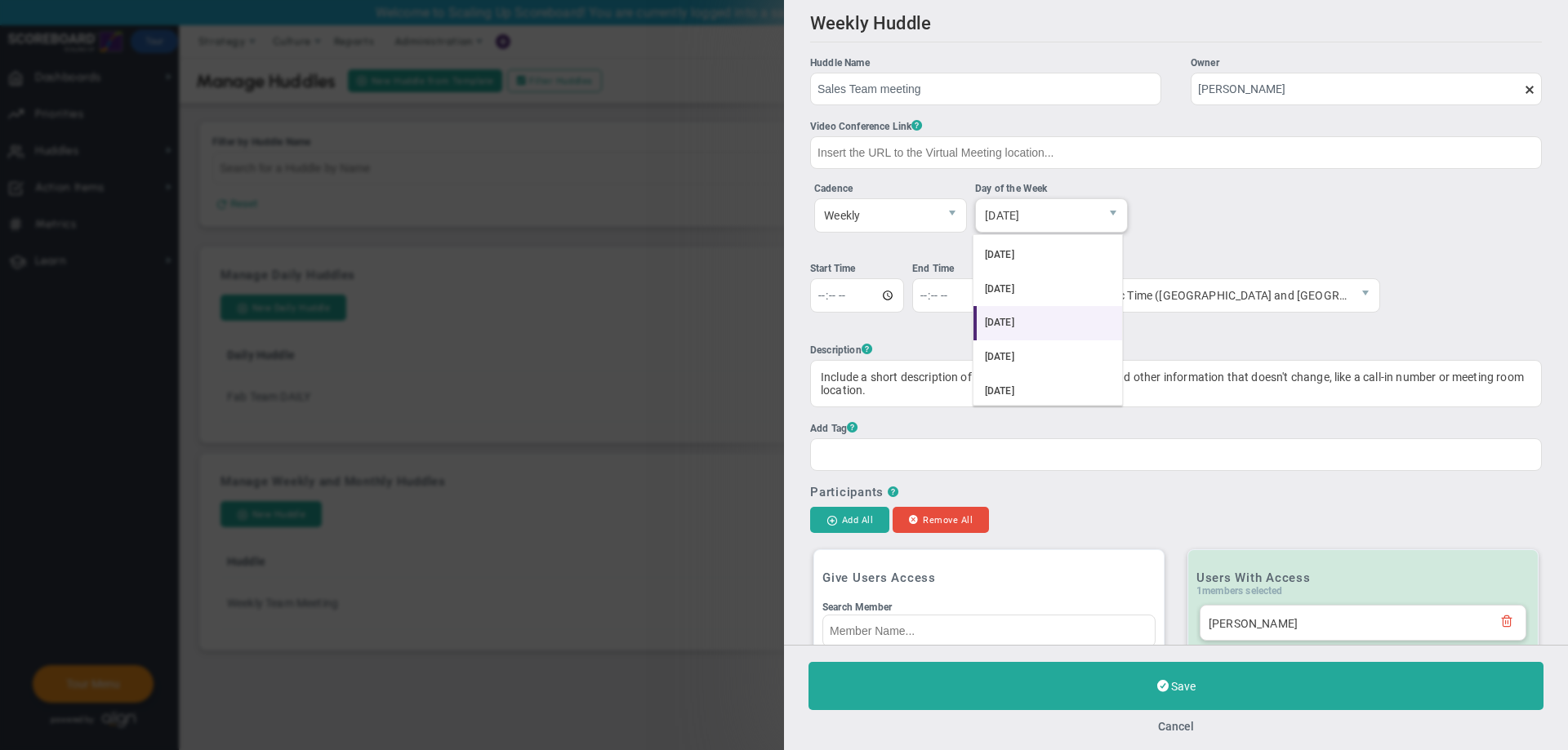
click at [1065, 321] on li "[DATE]" at bounding box center [1047, 323] width 148 height 34
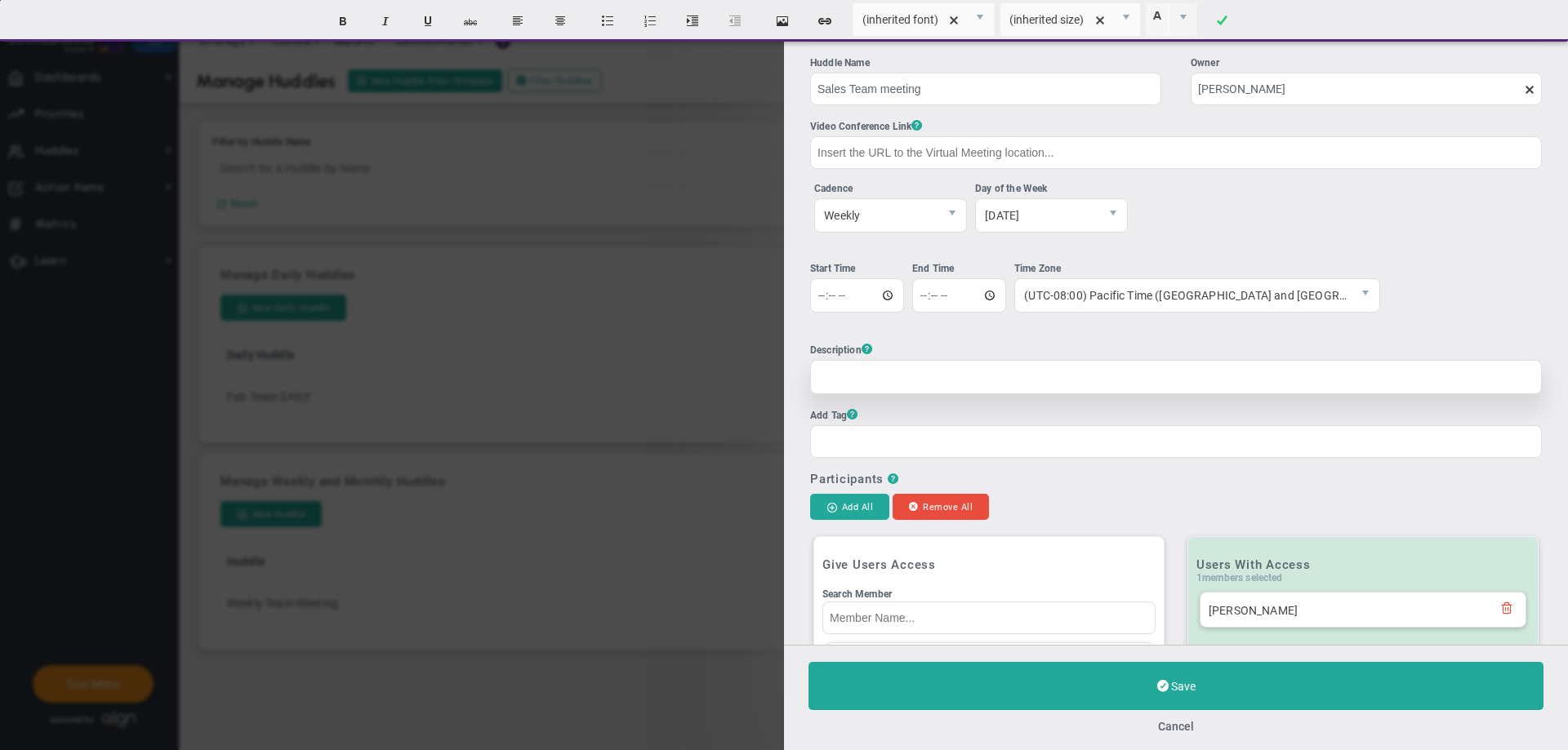
click at [1105, 393] on div at bounding box center [1176, 377] width 732 height 34
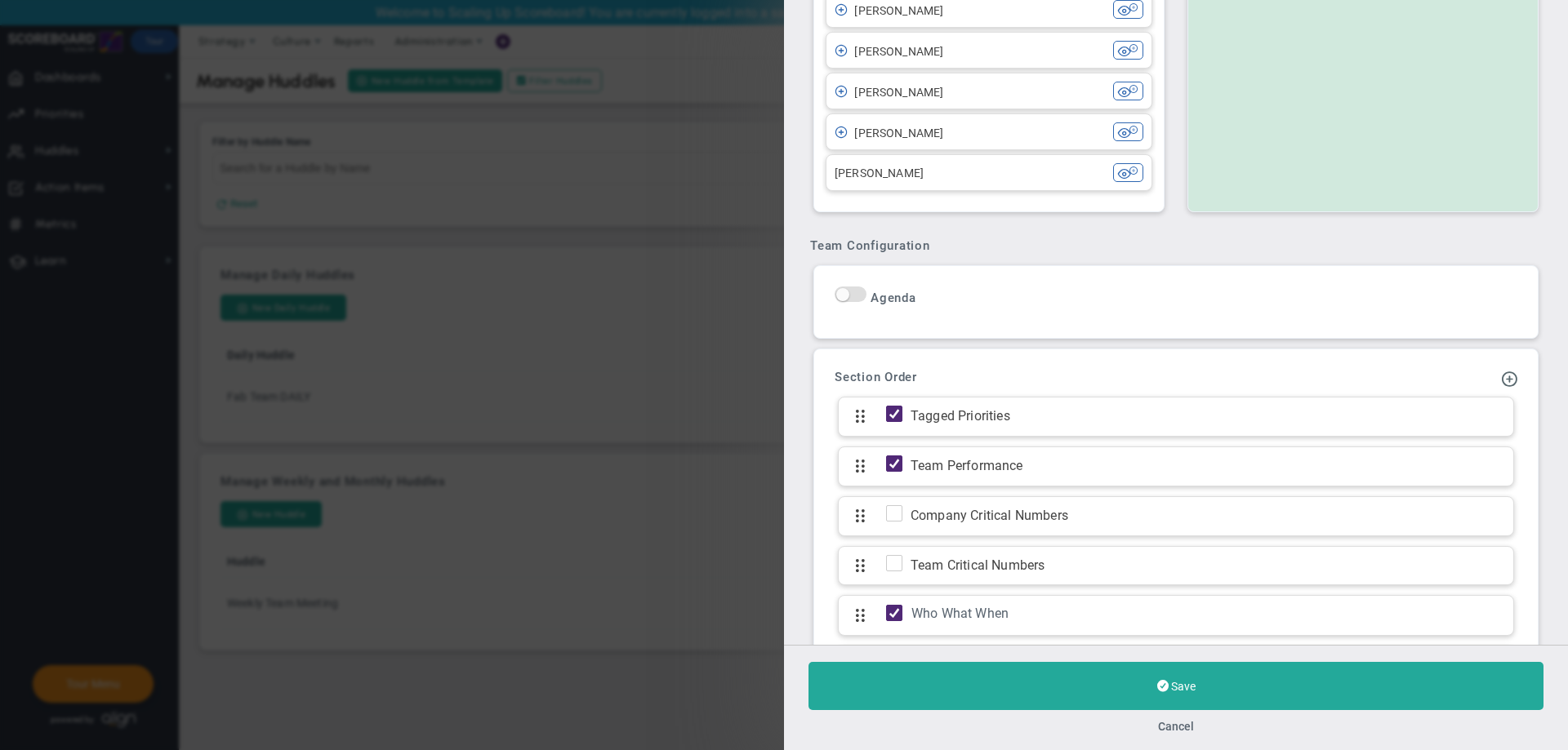
scroll to position [816, 0]
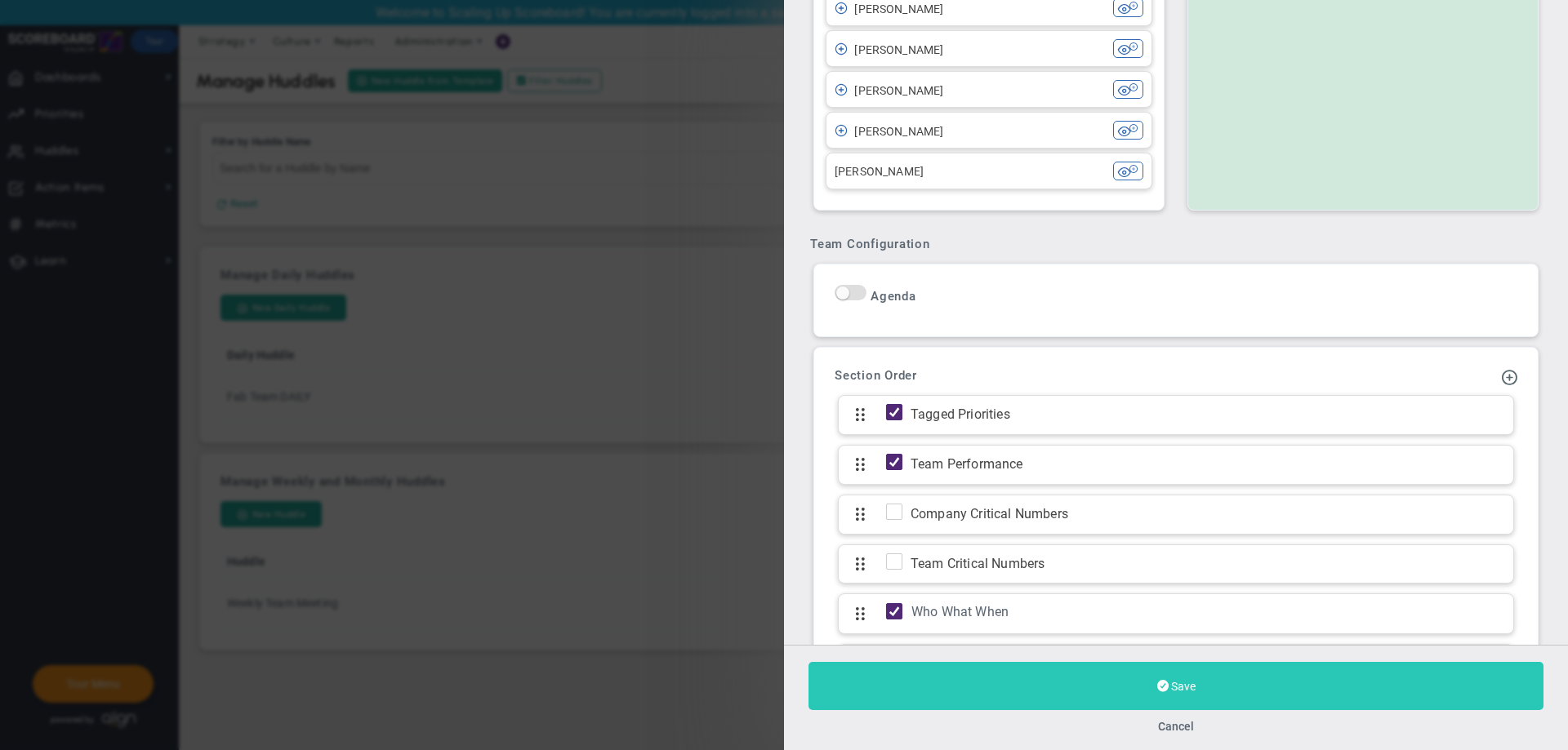
click at [991, 690] on button "Save" at bounding box center [1176, 686] width 735 height 48
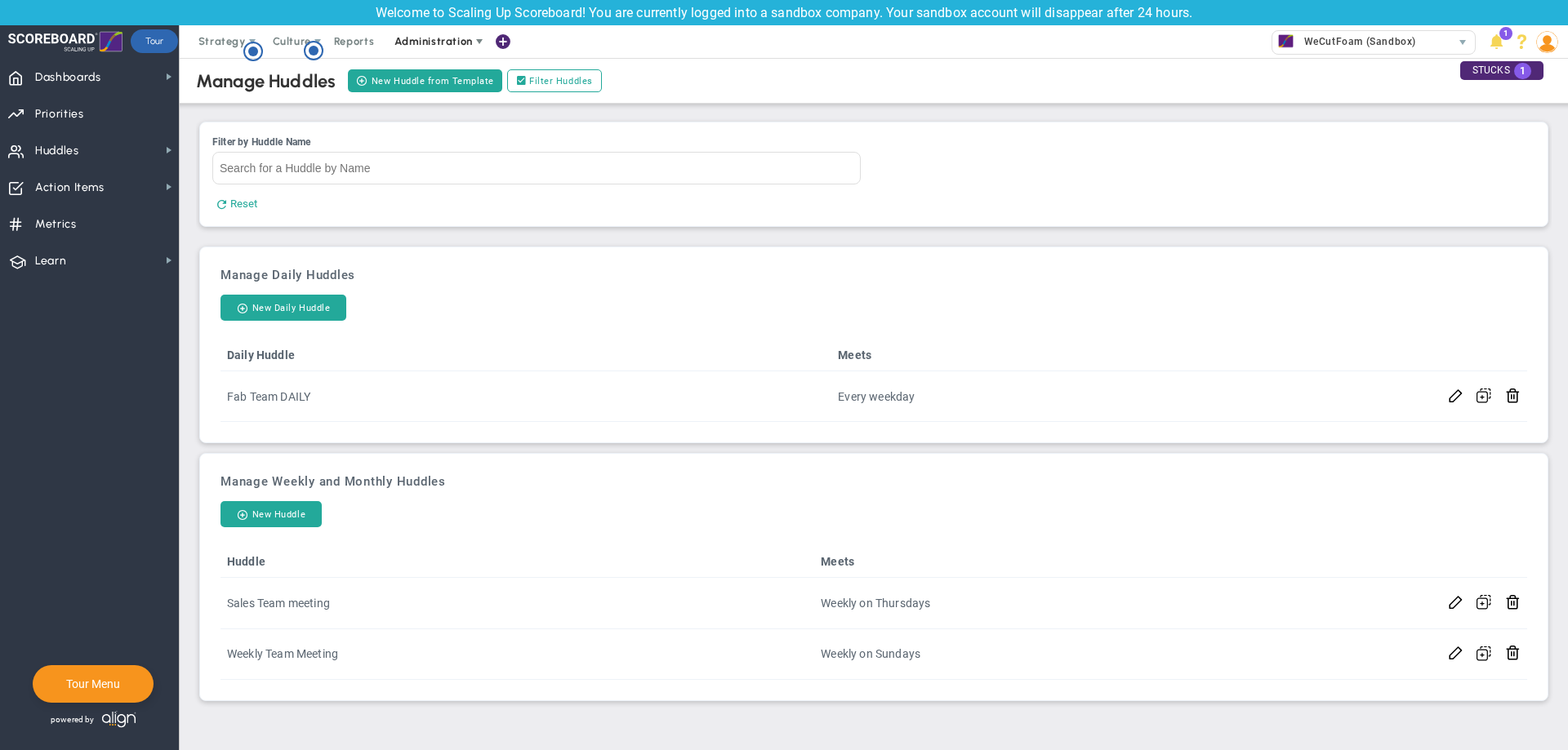
click at [442, 46] on span "Administration" at bounding box center [433, 41] width 78 height 12
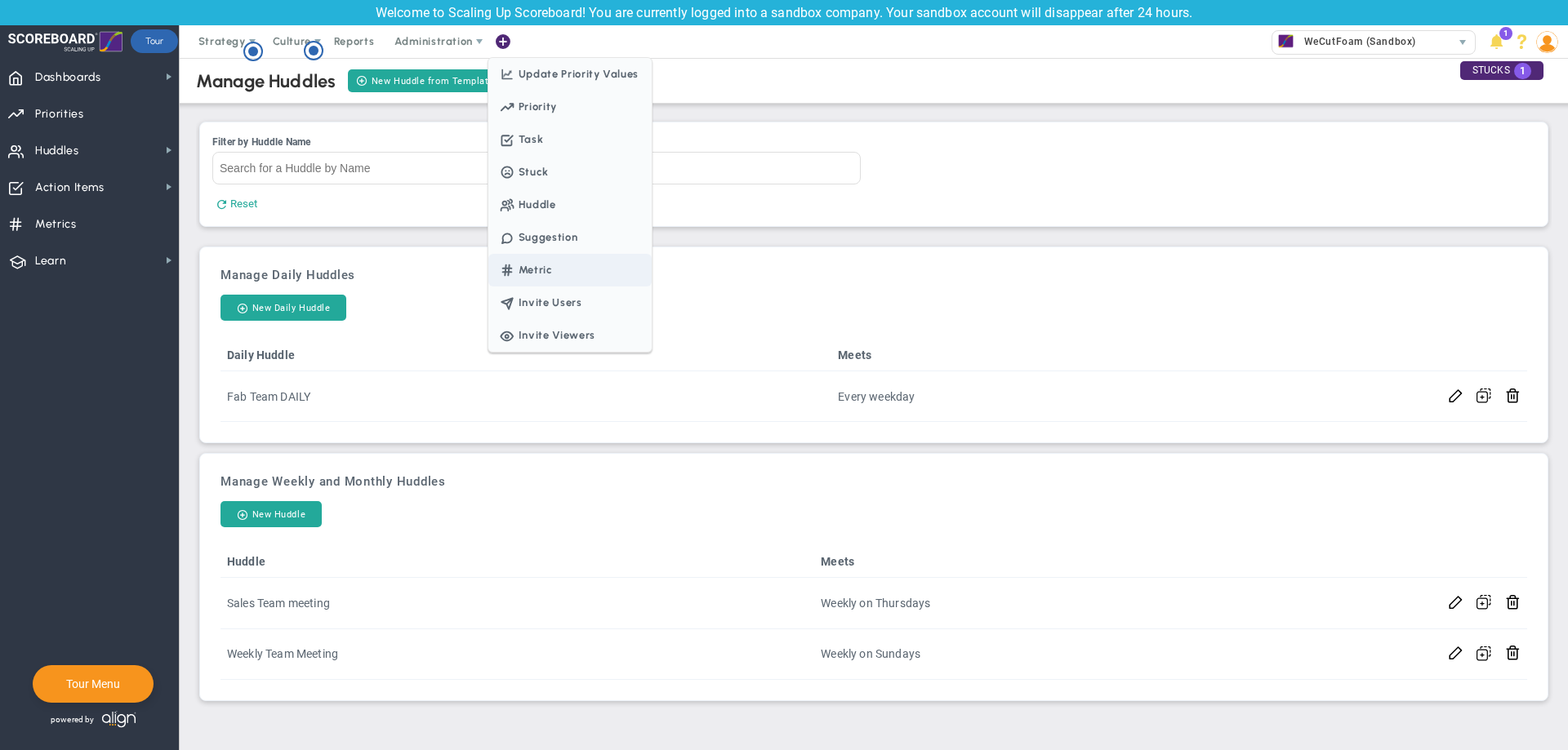
click at [537, 262] on span "Metric" at bounding box center [570, 270] width 164 height 33
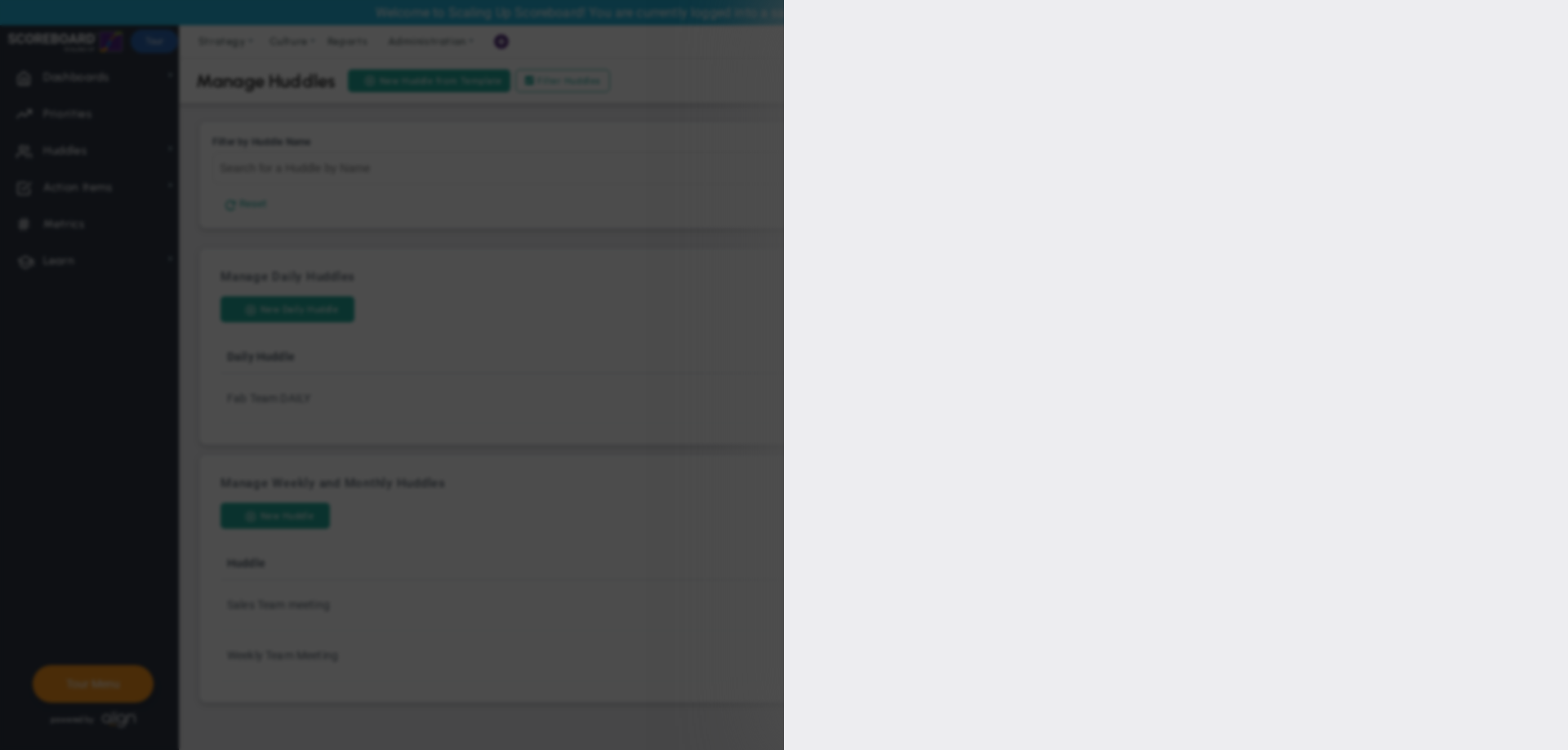
type input "[PERSON_NAME]"
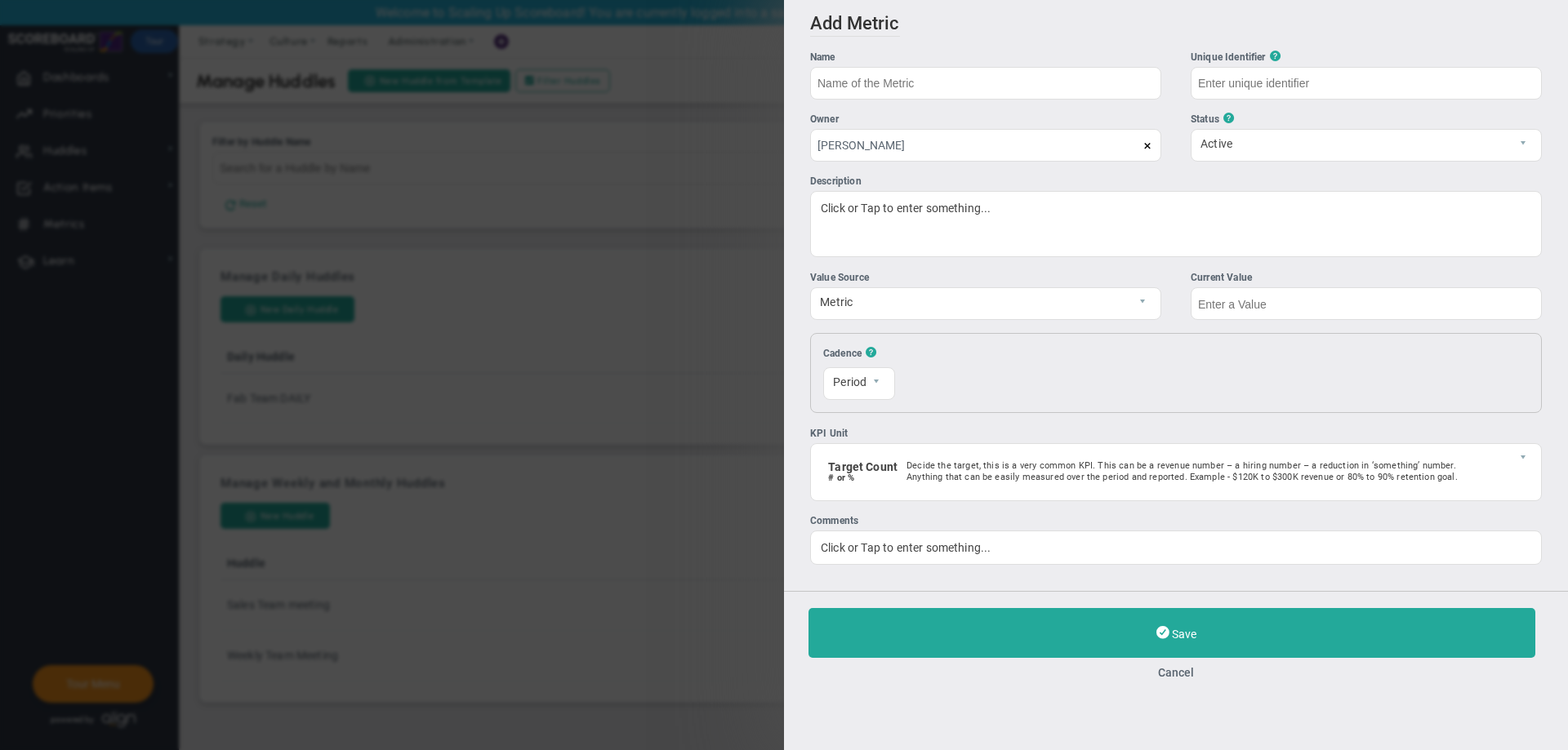
click at [532, 249] on div "Add Edit Metric Historical Values Target Metric Name Unique Identifier ? ?" at bounding box center [784, 375] width 1568 height 750
click at [1168, 679] on button "Cancel" at bounding box center [1176, 673] width 735 height 13
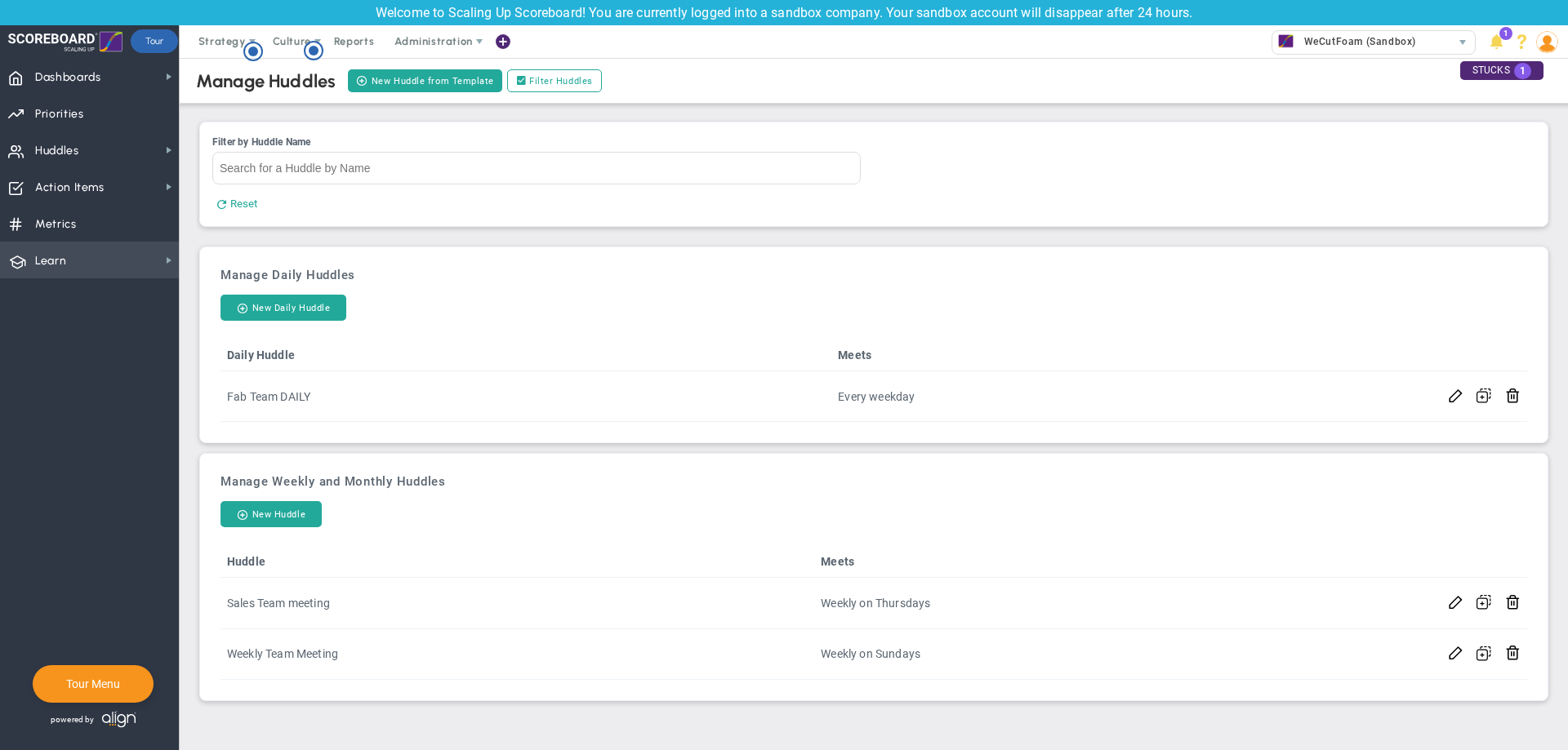
click at [152, 262] on span "Learn Learn" at bounding box center [89, 260] width 179 height 37
click at [220, 286] on span "Align Academy" at bounding box center [250, 288] width 75 height 15
